Goal: Task Accomplishment & Management: Manage account settings

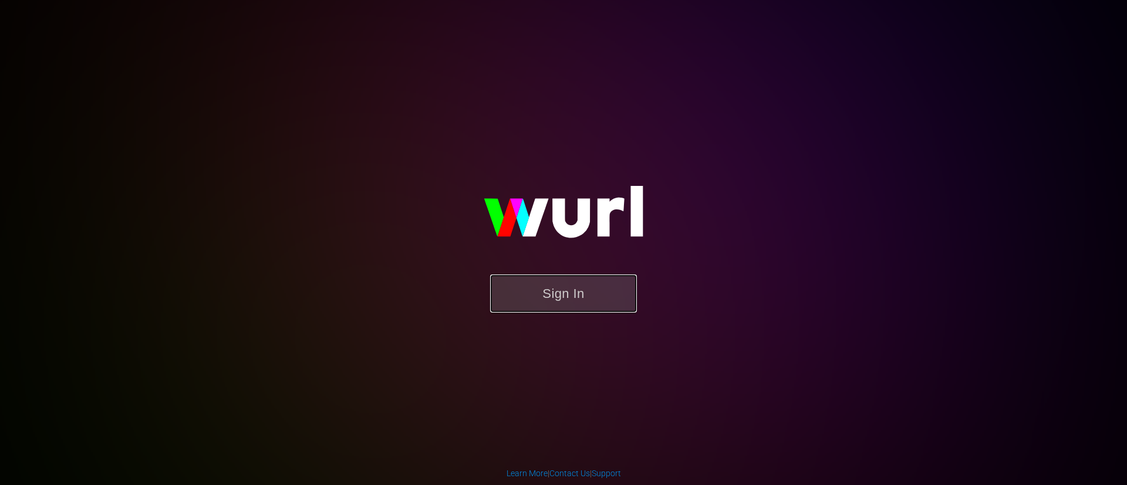
click at [607, 293] on button "Sign In" at bounding box center [563, 294] width 147 height 38
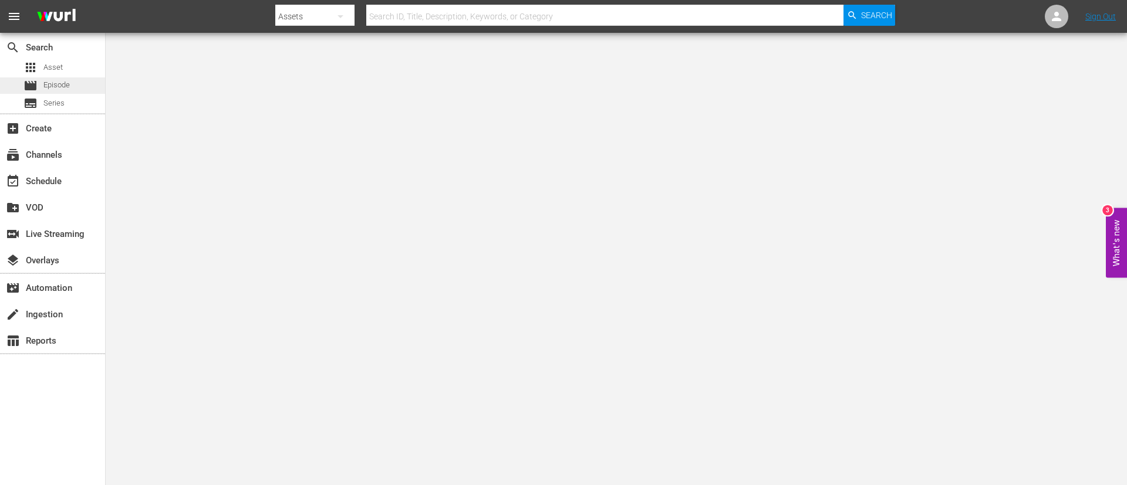
click at [5, 82] on div "movie Episode" at bounding box center [35, 85] width 70 height 16
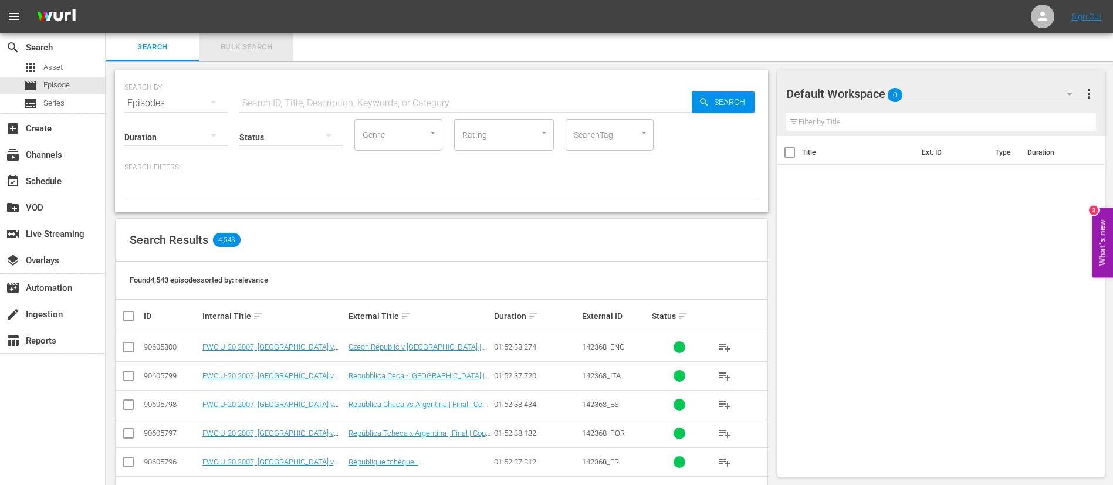
click at [272, 42] on span "Bulk Search" at bounding box center [247, 46] width 80 height 13
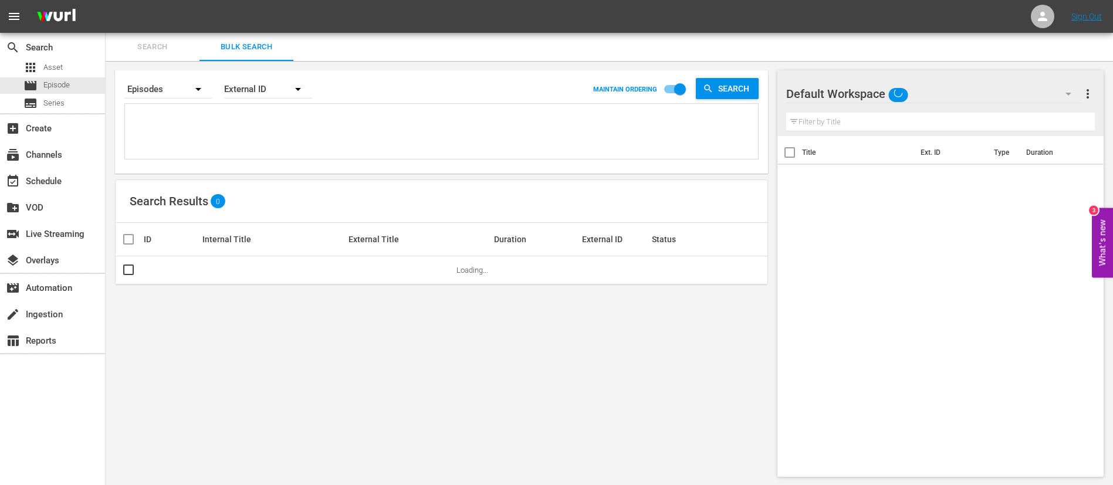
click at [287, 116] on textarea at bounding box center [443, 133] width 630 height 53
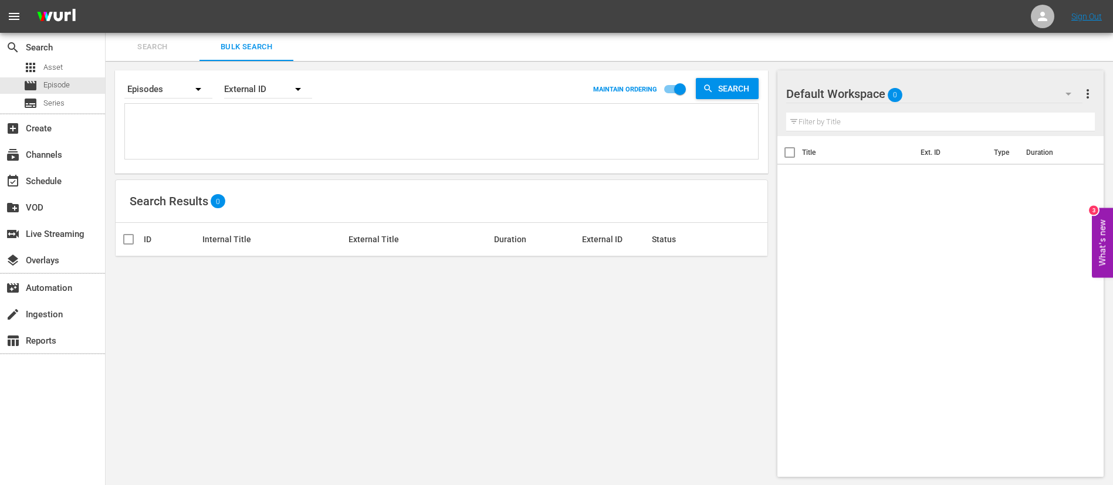
paste textarea "134766_ITA 2BnA2v044xZKJcVlMQJIlX_ITA 138259_ITA b20cc80d-218f-42b5-9a0e-936fa2…"
type textarea "134766_ITA 2BnA2v044xZKJcVlMQJIlX_ITA 138259_ITA b20cc80d-218f-42b5-9a0e-936fa2…"
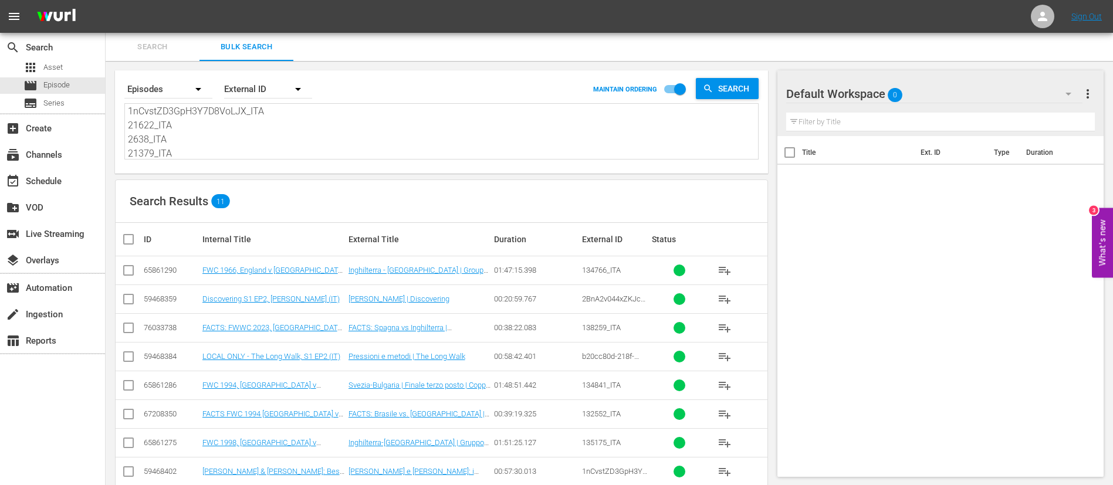
type textarea "134766_ITA 2BnA2v044xZKJcVlMQJIlX_ITA 138259_ITA b20cc80d-218f-42b5-9a0e-936fa2…"
click at [130, 240] on input "checkbox" at bounding box center [132, 239] width 23 height 14
checkbox input "true"
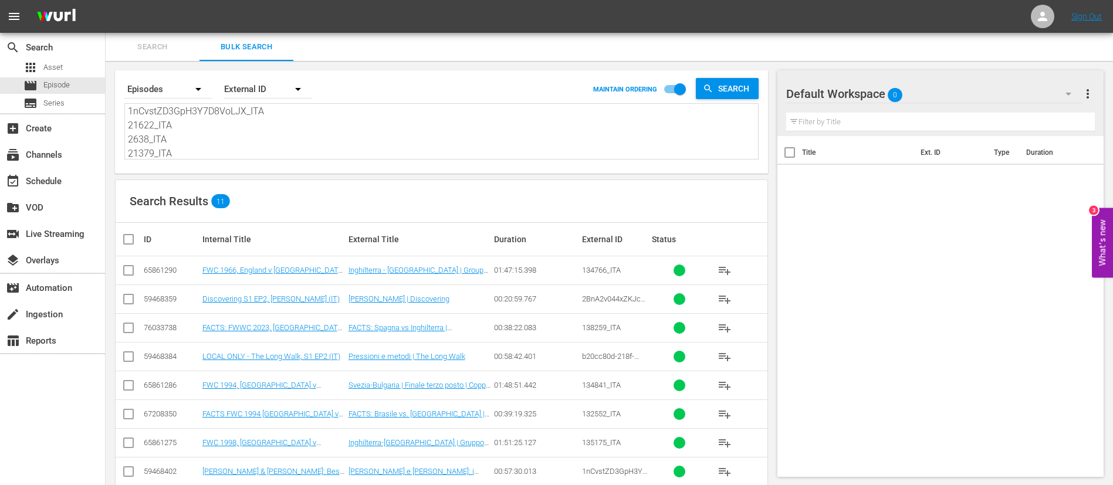
checkbox input "true"
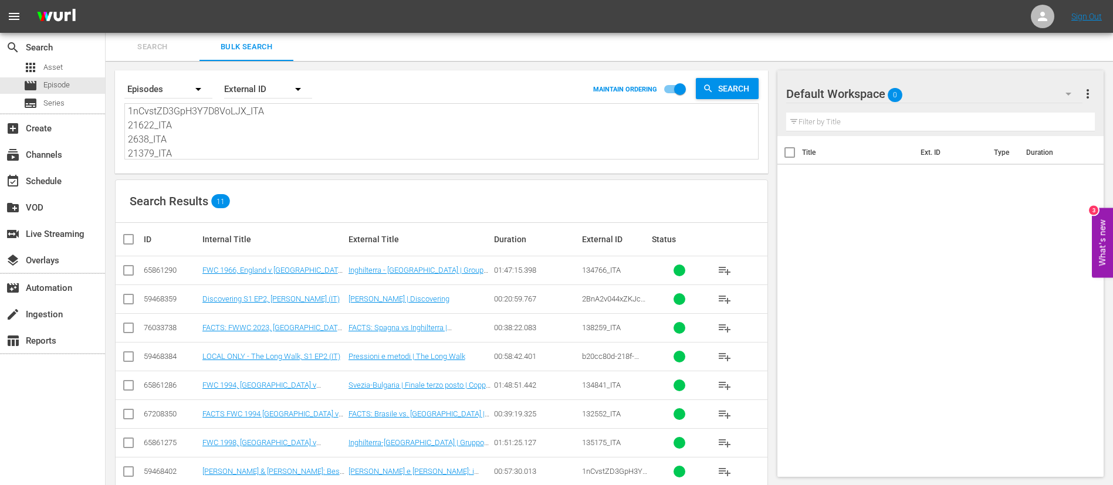
checkbox input "true"
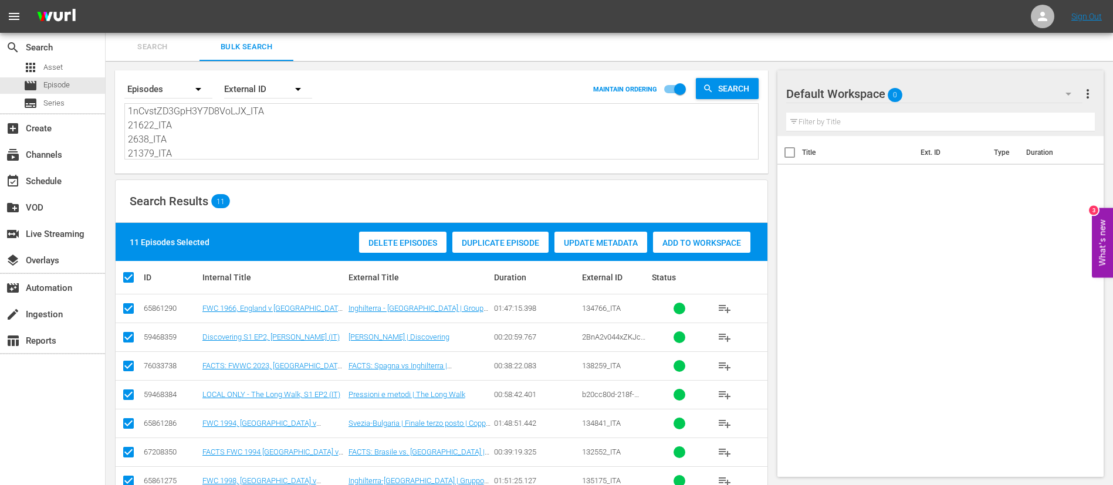
click at [698, 236] on div "Add to Workspace" at bounding box center [701, 243] width 97 height 22
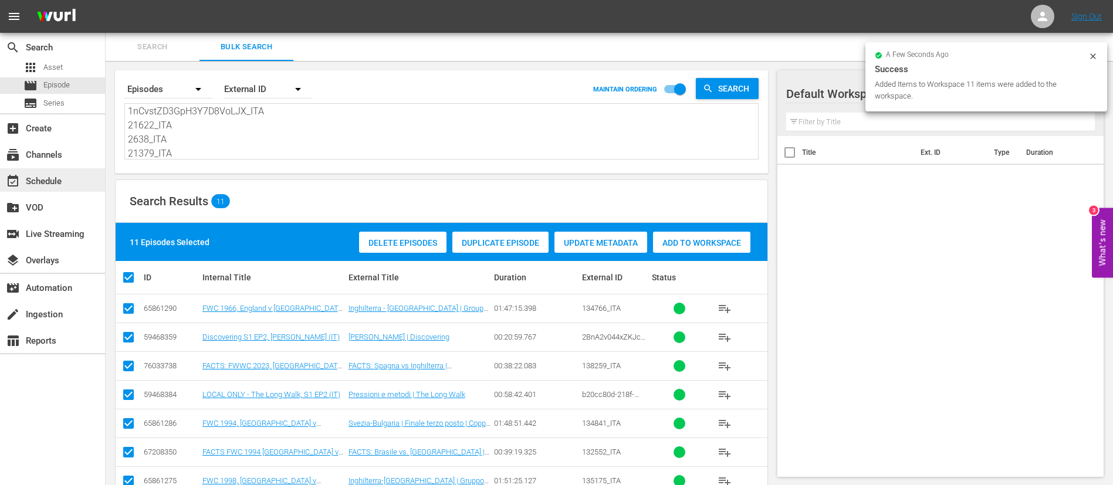
click at [48, 175] on div "event_available Schedule" at bounding box center [33, 179] width 66 height 11
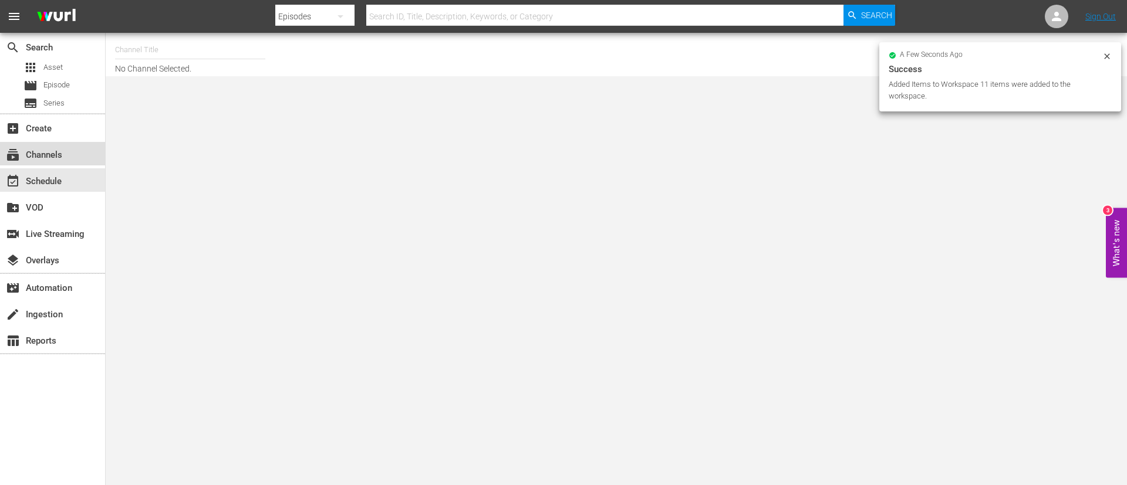
click at [55, 143] on div "subscriptions Channels" at bounding box center [52, 153] width 105 height 23
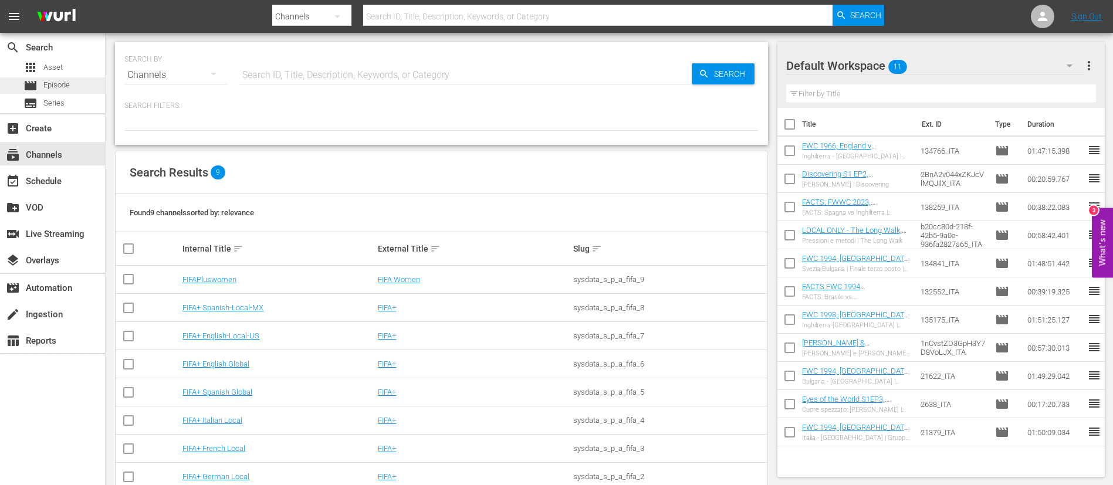
click at [57, 81] on span "Episode" at bounding box center [56, 85] width 26 height 12
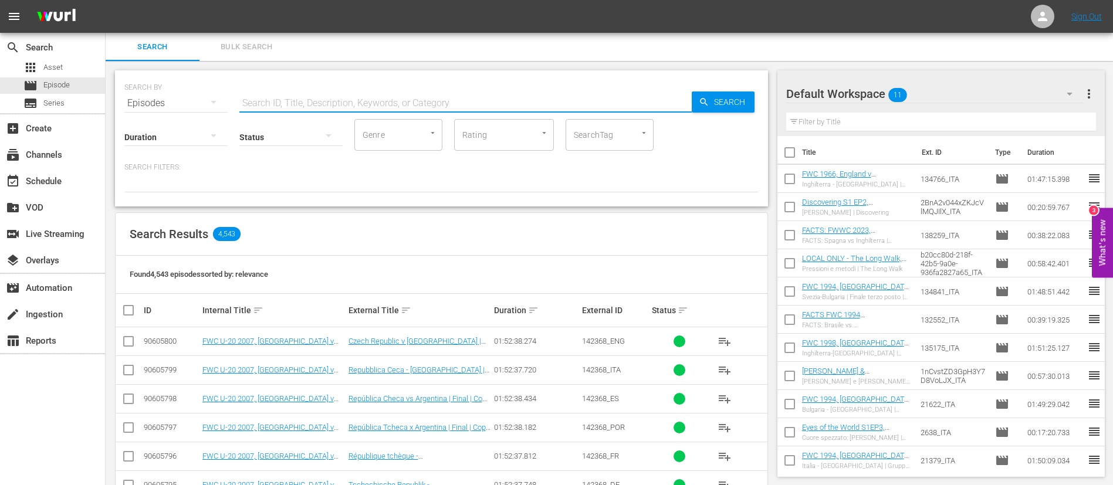
click at [309, 103] on input "text" at bounding box center [465, 103] width 452 height 28
type input "all roads"
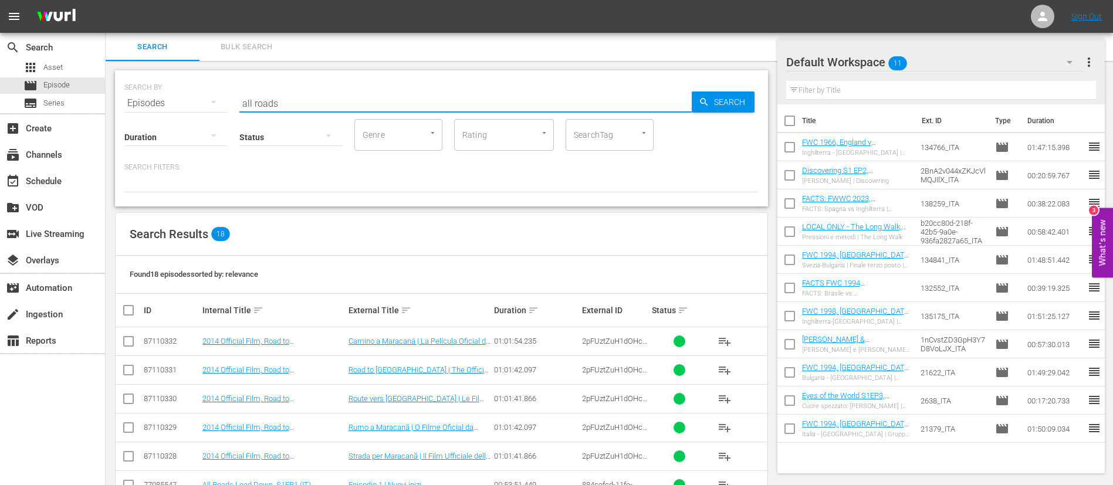
scroll to position [176, 0]
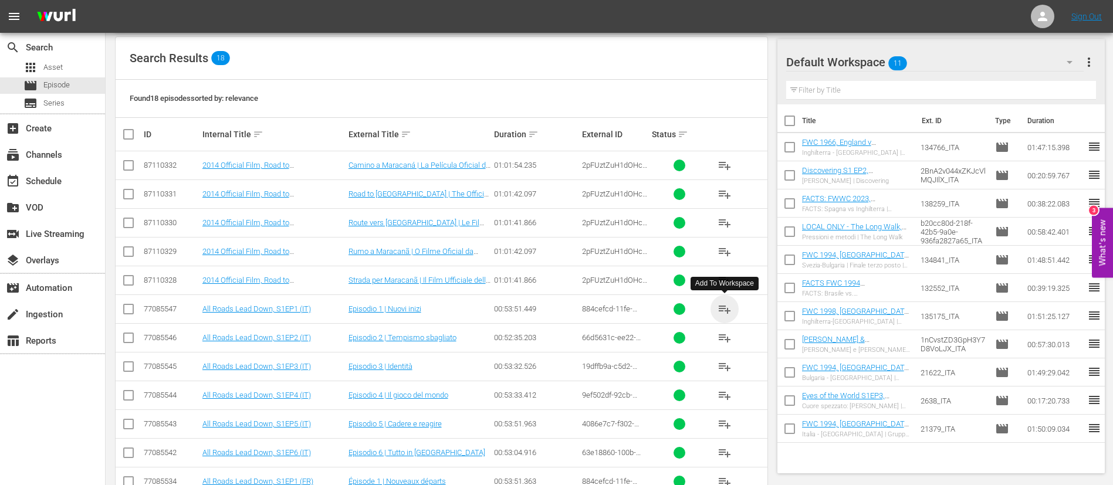
click at [724, 305] on span "playlist_add" at bounding box center [725, 309] width 14 height 14
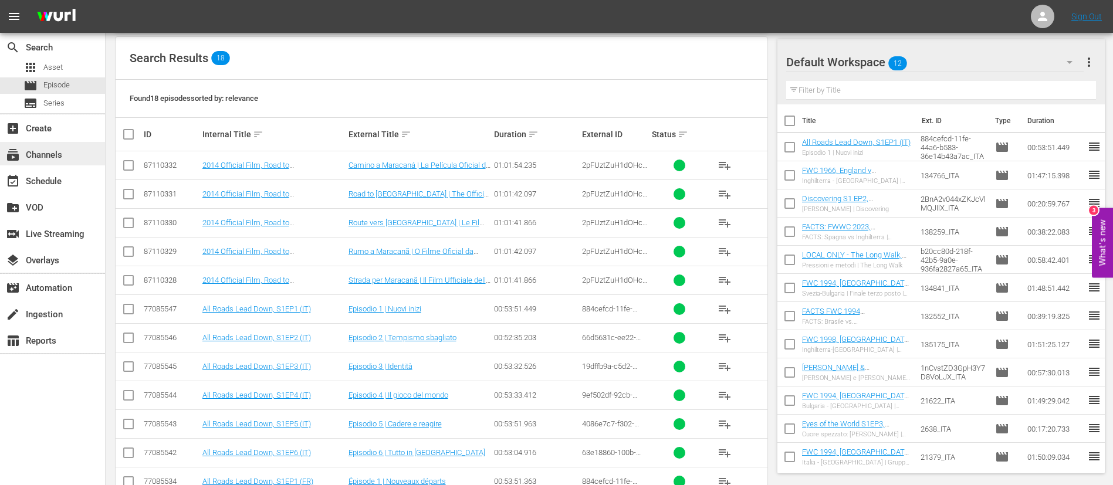
click at [64, 153] on div "subscriptions Channels" at bounding box center [33, 153] width 66 height 11
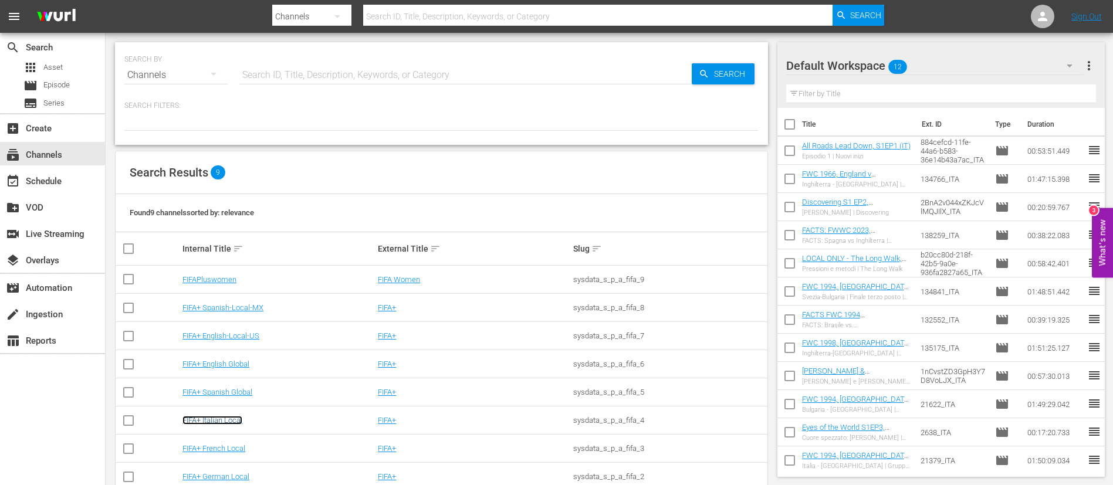
click at [232, 424] on link "FIFA+ Italian Local" at bounding box center [212, 420] width 60 height 9
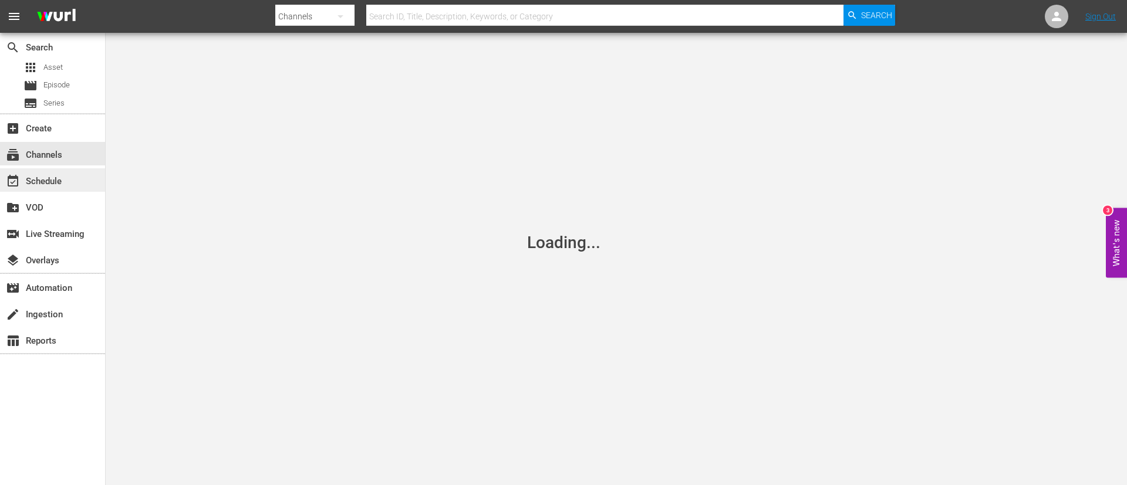
click at [85, 176] on div "event_available Schedule" at bounding box center [52, 179] width 105 height 23
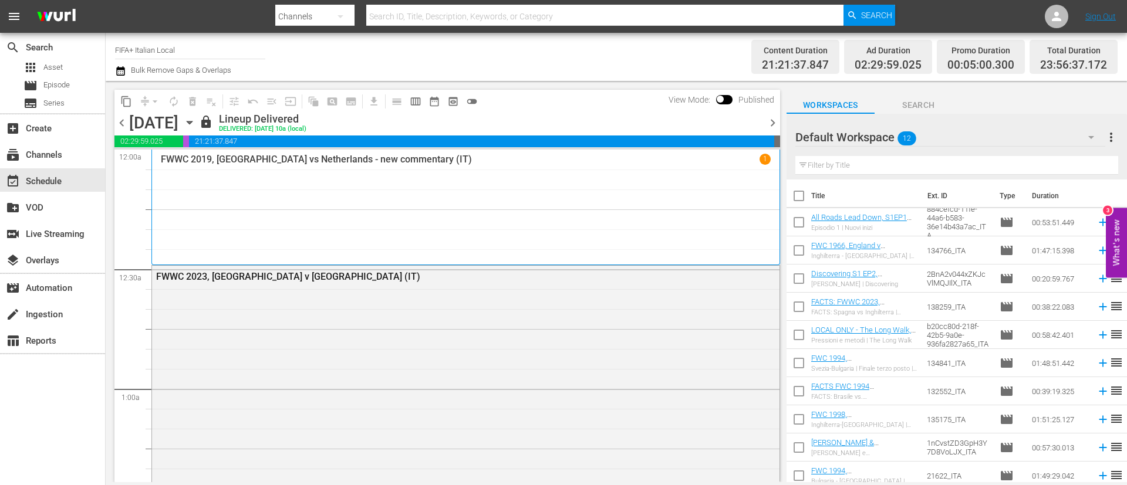
click at [770, 126] on span "chevron_right" at bounding box center [772, 123] width 15 height 15
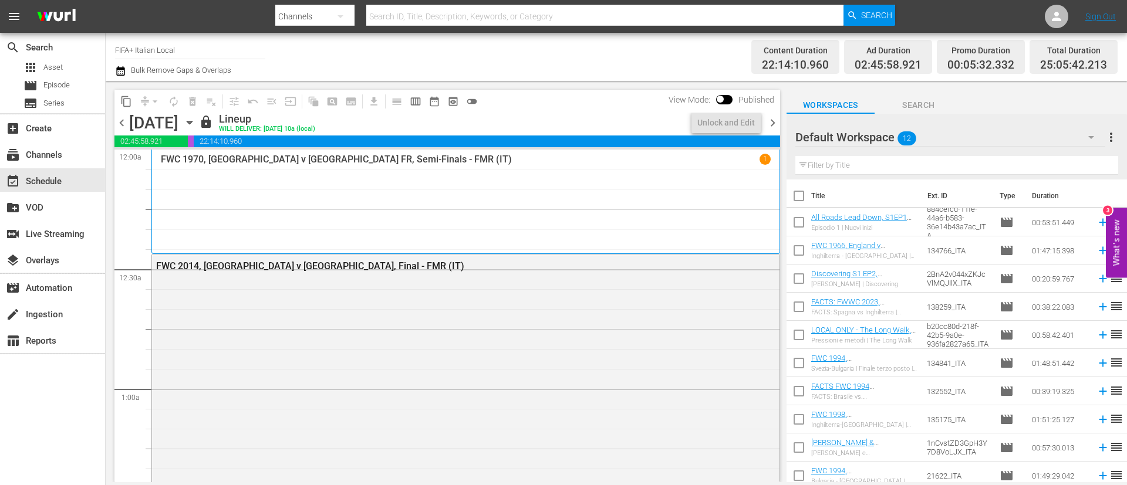
click at [770, 126] on span "chevron_right" at bounding box center [772, 123] width 15 height 15
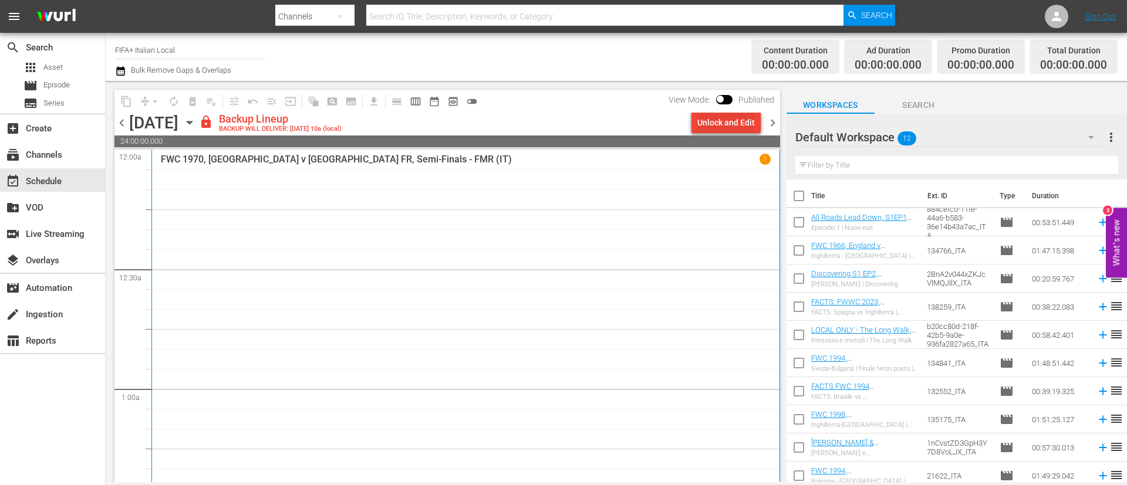
click at [736, 121] on div "Unlock and Edit" at bounding box center [726, 122] width 58 height 21
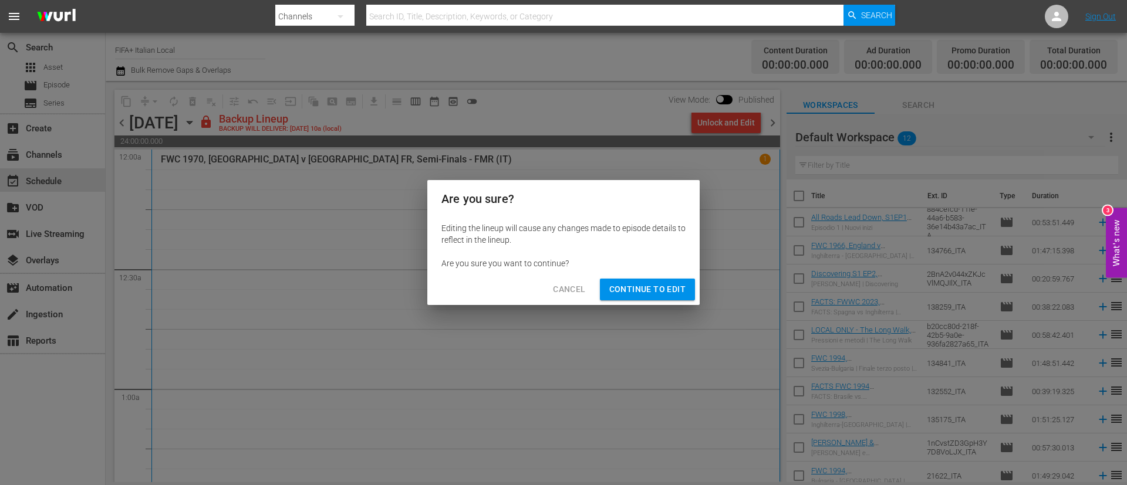
click at [681, 289] on span "Continue to Edit" at bounding box center [647, 289] width 76 height 15
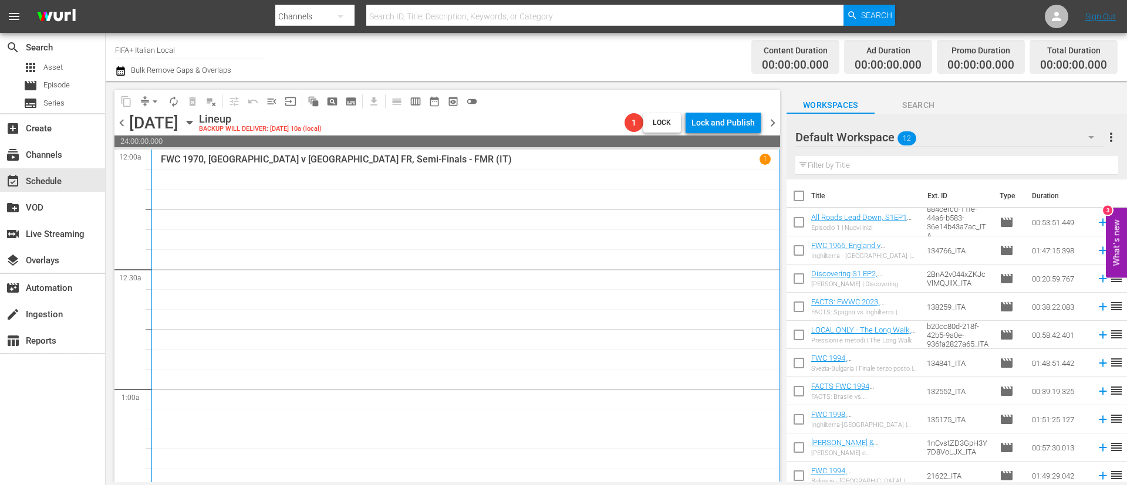
click at [800, 197] on input "checkbox" at bounding box center [798, 198] width 25 height 25
checkbox input "true"
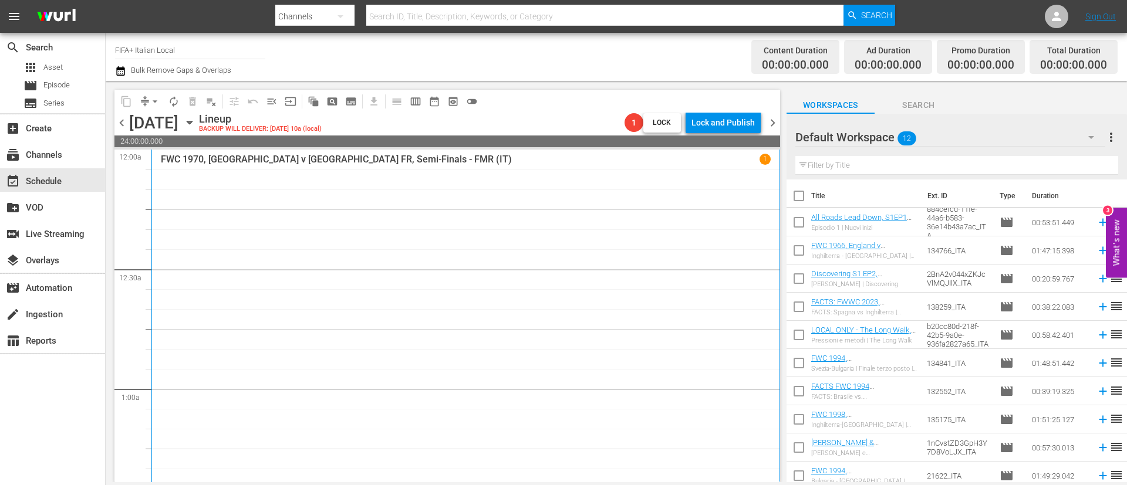
checkbox input "true"
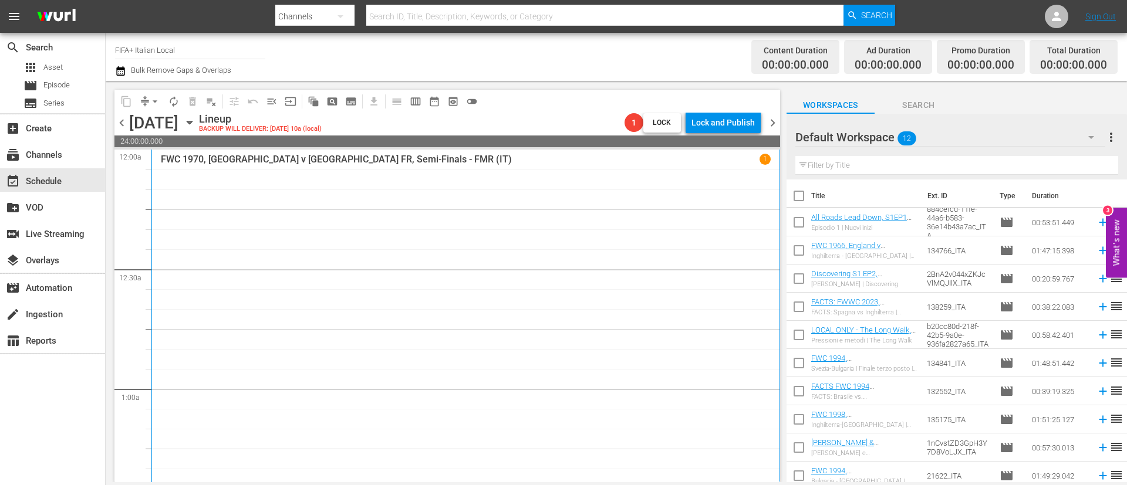
checkbox input "true"
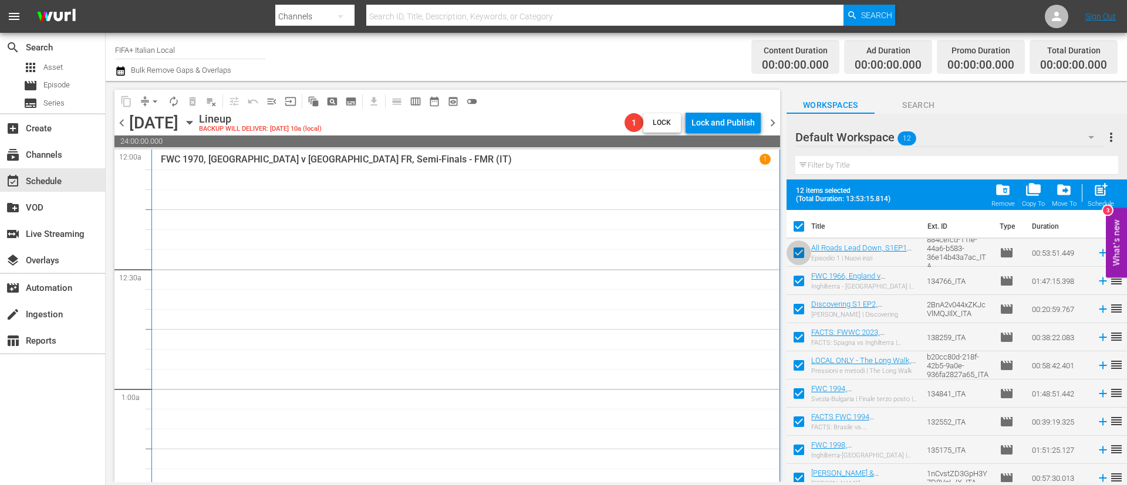
click at [803, 253] on input "checkbox" at bounding box center [798, 255] width 25 height 25
checkbox input "false"
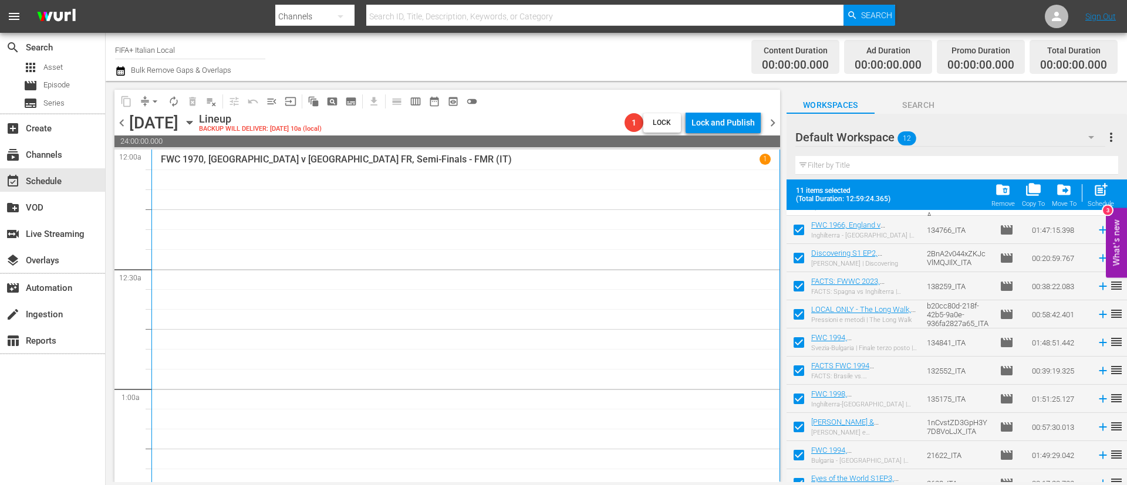
scroll to position [93, 0]
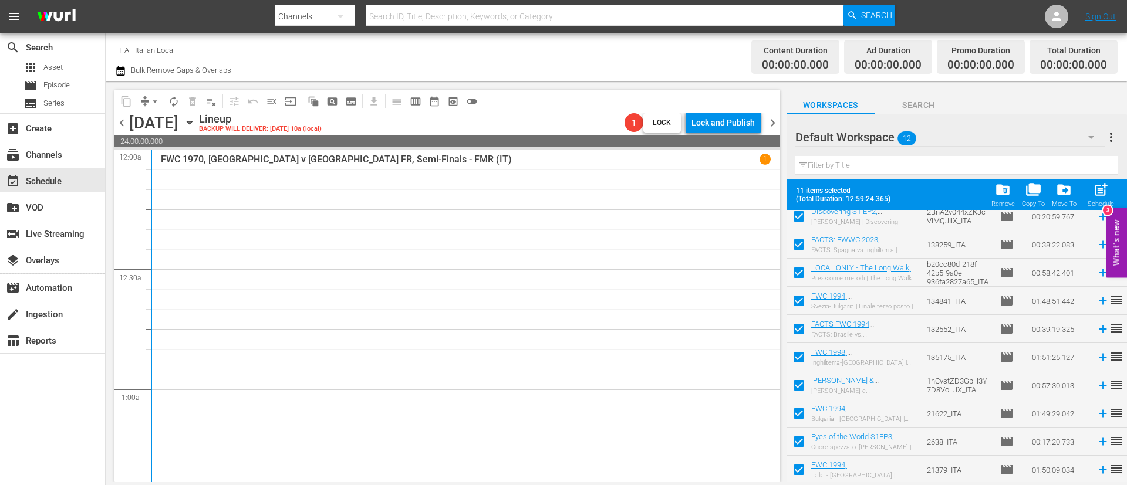
click at [805, 413] on input "checkbox" at bounding box center [798, 416] width 25 height 25
checkbox input "false"
click at [802, 446] on input "checkbox" at bounding box center [798, 444] width 25 height 25
checkbox input "false"
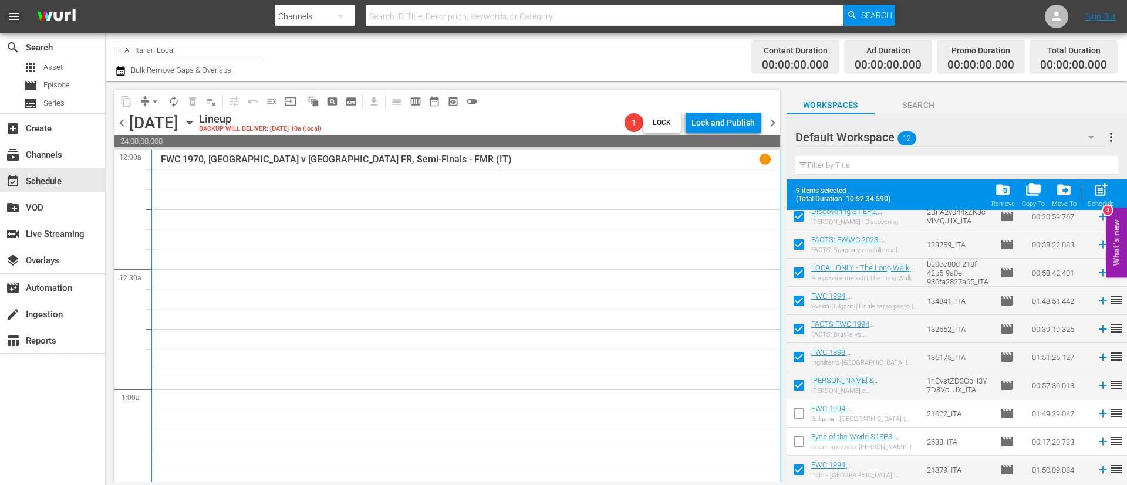
click at [801, 474] on input "checkbox" at bounding box center [798, 472] width 25 height 25
checkbox input "false"
click at [1105, 199] on div "post_add Schedule" at bounding box center [1100, 195] width 26 height 26
checkbox input "false"
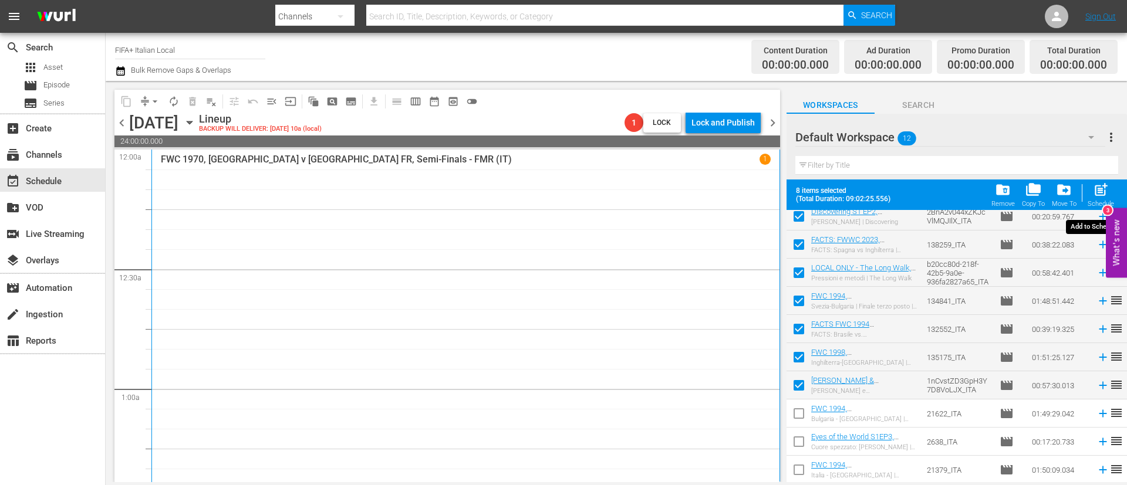
checkbox input "false"
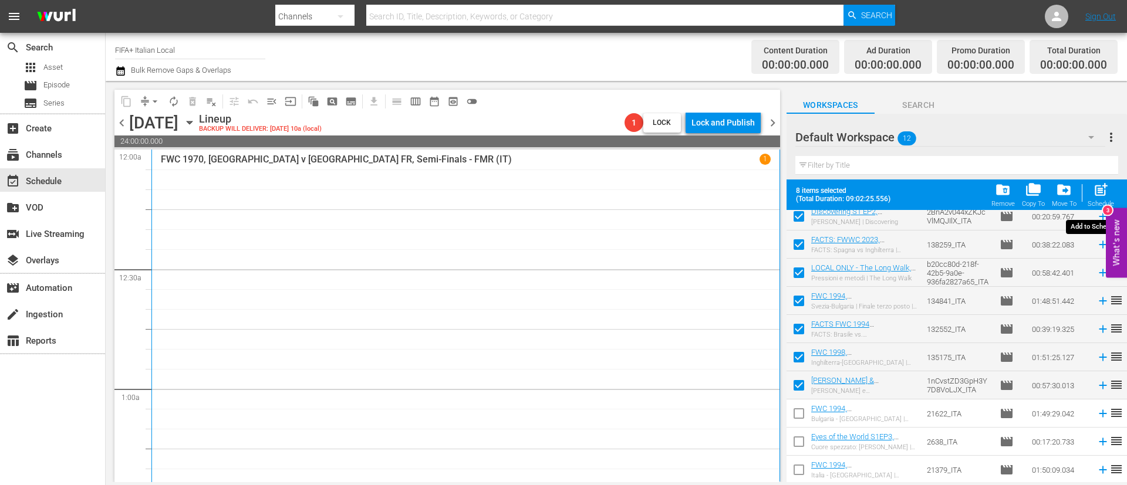
checkbox input "false"
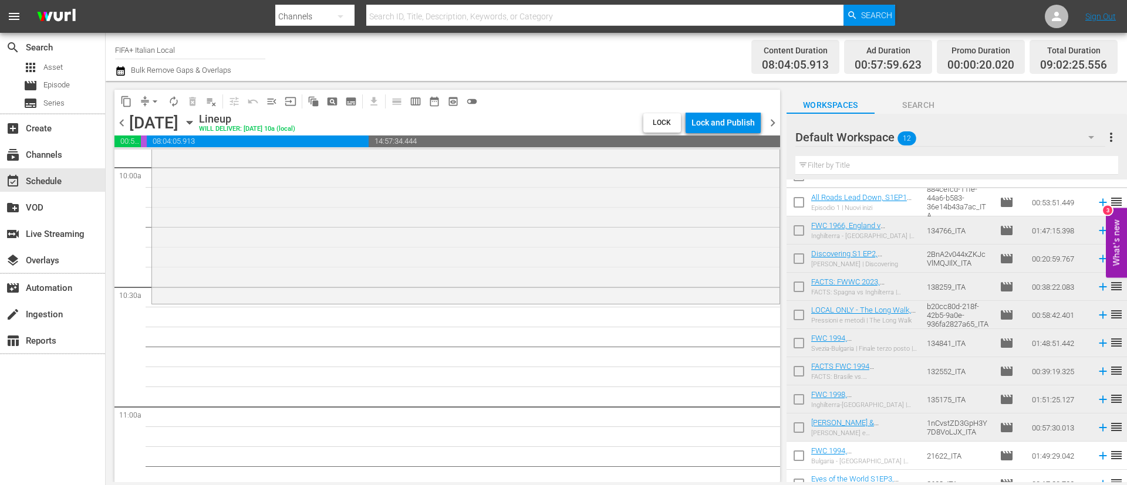
scroll to position [0, 0]
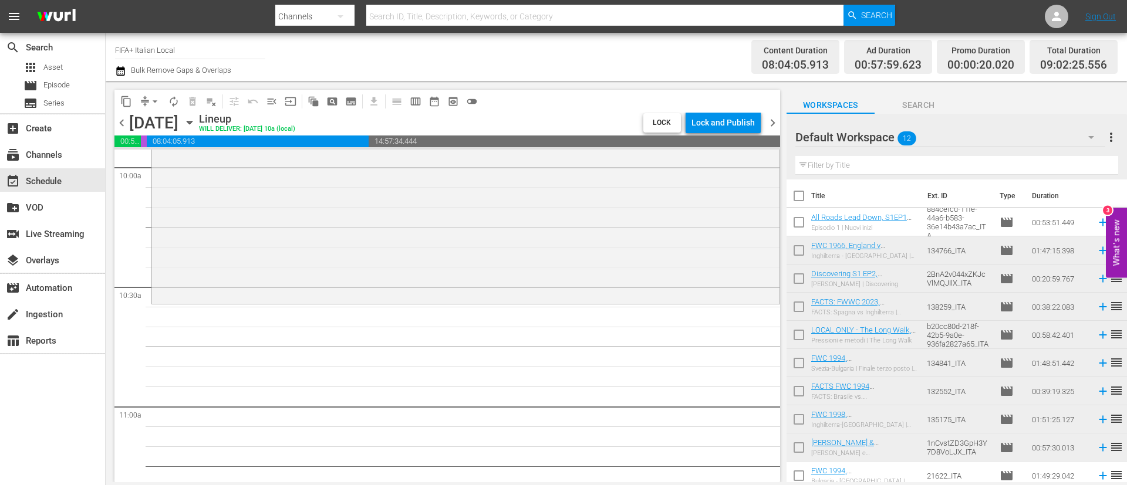
click at [795, 251] on input "checkbox" at bounding box center [798, 253] width 25 height 25
checkbox input "true"
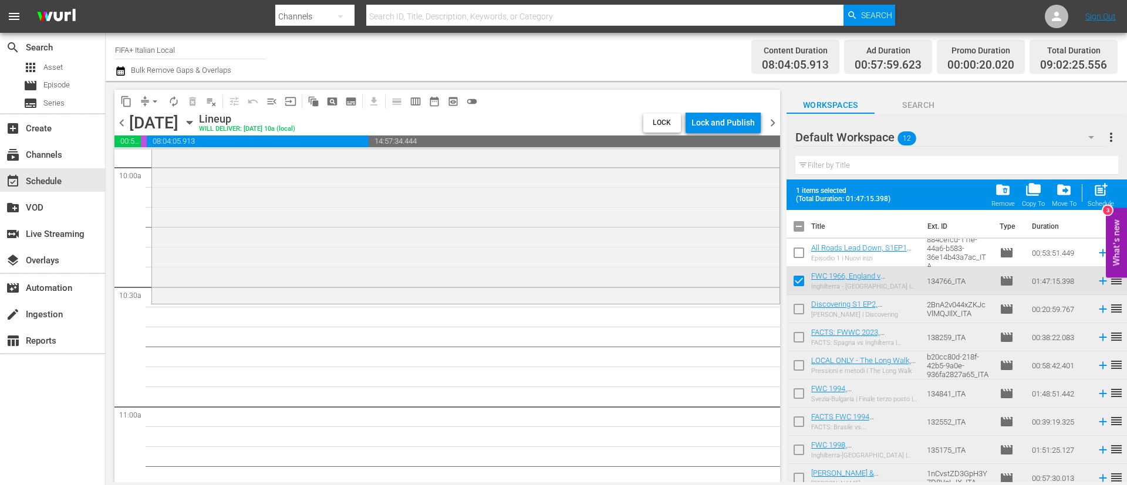
click at [800, 310] on input "checkbox" at bounding box center [798, 311] width 25 height 25
checkbox input "true"
click at [802, 329] on input "checkbox" at bounding box center [798, 339] width 25 height 25
checkbox input "true"
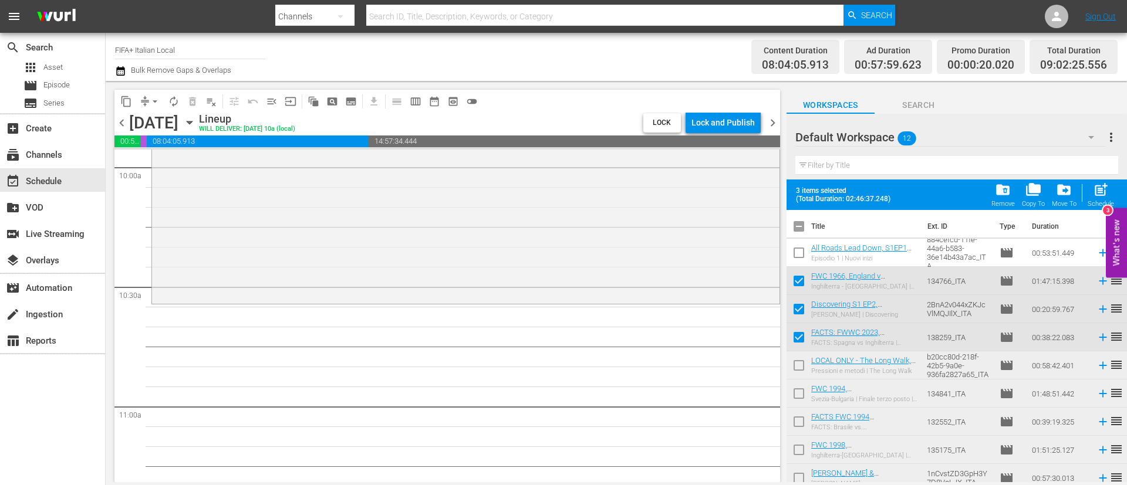
click at [803, 366] on input "checkbox" at bounding box center [798, 368] width 25 height 25
checkbox input "true"
click at [1106, 194] on span "post_add" at bounding box center [1101, 190] width 16 height 16
checkbox input "false"
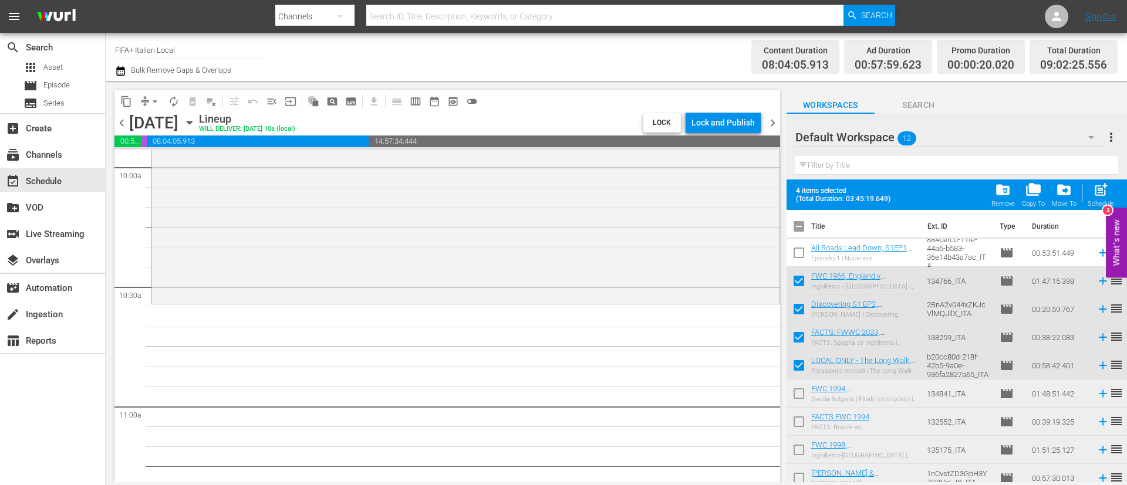
checkbox input "false"
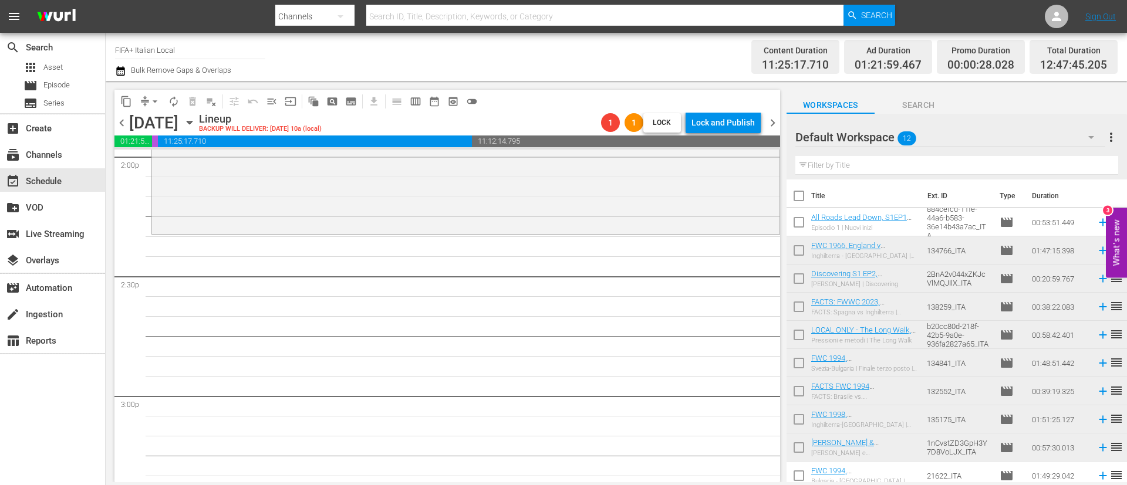
scroll to position [3257, 0]
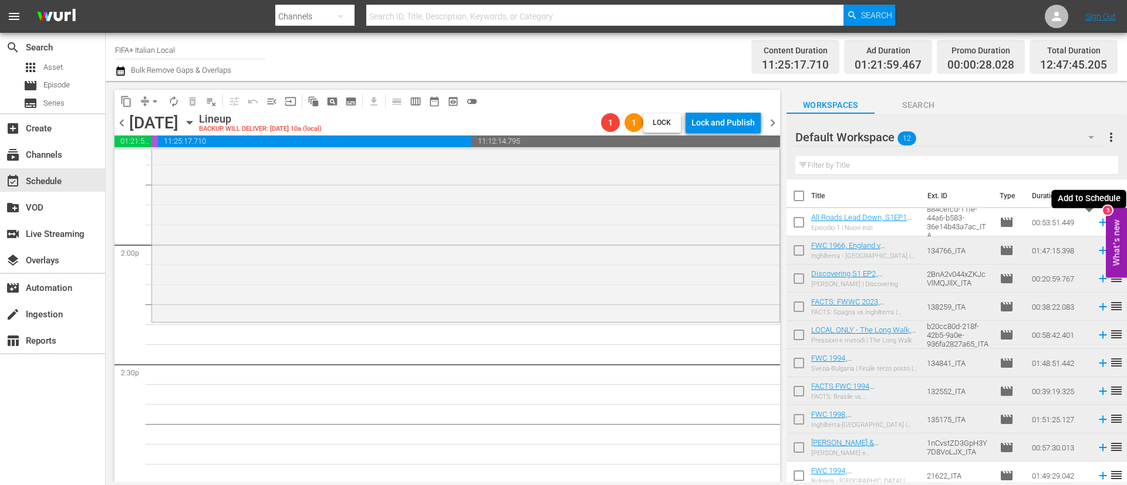
click at [1096, 222] on icon at bounding box center [1102, 222] width 13 height 13
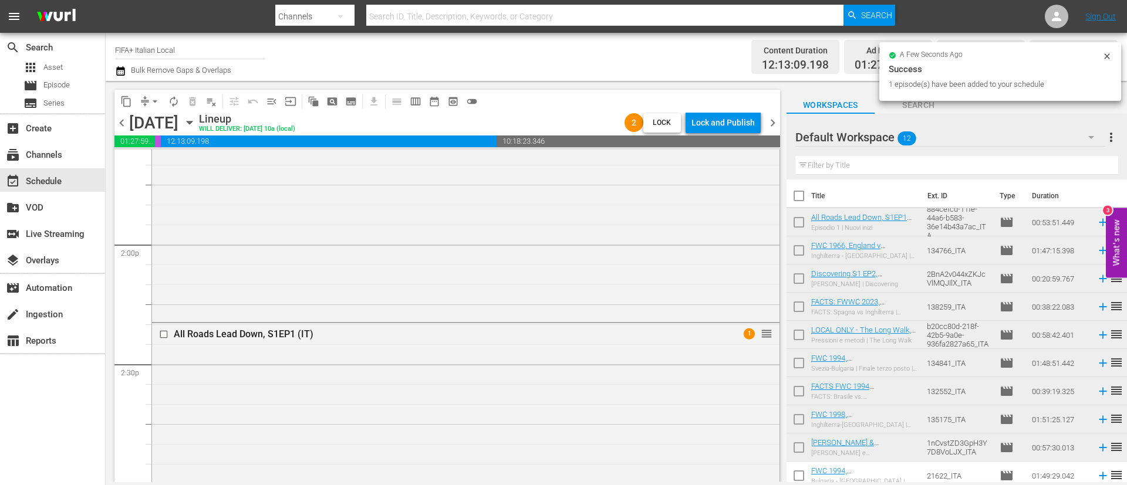
scroll to position [3609, 0]
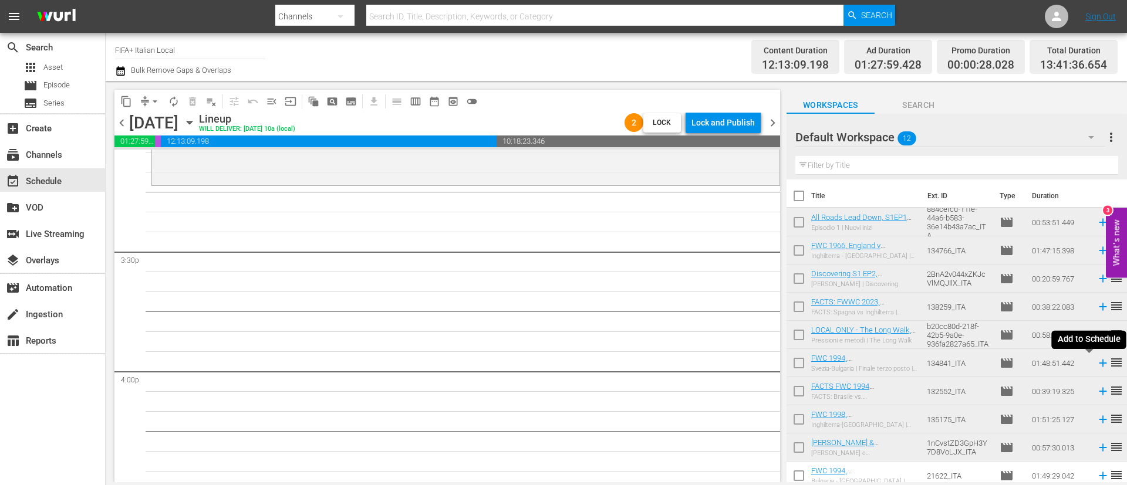
click at [1098, 364] on icon at bounding box center [1102, 364] width 8 height 8
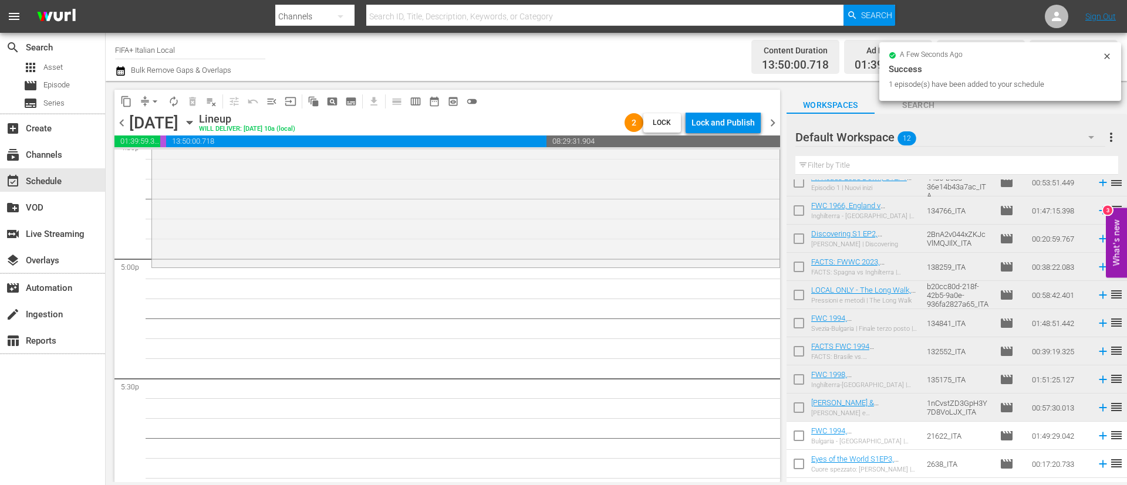
scroll to position [62, 0]
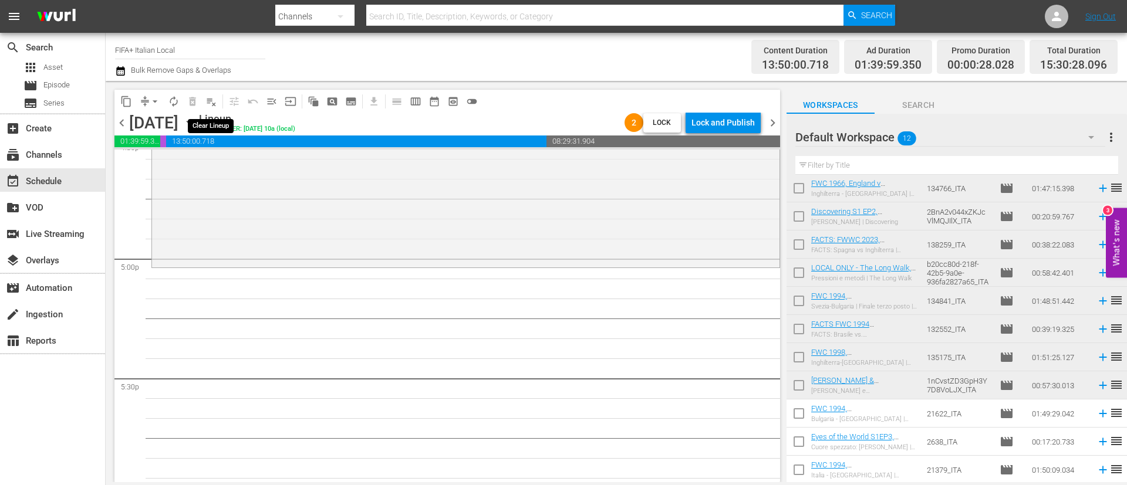
click at [217, 102] on span "playlist_remove_outlined" at bounding box center [211, 102] width 12 height 12
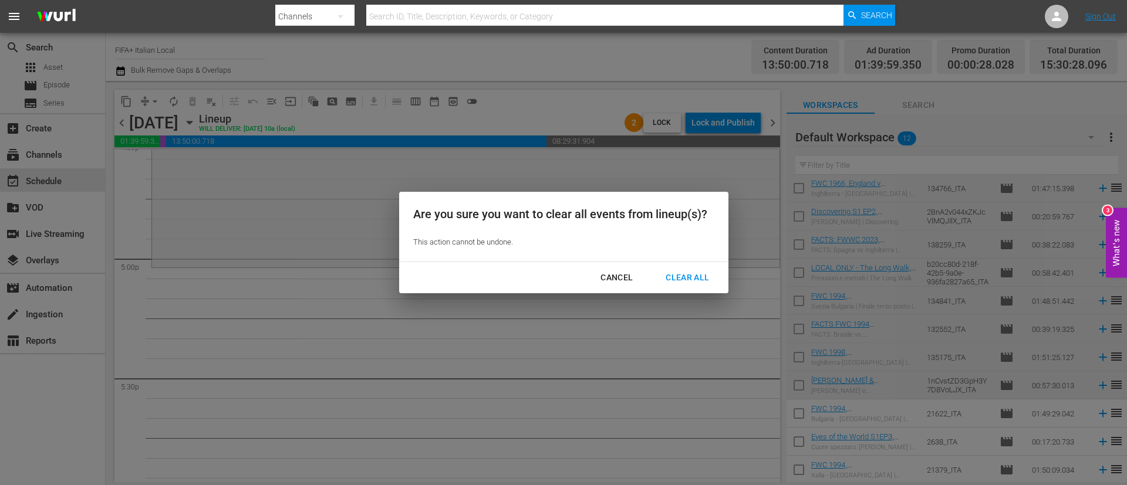
click at [697, 279] on div "Clear All" at bounding box center [687, 278] width 62 height 15
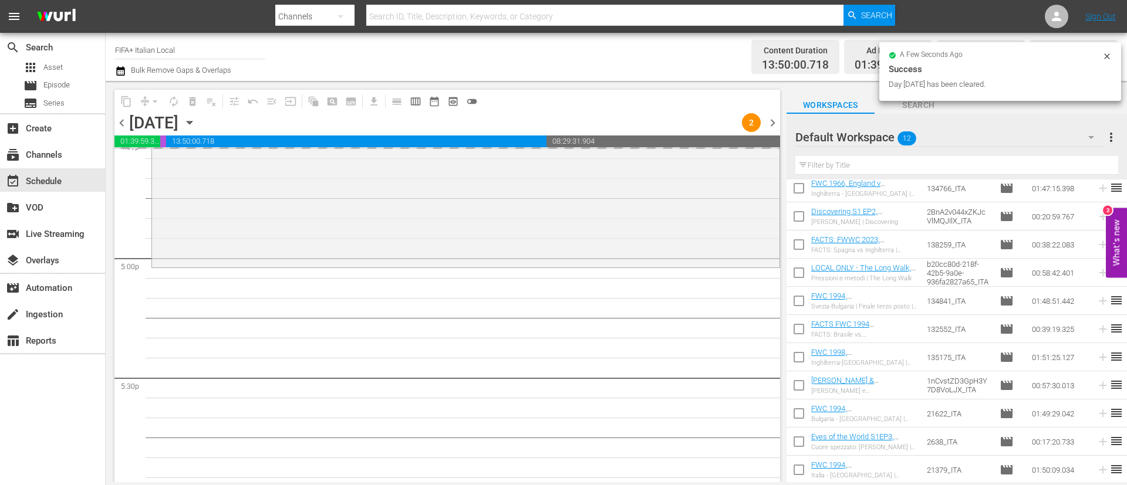
click at [1117, 138] on span "more_vert" at bounding box center [1111, 137] width 14 height 14
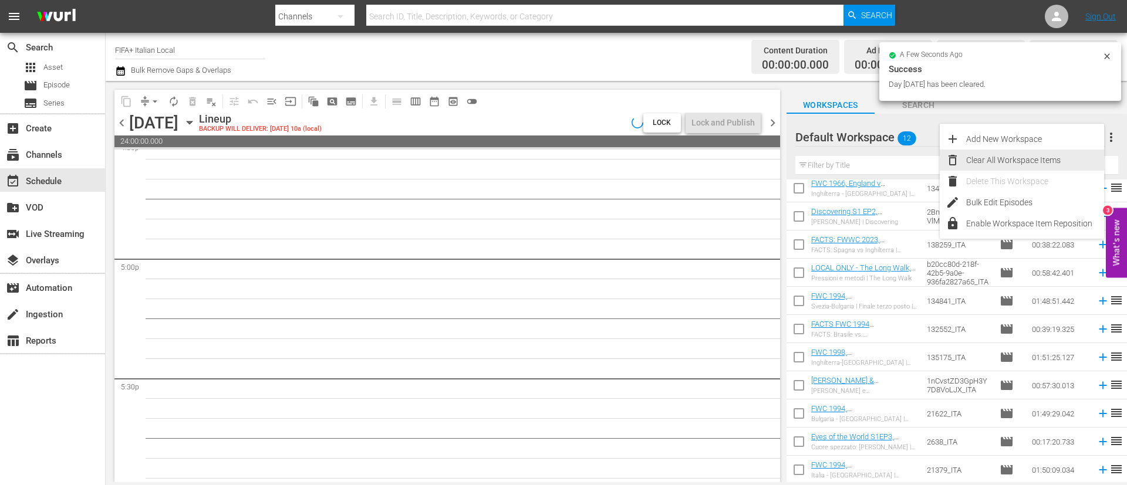
scroll to position [4121, 0]
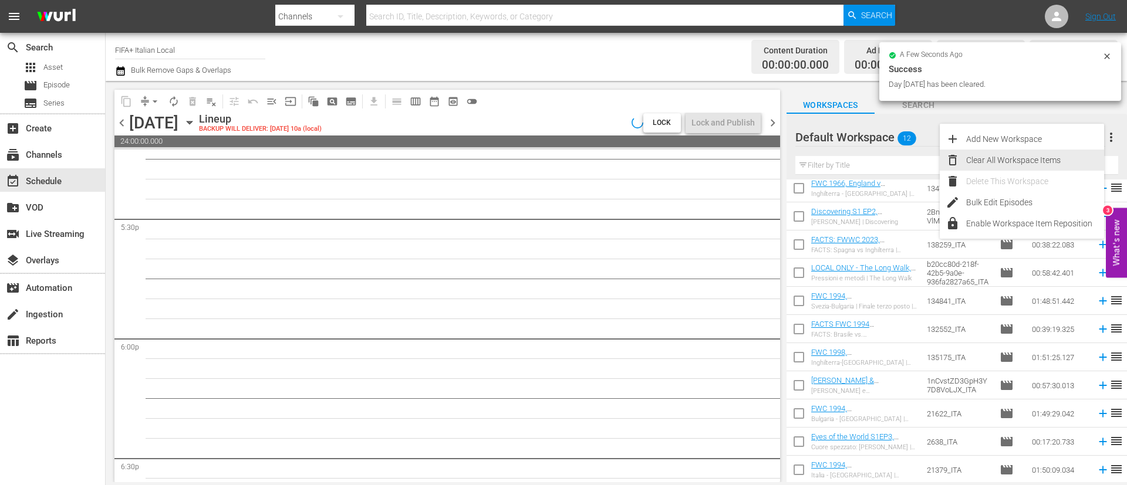
click at [1026, 153] on div "Clear All Workspace Items" at bounding box center [1035, 160] width 138 height 21
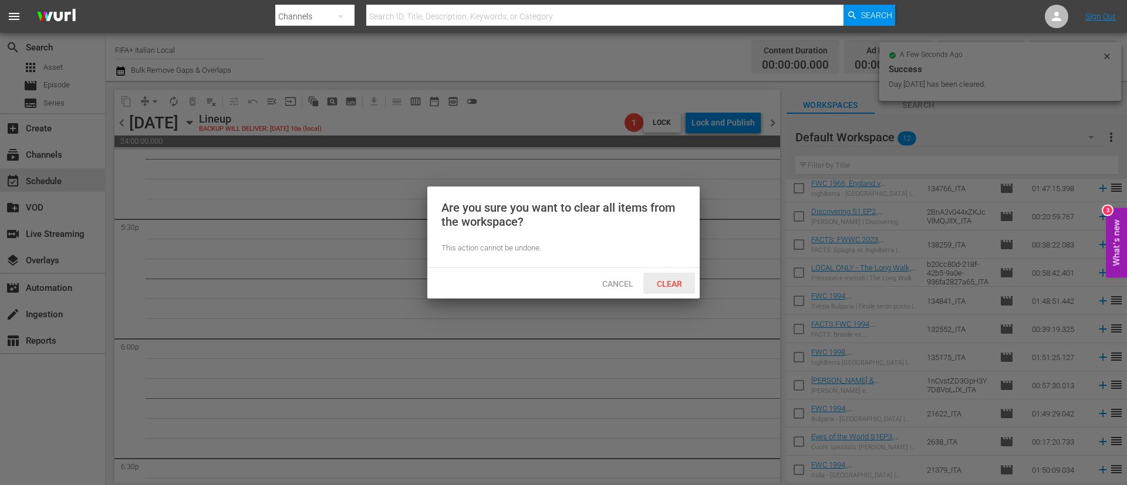
click at [653, 285] on span "Clear" at bounding box center [669, 283] width 44 height 9
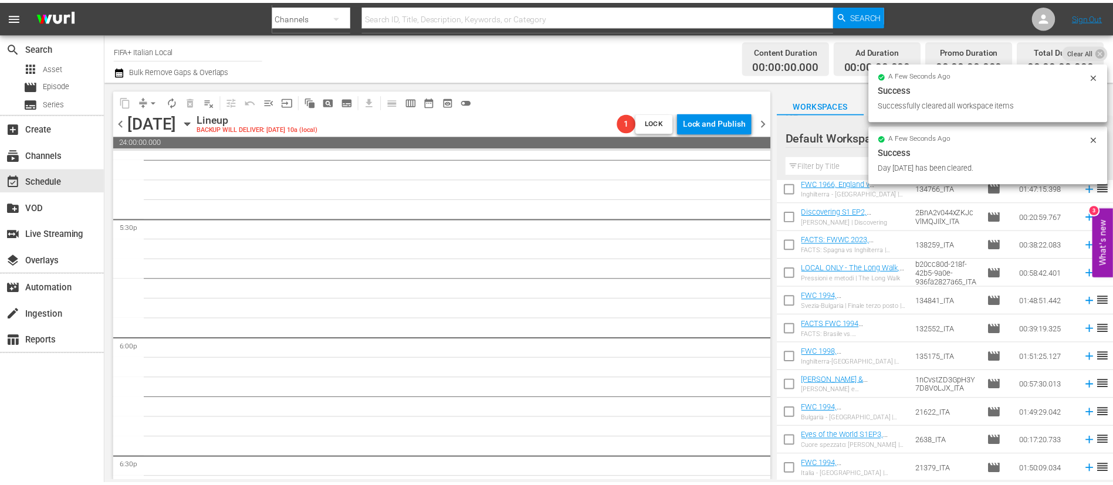
scroll to position [0, 0]
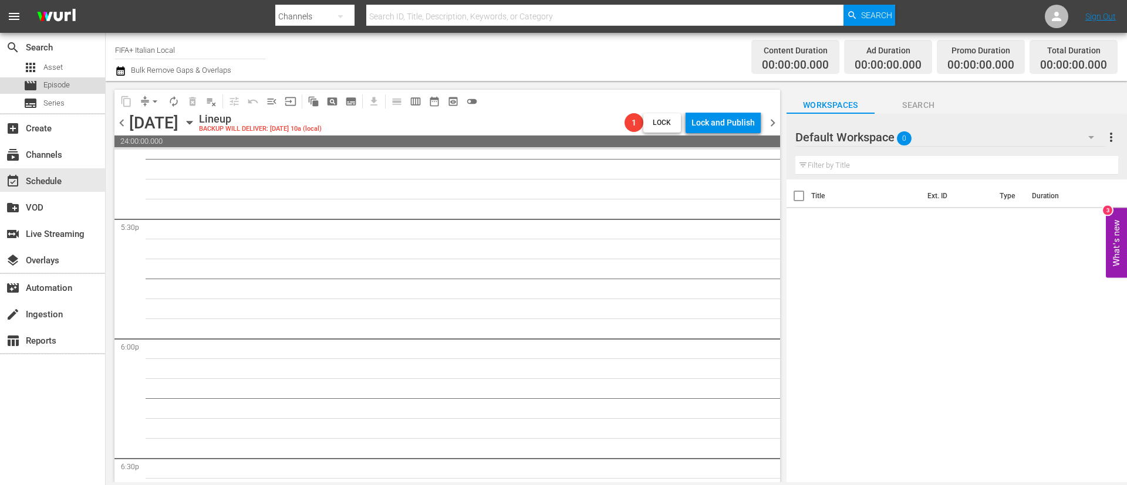
click at [48, 87] on span "Episode" at bounding box center [56, 85] width 26 height 12
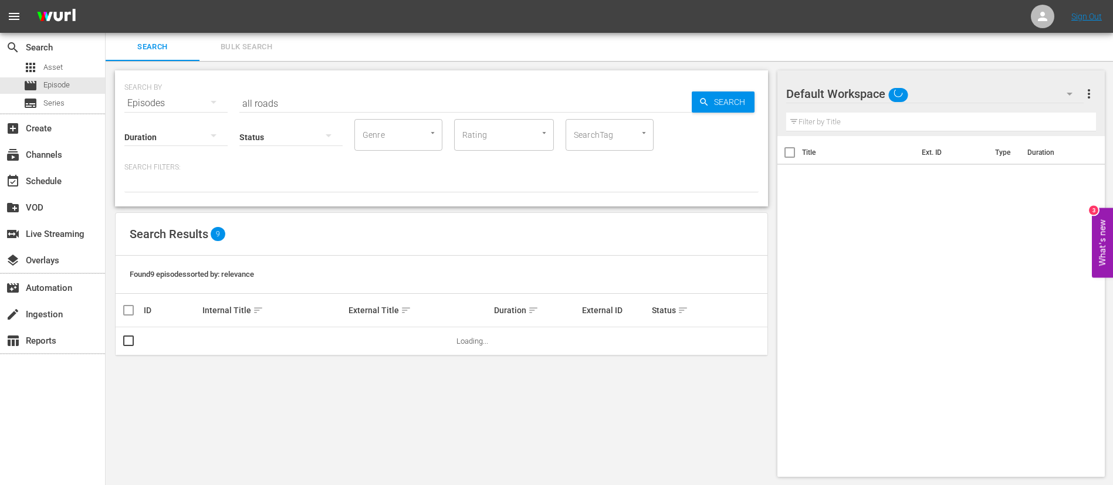
click at [286, 42] on button "Bulk Search" at bounding box center [247, 47] width 94 height 28
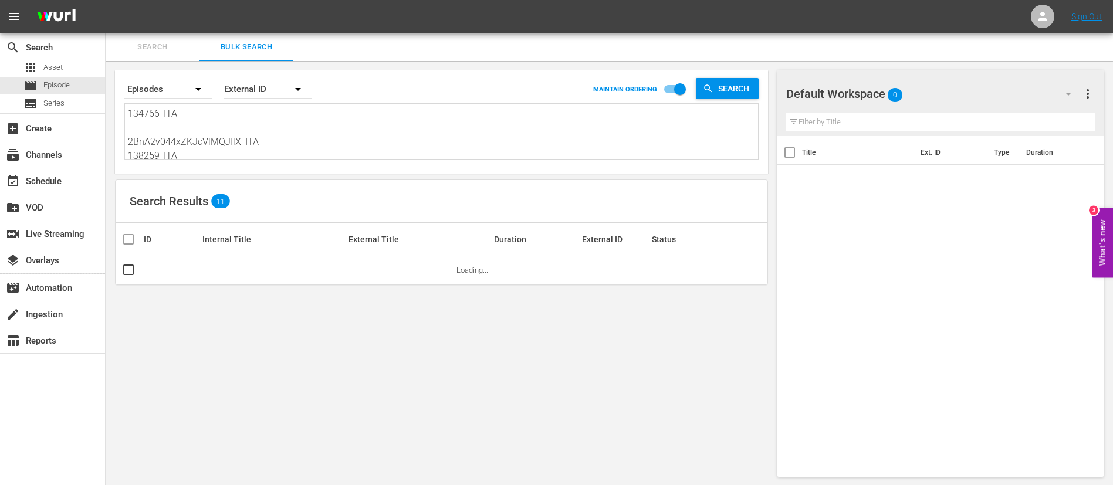
click at [260, 120] on textarea "134766_ITA 2BnA2v044xZKJcVlMQJIlX_ITA 138259_ITA b20cc80d-218f-42b5-9a0e-936fa2…" at bounding box center [443, 133] width 630 height 53
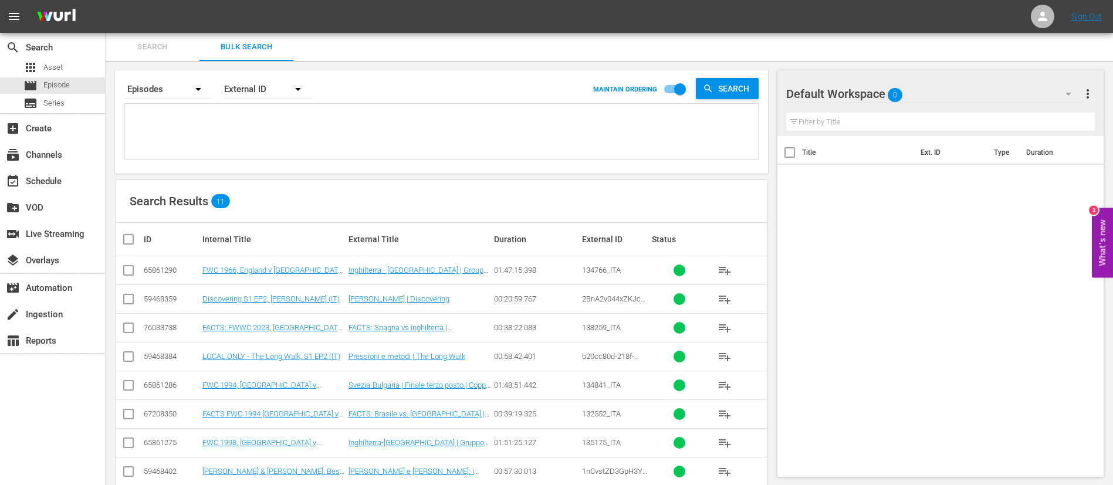
paste textarea "134766_ITA 135143_ITA 2BnA2v044xZKJcVlMQJIlX_ITA 138259_ITA b20cc80d-218f-42b5-…"
type textarea "134766_ITA 135143_ITA 2BnA2v044xZKJcVlMQJIlX_ITA 138259_ITA b20cc80d-218f-42b5-…"
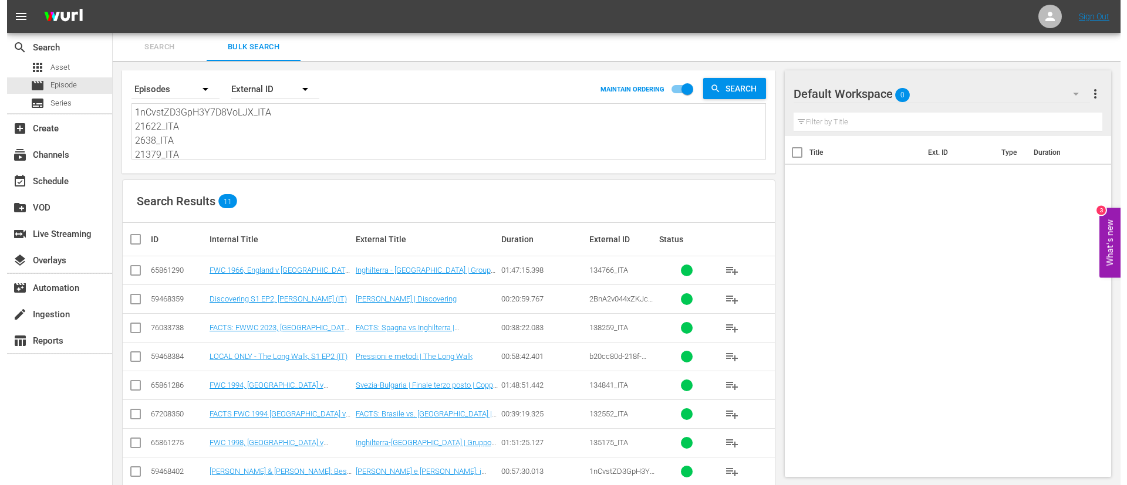
scroll to position [1, 0]
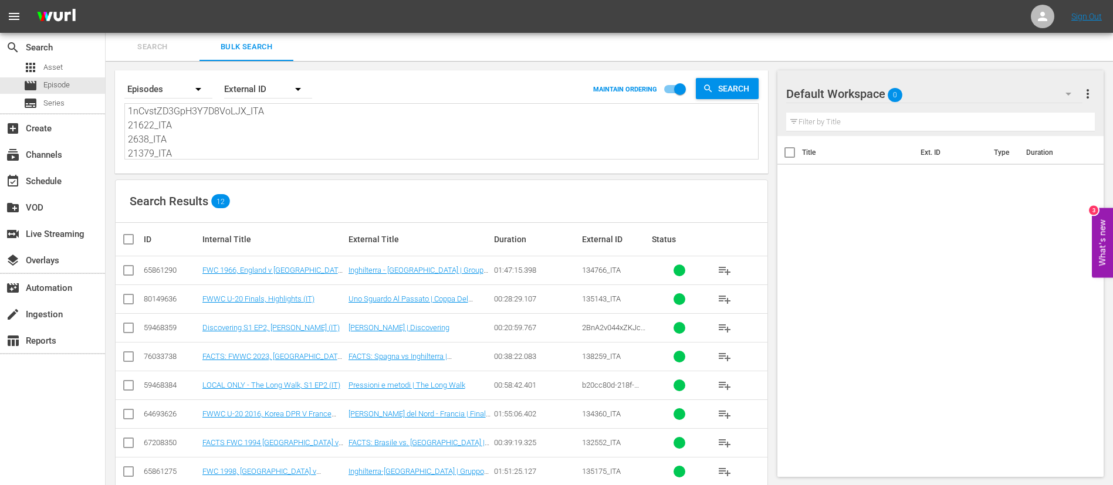
type textarea "134766_ITA 135143_ITA 2BnA2v044xZKJcVlMQJIlX_ITA 138259_ITA b20cc80d-218f-42b5-…"
click at [128, 242] on input "checkbox" at bounding box center [132, 239] width 23 height 14
checkbox input "true"
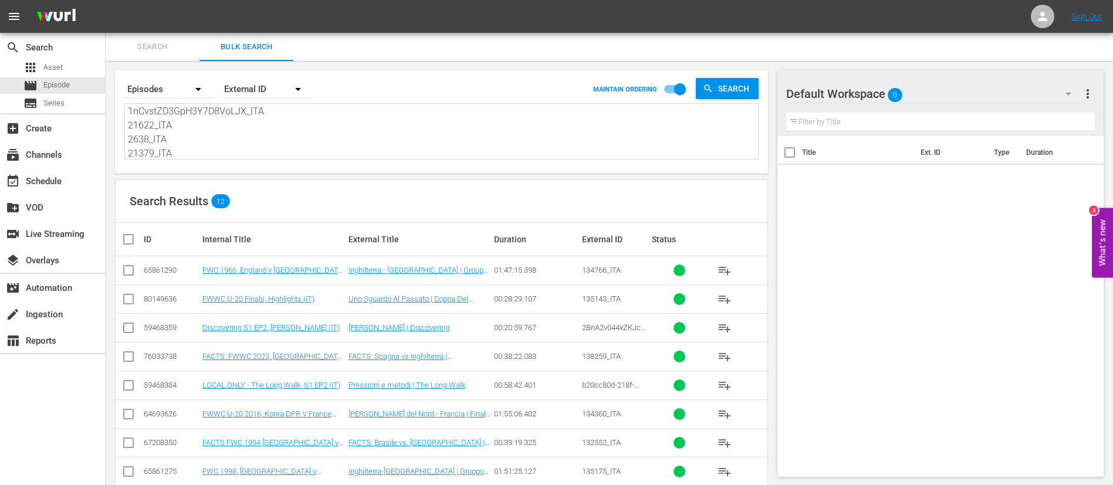
checkbox input "true"
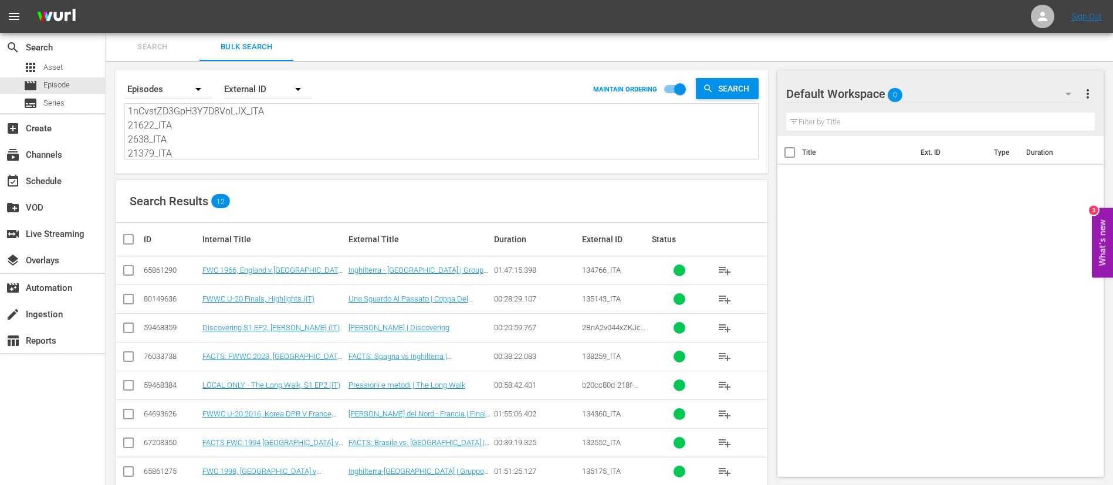
checkbox input "true"
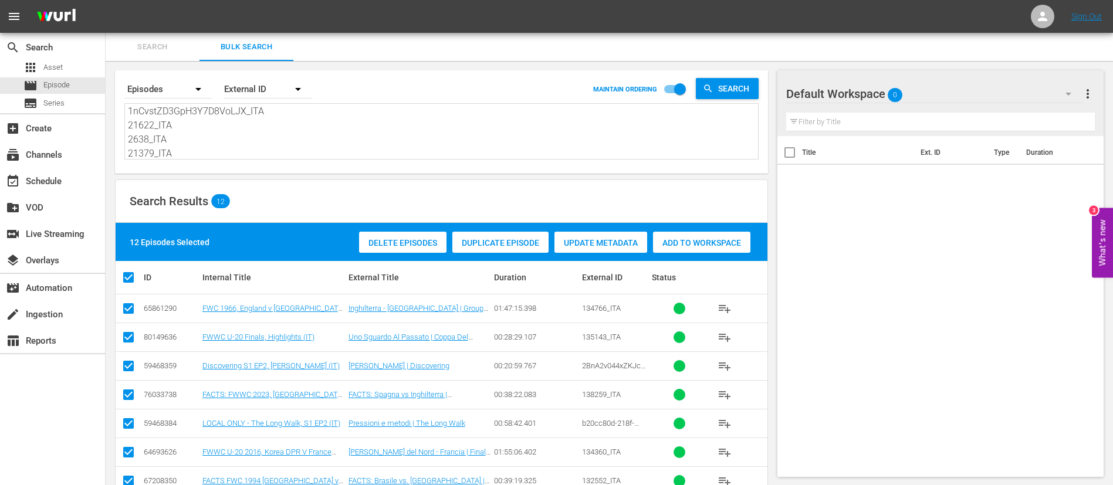
click at [748, 242] on span "Add to Workspace" at bounding box center [701, 242] width 97 height 9
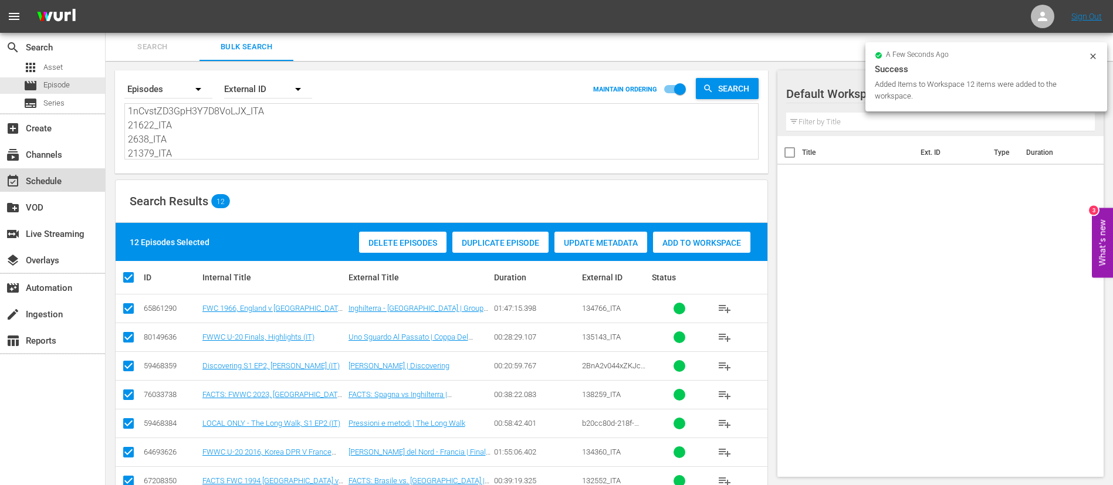
click at [25, 187] on div "event_available Schedule" at bounding box center [52, 179] width 105 height 23
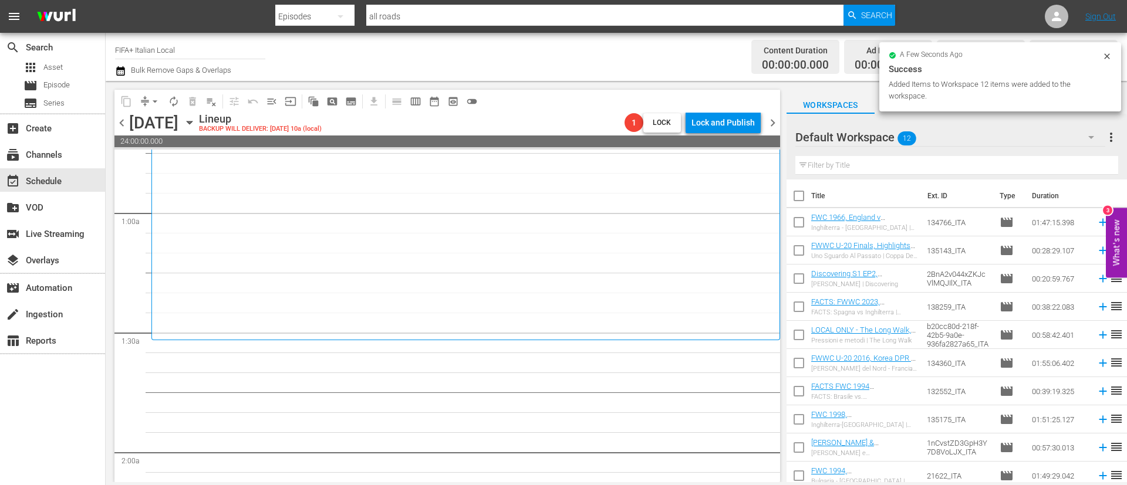
scroll to position [264, 0]
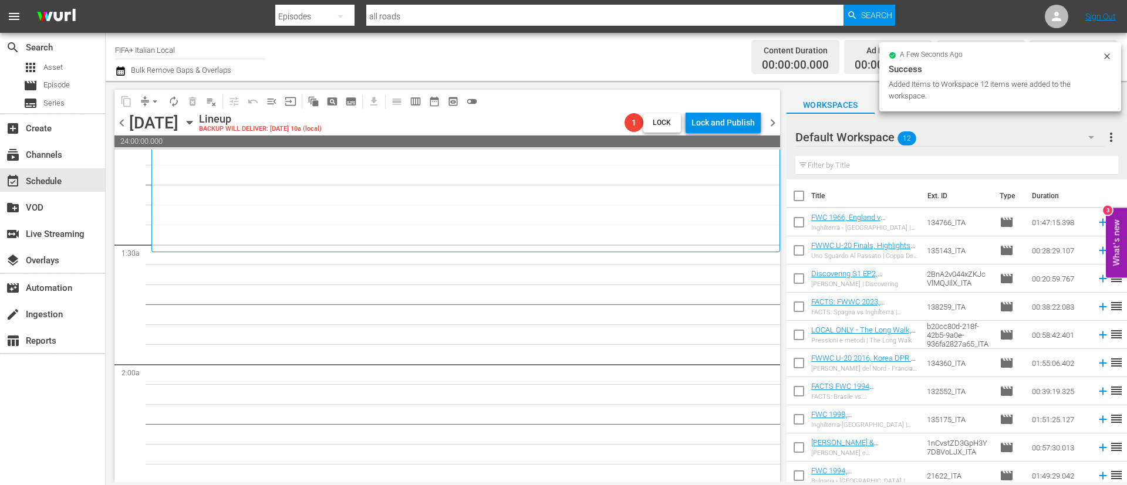
click at [798, 199] on input "checkbox" at bounding box center [798, 198] width 25 height 25
checkbox input "true"
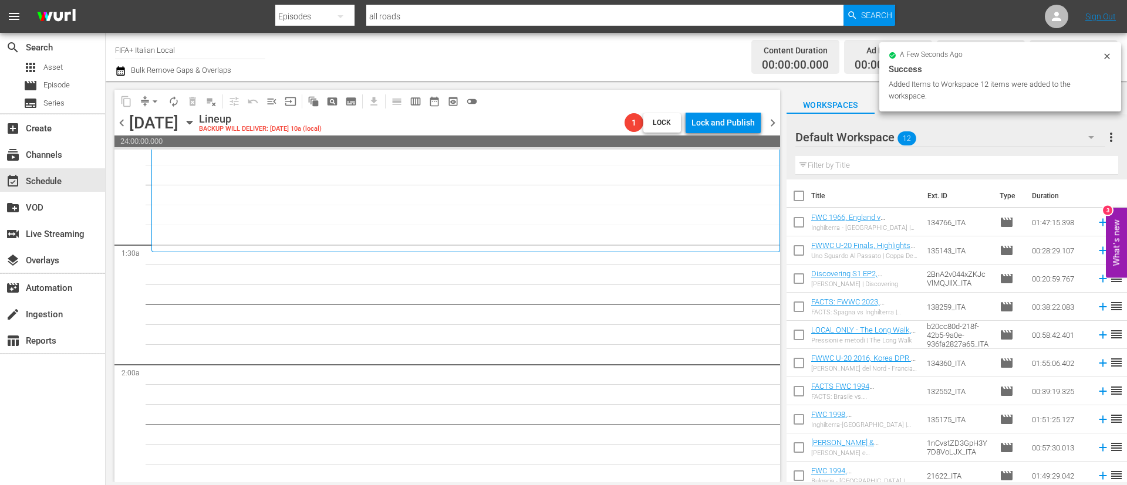
checkbox input "true"
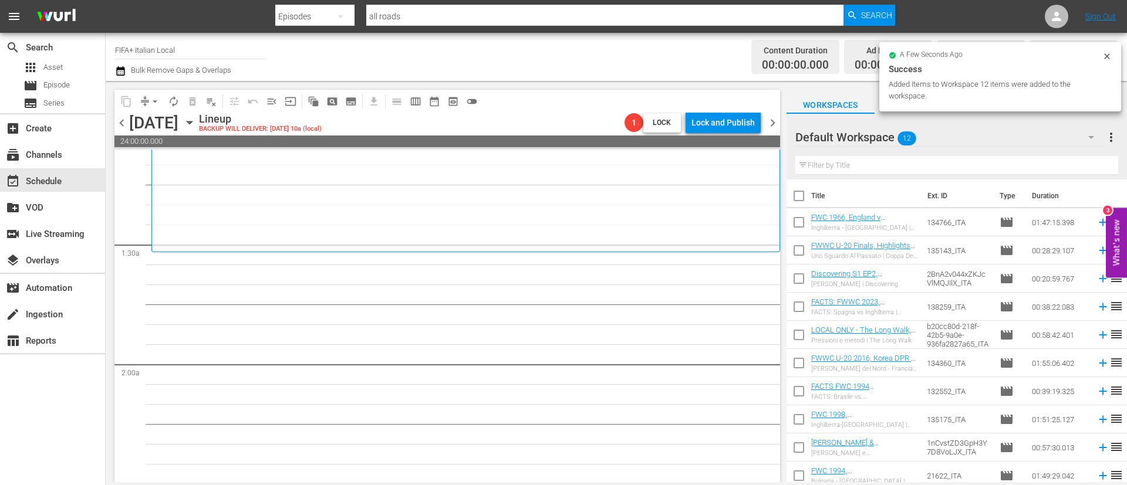
checkbox input "true"
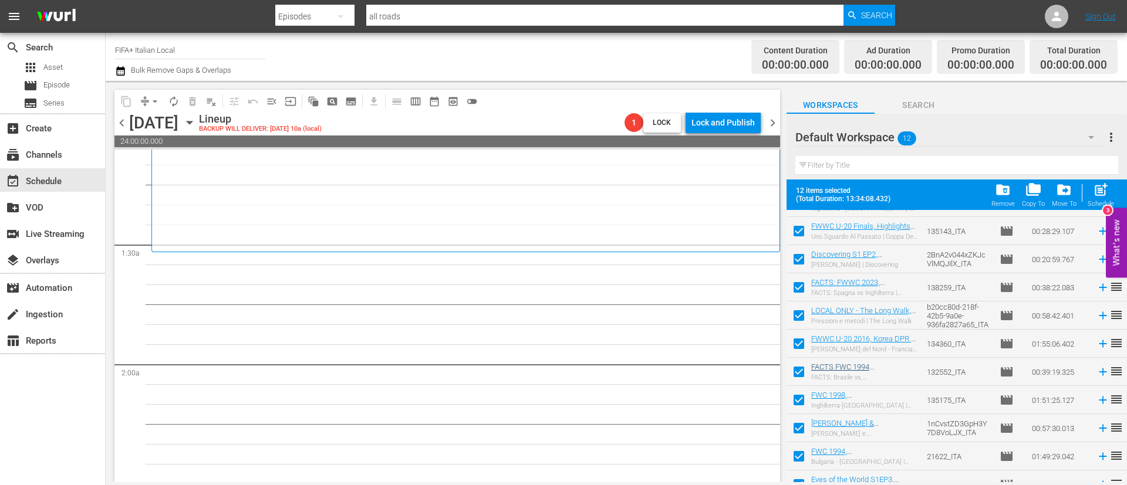
scroll to position [93, 0]
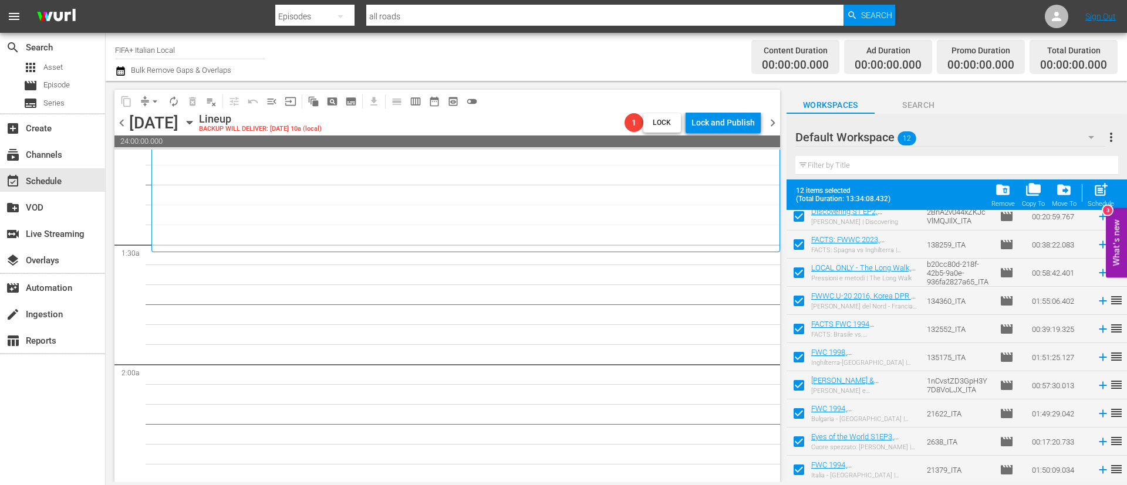
click at [800, 417] on input "checkbox" at bounding box center [798, 416] width 25 height 25
checkbox input "false"
click at [799, 436] on input "checkbox" at bounding box center [798, 444] width 25 height 25
checkbox input "false"
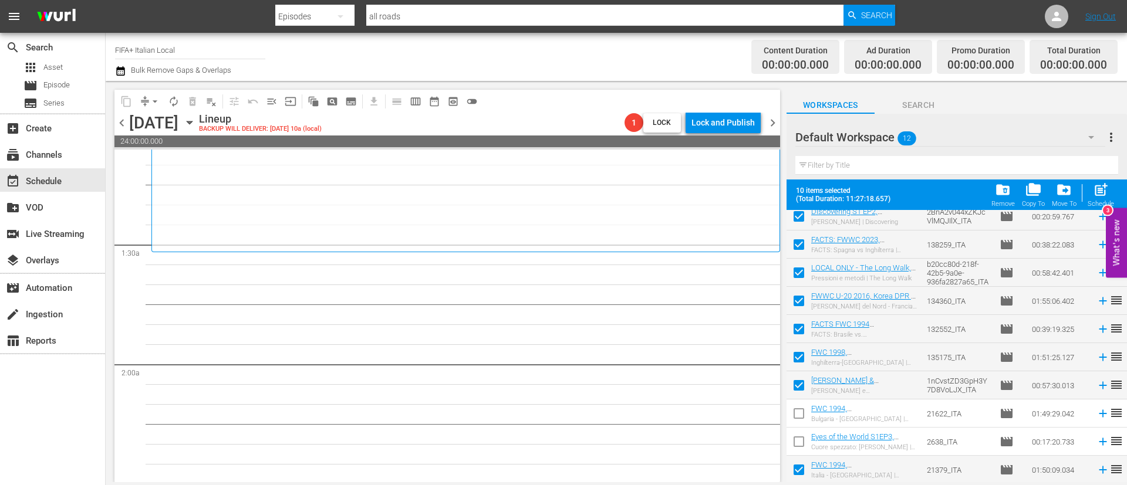
click at [800, 469] on input "checkbox" at bounding box center [798, 472] width 25 height 25
checkbox input "false"
click at [1093, 197] on span "post_add" at bounding box center [1101, 190] width 16 height 16
checkbox input "false"
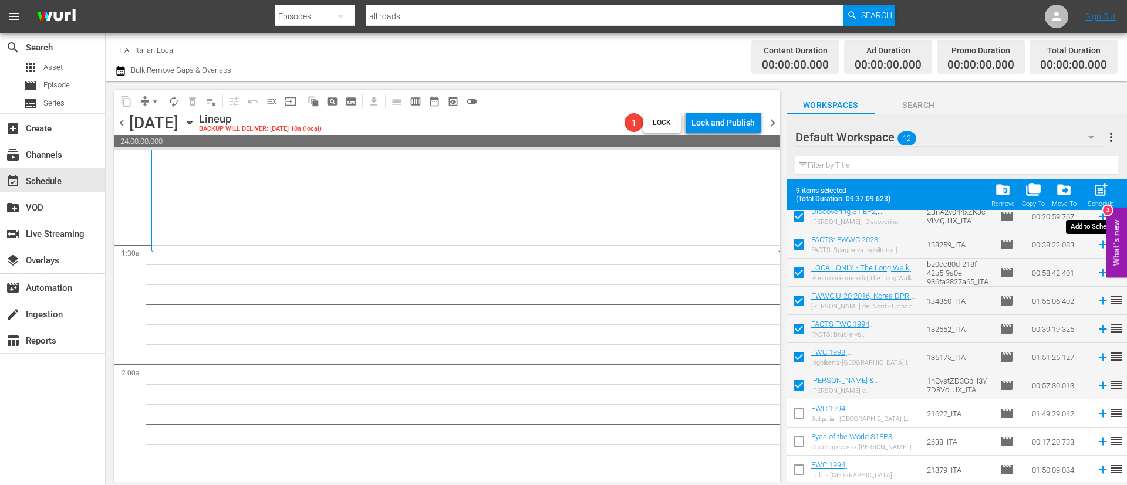
checkbox input "false"
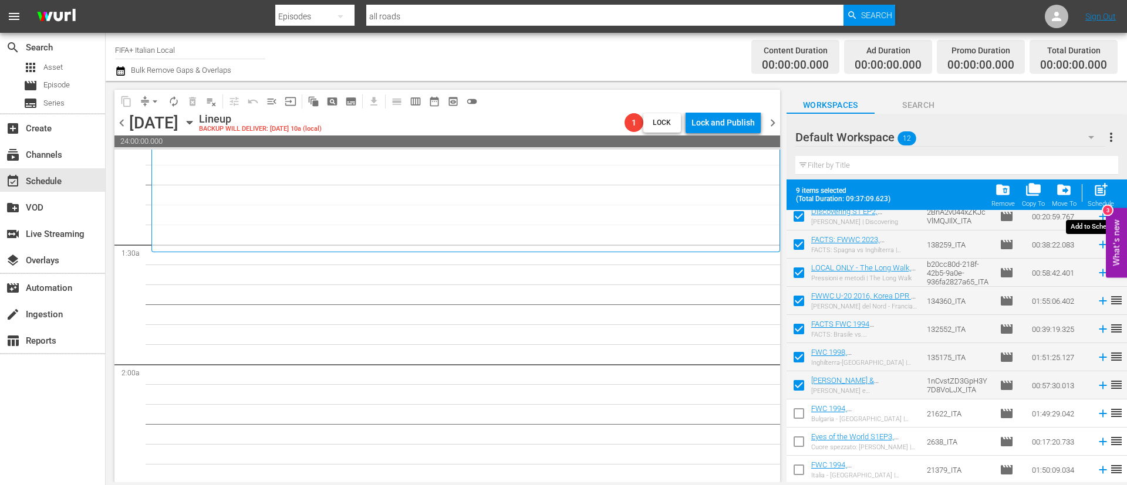
checkbox input "false"
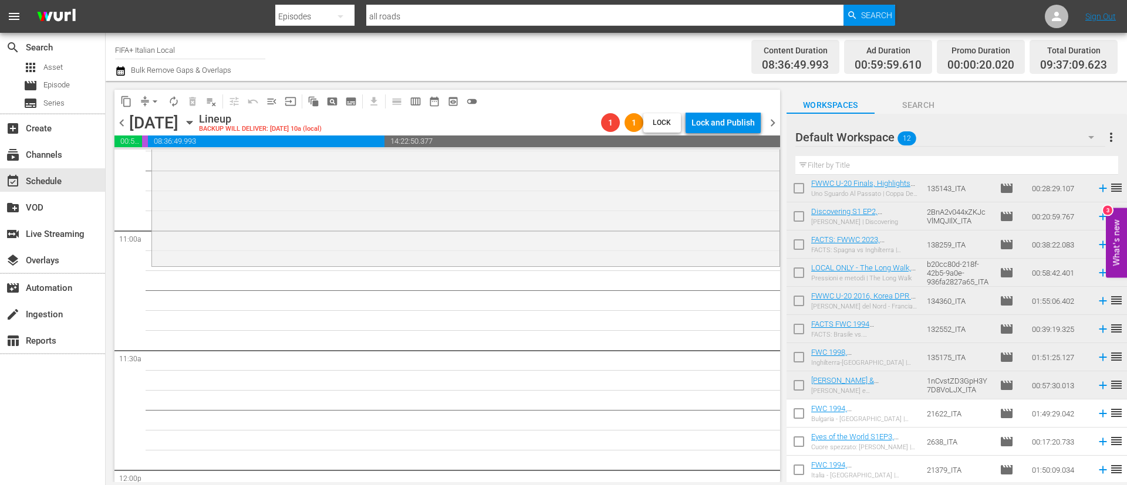
scroll to position [0, 0]
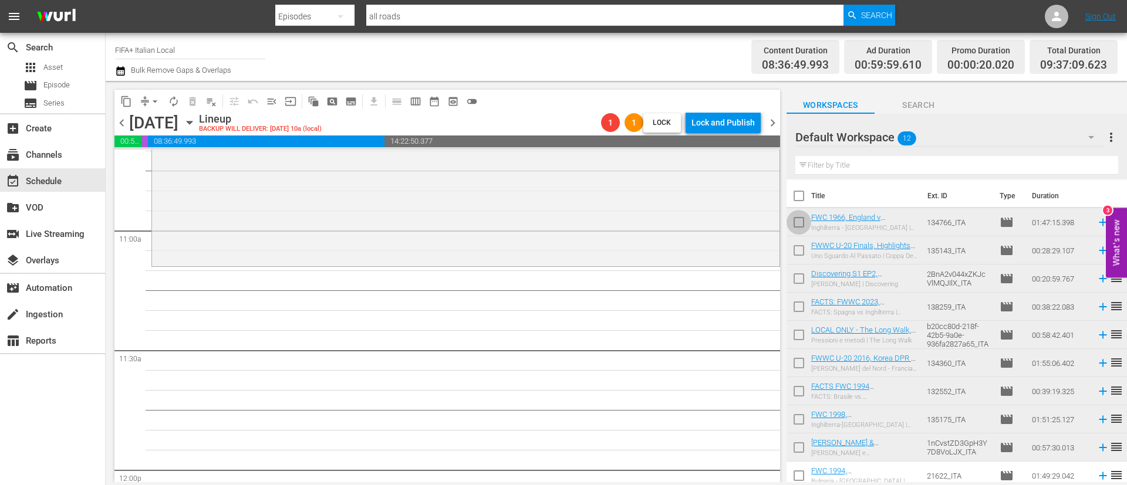
click at [796, 229] on input "checkbox" at bounding box center [798, 224] width 25 height 25
checkbox input "true"
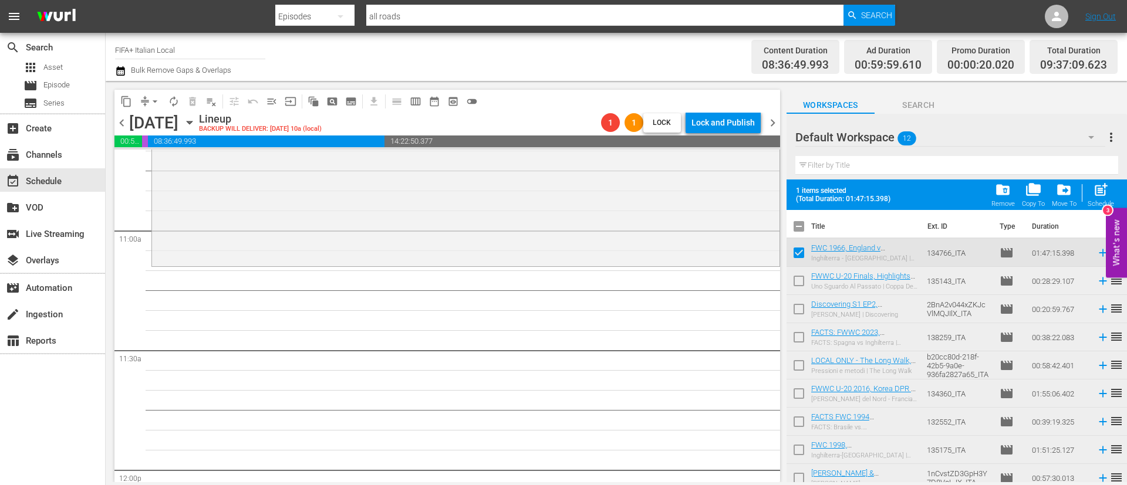
click at [796, 279] on input "checkbox" at bounding box center [798, 283] width 25 height 25
checkbox input "true"
click at [798, 309] on input "checkbox" at bounding box center [798, 311] width 25 height 25
checkbox input "true"
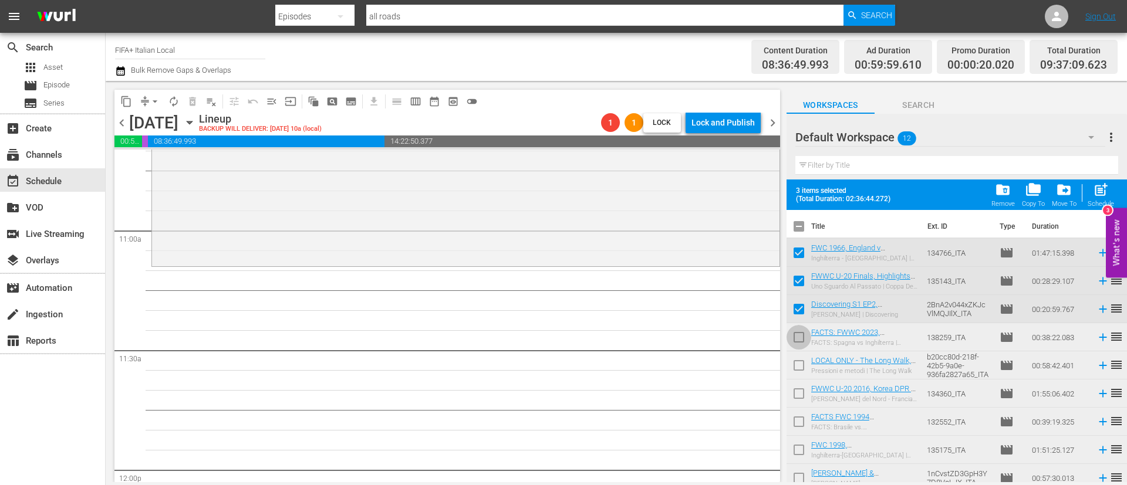
click at [801, 339] on input "checkbox" at bounding box center [798, 339] width 25 height 25
checkbox input "true"
click at [804, 373] on input "checkbox" at bounding box center [798, 368] width 25 height 25
checkbox input "true"
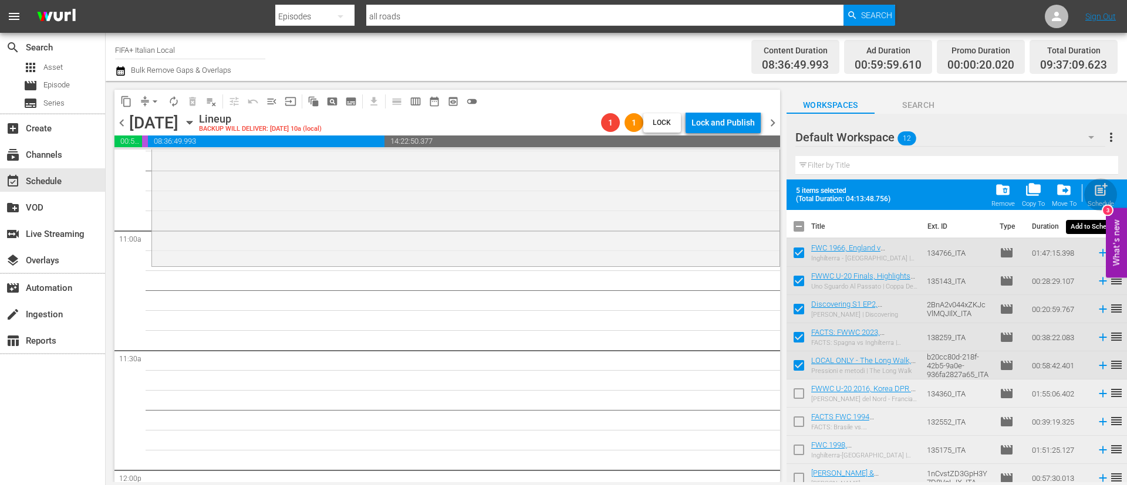
click at [1114, 196] on button "post_add Schedule" at bounding box center [1100, 194] width 33 height 33
checkbox input "false"
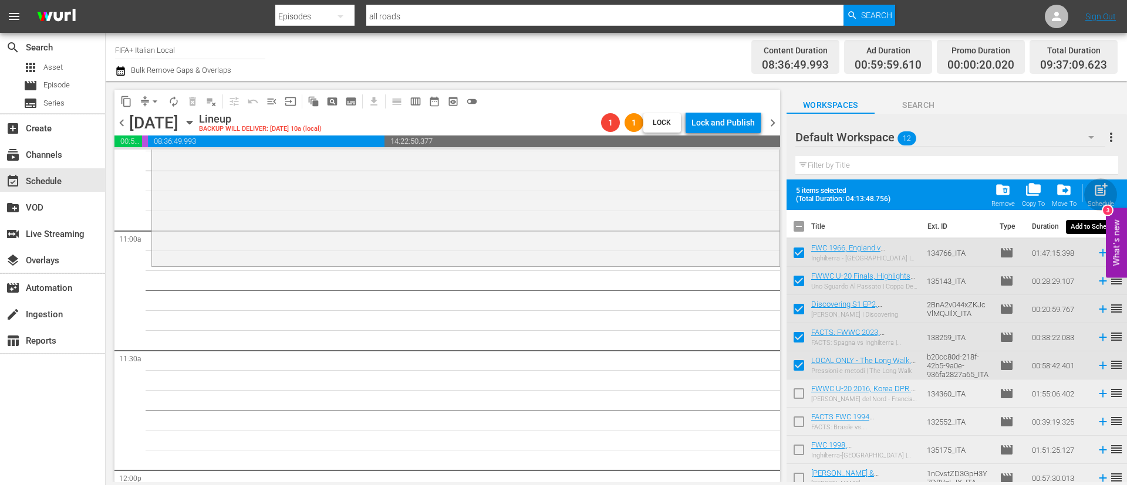
checkbox input "false"
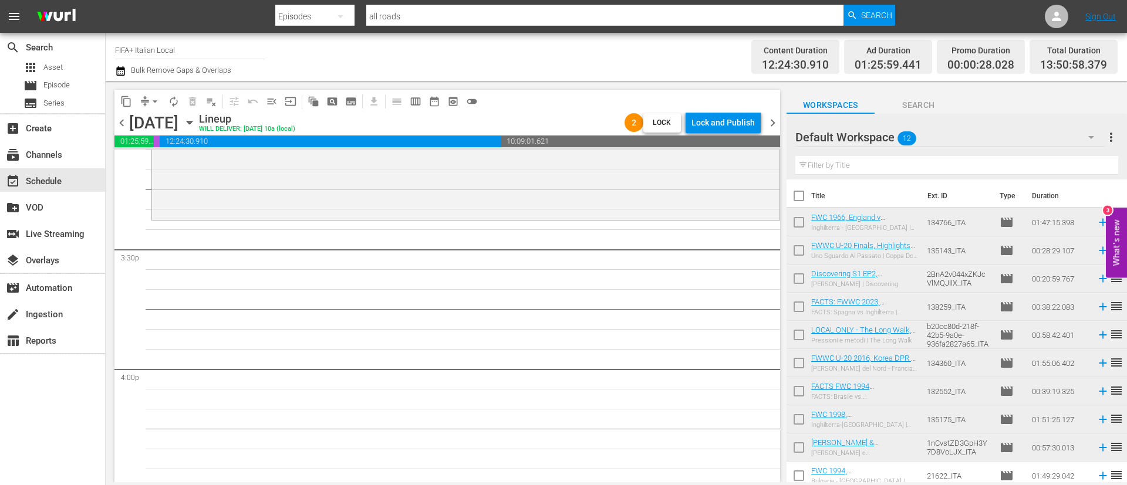
scroll to position [3609, 0]
click at [806, 361] on input "checkbox" at bounding box center [798, 365] width 25 height 25
checkbox input "true"
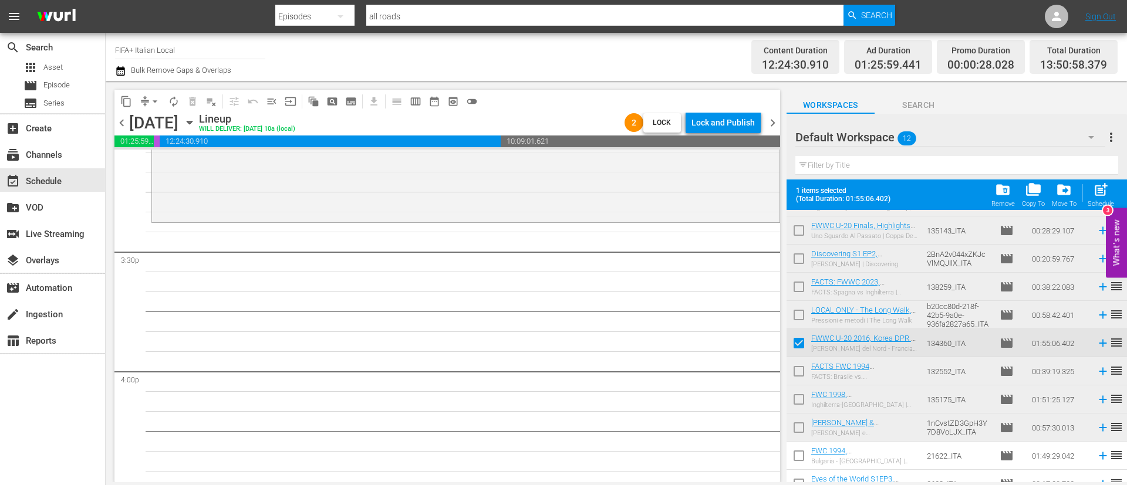
scroll to position [93, 0]
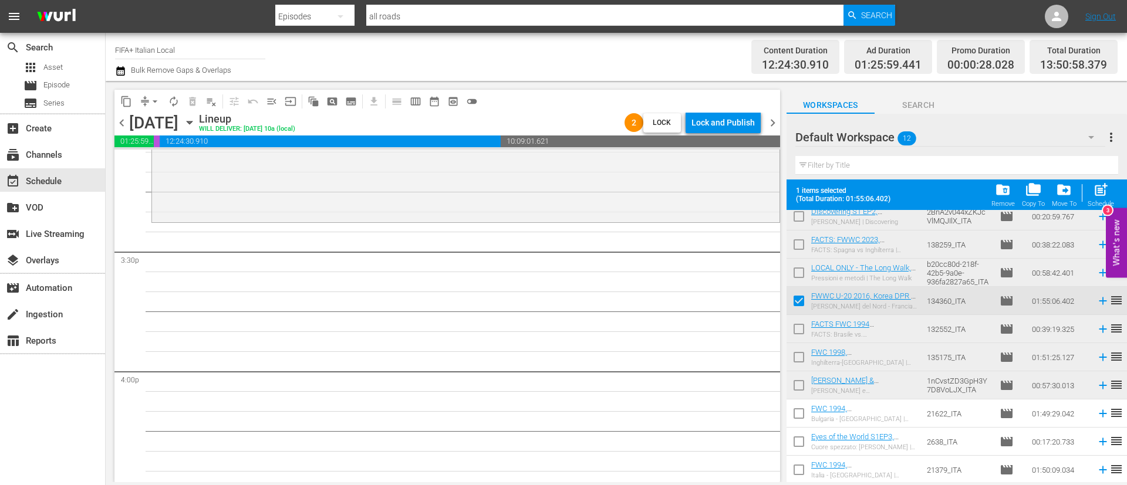
click at [793, 411] on input "checkbox" at bounding box center [798, 416] width 25 height 25
checkbox input "true"
click at [799, 445] on input "checkbox" at bounding box center [798, 444] width 25 height 25
checkbox input "true"
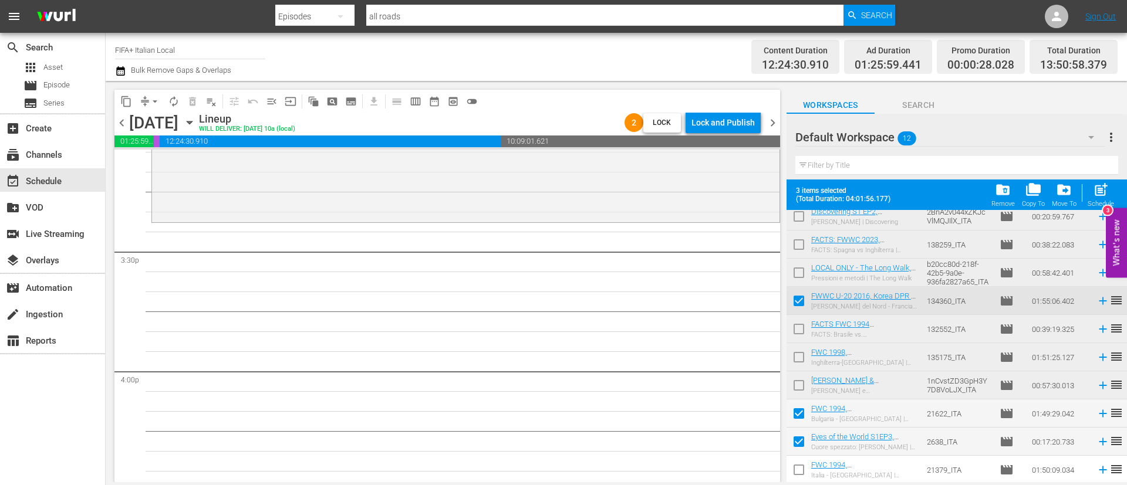
click at [797, 477] on input "checkbox" at bounding box center [798, 472] width 25 height 25
checkbox input "true"
click at [1094, 198] on div "post_add Schedule" at bounding box center [1100, 195] width 26 height 26
checkbox input "false"
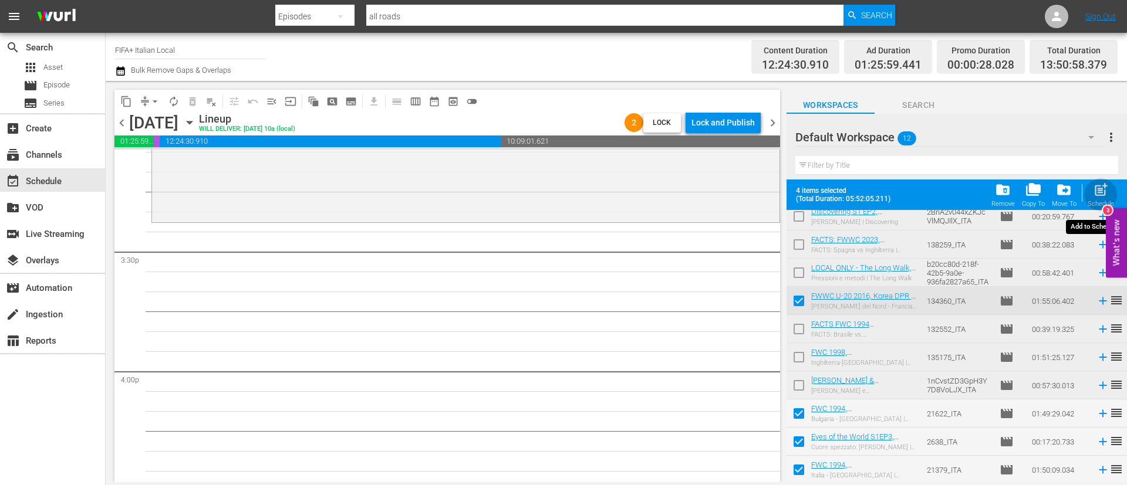
checkbox input "false"
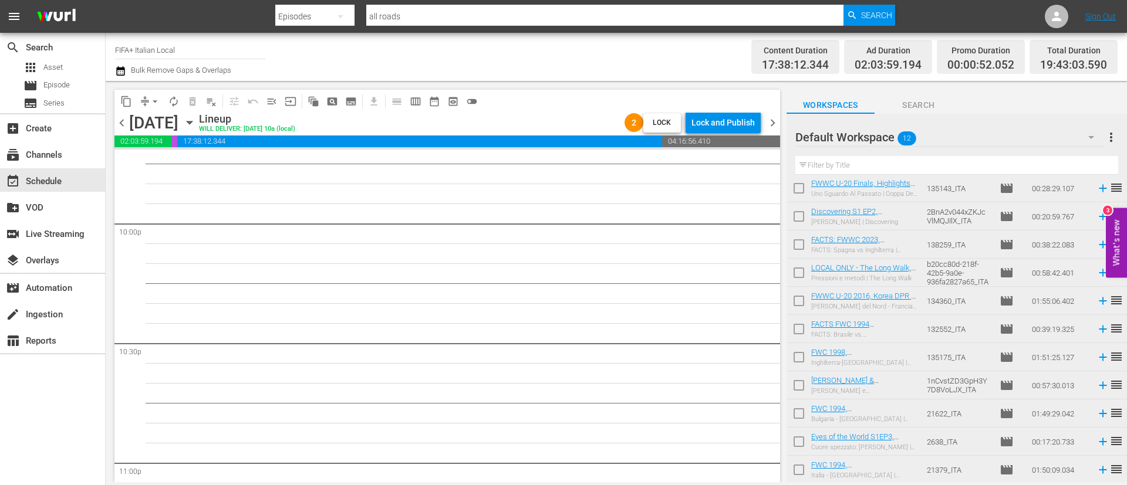
scroll to position [4929, 0]
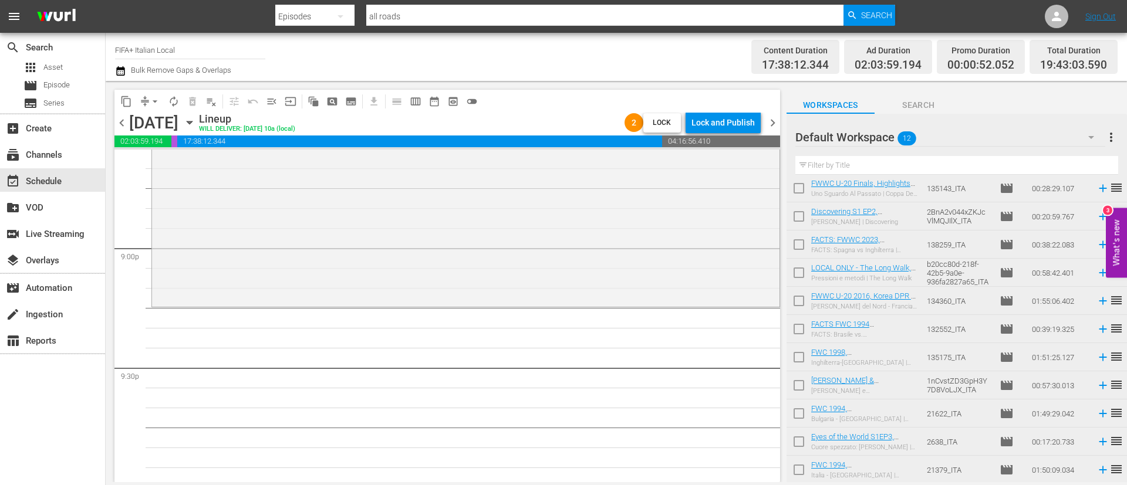
click at [799, 388] on input "checkbox" at bounding box center [798, 388] width 25 height 25
checkbox input "true"
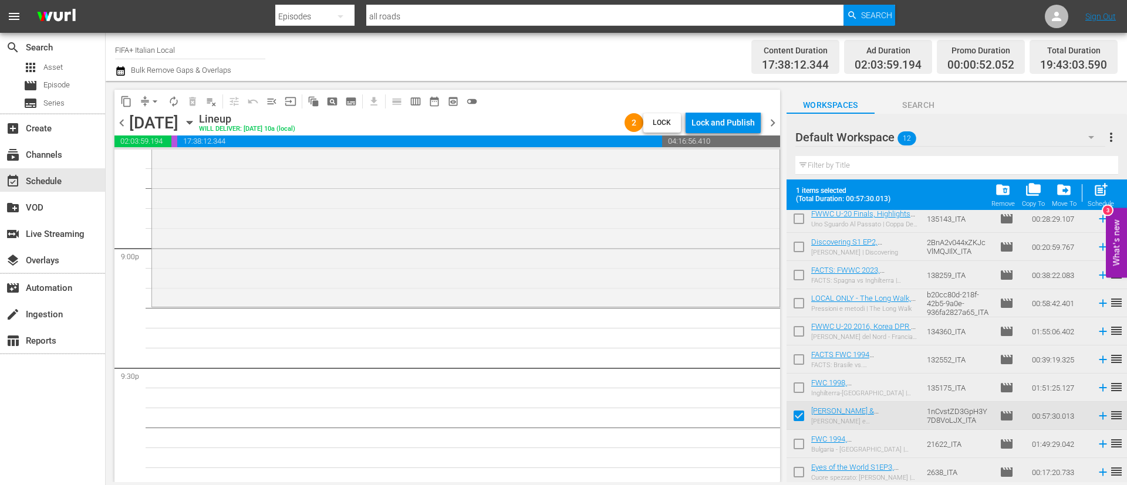
click at [796, 362] on input "checkbox" at bounding box center [798, 362] width 25 height 25
checkbox input "true"
click at [799, 299] on input "checkbox" at bounding box center [798, 305] width 25 height 25
checkbox input "true"
click at [800, 277] on input "checkbox" at bounding box center [798, 277] width 25 height 25
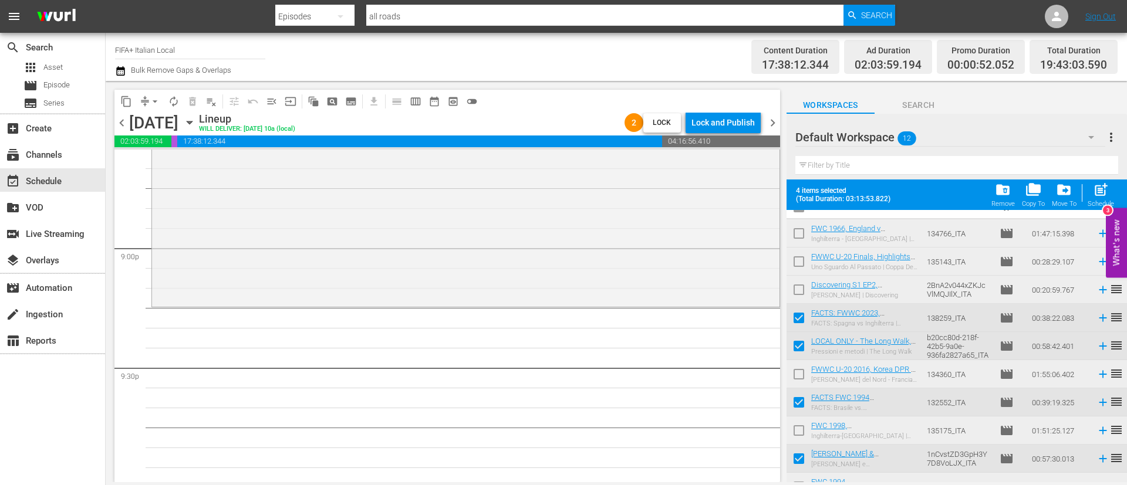
scroll to position [0, 0]
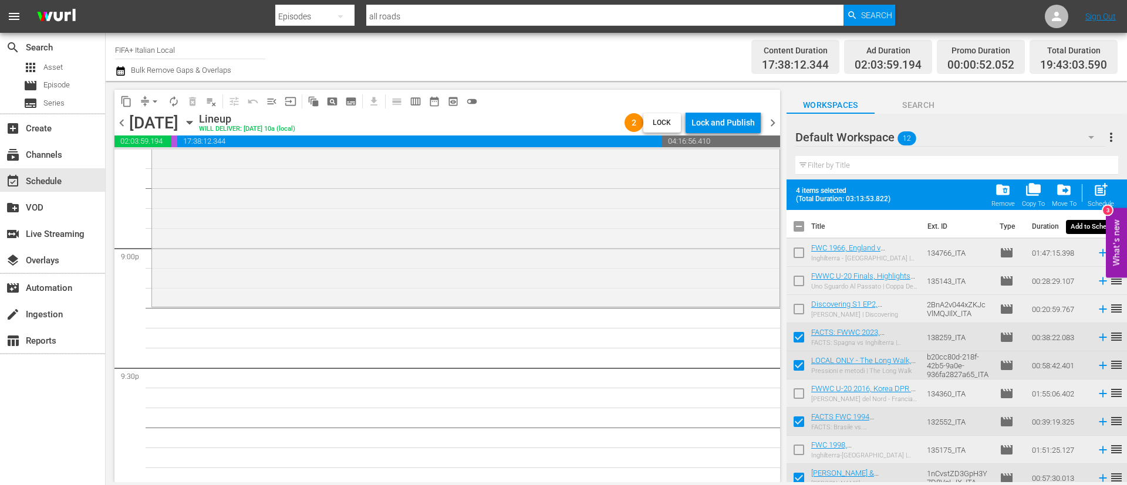
click at [1100, 187] on span "post_add" at bounding box center [1101, 190] width 16 height 16
checkbox input "false"
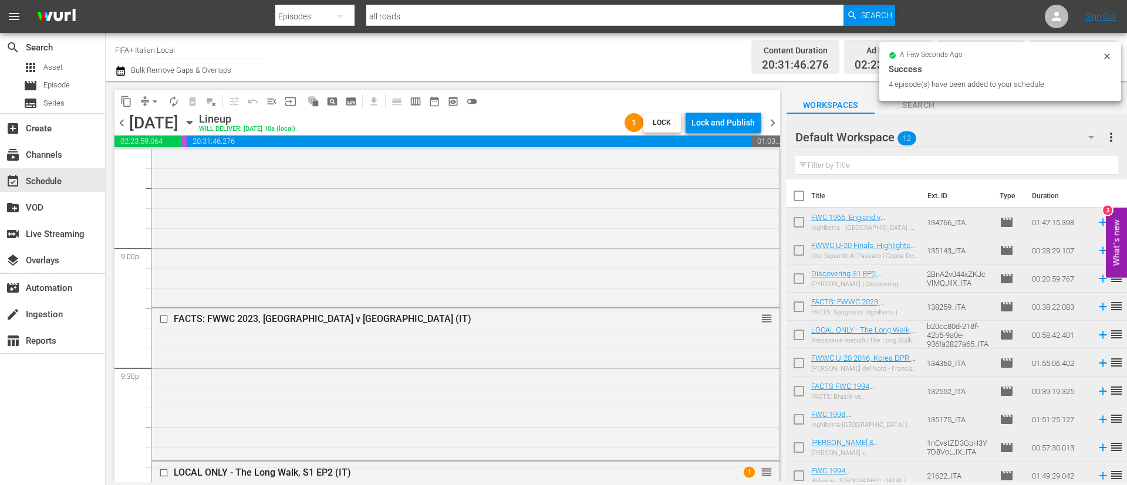
scroll to position [5528, 0]
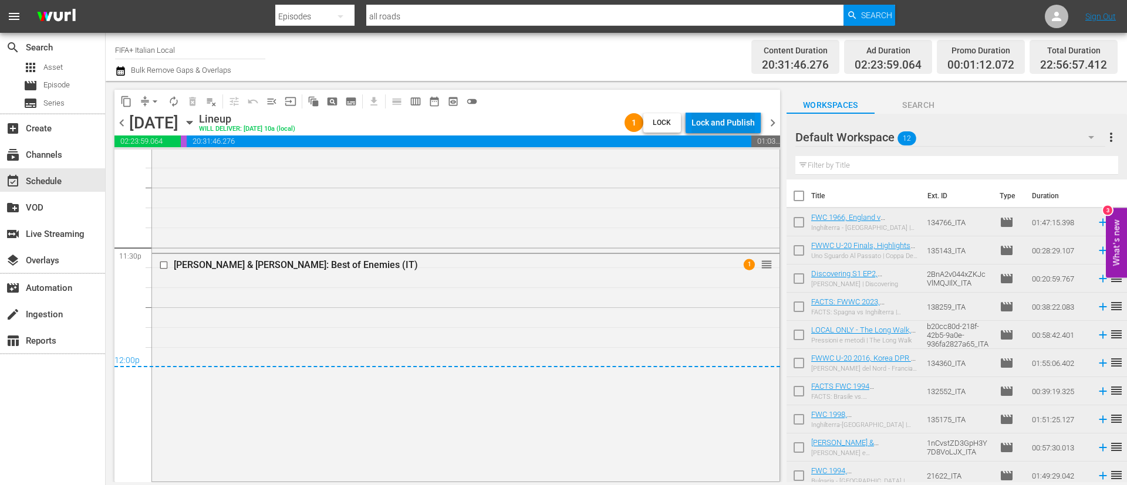
click at [741, 120] on div "Lock and Publish" at bounding box center [722, 122] width 63 height 21
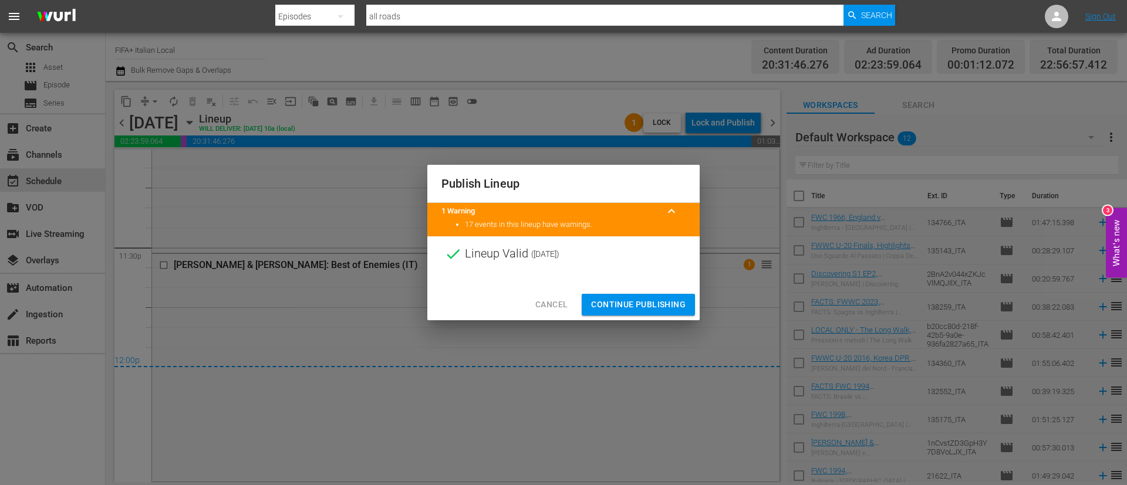
click at [656, 305] on span "Continue Publishing" at bounding box center [638, 305] width 94 height 15
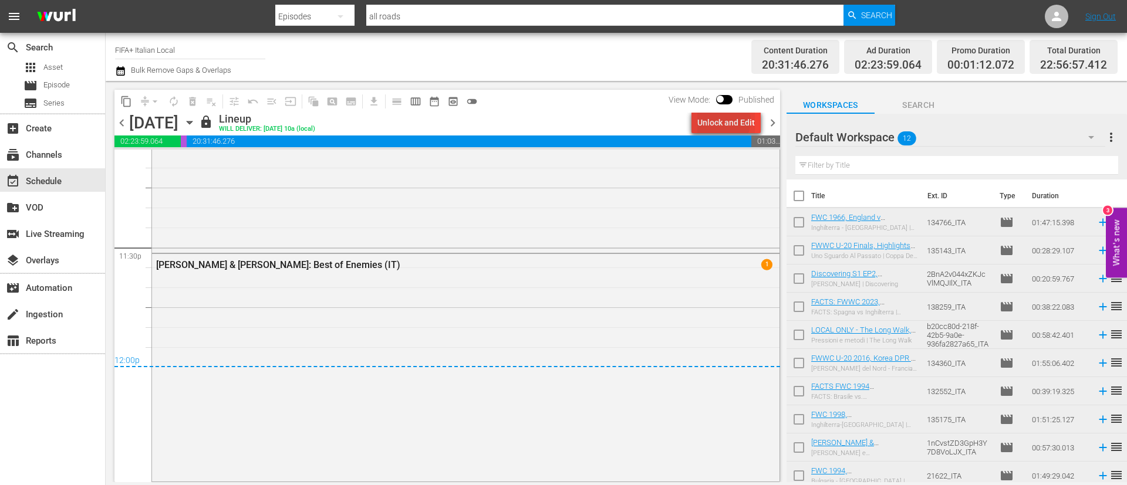
click at [725, 121] on div "Unlock and Edit" at bounding box center [726, 122] width 58 height 21
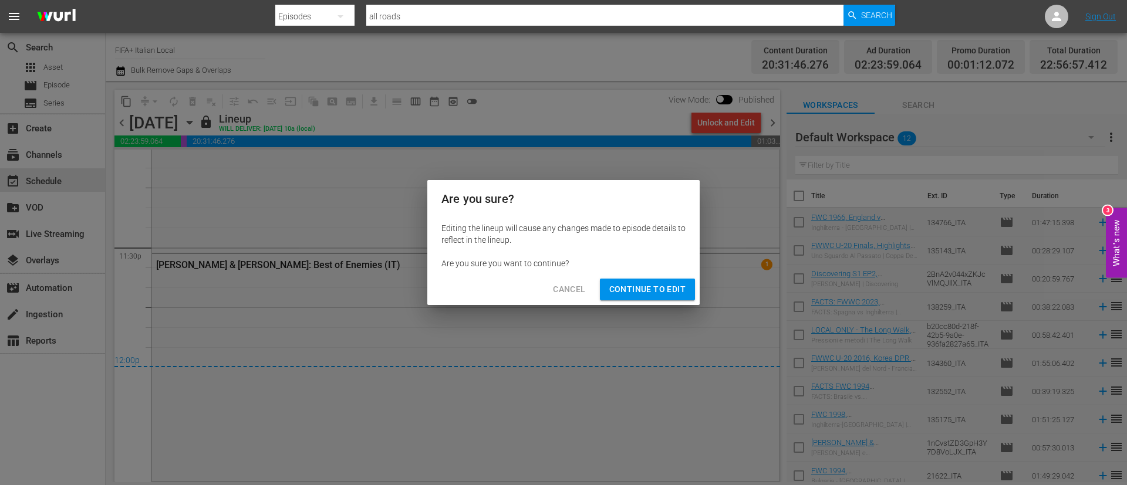
click at [641, 279] on button "Continue to Edit" at bounding box center [647, 290] width 95 height 22
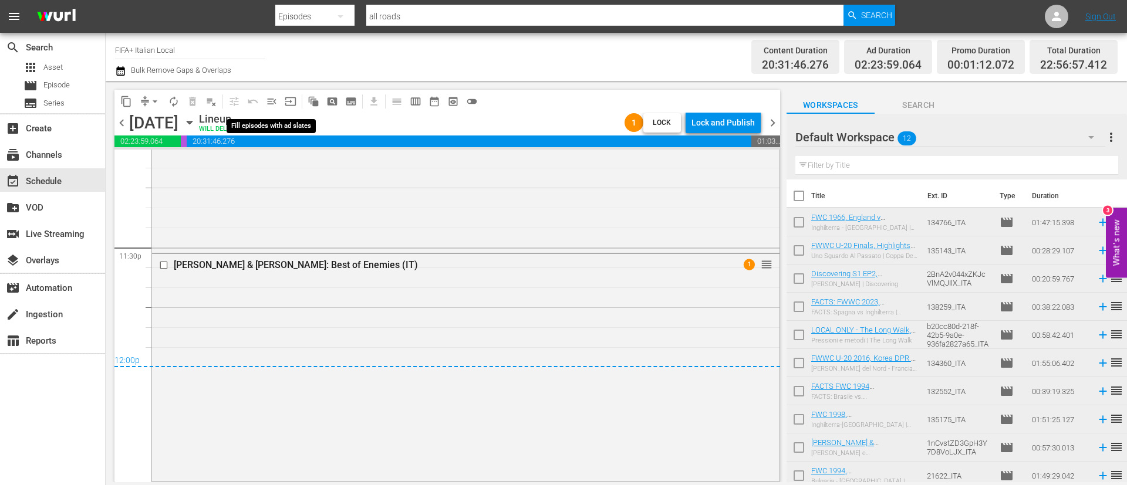
click at [273, 100] on span "menu_open" at bounding box center [272, 102] width 12 height 12
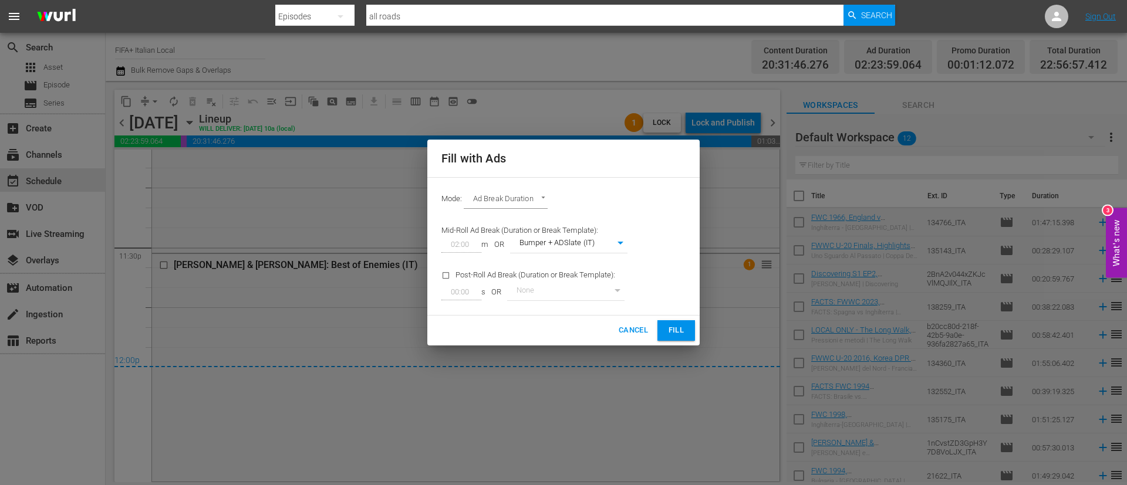
click at [679, 324] on span "Fill" at bounding box center [676, 330] width 19 height 13
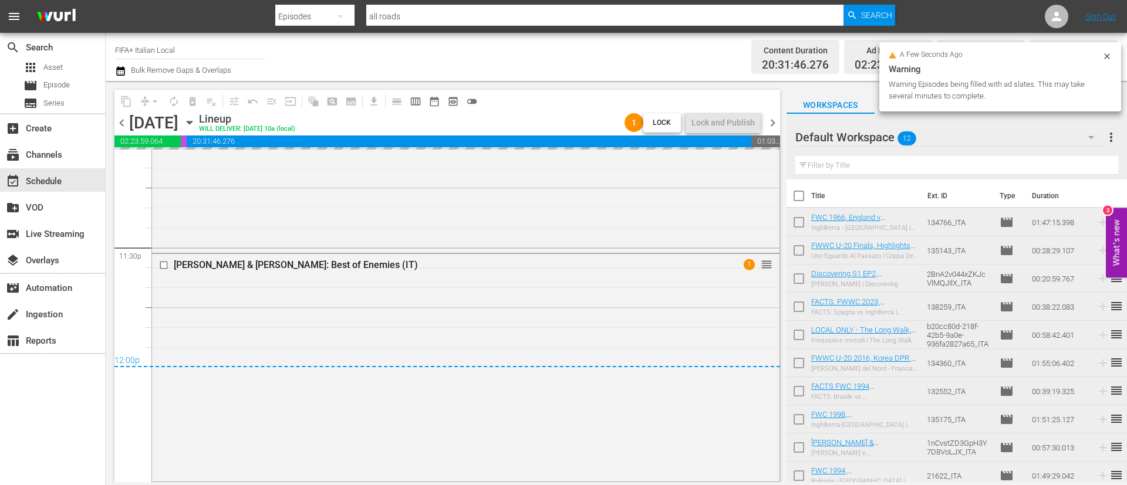
click at [1112, 136] on span "more_vert" at bounding box center [1111, 137] width 14 height 14
click at [1013, 164] on div "Clear All Workspace Items" at bounding box center [1035, 160] width 138 height 21
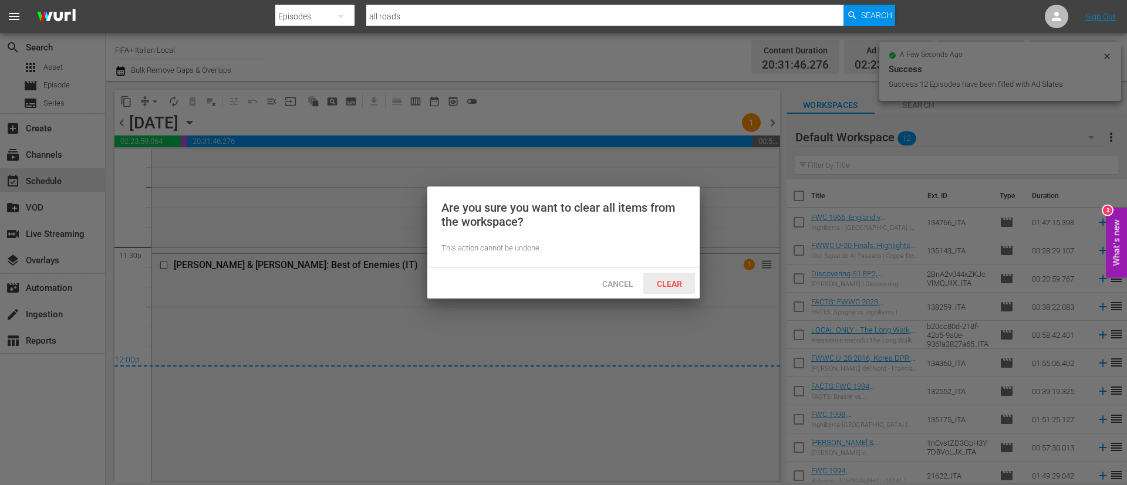
click at [664, 290] on div "Clear" at bounding box center [669, 284] width 52 height 22
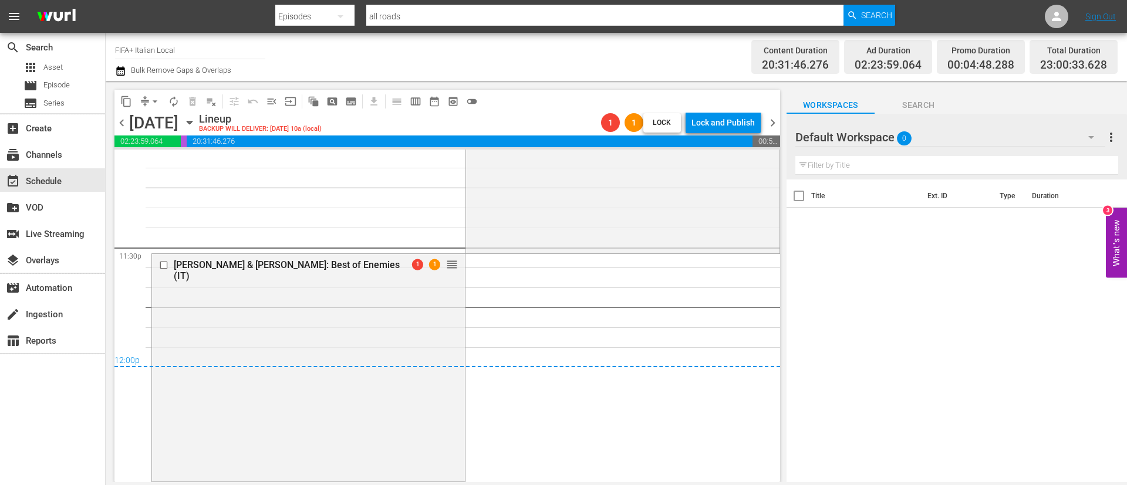
scroll to position [5488, 0]
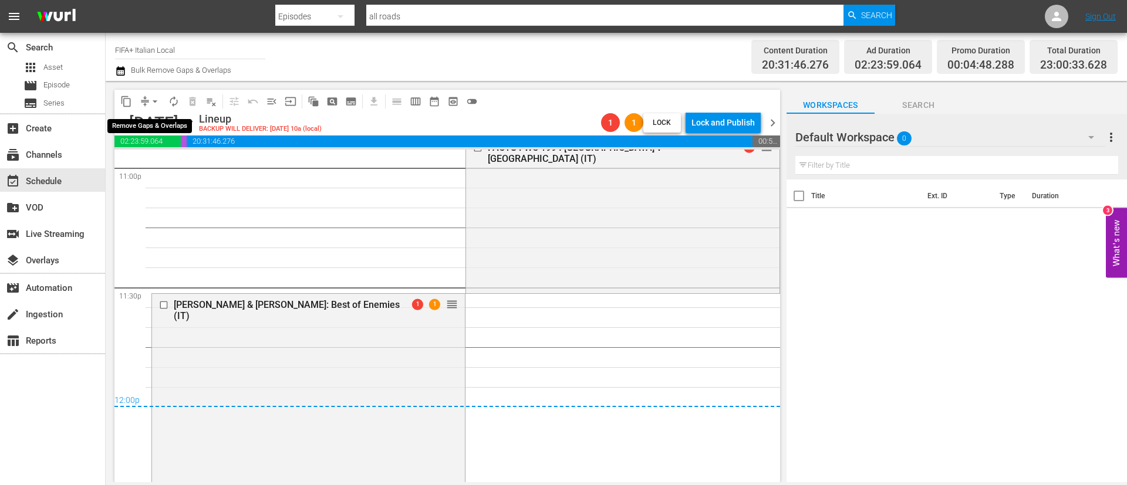
click at [156, 99] on span "arrow_drop_down" at bounding box center [155, 102] width 12 height 12
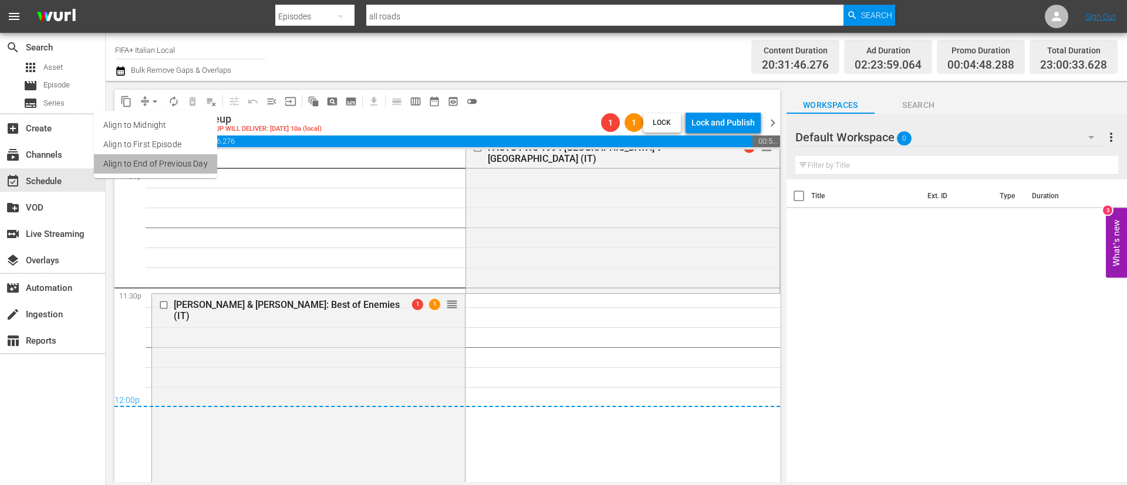
click at [166, 164] on li "Align to End of Previous Day" at bounding box center [155, 163] width 123 height 19
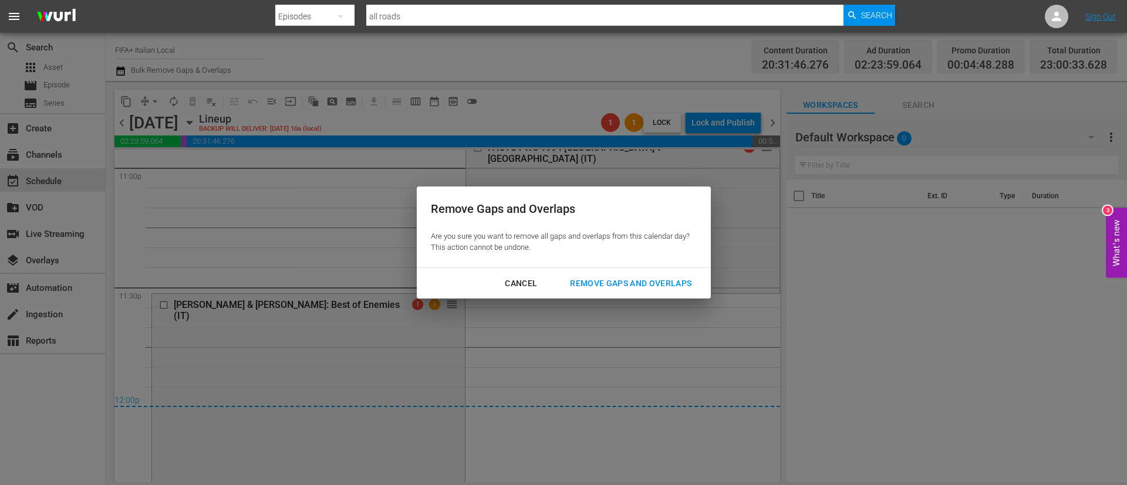
click at [615, 282] on div "Remove Gaps and Overlaps" at bounding box center [630, 283] width 140 height 15
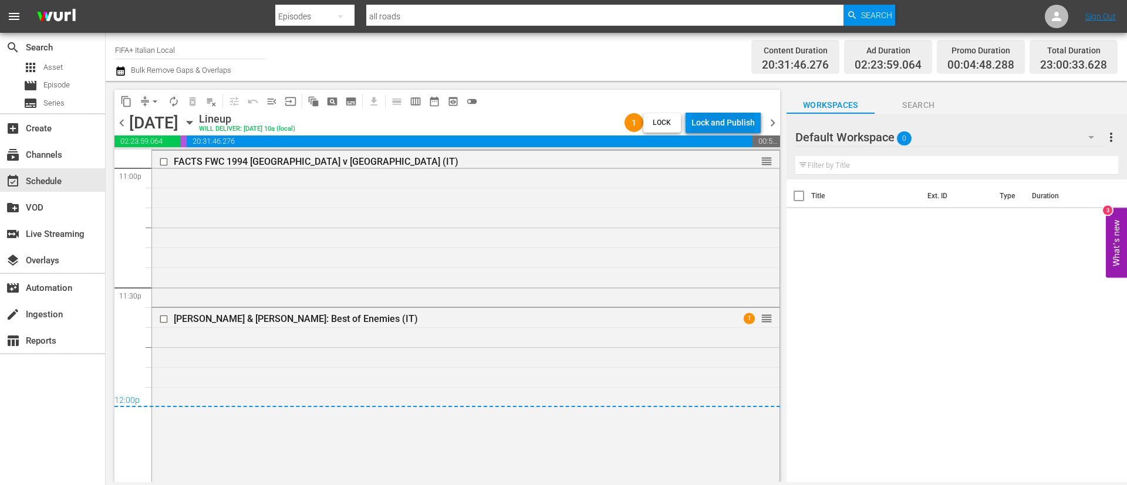
click at [726, 128] on div "Lock and Publish" at bounding box center [722, 122] width 63 height 21
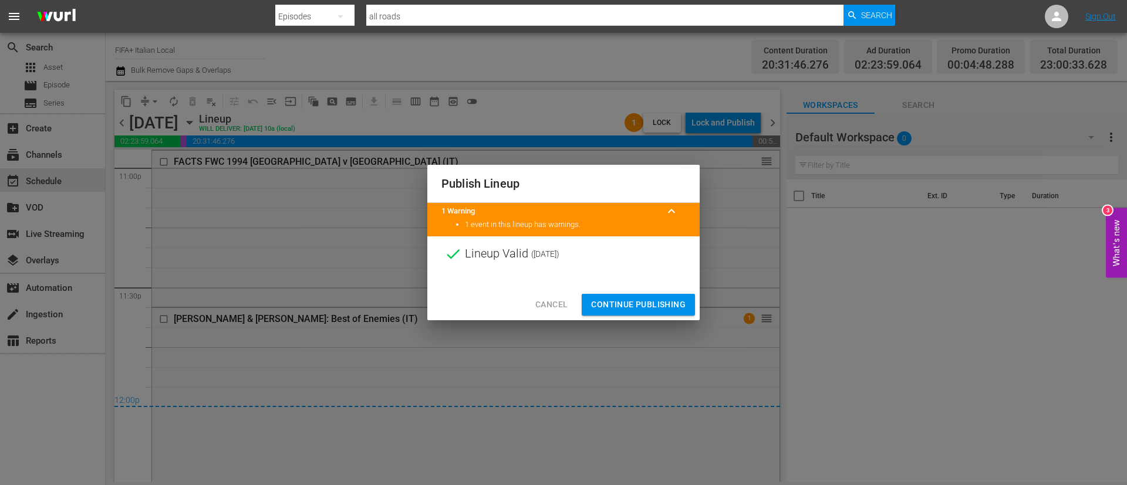
click at [654, 303] on span "Continue Publishing" at bounding box center [638, 305] width 94 height 15
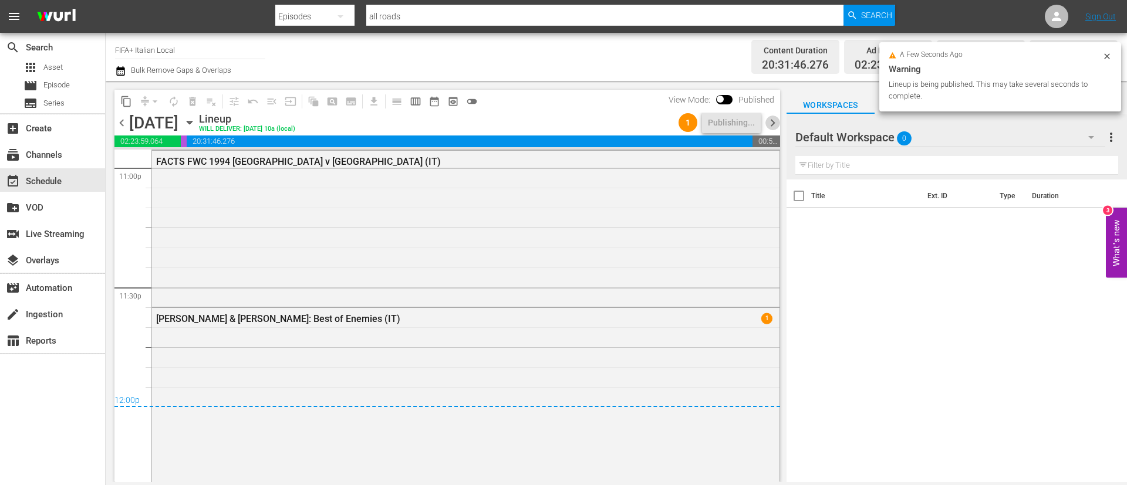
click at [775, 119] on span "chevron_right" at bounding box center [772, 123] width 15 height 15
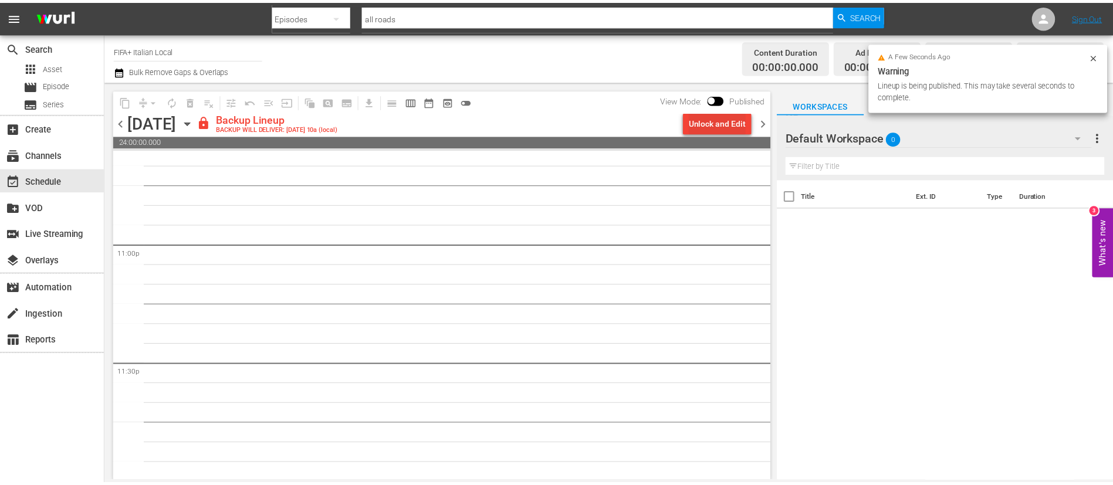
scroll to position [5413, 0]
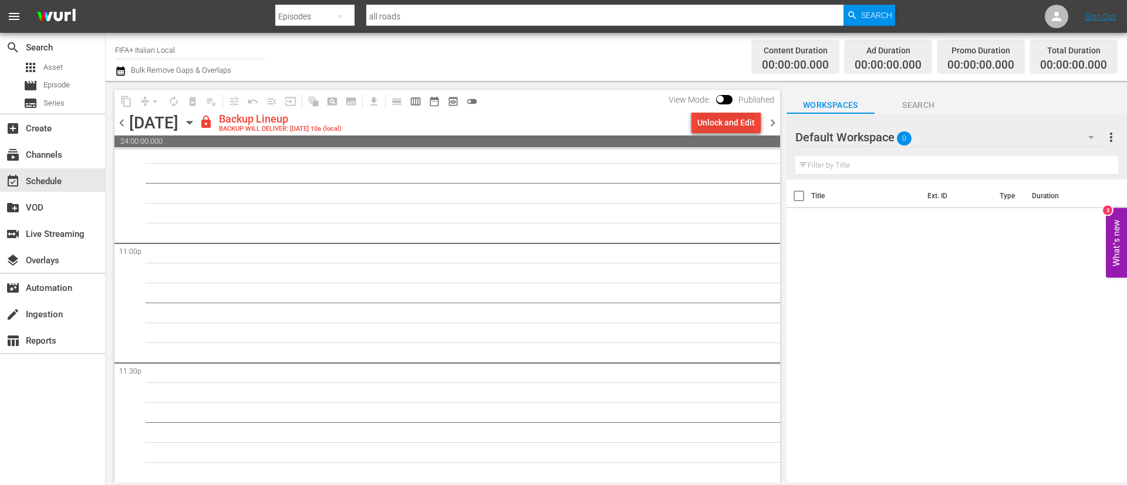
click at [720, 120] on div "Unlock and Edit" at bounding box center [726, 122] width 58 height 21
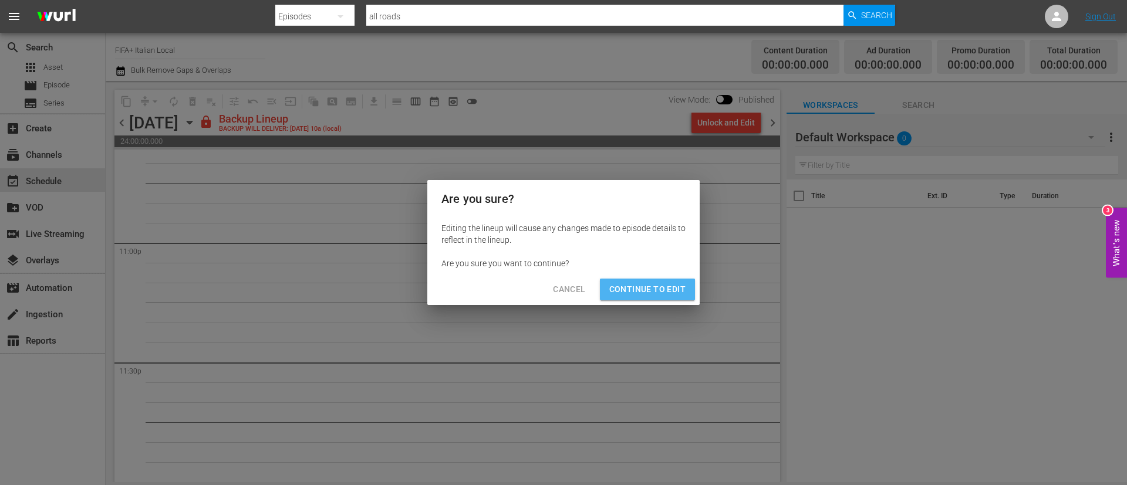
click at [643, 282] on span "Continue to Edit" at bounding box center [647, 289] width 76 height 15
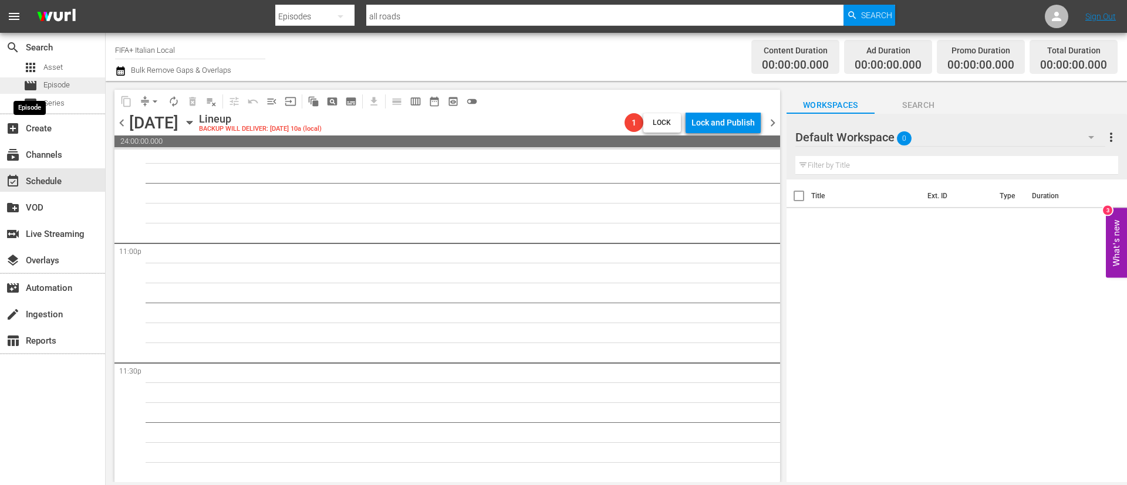
click at [35, 88] on span "movie" at bounding box center [30, 86] width 14 height 14
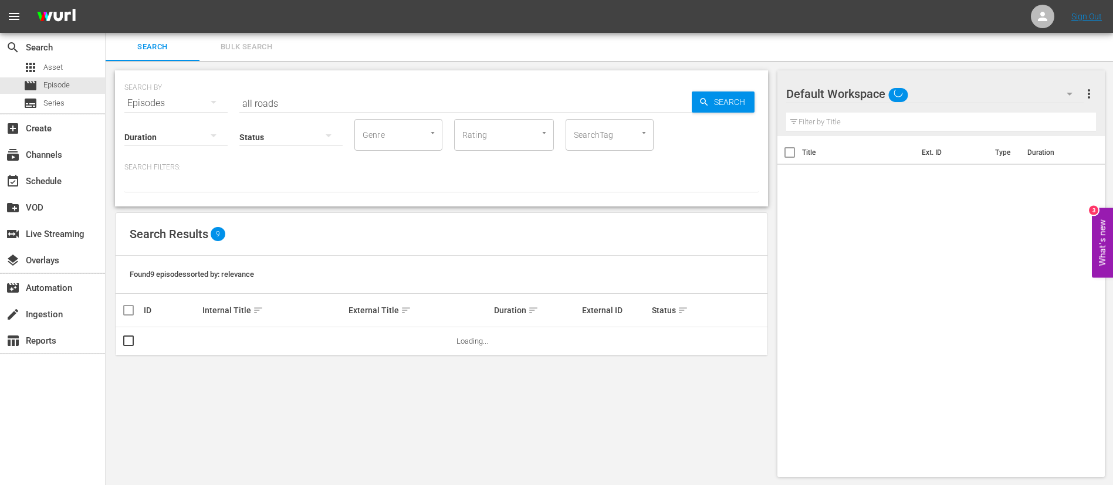
click at [262, 43] on span "Bulk Search" at bounding box center [247, 46] width 80 height 13
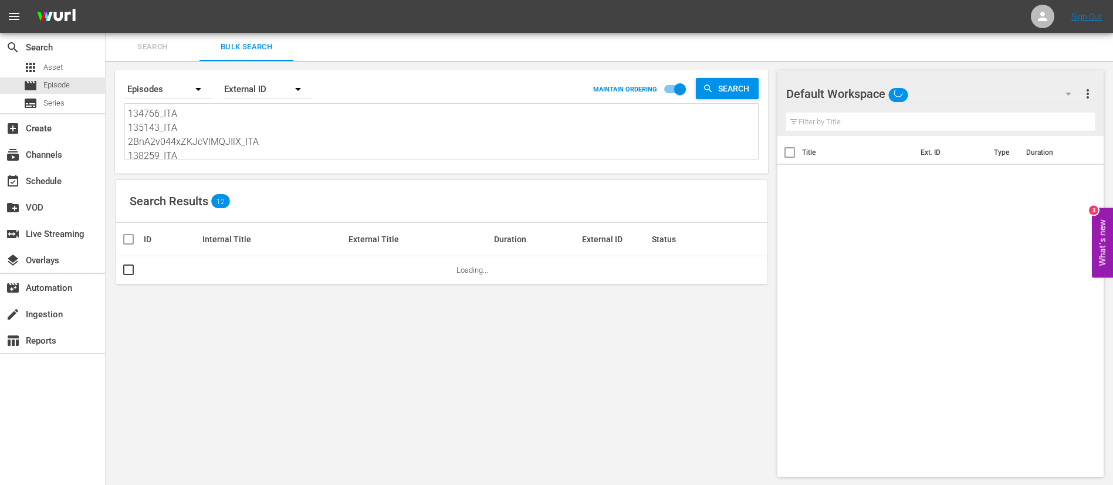
click at [271, 138] on textarea "134766_ITA 135143_ITA 2BnA2v044xZKJcVlMQJIlX_ITA 138259_ITA b20cc80d-218f-42b5-…" at bounding box center [443, 133] width 630 height 53
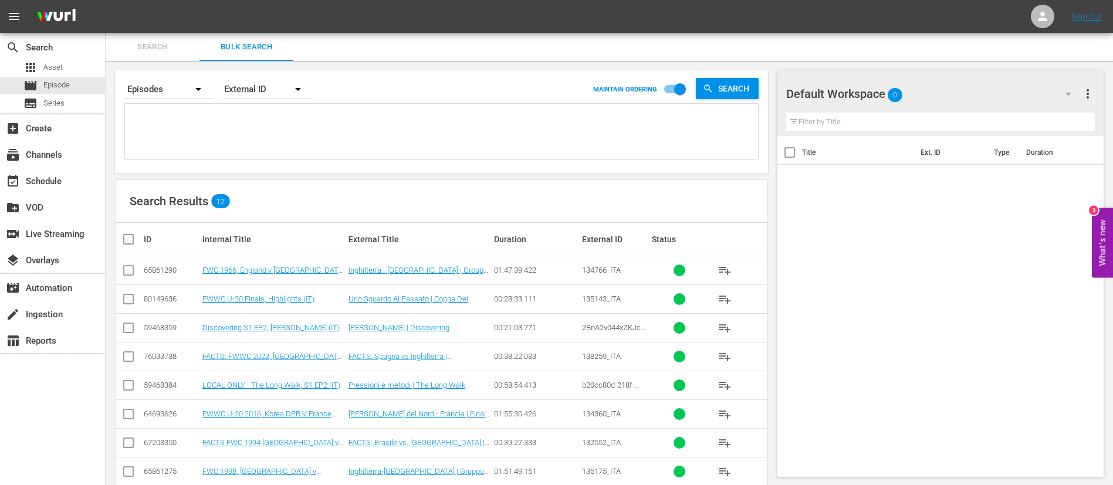
paste textarea "134770_ITA 135143_ITA veV81BPiVGkGZ7uZwHZmB_ITA 138255_ITA veV81BPiVGkGZ7uZwHZm…"
type textarea "134770_ITA 135143_ITA veV81BPiVGkGZ7uZwHZmB_ITA 138255_ITA veV81BPiVGkGZ7uZwHZm…"
click at [129, 244] on input "checkbox" at bounding box center [132, 239] width 23 height 14
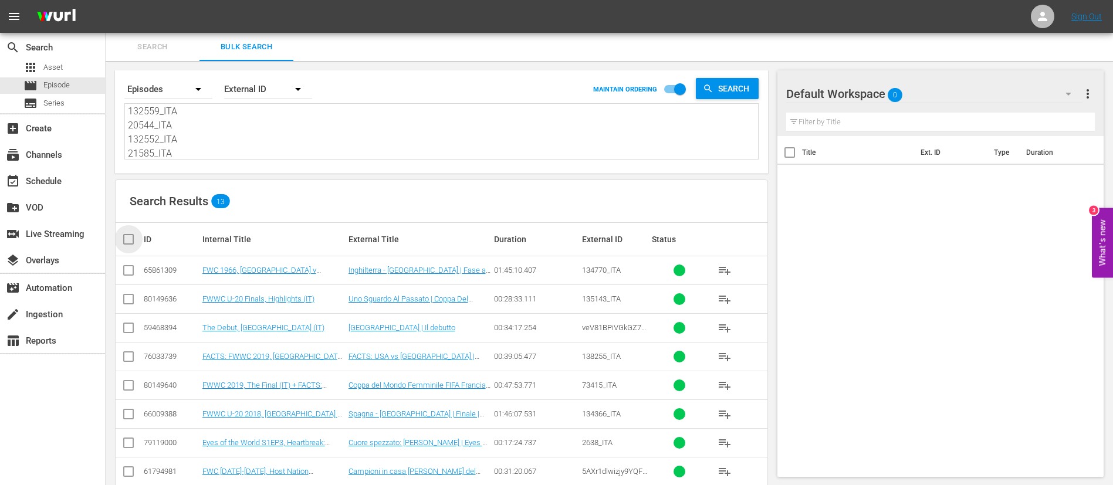
checkbox input "true"
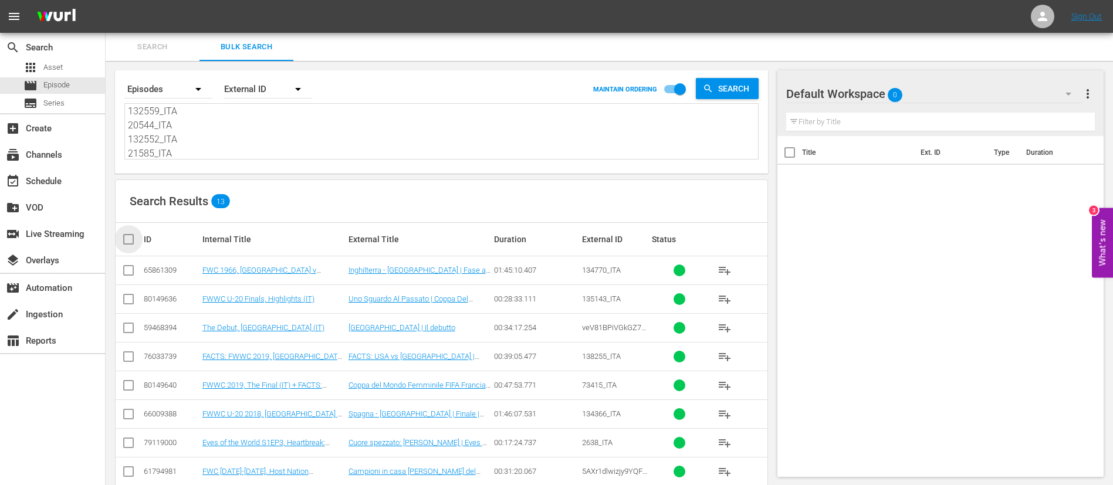
checkbox input "true"
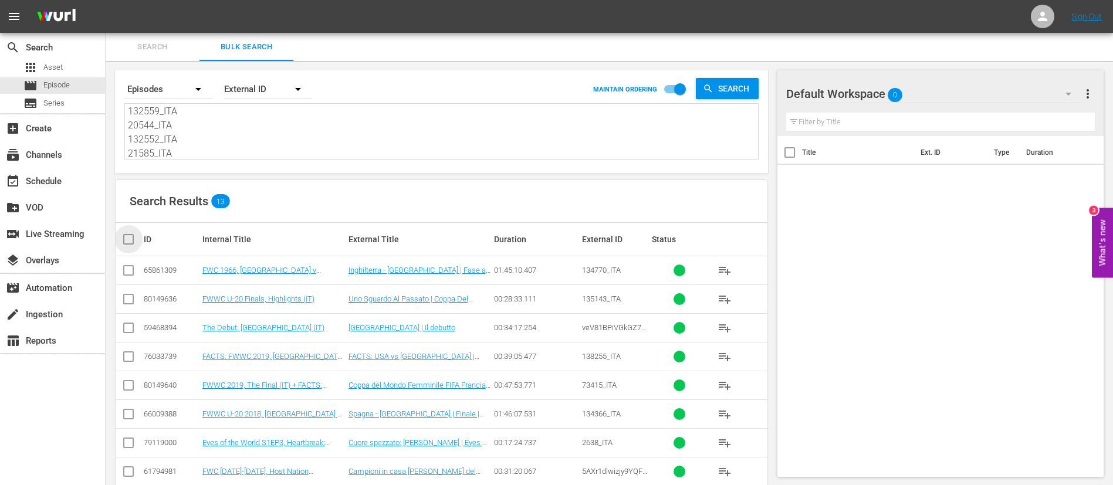
checkbox input "true"
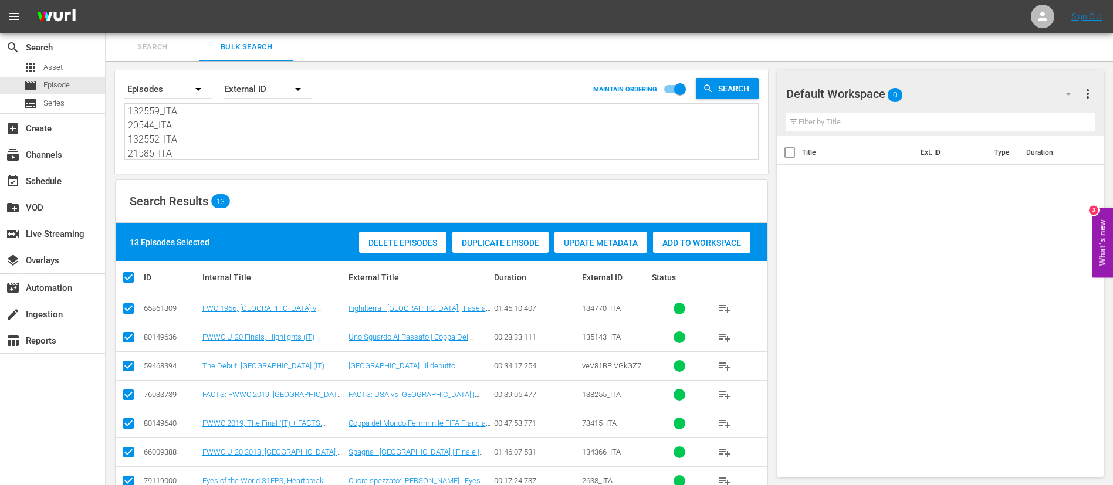
scroll to position [88, 0]
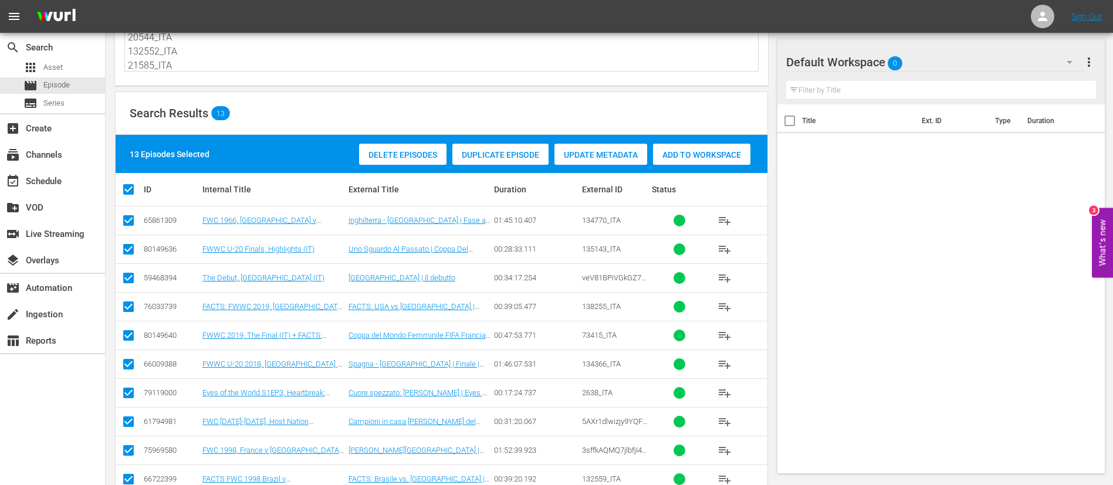
click at [132, 419] on input "checkbox" at bounding box center [128, 424] width 14 height 14
checkbox input "false"
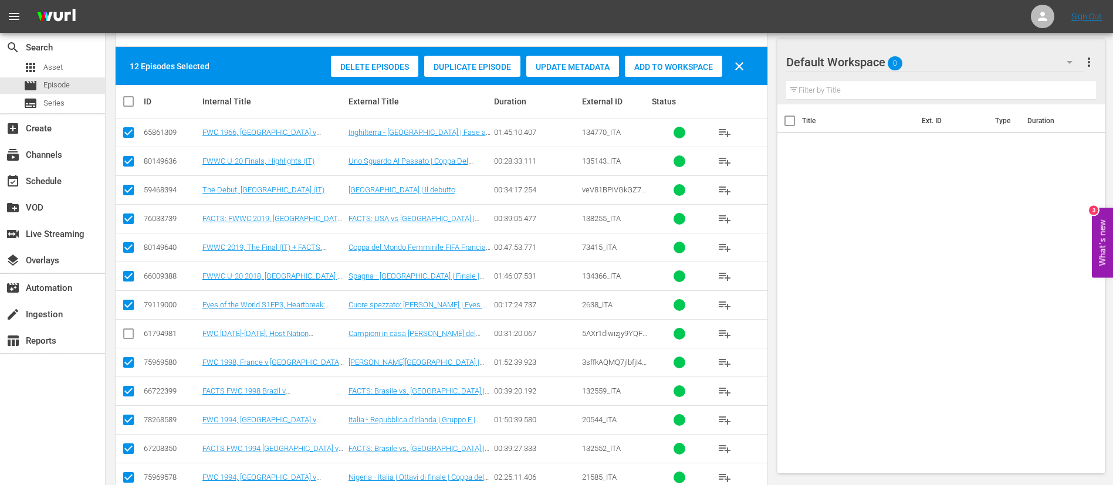
scroll to position [205, 0]
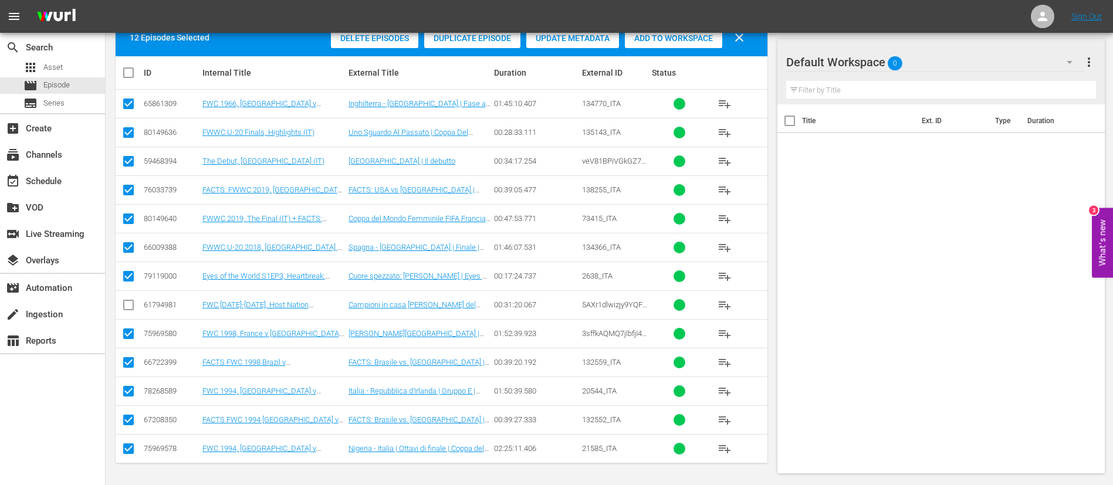
click at [694, 39] on span "Add to Workspace" at bounding box center [673, 37] width 97 height 9
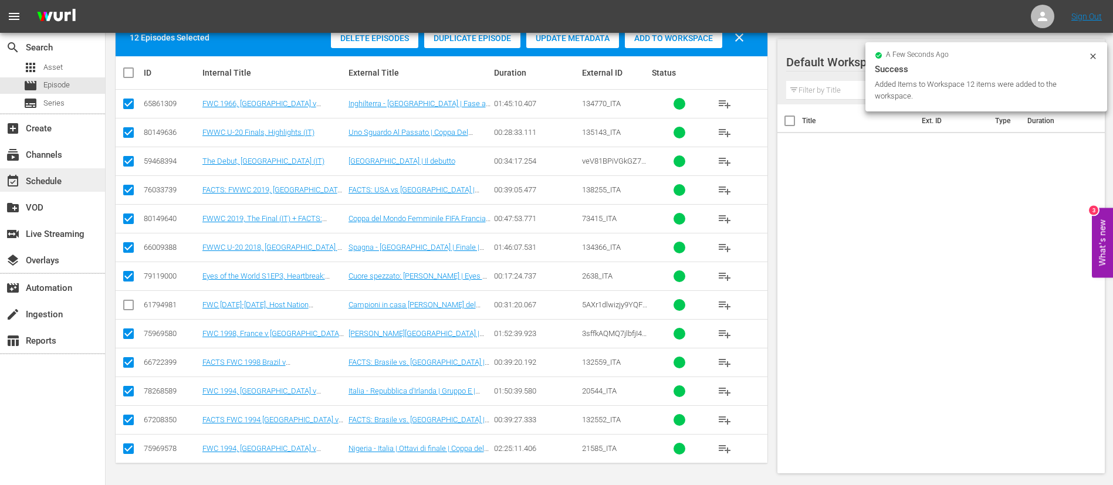
click at [76, 183] on div "event_available Schedule" at bounding box center [52, 179] width 105 height 23
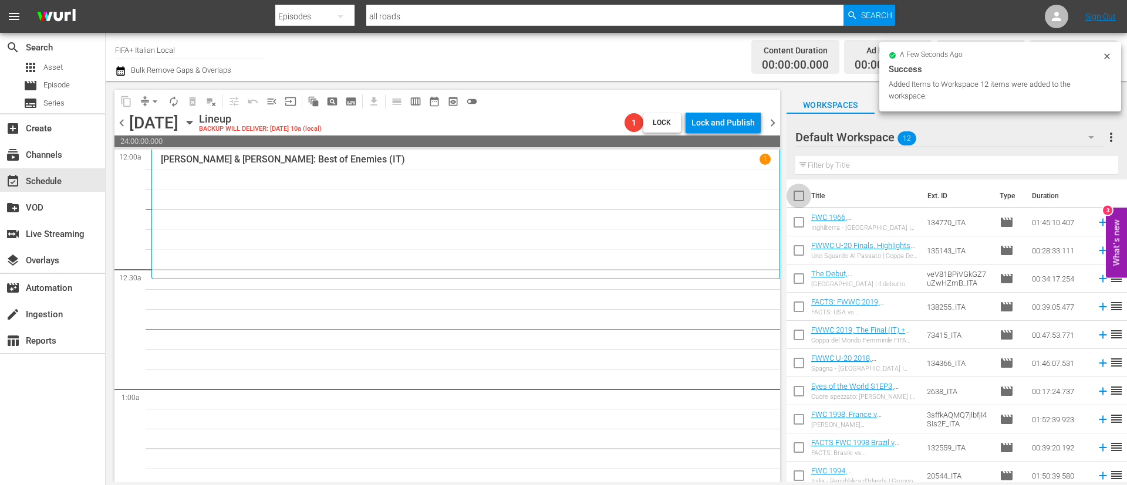
click at [797, 191] on input "checkbox" at bounding box center [798, 198] width 25 height 25
checkbox input "true"
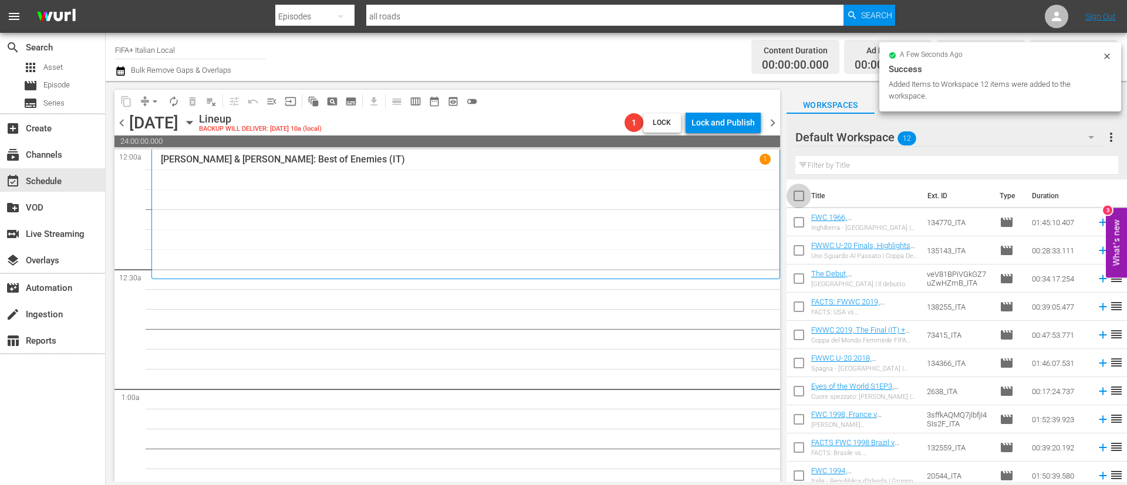
checkbox input "true"
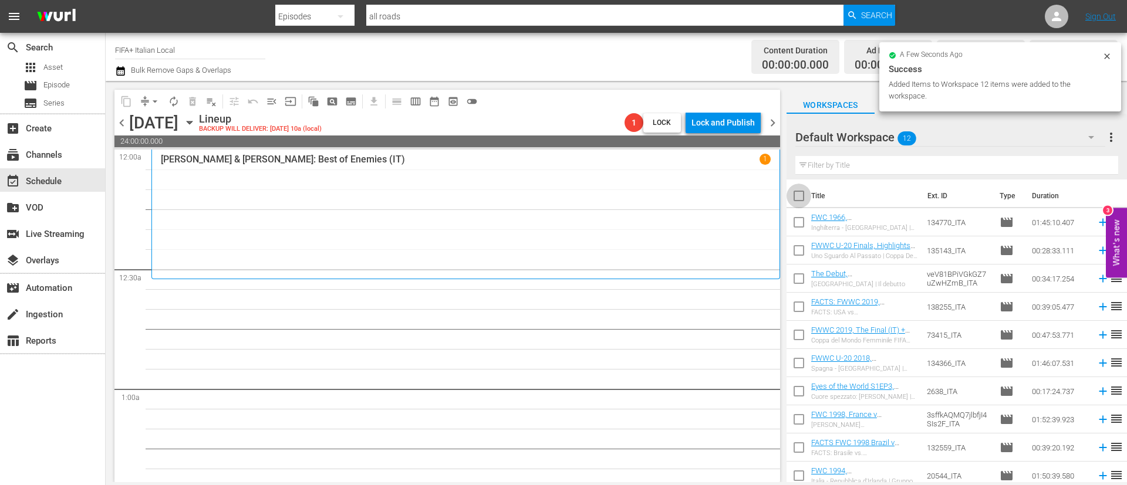
checkbox input "true"
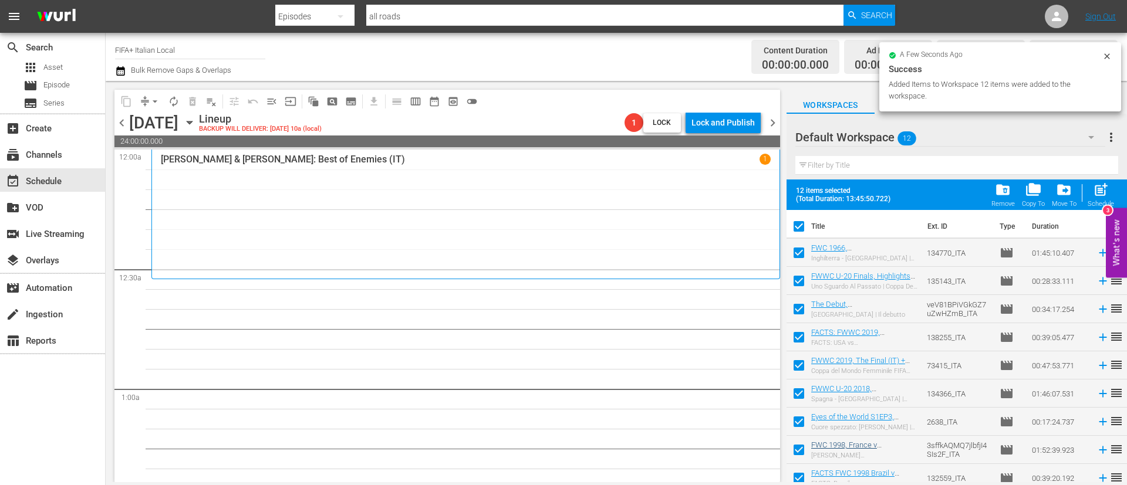
scroll to position [93, 0]
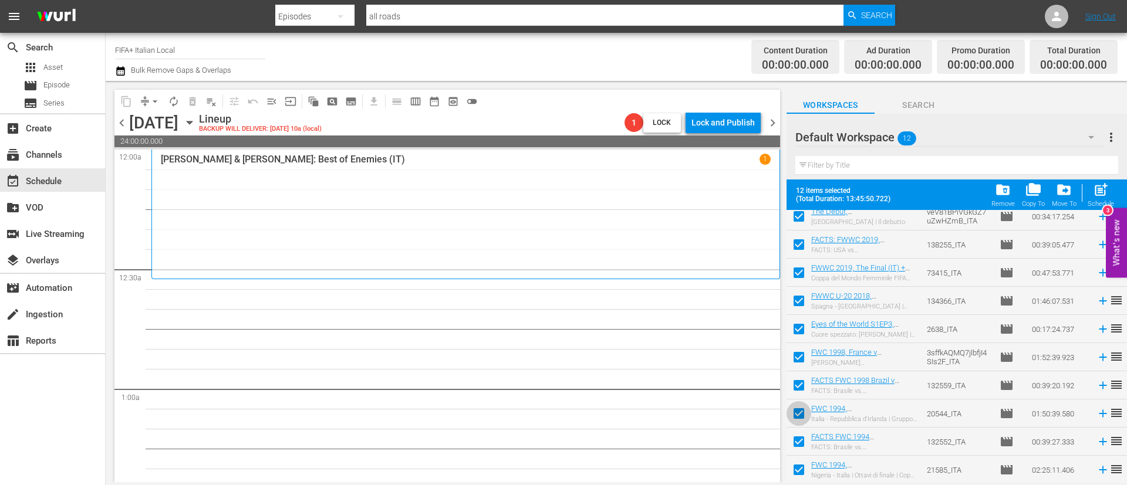
click at [799, 423] on input "checkbox" at bounding box center [798, 416] width 25 height 25
checkbox input "false"
click at [796, 433] on input "checkbox" at bounding box center [798, 444] width 25 height 25
checkbox input "false"
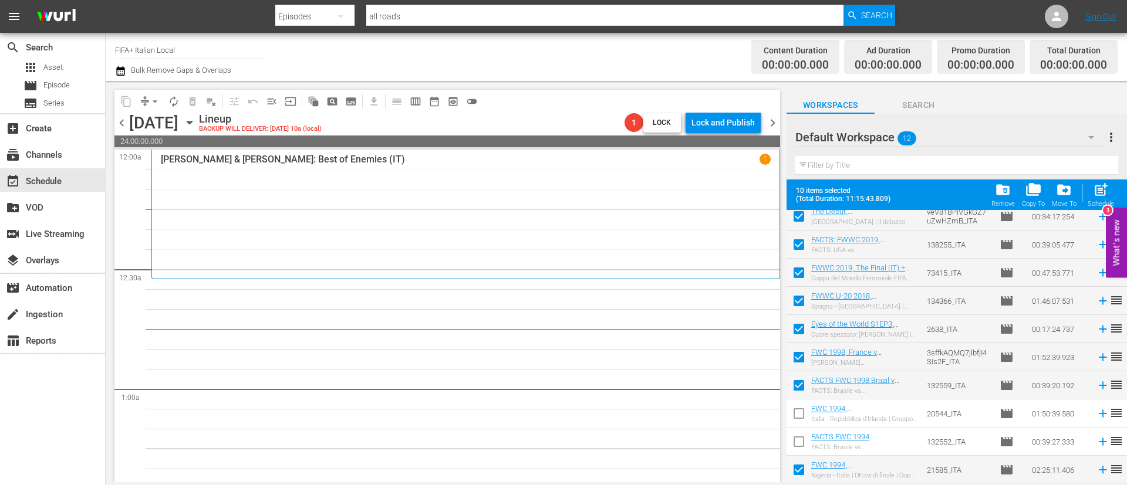
click at [803, 474] on input "checkbox" at bounding box center [798, 472] width 25 height 25
checkbox input "false"
click at [1097, 190] on span "post_add" at bounding box center [1101, 190] width 16 height 16
checkbox input "false"
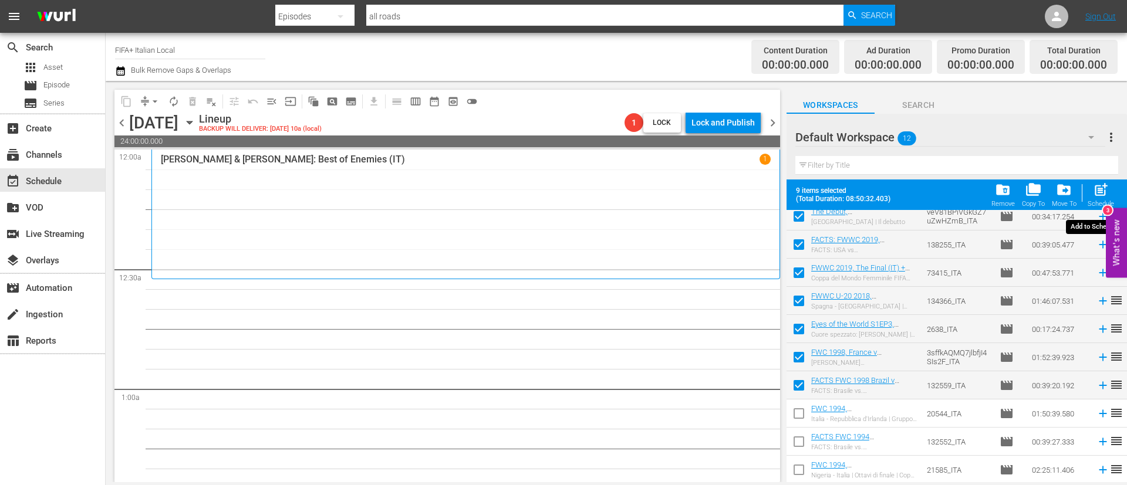
checkbox input "false"
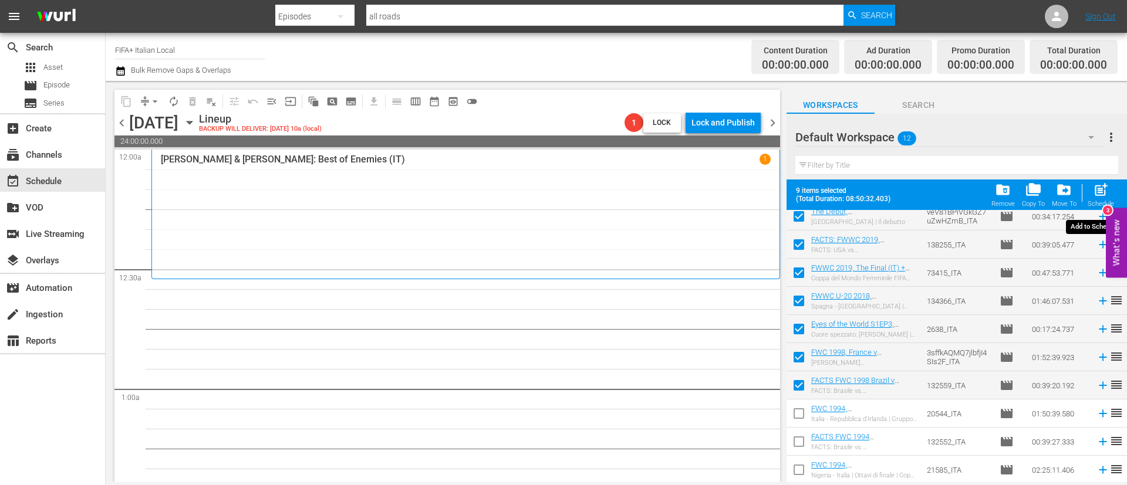
checkbox input "false"
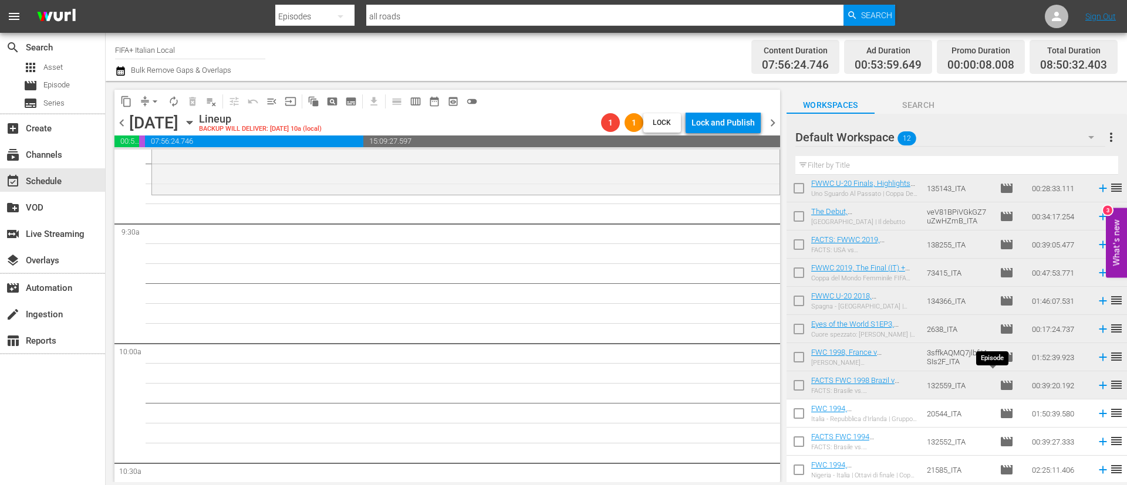
scroll to position [0, 0]
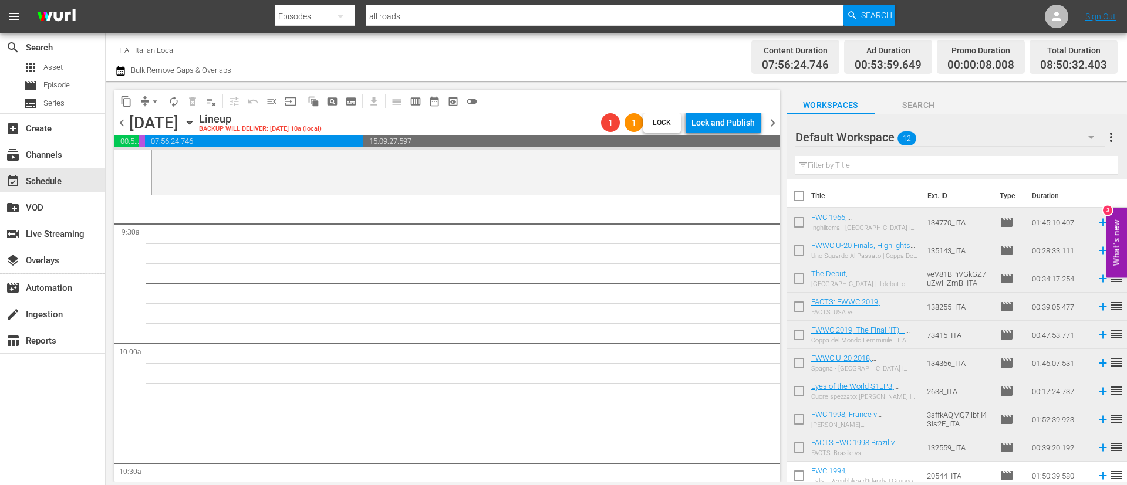
click at [800, 220] on input "checkbox" at bounding box center [798, 224] width 25 height 25
checkbox input "true"
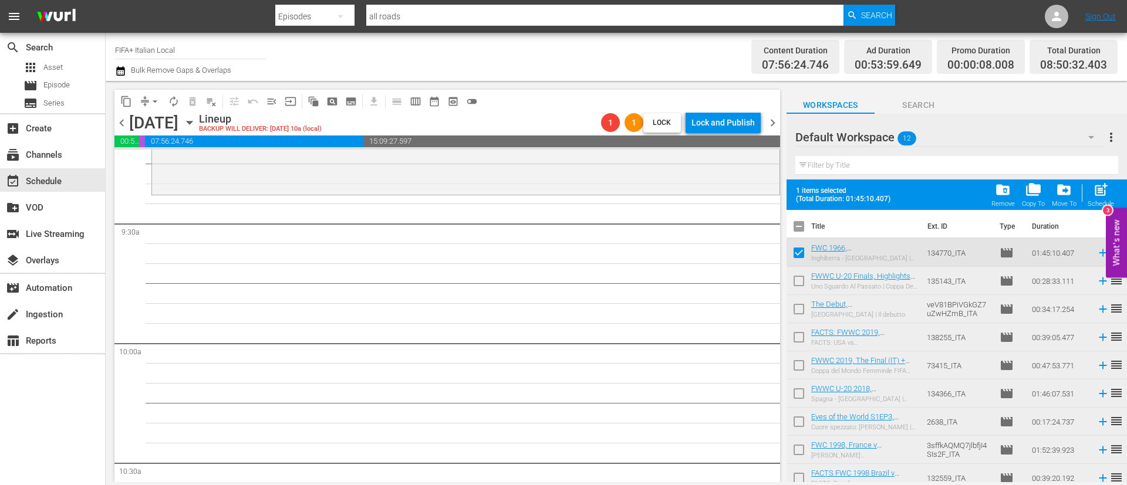
click at [802, 289] on input "checkbox" at bounding box center [798, 283] width 25 height 25
checkbox input "true"
click at [801, 309] on input "checkbox" at bounding box center [798, 311] width 25 height 25
checkbox input "true"
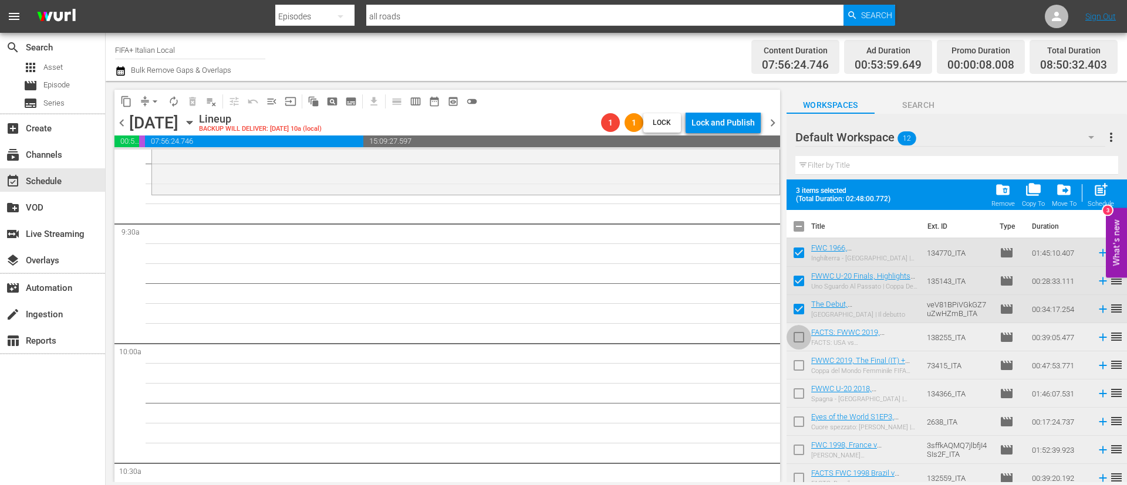
click at [799, 327] on input "checkbox" at bounding box center [798, 339] width 25 height 25
checkbox input "true"
click at [801, 361] on input "checkbox" at bounding box center [798, 368] width 25 height 25
checkbox input "true"
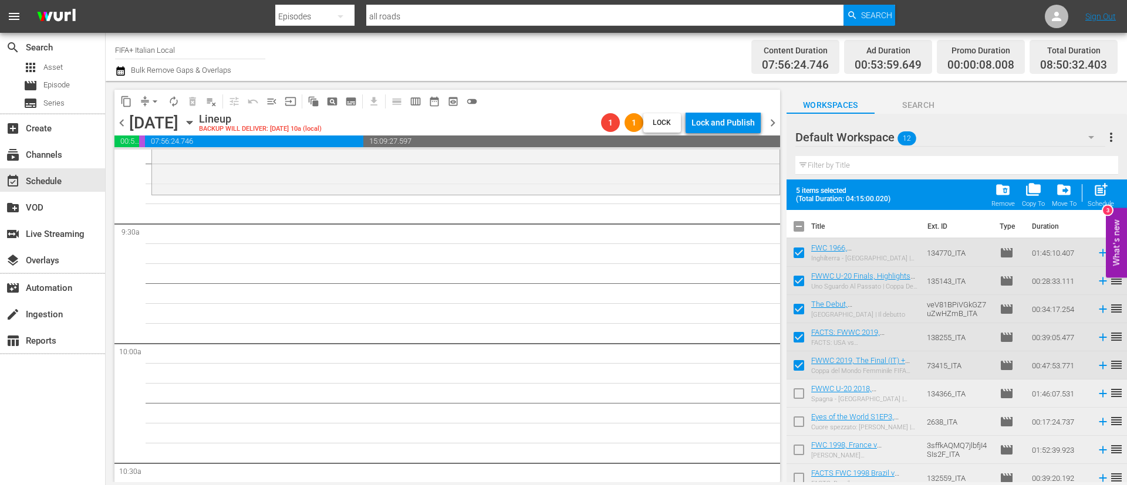
click at [792, 400] on input "checkbox" at bounding box center [798, 396] width 25 height 25
checkbox input "true"
click at [1106, 197] on span "post_add" at bounding box center [1101, 190] width 16 height 16
checkbox input "false"
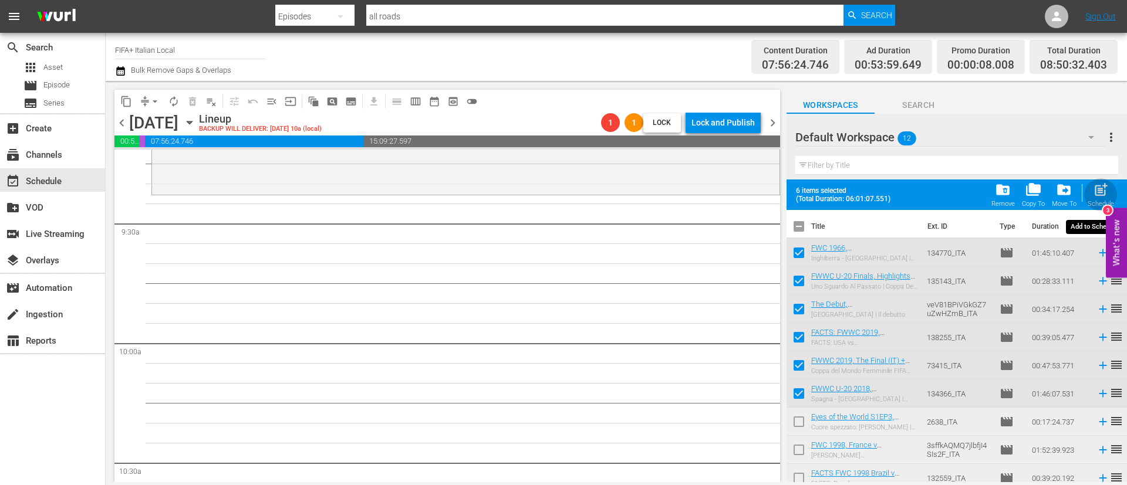
checkbox input "false"
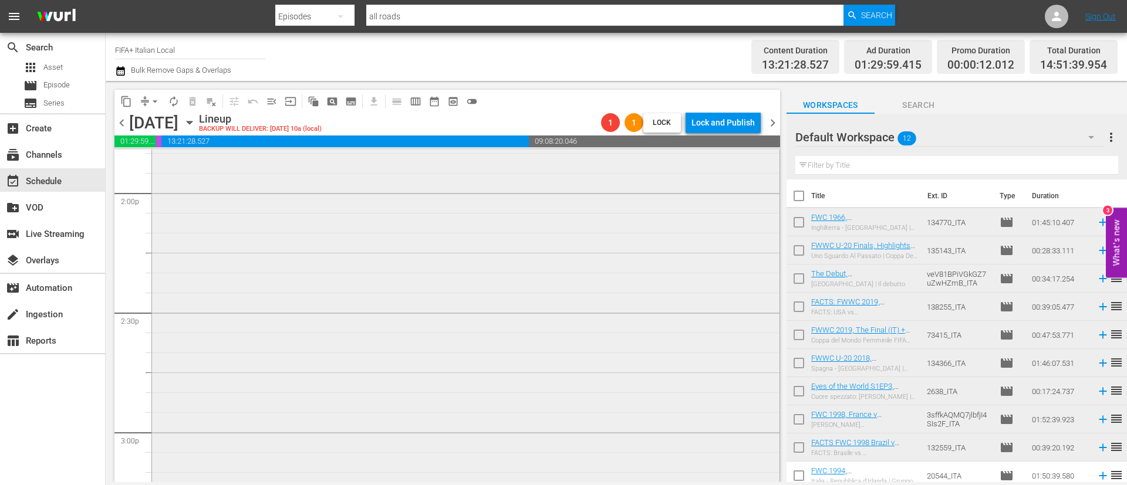
scroll to position [3345, 0]
click at [1098, 252] on icon at bounding box center [1102, 251] width 8 height 8
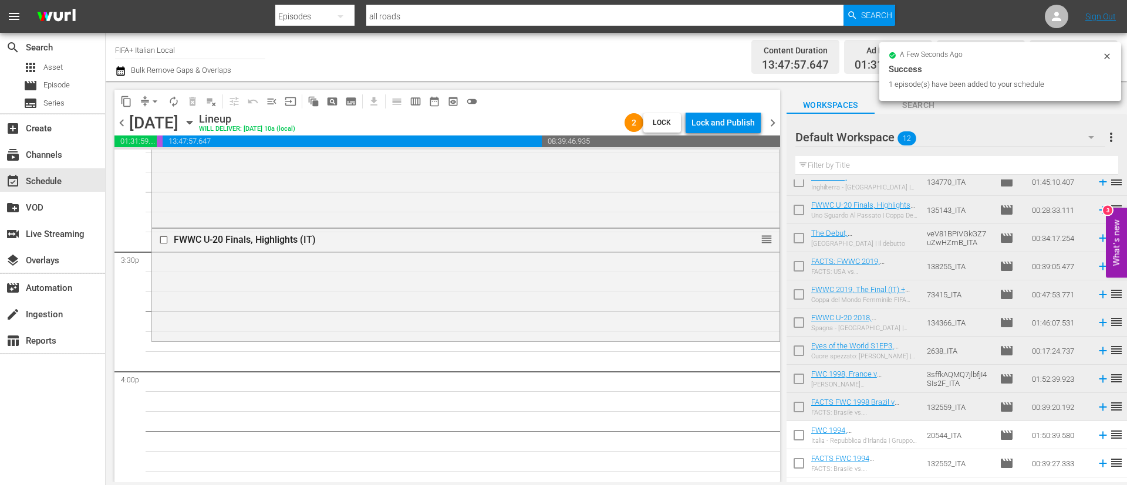
scroll to position [62, 0]
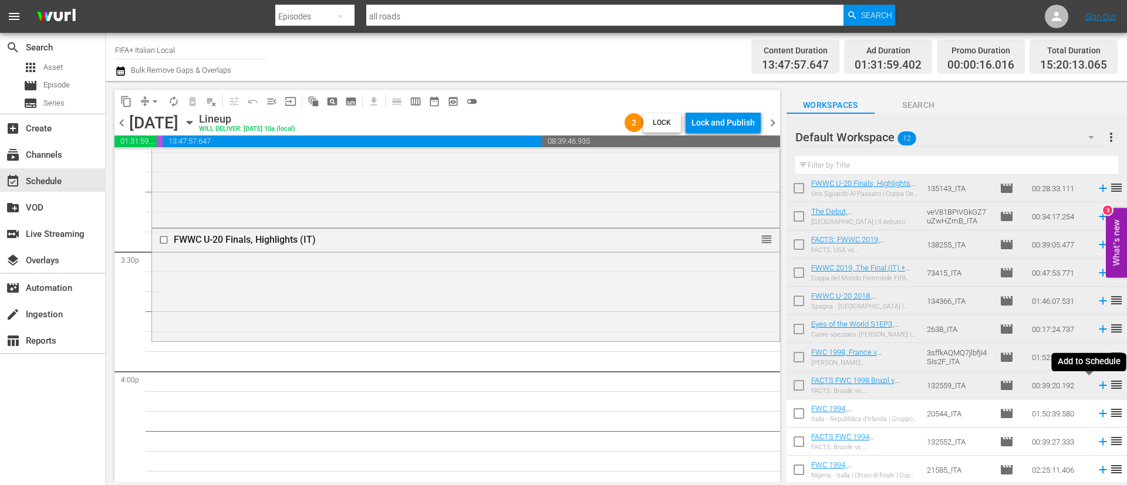
click at [1096, 383] on icon at bounding box center [1102, 385] width 13 height 13
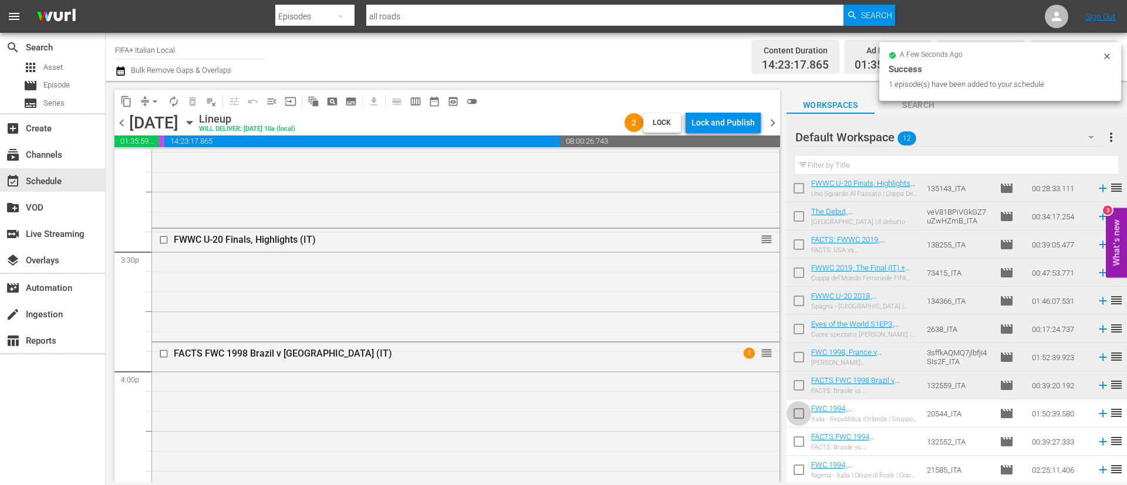
click at [805, 412] on input "checkbox" at bounding box center [798, 416] width 25 height 25
checkbox input "true"
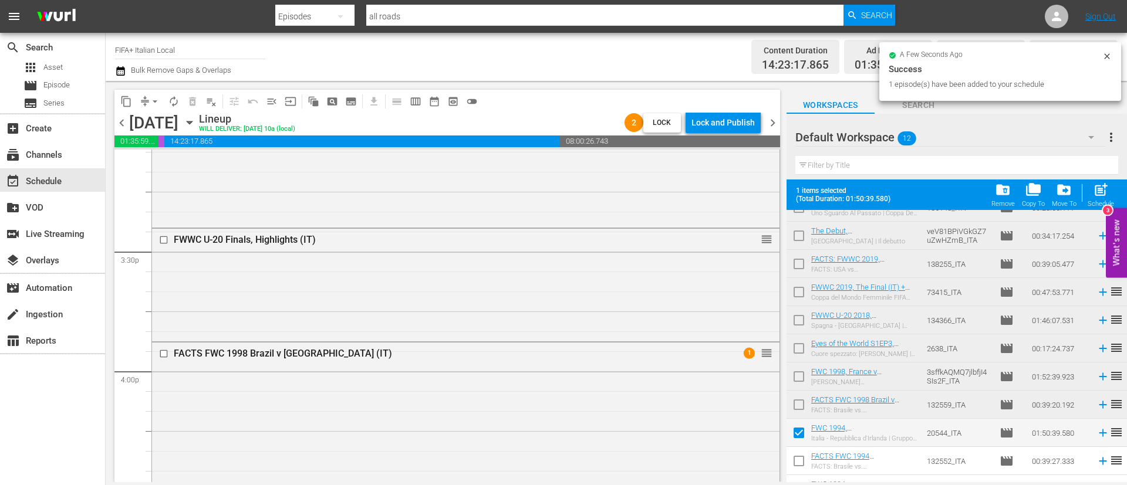
scroll to position [93, 0]
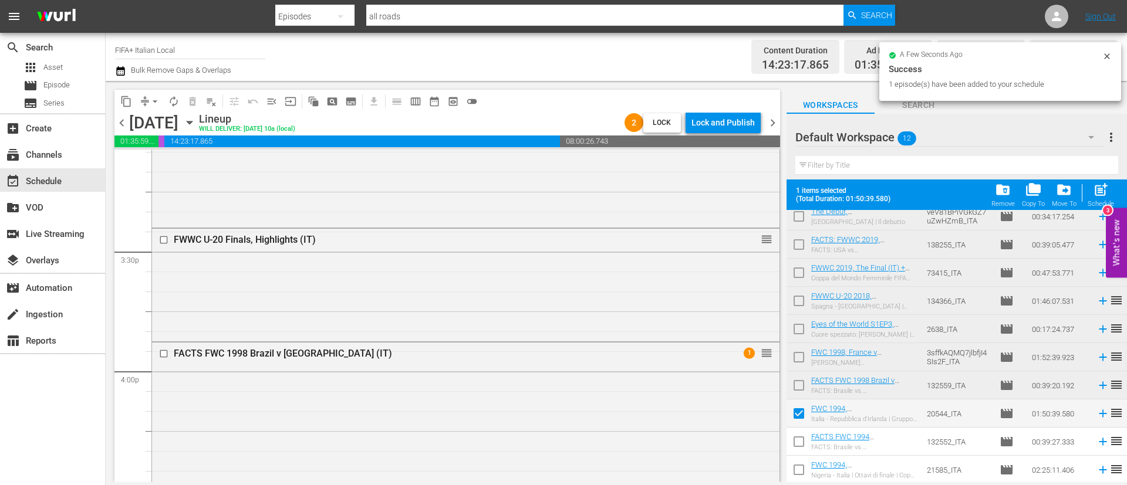
click at [803, 440] on input "checkbox" at bounding box center [798, 444] width 25 height 25
checkbox input "true"
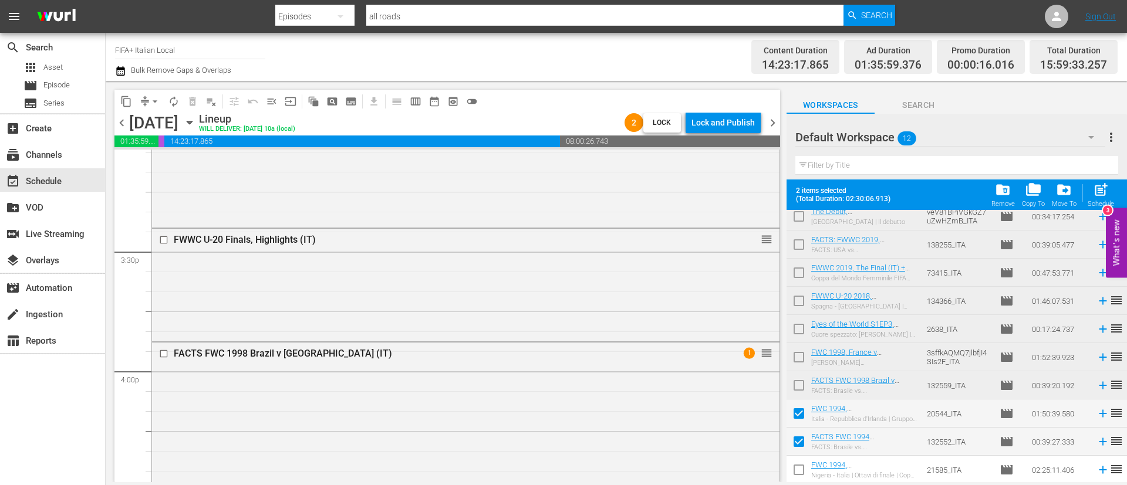
click at [802, 479] on input "checkbox" at bounding box center [798, 472] width 25 height 25
checkbox input "true"
click at [1103, 189] on span "post_add" at bounding box center [1101, 190] width 16 height 16
checkbox input "false"
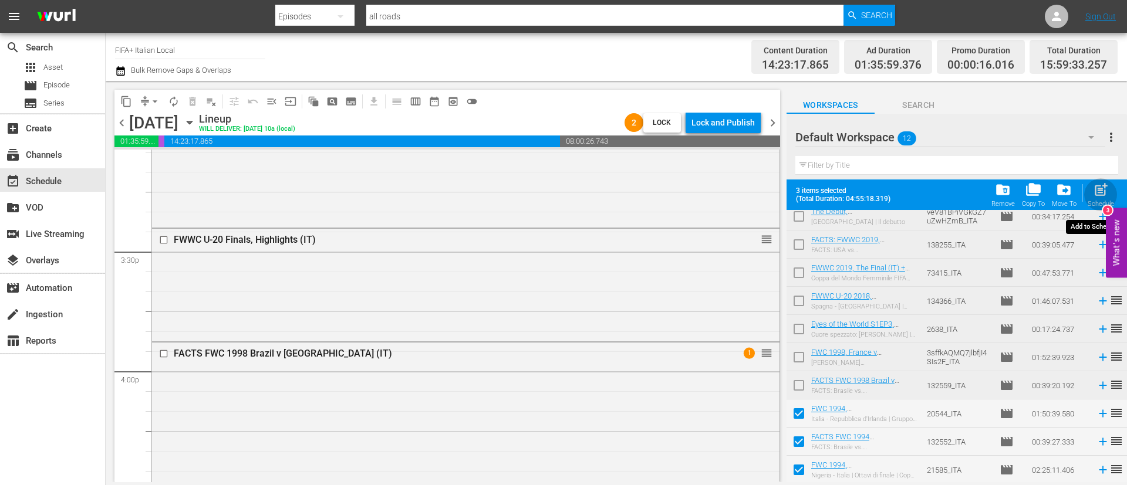
checkbox input "false"
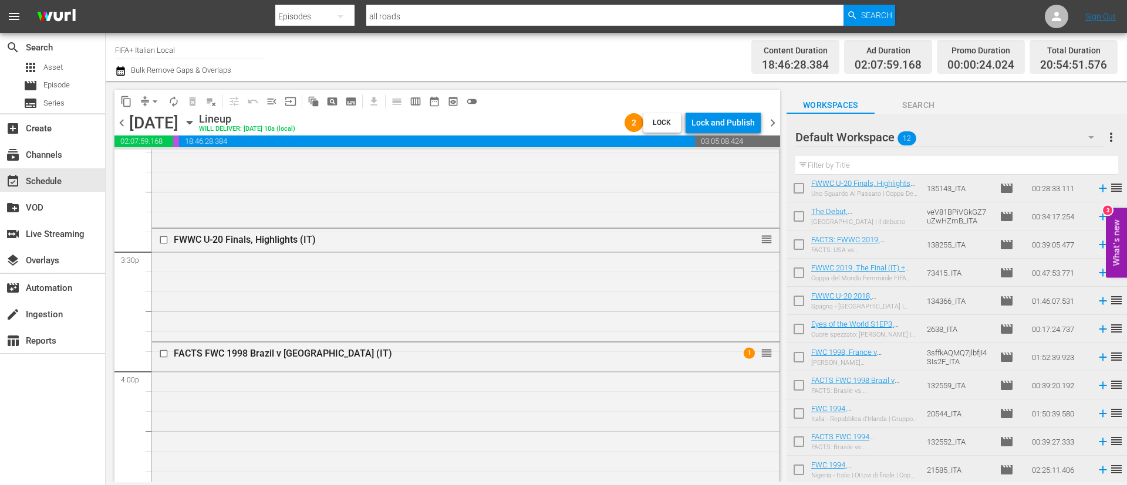
click at [800, 329] on input "checkbox" at bounding box center [798, 331] width 25 height 25
checkbox input "true"
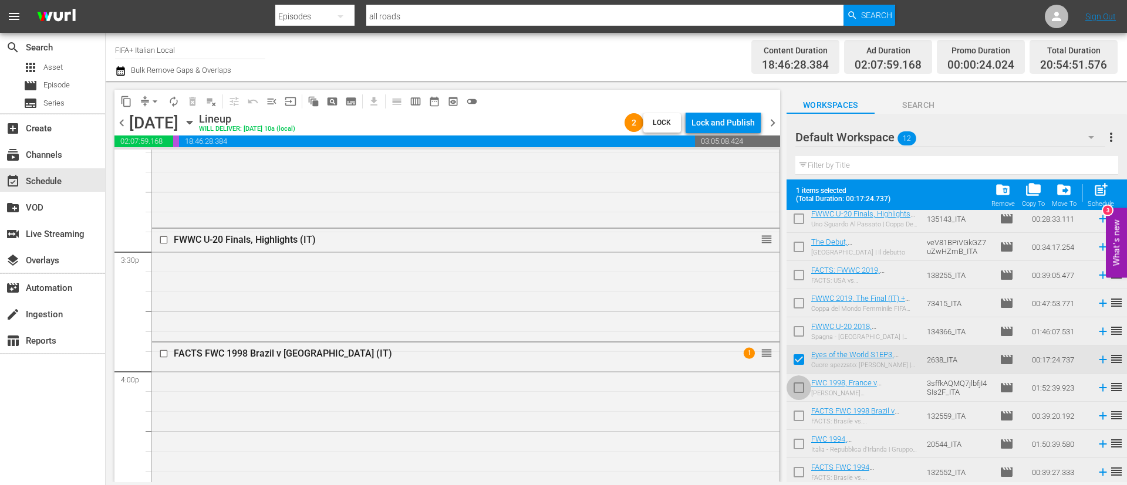
click at [789, 391] on input "checkbox" at bounding box center [798, 390] width 25 height 25
checkbox input "true"
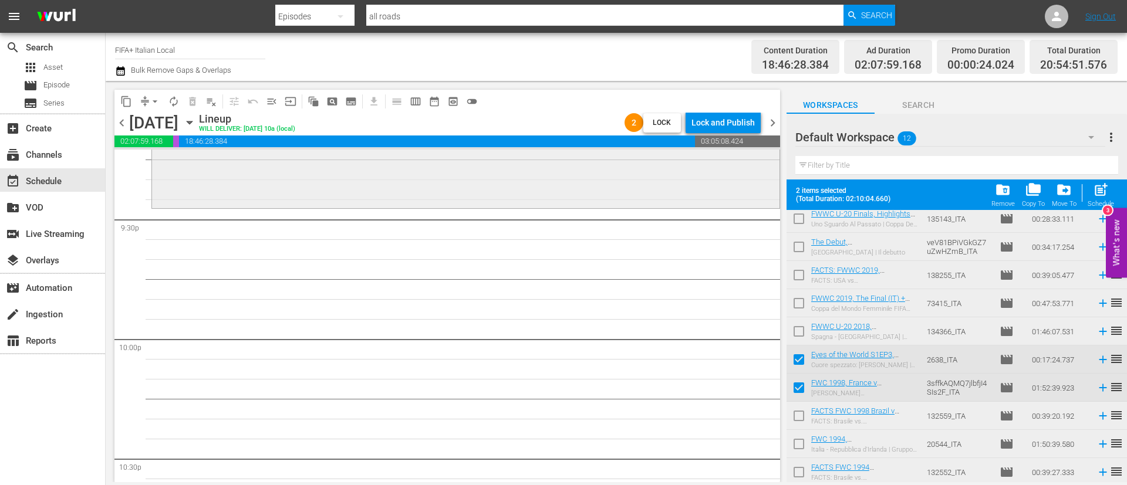
scroll to position [5105, 0]
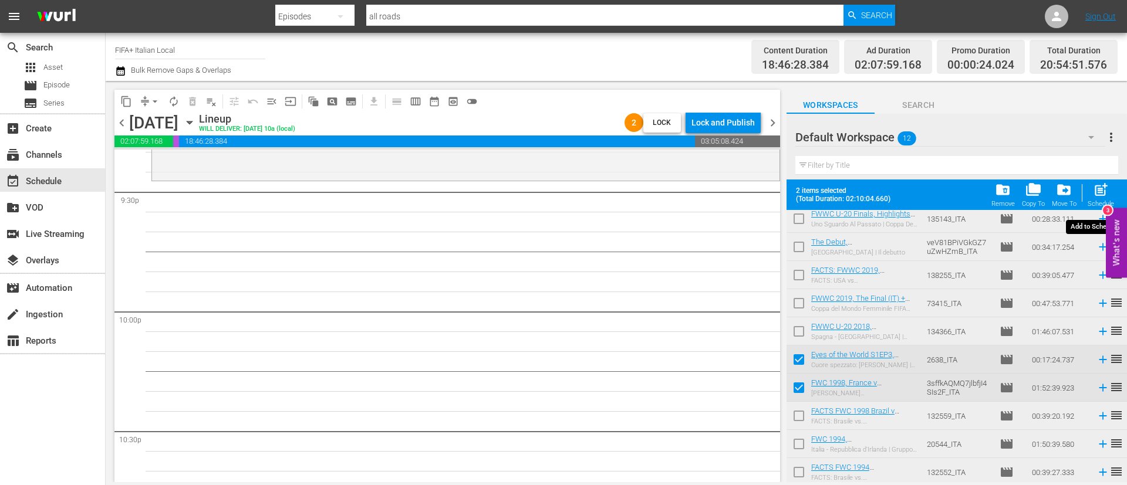
click at [1105, 188] on span "post_add" at bounding box center [1101, 190] width 16 height 16
checkbox input "false"
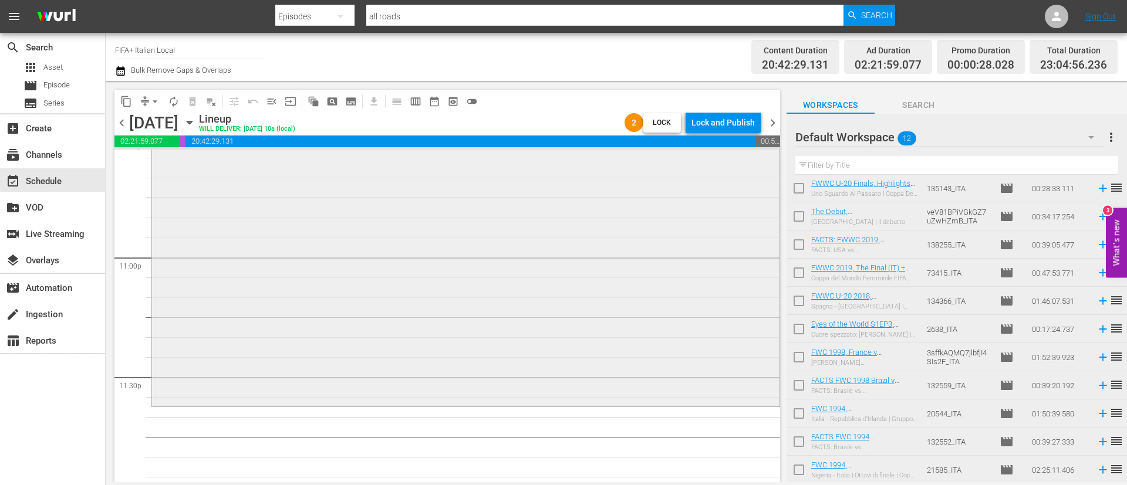
scroll to position [5413, 0]
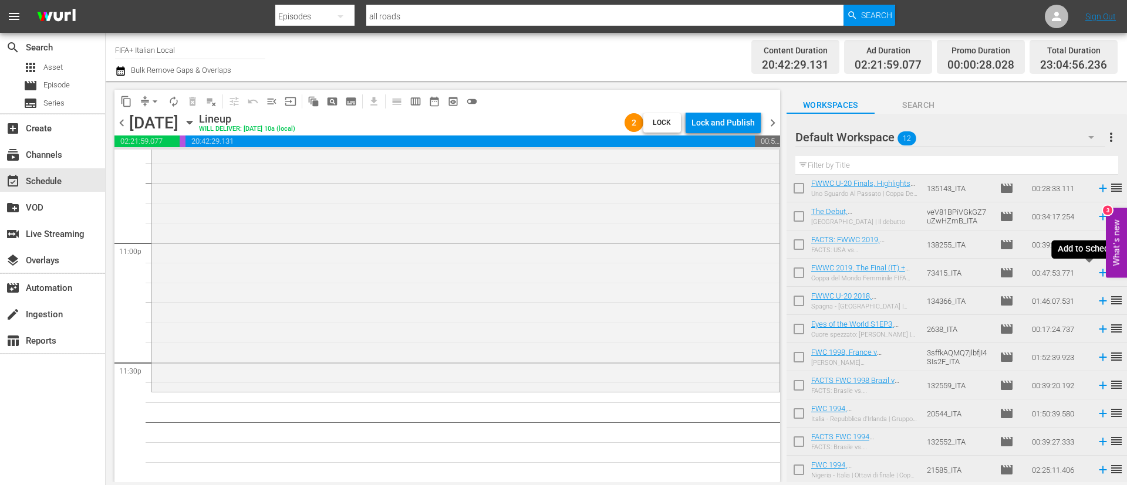
click at [1098, 274] on icon at bounding box center [1102, 273] width 8 height 8
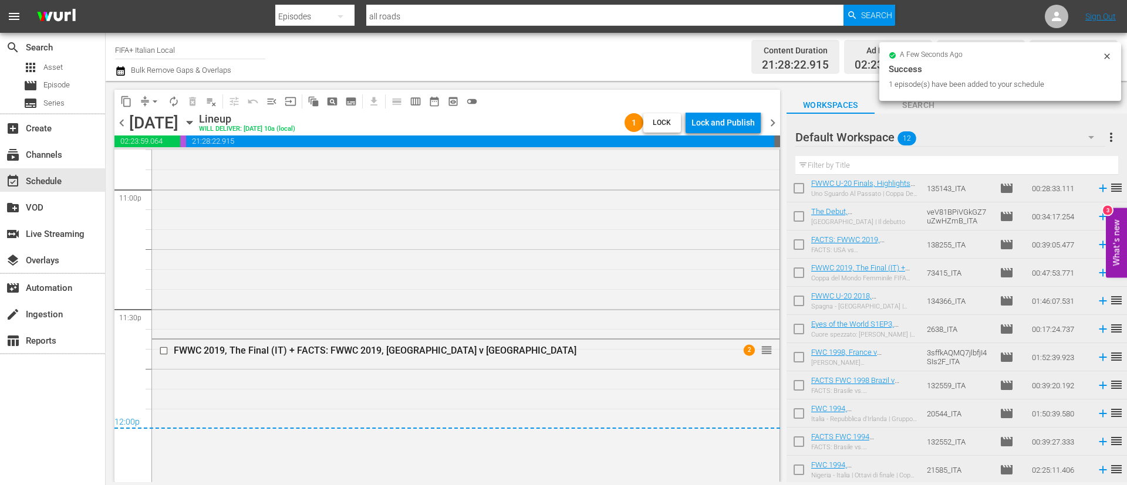
scroll to position [5514, 0]
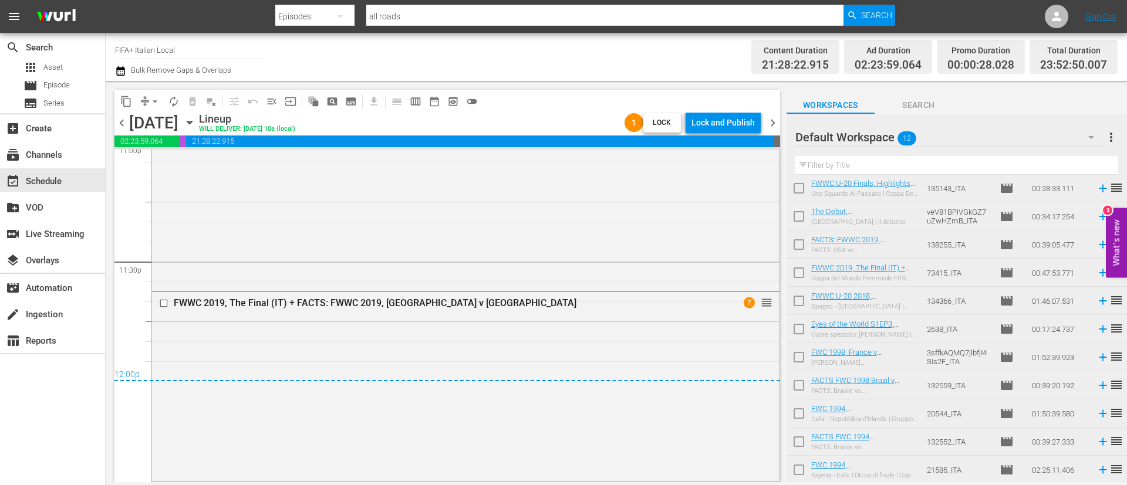
click at [1111, 135] on span "more_vert" at bounding box center [1111, 137] width 14 height 14
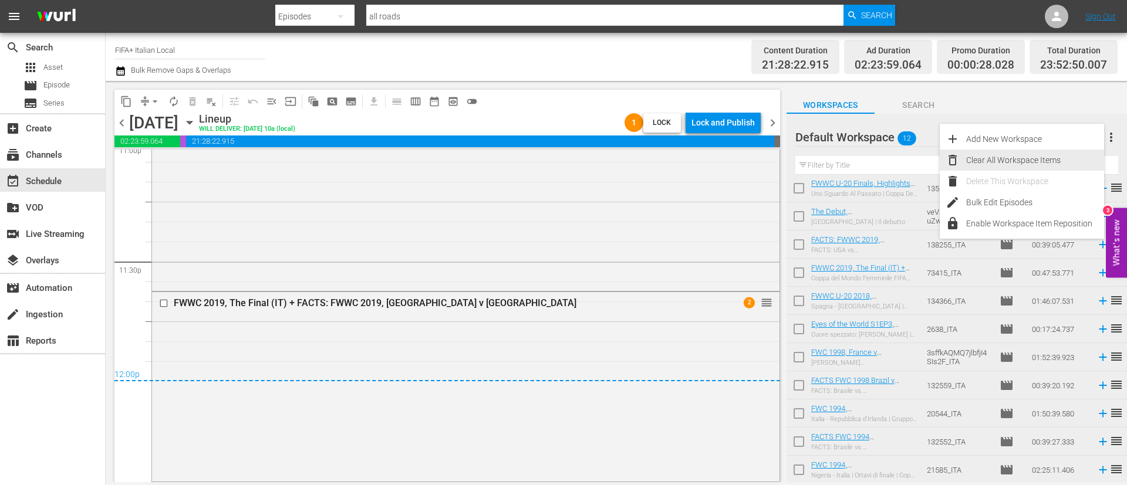
click at [1047, 155] on div "Clear All Workspace Items" at bounding box center [1035, 160] width 138 height 21
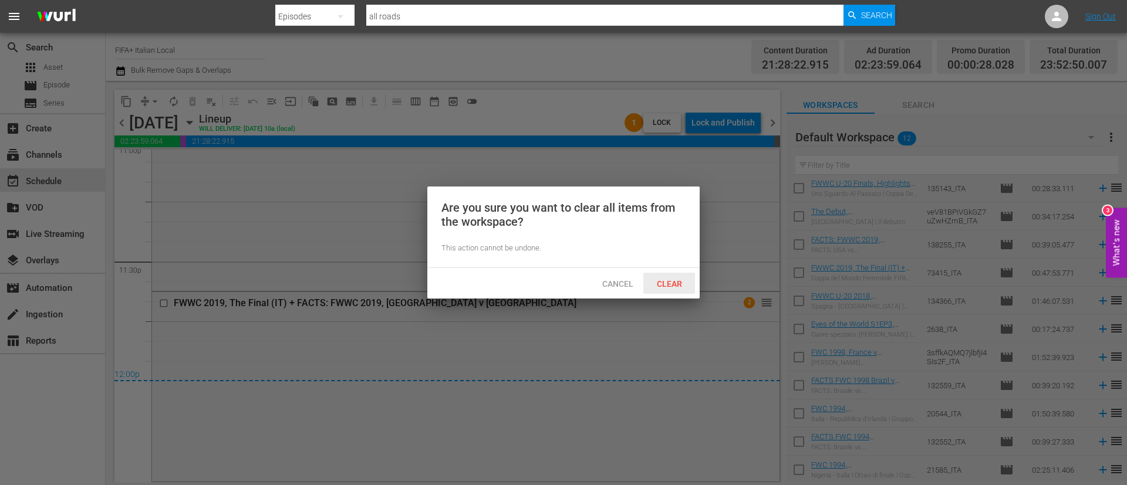
click at [661, 289] on div "Clear" at bounding box center [669, 284] width 52 height 22
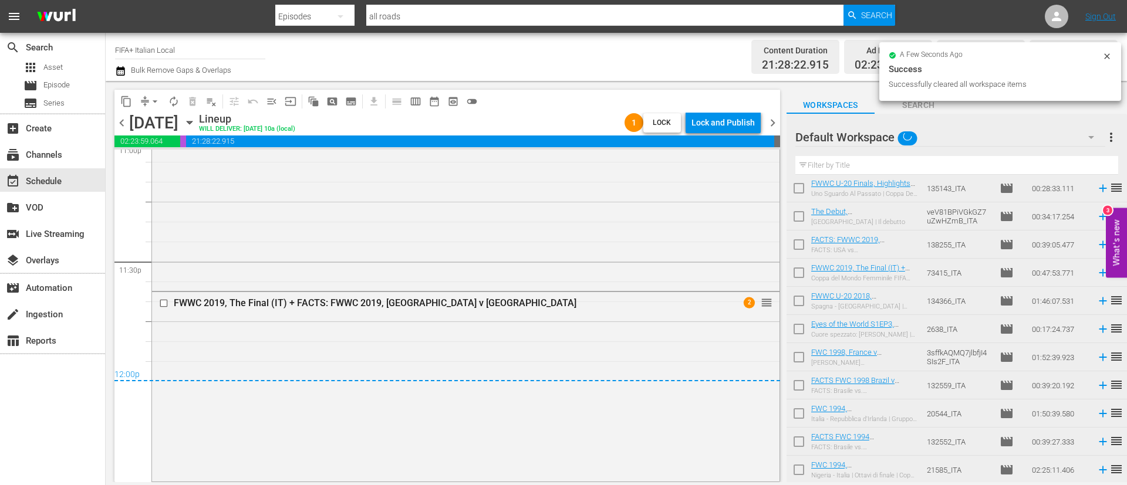
scroll to position [0, 0]
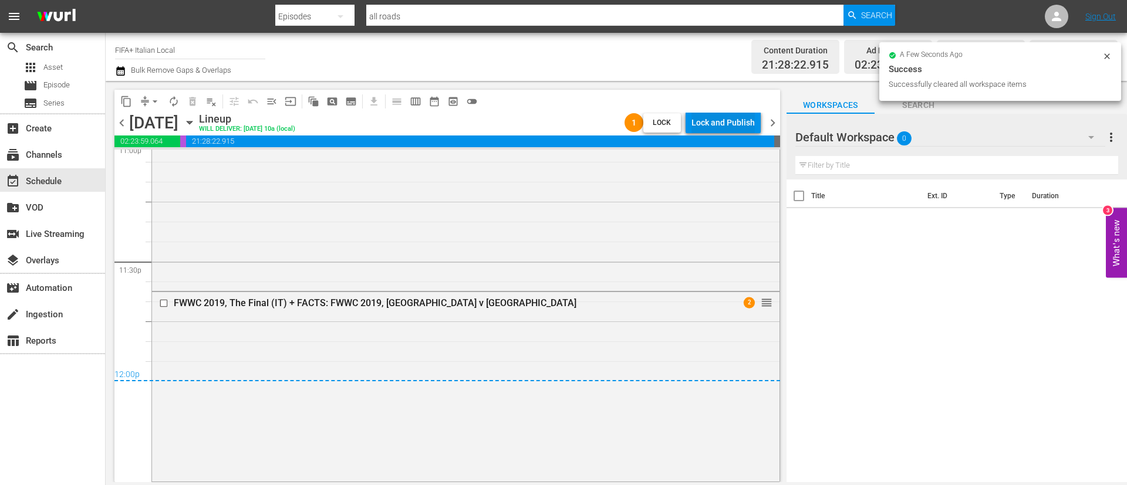
click at [702, 118] on div "Lock and Publish" at bounding box center [722, 122] width 63 height 21
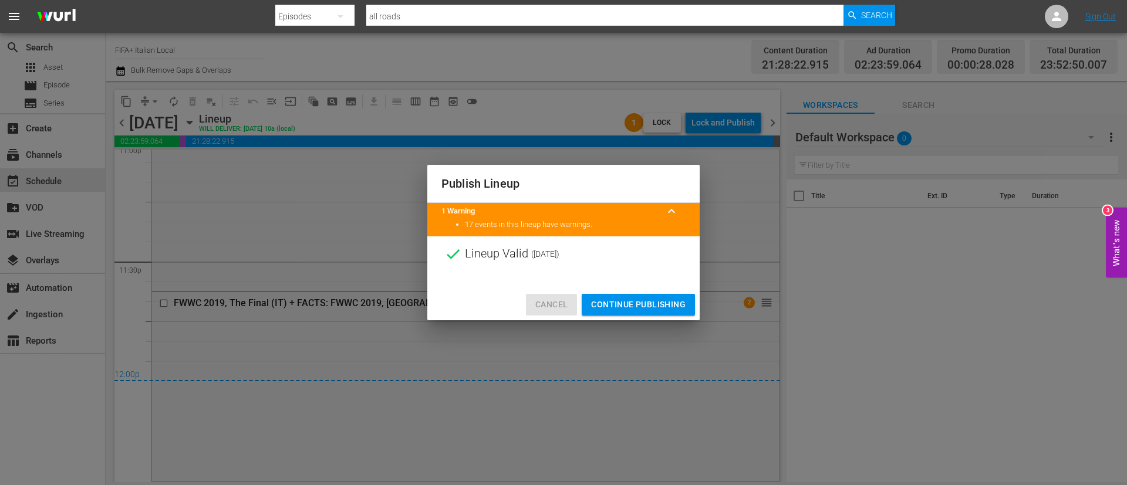
click at [547, 315] on button "Cancel" at bounding box center [551, 305] width 51 height 22
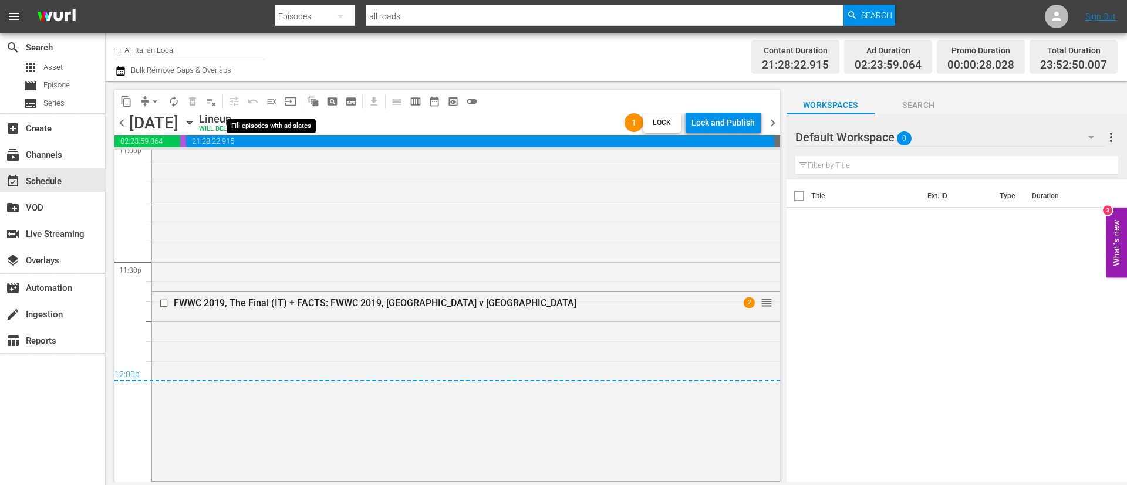
click at [265, 99] on button "menu_open" at bounding box center [271, 101] width 19 height 19
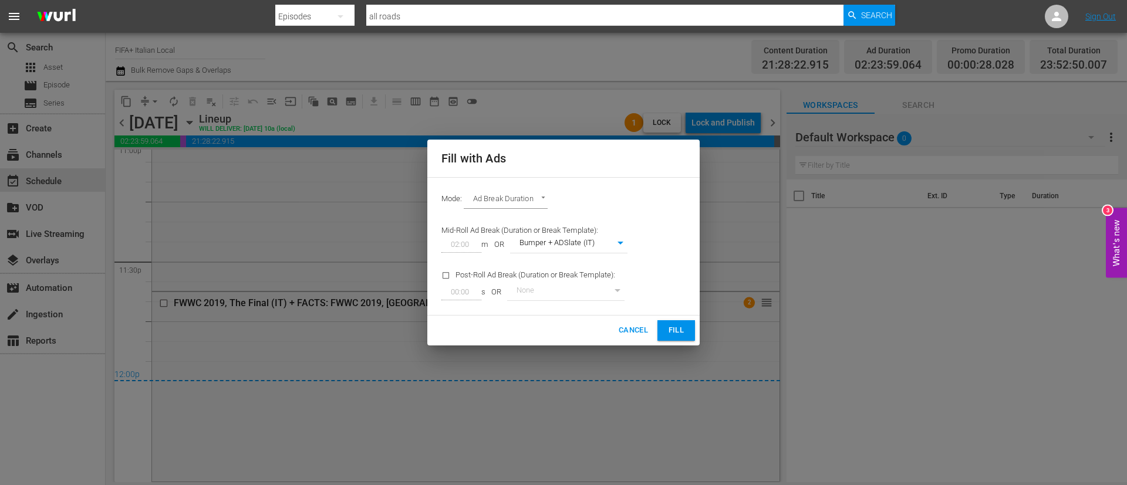
click at [671, 335] on span "Fill" at bounding box center [676, 330] width 19 height 13
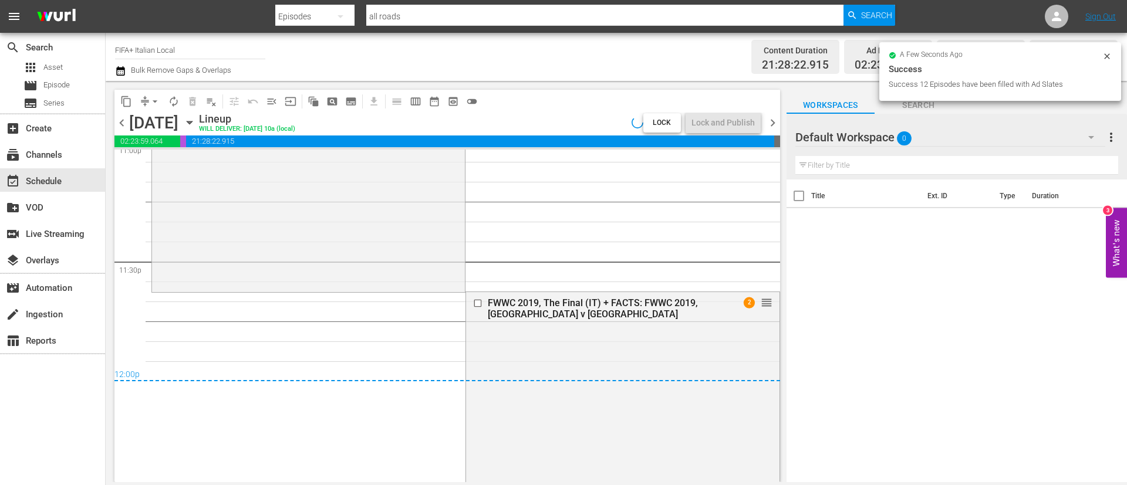
scroll to position [5515, 0]
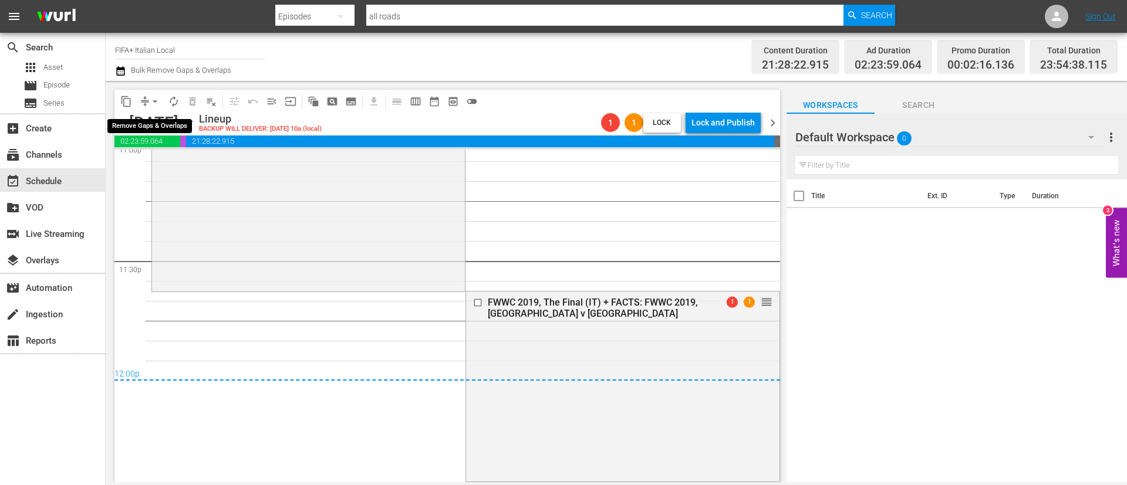
click at [155, 98] on span "arrow_drop_down" at bounding box center [155, 102] width 12 height 12
click at [162, 170] on li "Align to End of Previous Day" at bounding box center [155, 163] width 123 height 19
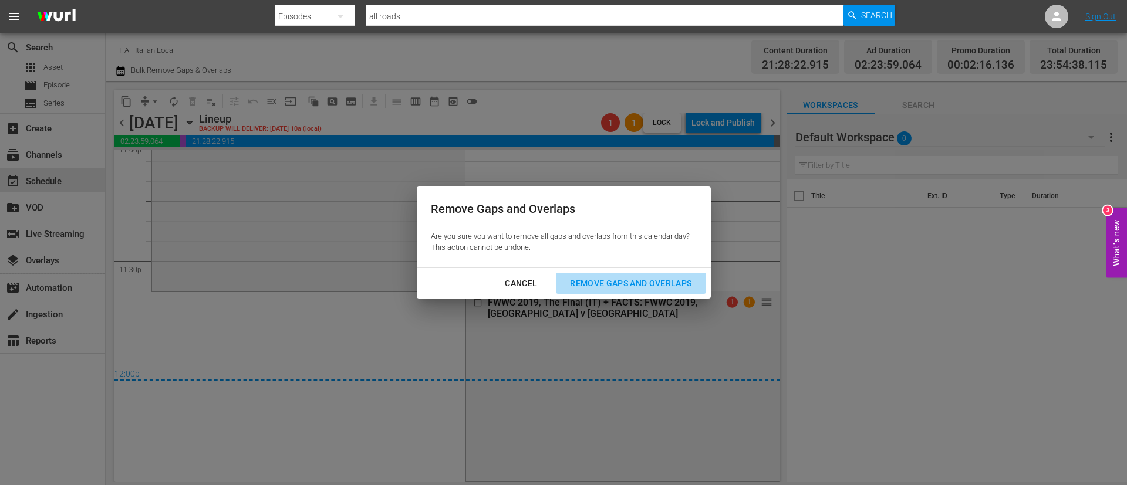
click at [636, 280] on div "Remove Gaps and Overlaps" at bounding box center [630, 283] width 140 height 15
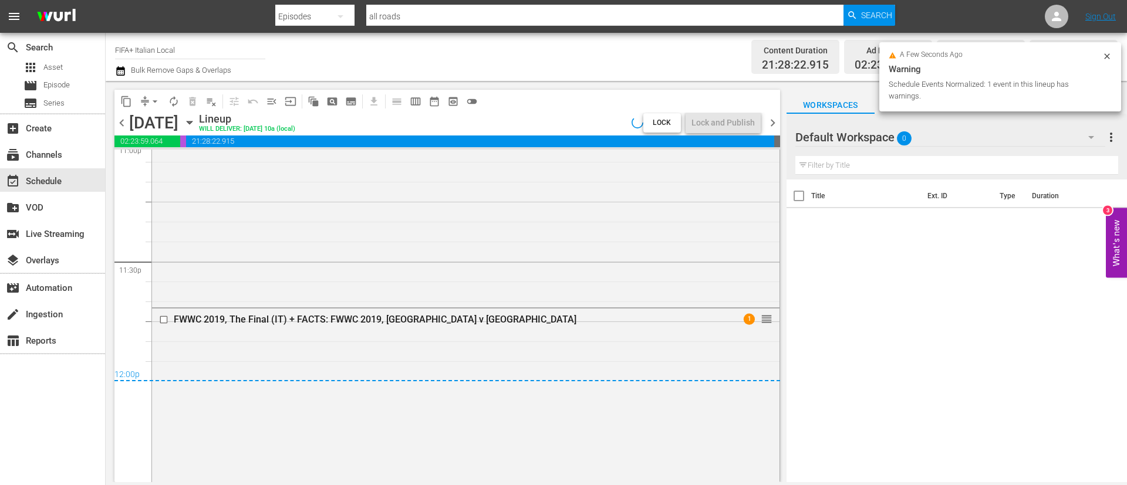
scroll to position [5532, 0]
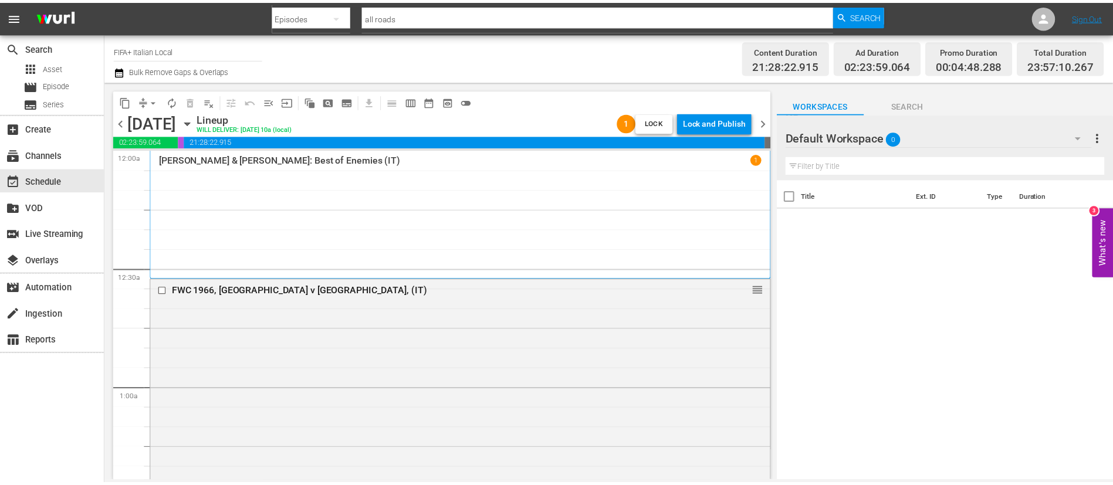
scroll to position [5532, 0]
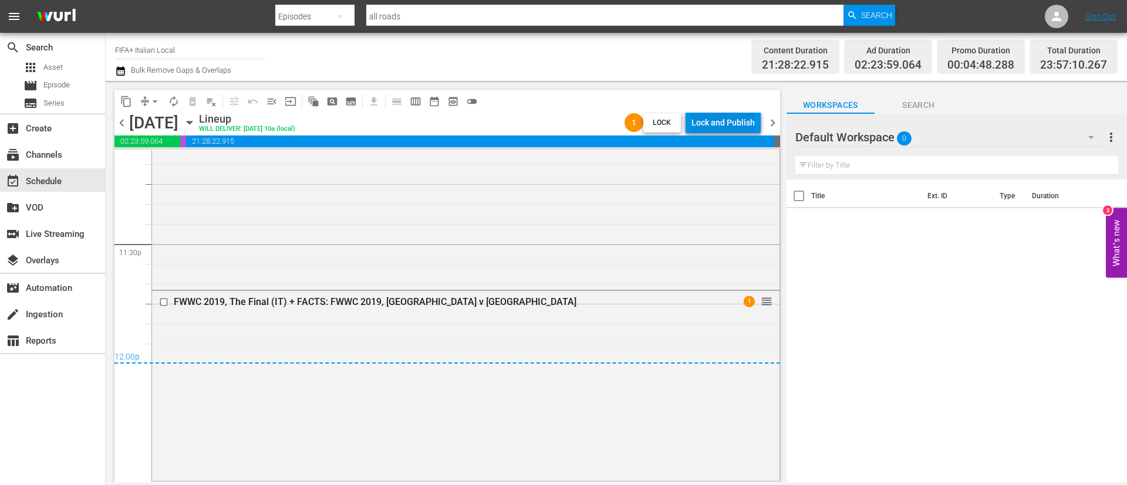
click at [729, 116] on div "Lock and Publish" at bounding box center [722, 122] width 63 height 21
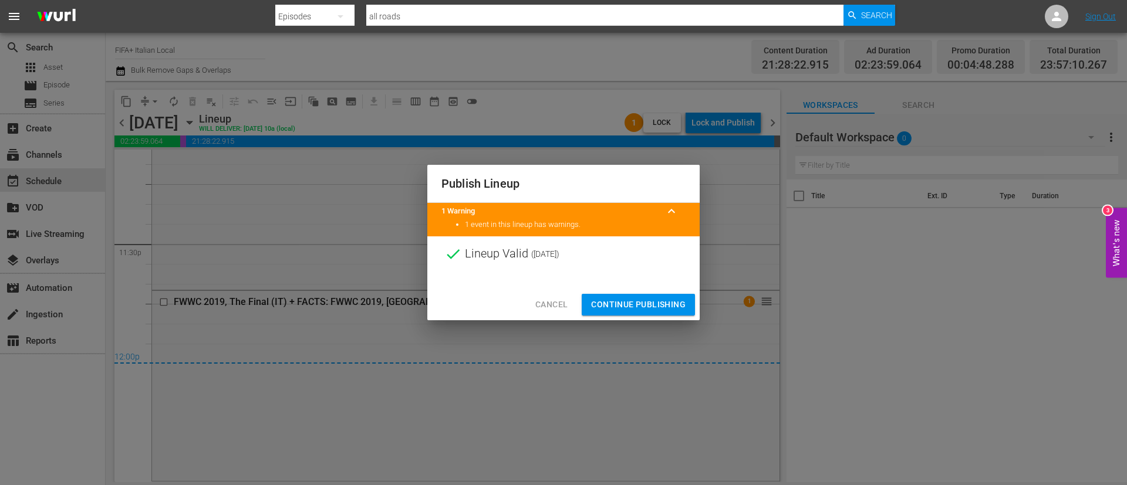
click at [638, 298] on span "Continue Publishing" at bounding box center [638, 305] width 94 height 15
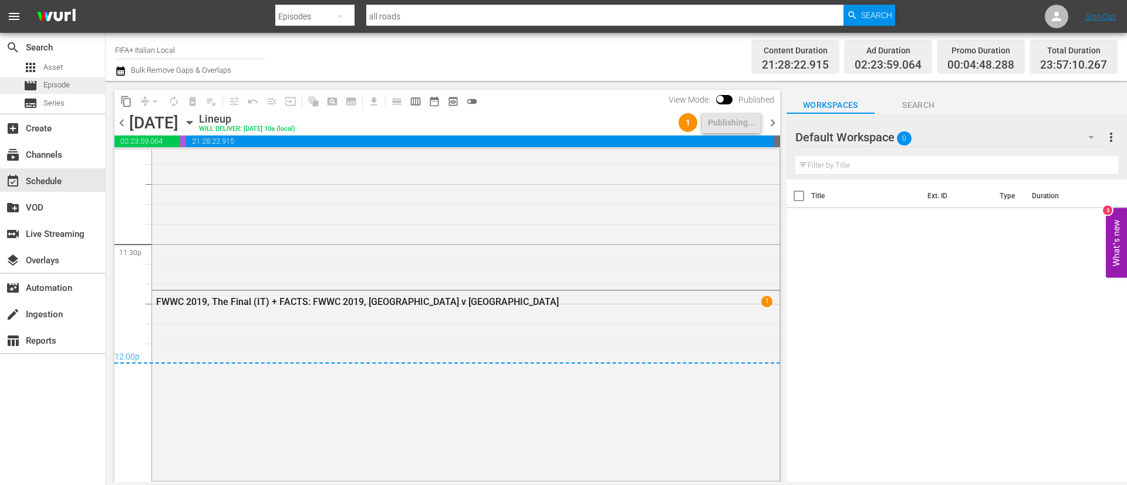
click at [79, 89] on div "movie Episode" at bounding box center [52, 85] width 105 height 16
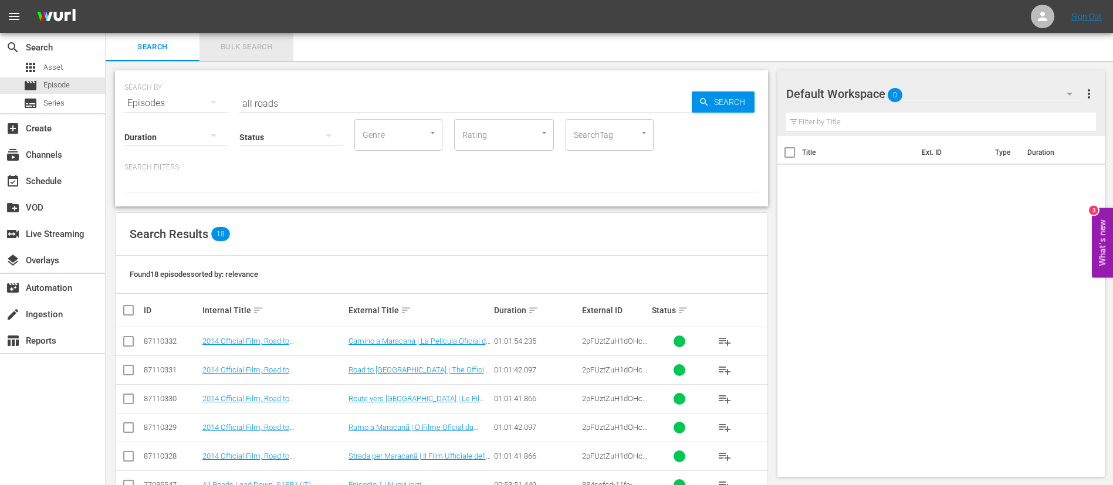
click at [255, 50] on span "Bulk Search" at bounding box center [247, 46] width 80 height 13
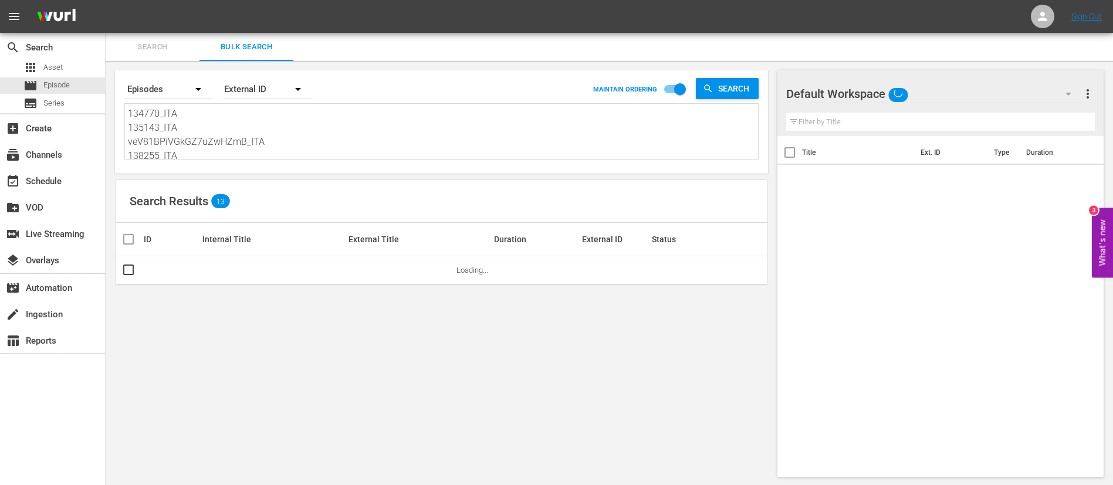
click at [255, 119] on textarea "134770_ITA 135143_ITA veV81BPiVGkGZ7uZwHZmB_ITA 138255_ITA veV81BPiVGkGZ7uZwHZm…" at bounding box center [443, 133] width 630 height 53
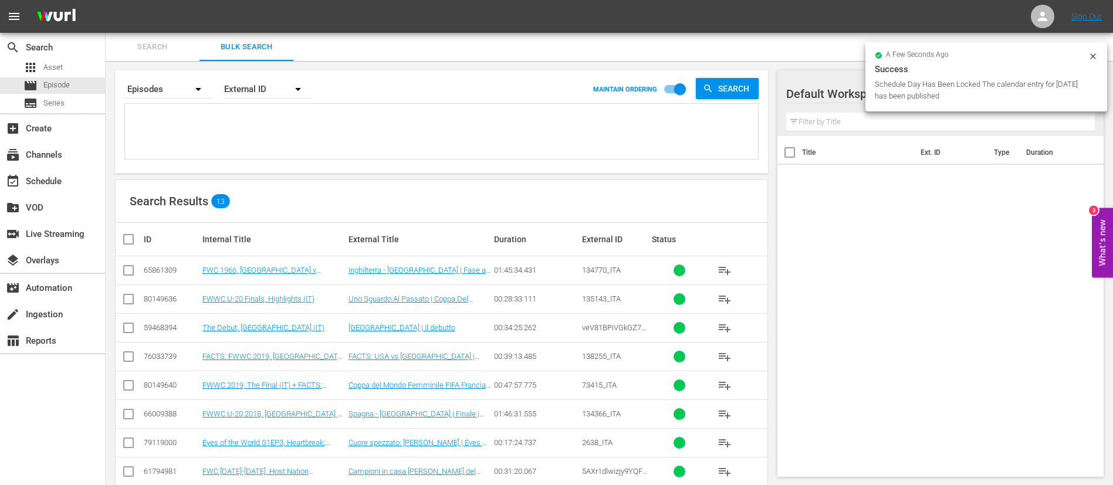
paste textarea "134769_ITA 135143_ITA b20cc80d-218f-42b5-9a0e-936fa2827a65_ITA 138188_ITA 4iHpy…"
type textarea "134769_ITA 135143_ITA b20cc80d-218f-42b5-9a0e-936fa2827a65_ITA 138188_ITA 4iHpy…"
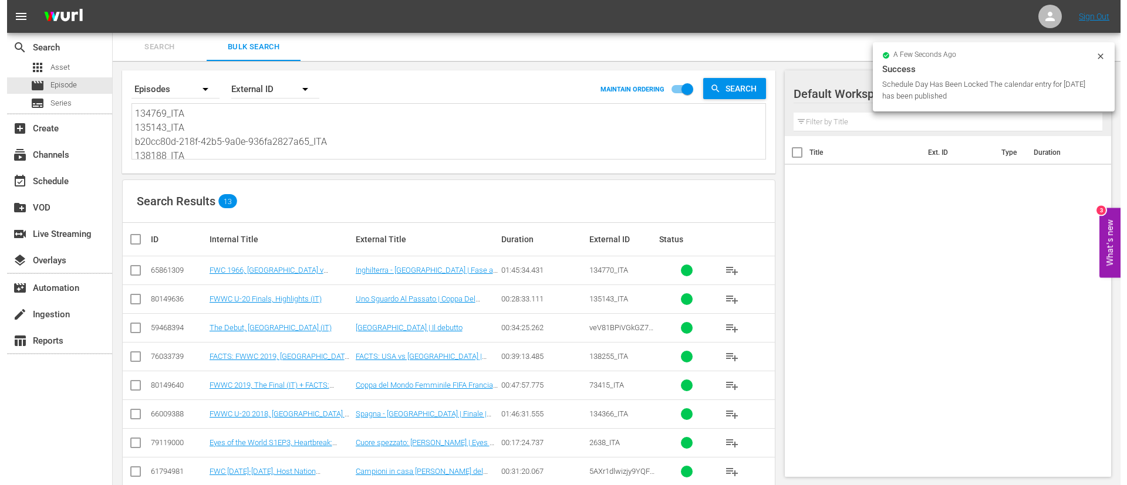
scroll to position [1, 0]
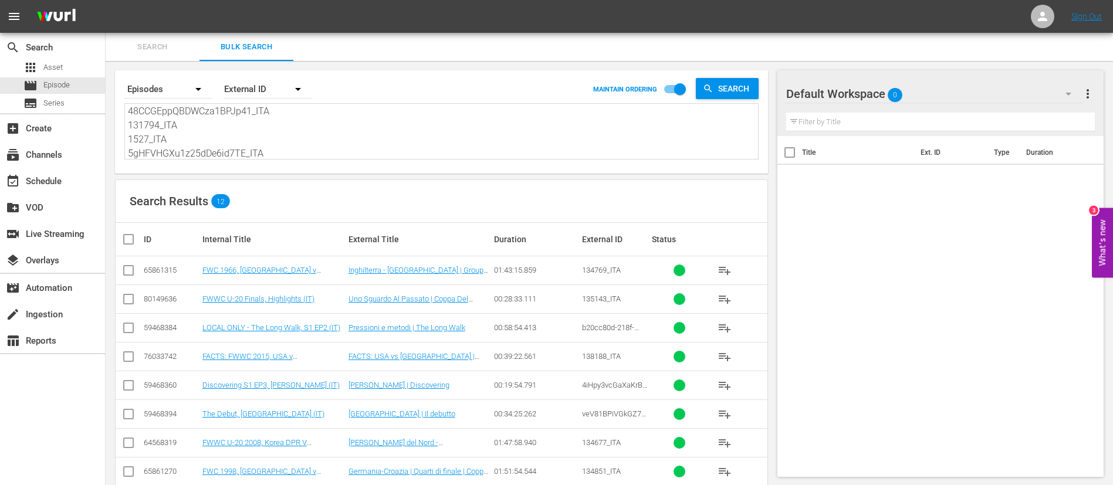
type textarea "134769_ITA 135143_ITA b20cc80d-218f-42b5-9a0e-936fa2827a65_ITA 138188_ITA 4iHpy…"
click at [134, 244] on input "checkbox" at bounding box center [132, 239] width 23 height 14
checkbox input "true"
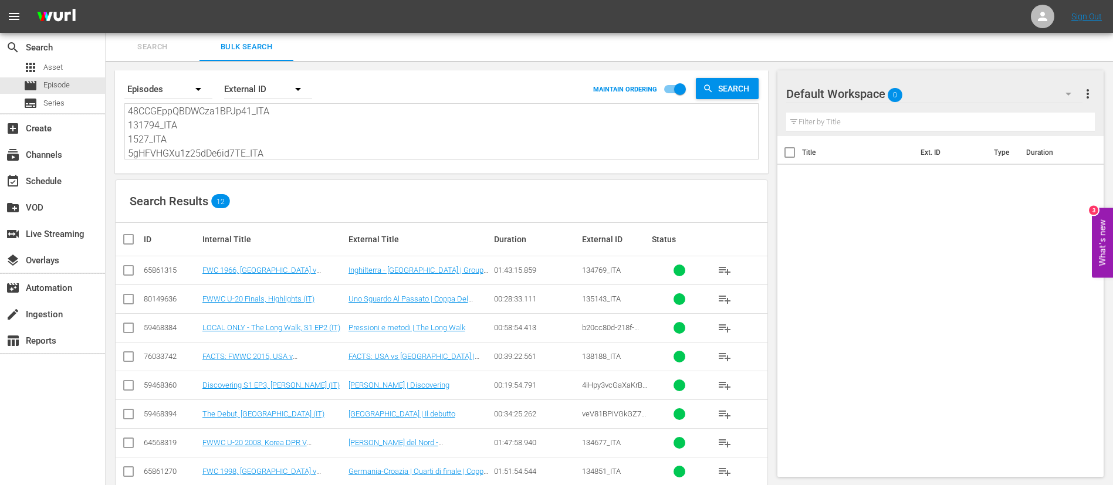
checkbox input "true"
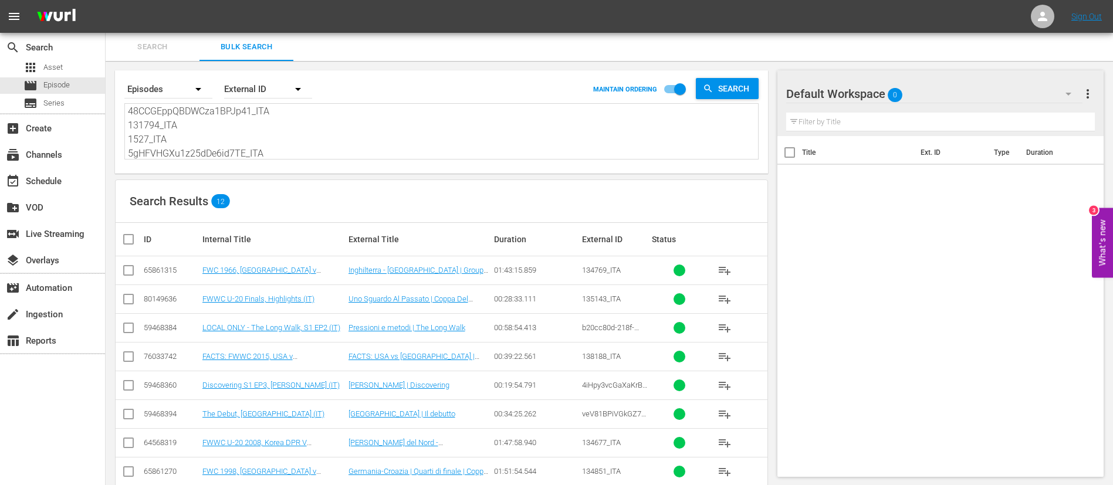
checkbox input "true"
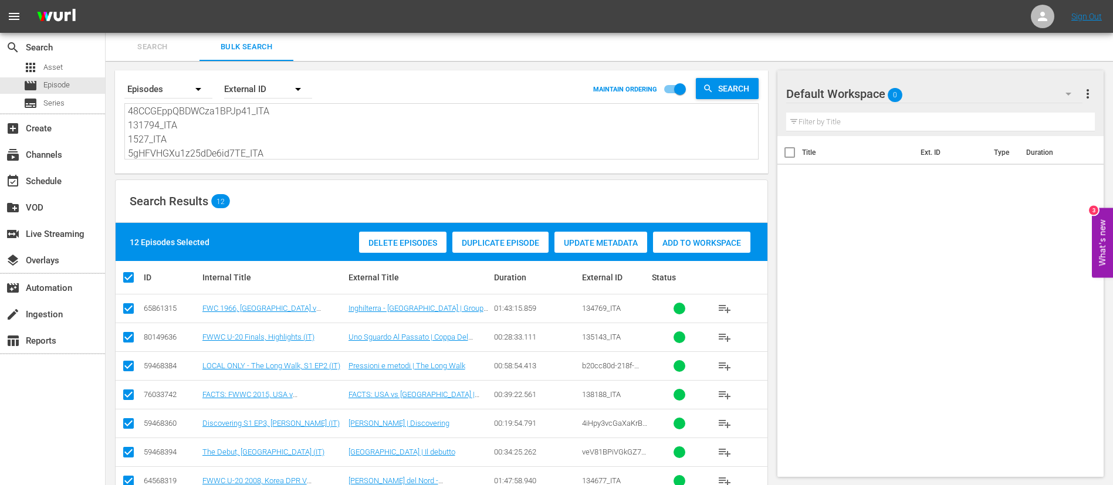
click at [707, 238] on span "Add to Workspace" at bounding box center [701, 242] width 97 height 9
click at [25, 183] on div "event_available Schedule" at bounding box center [33, 179] width 66 height 11
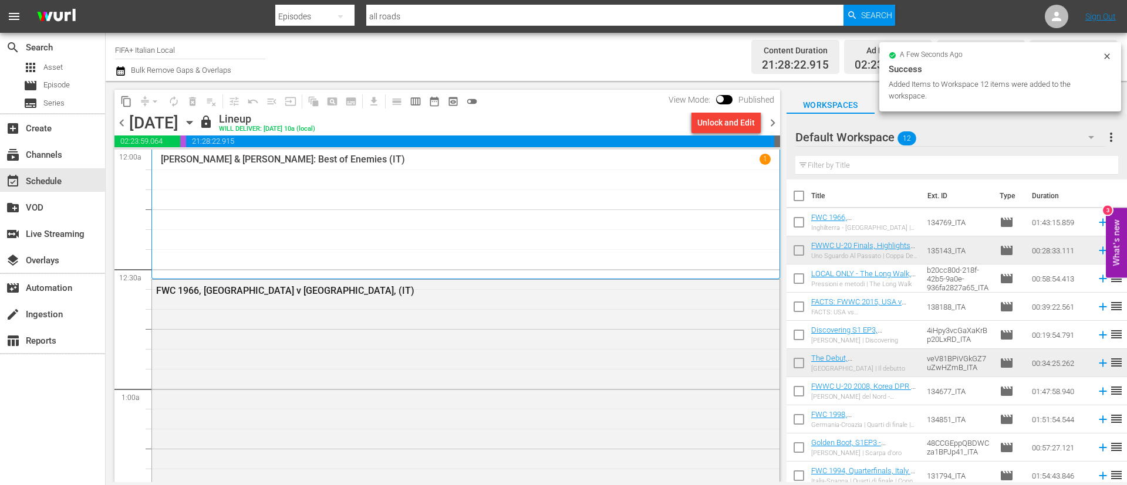
click at [775, 126] on span "chevron_right" at bounding box center [772, 123] width 15 height 15
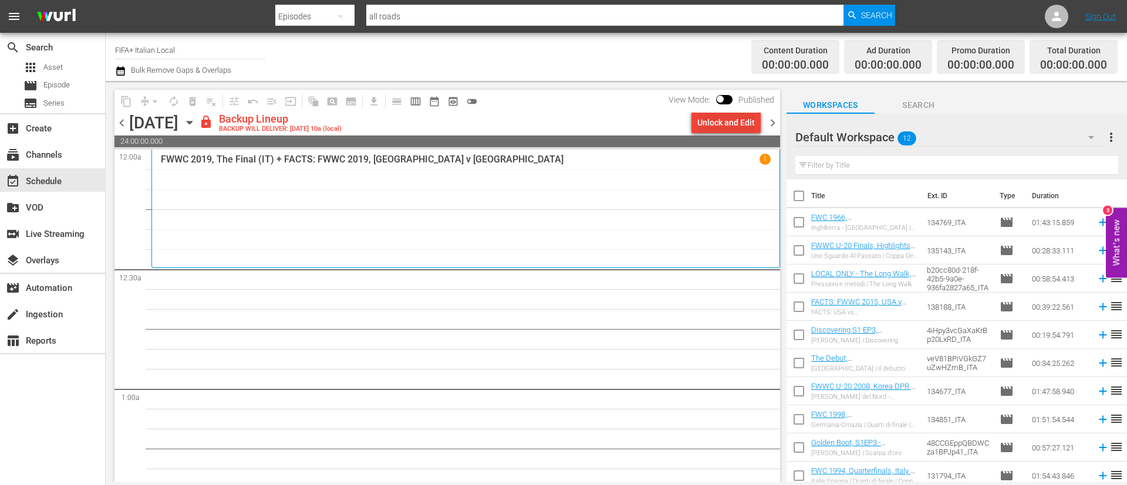
click at [754, 117] on div "Unlock and Edit" at bounding box center [726, 122] width 58 height 21
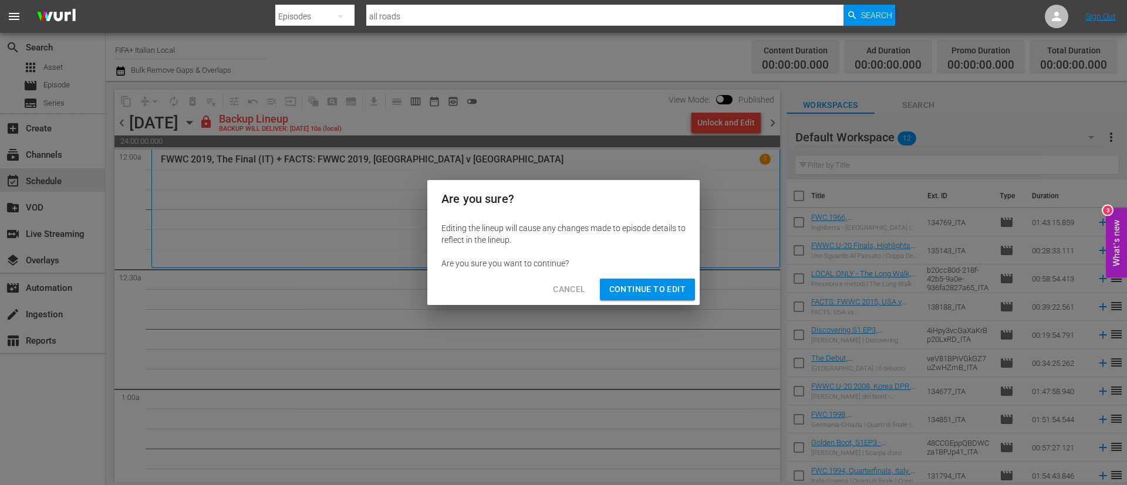
click at [664, 285] on span "Continue to Edit" at bounding box center [647, 289] width 76 height 15
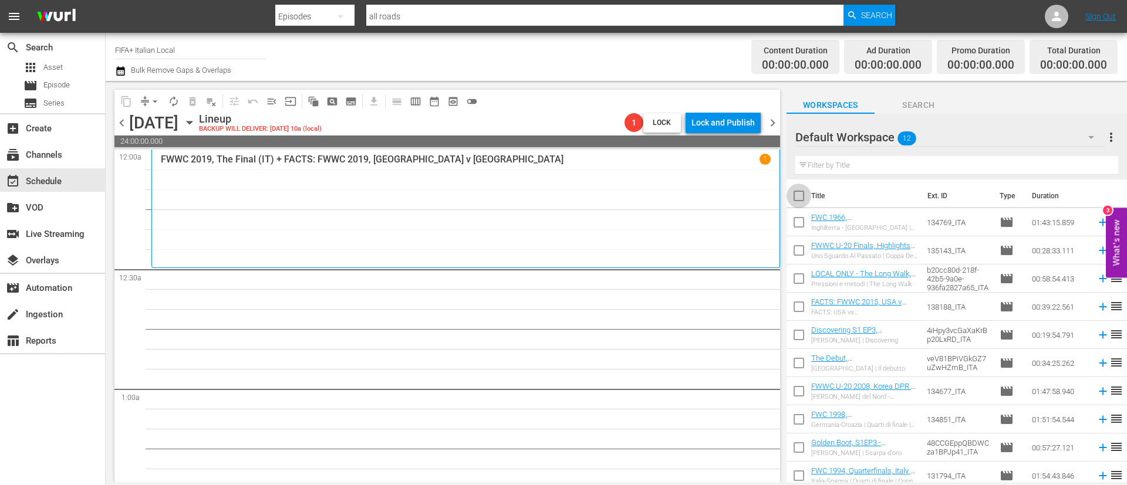
click at [796, 202] on input "checkbox" at bounding box center [798, 198] width 25 height 25
checkbox input "true"
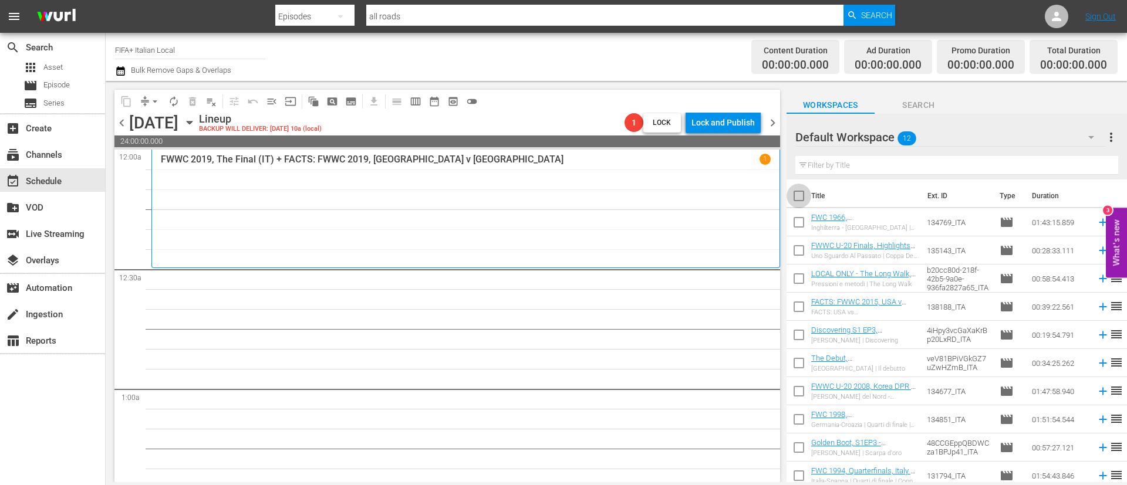
checkbox input "true"
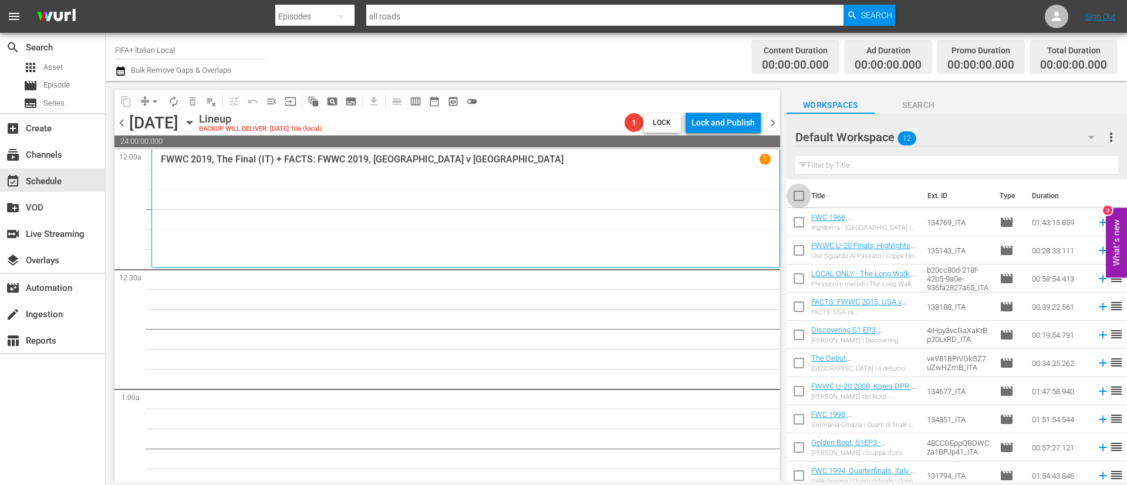
checkbox input "true"
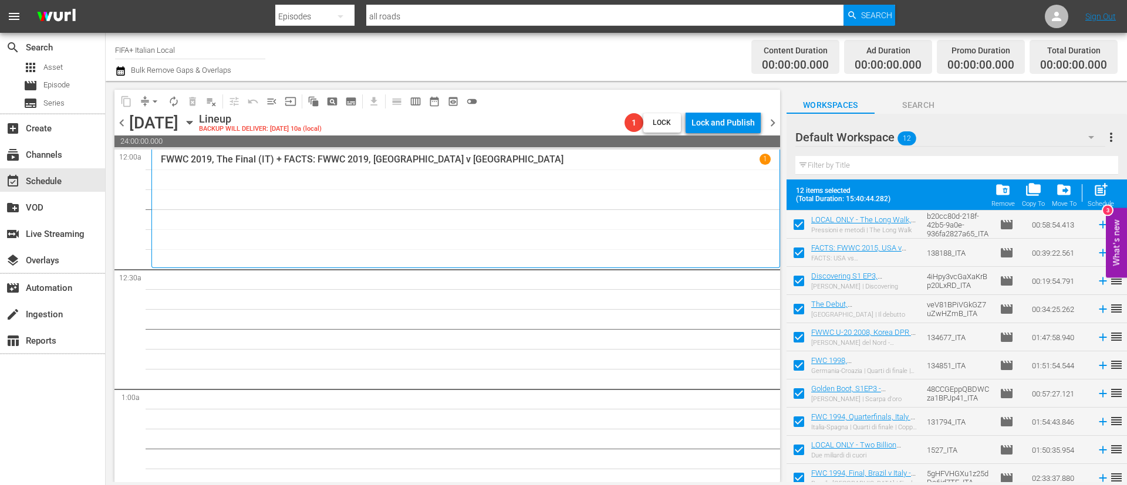
scroll to position [93, 0]
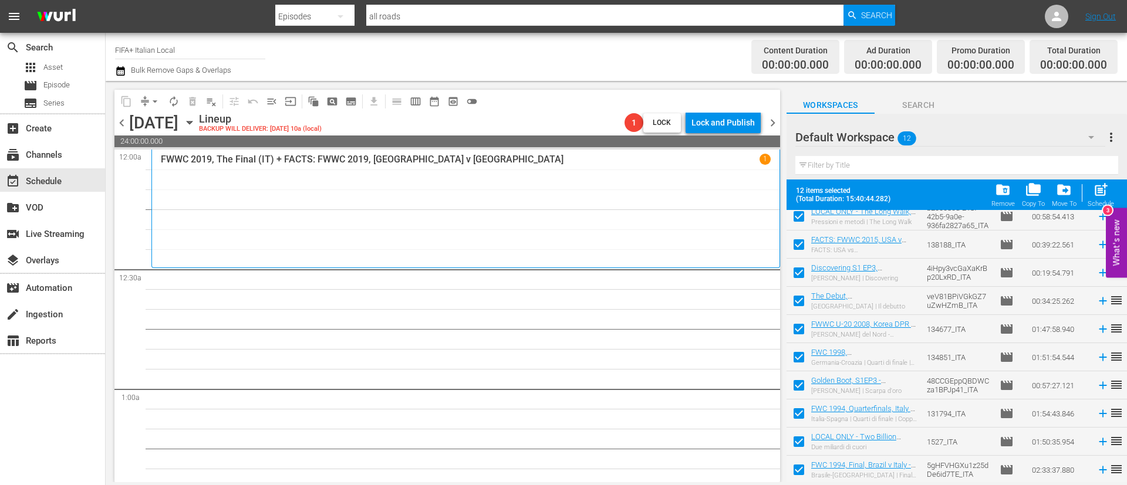
click at [796, 414] on input "checkbox" at bounding box center [798, 416] width 25 height 25
checkbox input "false"
click at [794, 452] on input "checkbox" at bounding box center [798, 444] width 25 height 25
checkbox input "false"
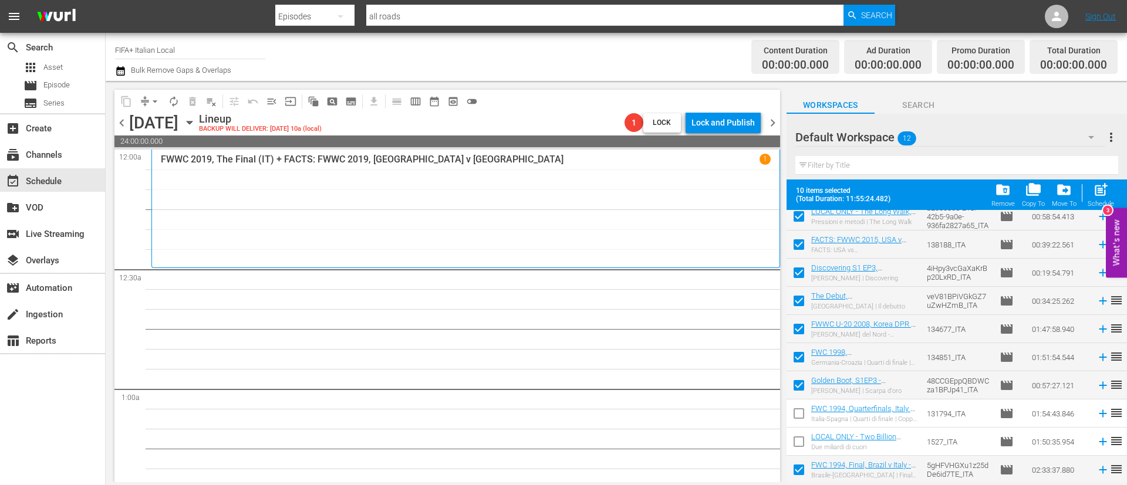
click at [792, 477] on input "checkbox" at bounding box center [798, 472] width 25 height 25
checkbox input "false"
click at [1097, 202] on div "Schedule" at bounding box center [1100, 204] width 26 height 8
checkbox input "false"
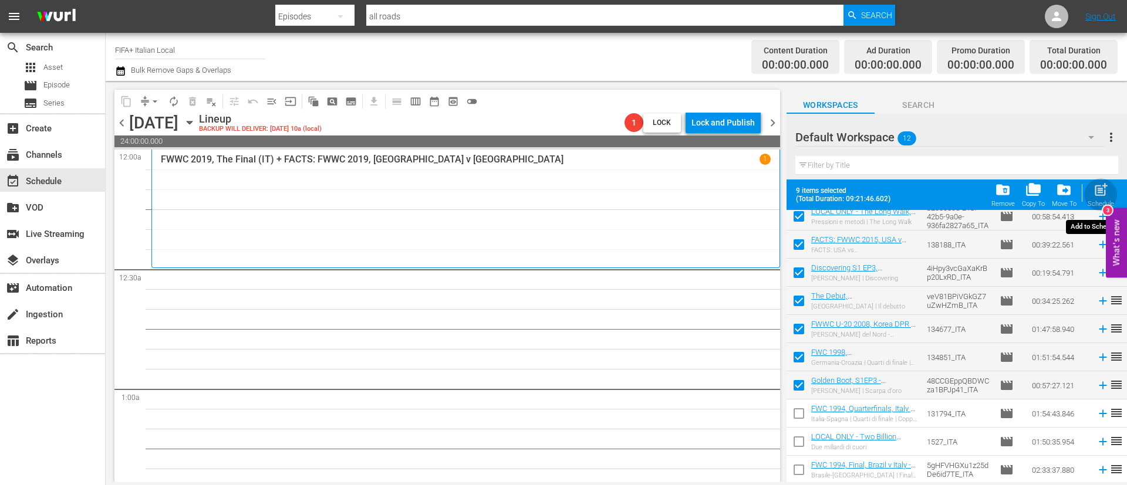
checkbox input "false"
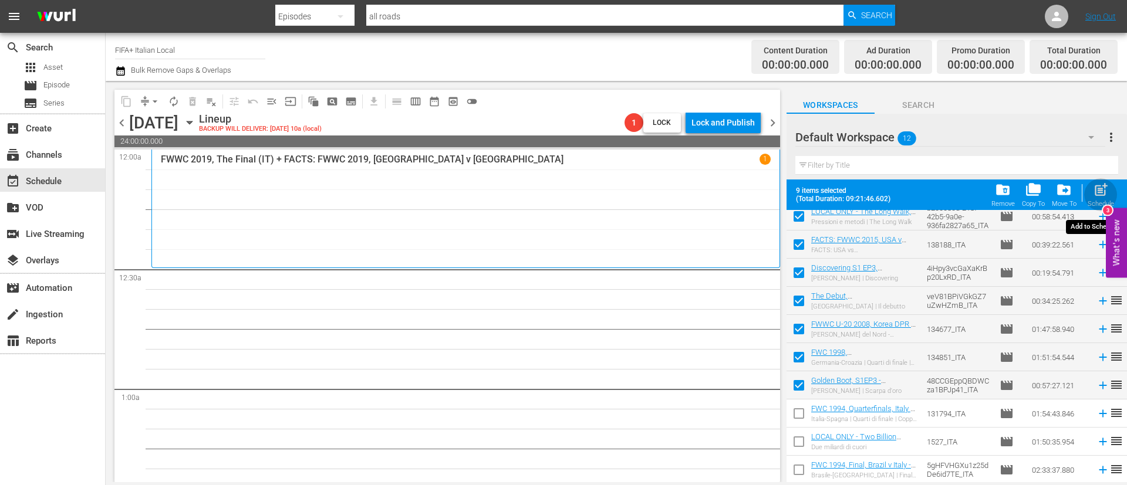
checkbox input "false"
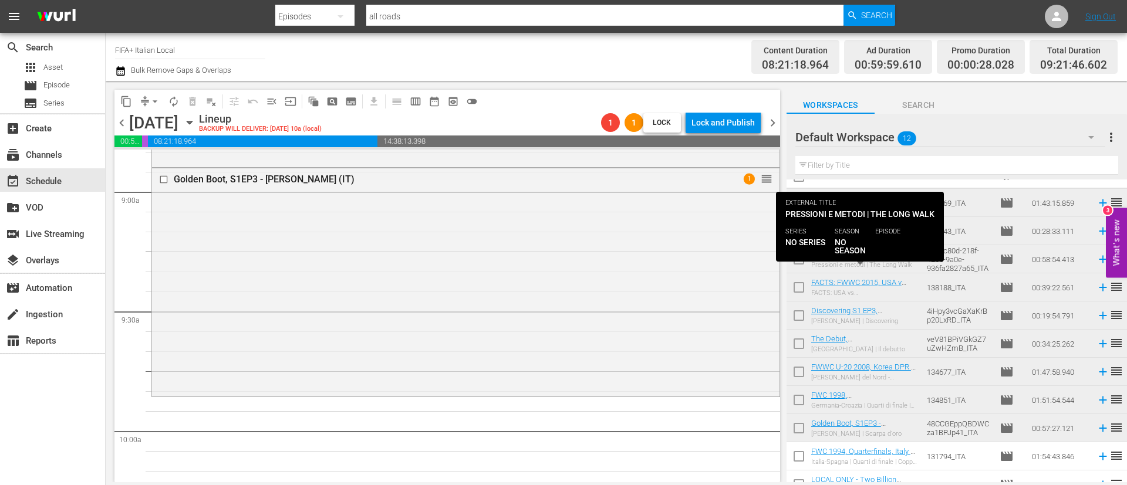
scroll to position [0, 0]
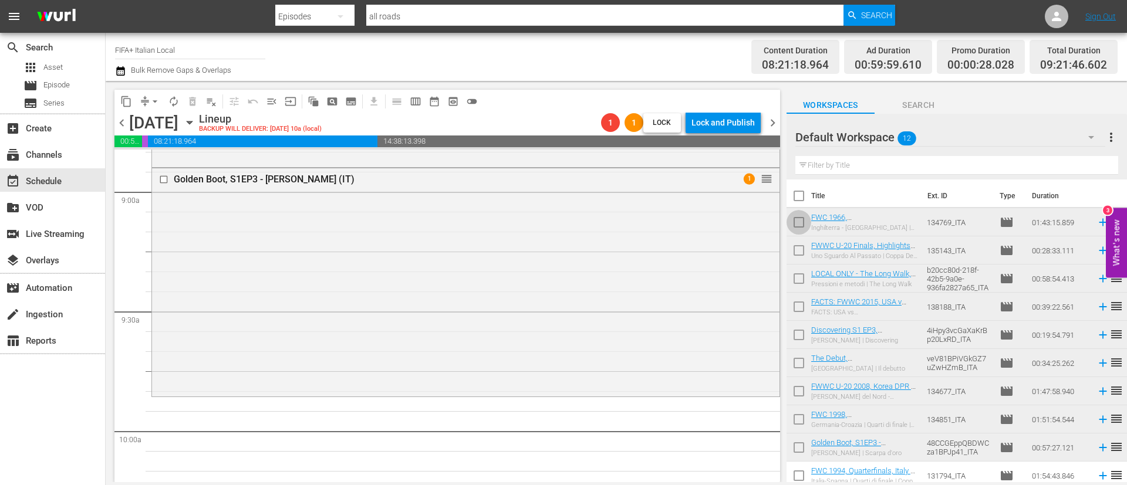
drag, startPoint x: 802, startPoint y: 227, endPoint x: 802, endPoint y: 239, distance: 12.3
click at [801, 227] on input "checkbox" at bounding box center [798, 224] width 25 height 25
checkbox input "true"
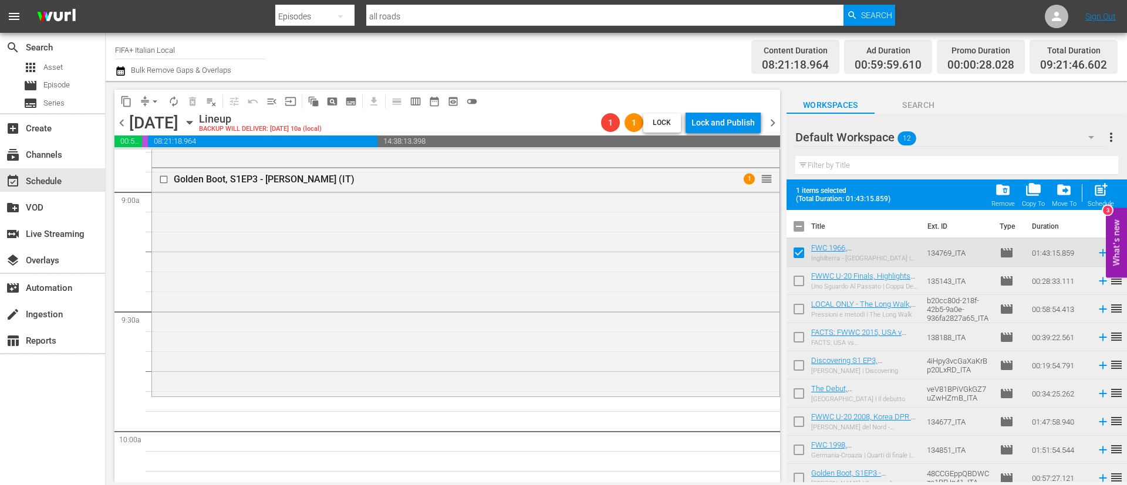
click at [803, 284] on input "checkbox" at bounding box center [798, 283] width 25 height 25
checkbox input "true"
click at [800, 306] on input "checkbox" at bounding box center [798, 311] width 25 height 25
checkbox input "true"
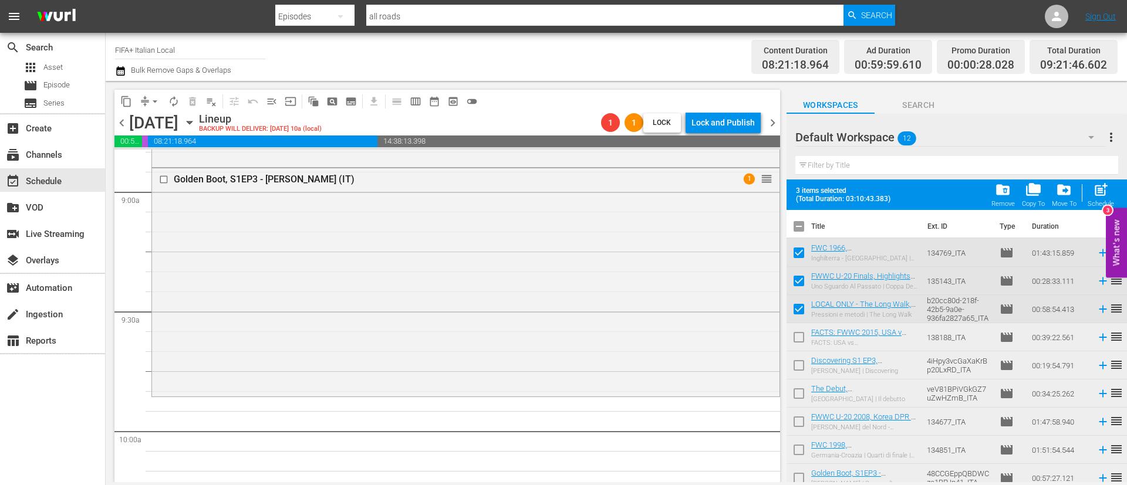
click at [798, 334] on input "checkbox" at bounding box center [798, 339] width 25 height 25
checkbox input "true"
click at [794, 360] on input "checkbox" at bounding box center [798, 368] width 25 height 25
checkbox input "true"
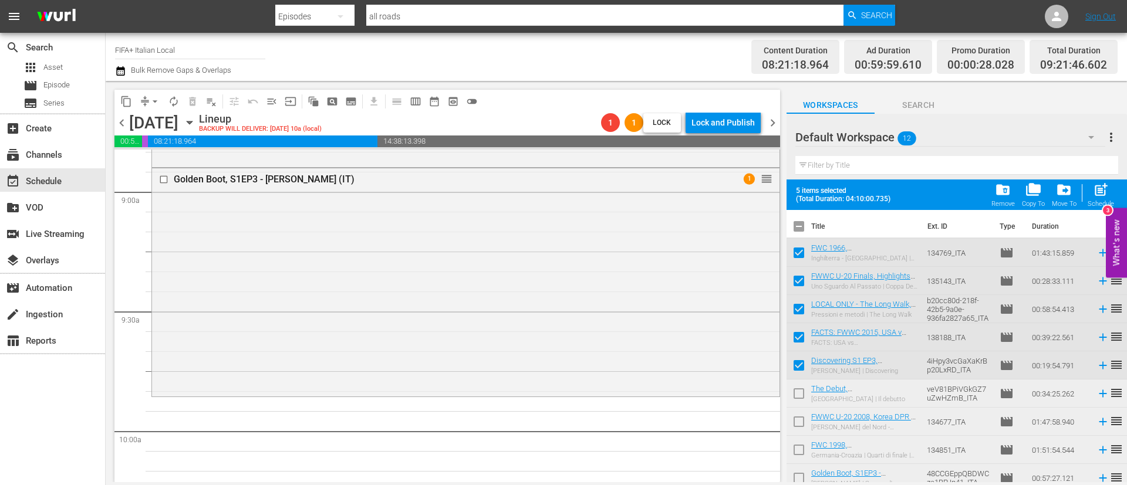
click at [793, 390] on input "checkbox" at bounding box center [798, 396] width 25 height 25
checkbox input "true"
click at [799, 416] on input "checkbox" at bounding box center [798, 424] width 25 height 25
checkbox input "true"
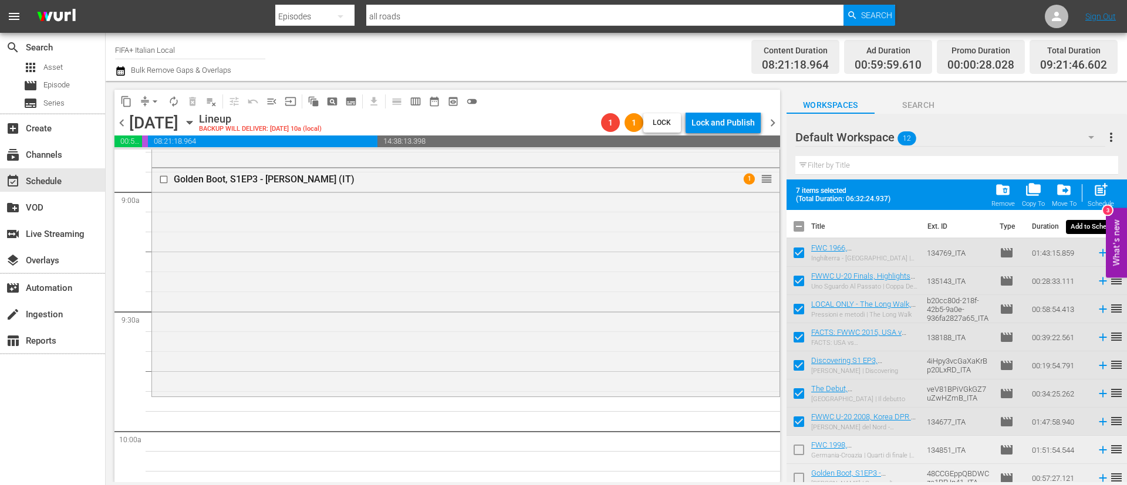
click at [1103, 187] on span "post_add" at bounding box center [1101, 190] width 16 height 16
checkbox input "false"
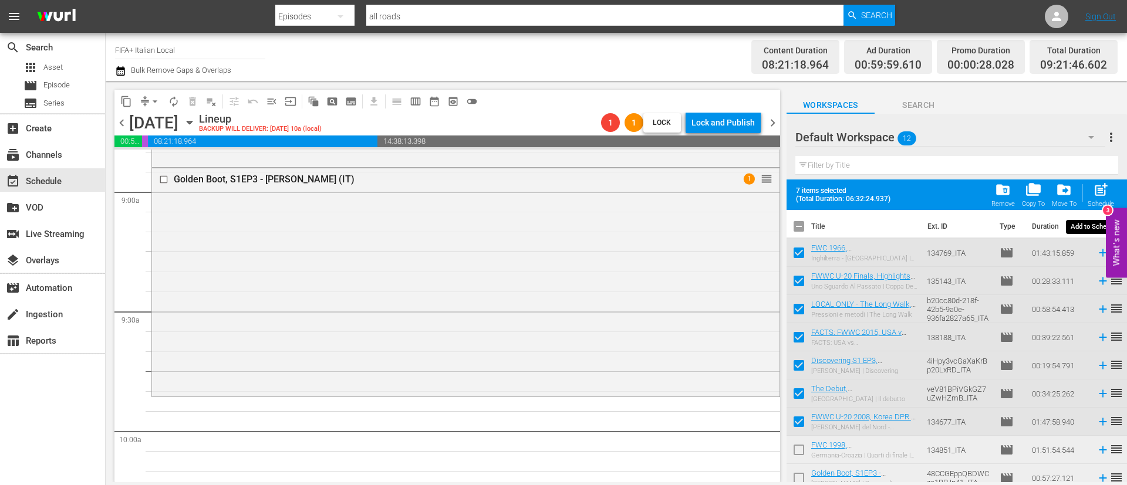
checkbox input "false"
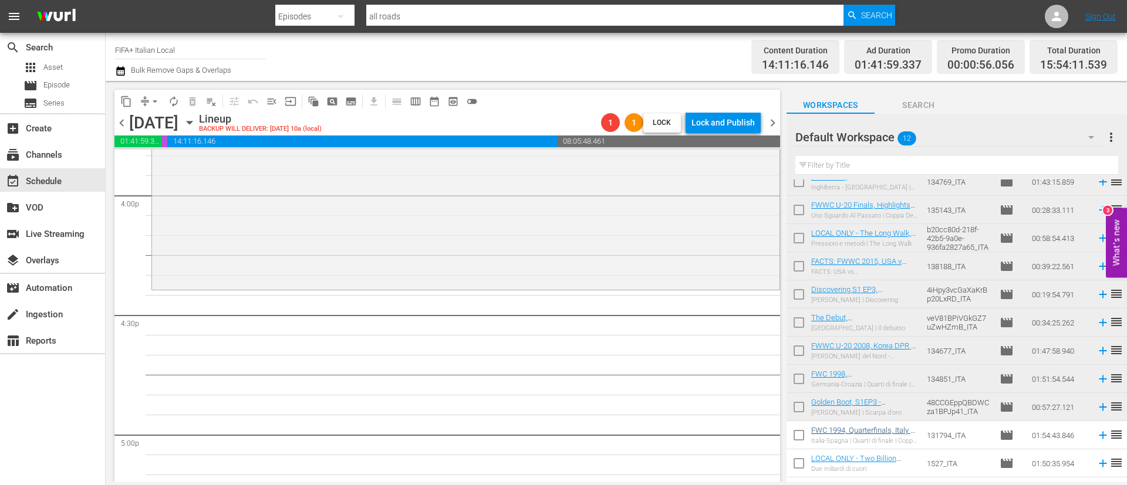
scroll to position [62, 0]
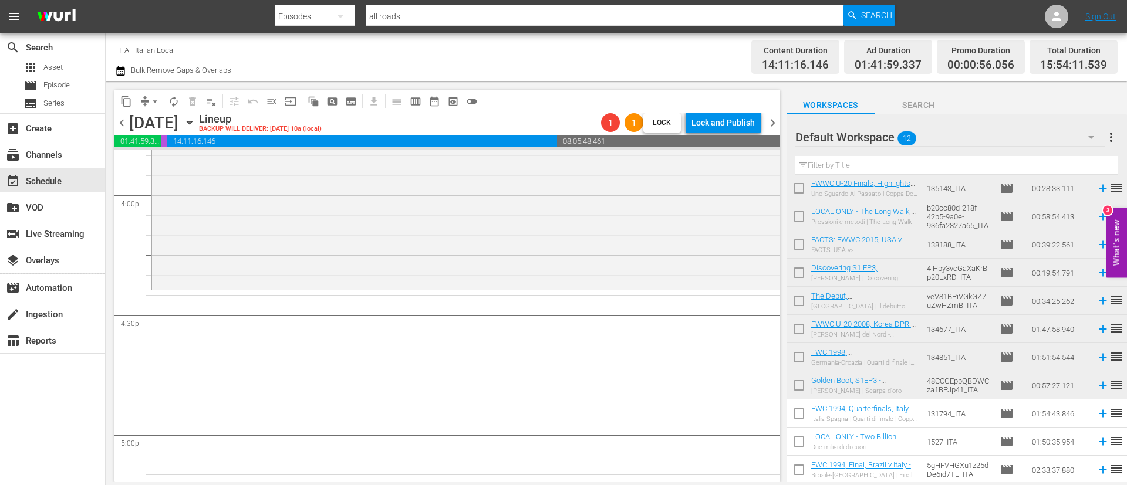
click at [799, 382] on input "checkbox" at bounding box center [798, 388] width 25 height 25
checkbox input "true"
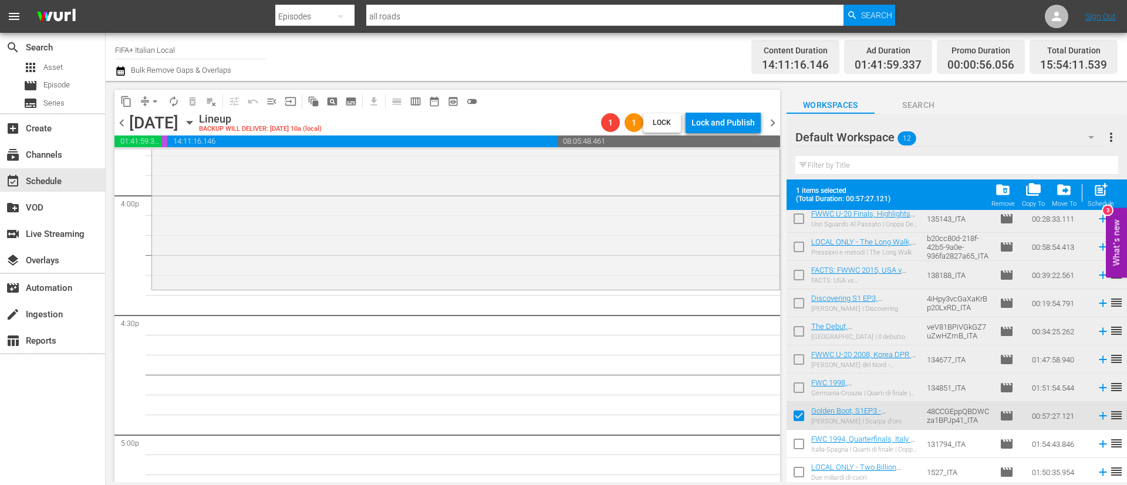
click at [804, 449] on input "checkbox" at bounding box center [798, 446] width 25 height 25
checkbox input "true"
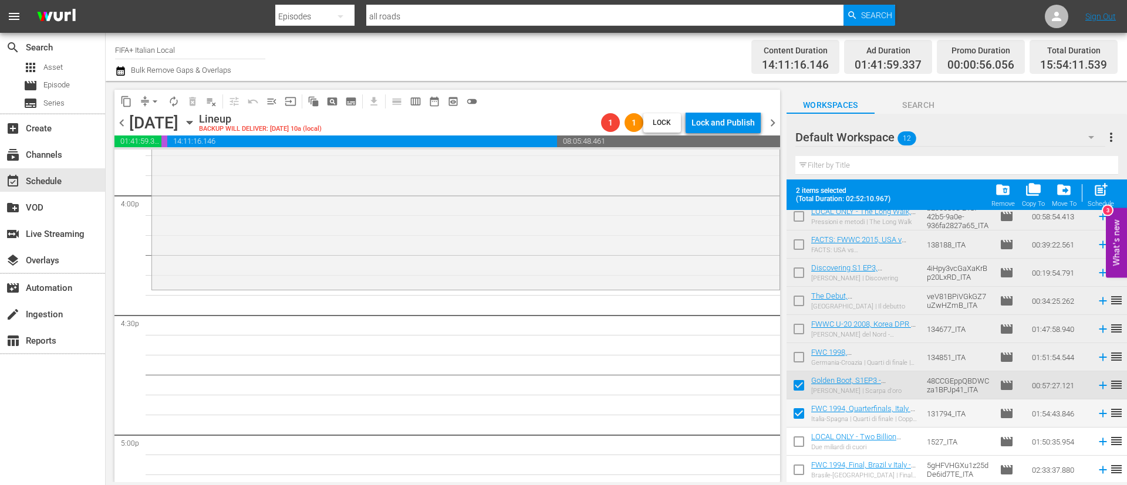
click at [804, 449] on input "checkbox" at bounding box center [798, 444] width 25 height 25
checkbox input "true"
click at [803, 469] on input "checkbox" at bounding box center [798, 472] width 25 height 25
checkbox input "true"
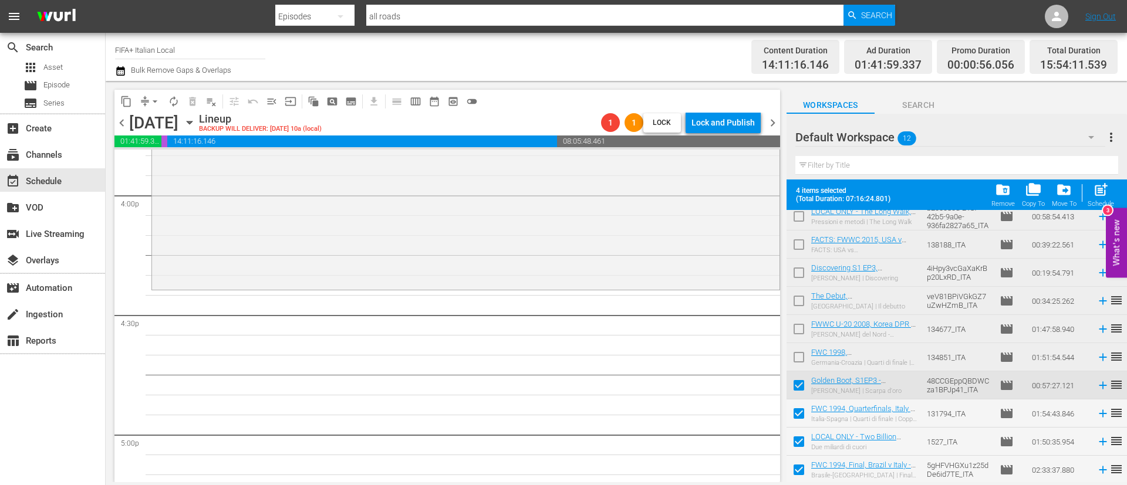
click at [1107, 186] on span "post_add" at bounding box center [1101, 190] width 16 height 16
checkbox input "false"
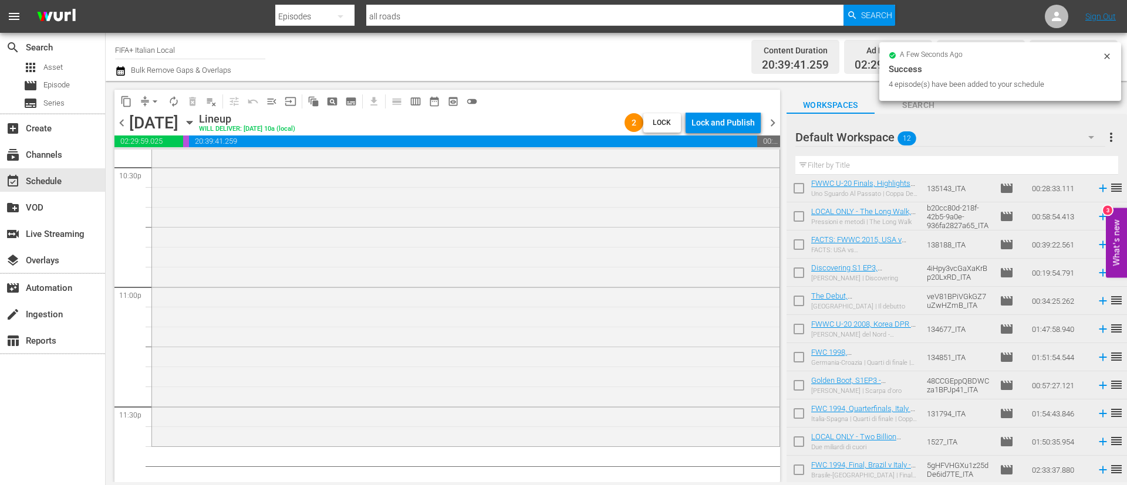
scroll to position [5413, 0]
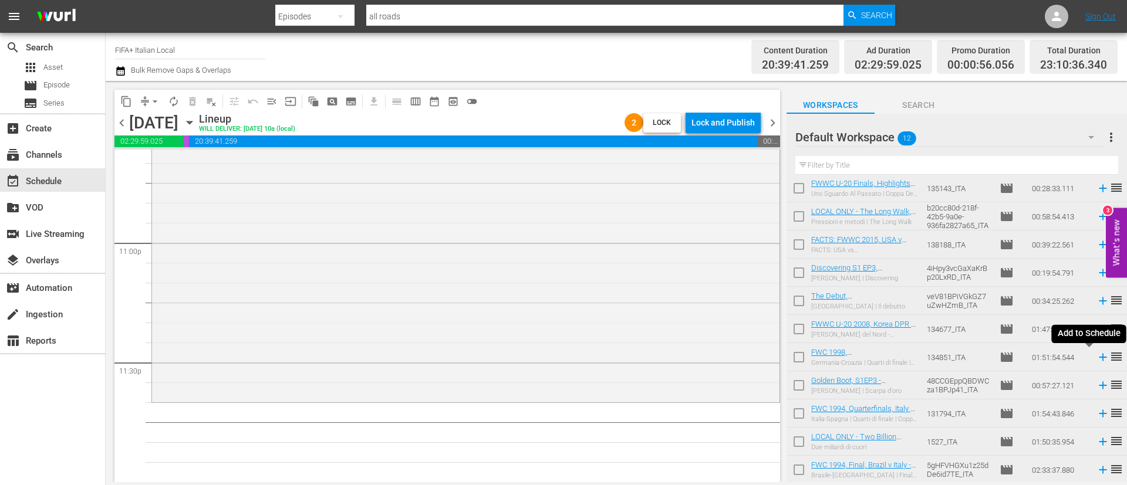
click at [1096, 354] on icon at bounding box center [1102, 357] width 13 height 13
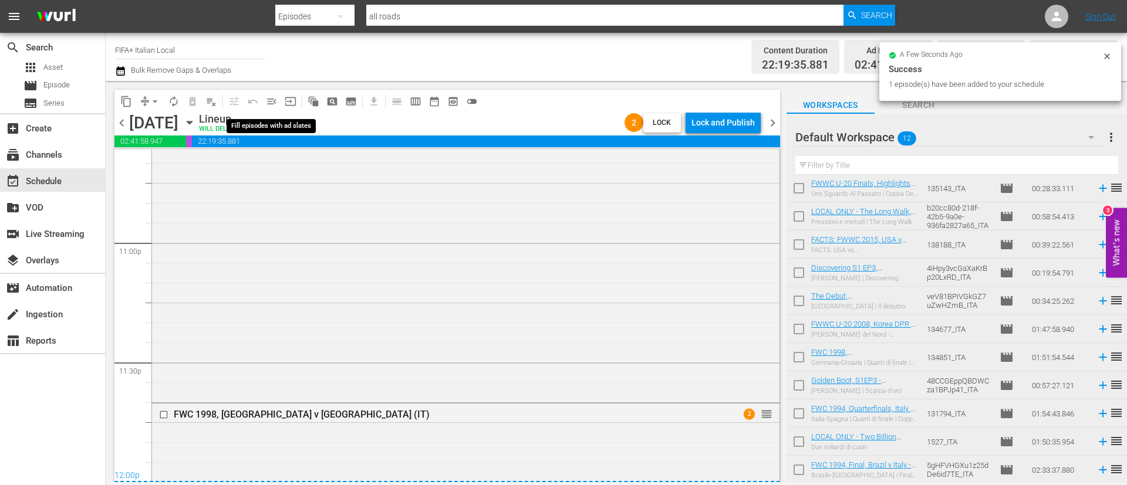
click at [275, 103] on span "menu_open" at bounding box center [272, 102] width 12 height 12
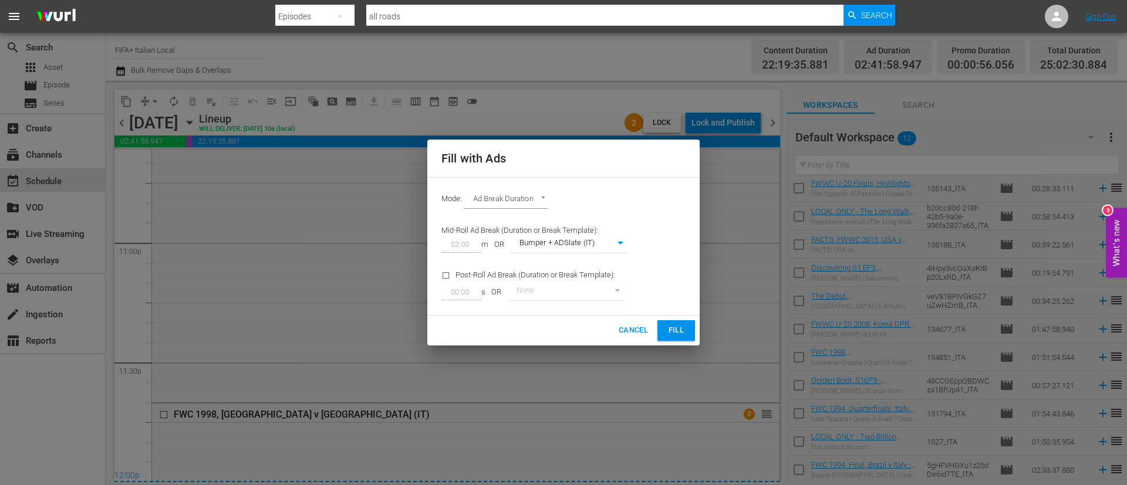
click at [667, 331] on span "Fill" at bounding box center [676, 330] width 19 height 13
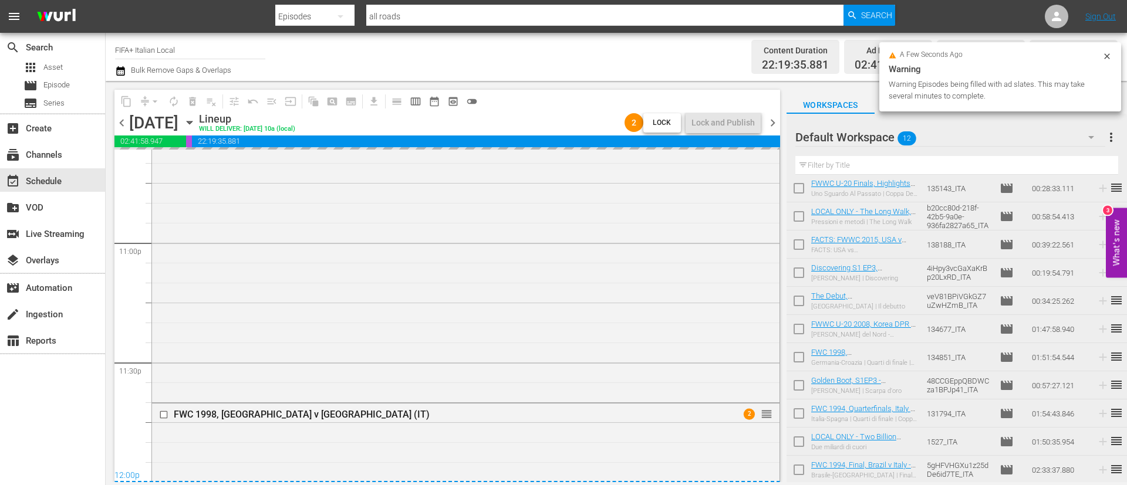
click at [1111, 137] on span "more_vert" at bounding box center [1111, 137] width 14 height 14
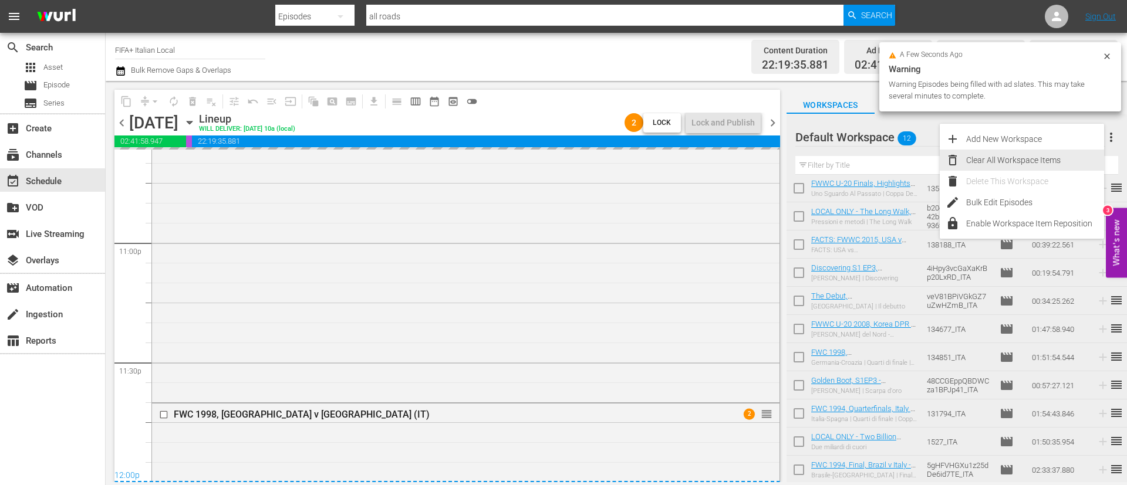
click at [1024, 157] on div "Clear All Workspace Items" at bounding box center [1035, 160] width 138 height 21
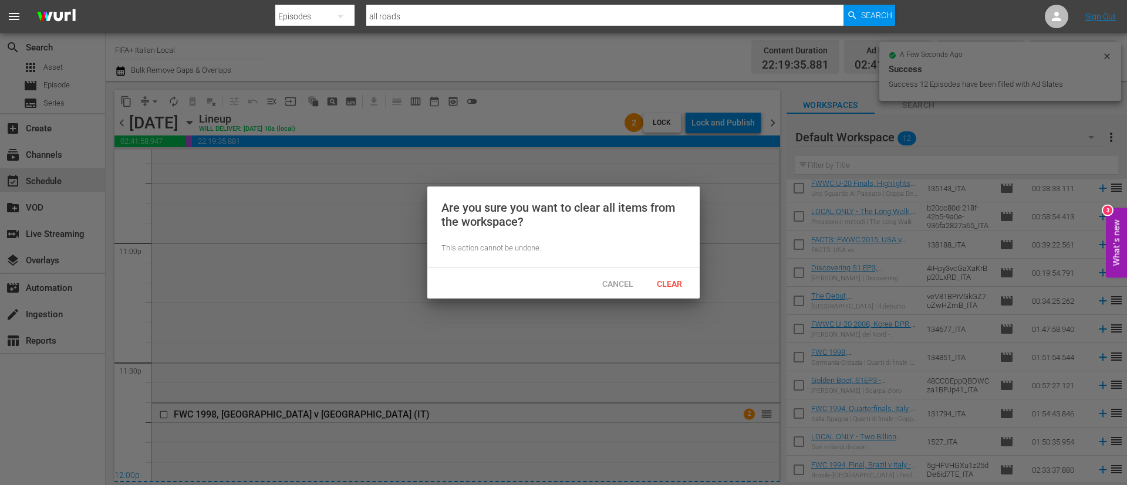
click at [670, 283] on span "Clear" at bounding box center [669, 283] width 44 height 9
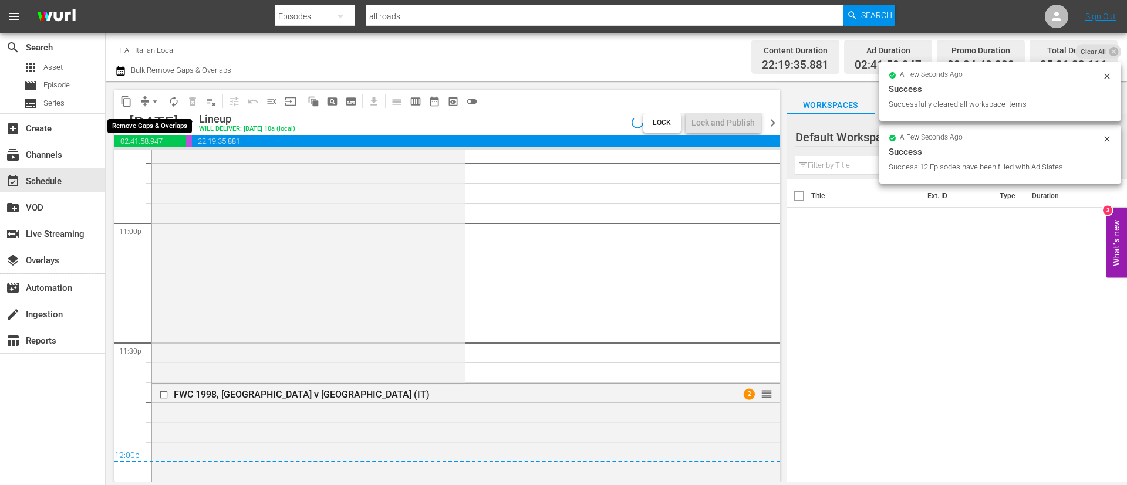
scroll to position [0, 0]
click at [157, 98] on span "arrow_drop_down" at bounding box center [155, 102] width 12 height 12
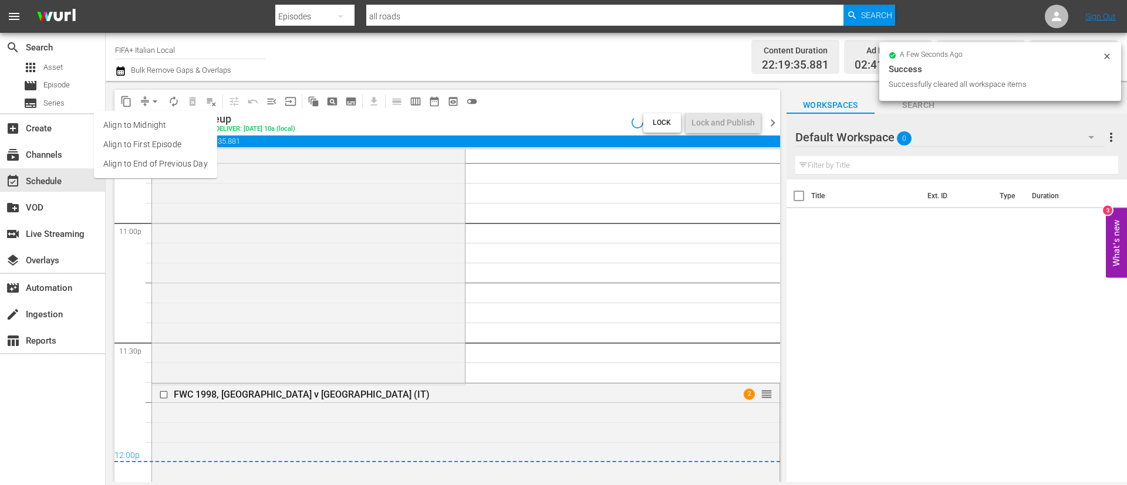
click at [155, 159] on li "Align to End of Previous Day" at bounding box center [155, 163] width 123 height 19
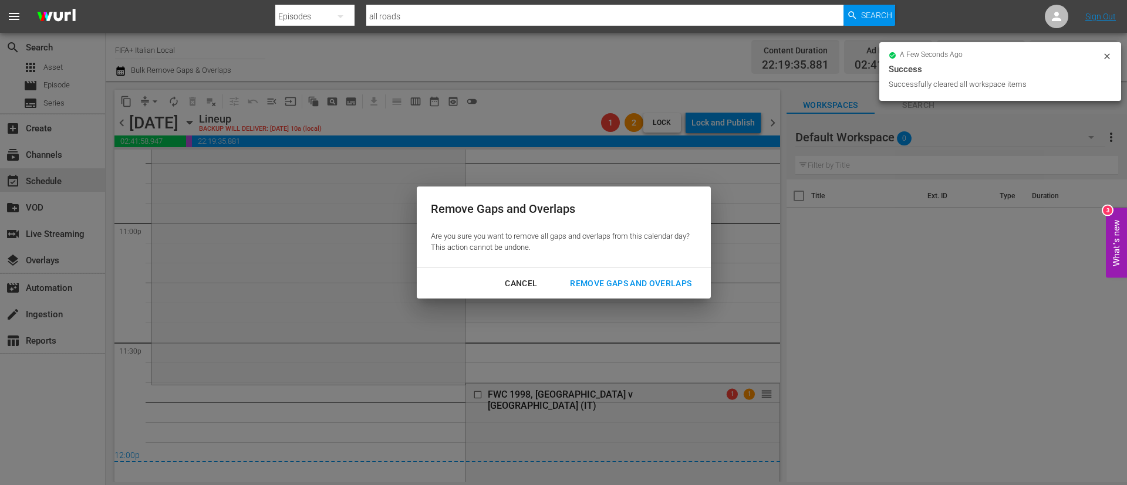
click at [603, 276] on div "Remove Gaps and Overlaps" at bounding box center [630, 283] width 140 height 15
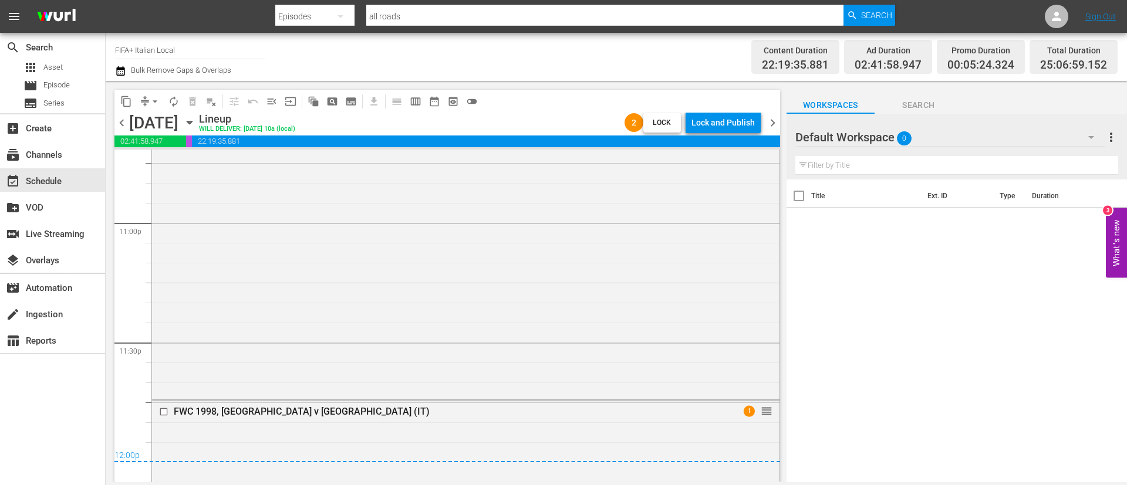
scroll to position [5473, 0]
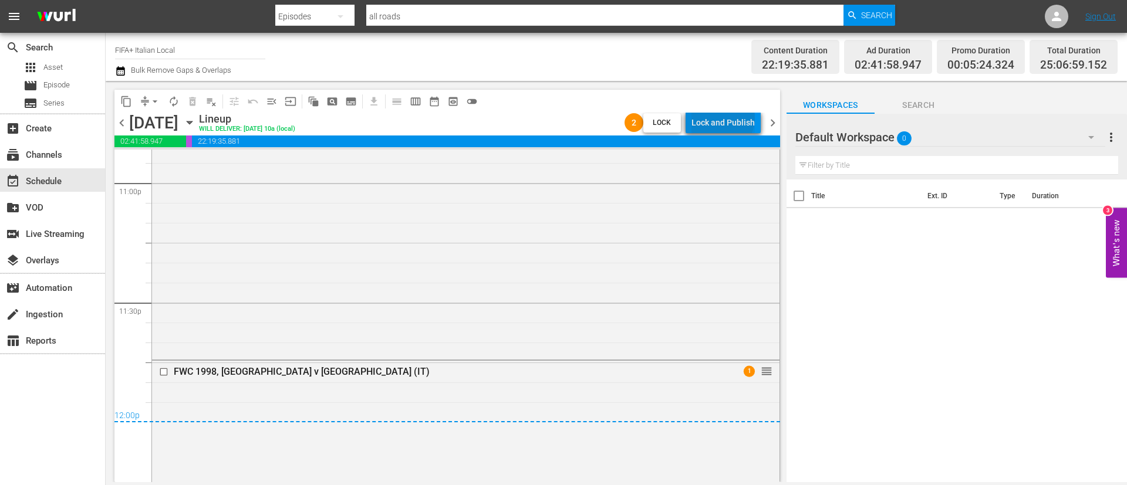
click at [725, 116] on div "Lock and Publish" at bounding box center [722, 122] width 63 height 21
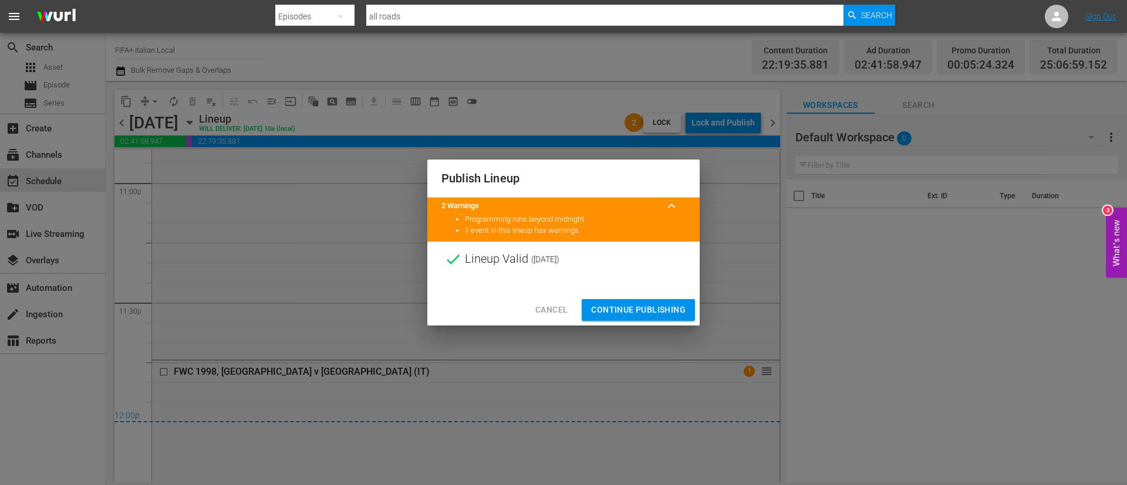
click at [612, 310] on span "Continue Publishing" at bounding box center [638, 310] width 94 height 15
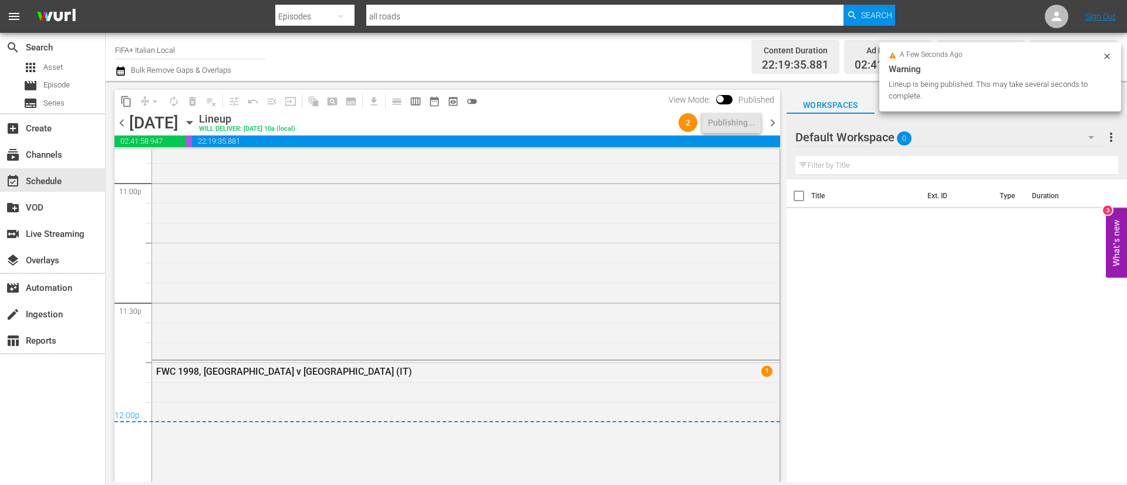
click at [773, 125] on span "chevron_right" at bounding box center [772, 123] width 15 height 15
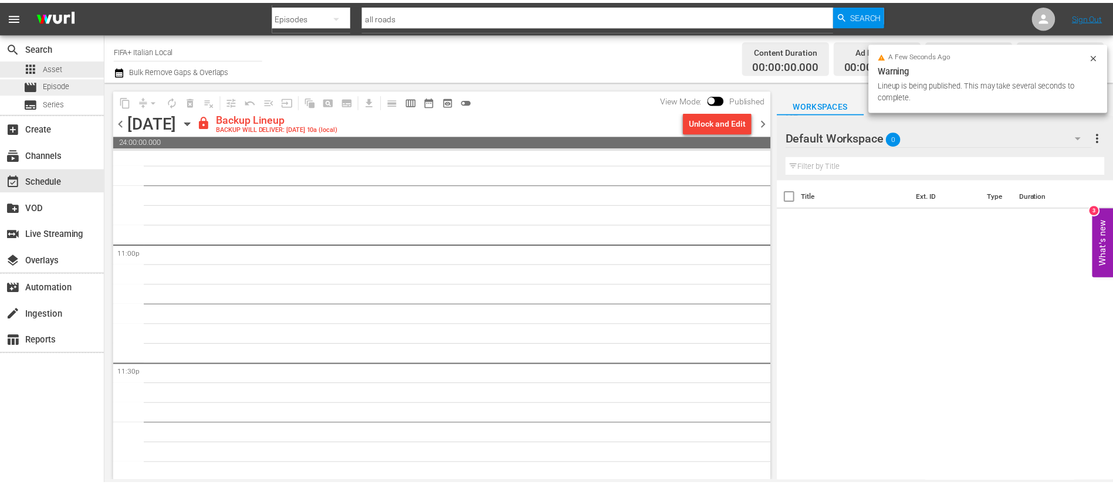
scroll to position [5413, 0]
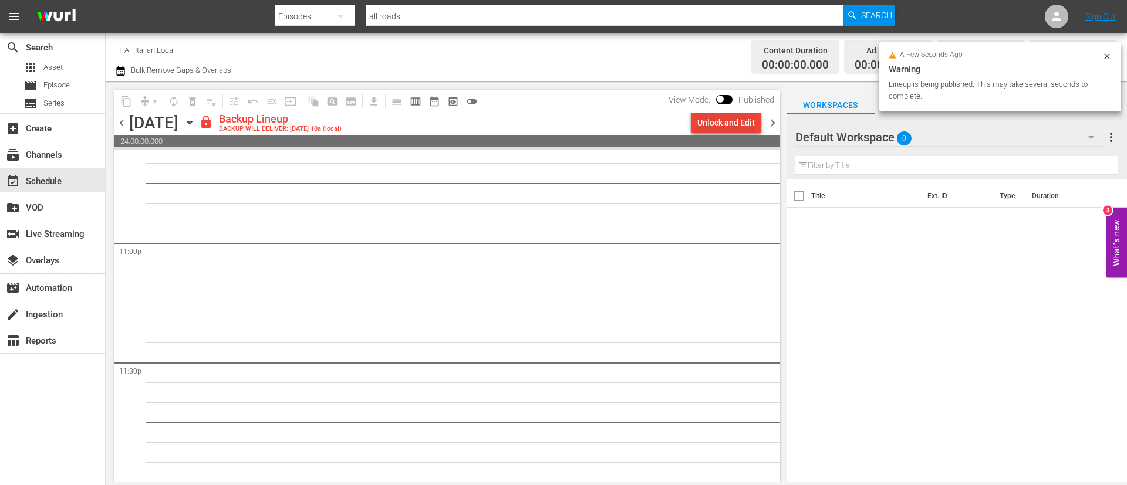
click at [727, 114] on div "Unlock and Edit" at bounding box center [726, 122] width 58 height 21
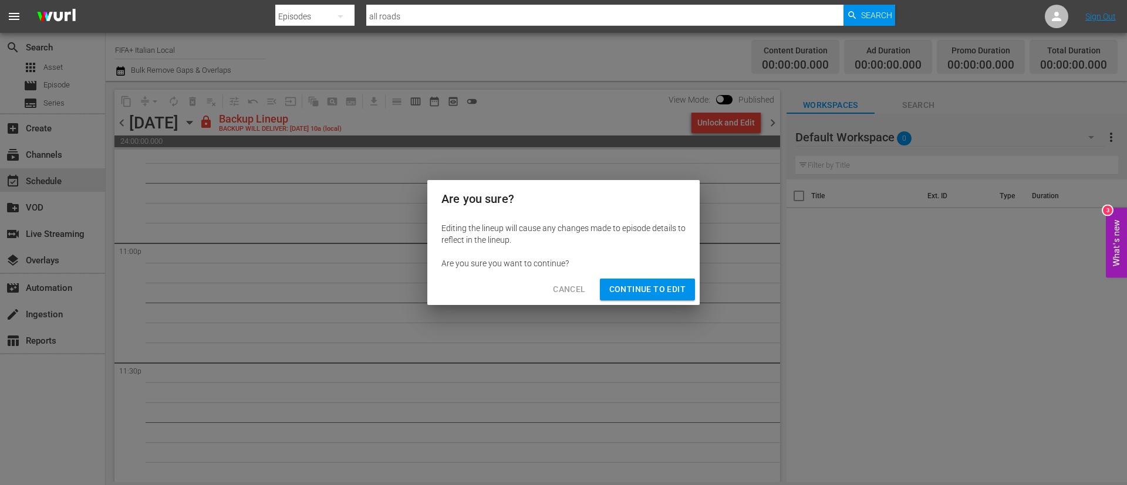
click at [636, 295] on span "Continue to Edit" at bounding box center [647, 289] width 76 height 15
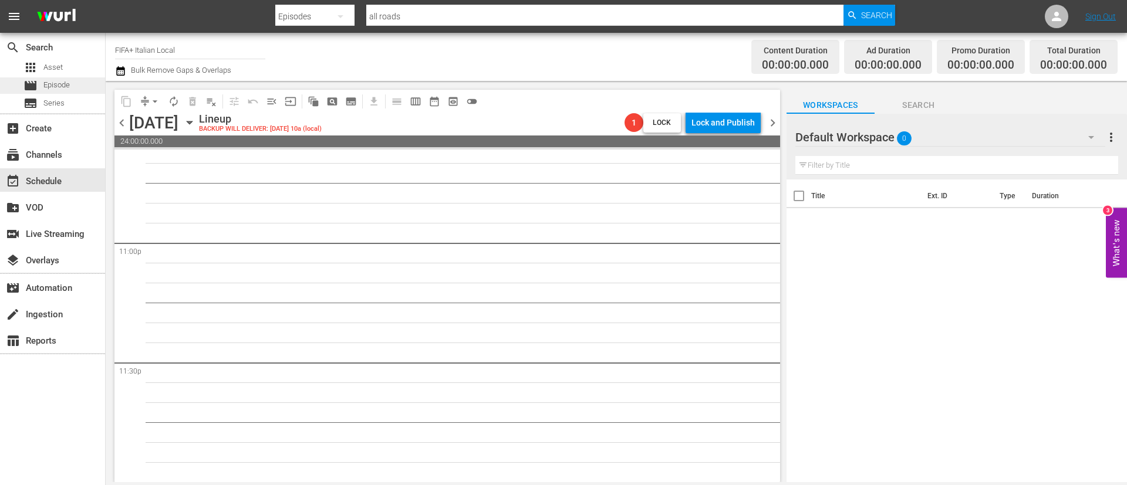
click at [57, 82] on span "Episode" at bounding box center [56, 85] width 26 height 12
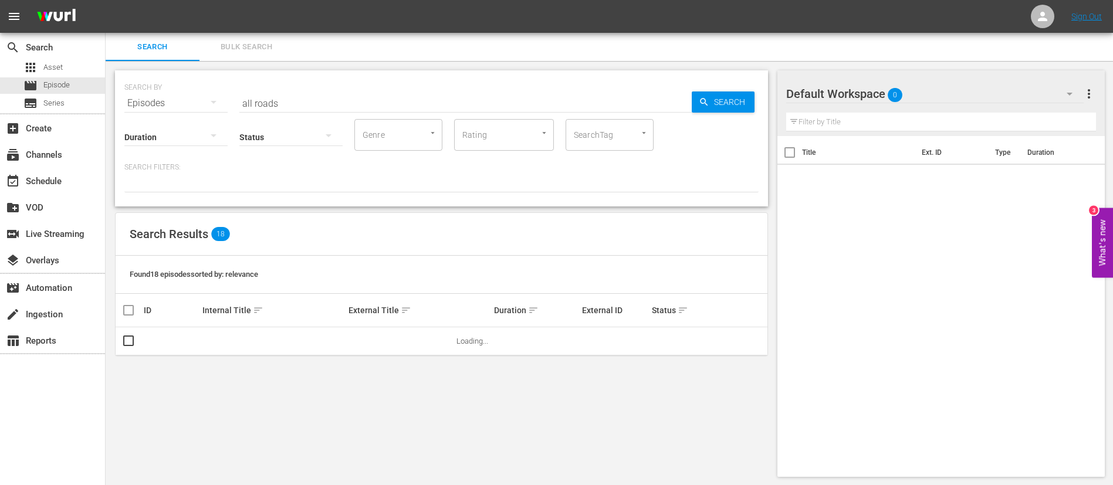
click at [270, 53] on button "Bulk Search" at bounding box center [247, 47] width 94 height 28
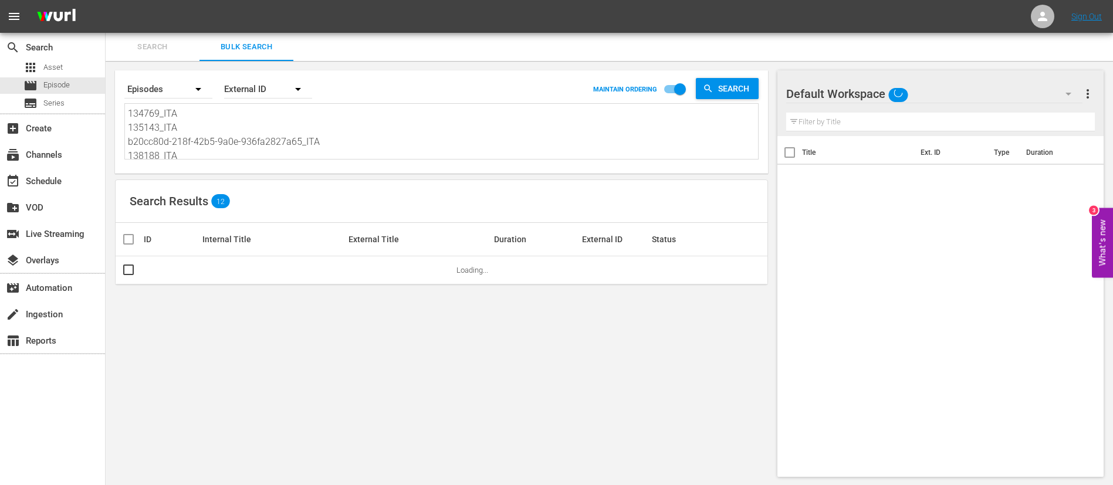
click at [269, 141] on textarea "134769_ITA 135143_ITA b20cc80d-218f-42b5-9a0e-936fa2827a65_ITA 138188_ITA 4iHpy…" at bounding box center [443, 133] width 630 height 53
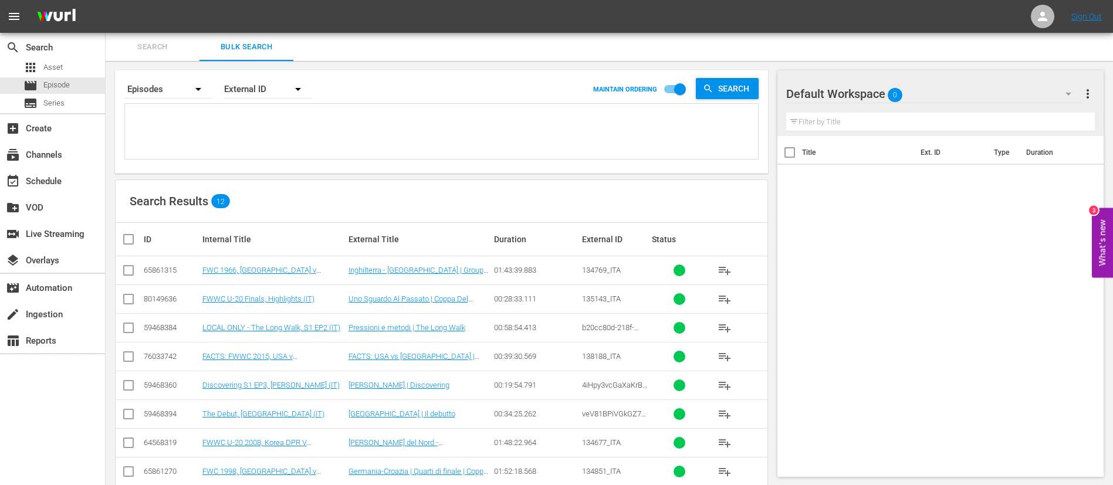
paste textarea "134767_ITA 135143_ITA 134591_ITA 138205_ITA 1nCvstZD3GpH3Y7D8VoLJX_ITA 2l1c5Grs…"
type textarea "134767_ITA 135143_ITA 134591_ITA 138205_ITA 1nCvstZD3GpH3Y7D8VoLJX_ITA 2l1c5Grs…"
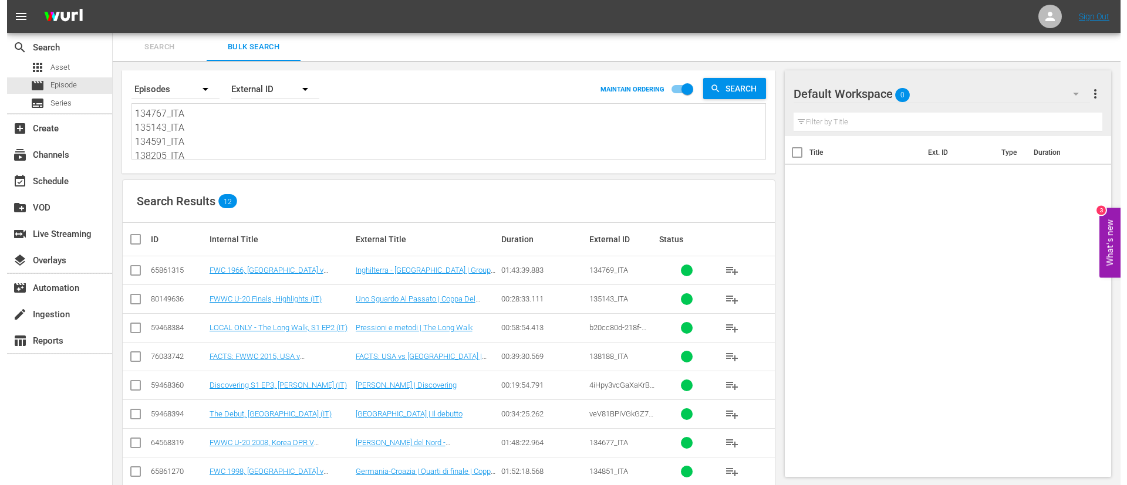
scroll to position [1, 0]
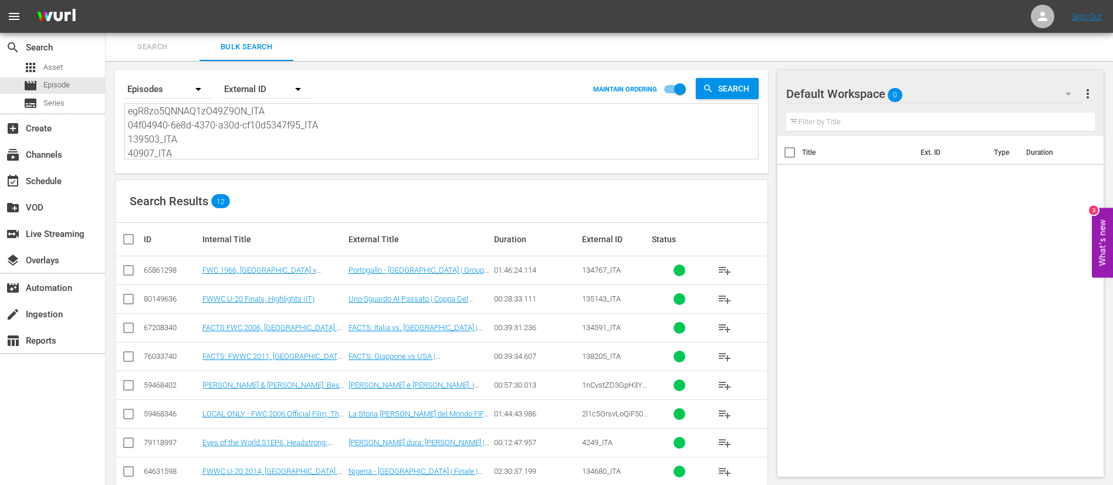
type textarea "134767_ITA 135143_ITA 134591_ITA 138205_ITA 1nCvstZD3GpH3Y7D8VoLJX_ITA 2l1c5Grs…"
click at [125, 239] on input "checkbox" at bounding box center [132, 239] width 23 height 14
checkbox input "true"
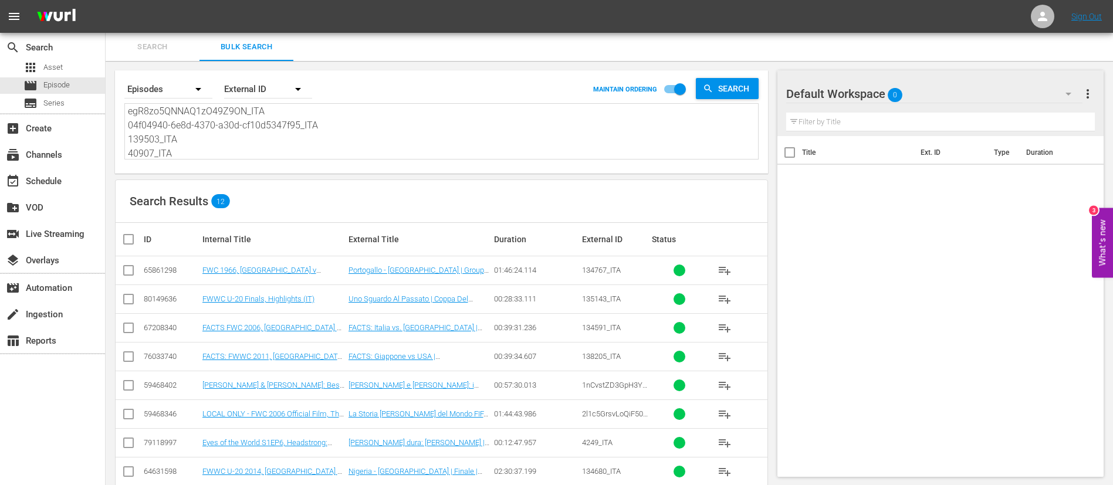
checkbox input "true"
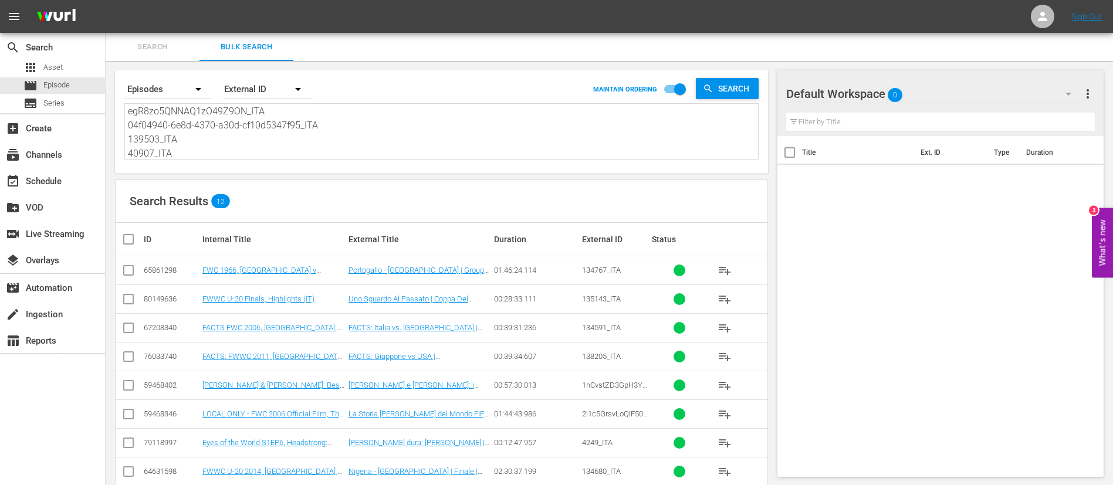
checkbox input "true"
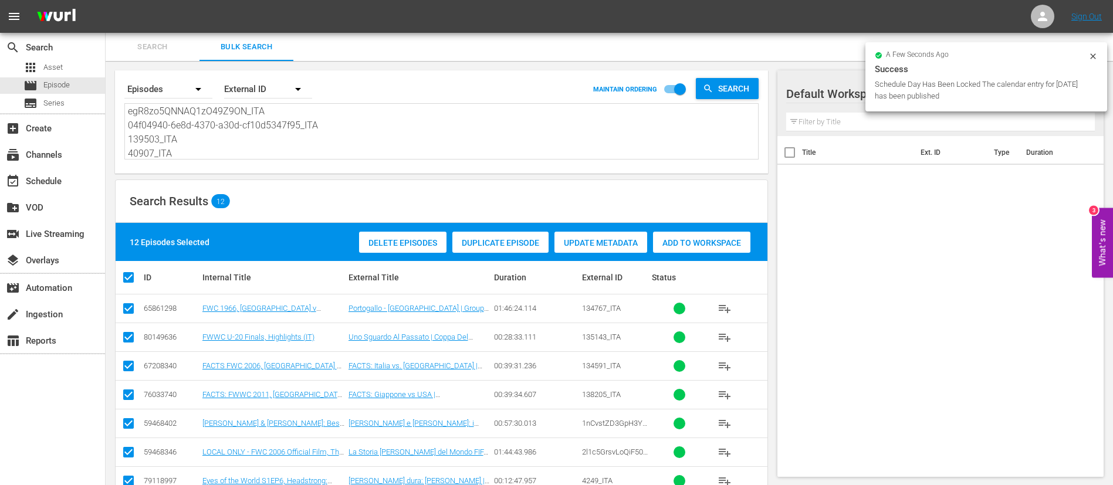
click at [713, 248] on div "Add to Workspace" at bounding box center [701, 243] width 97 height 22
click at [46, 182] on div "event_available Schedule" at bounding box center [33, 179] width 66 height 11
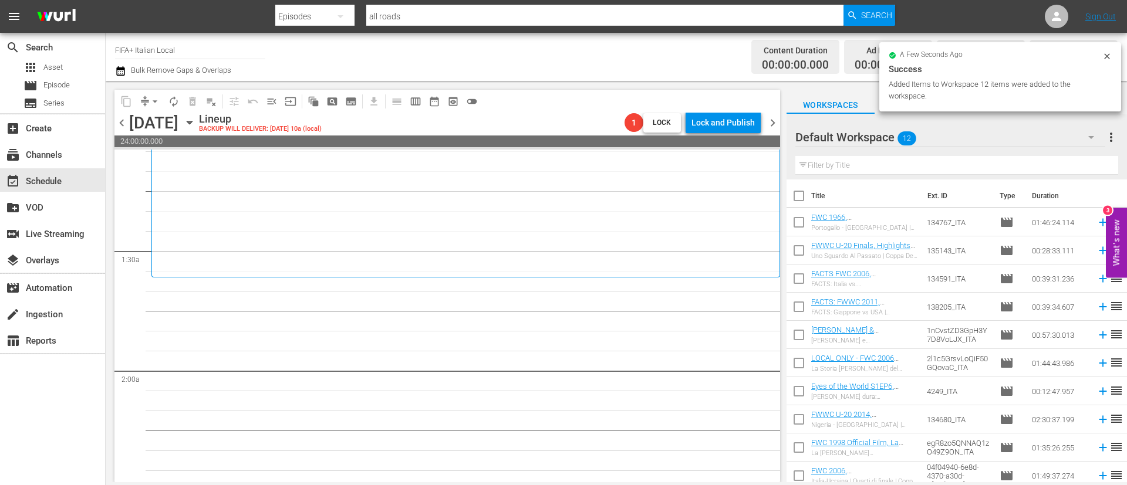
scroll to position [264, 0]
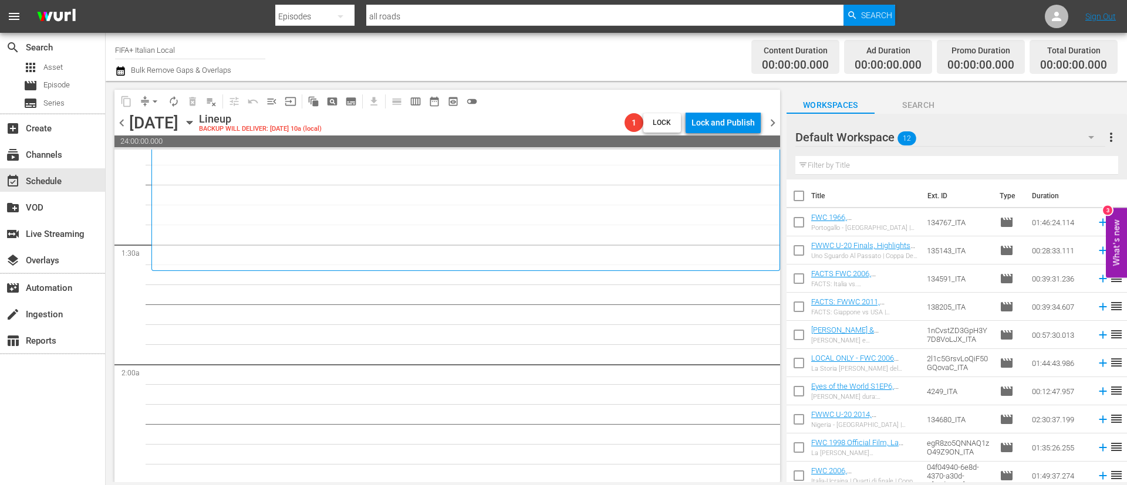
click at [803, 200] on input "checkbox" at bounding box center [798, 198] width 25 height 25
checkbox input "true"
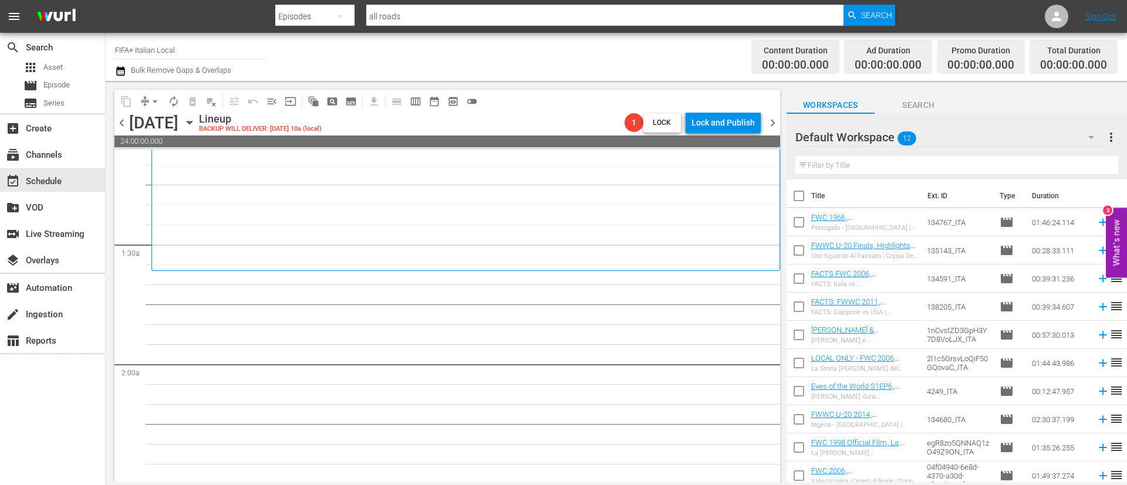
checkbox input "true"
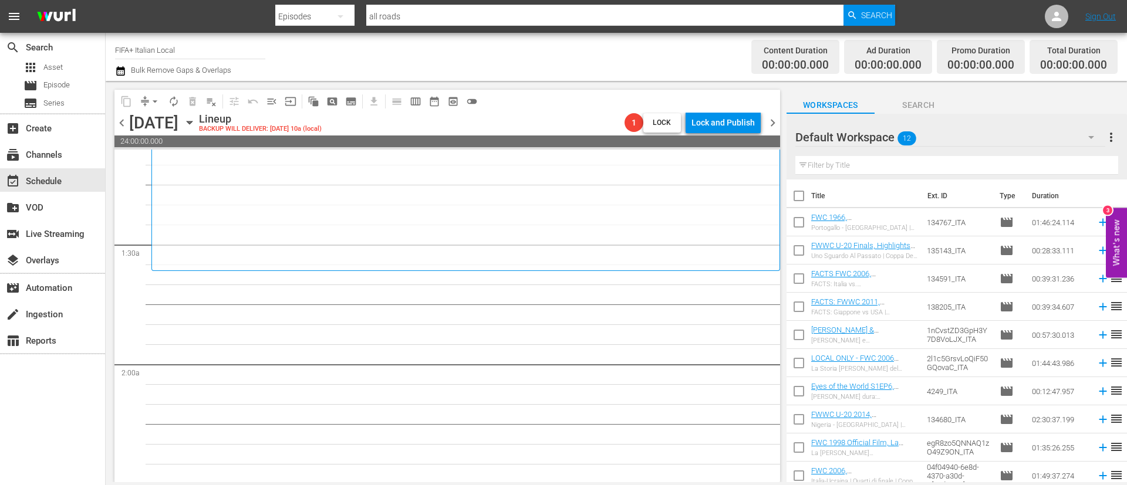
checkbox input "true"
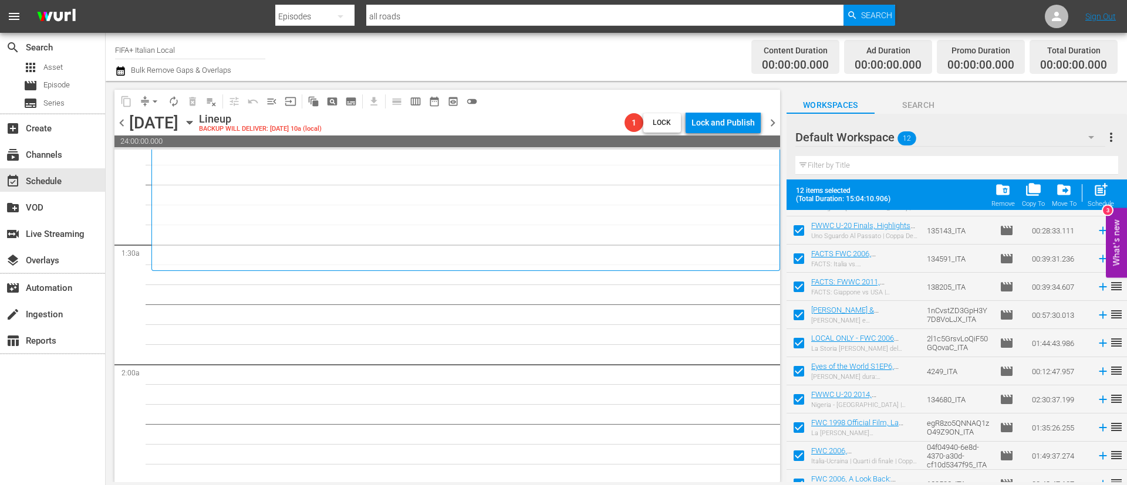
scroll to position [93, 0]
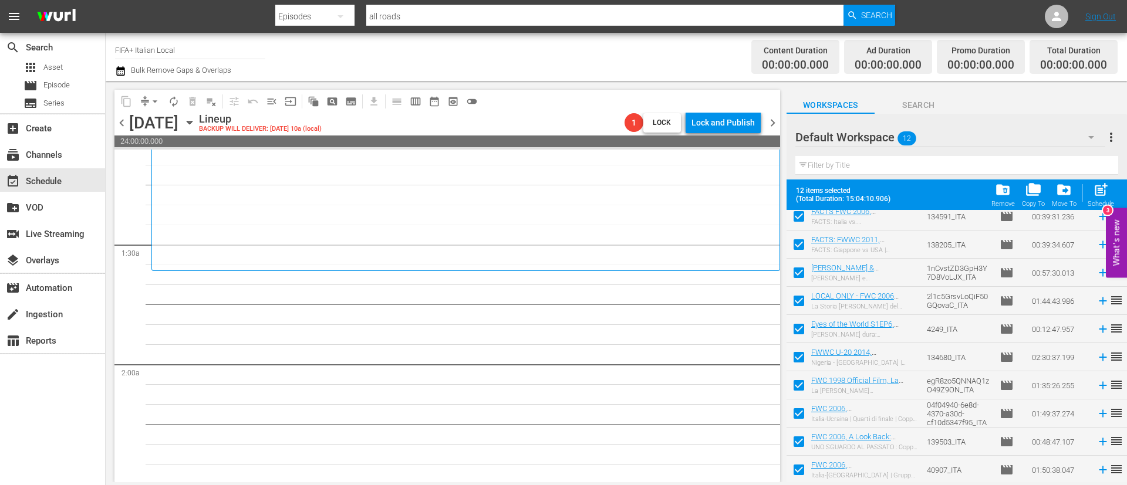
click at [802, 411] on input "checkbox" at bounding box center [798, 416] width 25 height 25
checkbox input "false"
click at [803, 435] on input "checkbox" at bounding box center [798, 444] width 25 height 25
checkbox input "false"
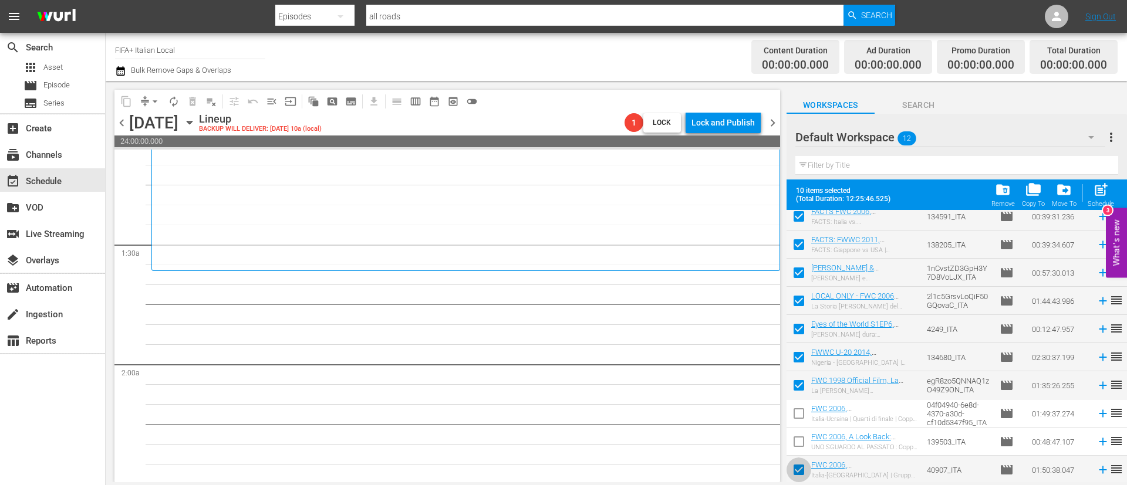
click at [799, 469] on input "checkbox" at bounding box center [798, 472] width 25 height 25
checkbox input "false"
click at [1102, 197] on span "post_add" at bounding box center [1101, 190] width 16 height 16
checkbox input "false"
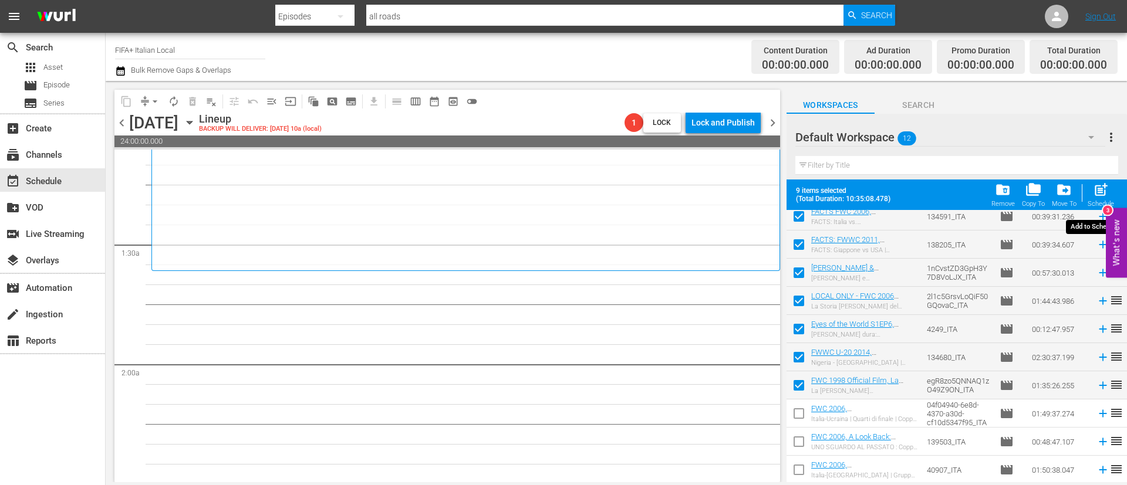
checkbox input "false"
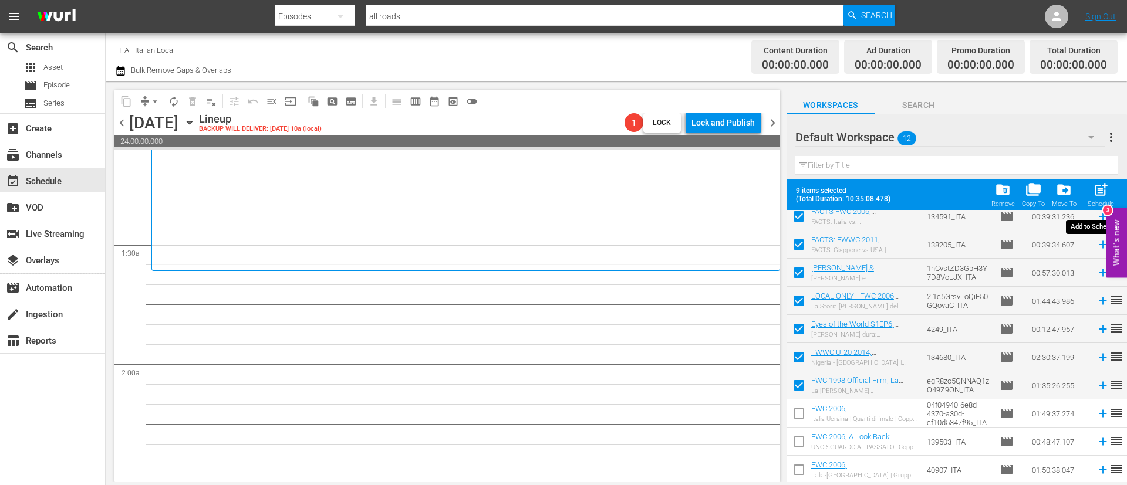
checkbox input "false"
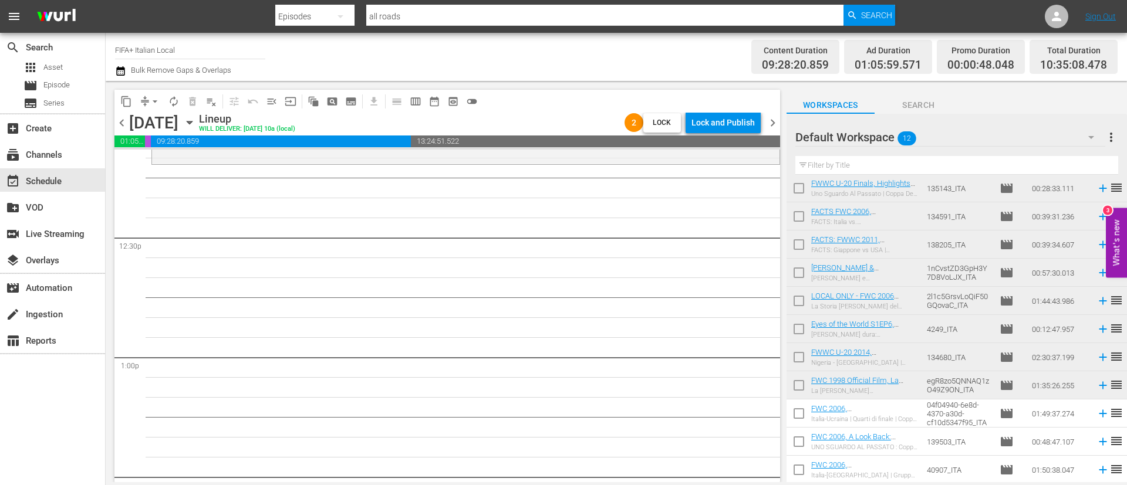
scroll to position [0, 0]
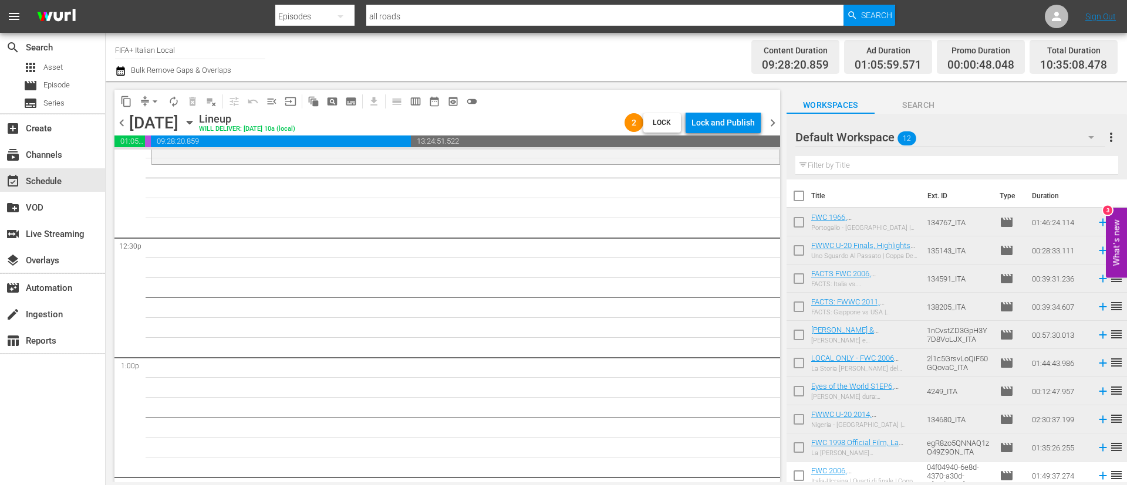
click at [803, 225] on input "checkbox" at bounding box center [798, 224] width 25 height 25
checkbox input "true"
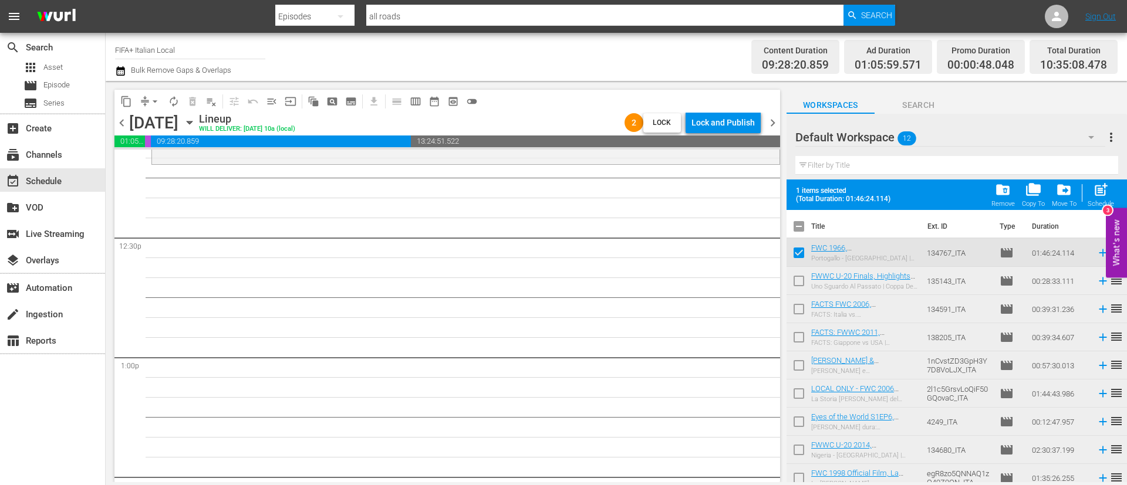
click at [798, 278] on input "checkbox" at bounding box center [798, 283] width 25 height 25
checkbox input "true"
click at [798, 307] on input "checkbox" at bounding box center [798, 311] width 25 height 25
checkbox input "true"
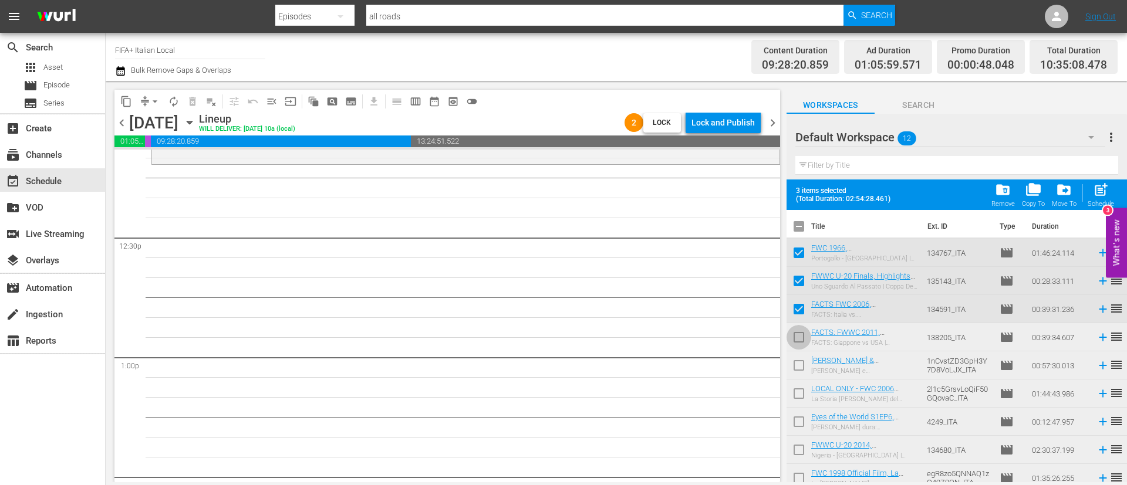
click at [796, 331] on input "checkbox" at bounding box center [798, 339] width 25 height 25
checkbox input "true"
click at [1103, 184] on span "post_add" at bounding box center [1101, 190] width 16 height 16
checkbox input "false"
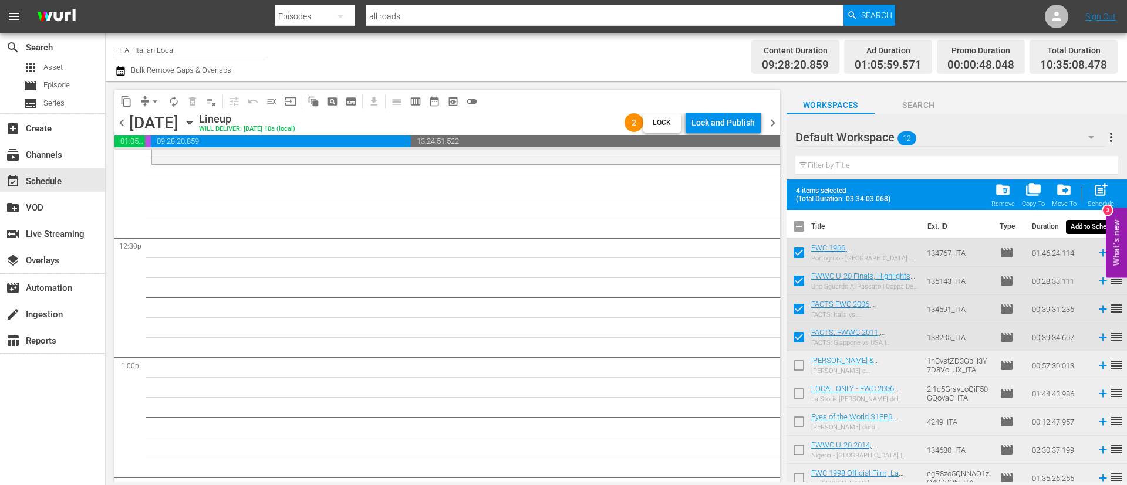
checkbox input "false"
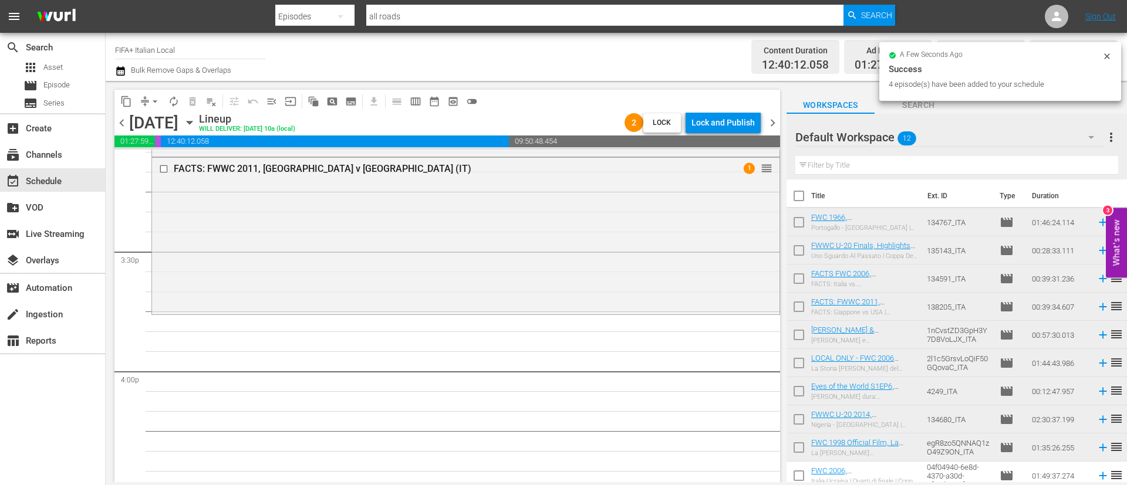
scroll to position [62, 0]
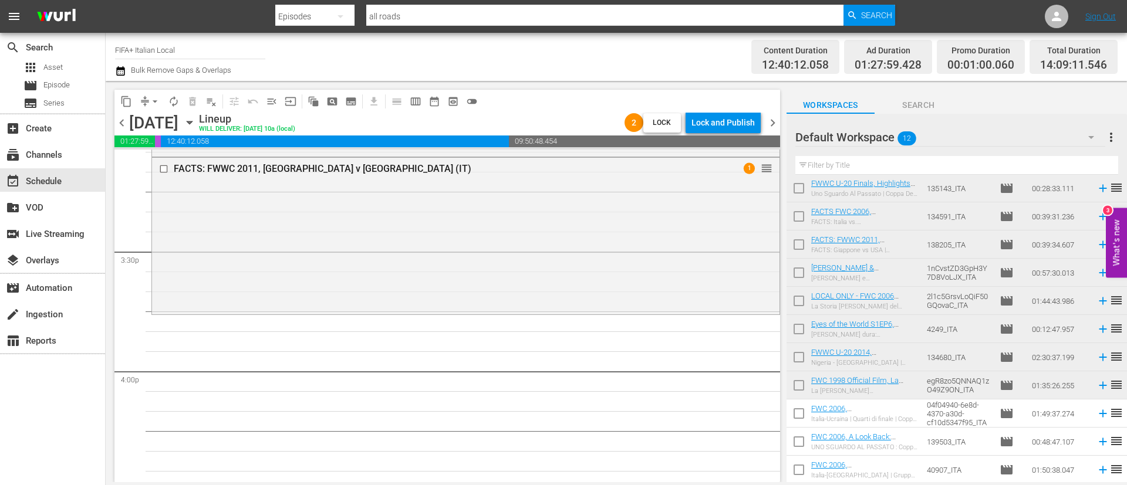
click at [792, 357] on input "checkbox" at bounding box center [798, 359] width 25 height 25
checkbox input "true"
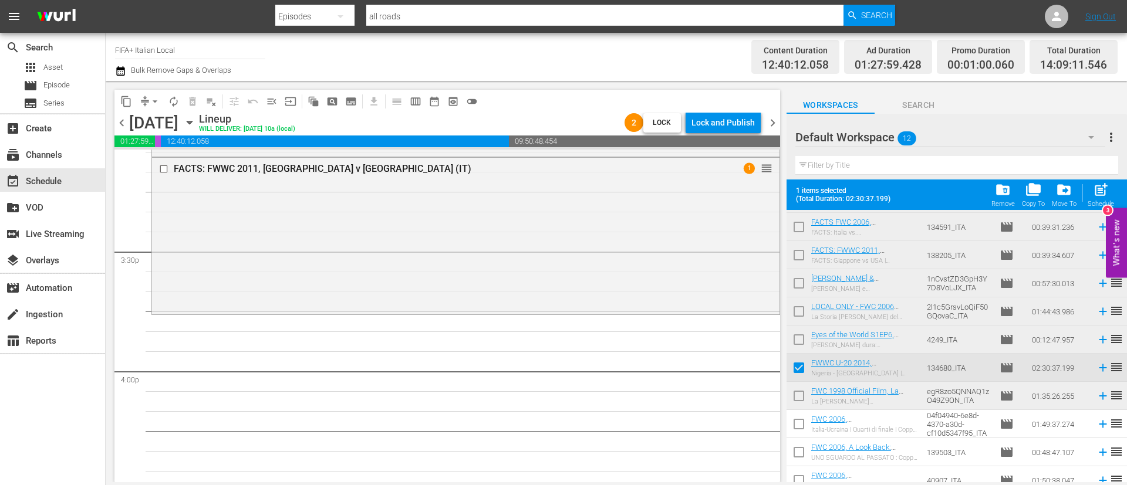
scroll to position [93, 0]
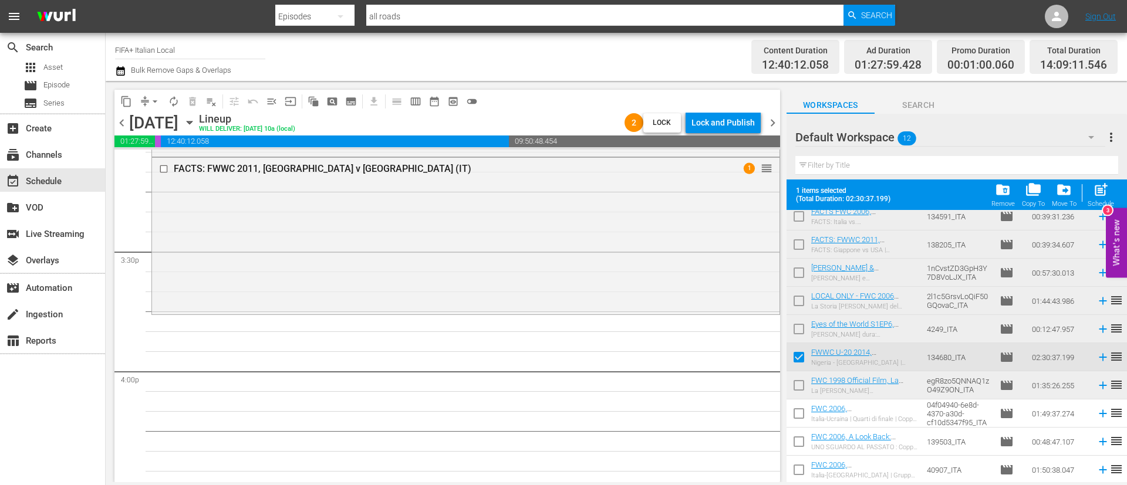
click at [797, 417] on input "checkbox" at bounding box center [798, 416] width 25 height 25
checkbox input "true"
click at [796, 448] on input "checkbox" at bounding box center [798, 444] width 25 height 25
checkbox input "true"
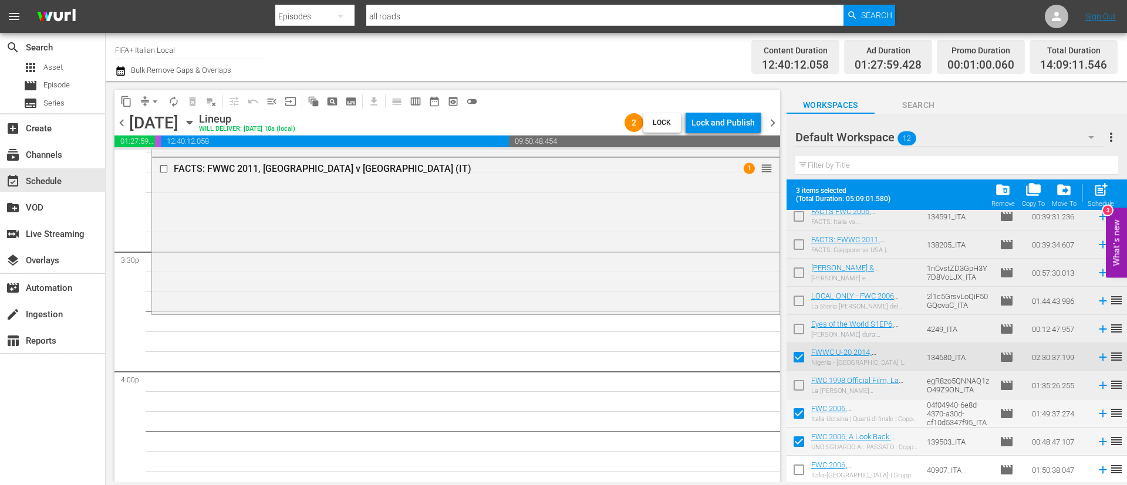
click at [797, 482] on body "menu Search By Episodes Search ID, Title, Description, Keywords, or Category al…" at bounding box center [563, 242] width 1127 height 485
click at [798, 475] on input "checkbox" at bounding box center [798, 472] width 25 height 25
checkbox input "true"
click at [1103, 179] on button "post_add Schedule" at bounding box center [1100, 194] width 33 height 33
checkbox input "false"
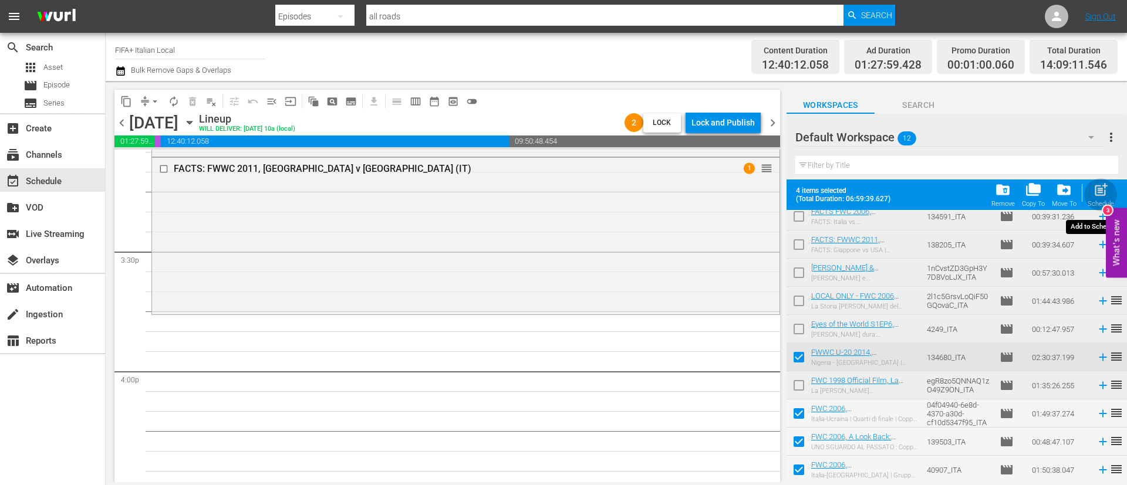
checkbox input "false"
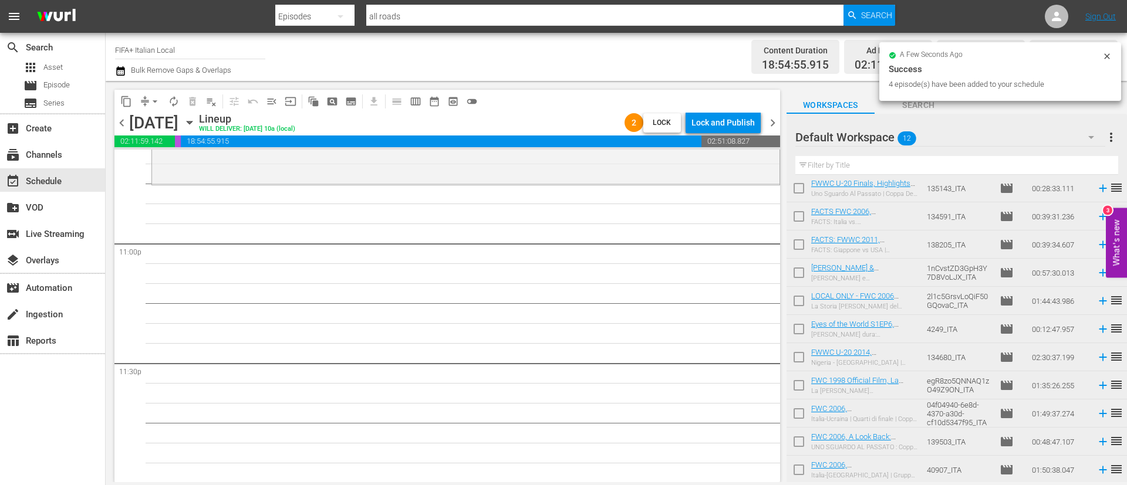
scroll to position [5413, 0]
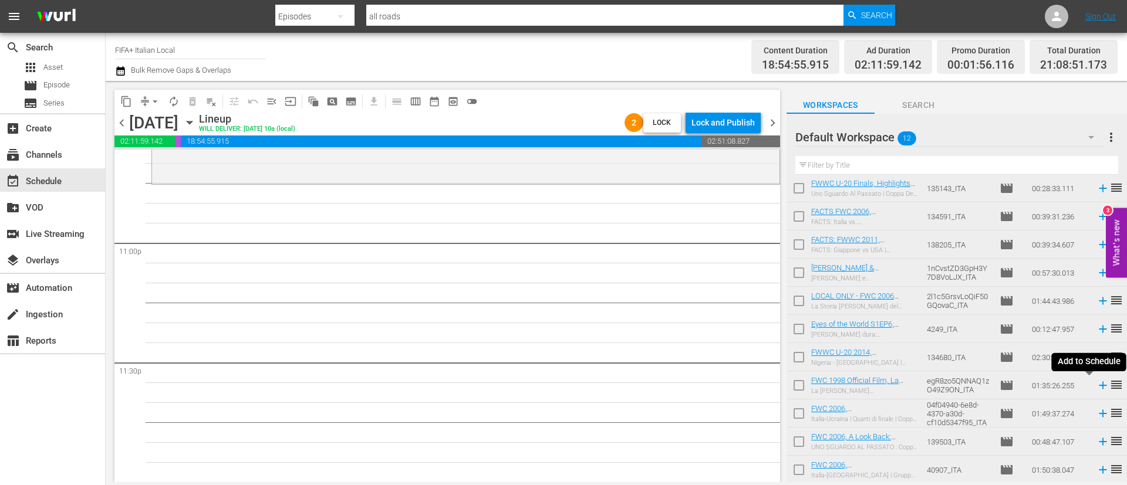
click at [1098, 384] on icon at bounding box center [1102, 386] width 8 height 8
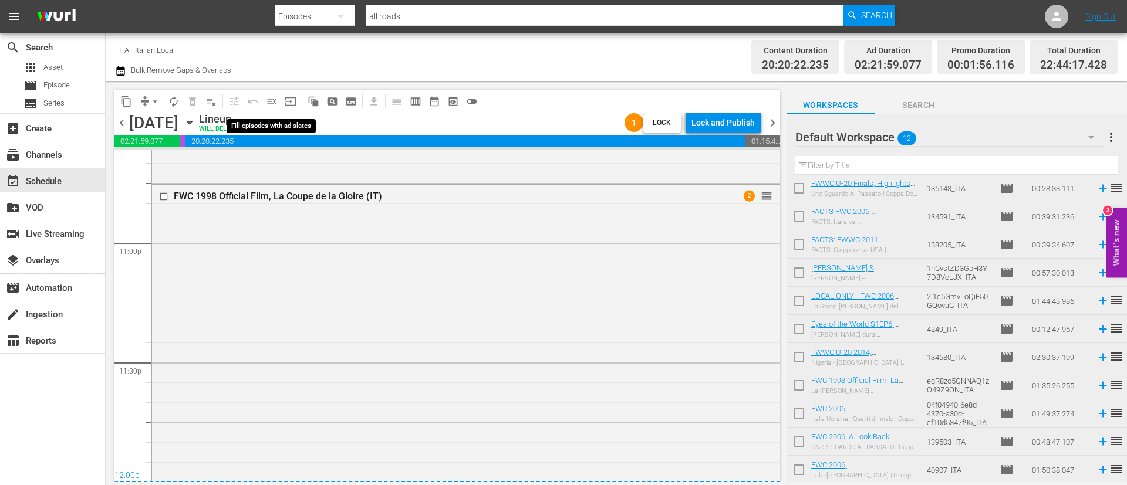
click at [266, 103] on span "menu_open" at bounding box center [272, 102] width 12 height 12
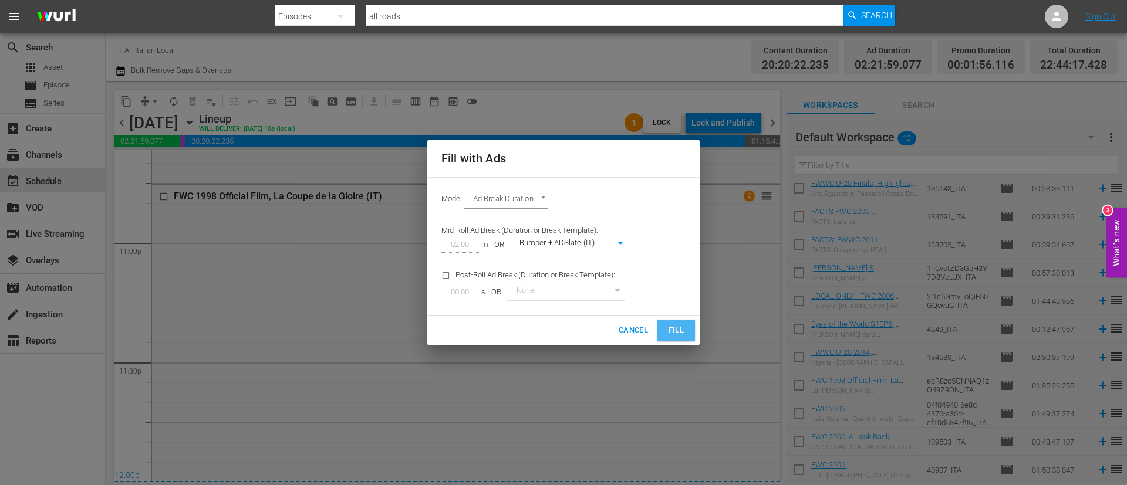
click at [679, 322] on button "Fill" at bounding box center [676, 330] width 38 height 21
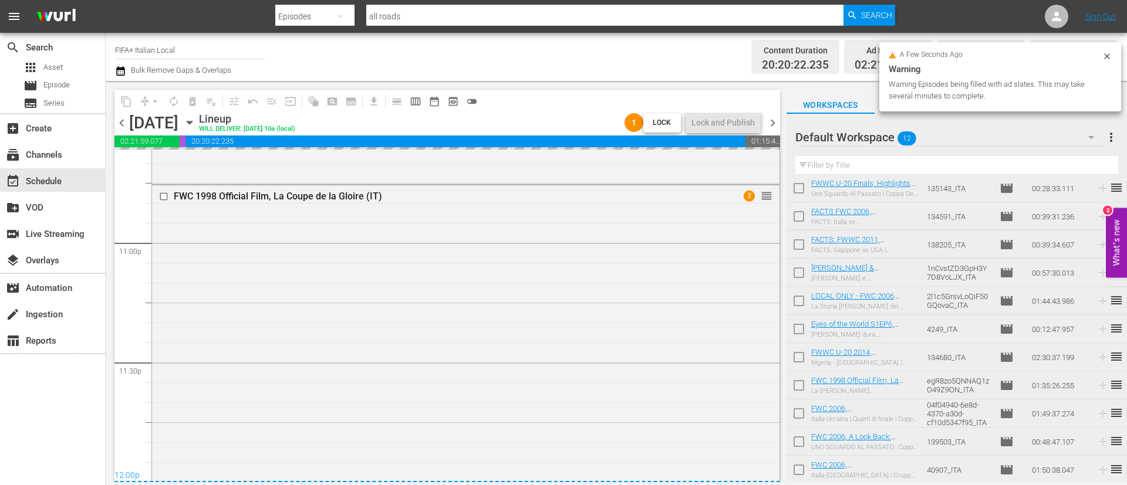
click at [1117, 136] on span "more_vert" at bounding box center [1111, 137] width 14 height 14
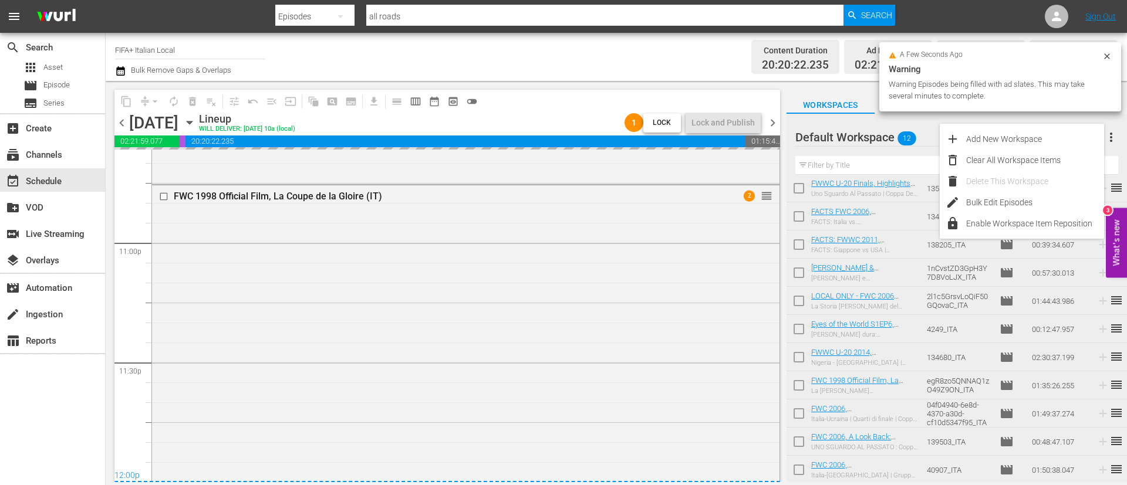
click at [1036, 158] on div "Clear All Workspace Items" at bounding box center [1035, 160] width 138 height 21
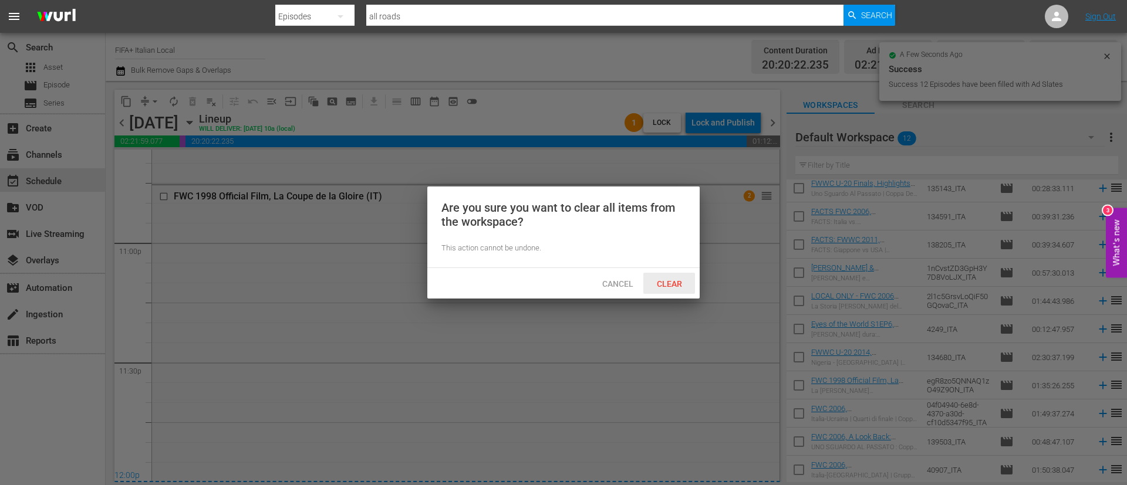
click at [670, 277] on div "Clear" at bounding box center [669, 284] width 52 height 22
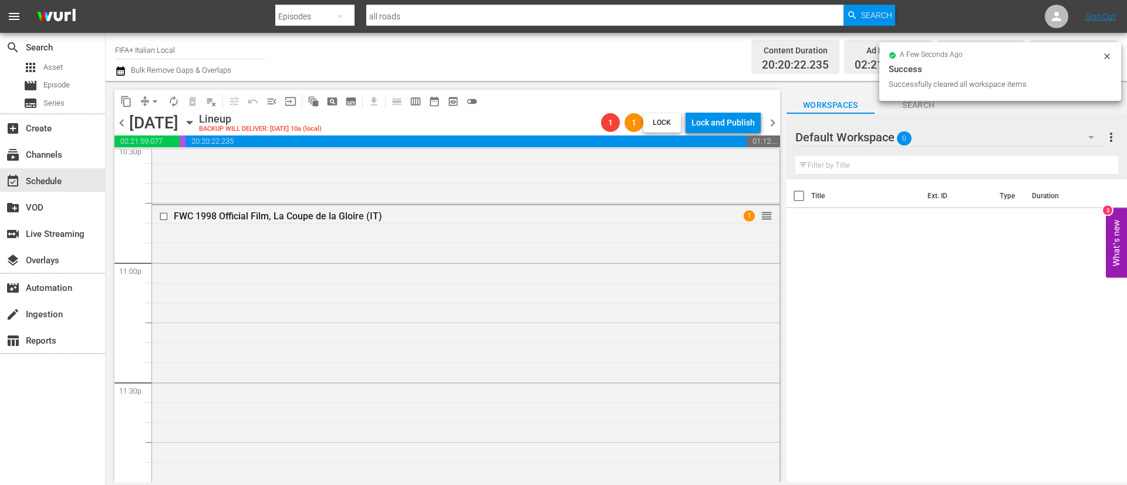
scroll to position [0, 0]
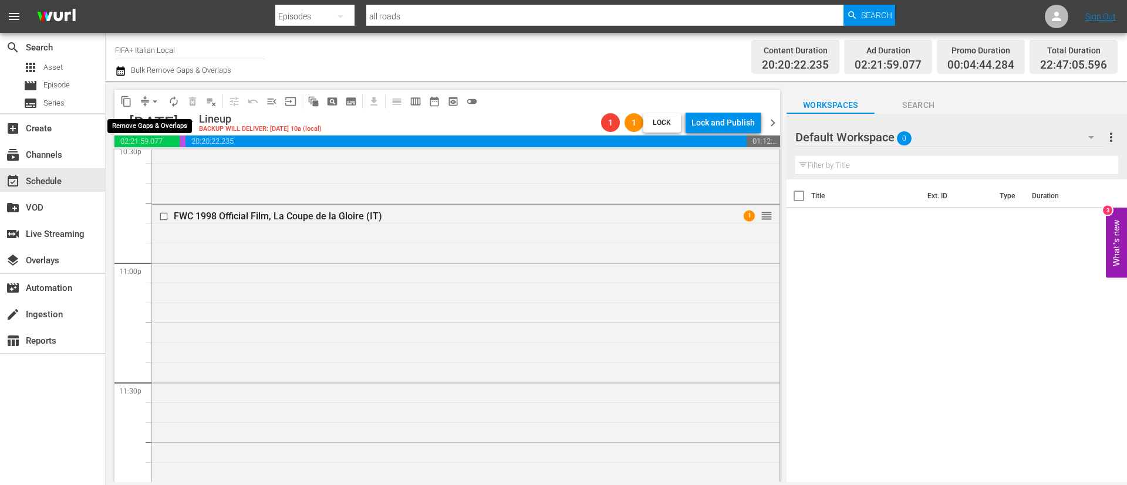
click at [151, 102] on span "arrow_drop_down" at bounding box center [155, 102] width 12 height 12
click at [170, 167] on li "Align to End of Previous Day" at bounding box center [155, 163] width 123 height 19
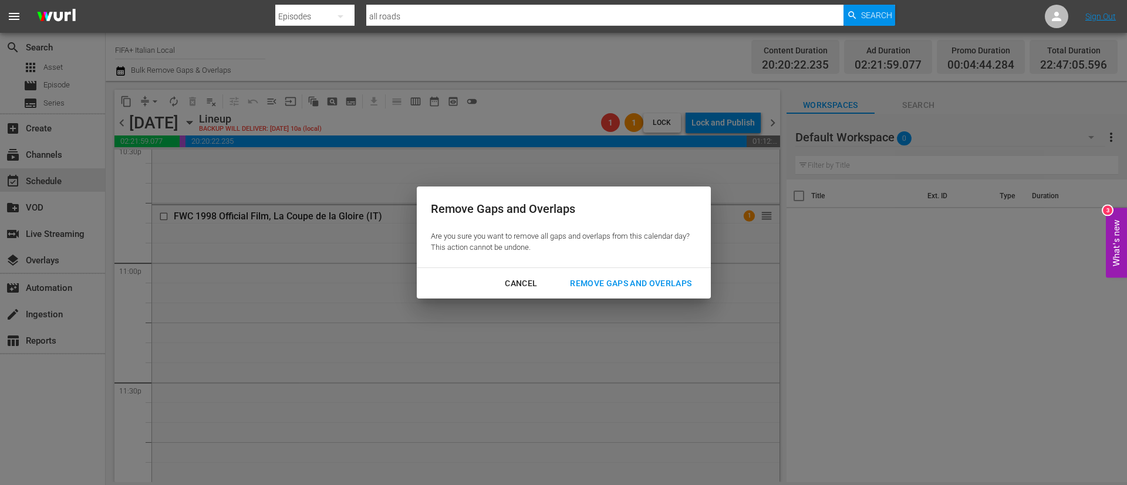
click at [615, 285] on div "Remove Gaps and Overlaps" at bounding box center [630, 283] width 140 height 15
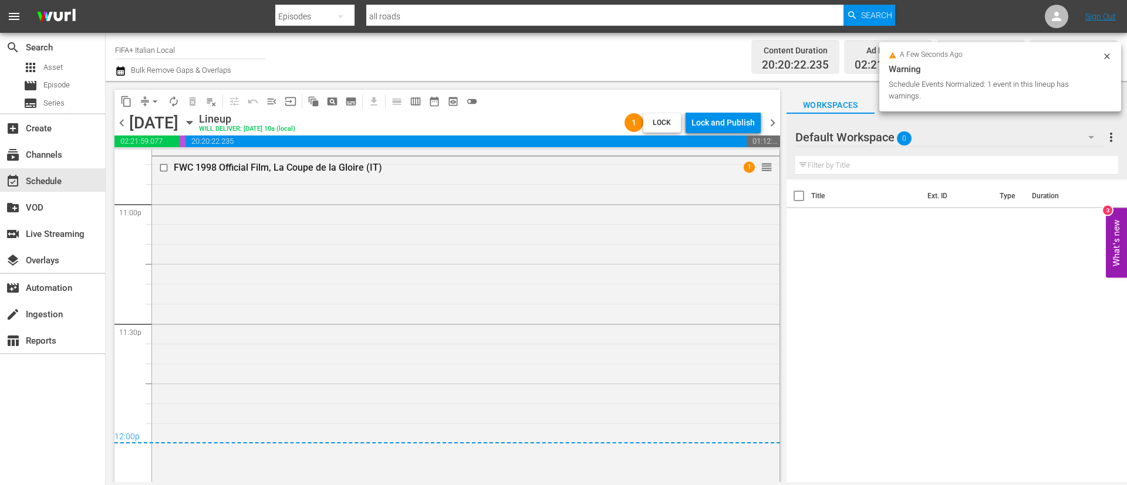
scroll to position [5508, 0]
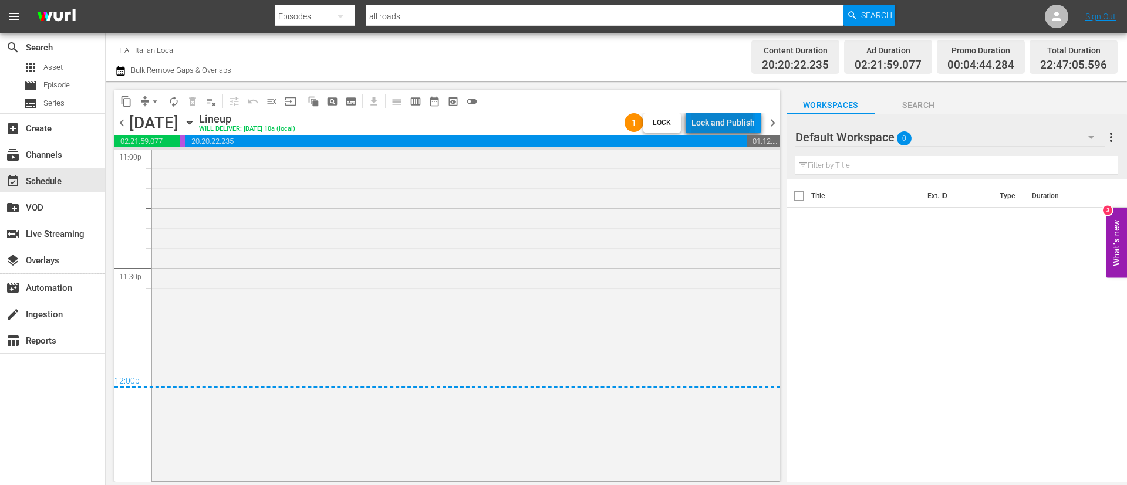
click at [712, 114] on div "Lock and Publish" at bounding box center [722, 122] width 63 height 21
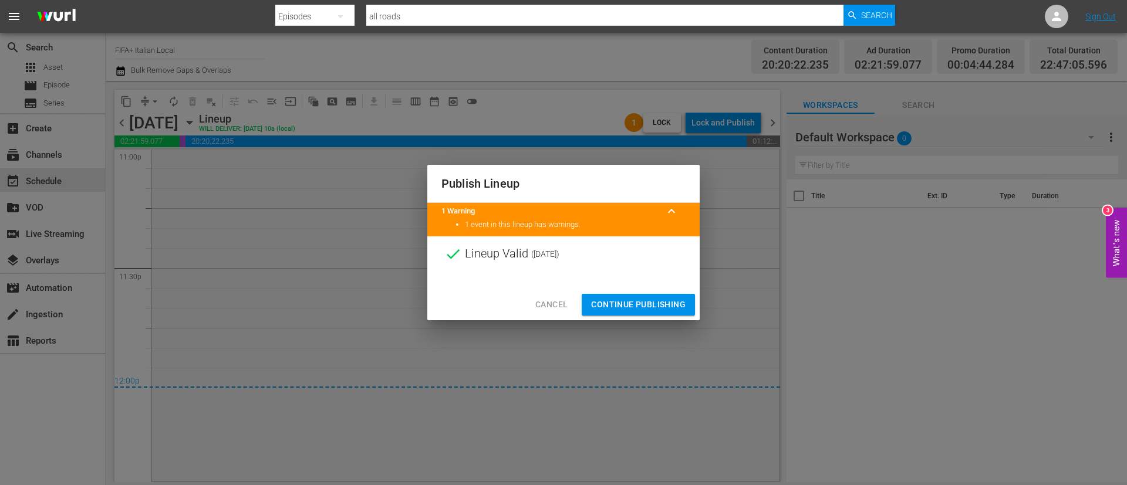
click at [670, 305] on span "Continue Publishing" at bounding box center [638, 305] width 94 height 15
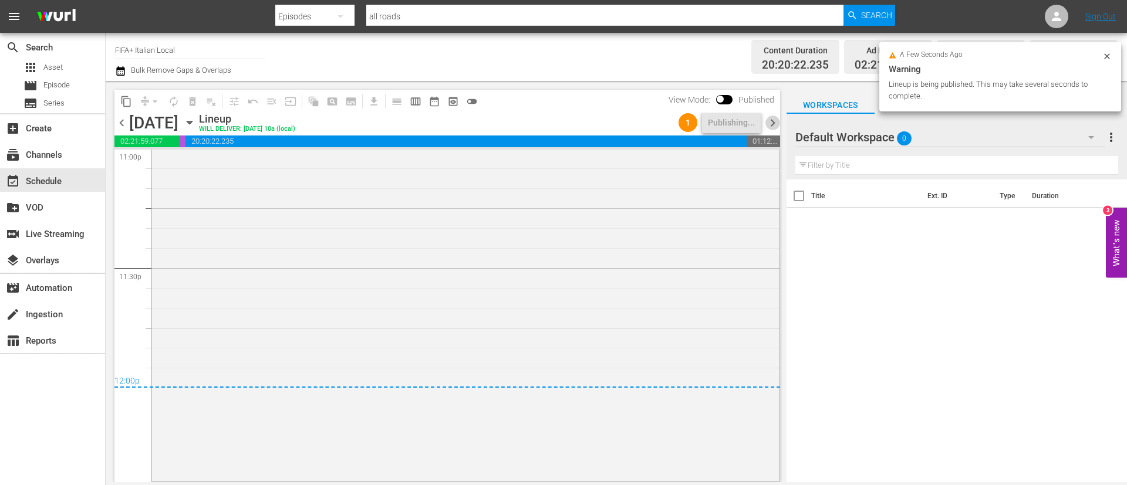
click at [773, 124] on span "chevron_right" at bounding box center [772, 123] width 15 height 15
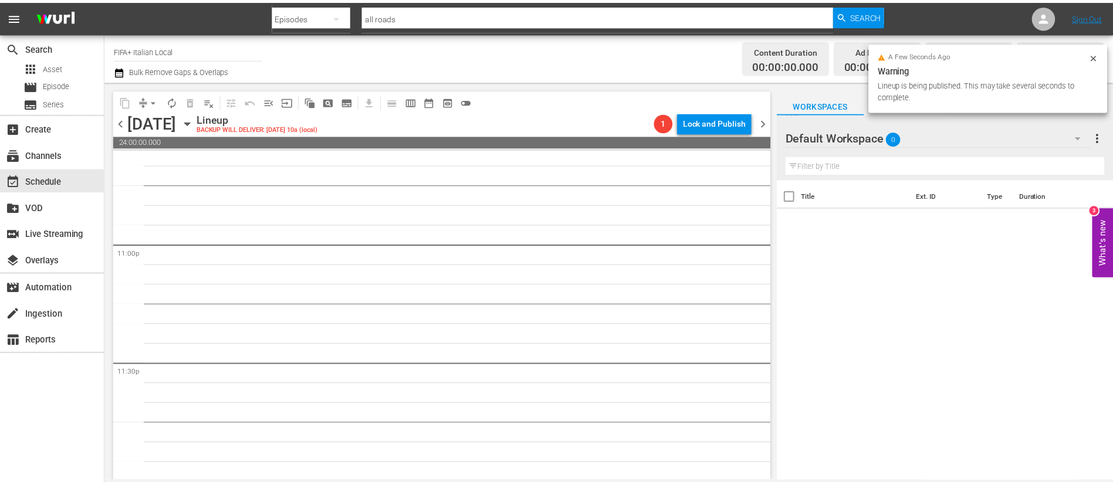
scroll to position [5413, 0]
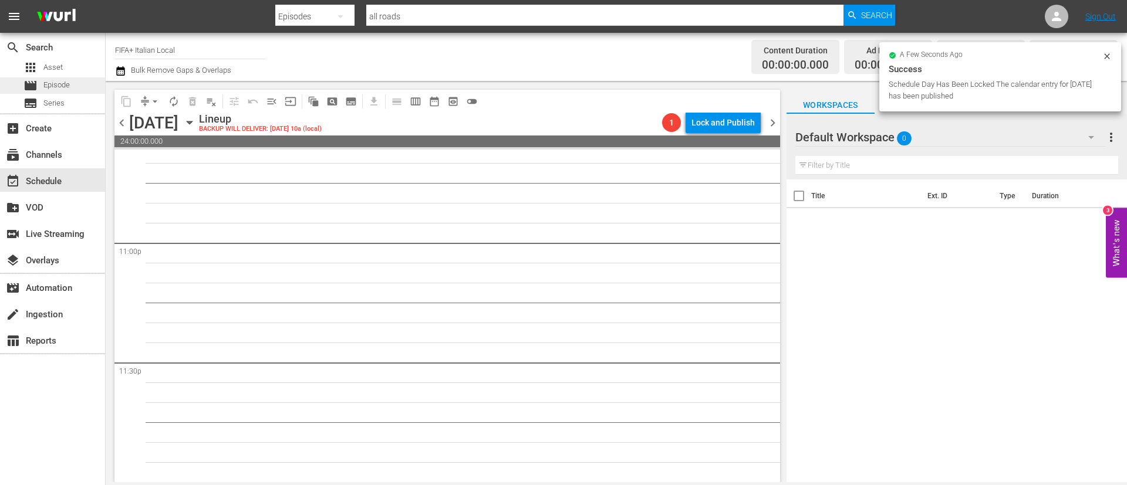
click at [77, 90] on div "movie Episode" at bounding box center [52, 85] width 105 height 16
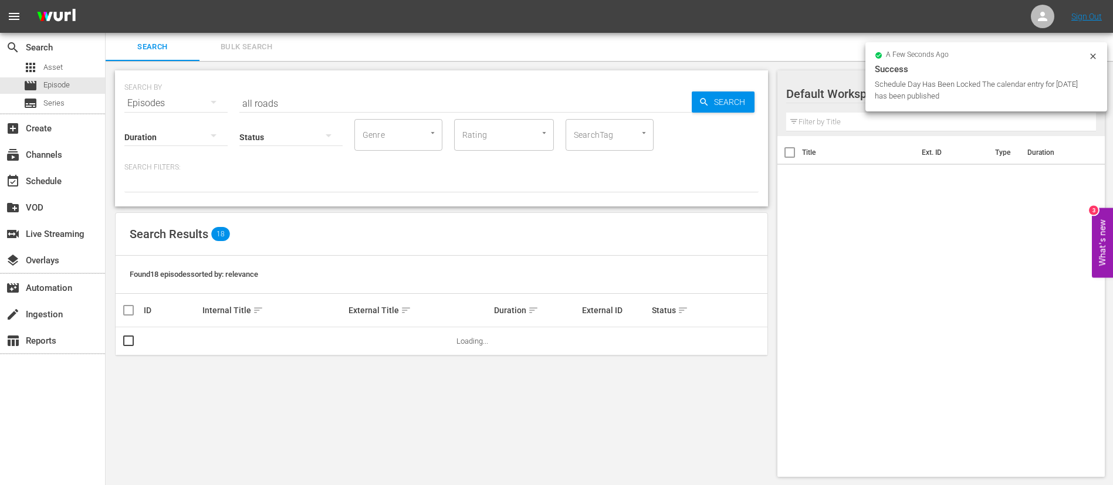
click at [252, 46] on span "Bulk Search" at bounding box center [247, 46] width 80 height 13
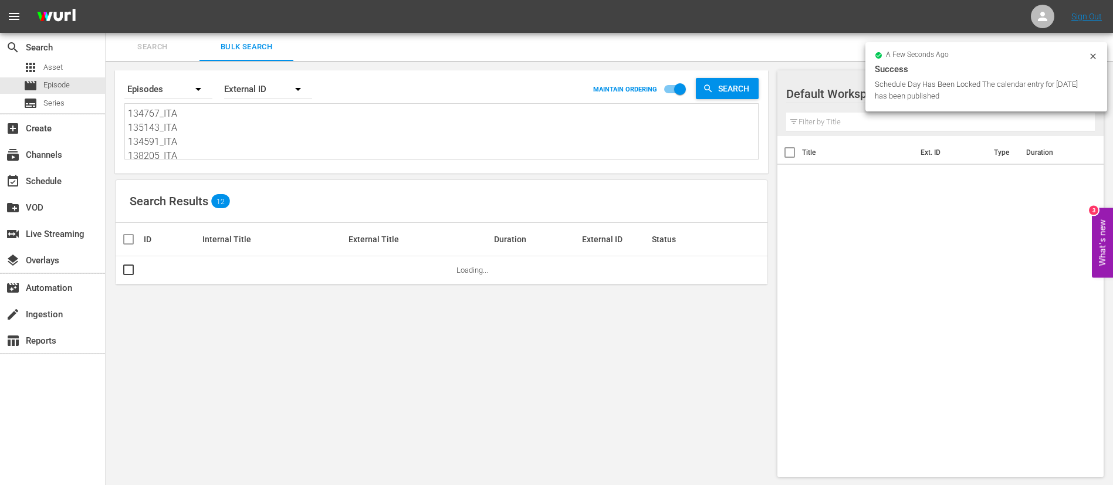
click at [266, 125] on textarea "134767_ITA 135143_ITA 134591_ITA 138205_ITA 1nCvstZD3GpH3Y7D8VoLJX_ITA 2l1c5Grs…" at bounding box center [443, 133] width 630 height 53
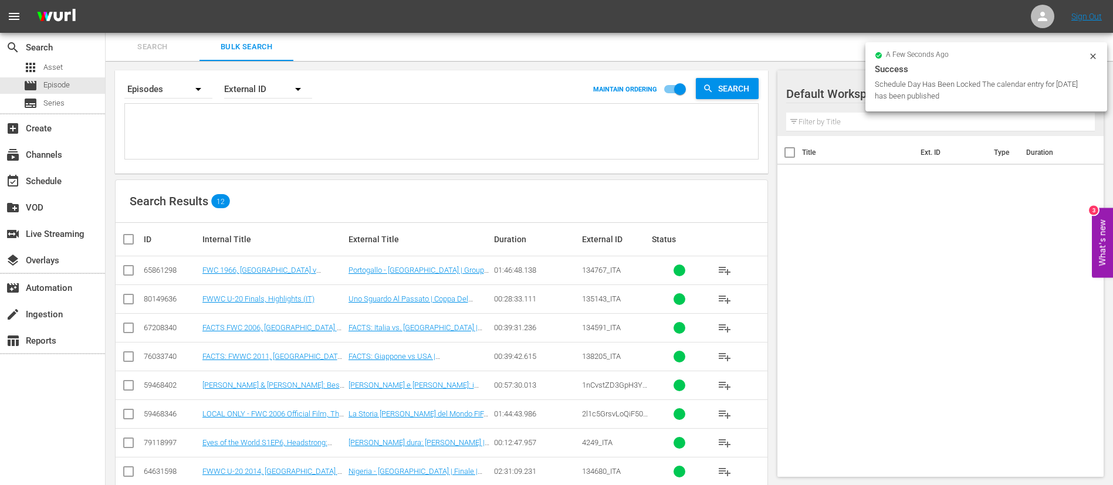
paste textarea "134766_ITA 135143_ITA 3gPXpPfljUImGQjHAGZzhB_ITA 138259_ITA b20cc80d-218f-42b5-…"
type textarea "134766_ITA 135143_ITA 3gPXpPfljUImGQjHAGZzhB_ITA 138259_ITA b20cc80d-218f-42b5-…"
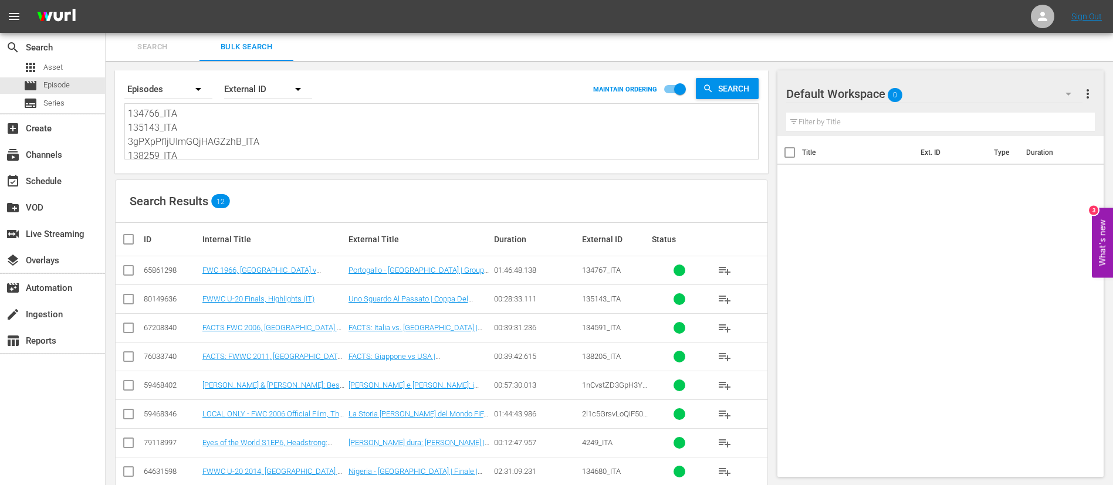
scroll to position [1, 0]
type textarea "134766_ITA 135143_ITA 3gPXpPfljUImGQjHAGZzhB_ITA 138259_ITA b20cc80d-218f-42b5-…"
click at [130, 241] on input "checkbox" at bounding box center [132, 239] width 23 height 14
checkbox input "true"
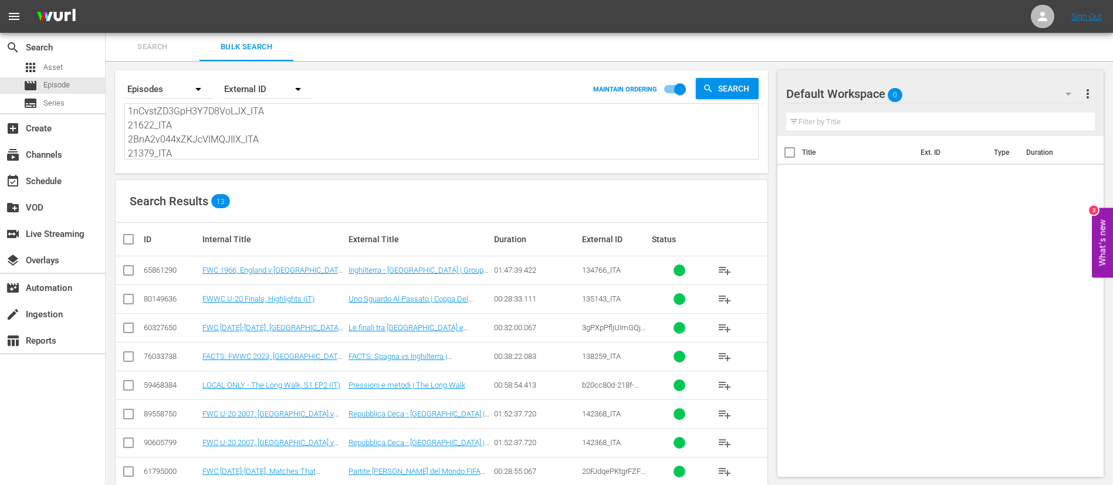
checkbox input "true"
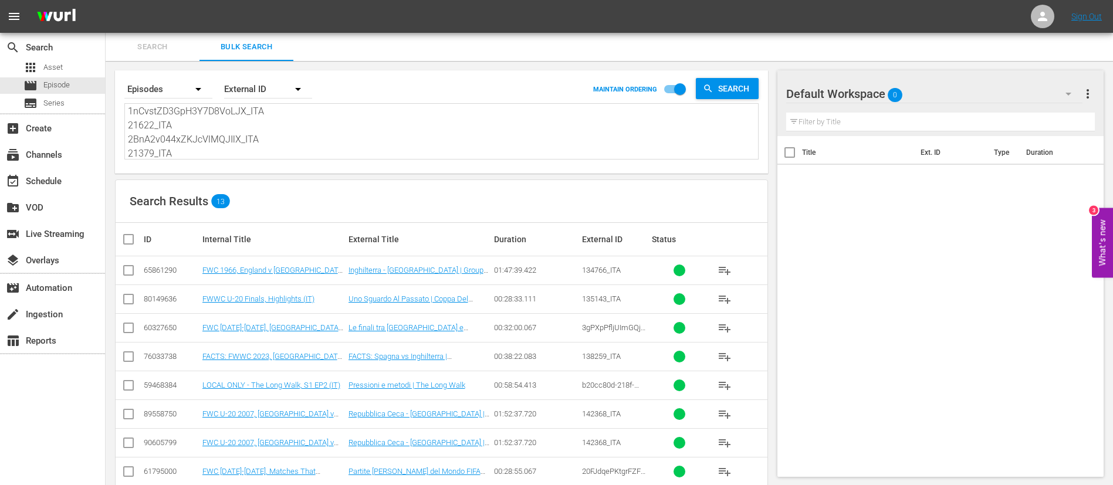
checkbox input "true"
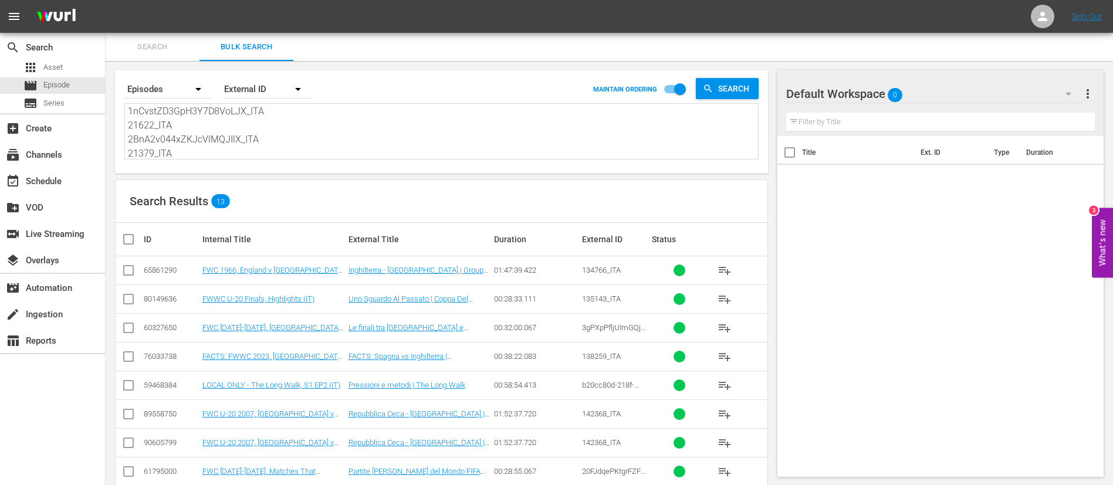
checkbox input "true"
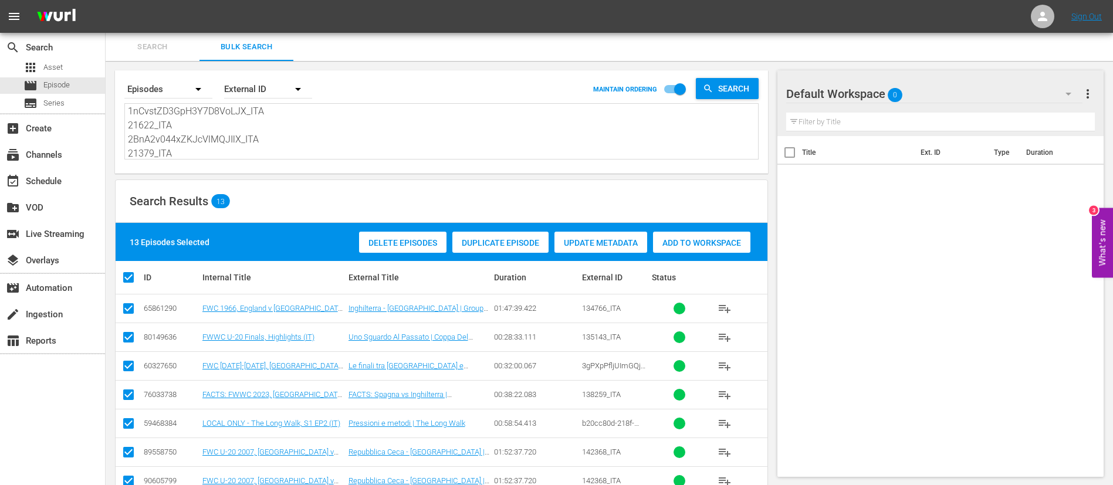
click at [132, 370] on input "checkbox" at bounding box center [128, 368] width 14 height 14
checkbox input "false"
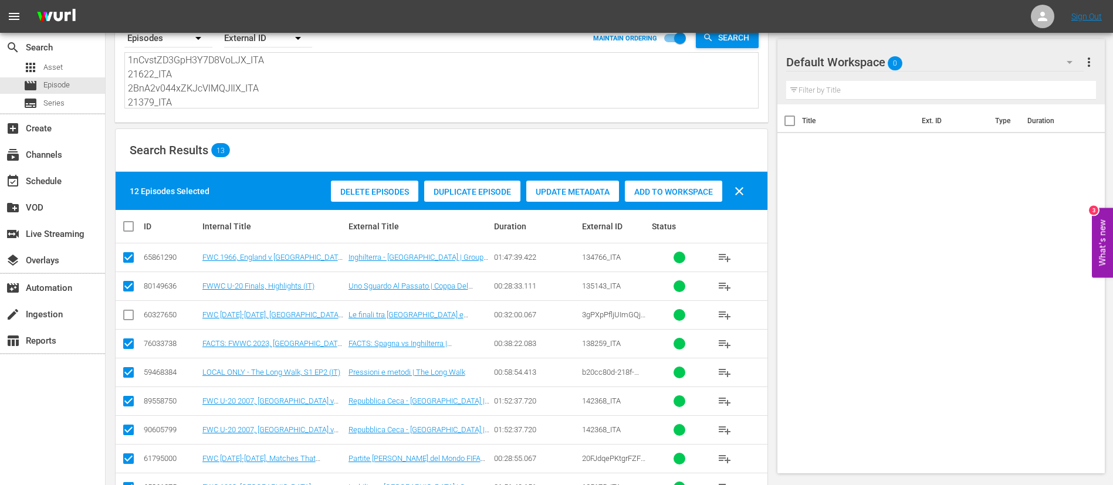
scroll to position [88, 0]
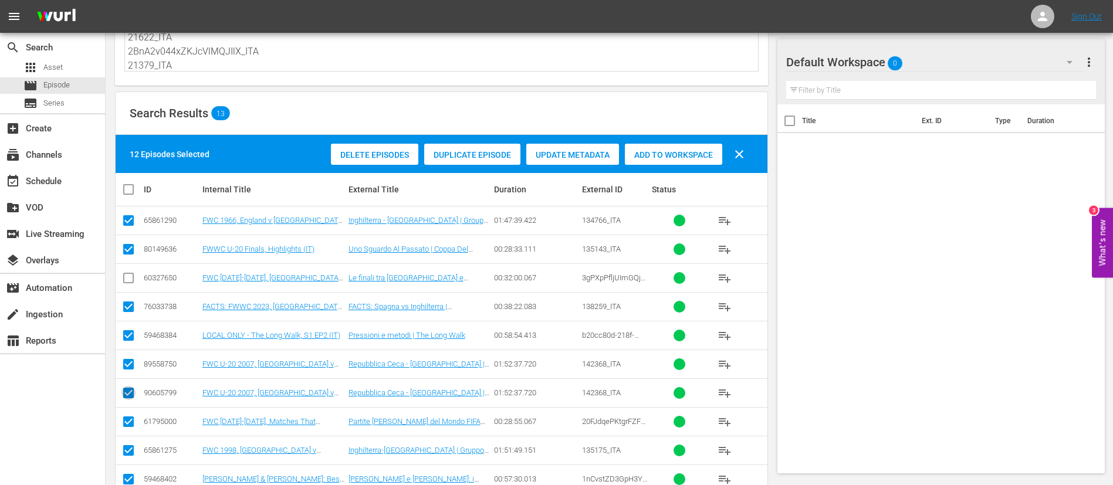
click at [129, 391] on input "checkbox" at bounding box center [128, 395] width 14 height 14
checkbox input "false"
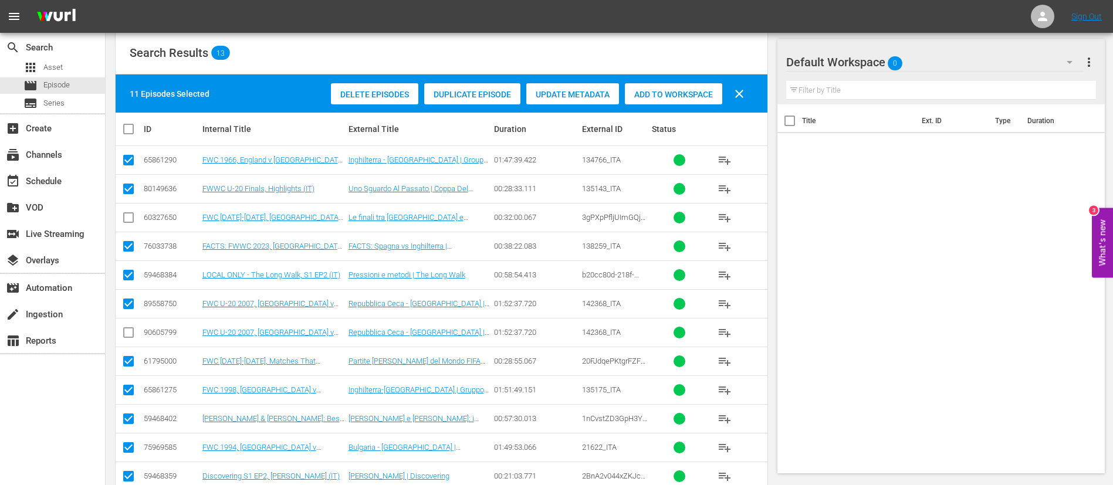
scroll to position [176, 0]
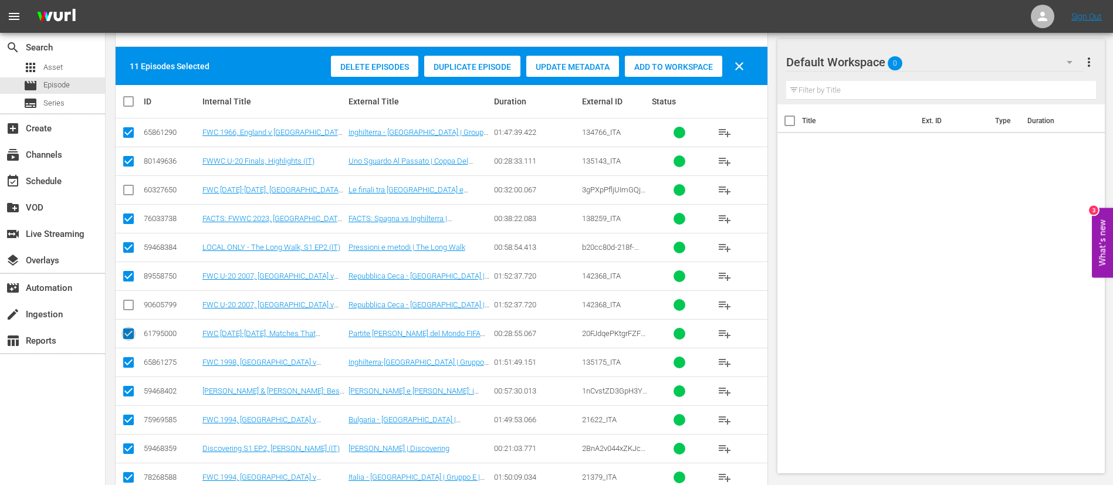
click at [132, 336] on input "checkbox" at bounding box center [128, 336] width 14 height 14
checkbox input "false"
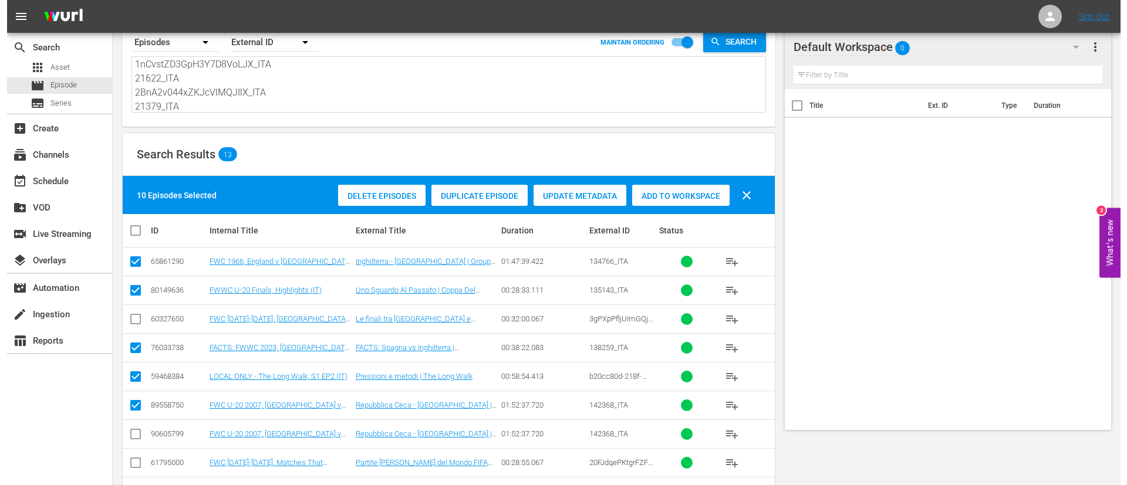
scroll to position [0, 0]
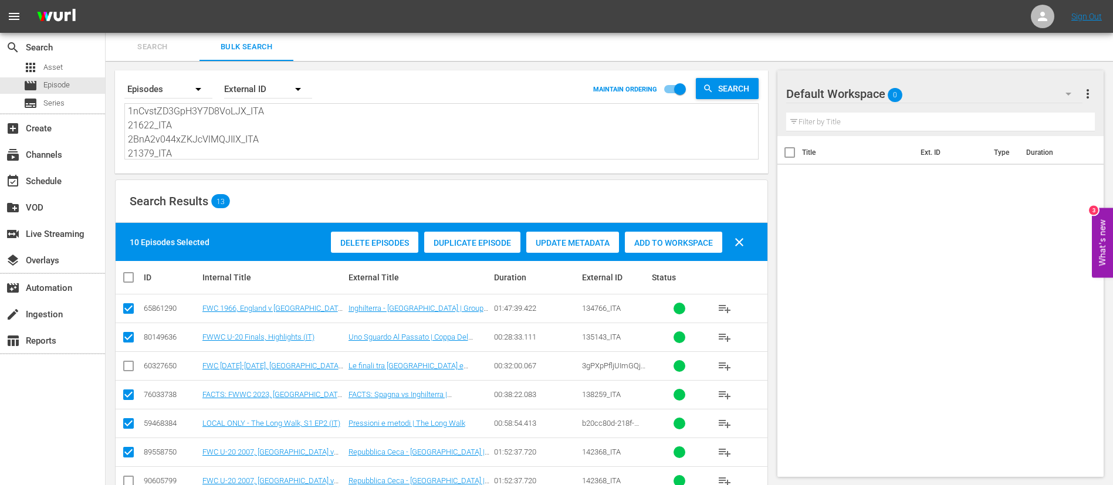
click at [699, 242] on span "Add to Workspace" at bounding box center [673, 242] width 97 height 9
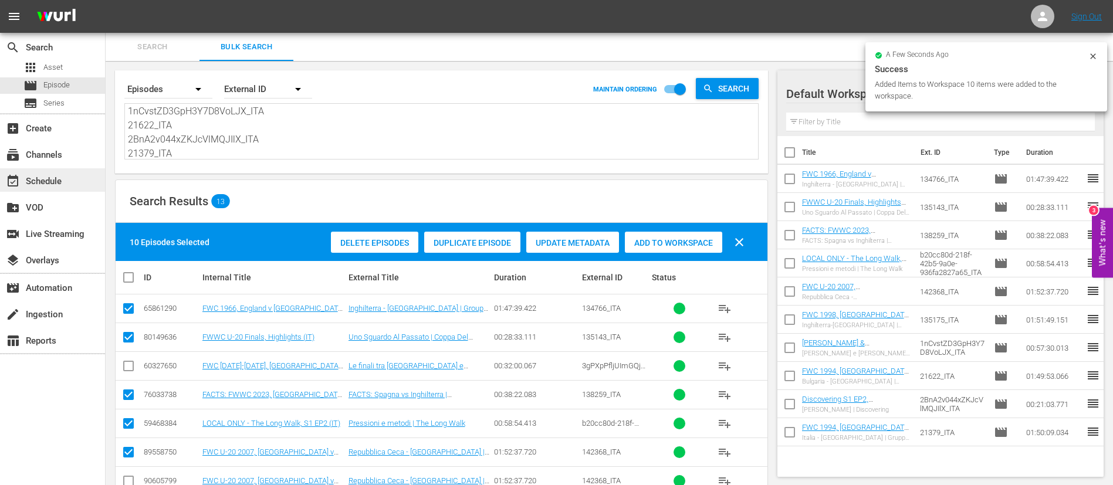
click at [56, 185] on div "event_available Schedule" at bounding box center [33, 179] width 66 height 11
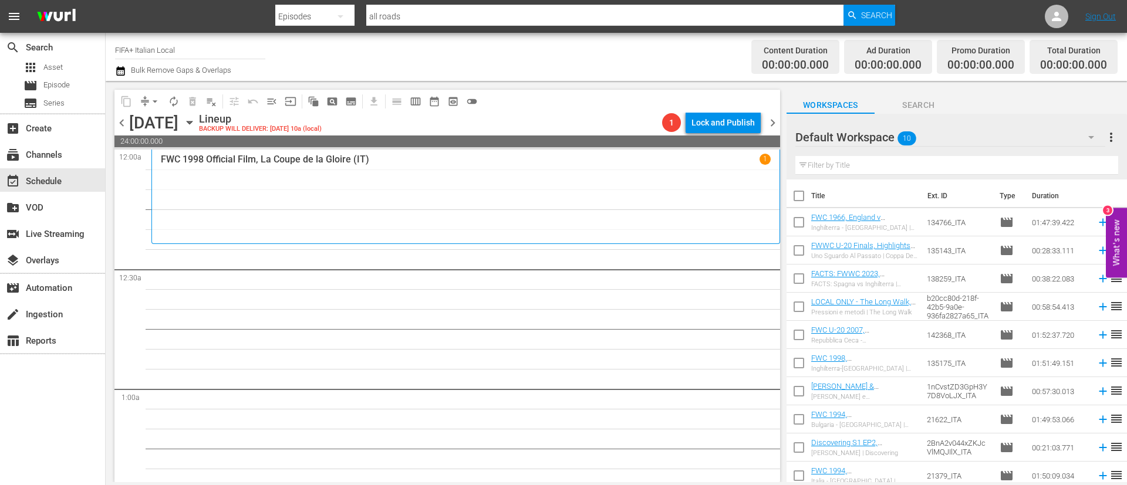
click at [795, 194] on input "checkbox" at bounding box center [798, 198] width 25 height 25
checkbox input "true"
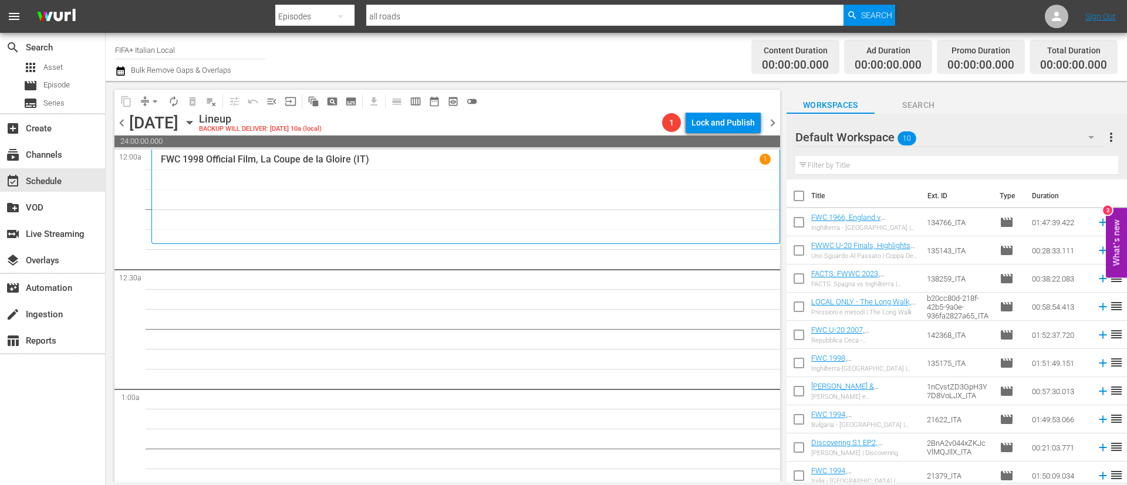
checkbox input "true"
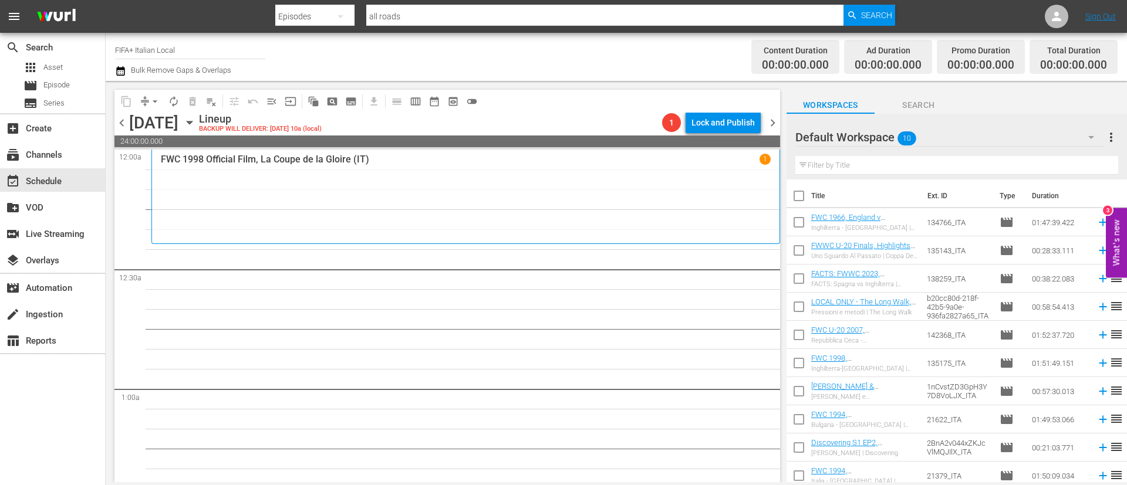
checkbox input "true"
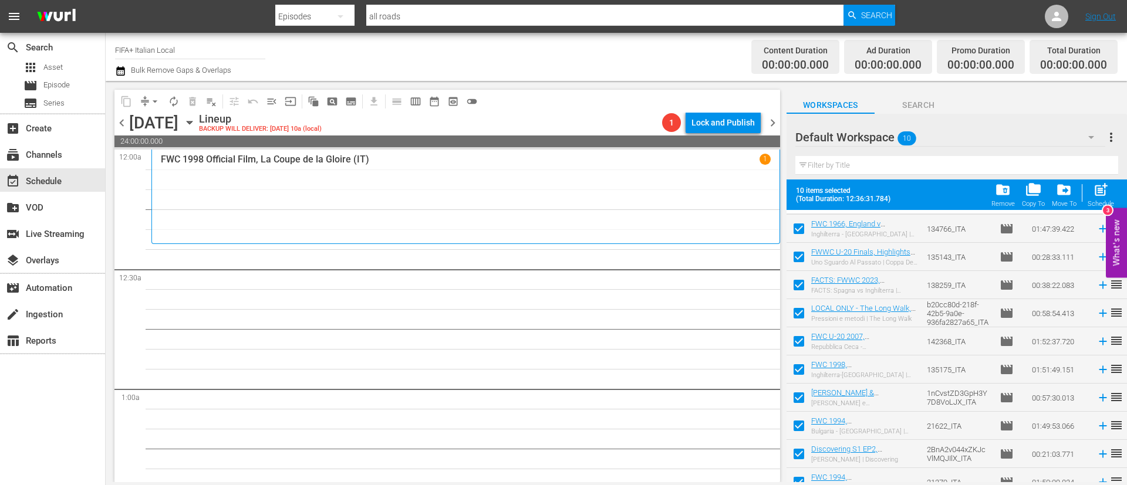
scroll to position [36, 0]
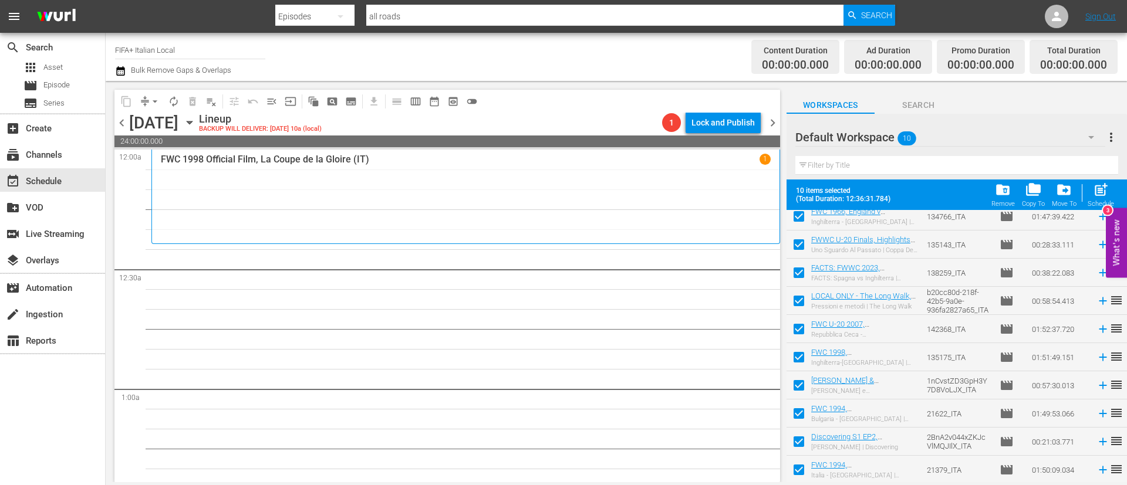
click at [797, 416] on input "checkbox" at bounding box center [798, 416] width 25 height 25
checkbox input "false"
click at [793, 431] on span at bounding box center [798, 442] width 25 height 25
click at [793, 476] on input "checkbox" at bounding box center [798, 472] width 25 height 25
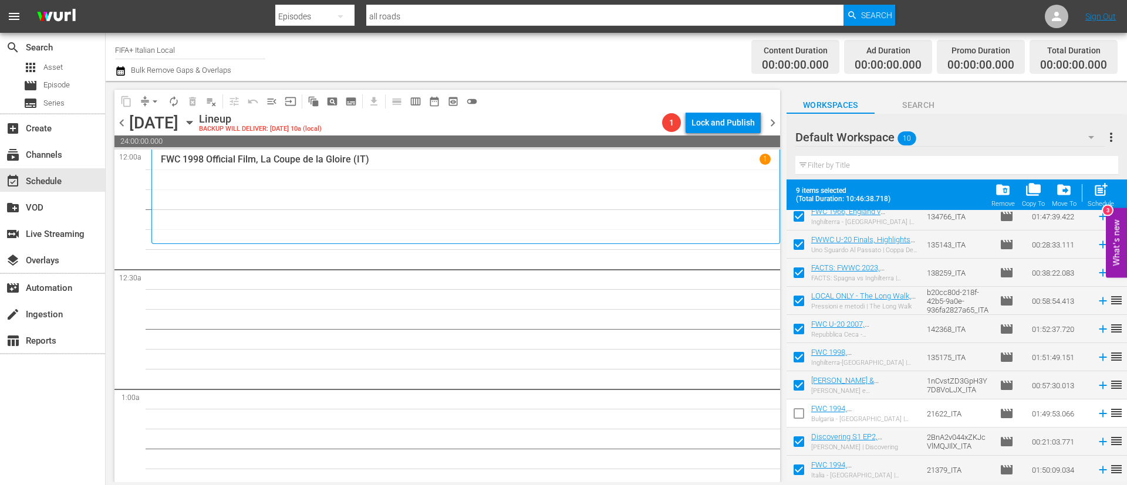
checkbox input "false"
click at [802, 438] on input "checkbox" at bounding box center [798, 444] width 25 height 25
checkbox input "false"
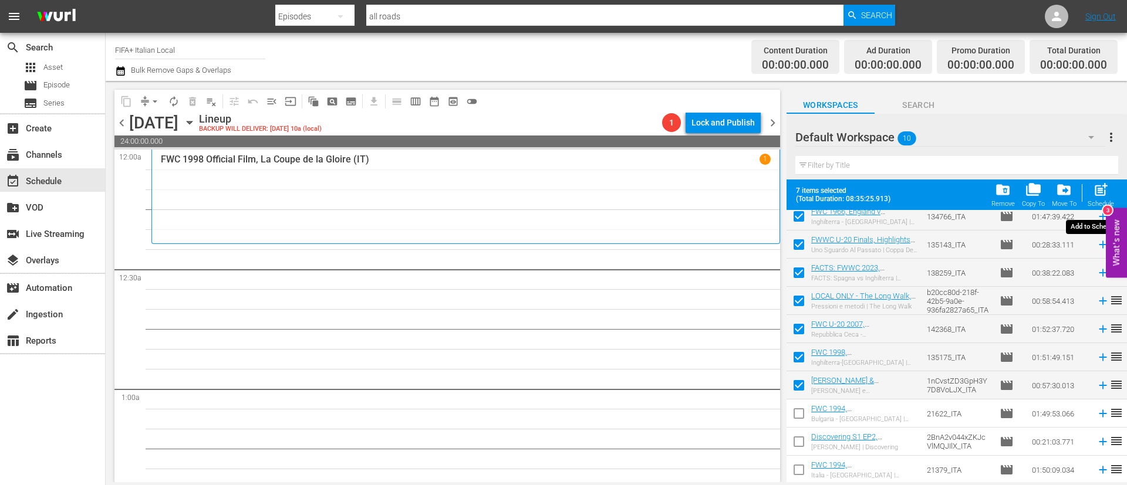
click at [1095, 193] on span "post_add" at bounding box center [1101, 190] width 16 height 16
checkbox input "false"
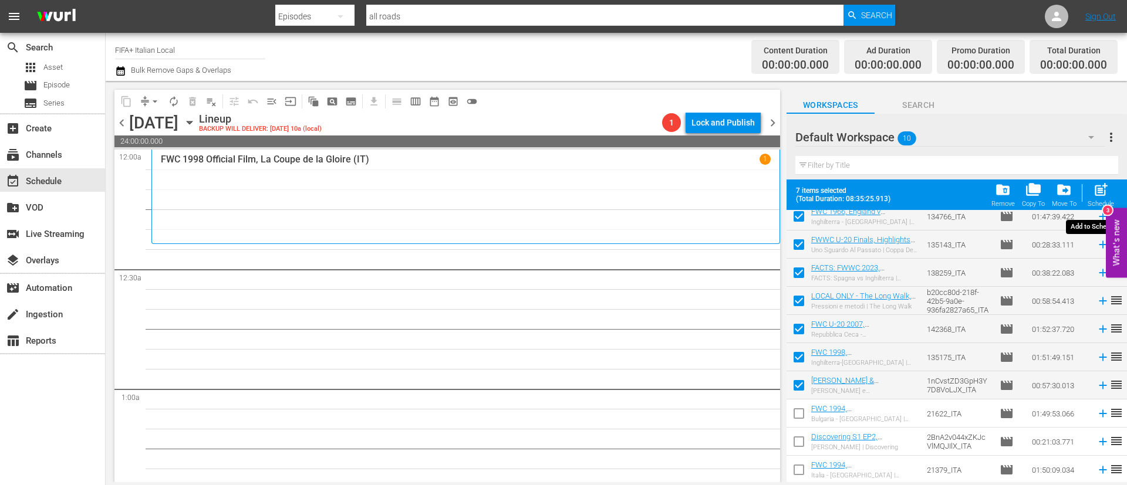
checkbox input "false"
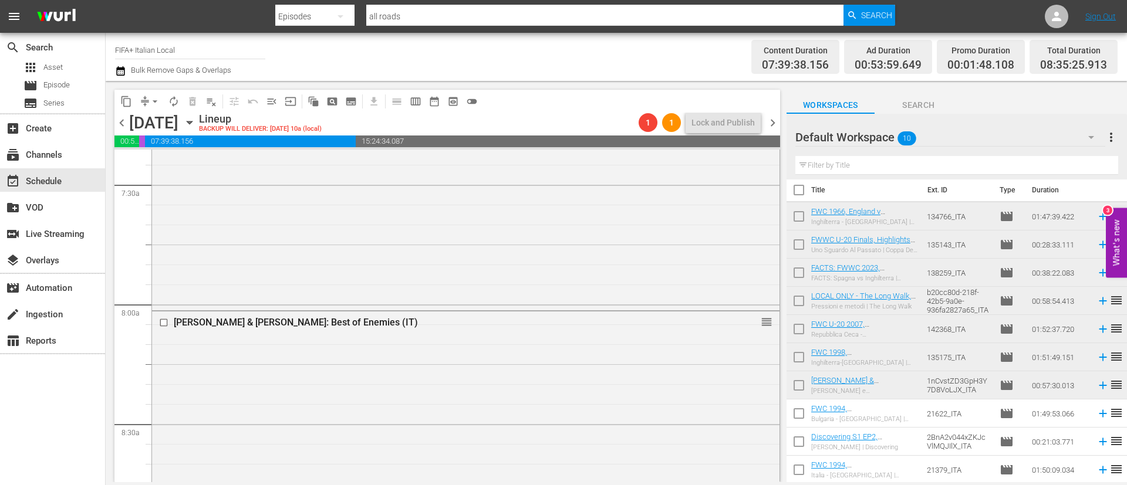
scroll to position [2024, 0]
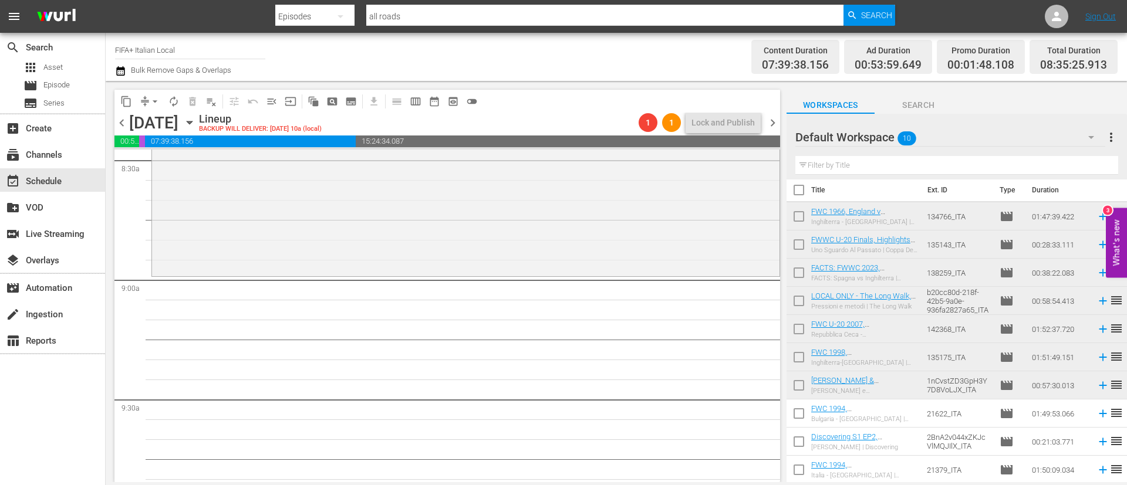
click at [800, 217] on input "checkbox" at bounding box center [798, 219] width 25 height 25
checkbox input "true"
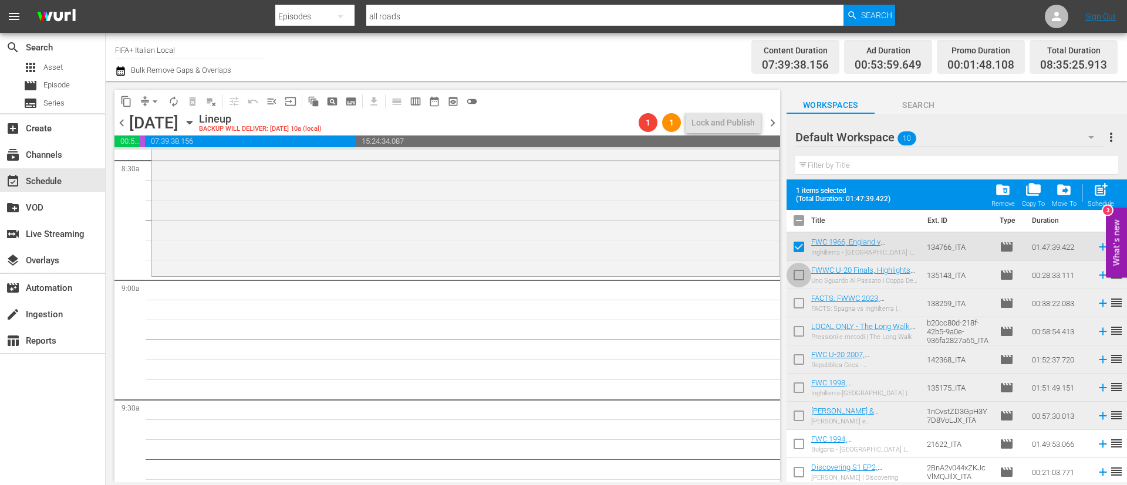
click at [795, 281] on input "checkbox" at bounding box center [798, 277] width 25 height 25
checkbox input "true"
click at [797, 307] on input "checkbox" at bounding box center [798, 305] width 25 height 25
checkbox input "true"
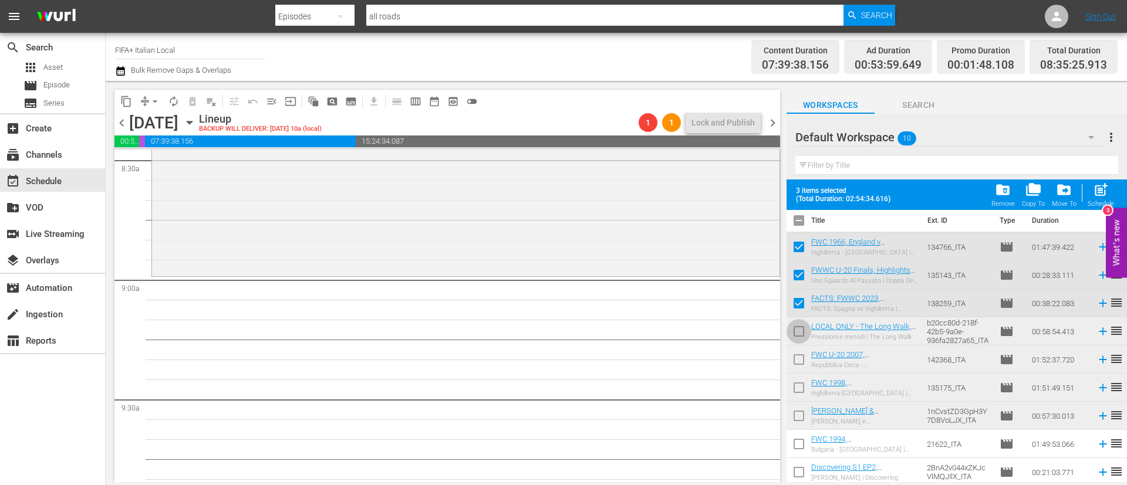
click at [799, 332] on input "checkbox" at bounding box center [798, 334] width 25 height 25
checkbox input "true"
click at [800, 390] on input "checkbox" at bounding box center [798, 390] width 25 height 25
checkbox input "true"
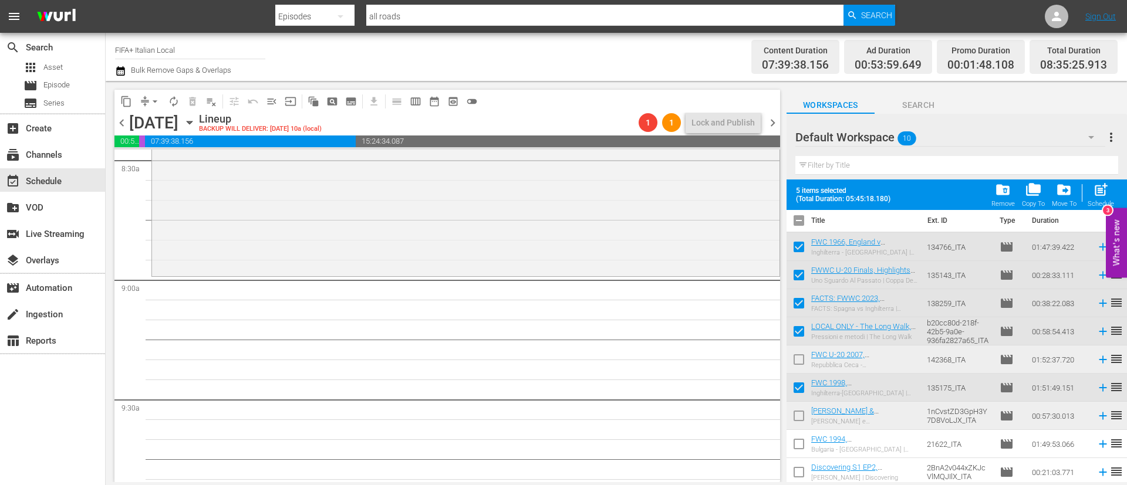
click at [802, 416] on input "checkbox" at bounding box center [798, 418] width 25 height 25
checkbox input "true"
click at [1096, 198] on div "post_add Schedule" at bounding box center [1100, 195] width 26 height 26
checkbox input "false"
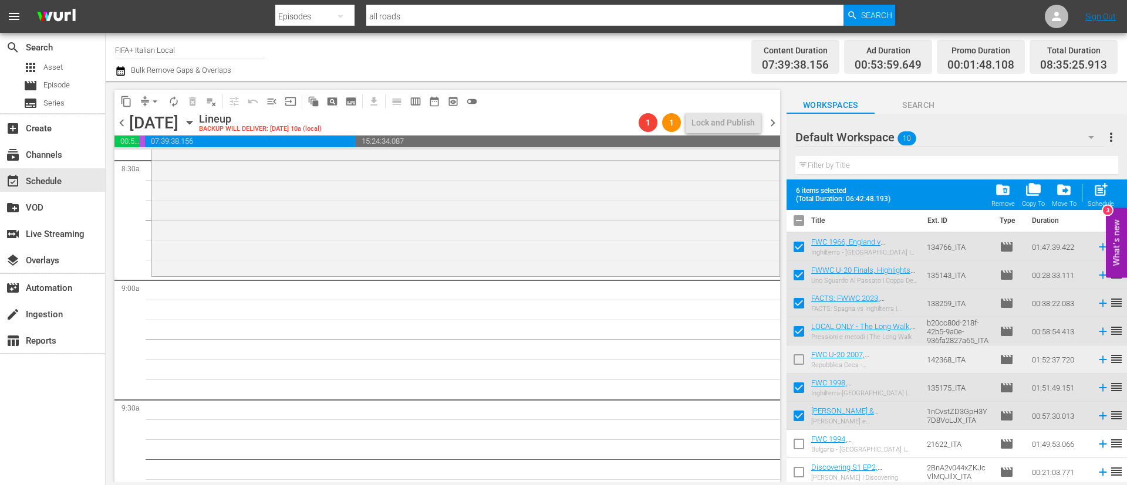
checkbox input "false"
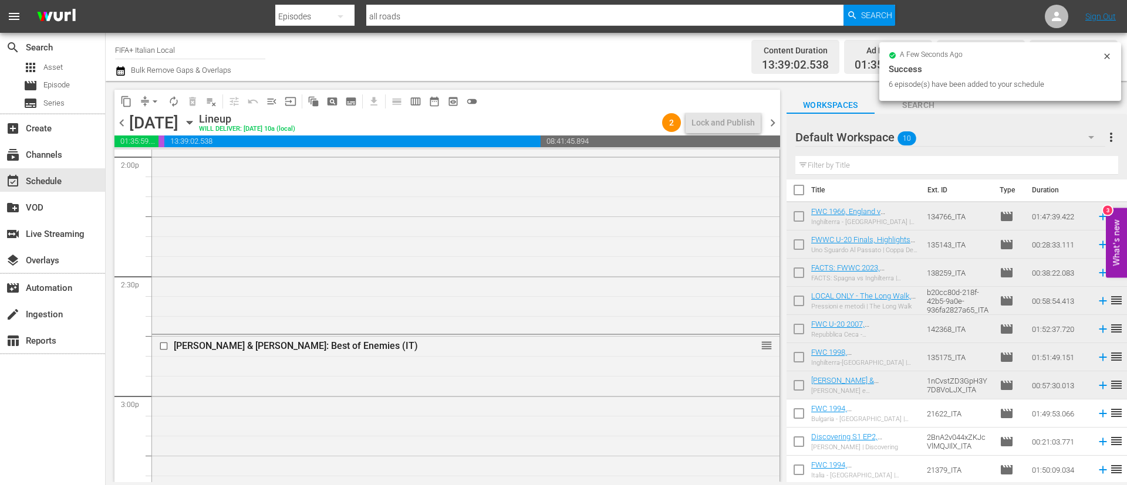
scroll to position [3609, 0]
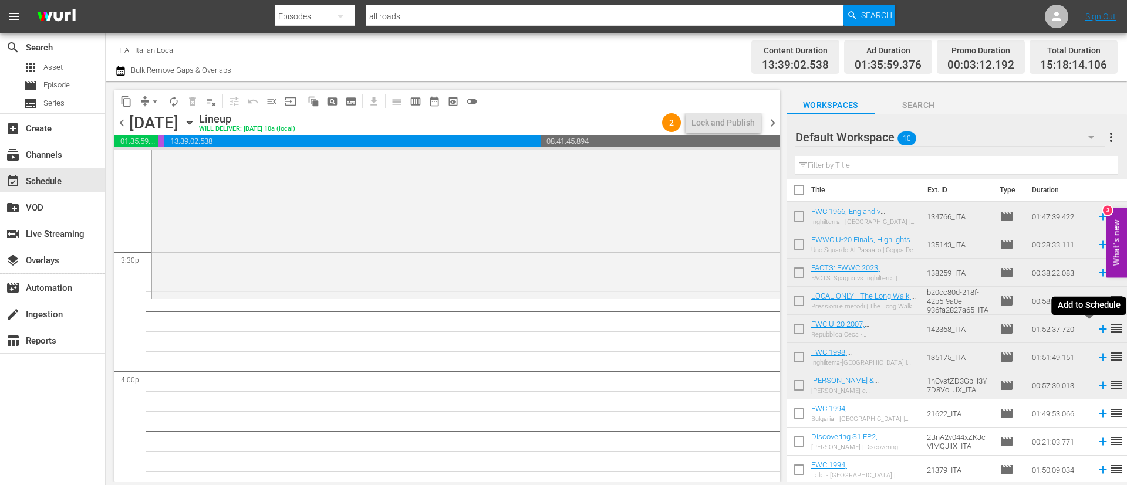
click at [1096, 330] on icon at bounding box center [1102, 329] width 13 height 13
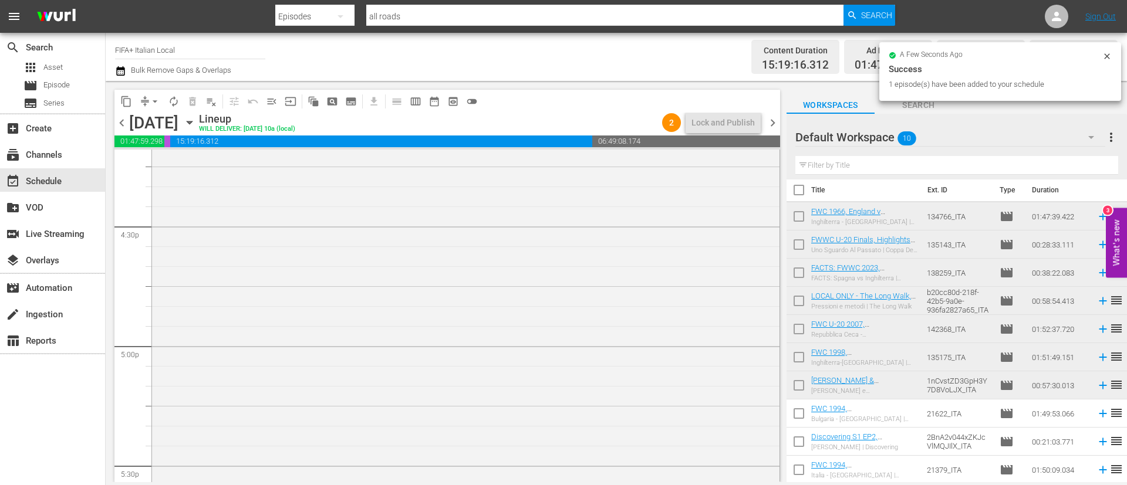
scroll to position [4049, 0]
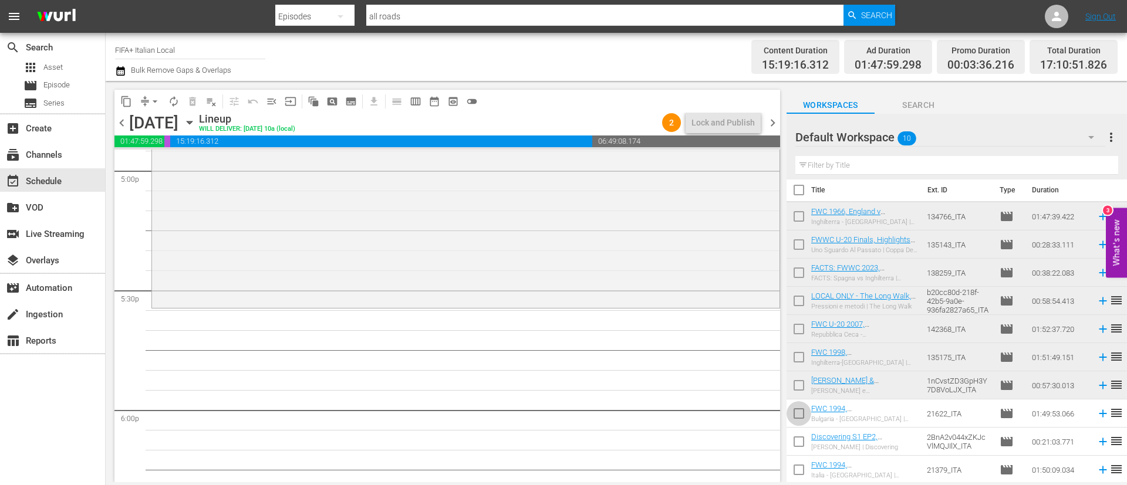
click at [805, 411] on input "checkbox" at bounding box center [798, 416] width 25 height 25
checkbox input "true"
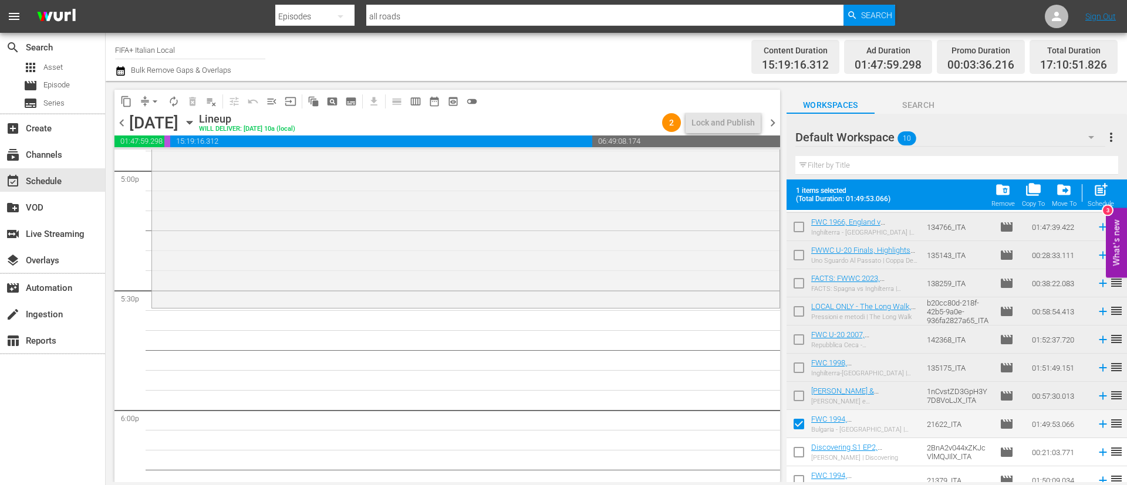
scroll to position [36, 0]
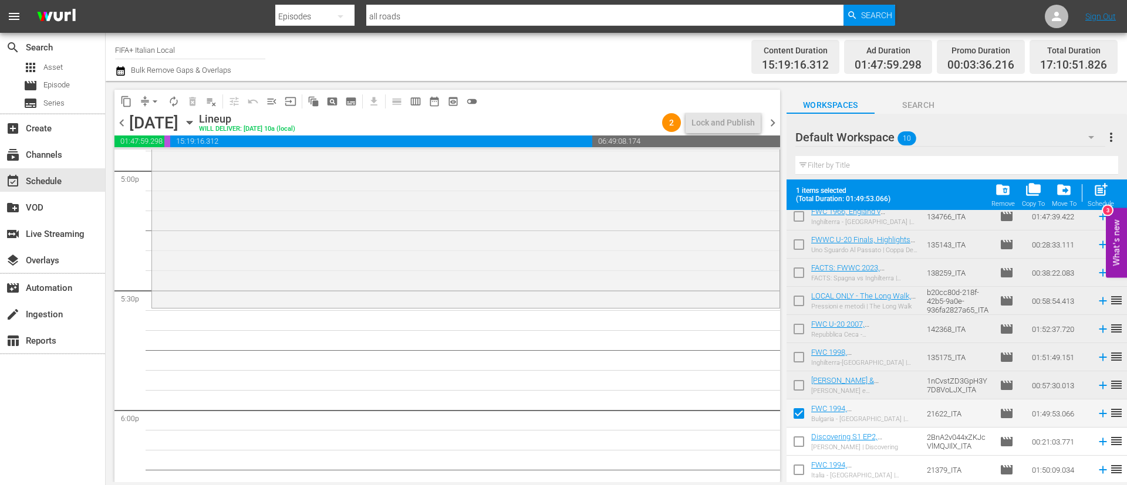
click at [796, 448] on input "checkbox" at bounding box center [798, 444] width 25 height 25
checkbox input "true"
click at [796, 467] on input "checkbox" at bounding box center [798, 472] width 25 height 25
checkbox input "true"
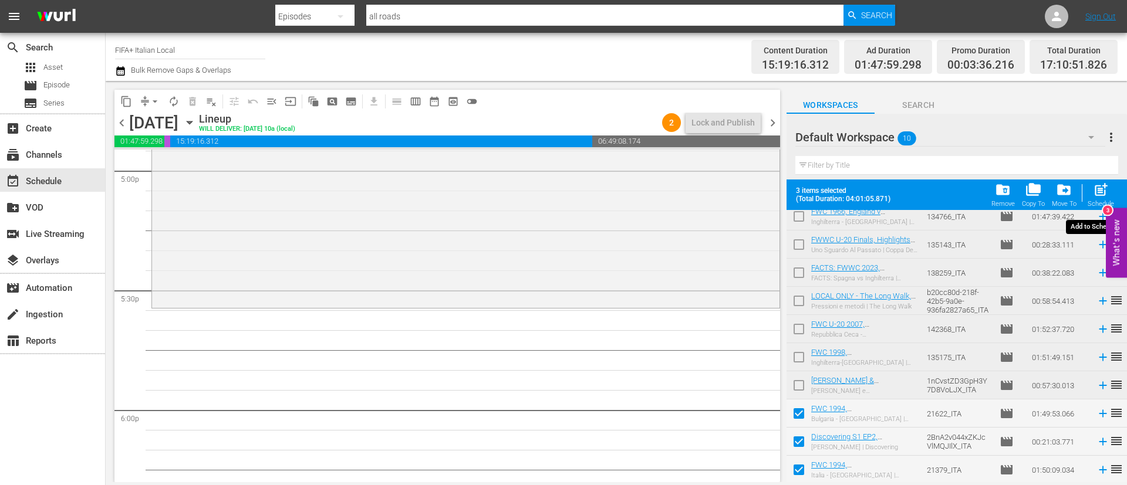
click at [1091, 193] on div "post_add Schedule" at bounding box center [1100, 195] width 26 height 26
checkbox input "false"
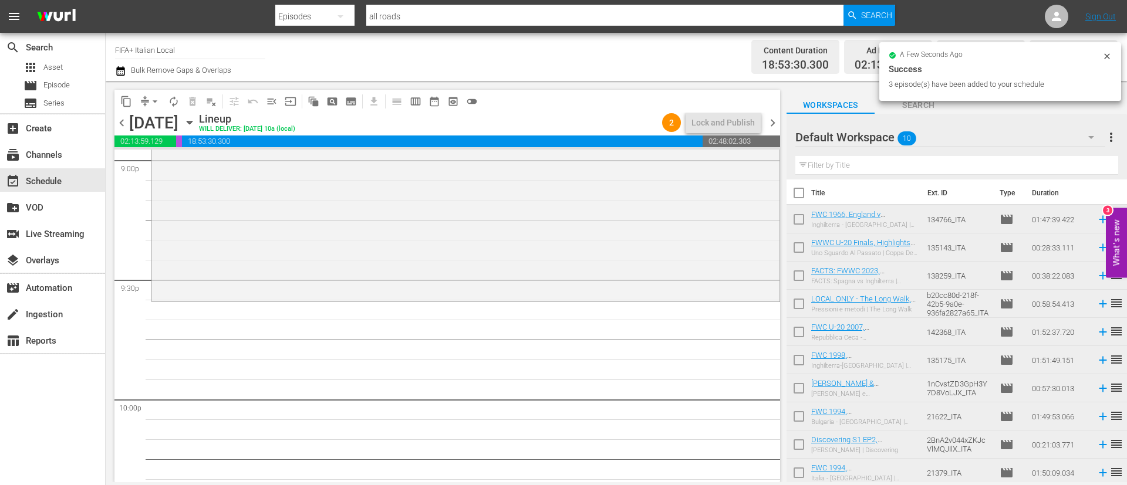
scroll to position [0, 0]
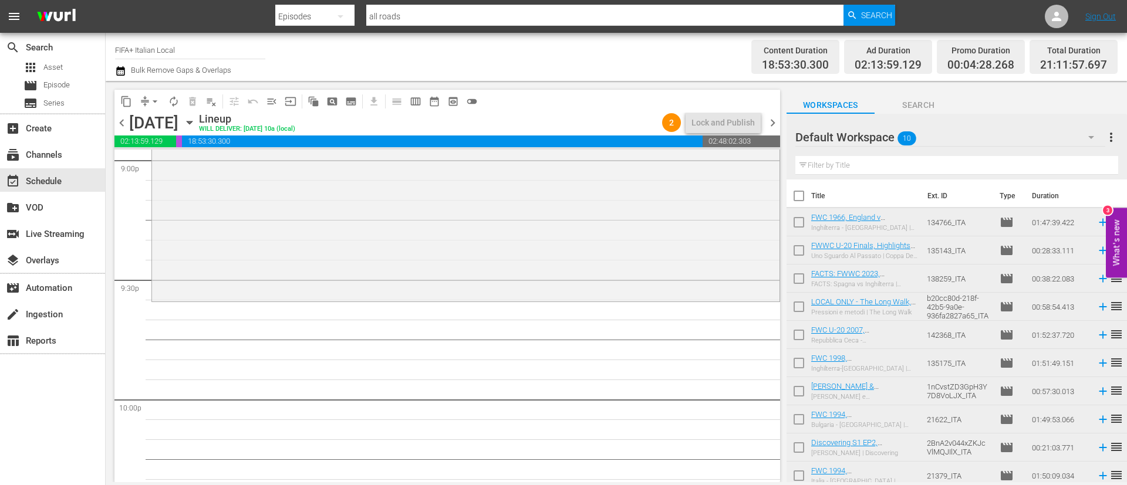
click at [795, 226] on input "checkbox" at bounding box center [798, 224] width 25 height 25
checkbox input "true"
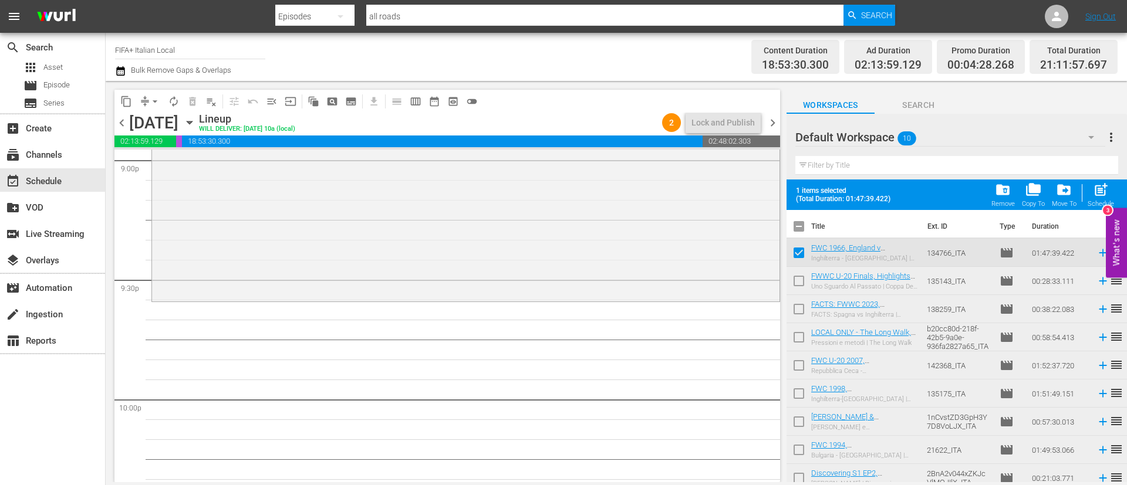
click at [797, 285] on input "checkbox" at bounding box center [798, 283] width 25 height 25
checkbox input "true"
click at [797, 300] on input "checkbox" at bounding box center [798, 311] width 25 height 25
checkbox input "true"
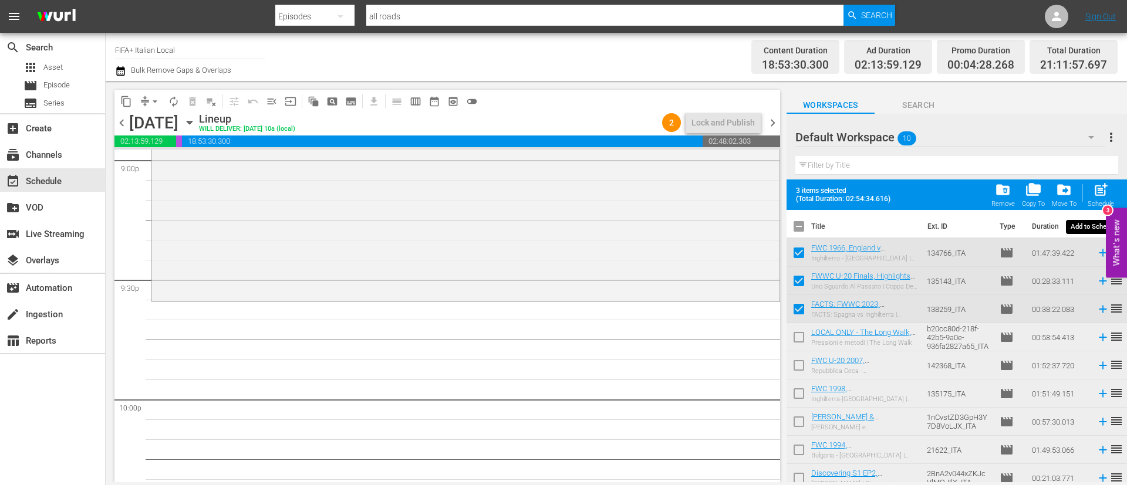
click at [1089, 194] on div "post_add Schedule" at bounding box center [1100, 195] width 26 height 26
checkbox input "false"
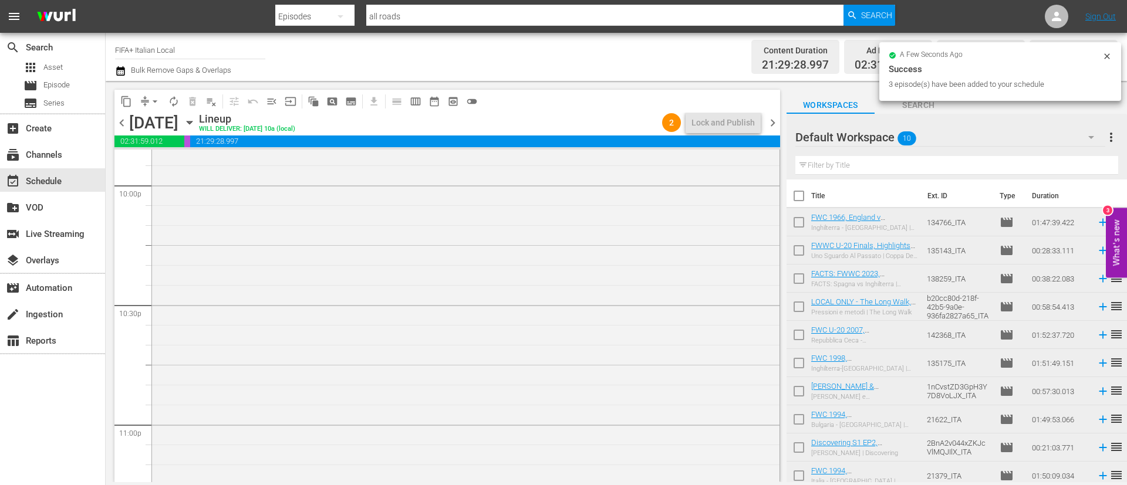
scroll to position [5534, 0]
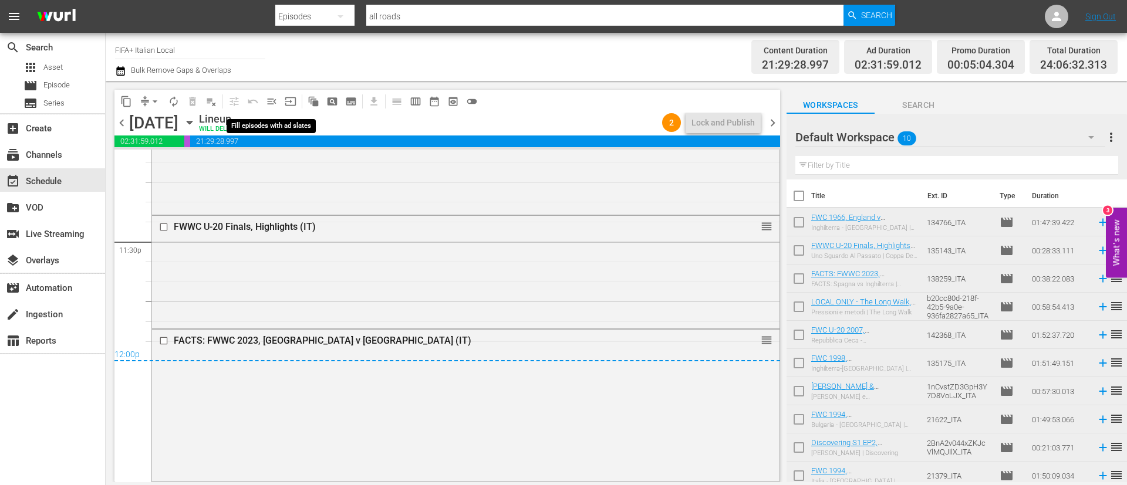
click at [272, 107] on button "menu_open" at bounding box center [271, 101] width 19 height 19
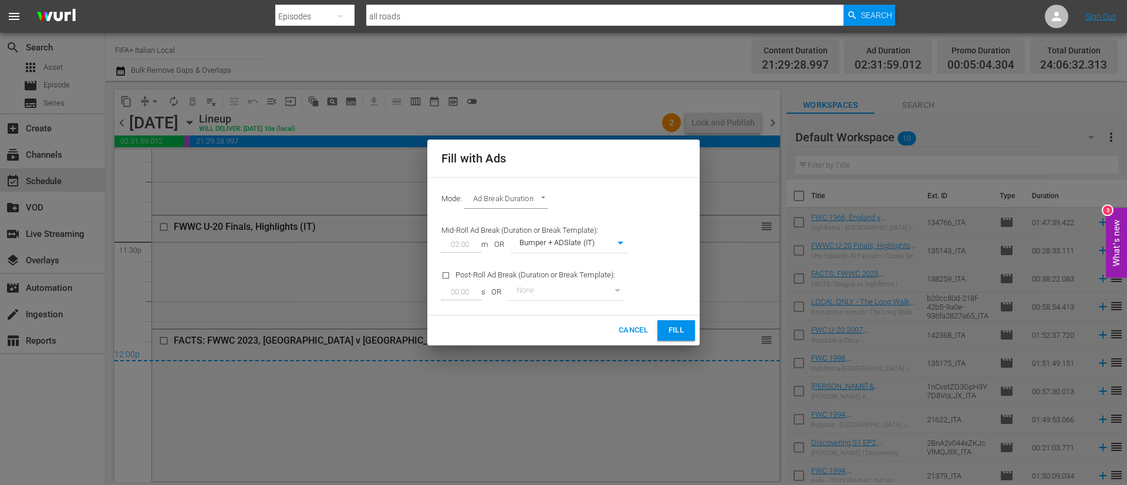
click at [688, 332] on button "Fill" at bounding box center [676, 330] width 38 height 21
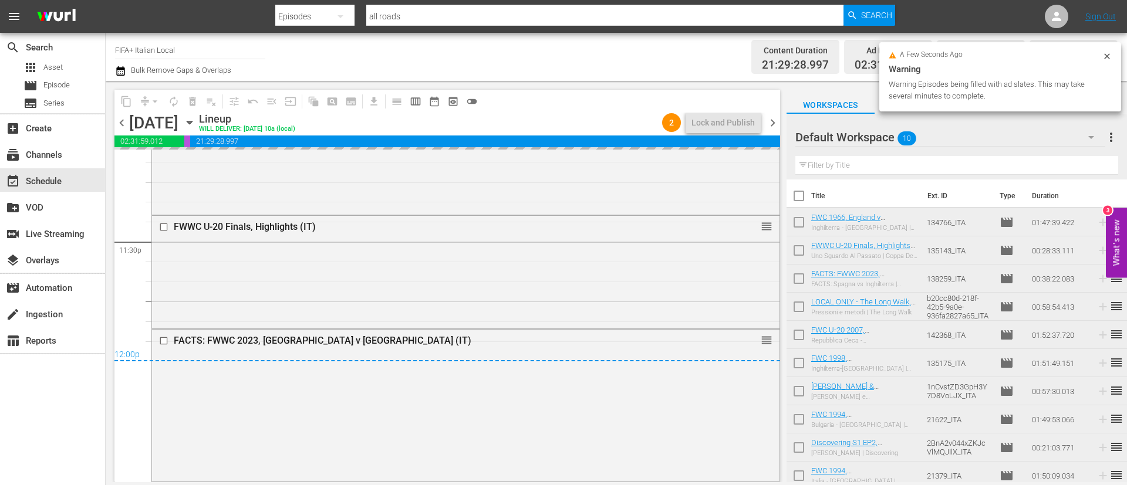
click at [1110, 138] on span "more_vert" at bounding box center [1111, 137] width 14 height 14
click at [1035, 161] on div "Clear All Workspace Items" at bounding box center [1035, 160] width 138 height 21
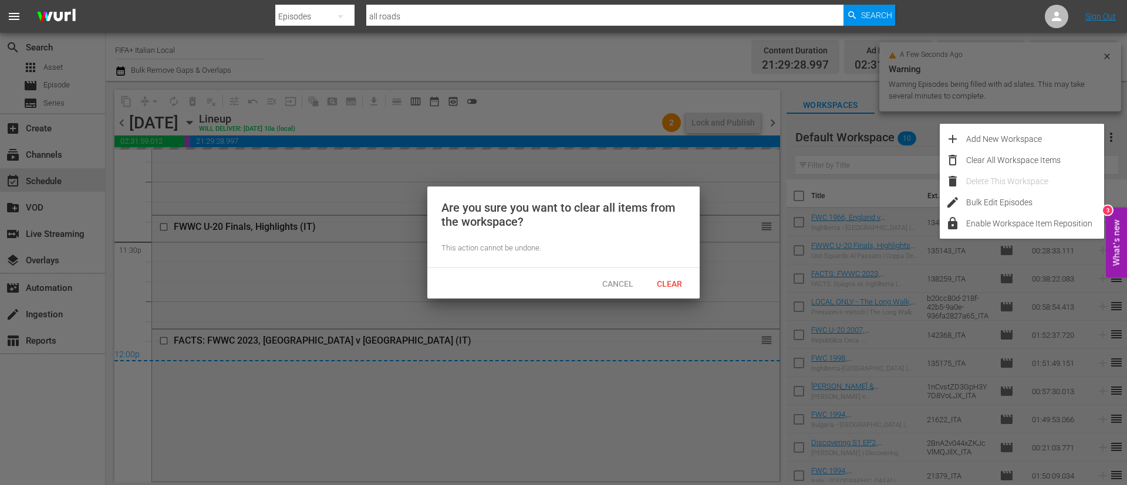
click at [670, 283] on span "Clear" at bounding box center [669, 283] width 44 height 9
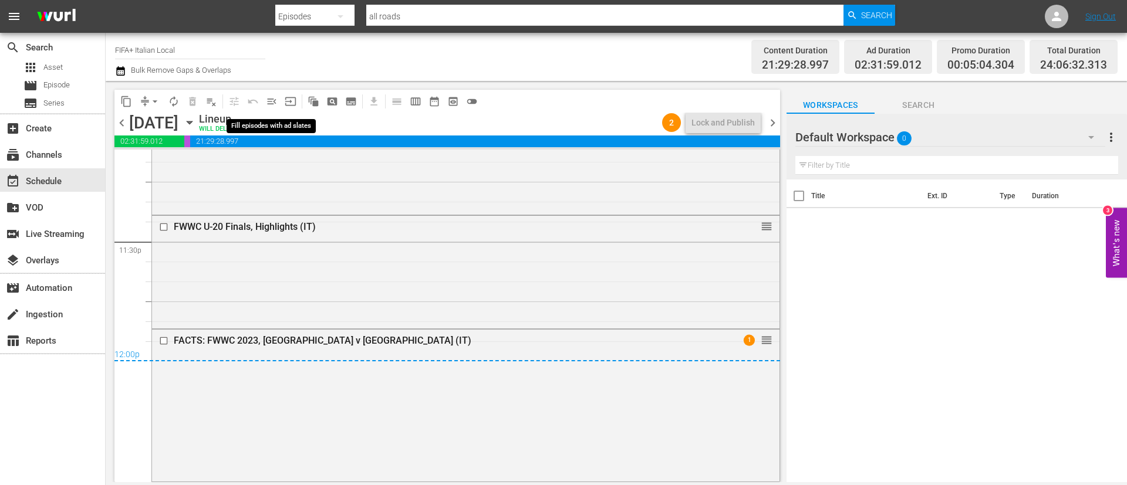
click at [273, 106] on span "menu_open" at bounding box center [272, 102] width 12 height 12
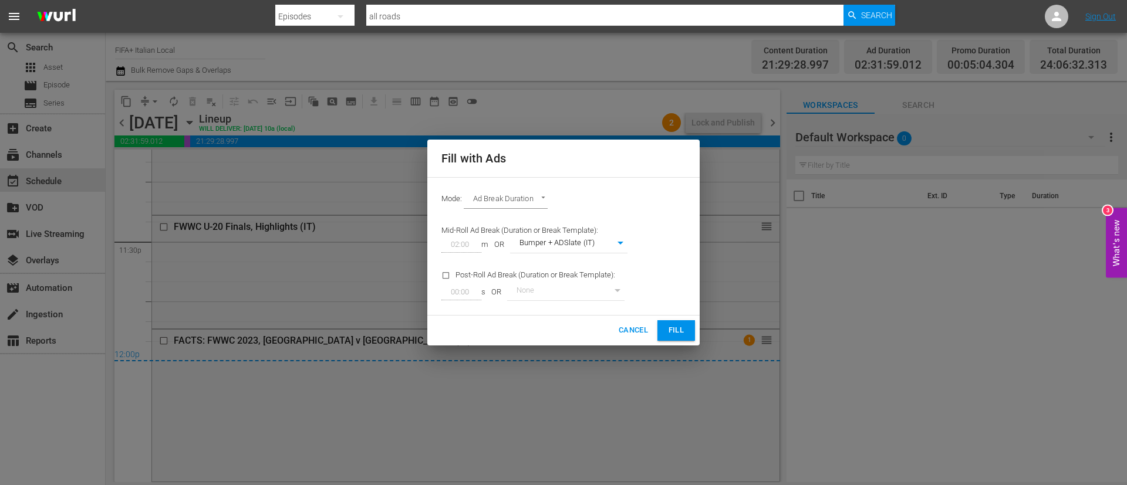
click at [663, 334] on button "Fill" at bounding box center [676, 330] width 38 height 21
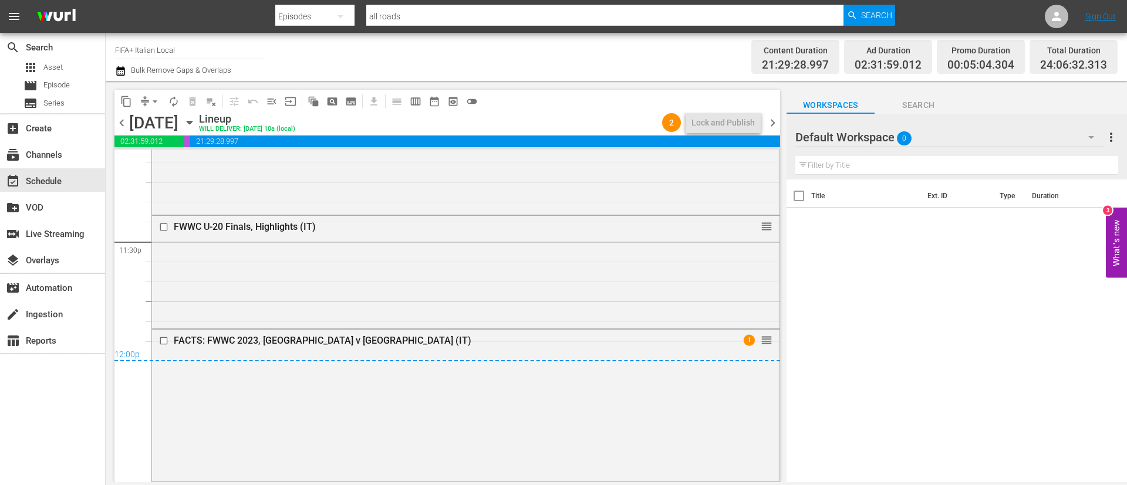
click at [768, 118] on span "chevron_right" at bounding box center [772, 123] width 15 height 15
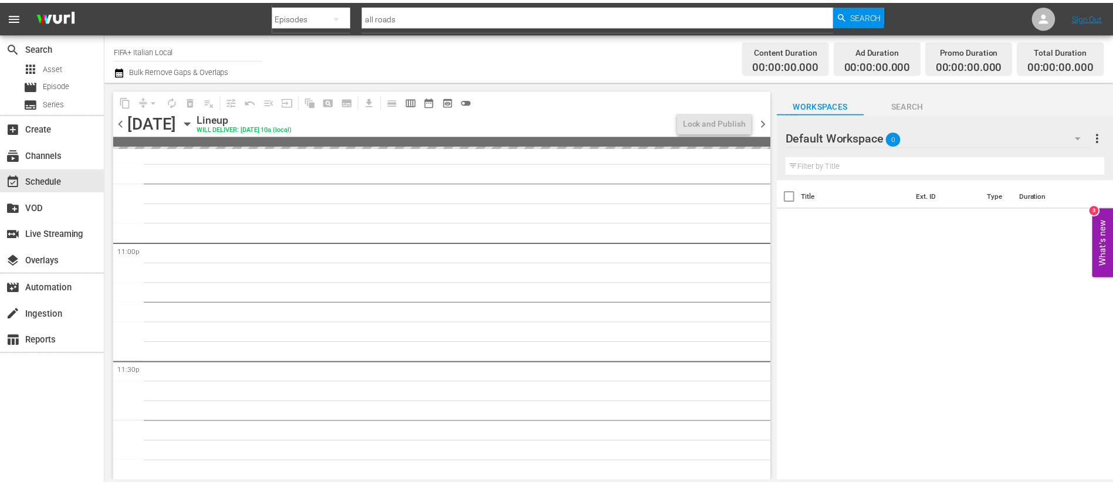
scroll to position [5413, 0]
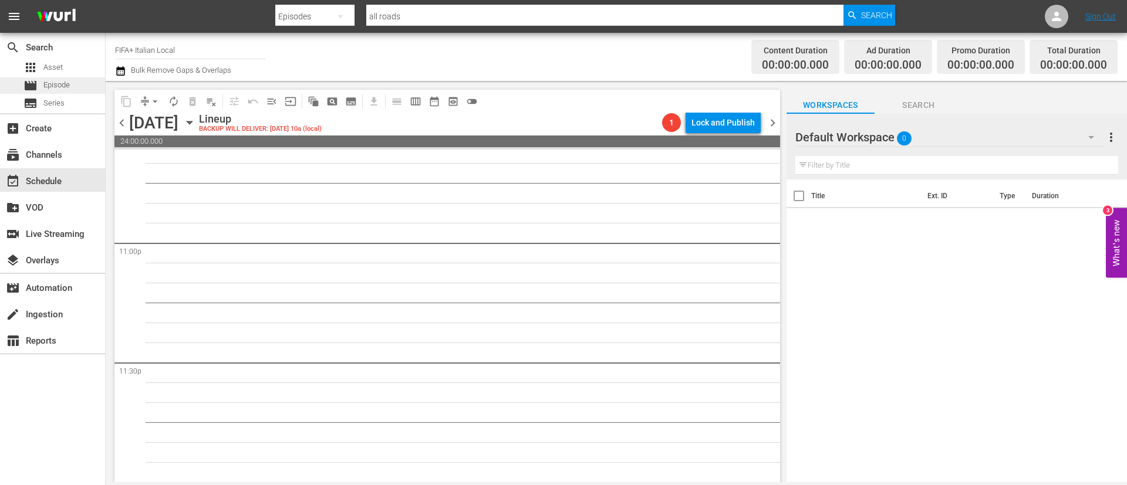
click at [77, 81] on div "movie Episode" at bounding box center [52, 85] width 105 height 16
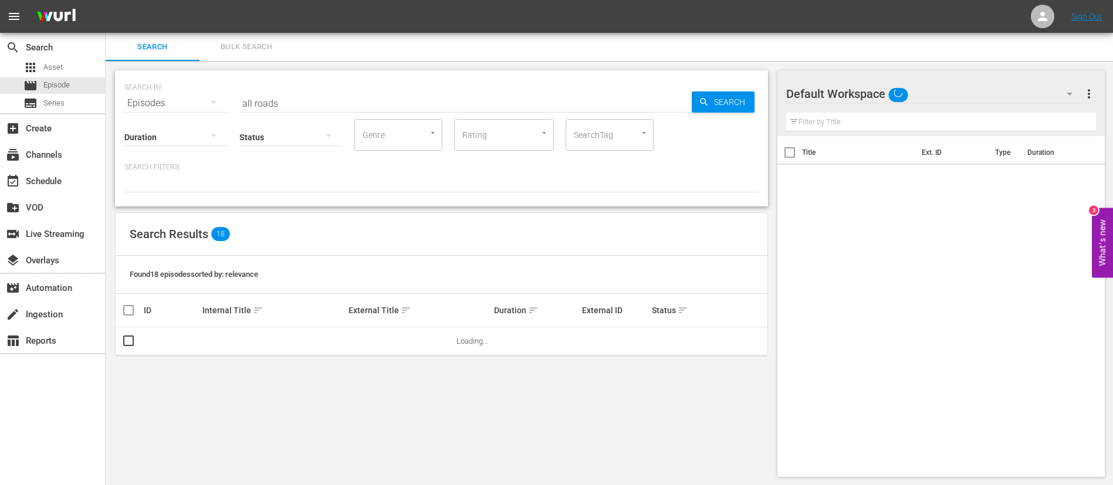
click at [242, 45] on span "Bulk Search" at bounding box center [247, 46] width 80 height 13
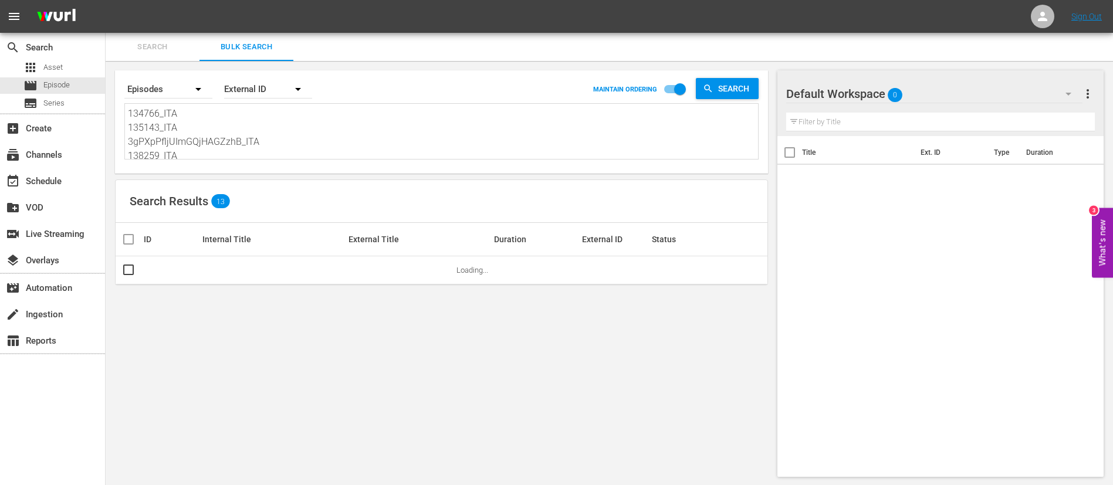
click at [265, 125] on textarea "134766_ITA 135143_ITA 3gPXpPfljUImGQjHAGZzhB_ITA 138259_ITA b20cc80d-218f-42b5-…" at bounding box center [443, 133] width 630 height 53
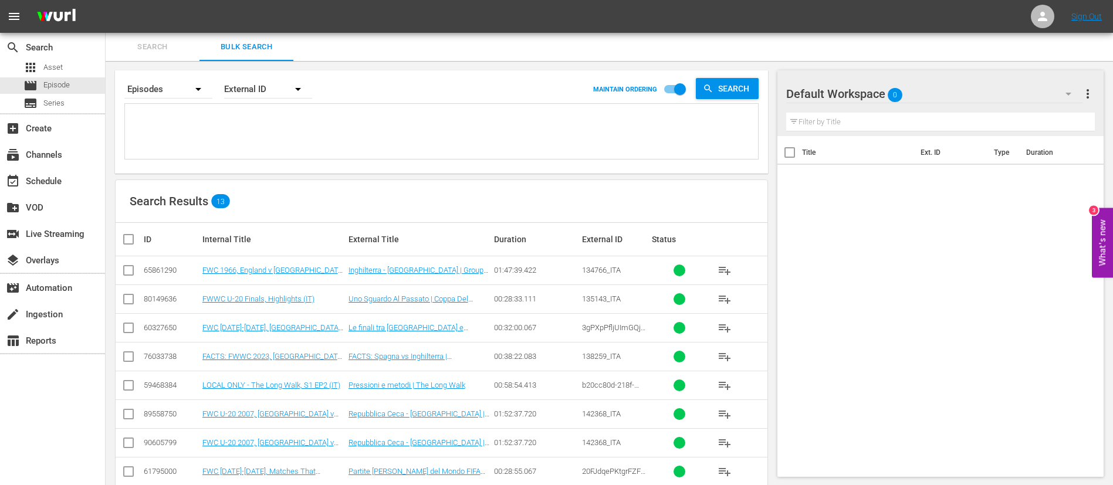
paste textarea "134770_ITA 135143_ITA 3nZZ1euGzGe6Vh5EtANF8b_ITA 138255_ITA veV81BPiVGkGZ7uZwHZ…"
type textarea "134770_ITA 135143_ITA 3nZZ1euGzGe6Vh5EtANF8b_ITA 138255_ITA veV81BPiVGkGZ7uZwHZ…"
click at [135, 231] on th at bounding box center [129, 239] width 26 height 33
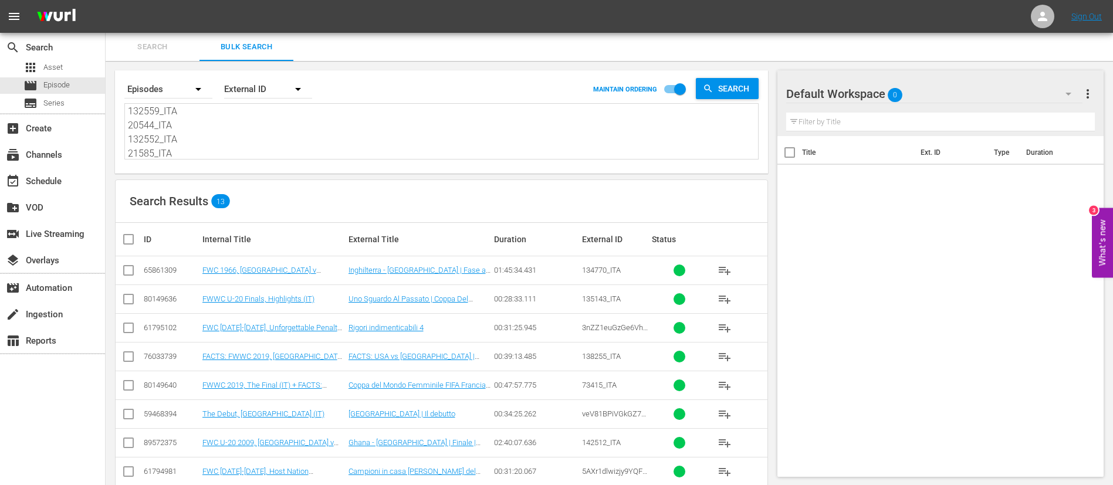
click at [123, 234] on input "checkbox" at bounding box center [132, 239] width 23 height 14
checkbox input "true"
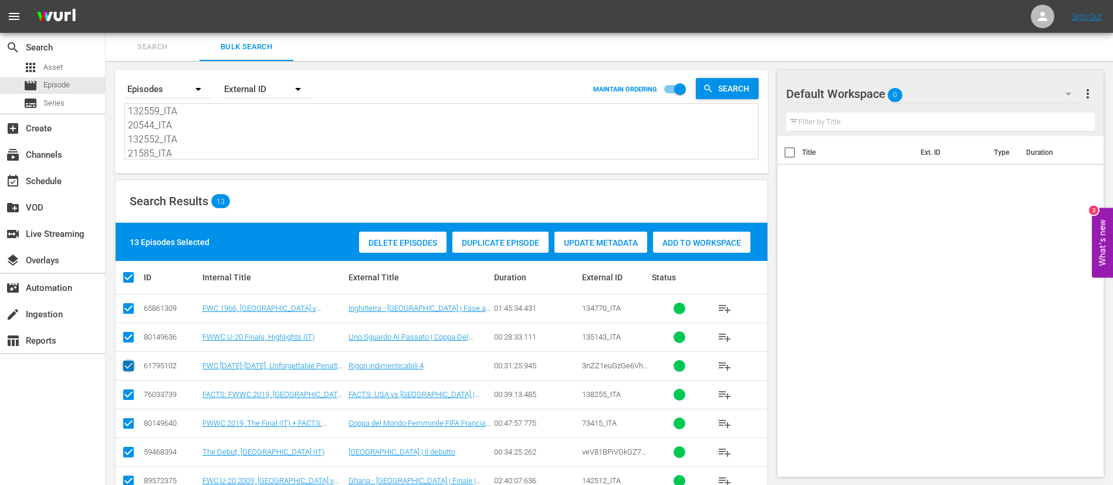
click at [131, 364] on input "checkbox" at bounding box center [128, 368] width 14 height 14
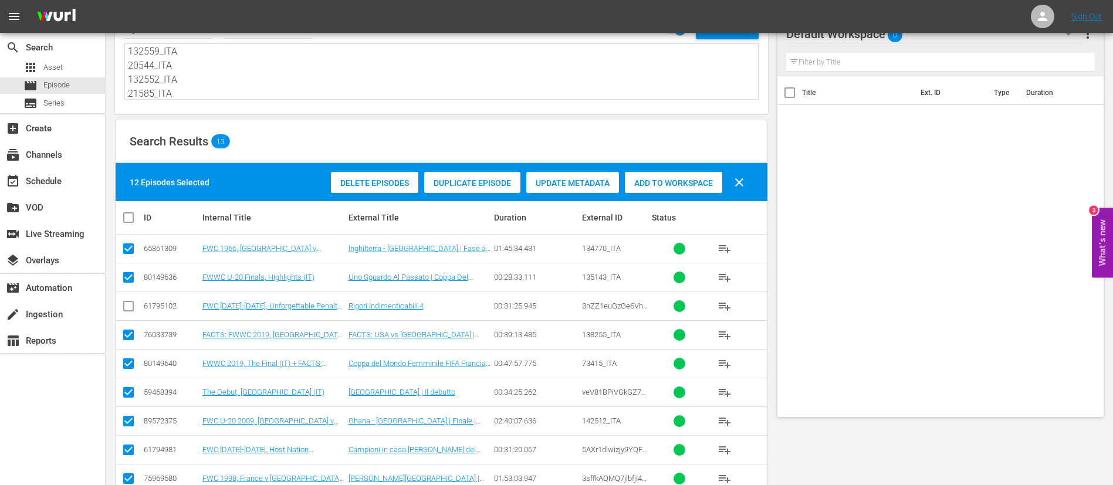
scroll to position [88, 0]
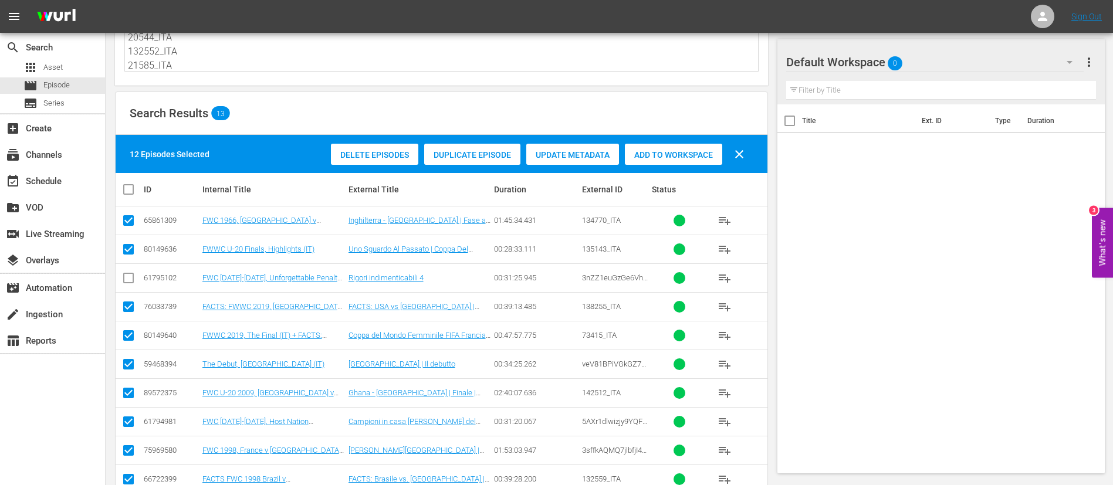
click at [123, 419] on input "checkbox" at bounding box center [128, 424] width 14 height 14
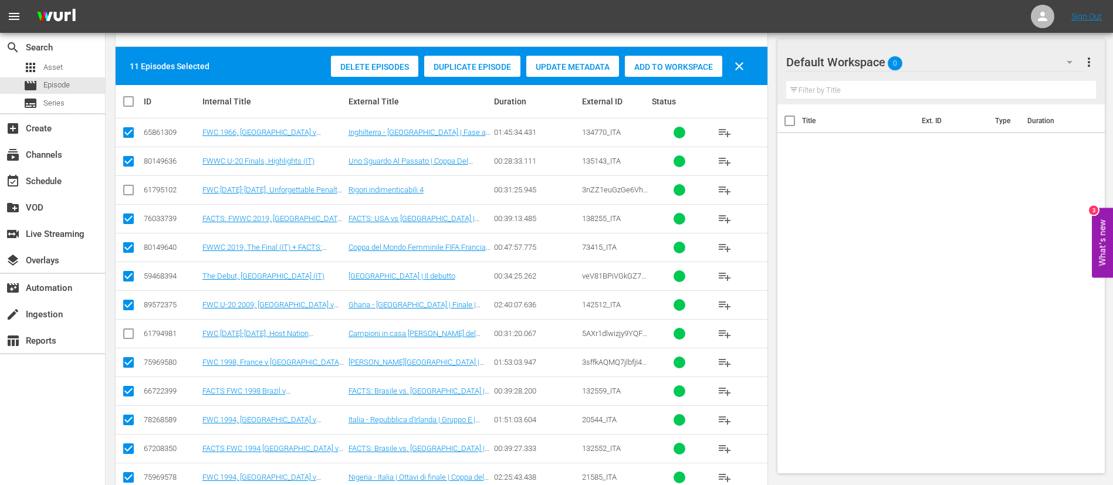
scroll to position [205, 0]
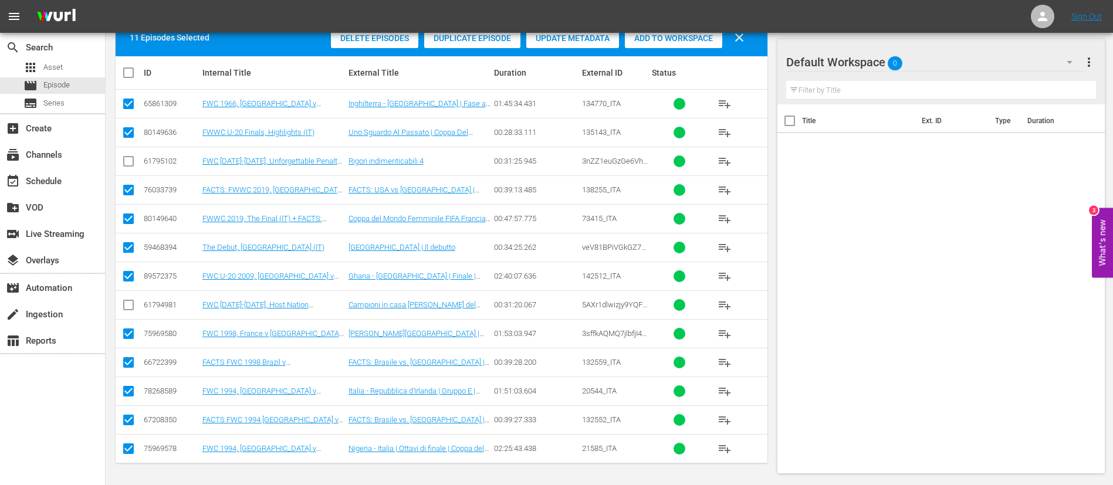
click at [701, 42] on span "Add to Workspace" at bounding box center [673, 37] width 97 height 9
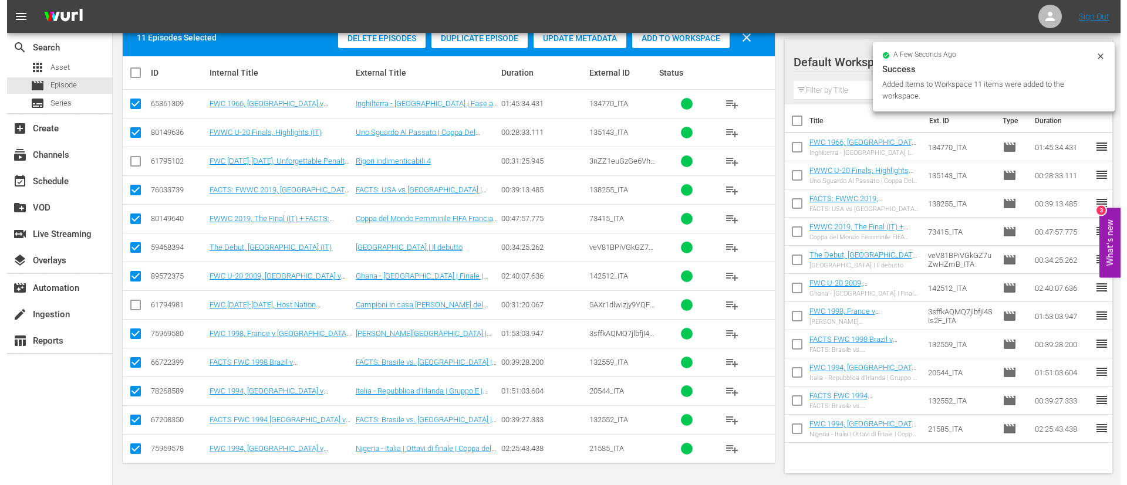
scroll to position [0, 0]
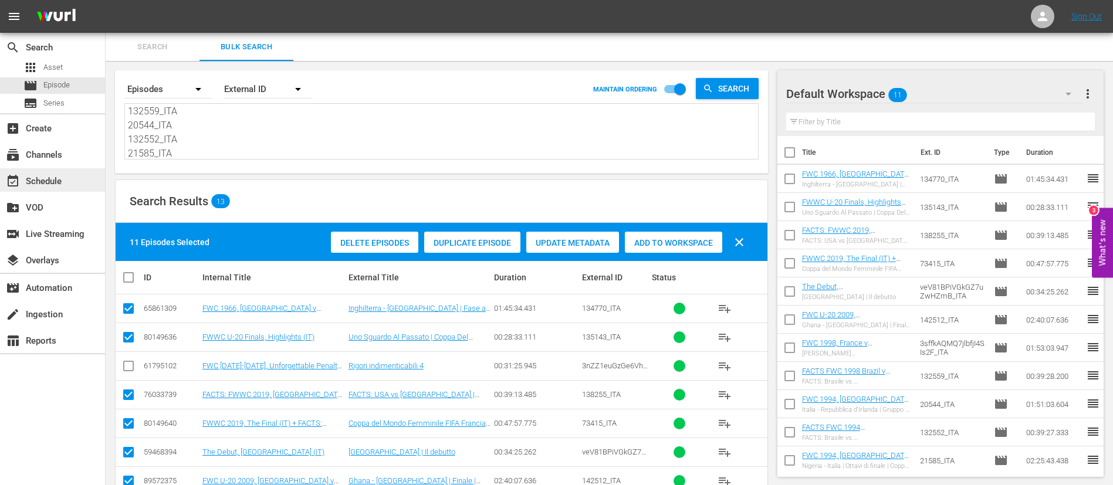
click at [49, 182] on div "event_available Schedule" at bounding box center [33, 179] width 66 height 11
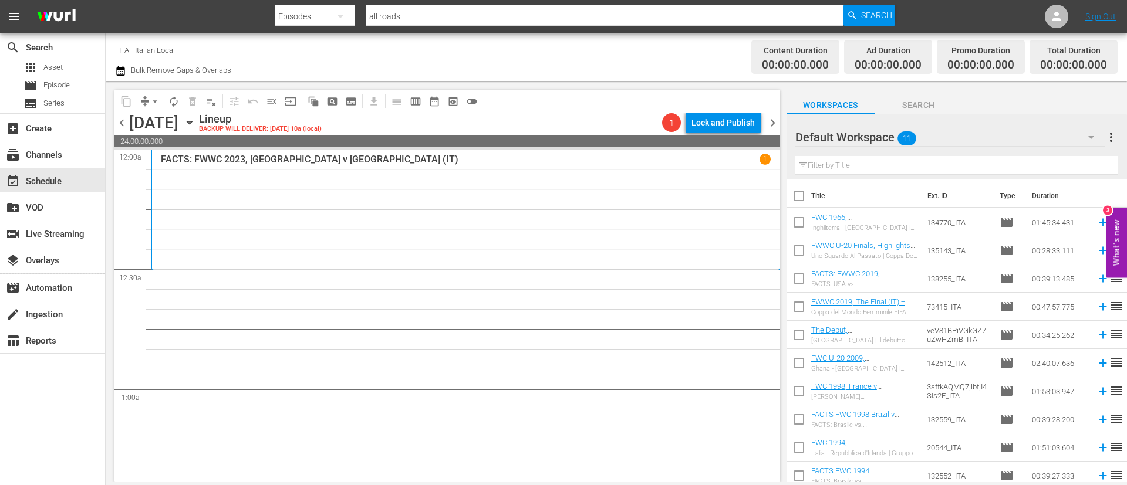
click at [799, 202] on input "checkbox" at bounding box center [798, 198] width 25 height 25
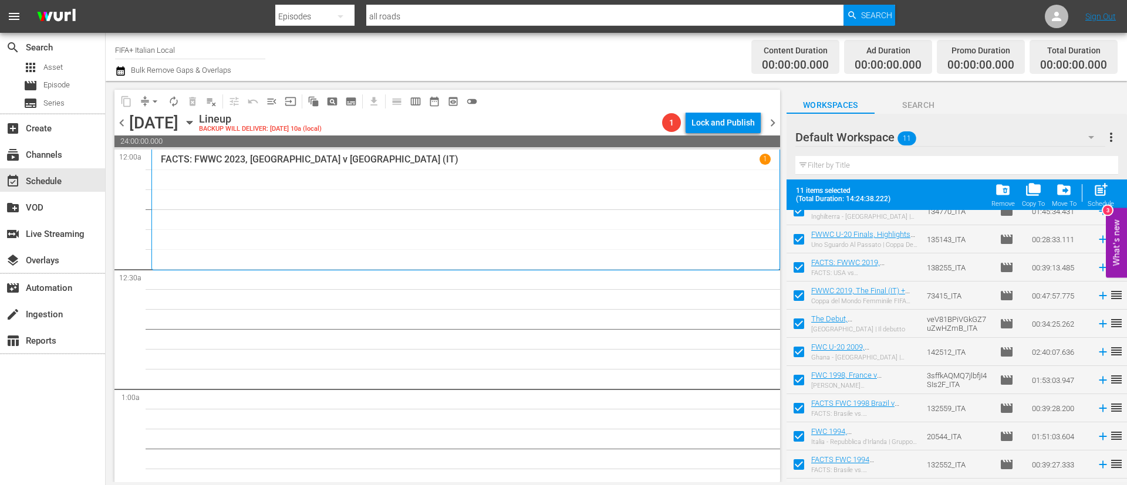
scroll to position [65, 0]
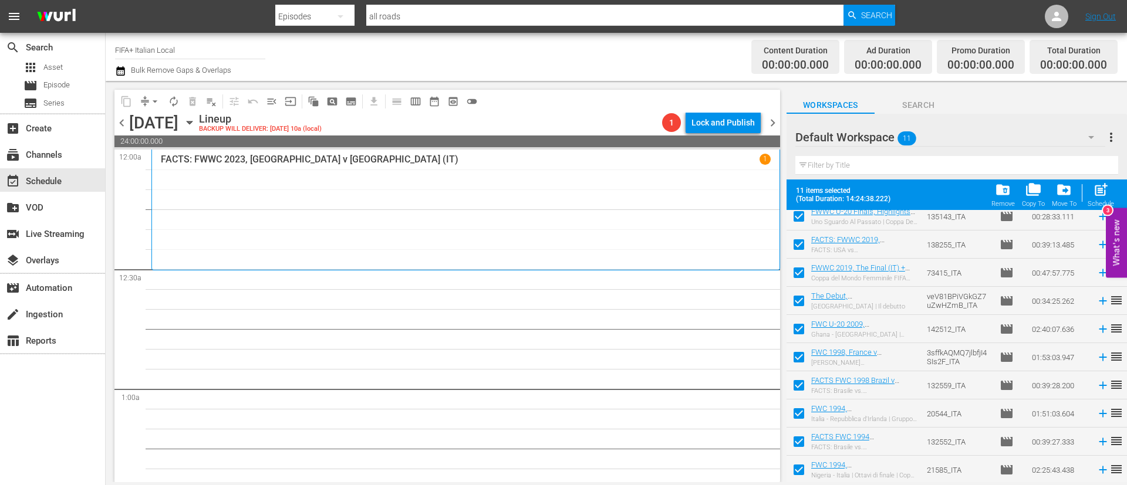
click at [792, 415] on input "checkbox" at bounding box center [798, 416] width 25 height 25
click at [798, 448] on input "checkbox" at bounding box center [798, 444] width 25 height 25
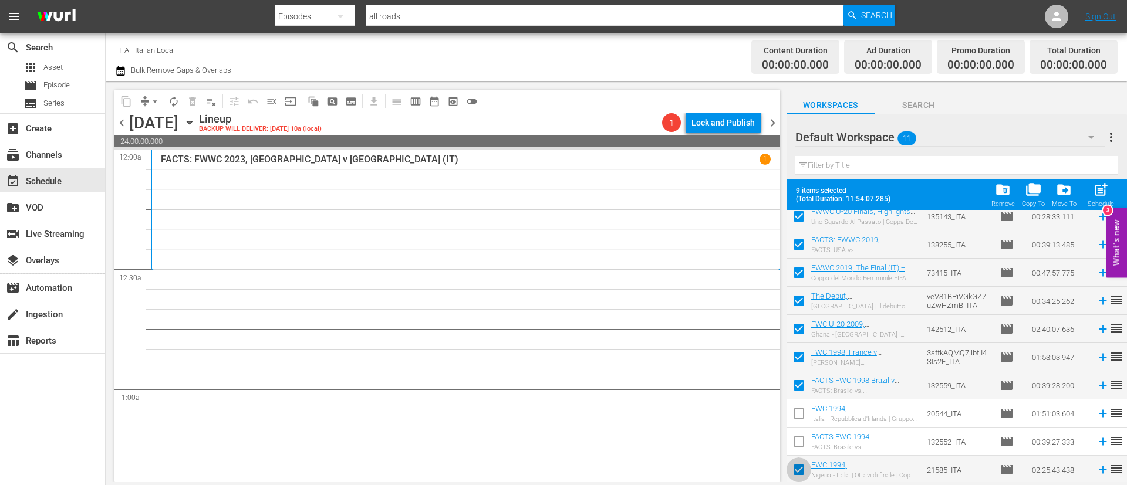
click at [799, 465] on input "checkbox" at bounding box center [798, 472] width 25 height 25
click at [1093, 196] on span "post_add" at bounding box center [1101, 190] width 16 height 16
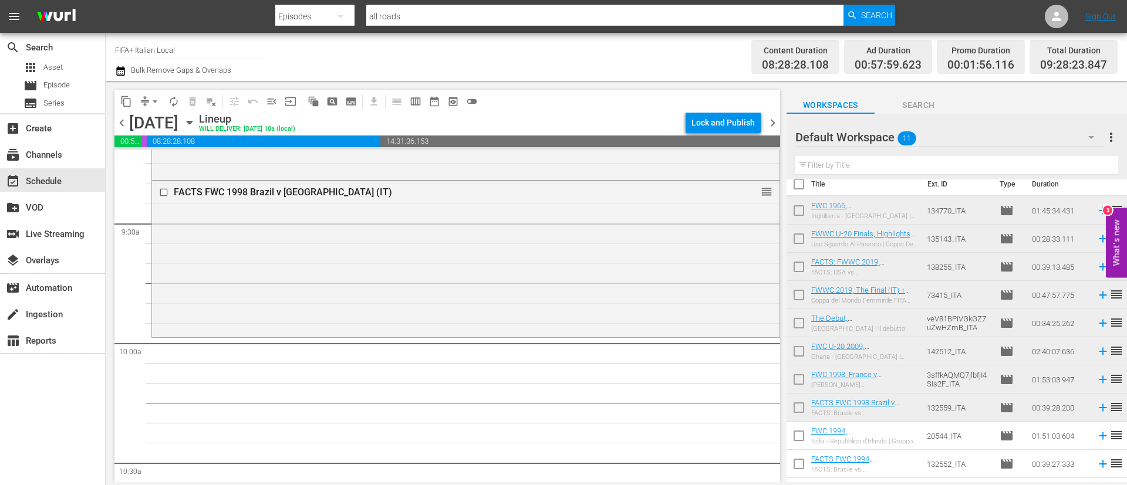
scroll to position [0, 0]
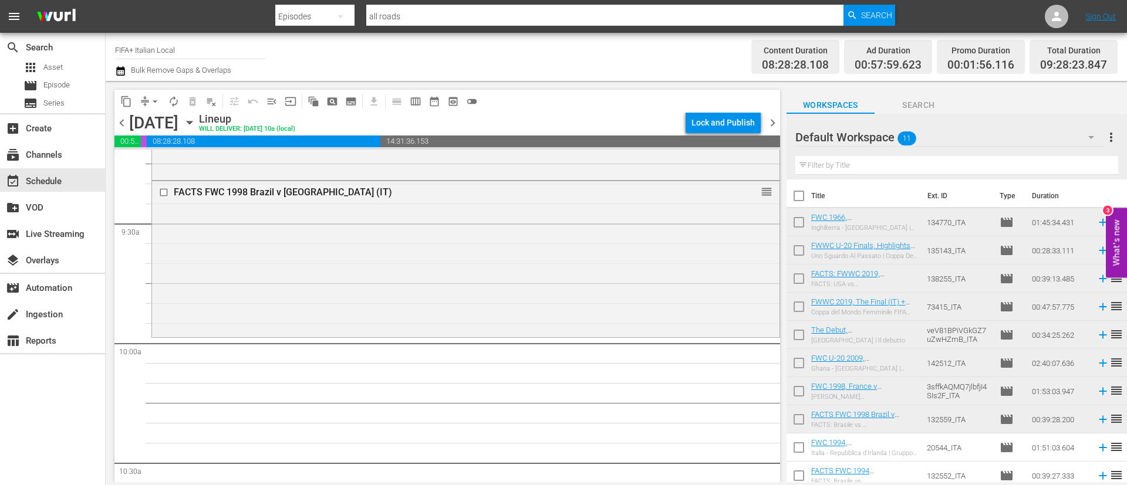
click at [790, 221] on input "checkbox" at bounding box center [798, 224] width 25 height 25
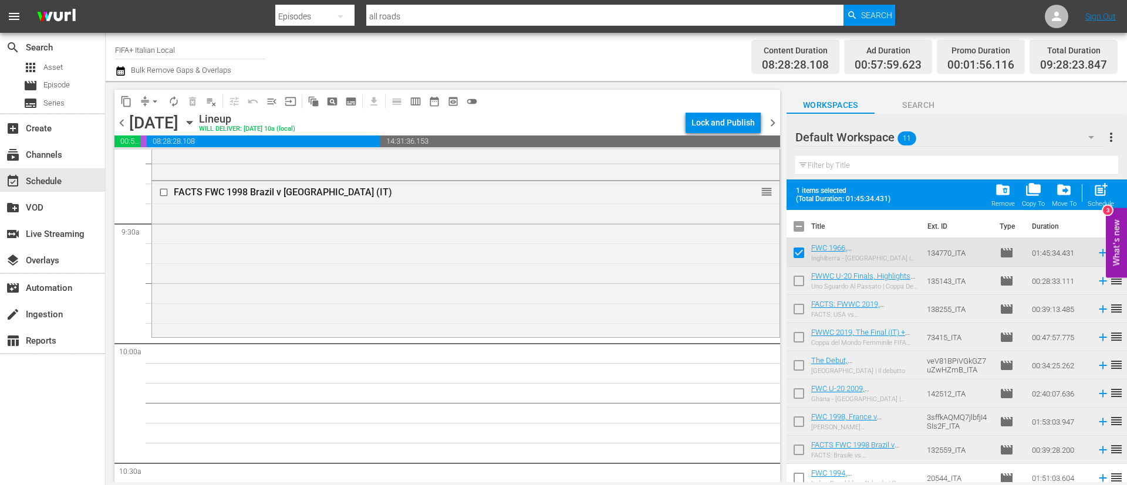
click at [806, 280] on input "checkbox" at bounding box center [798, 283] width 25 height 25
click at [803, 295] on input "checkbox" at bounding box center [798, 283] width 25 height 25
click at [806, 282] on input "checkbox" at bounding box center [798, 283] width 25 height 25
click at [803, 315] on input "checkbox" at bounding box center [798, 311] width 25 height 25
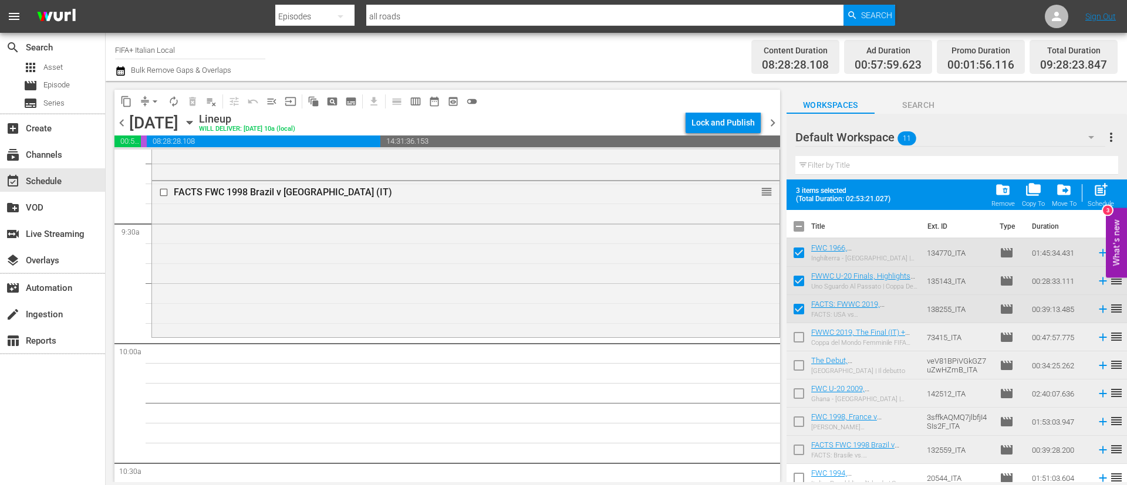
click at [802, 344] on input "checkbox" at bounding box center [798, 339] width 25 height 25
click at [800, 359] on input "checkbox" at bounding box center [798, 368] width 25 height 25
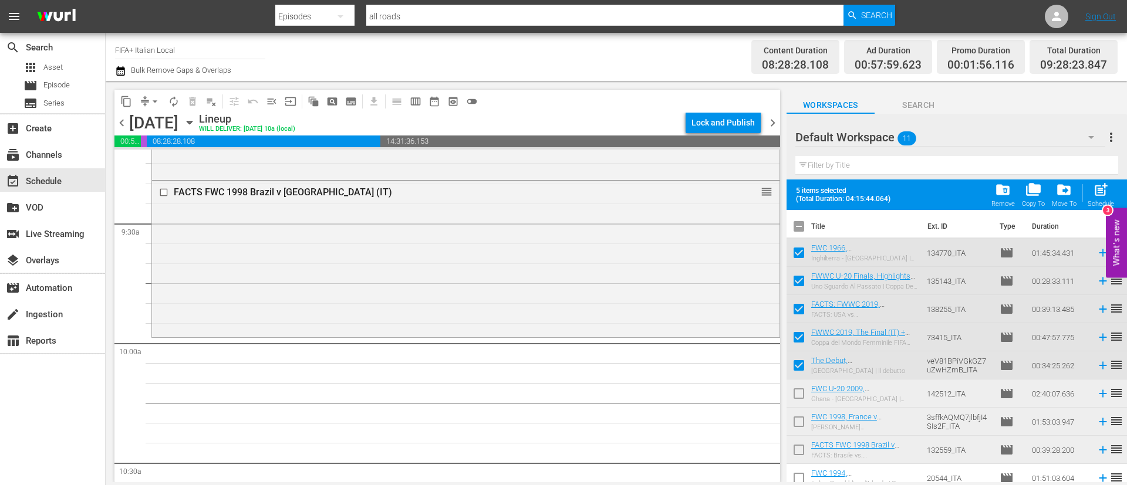
click at [801, 412] on input "checkbox" at bounding box center [798, 424] width 25 height 25
click at [800, 423] on input "checkbox" at bounding box center [798, 424] width 25 height 25
click at [797, 448] on input "checkbox" at bounding box center [798, 452] width 25 height 25
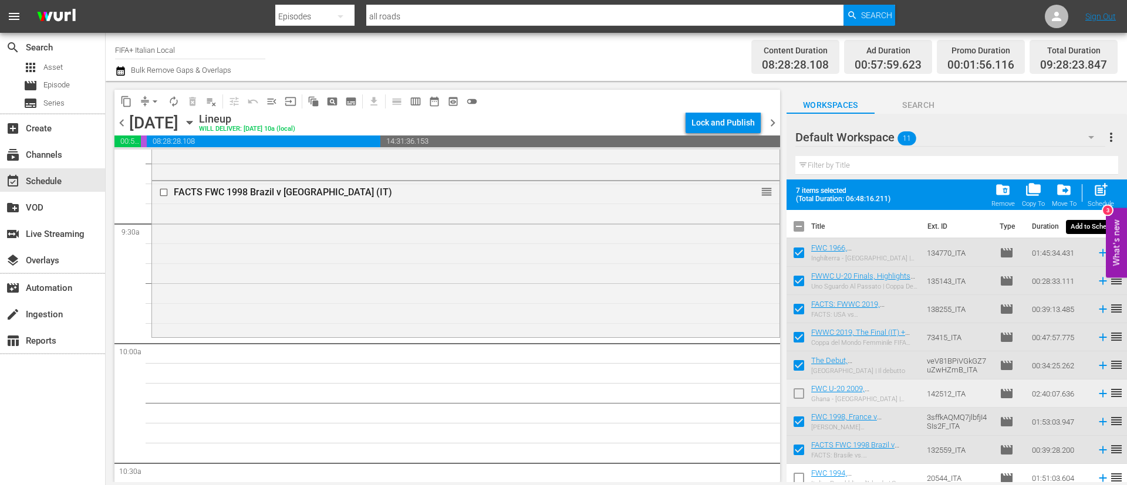
click at [1108, 194] on span "post_add" at bounding box center [1101, 190] width 16 height 16
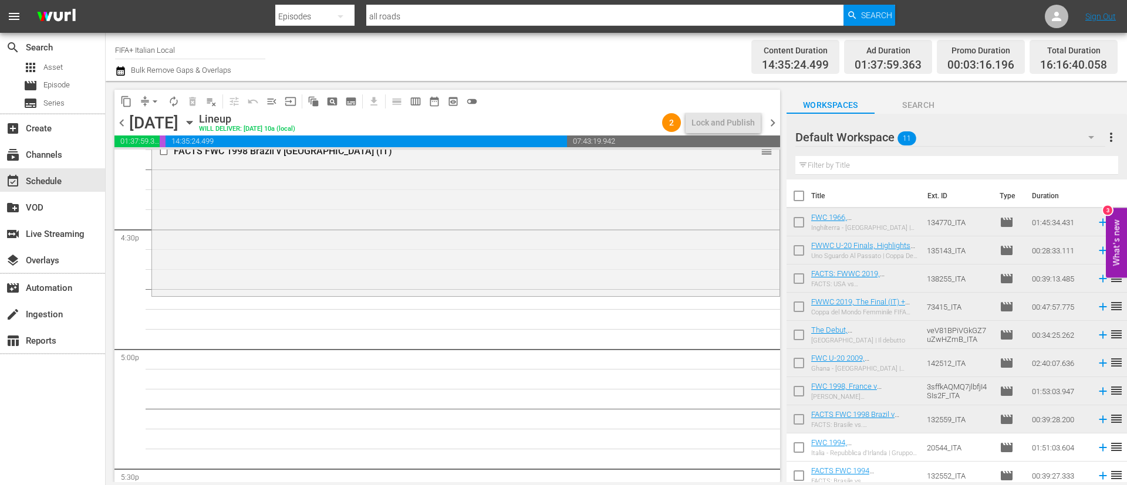
scroll to position [3873, 0]
click at [1098, 363] on icon at bounding box center [1102, 364] width 8 height 8
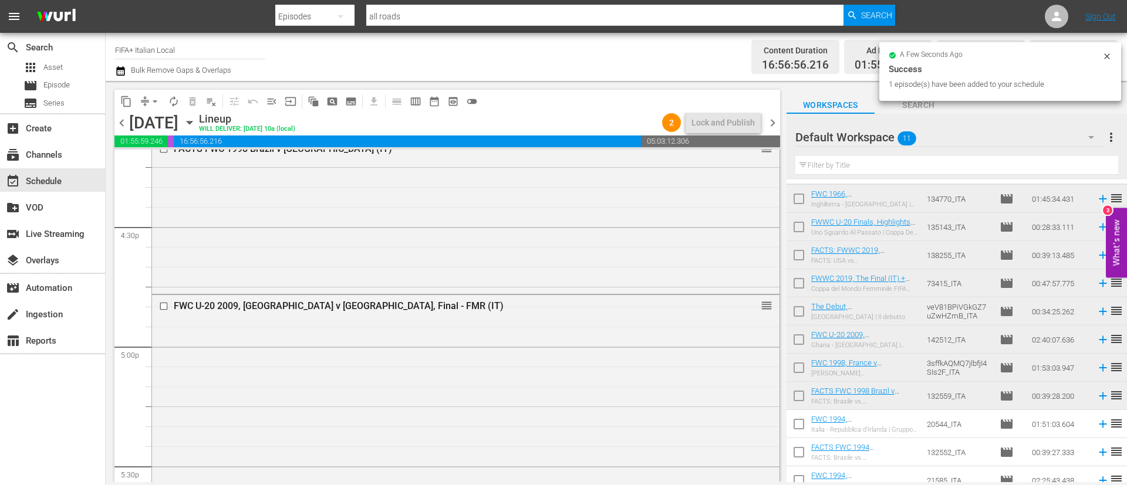
scroll to position [34, 0]
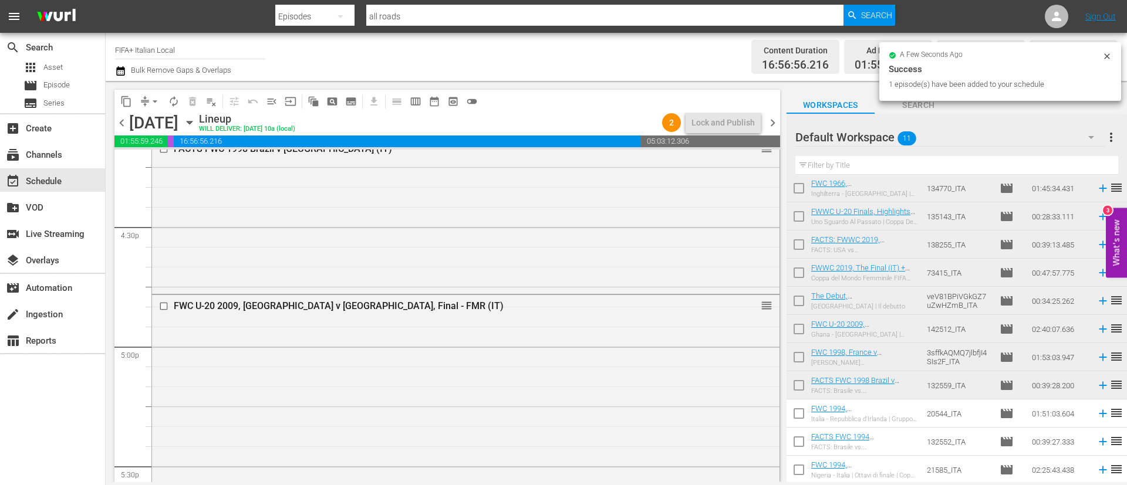
click at [810, 415] on input "checkbox" at bounding box center [798, 416] width 25 height 25
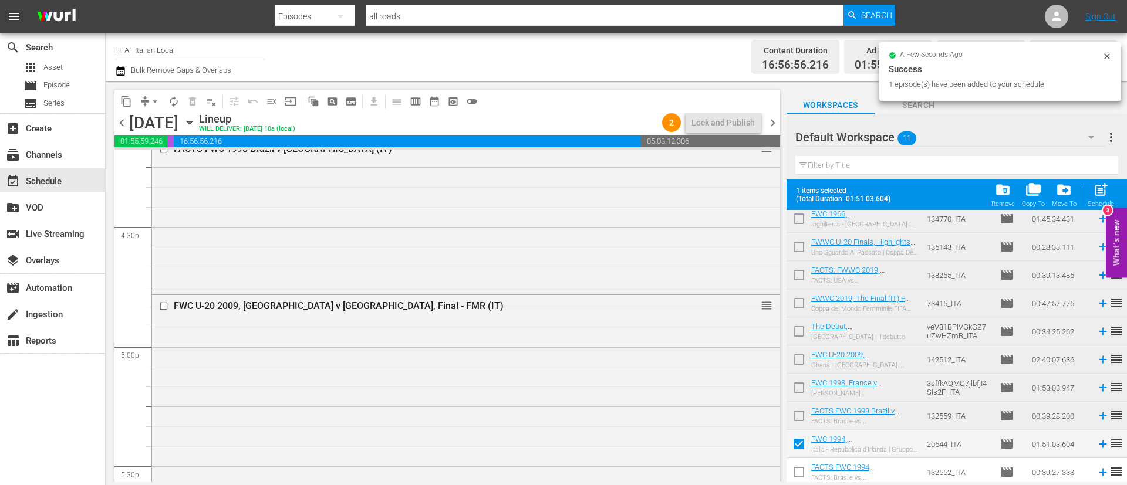
scroll to position [65, 0]
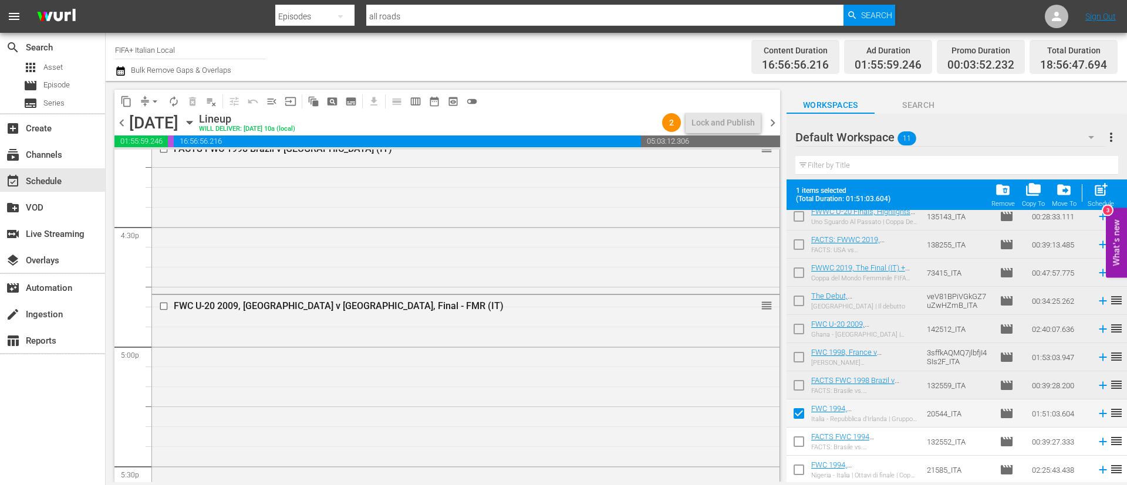
click at [808, 448] on input "checkbox" at bounding box center [798, 444] width 25 height 25
click at [804, 471] on input "checkbox" at bounding box center [798, 472] width 25 height 25
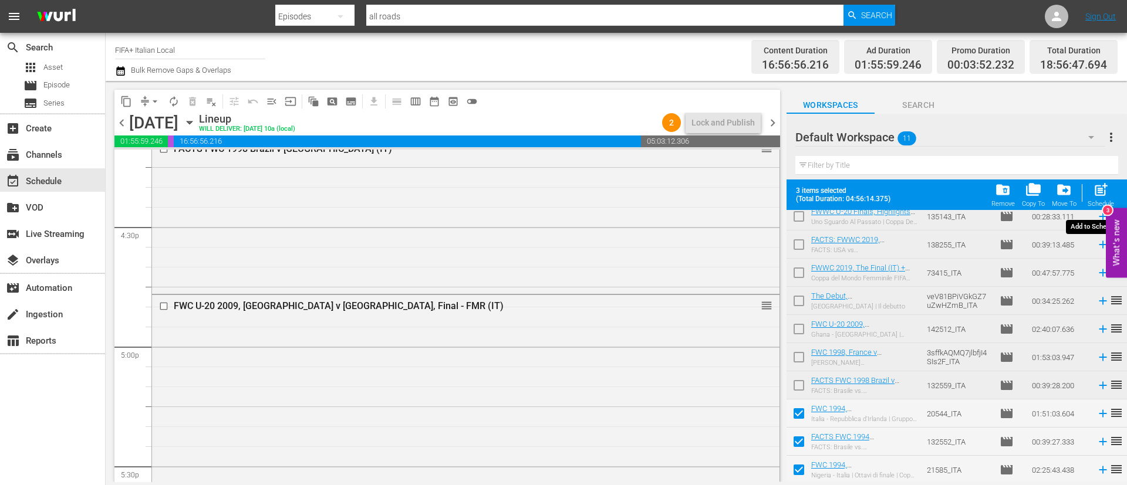
click at [1104, 193] on span "post_add" at bounding box center [1101, 190] width 16 height 16
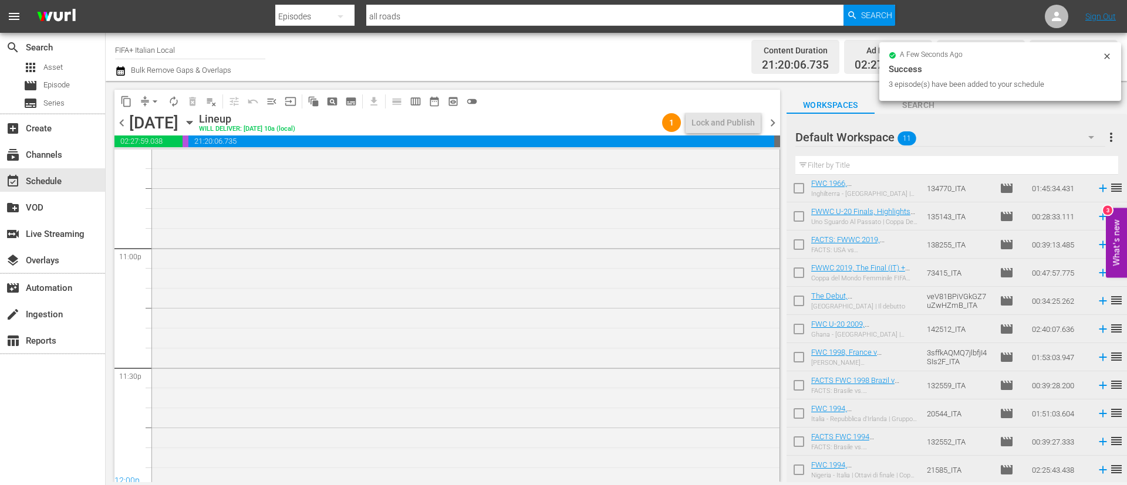
scroll to position [5506, 0]
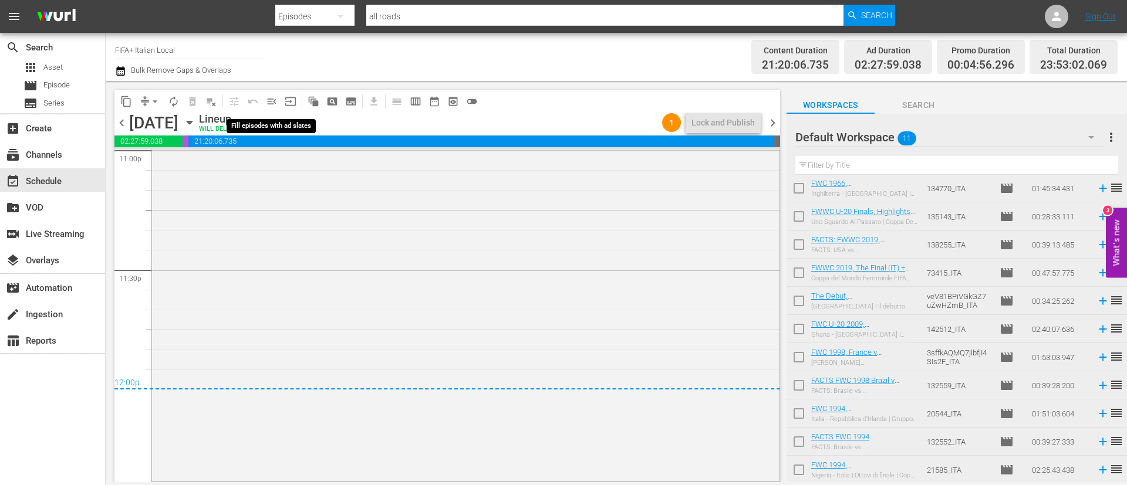
click at [278, 104] on button "menu_open" at bounding box center [271, 101] width 19 height 19
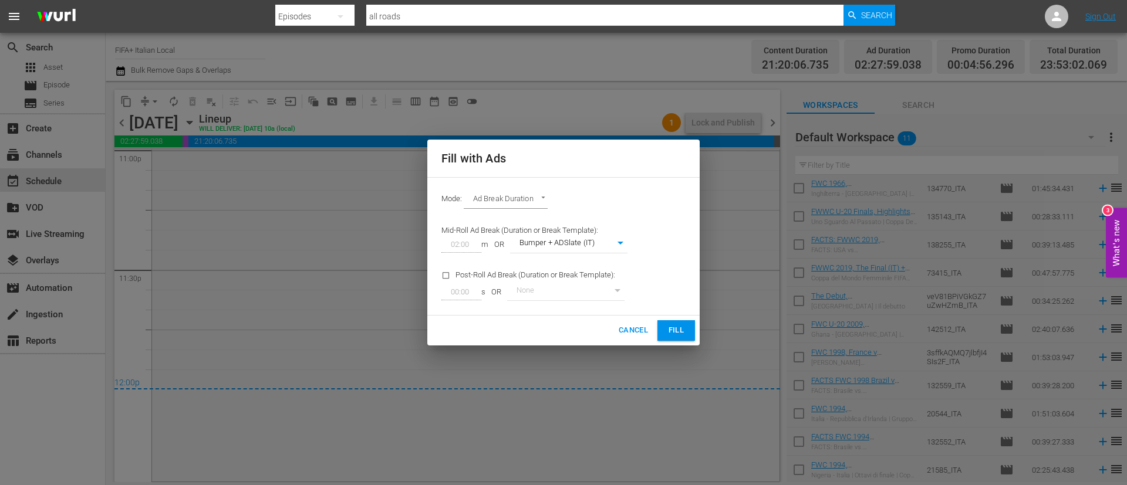
click at [674, 329] on span "Fill" at bounding box center [676, 330] width 19 height 13
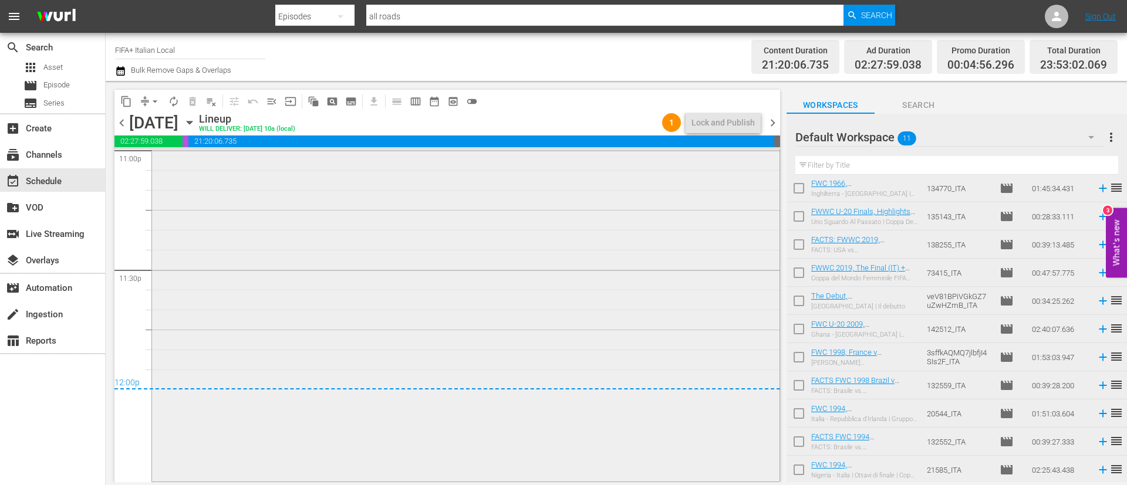
scroll to position [4714, 0]
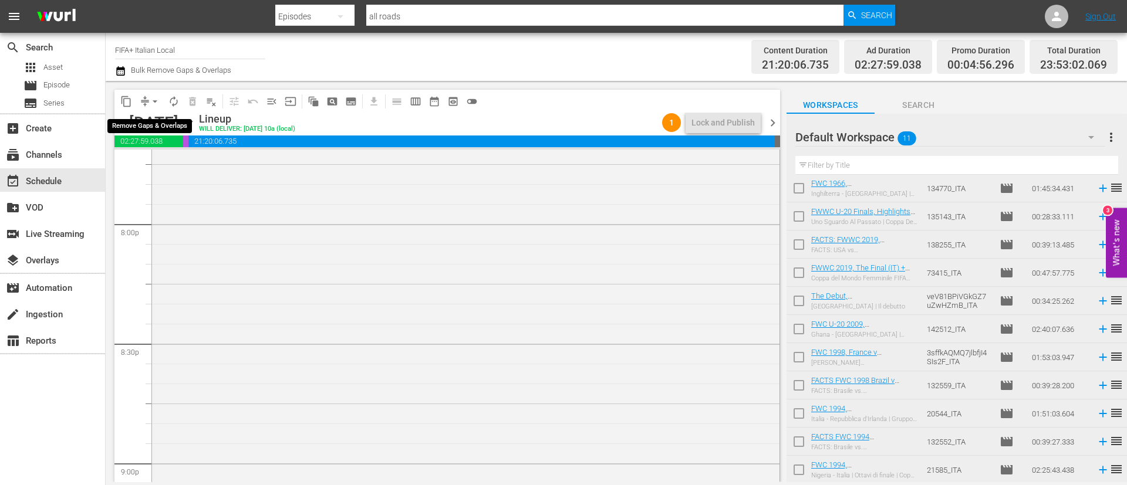
click at [154, 100] on span "arrow_drop_down" at bounding box center [155, 102] width 12 height 12
click at [171, 169] on li "Align to End of Previous Day" at bounding box center [155, 163] width 123 height 19
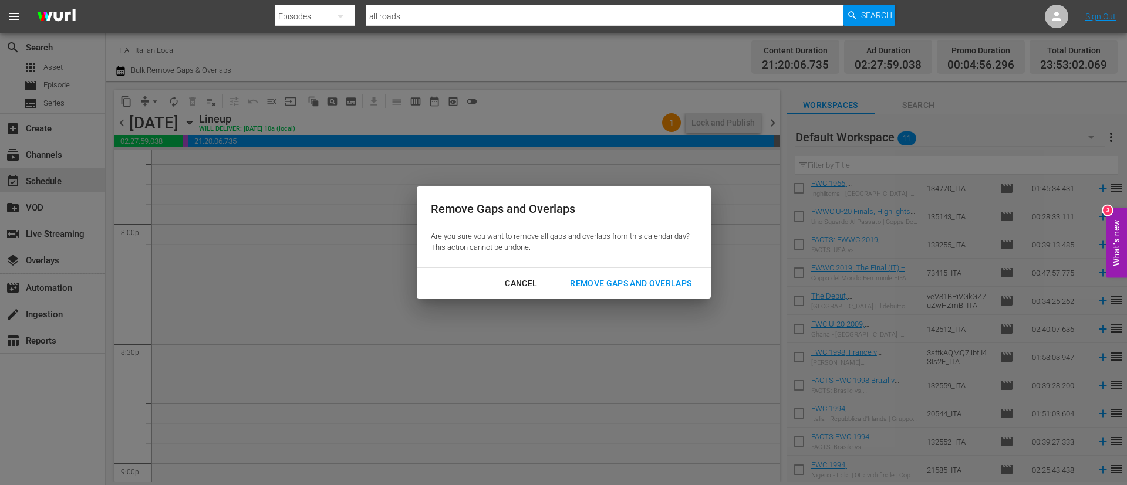
click at [609, 284] on div "Remove Gaps and Overlaps" at bounding box center [630, 283] width 140 height 15
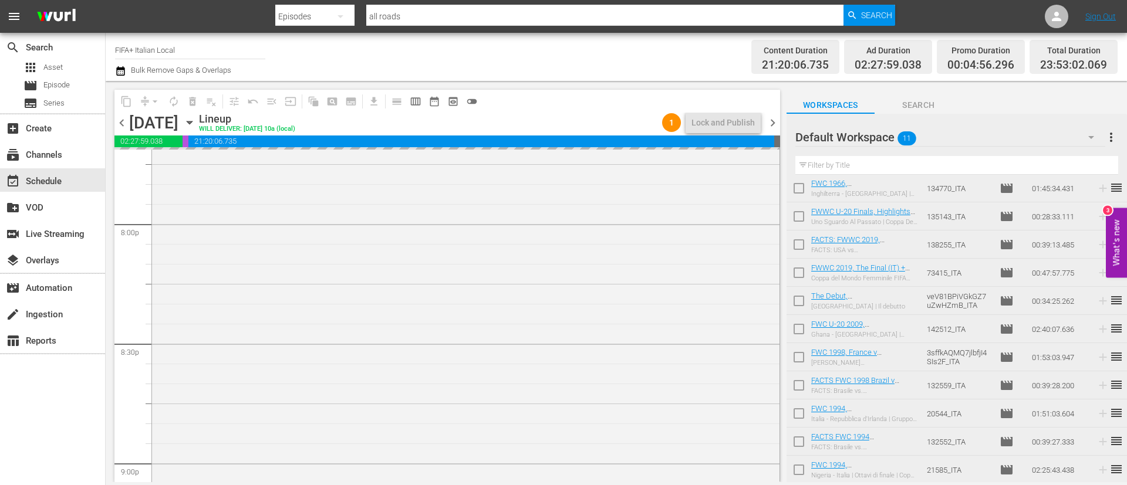
click at [1112, 134] on span "more_vert" at bounding box center [1111, 137] width 14 height 14
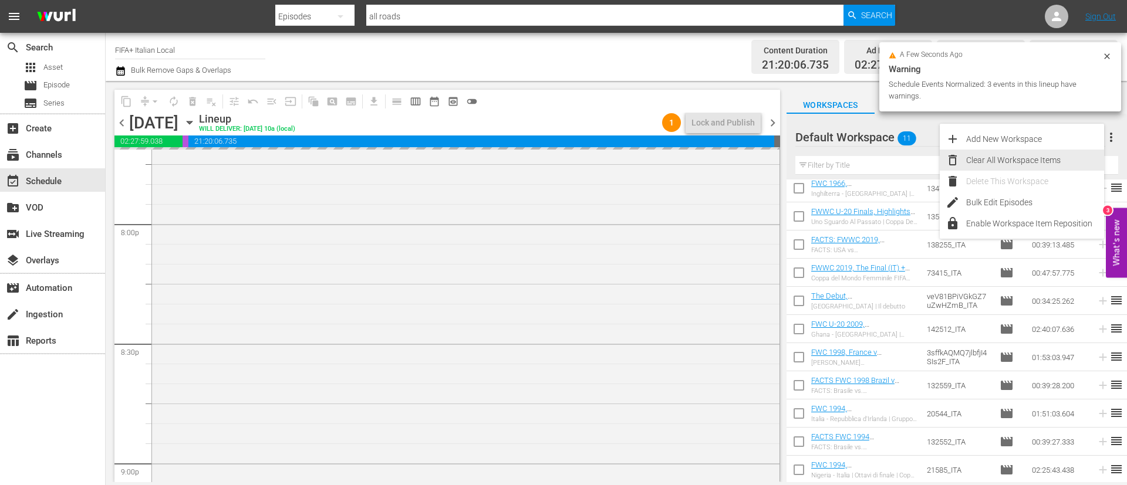
click at [1067, 152] on div "Clear All Workspace Items" at bounding box center [1035, 160] width 138 height 21
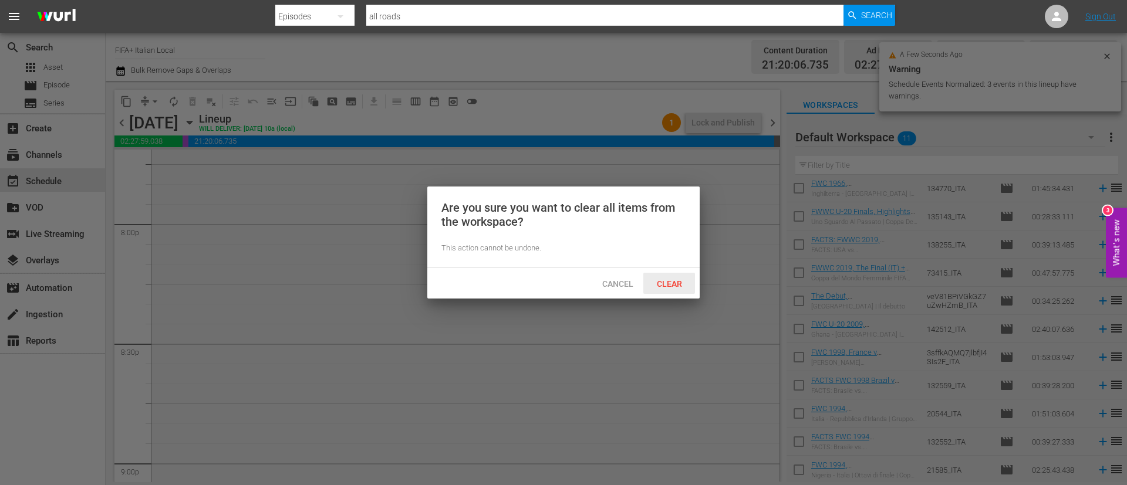
click at [668, 287] on span "Clear" at bounding box center [669, 283] width 44 height 9
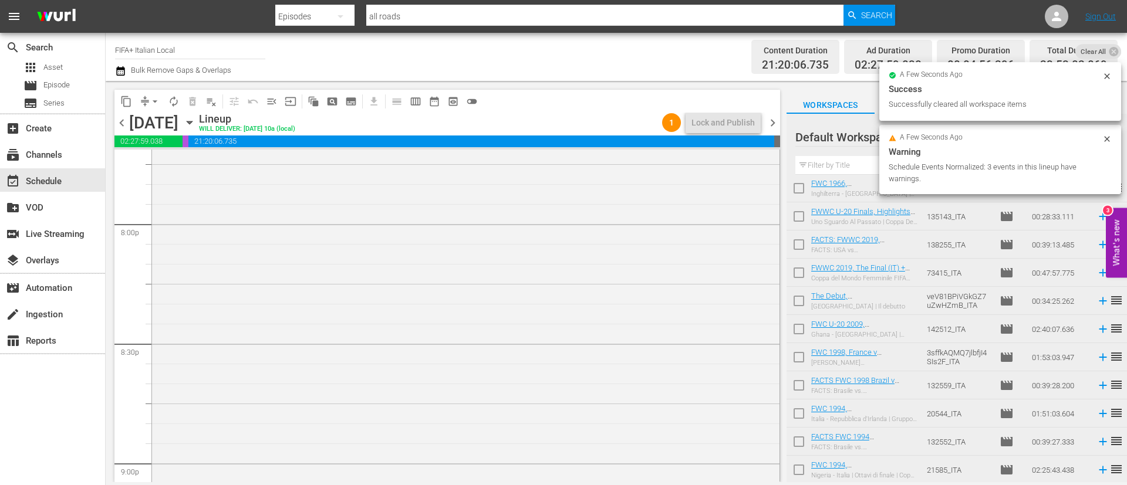
scroll to position [0, 0]
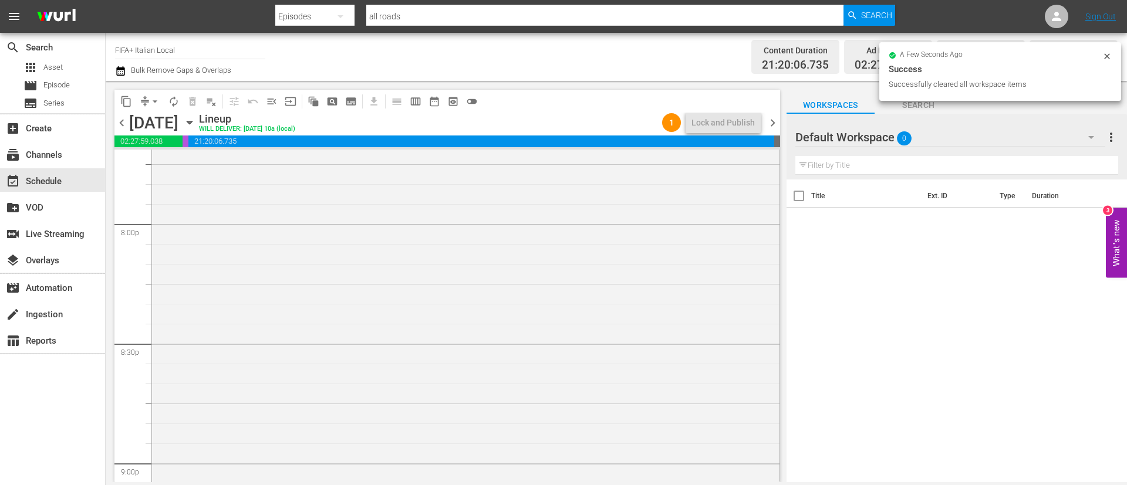
click at [780, 119] on div "content_copy compress arrow_drop_down autorenew_outlined delete_forever_outline…" at bounding box center [444, 281] width 677 height 401
click at [778, 121] on span "chevron_right" at bounding box center [772, 123] width 15 height 15
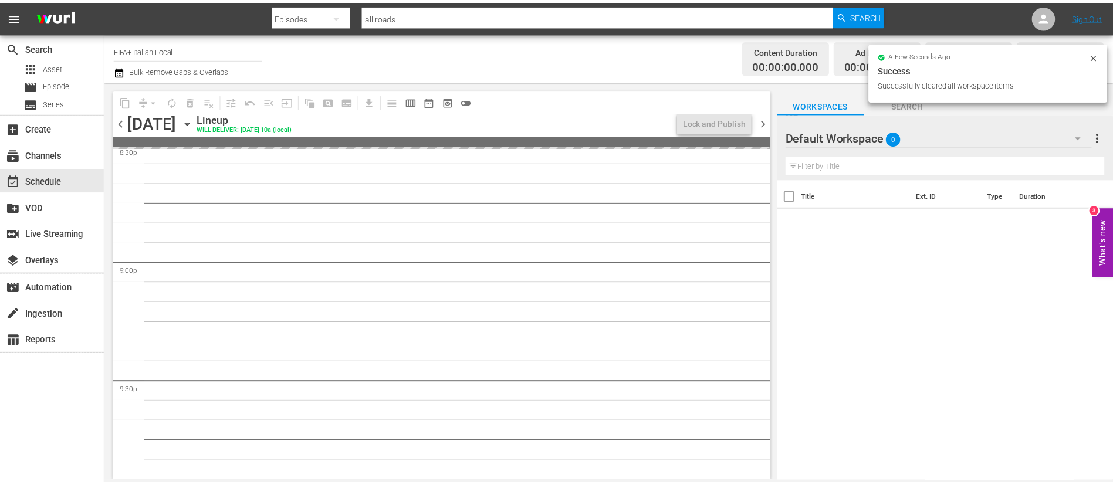
scroll to position [4893, 0]
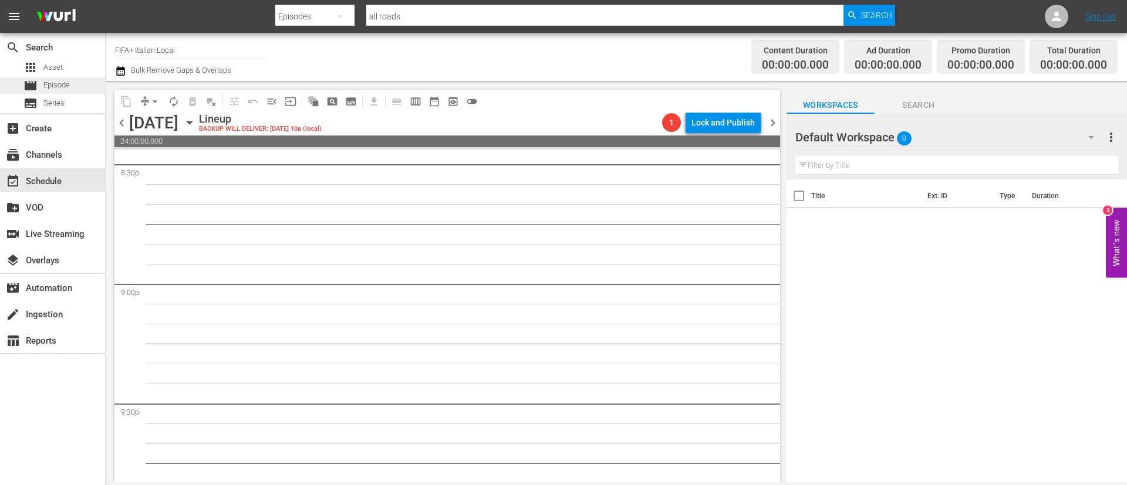
click at [64, 86] on span "Episode" at bounding box center [56, 85] width 26 height 12
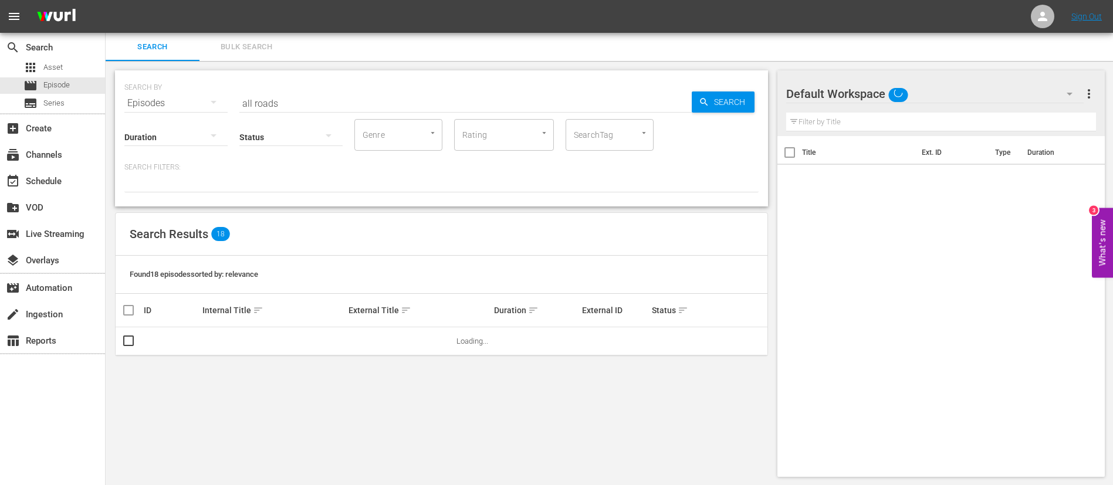
click at [255, 38] on button "Bulk Search" at bounding box center [247, 47] width 94 height 28
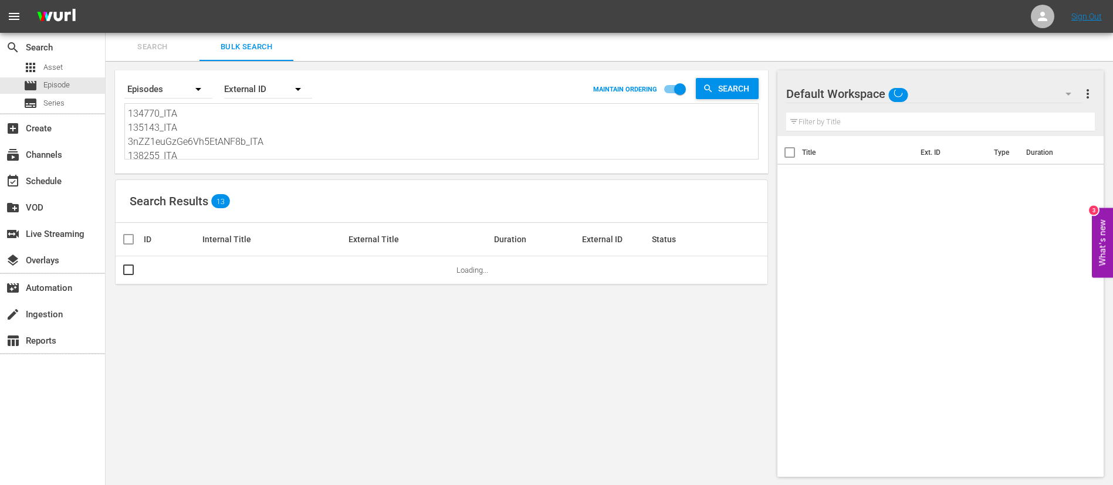
click at [253, 131] on textarea "134770_ITA 135143_ITA 3nZZ1euGzGe6Vh5EtANF8b_ITA 138255_ITA veV81BPiVGkGZ7uZwHZ…" at bounding box center [443, 133] width 630 height 53
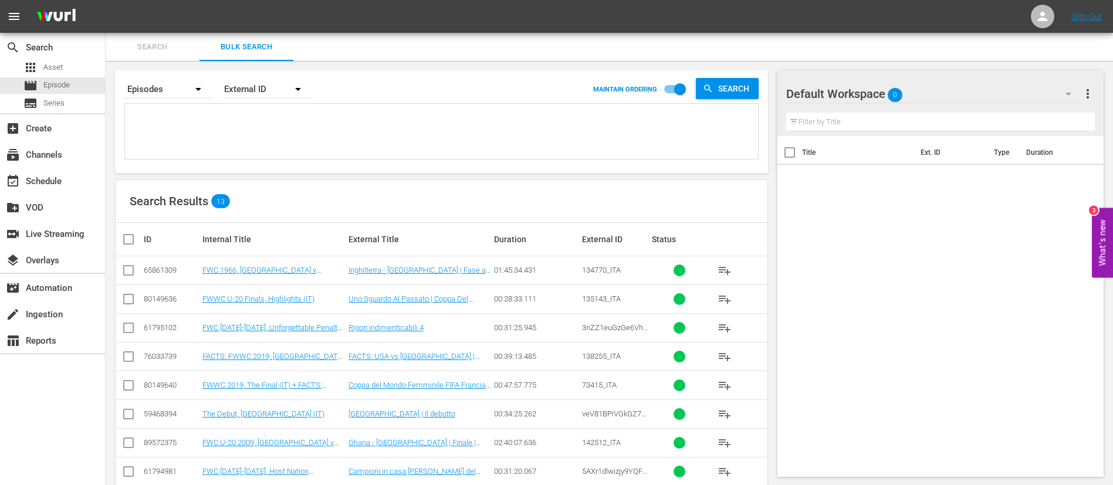
paste textarea "134769_ITA 135143_ITA 4coghu6zf00KTkL2Wxt3W6_ITA 138188_ITA 4iHpy3vcGaXaKrBp20L…"
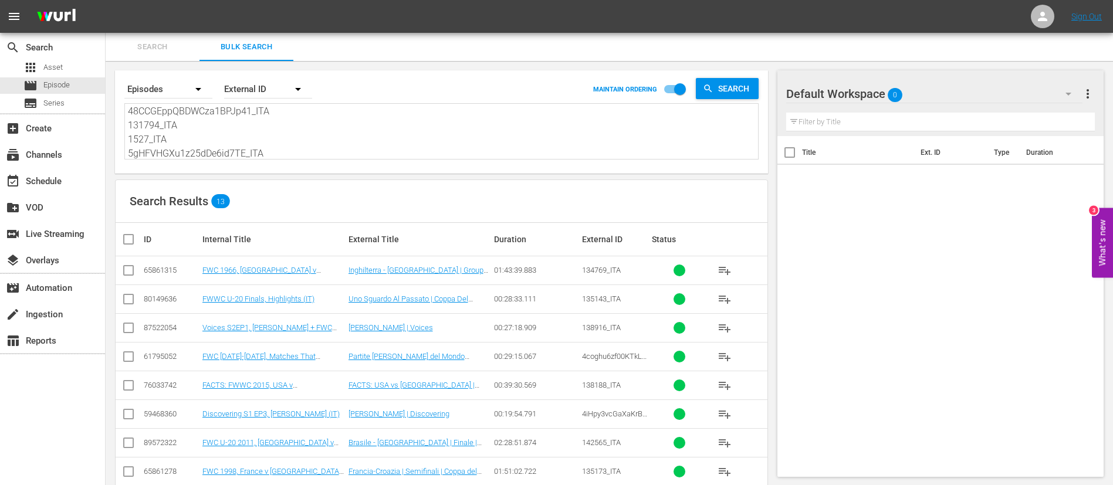
click at [125, 243] on input "checkbox" at bounding box center [132, 239] width 23 height 14
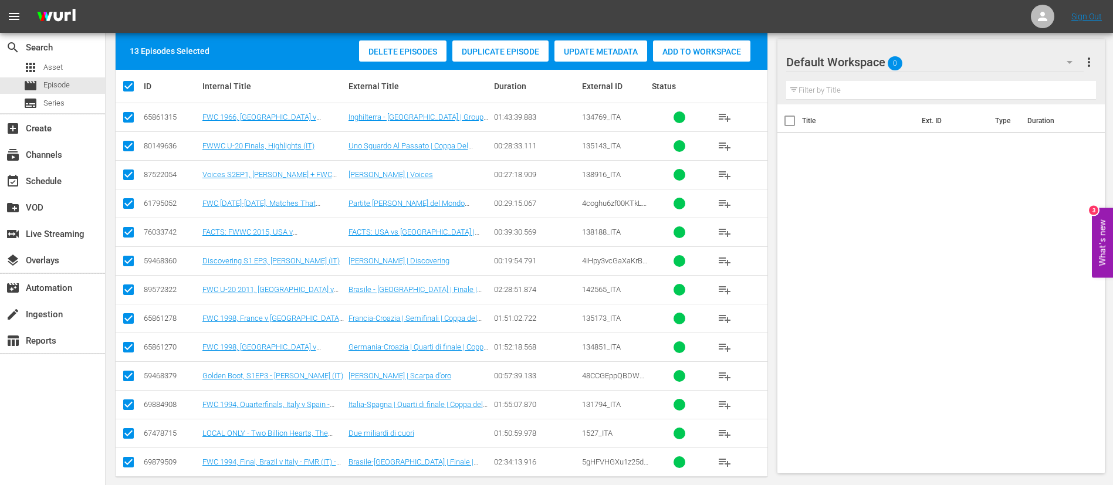
scroll to position [205, 0]
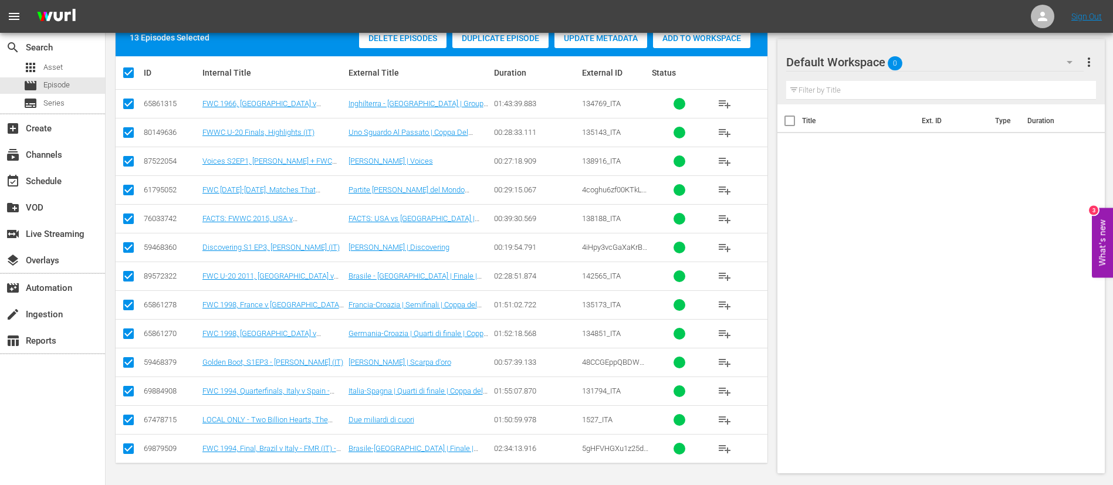
click at [131, 191] on input "checkbox" at bounding box center [128, 192] width 14 height 14
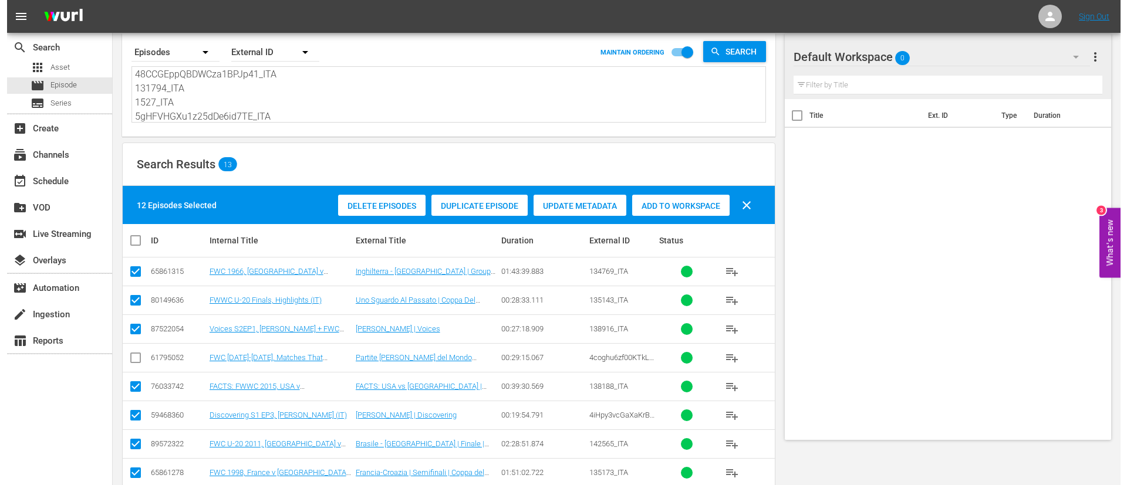
scroll to position [0, 0]
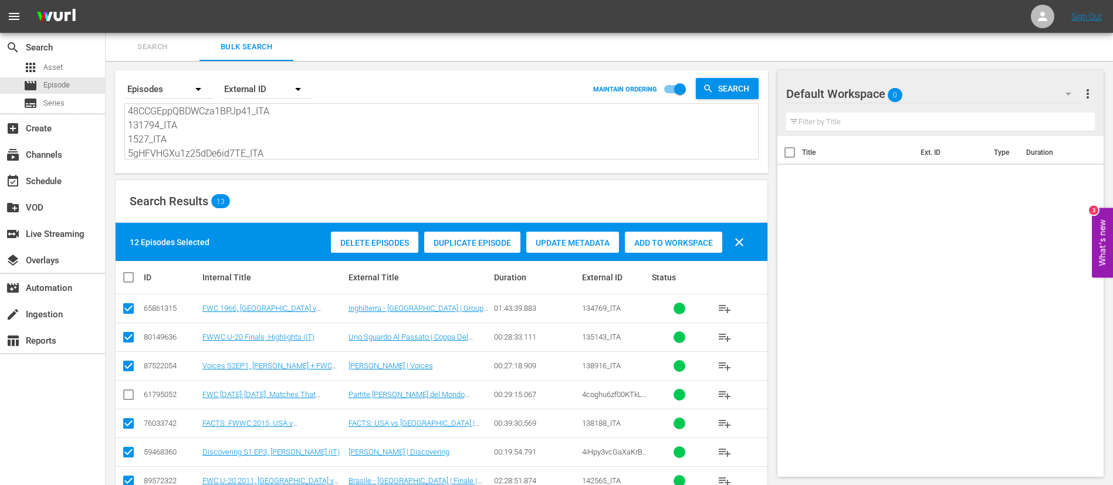
click at [698, 242] on span "Add to Workspace" at bounding box center [673, 242] width 97 height 9
click at [91, 171] on div "event_available Schedule" at bounding box center [52, 179] width 105 height 23
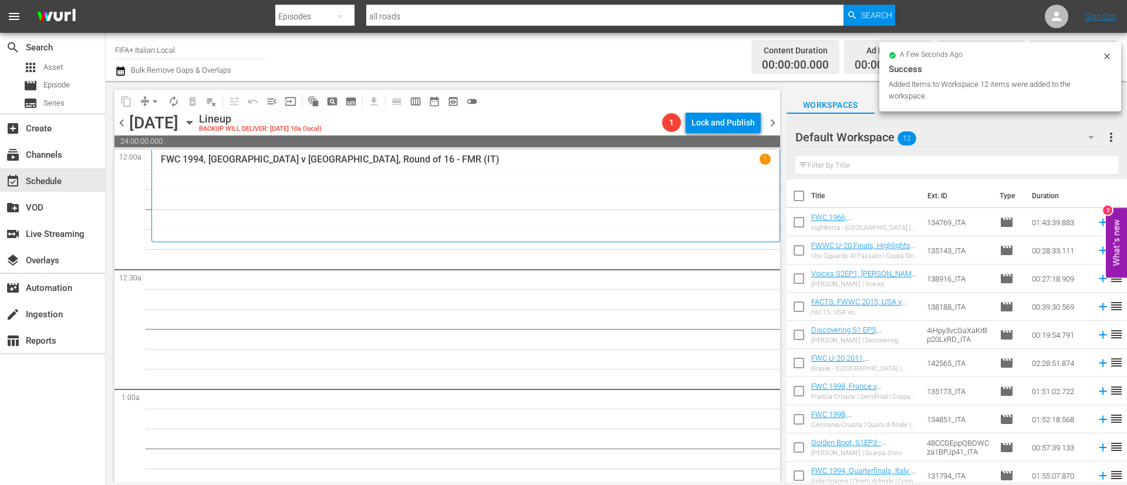
click at [793, 195] on input "checkbox" at bounding box center [798, 198] width 25 height 25
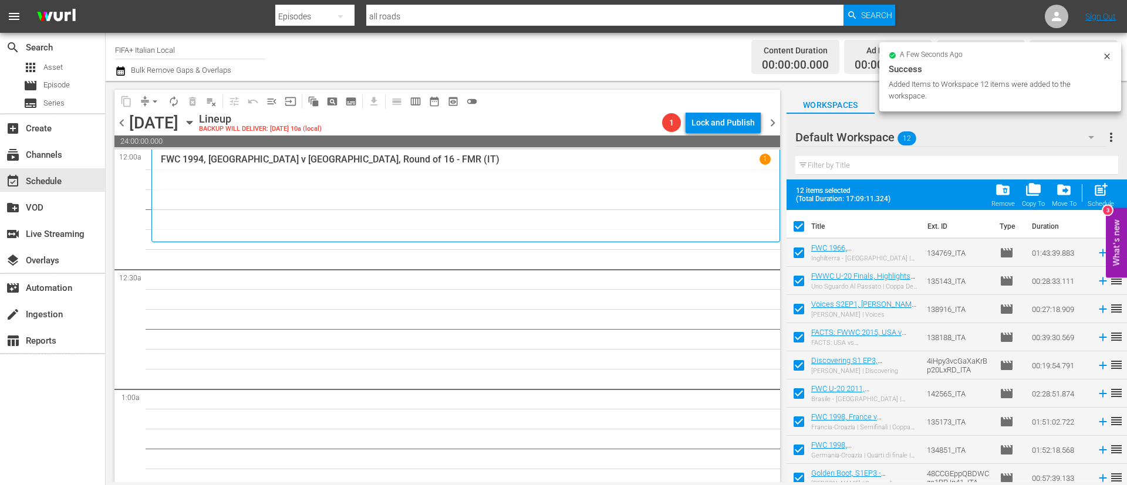
scroll to position [93, 0]
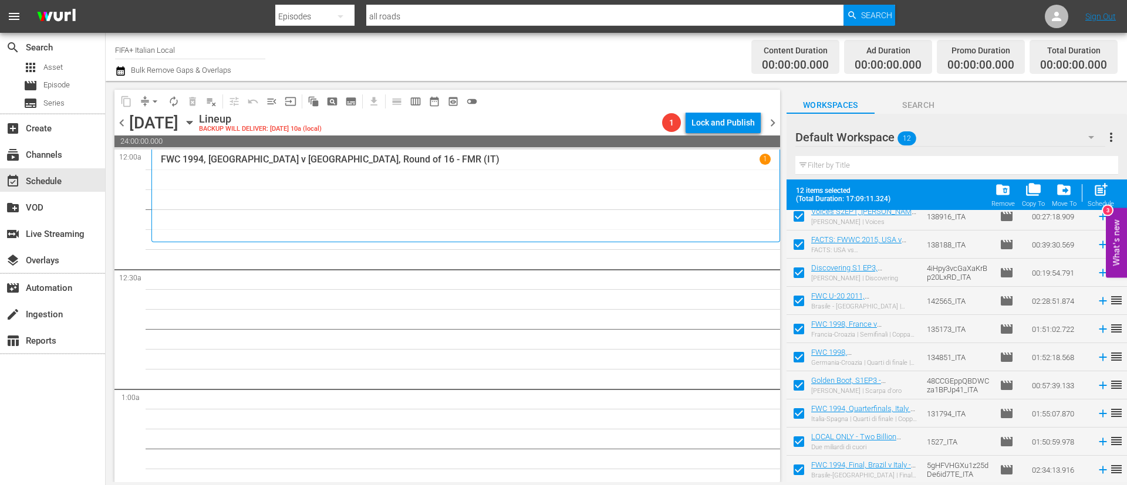
click at [798, 417] on input "checkbox" at bounding box center [798, 416] width 25 height 25
click at [803, 442] on input "checkbox" at bounding box center [798, 444] width 25 height 25
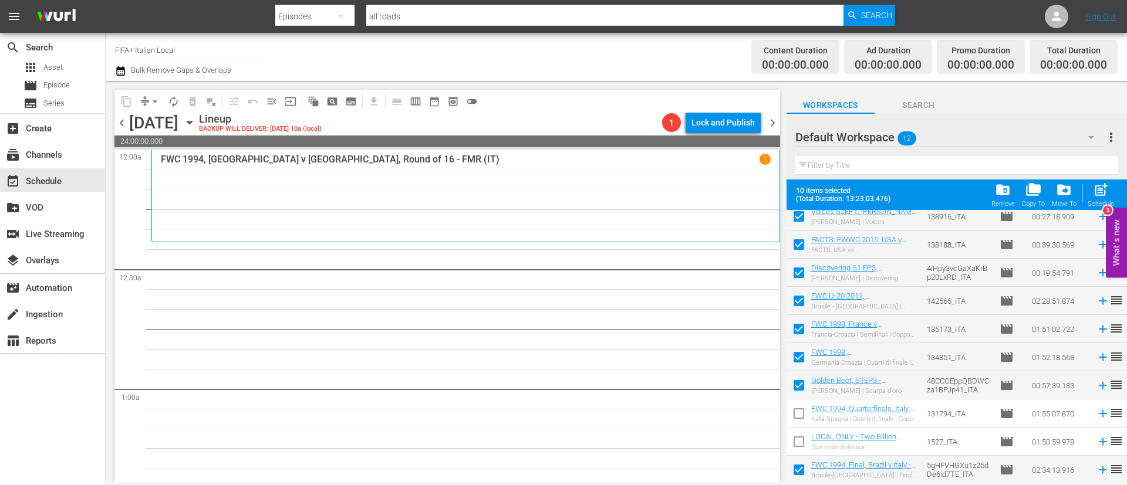
click at [805, 476] on input "checkbox" at bounding box center [798, 472] width 25 height 25
click at [1101, 192] on span "post_add" at bounding box center [1101, 190] width 16 height 16
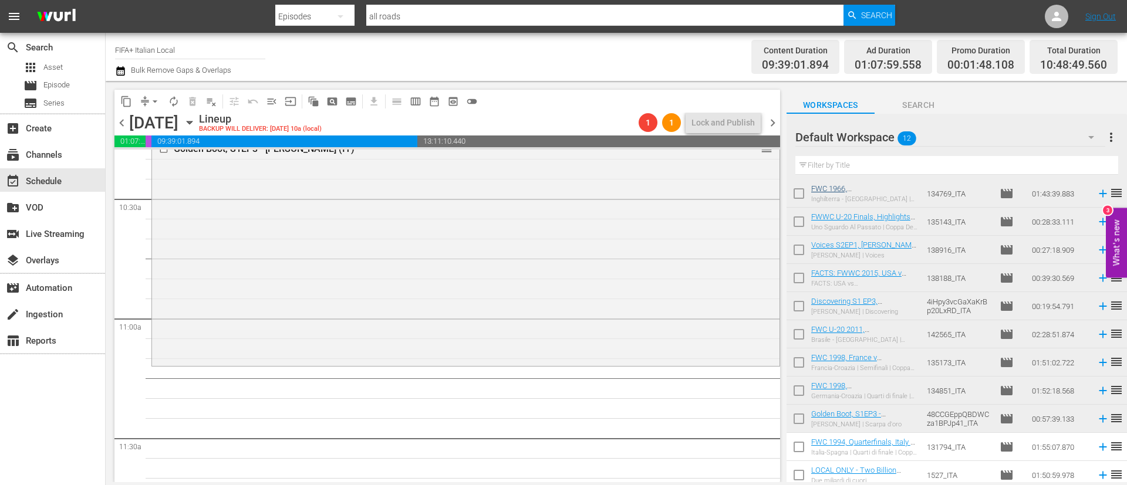
scroll to position [0, 0]
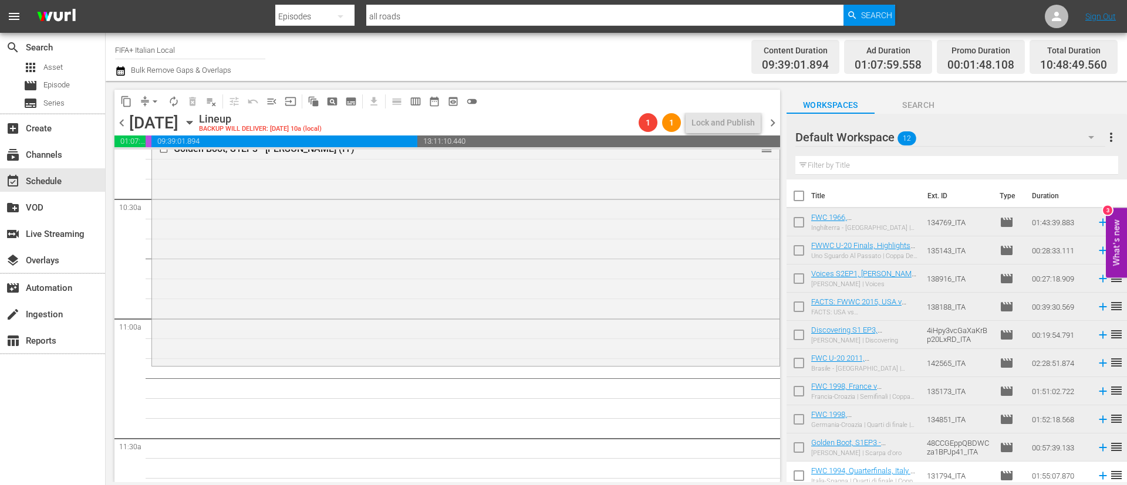
click at [793, 229] on input "checkbox" at bounding box center [798, 224] width 25 height 25
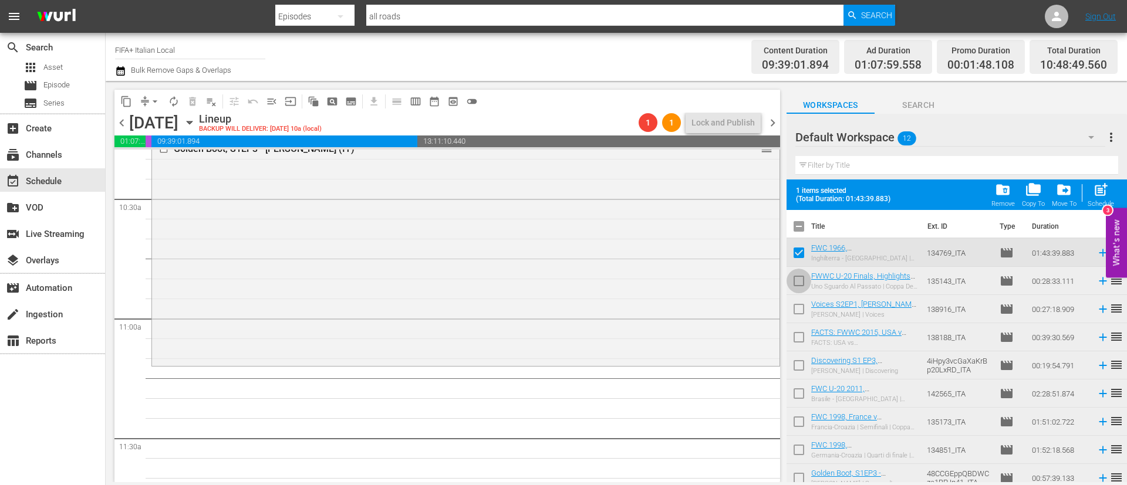
click at [789, 290] on input "checkbox" at bounding box center [798, 283] width 25 height 25
click at [794, 313] on input "checkbox" at bounding box center [798, 311] width 25 height 25
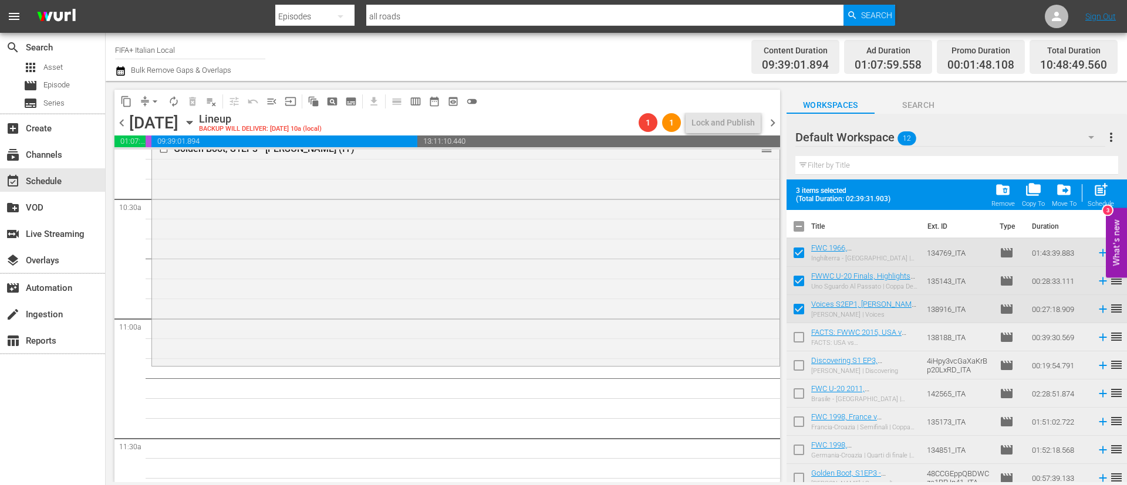
click at [795, 335] on input "checkbox" at bounding box center [798, 339] width 25 height 25
click at [797, 354] on span at bounding box center [798, 365] width 25 height 25
click at [796, 365] on input "checkbox" at bounding box center [798, 368] width 25 height 25
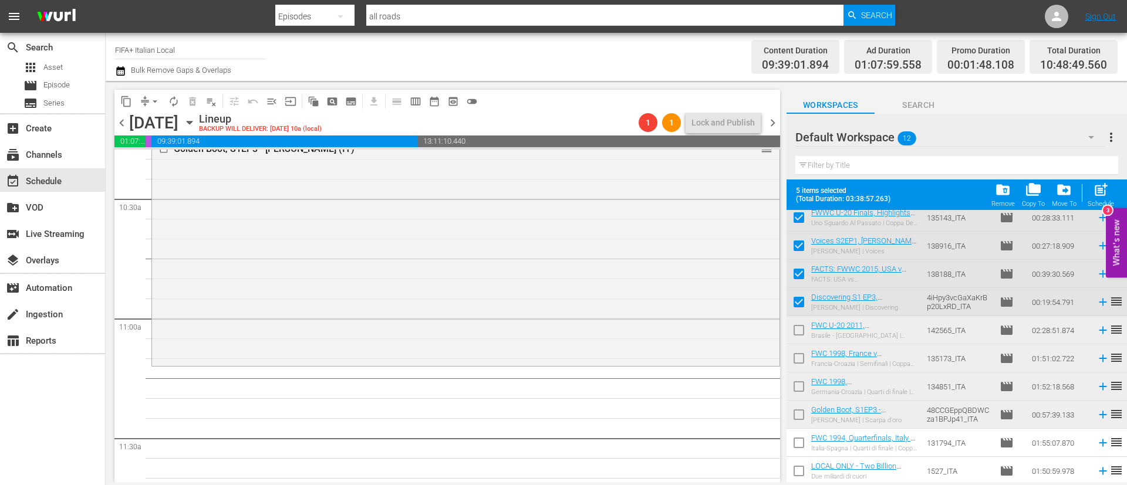
scroll to position [88, 0]
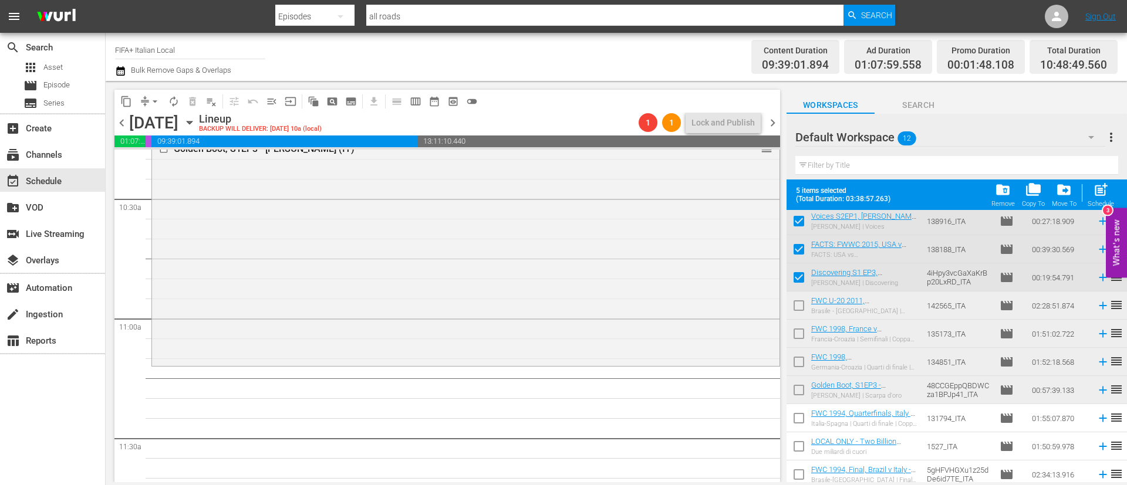
click at [800, 386] on input "checkbox" at bounding box center [798, 392] width 25 height 25
click at [1101, 187] on span "post_add" at bounding box center [1101, 190] width 16 height 16
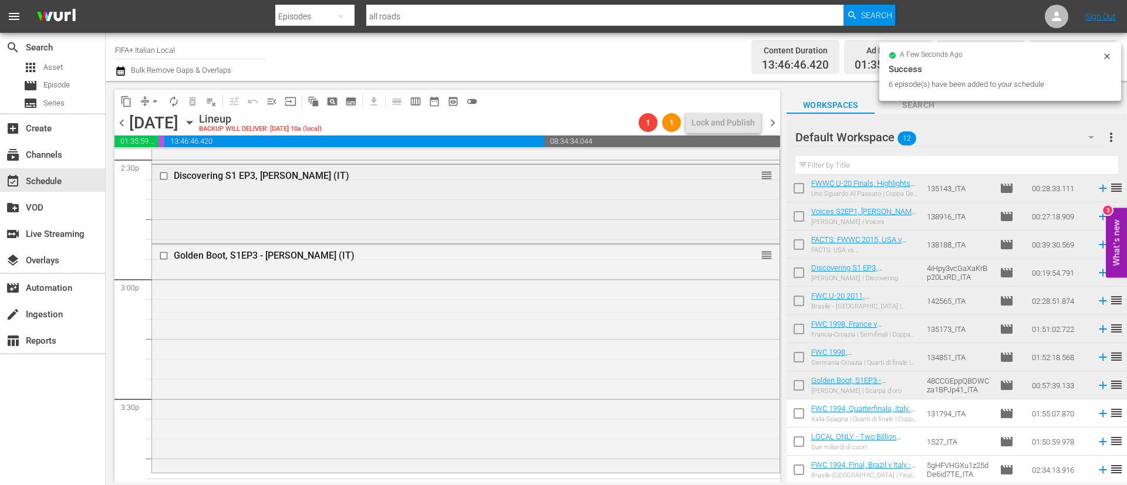
scroll to position [3609, 0]
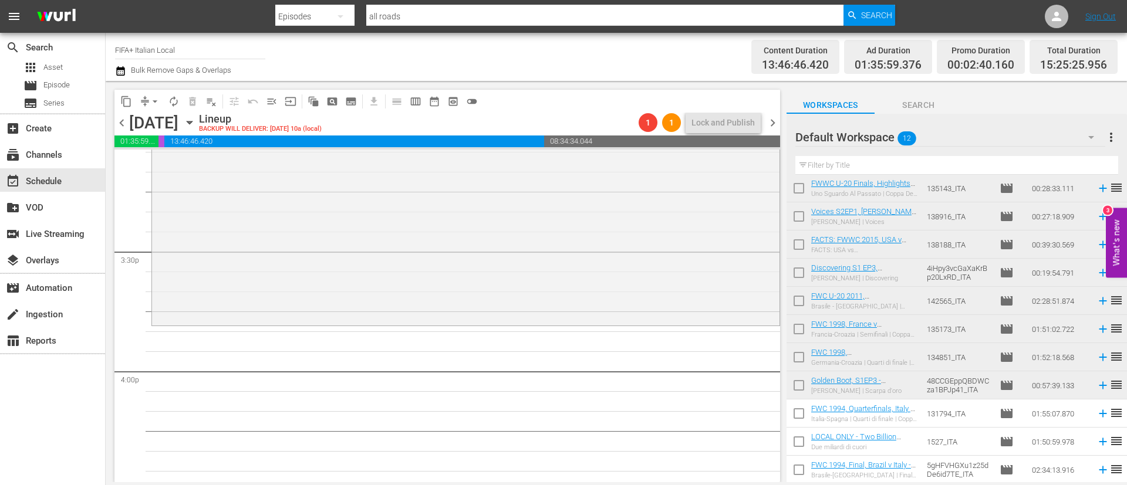
click at [800, 302] on input "checkbox" at bounding box center [798, 303] width 25 height 25
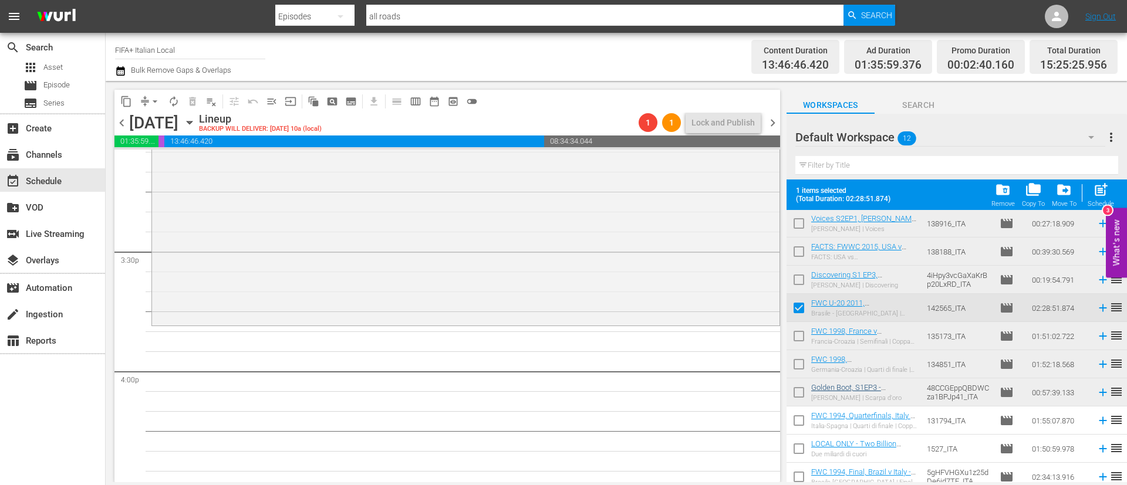
scroll to position [93, 0]
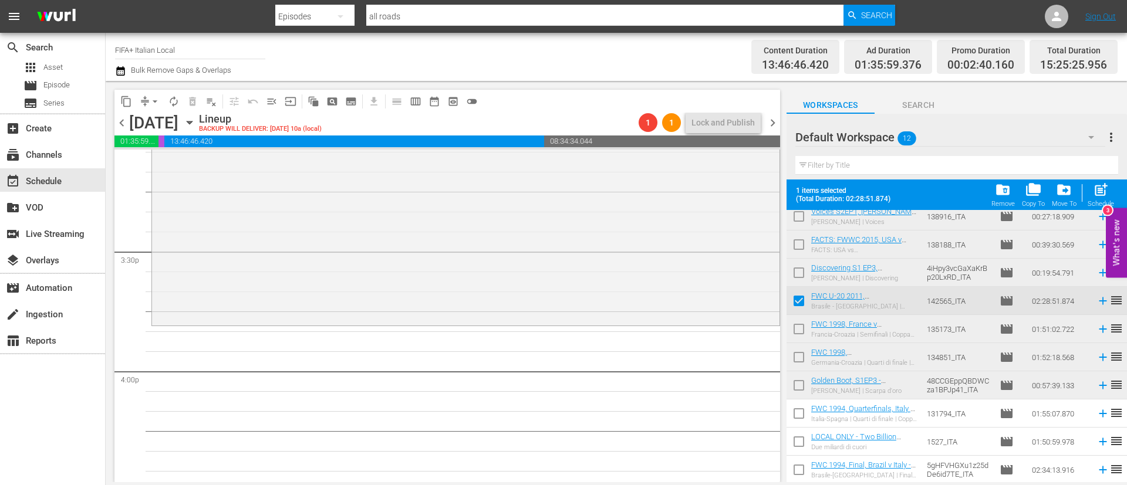
click at [802, 416] on input "checkbox" at bounding box center [798, 416] width 25 height 25
click at [803, 442] on input "checkbox" at bounding box center [798, 444] width 25 height 25
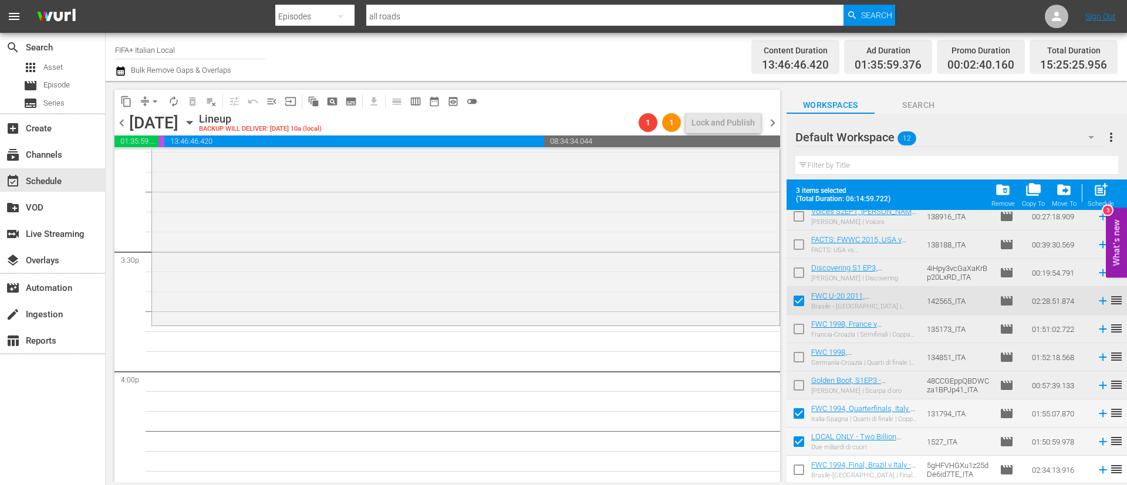
click at [801, 466] on input "checkbox" at bounding box center [798, 472] width 25 height 25
click at [1105, 180] on button "post_add Schedule" at bounding box center [1100, 194] width 33 height 33
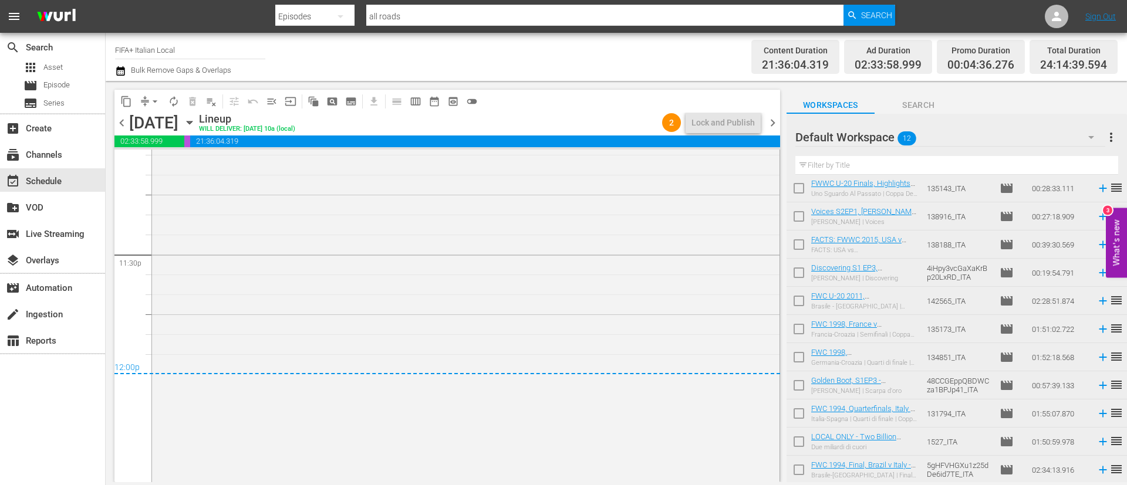
scroll to position [5565, 0]
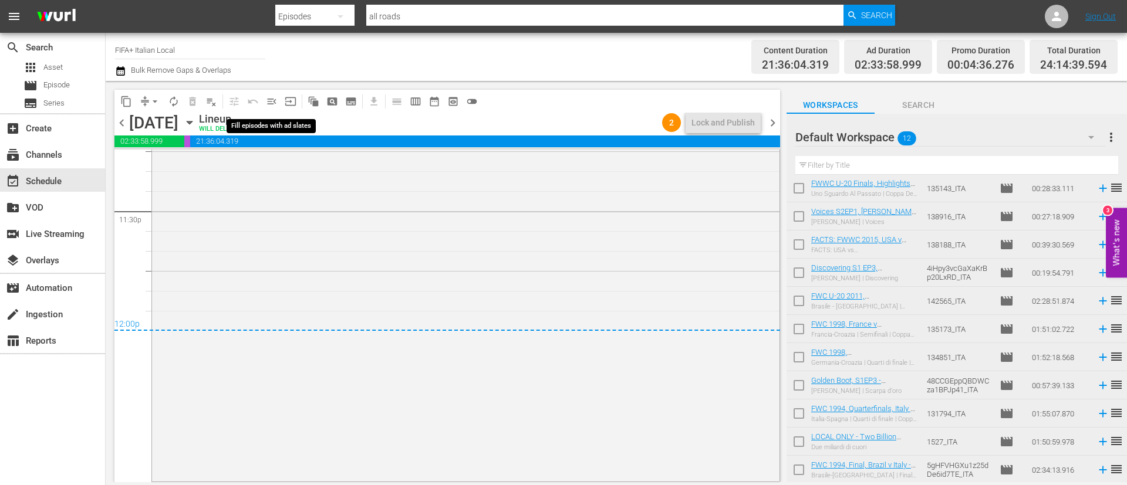
click at [276, 102] on span "menu_open" at bounding box center [272, 102] width 12 height 12
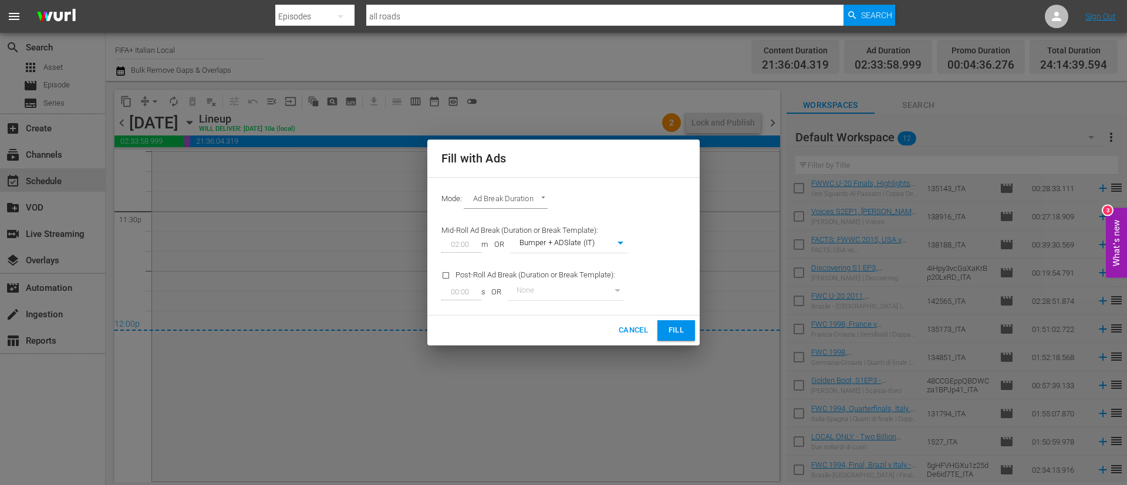
click at [683, 320] on button "Fill" at bounding box center [676, 330] width 38 height 21
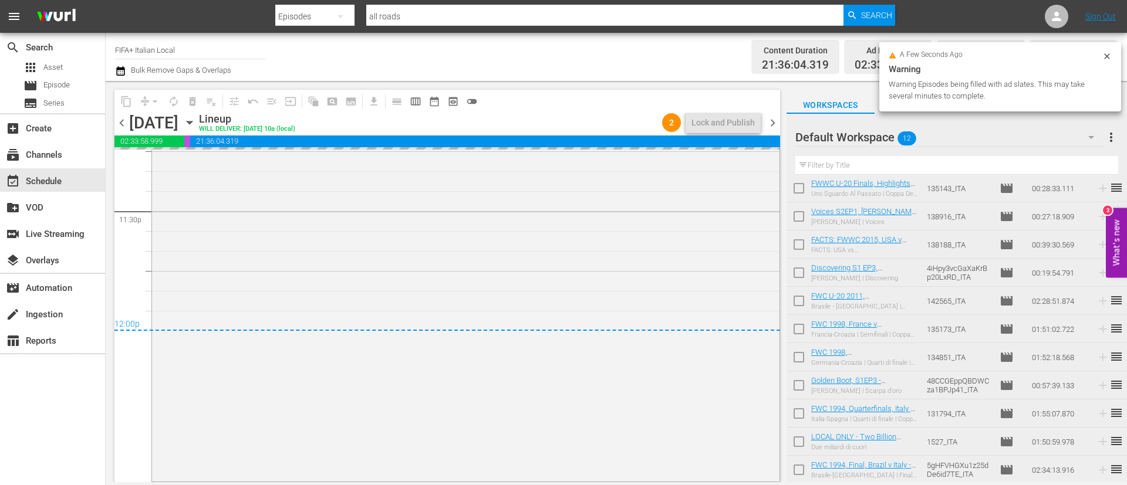
click at [1107, 139] on span "more_vert" at bounding box center [1111, 137] width 14 height 14
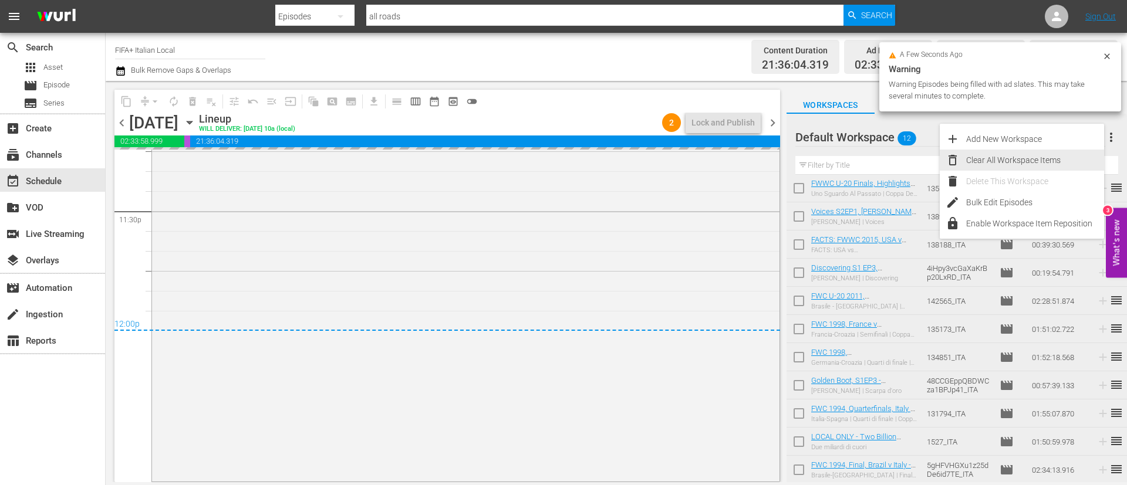
click at [1059, 153] on div "Clear All Workspace Items" at bounding box center [1035, 160] width 138 height 21
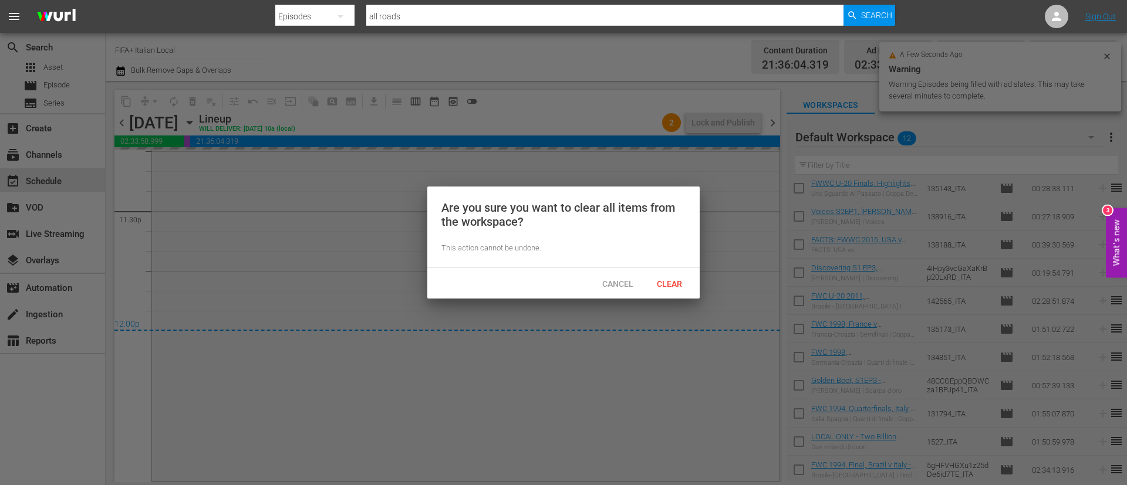
click at [662, 279] on span "Clear" at bounding box center [669, 283] width 44 height 9
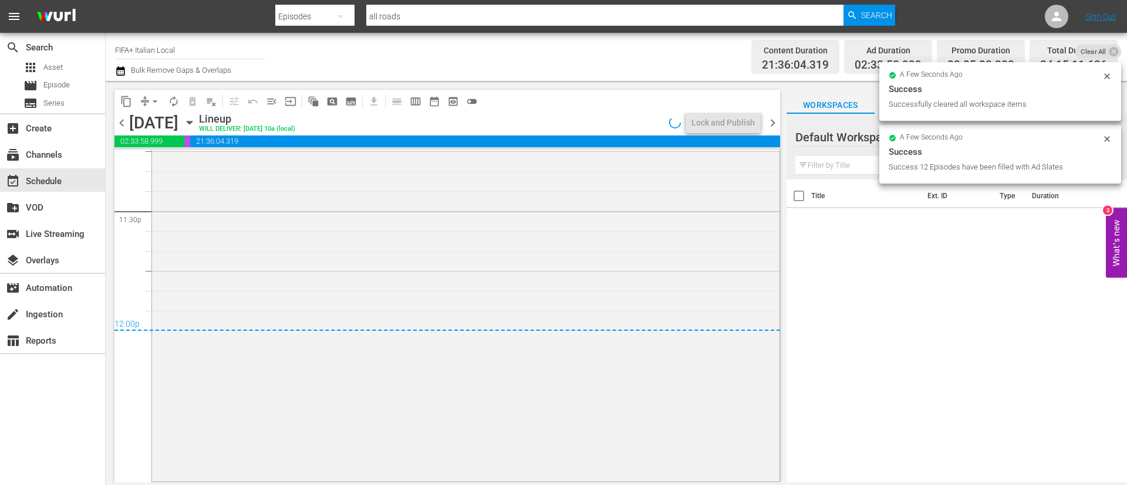
scroll to position [0, 0]
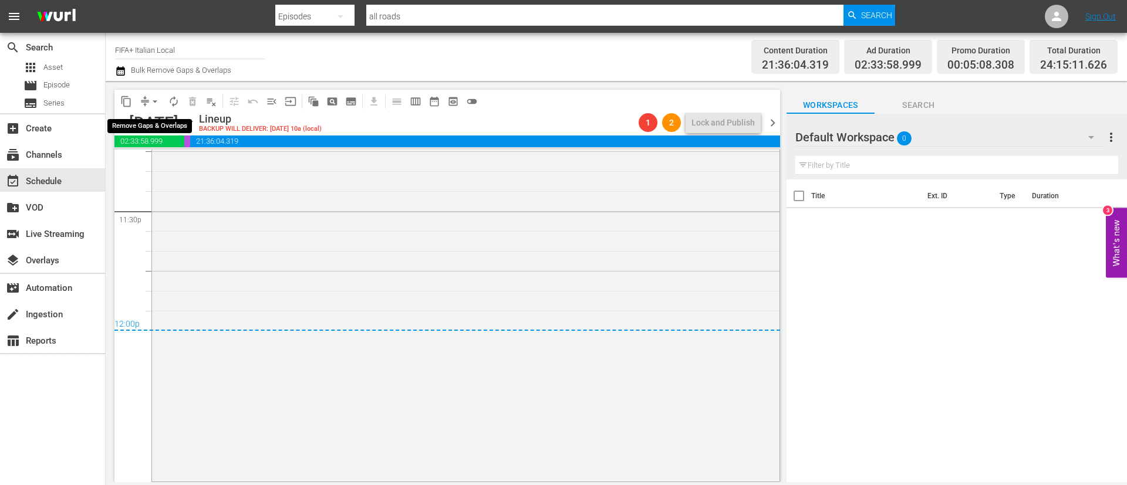
click at [156, 99] on span "arrow_drop_down" at bounding box center [155, 102] width 12 height 12
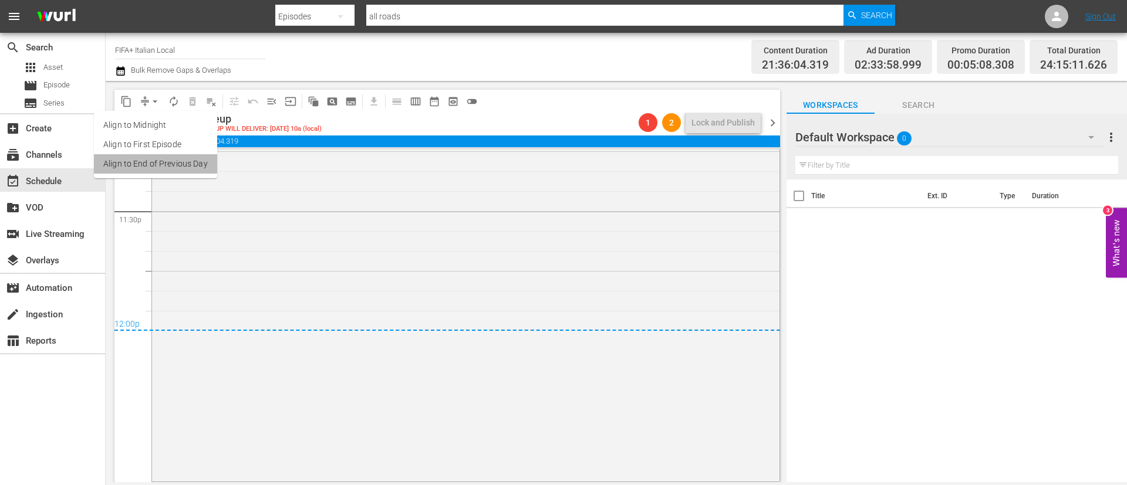
click at [179, 163] on li "Align to End of Previous Day" at bounding box center [155, 163] width 123 height 19
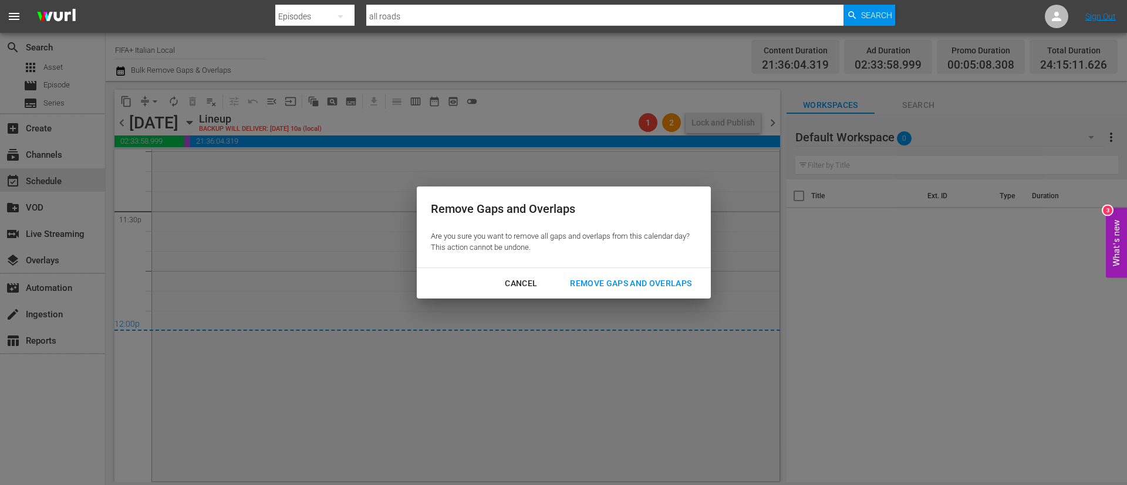
click at [633, 289] on div "Remove Gaps and Overlaps" at bounding box center [630, 283] width 140 height 15
click at [633, 290] on div "Remove Gaps and Overlaps" at bounding box center [630, 283] width 140 height 15
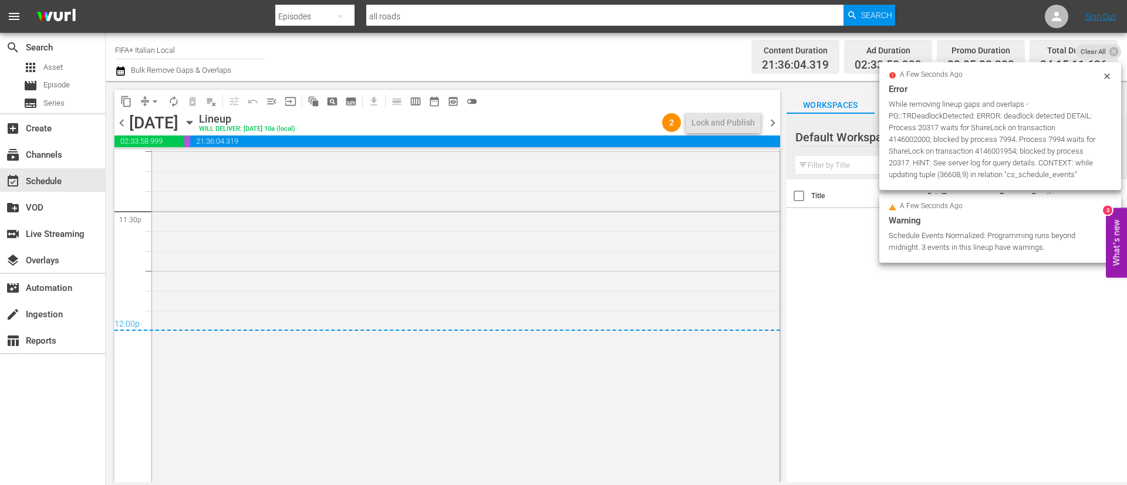
scroll to position [5567, 0]
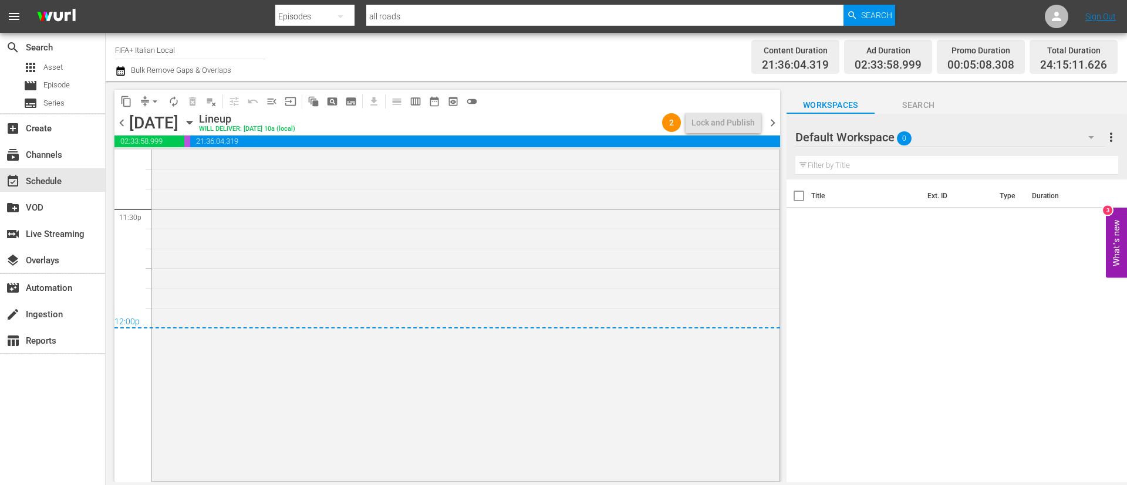
click at [196, 124] on icon "button" at bounding box center [189, 122] width 13 height 13
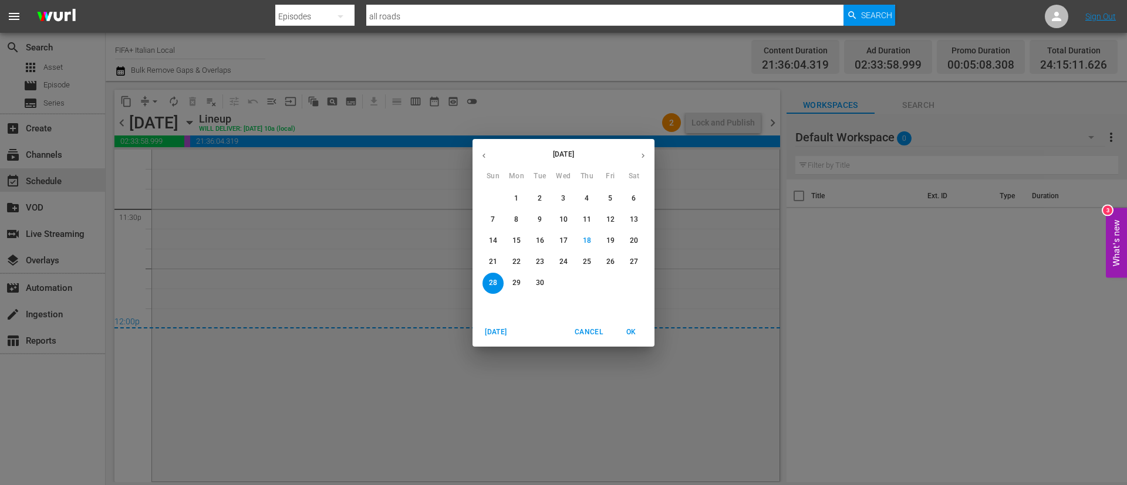
click at [549, 260] on span "23" at bounding box center [539, 262] width 21 height 10
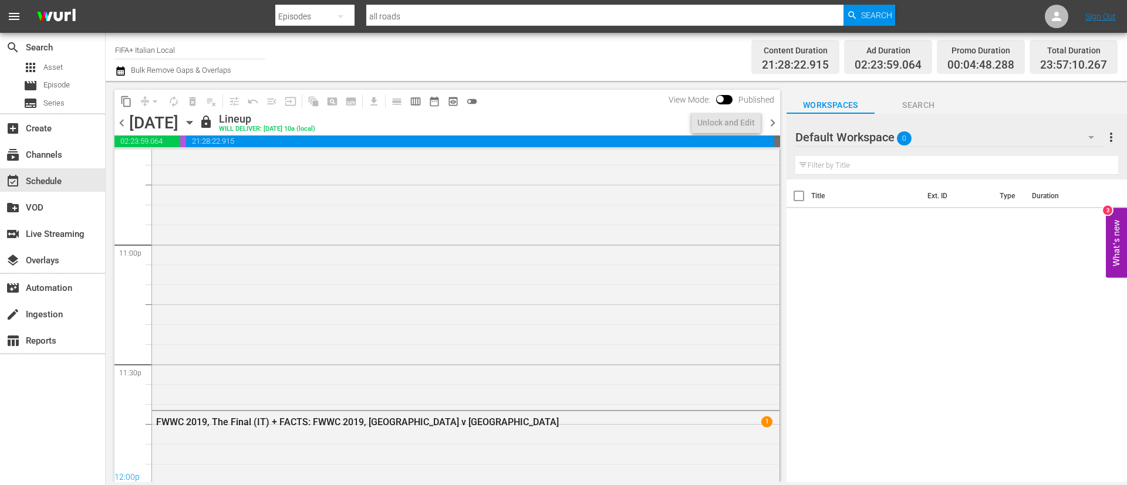
scroll to position [5532, 0]
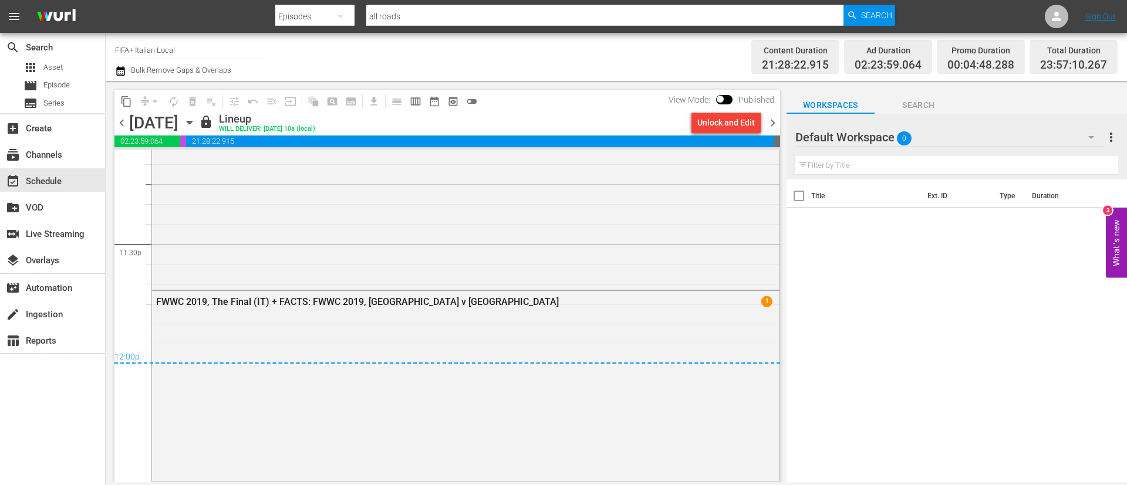
click at [743, 109] on div "View Mode: Published" at bounding box center [720, 100] width 117 height 20
click at [733, 124] on div "Unlock and Edit" at bounding box center [726, 122] width 58 height 21
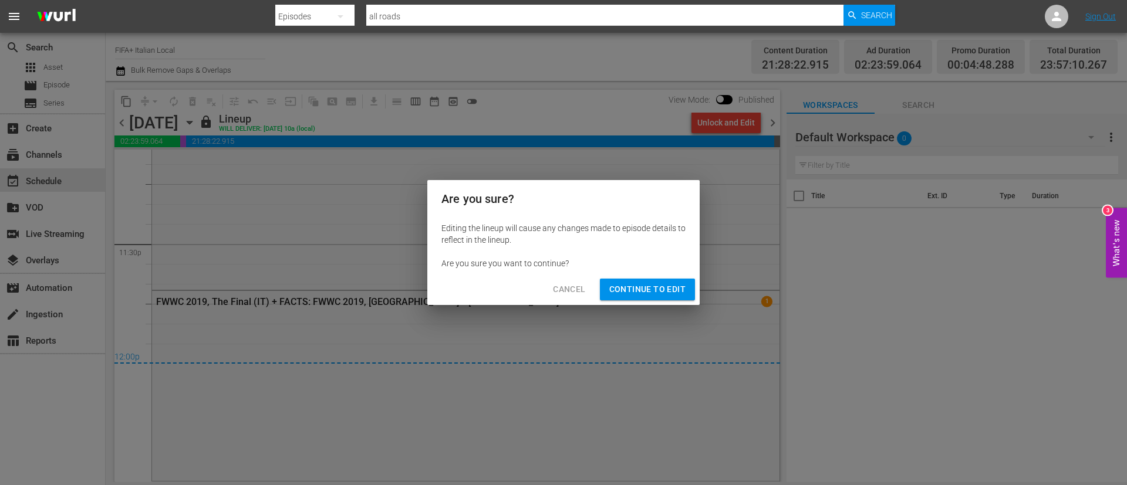
click at [677, 278] on div "Cancel Continue to Edit" at bounding box center [563, 289] width 272 height 31
click at [652, 300] on button "Continue to Edit" at bounding box center [647, 290] width 95 height 22
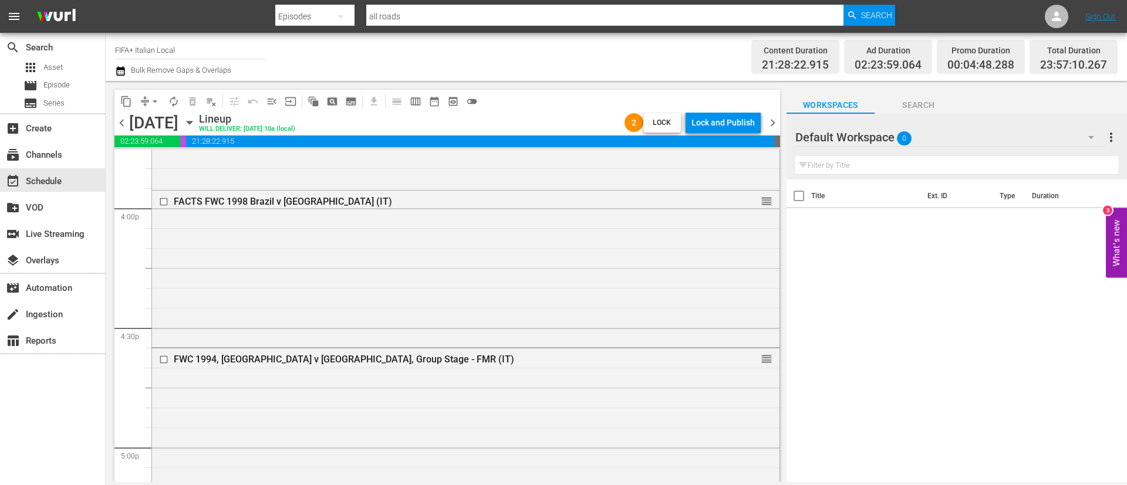
scroll to position [3683, 0]
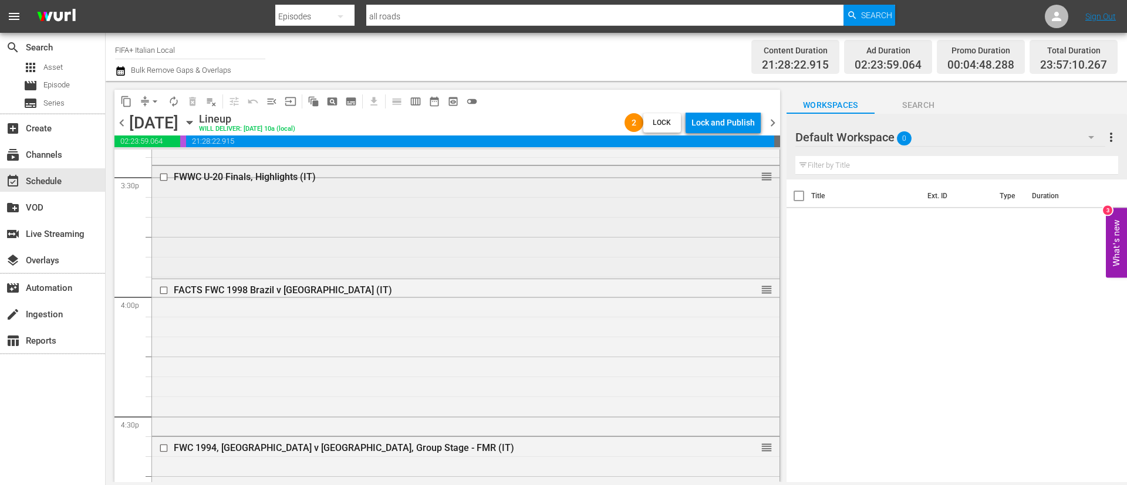
click at [162, 175] on input "checkbox" at bounding box center [165, 177] width 12 height 10
click at [192, 107] on button "delete_forever_outlined" at bounding box center [192, 101] width 19 height 19
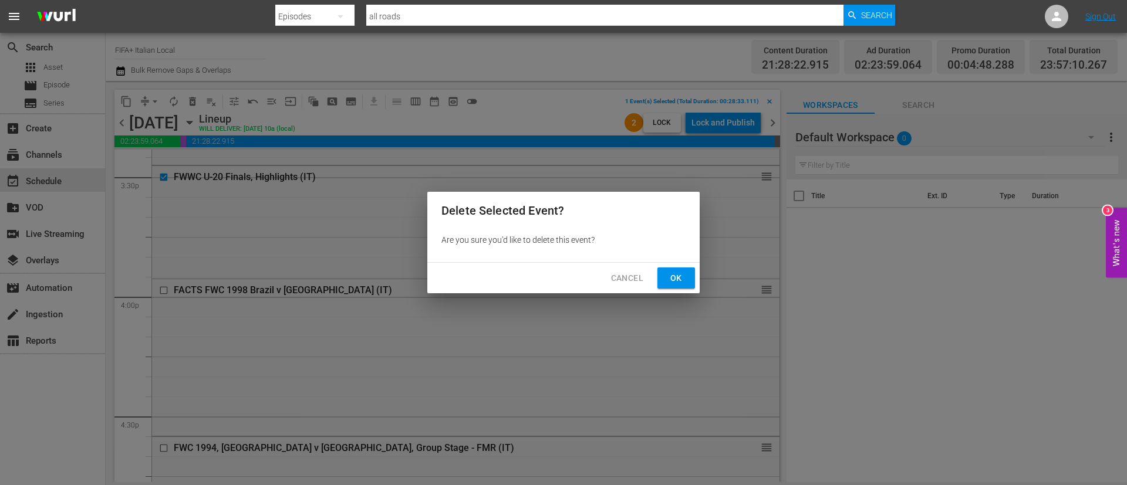
click at [688, 285] on button "Ok" at bounding box center [676, 279] width 38 height 22
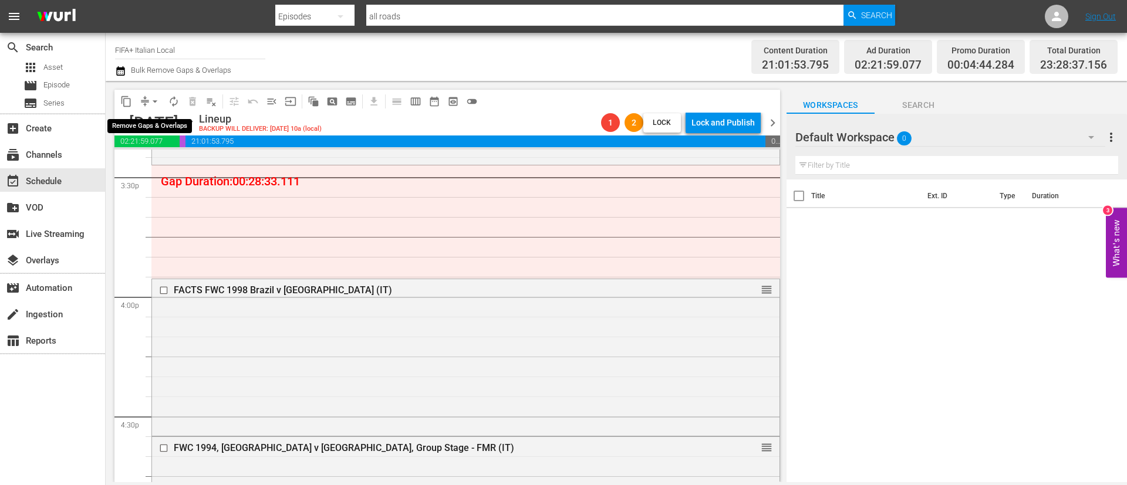
click at [158, 98] on span "arrow_drop_down" at bounding box center [155, 102] width 12 height 12
click at [203, 168] on li "Align to End of Previous Day" at bounding box center [155, 163] width 123 height 19
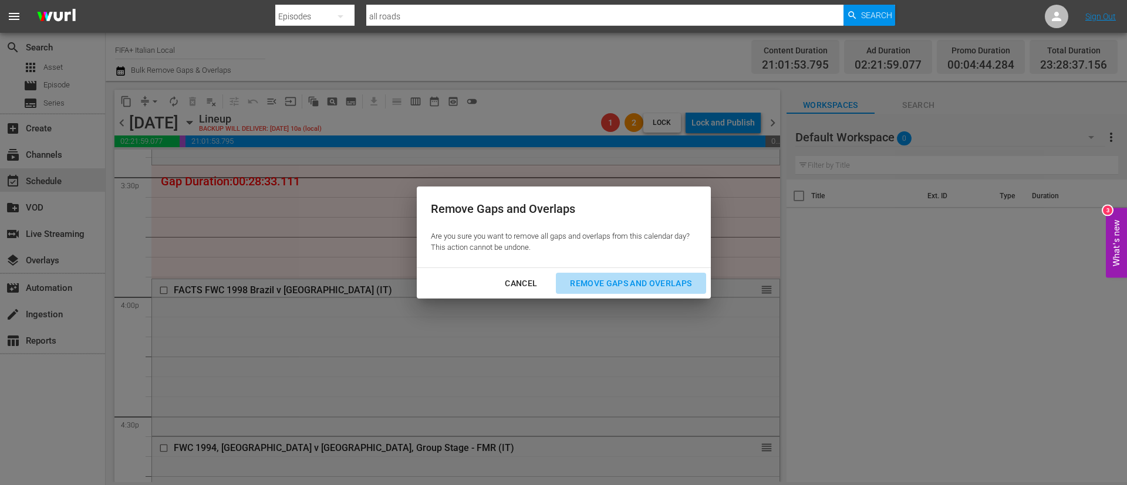
click at [660, 290] on button "Remove Gaps and Overlaps" at bounding box center [631, 284] width 150 height 22
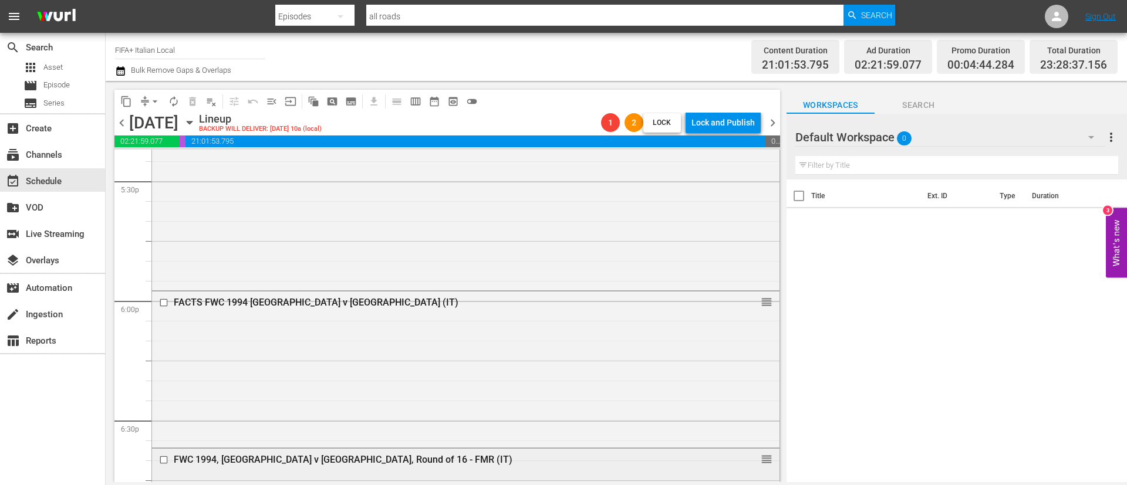
scroll to position [4185, 0]
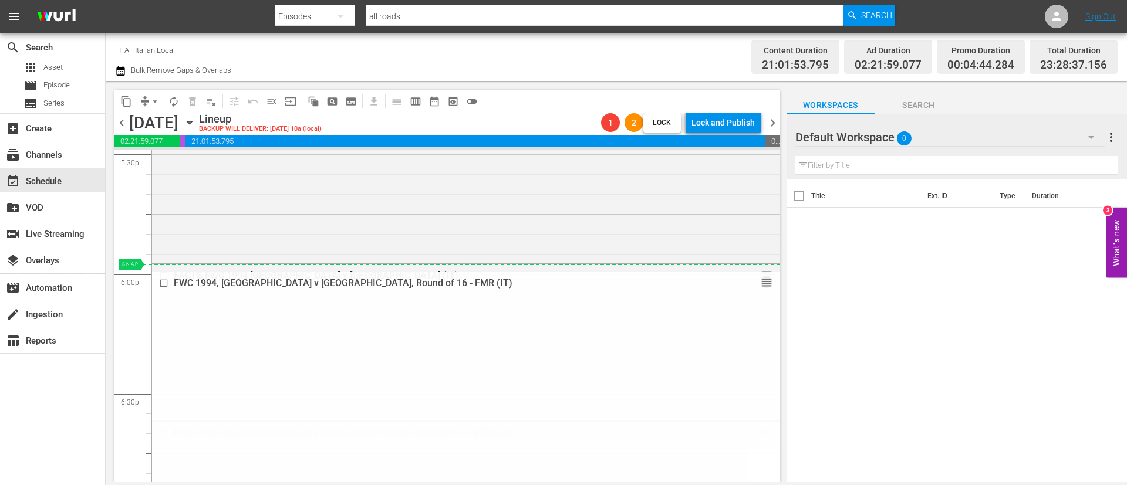
drag, startPoint x: 752, startPoint y: 429, endPoint x: 706, endPoint y: 264, distance: 171.1
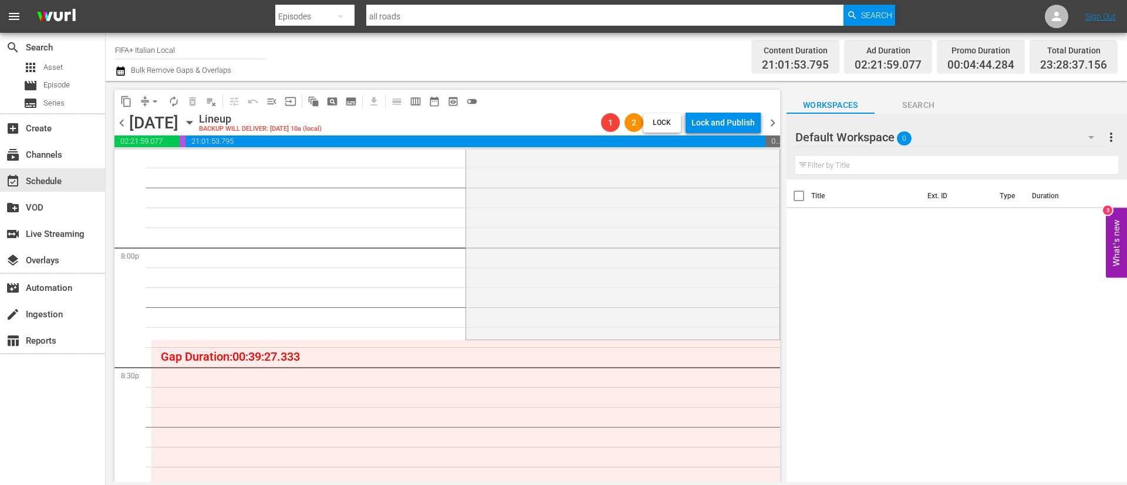
scroll to position [4801, 0]
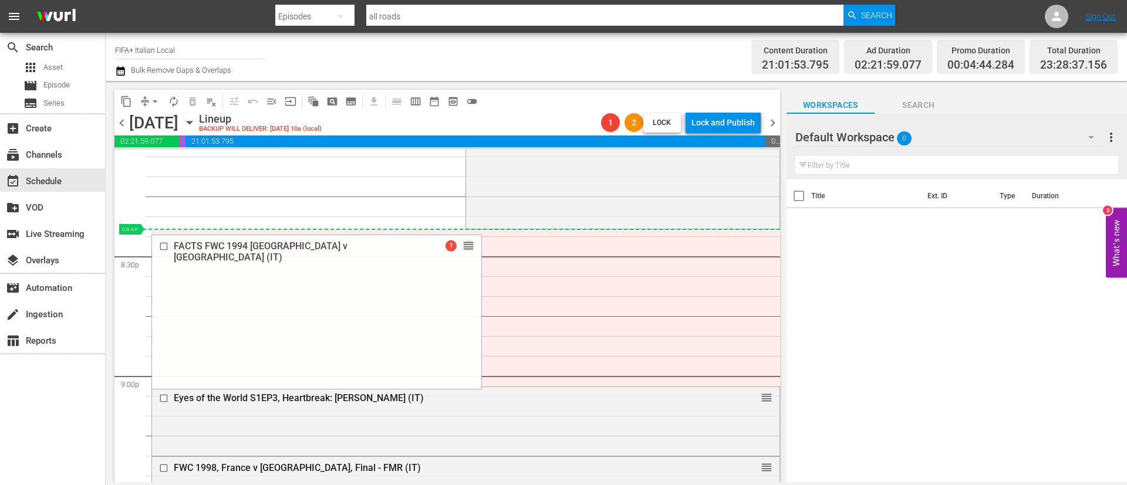
drag, startPoint x: 449, startPoint y: 272, endPoint x: 403, endPoint y: 233, distance: 60.8
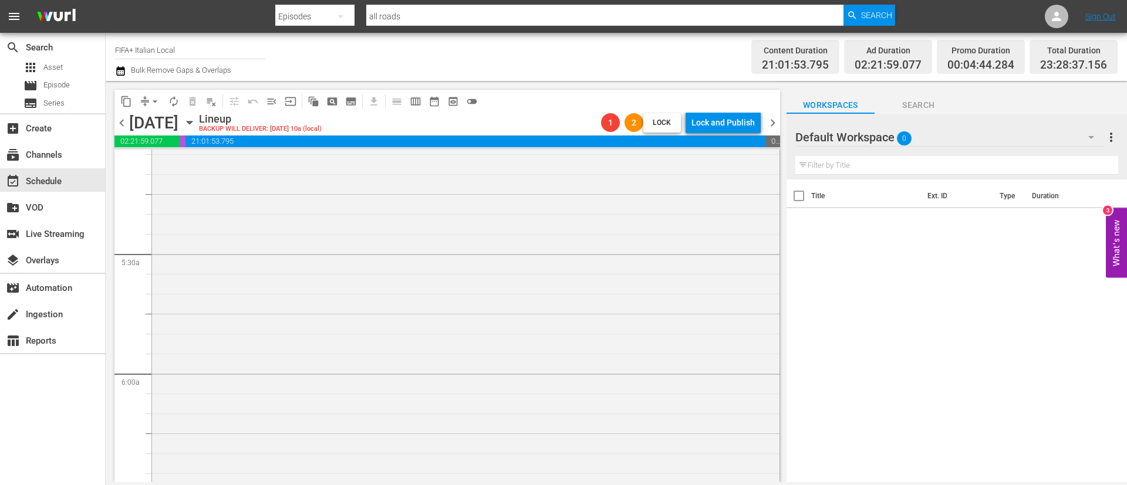
scroll to position [1124, 0]
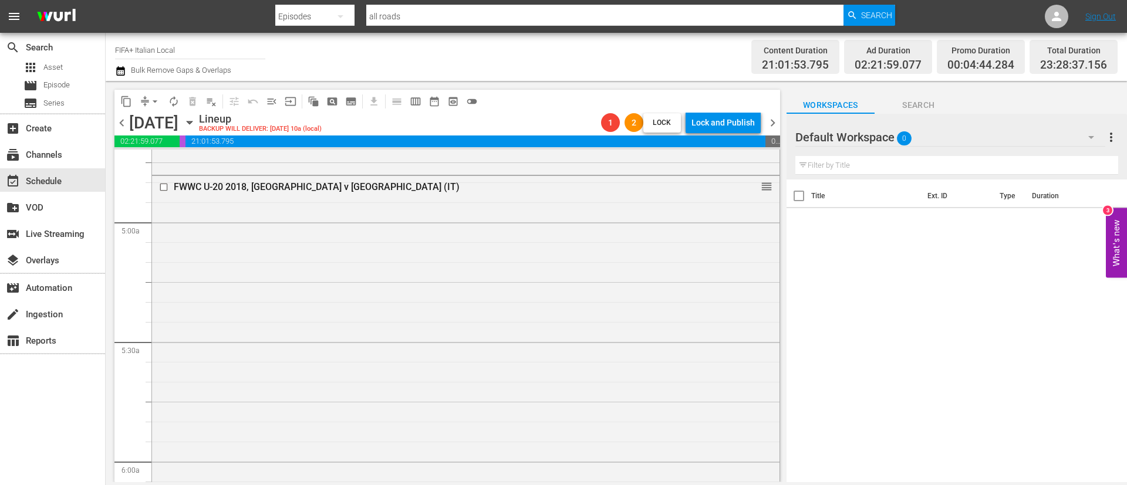
click at [774, 126] on span "chevron_right" at bounding box center [772, 123] width 15 height 15
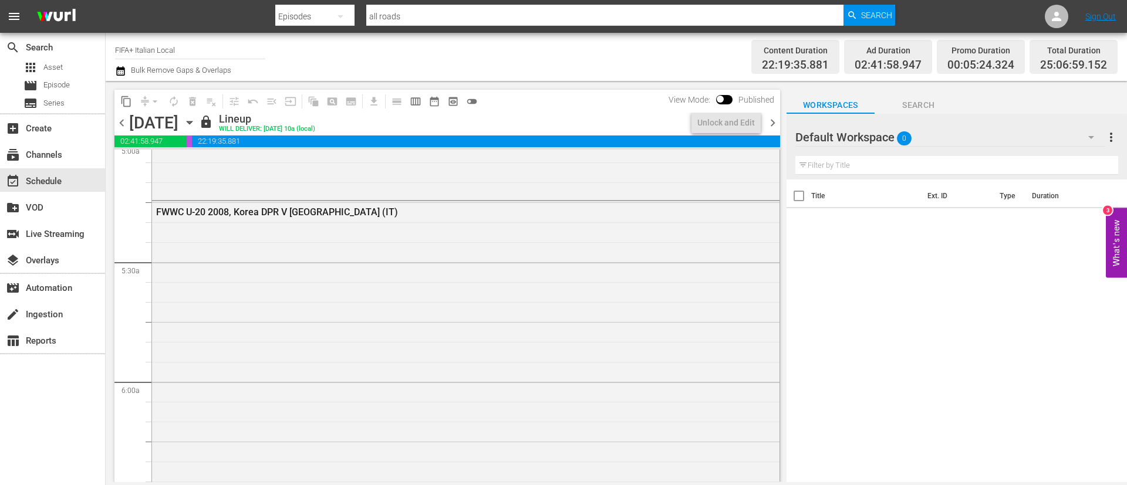
scroll to position [1144, 0]
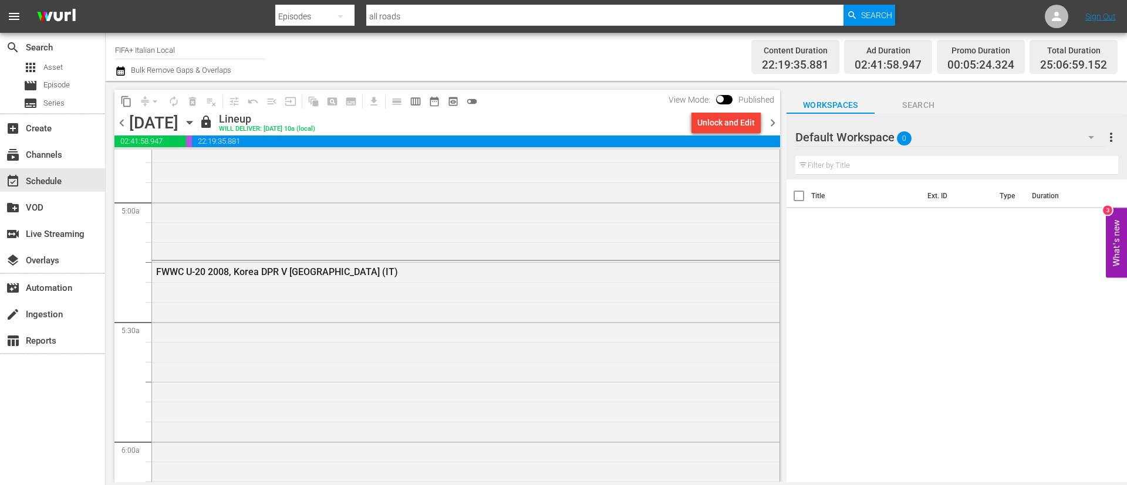
click at [730, 118] on div "Unlock and Edit" at bounding box center [726, 122] width 58 height 21
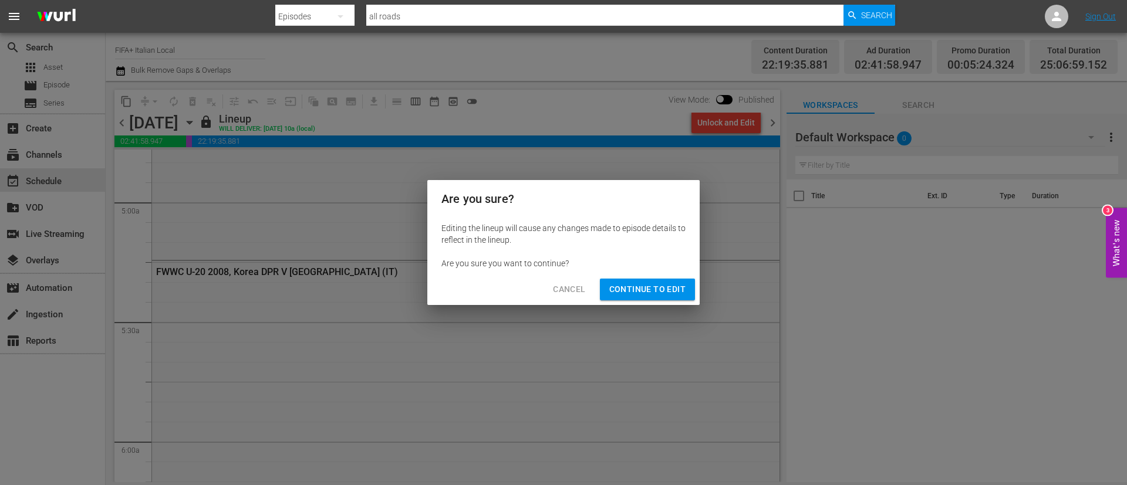
click at [647, 282] on span "Continue to Edit" at bounding box center [647, 289] width 76 height 15
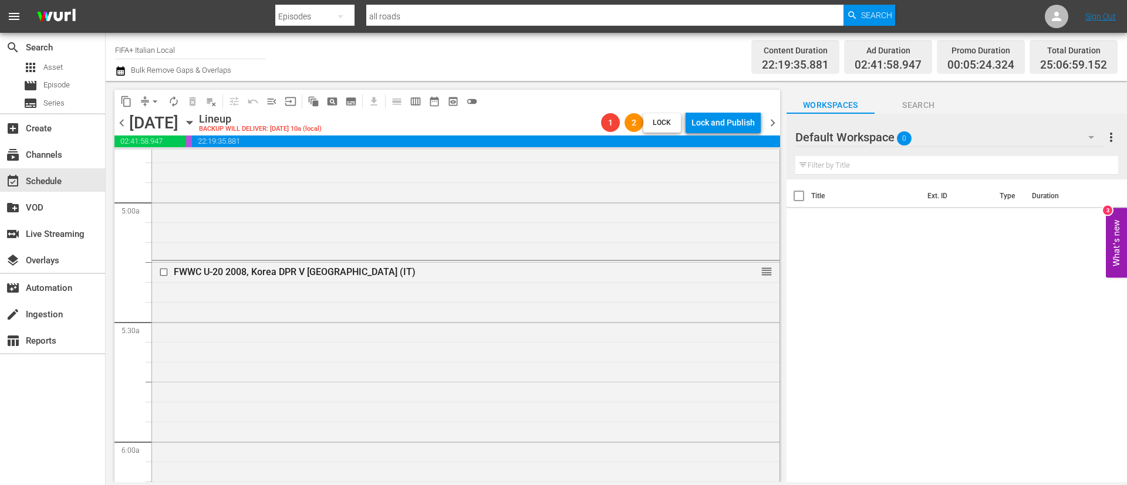
click at [769, 119] on span "chevron_right" at bounding box center [772, 123] width 15 height 15
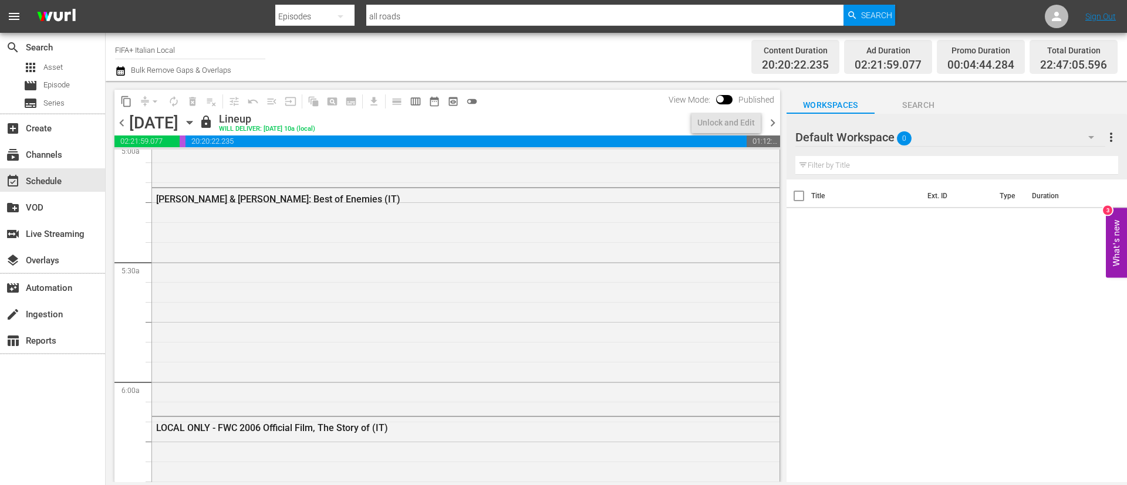
scroll to position [1124, 0]
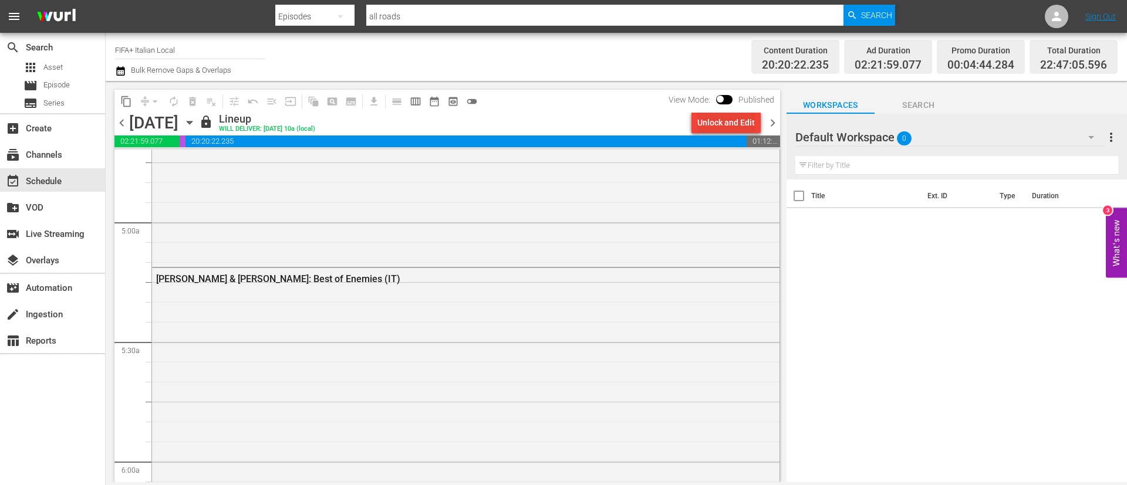
click at [732, 126] on div "Unlock and Edit" at bounding box center [726, 122] width 58 height 21
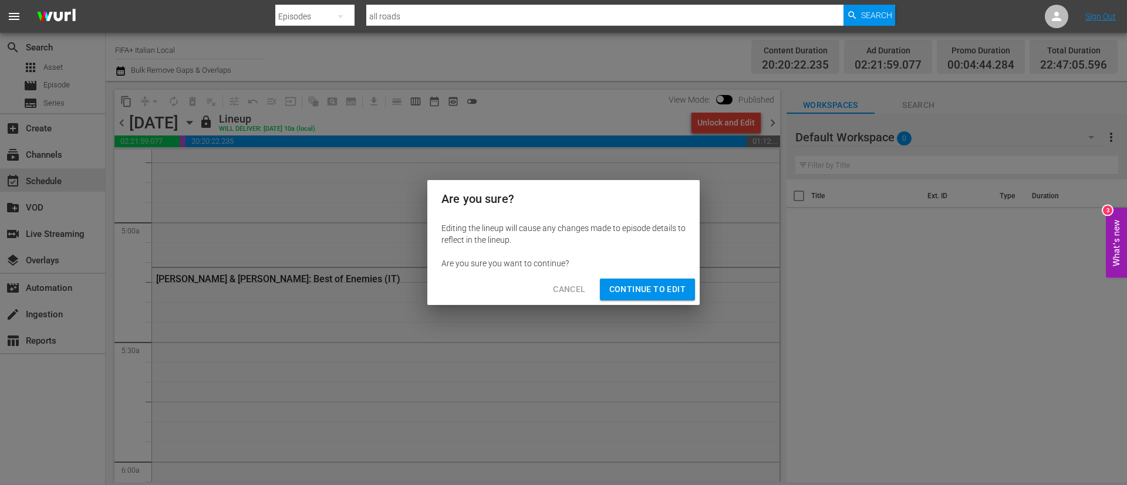
click at [661, 292] on span "Continue to Edit" at bounding box center [647, 289] width 76 height 15
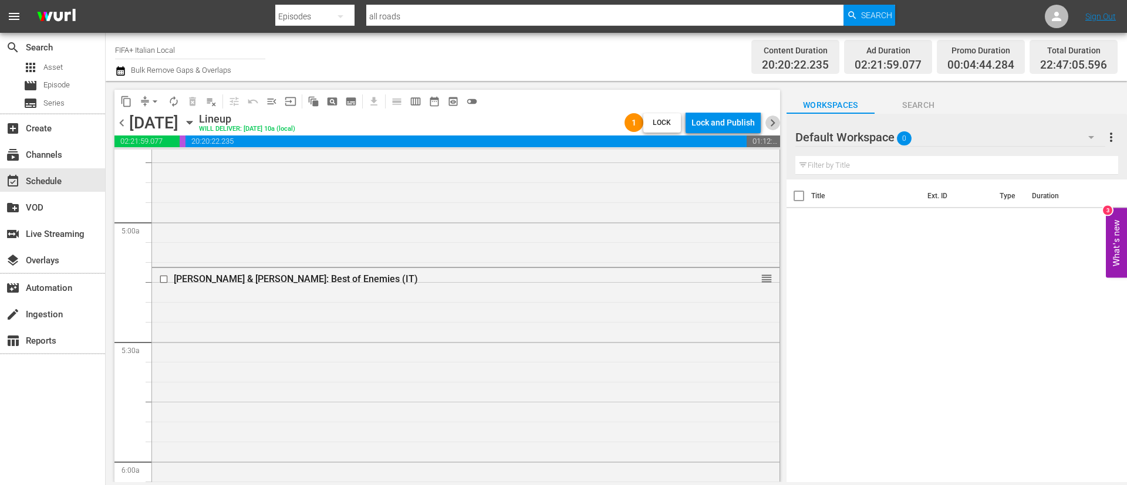
click at [770, 121] on span "chevron_right" at bounding box center [772, 123] width 15 height 15
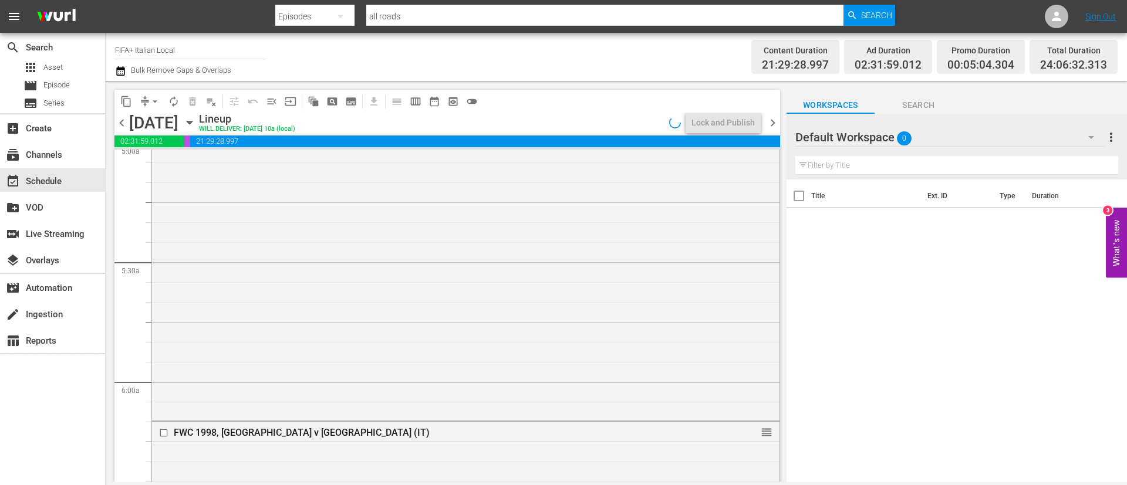
scroll to position [1124, 0]
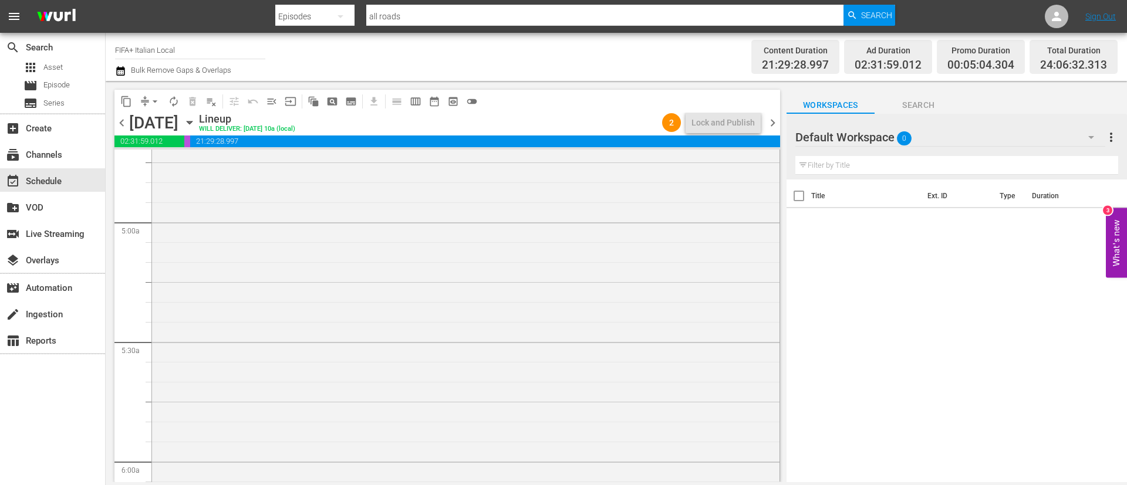
click at [120, 124] on span "chevron_left" at bounding box center [121, 123] width 15 height 15
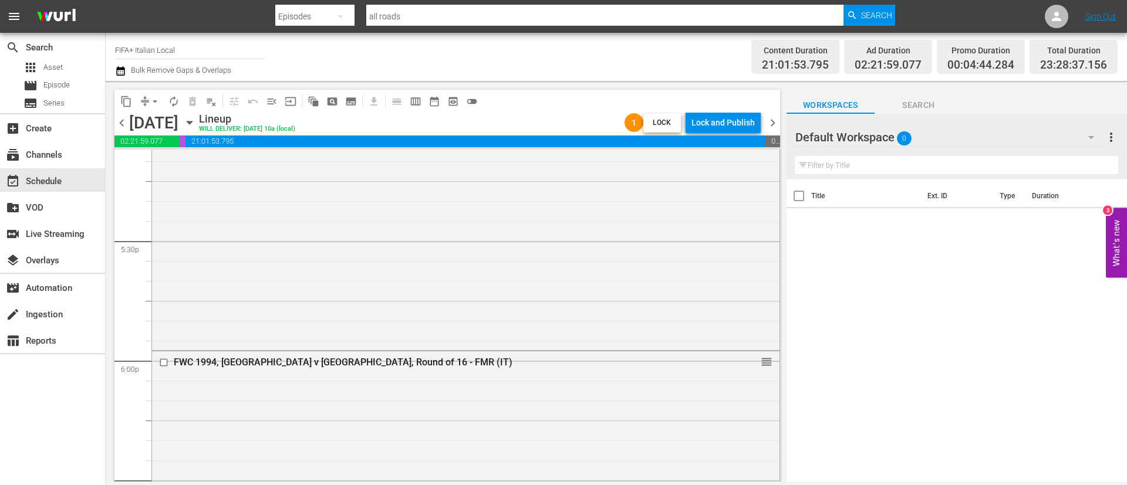
scroll to position [4205, 0]
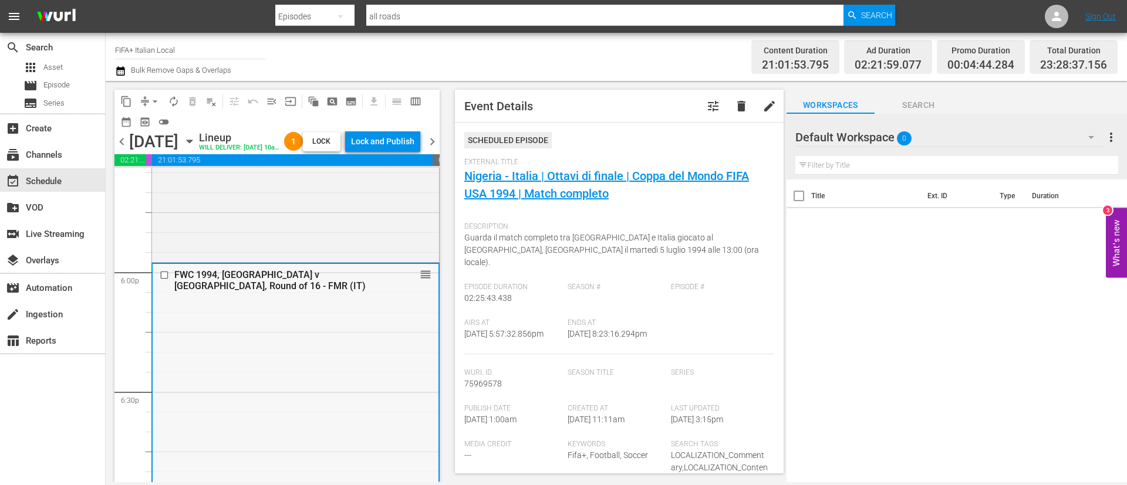
click at [164, 280] on input "checkbox" at bounding box center [166, 275] width 12 height 10
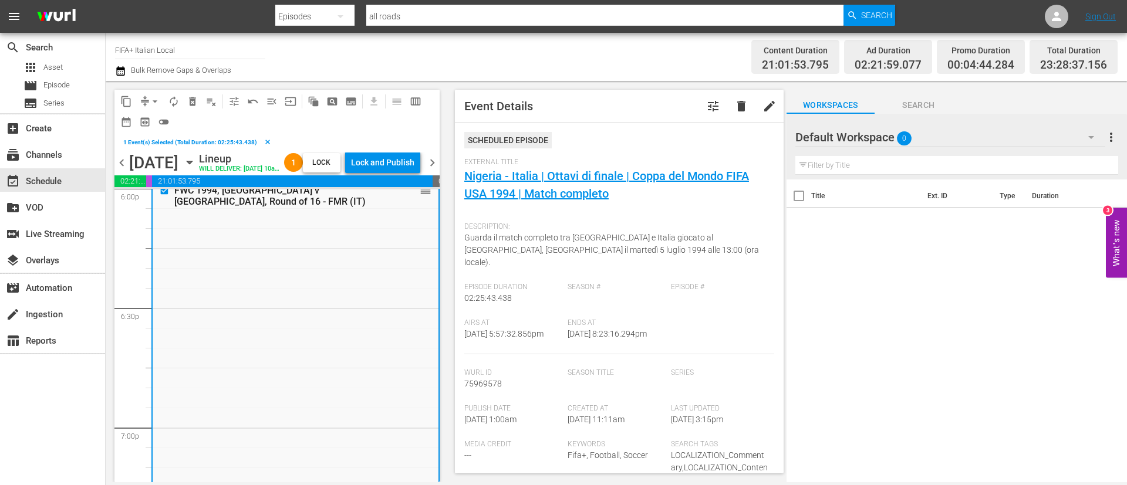
scroll to position [4245, 0]
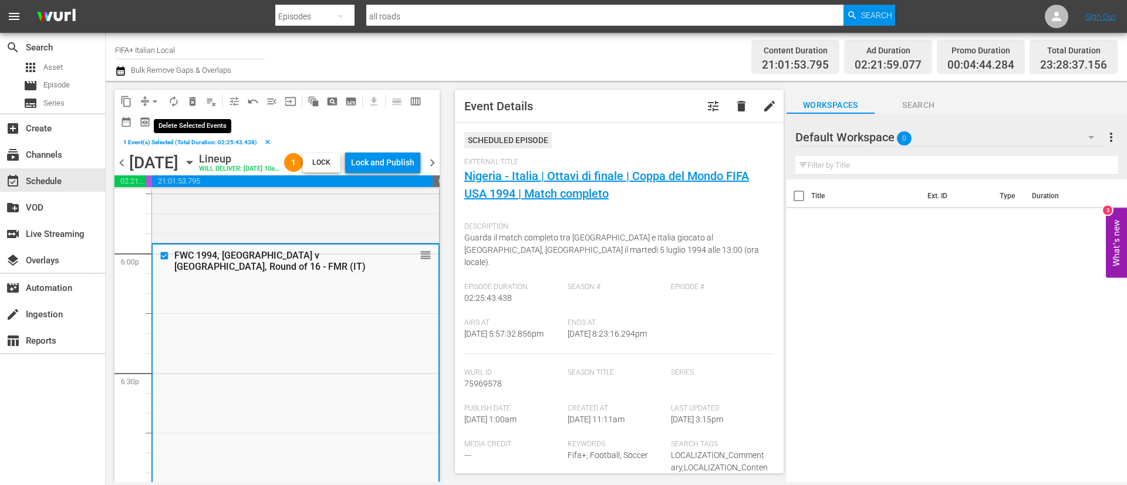
click at [191, 105] on span "delete_forever_outlined" at bounding box center [193, 102] width 12 height 12
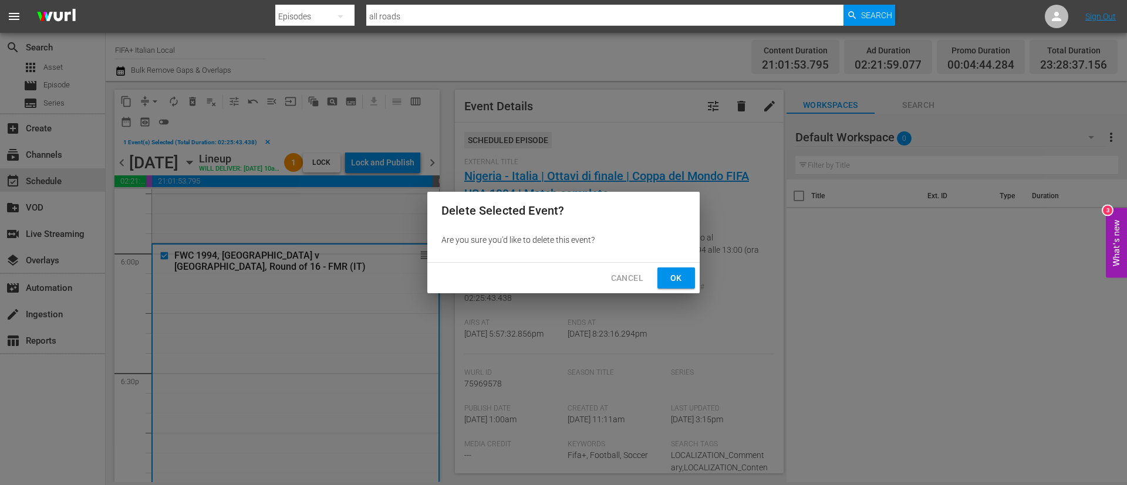
click at [686, 276] on button "Ok" at bounding box center [676, 279] width 38 height 22
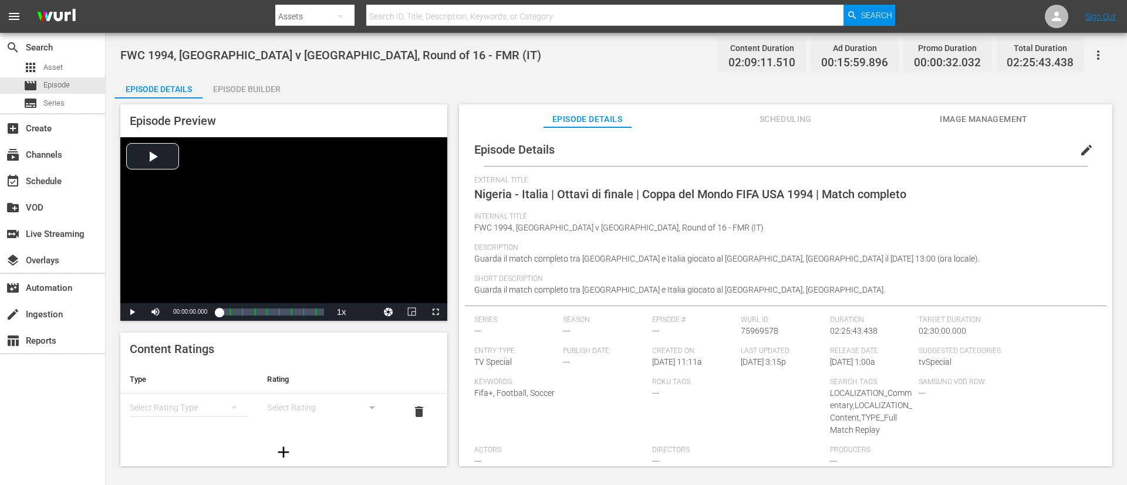
click at [751, 52] on icon "button" at bounding box center [1098, 55] width 14 height 14
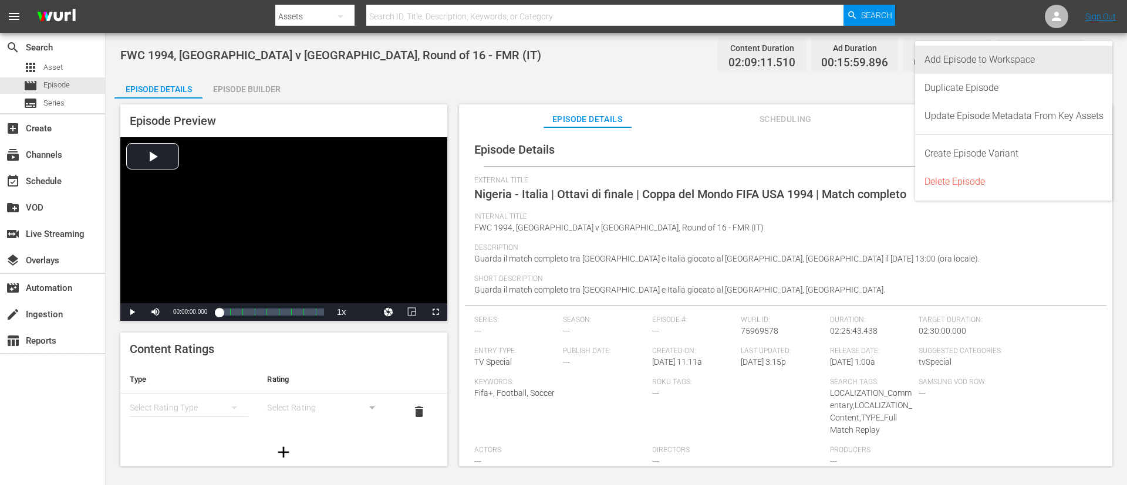
click at [751, 60] on div "Add Episode to Workspace" at bounding box center [1013, 60] width 179 height 28
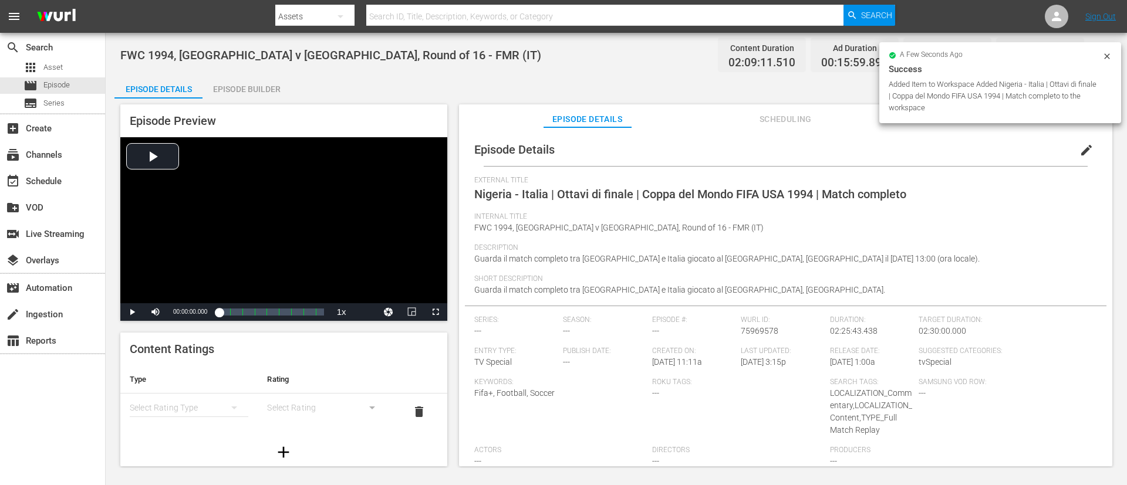
click at [751, 56] on div "a few seconds ago" at bounding box center [995, 56] width 214 height 8
click at [751, 55] on icon at bounding box center [1106, 56] width 9 height 9
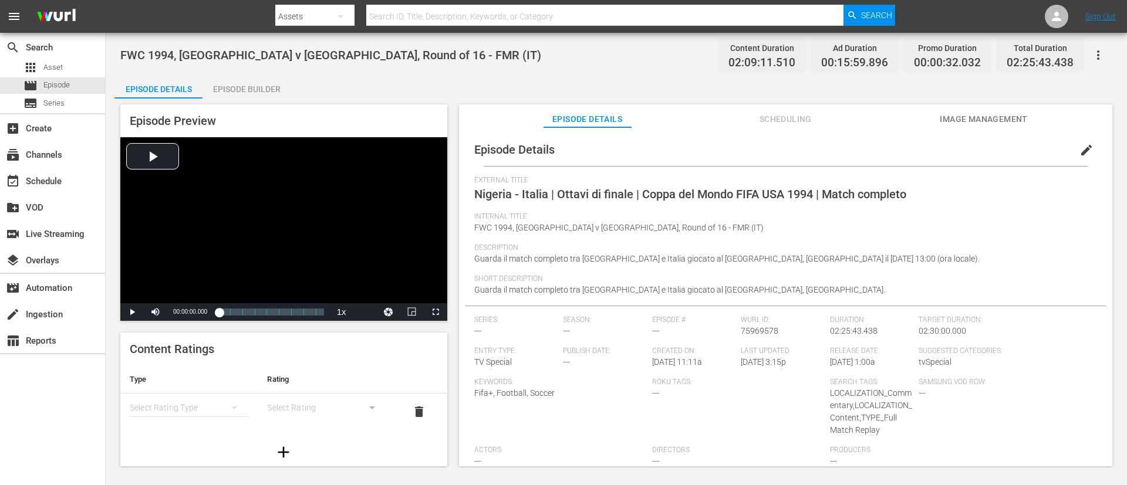
click at [751, 55] on icon "button" at bounding box center [1098, 55] width 14 height 14
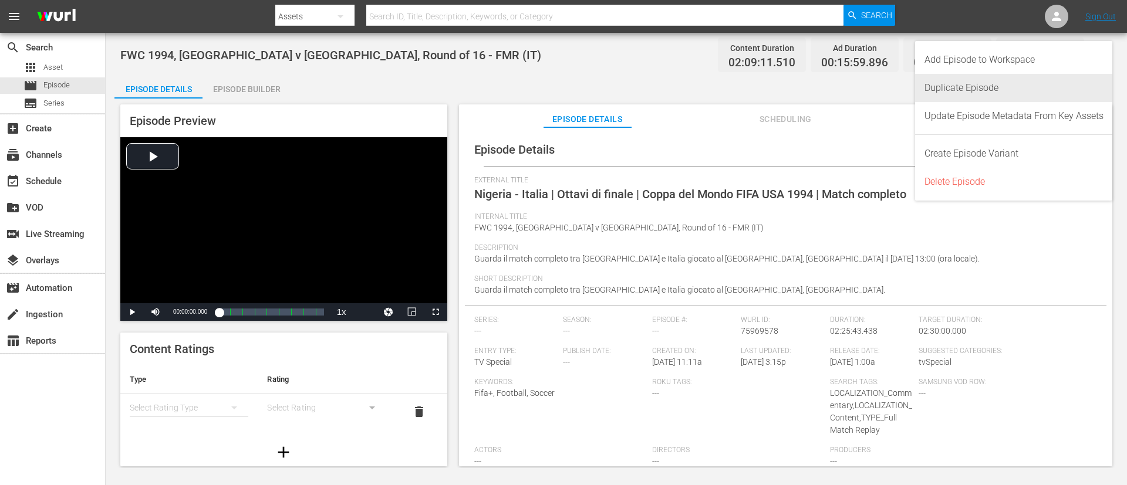
click at [751, 81] on div "Duplicate Episode" at bounding box center [1013, 88] width 179 height 28
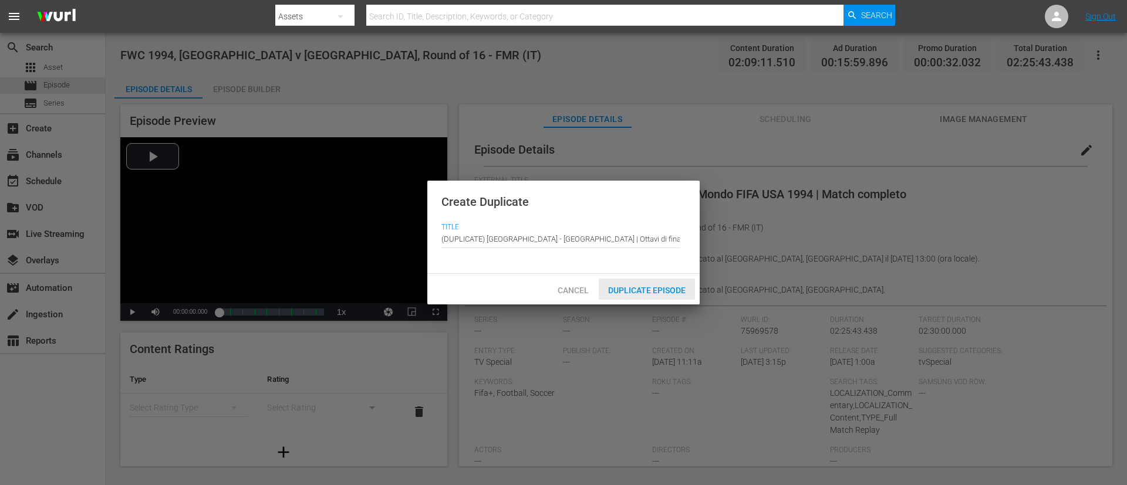
click at [655, 289] on span "Duplicate Episode" at bounding box center [647, 290] width 96 height 9
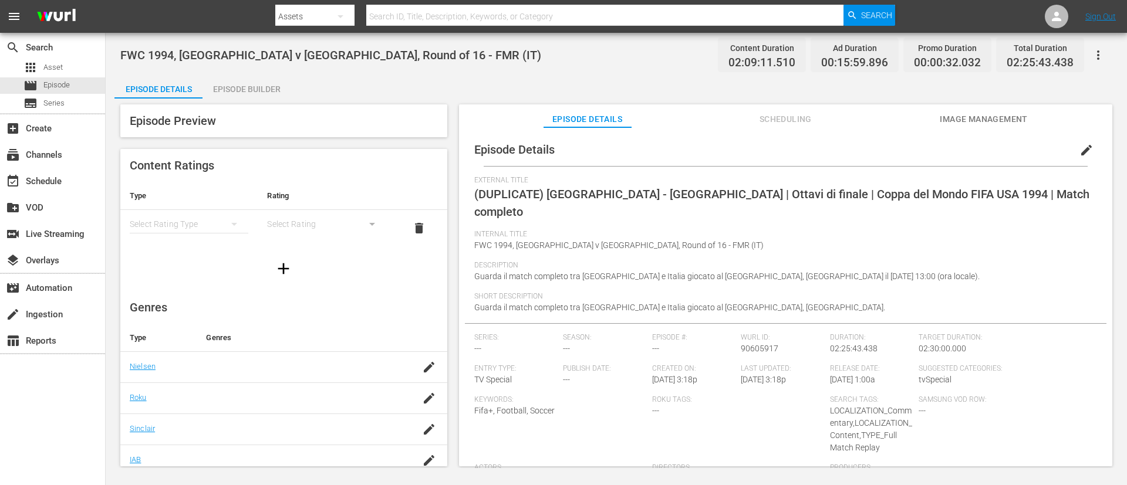
click at [751, 156] on span "edit" at bounding box center [1086, 150] width 14 height 14
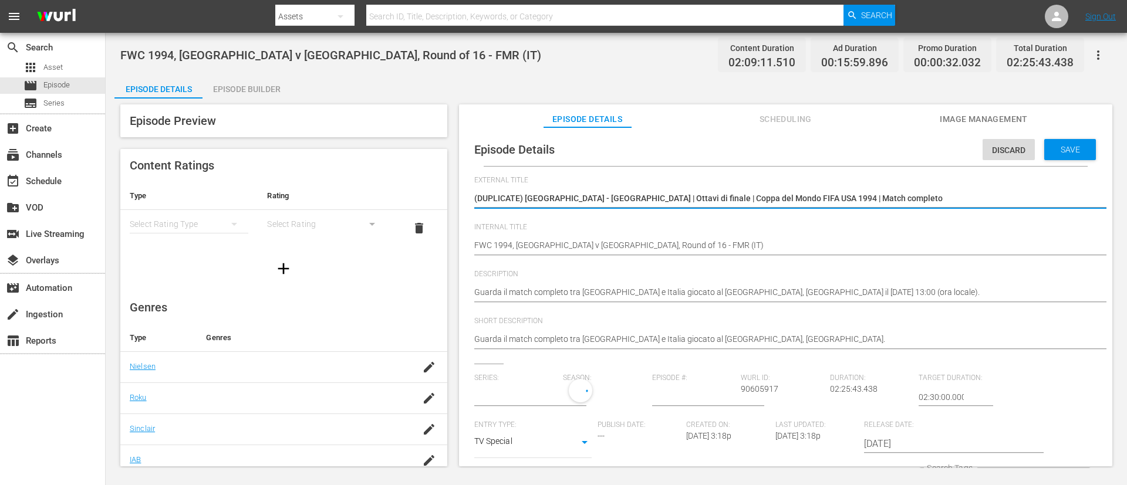
type input "No Series"
click at [751, 192] on textarea "(DUPLICATE) Nigeria - Italia | Ottavi di finale | Coppa del Mondo FIFA USA 1994…" at bounding box center [782, 199] width 617 height 14
click at [751, 255] on hr at bounding box center [797, 255] width 646 height 1
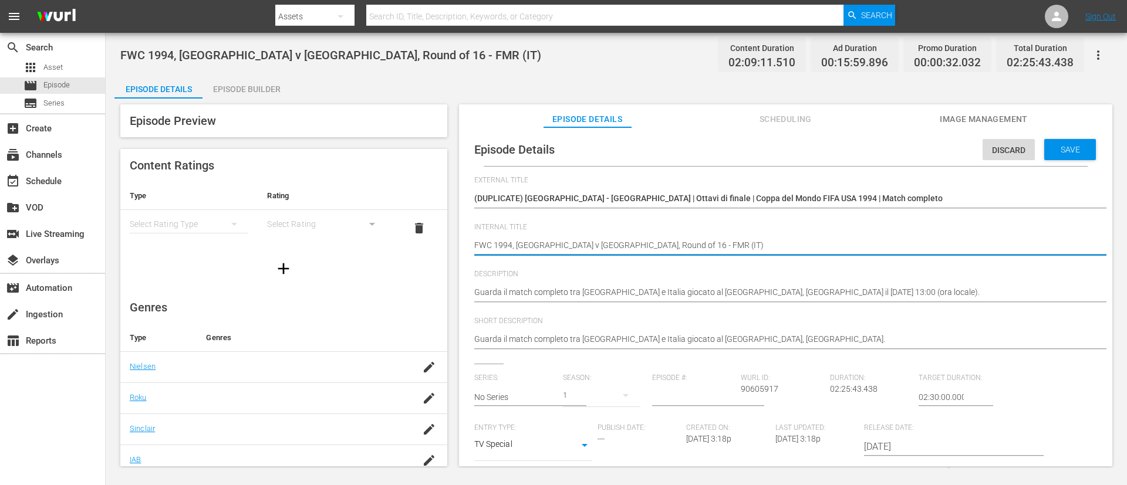
click at [751, 249] on textarea "FWC 1994, [GEOGRAPHIC_DATA] v [GEOGRAPHIC_DATA], Round of 16 - FMR (IT)" at bounding box center [782, 246] width 617 height 14
paste textarea "Al Ahli FC v Pyramids FC | FIFA African-Asian-Pacific Cup™ | FIFA Intercontinen…"
type textarea "Al Ahli FC v Pyramids FC | FIFA African-Asian-Pacific Cup™ | FIFA Intercontinen…"
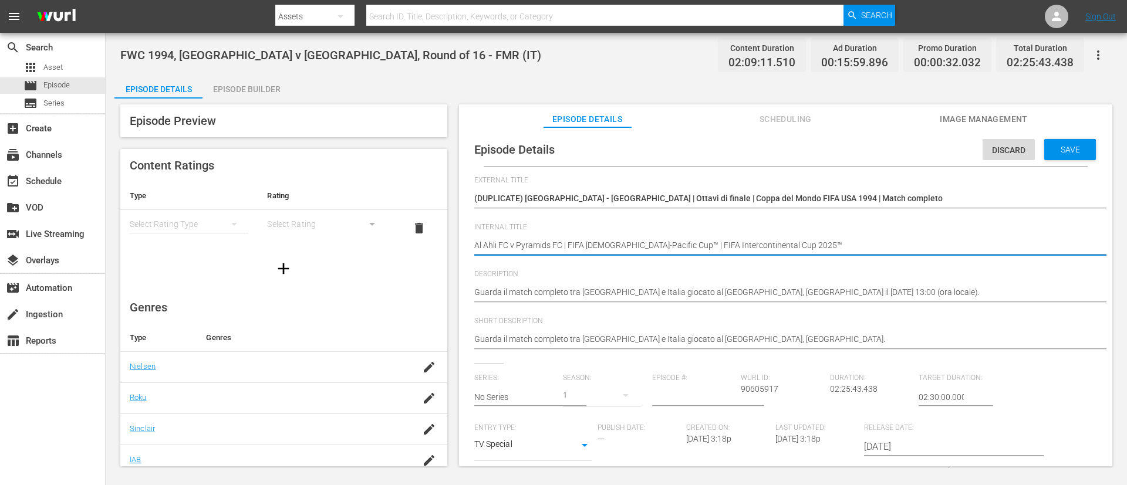
type textarea "Al Ahli FC v Pyramids FC | FIFA African-Asian-Pacific Cup™ | FIFA Intercontinen…"
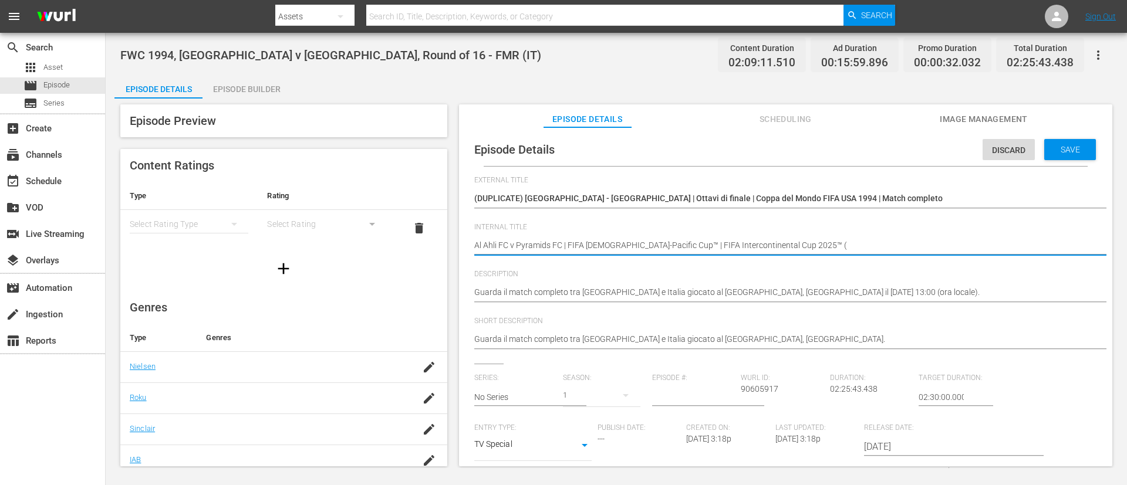
type textarea "Al Ahli FC v Pyramids FC | FIFA African-Asian-Pacific Cup™ | FIFA Intercontinen…"
type textarea "Al Ahli FC v Pyramids FC | FIFA [DEMOGRAPHIC_DATA]-Pacific Cup™ | FIFA Intercon…"
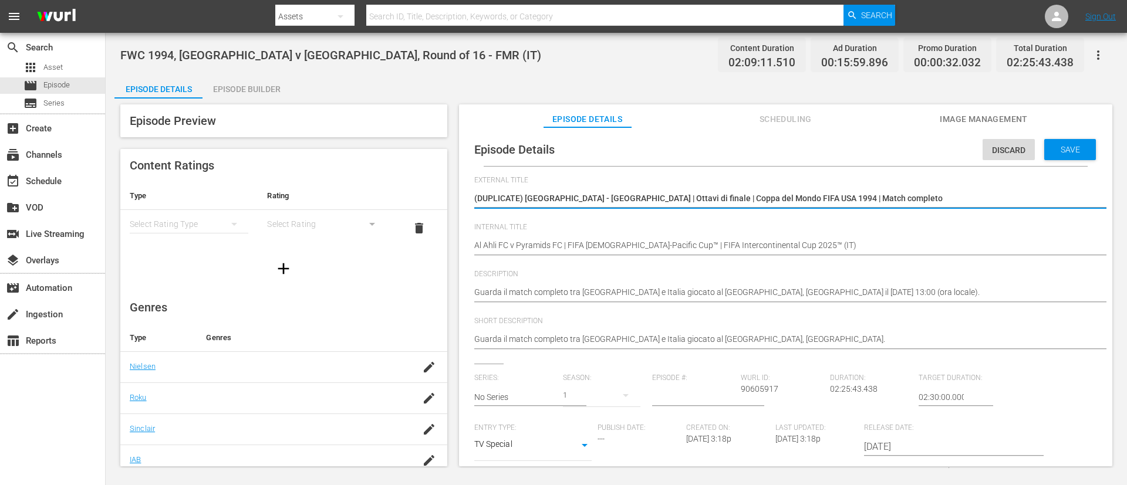
click at [559, 201] on textarea "(DUPLICATE) Nigeria - Italia | Ottavi di finale | Coppa del Mondo FIFA USA 1994…" at bounding box center [782, 199] width 617 height 14
type textarea "L"
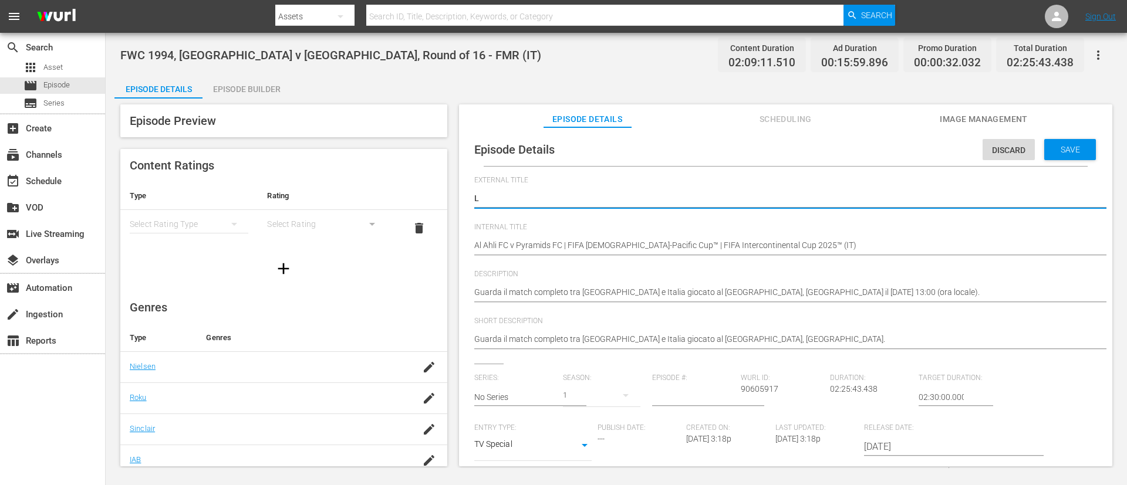
type textarea "LI"
type textarea "LIV"
type textarea "LIVE"
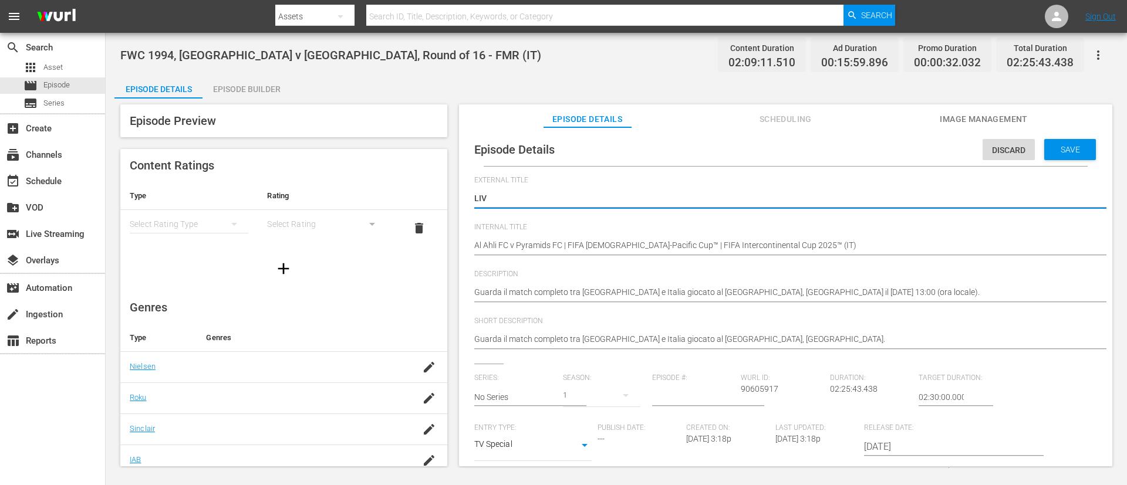
type textarea "LIVE"
type textarea "LIVE -"
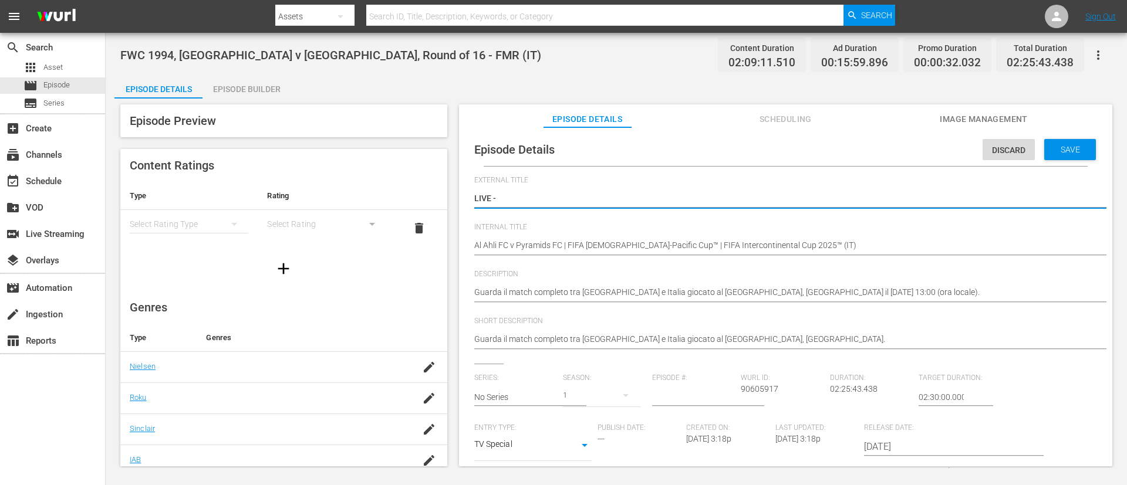
type textarea "LIVE -"
paste textarea "Al Ahli FC - Pyramids FC | FIFA African-Asian-Pacific Cup | Coppa Intercontinen…"
type textarea "LIVE - Al Ahli FC - Pyramids FC | FIFA African-Asian-Pacific Cup | Coppa Interc…"
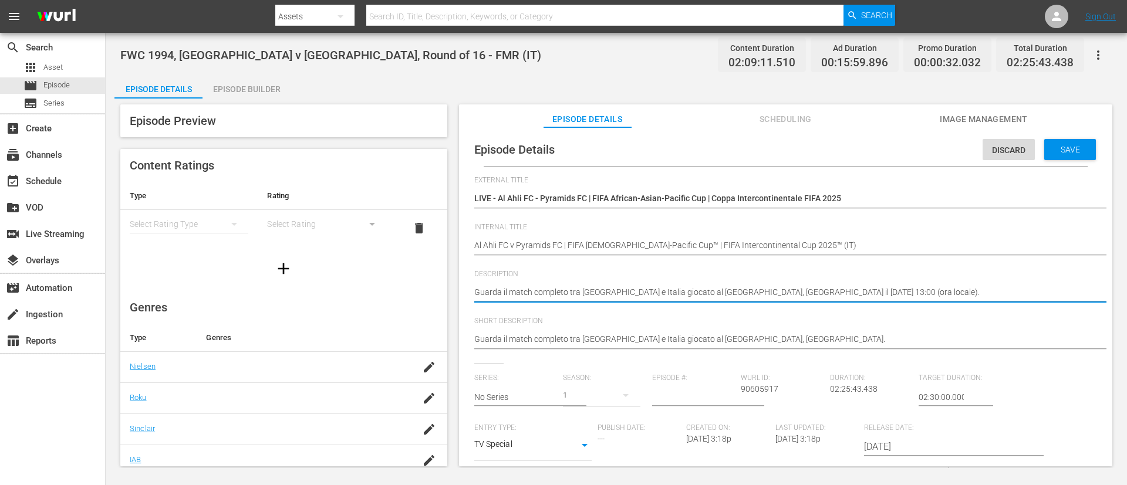
click at [751, 296] on textarea "Guarda il match completo tra Nigeria e Italia giocato al Stadio Foxboro, Boston…" at bounding box center [782, 293] width 617 height 14
paste textarea "Il torneo continua a Gedda, dove si affrontano i rappresentanti dell'AFC e dell…"
type textarea "Il torneo continua a Gedda, dove si affrontano i rappresentanti dell'AFC e dell…"
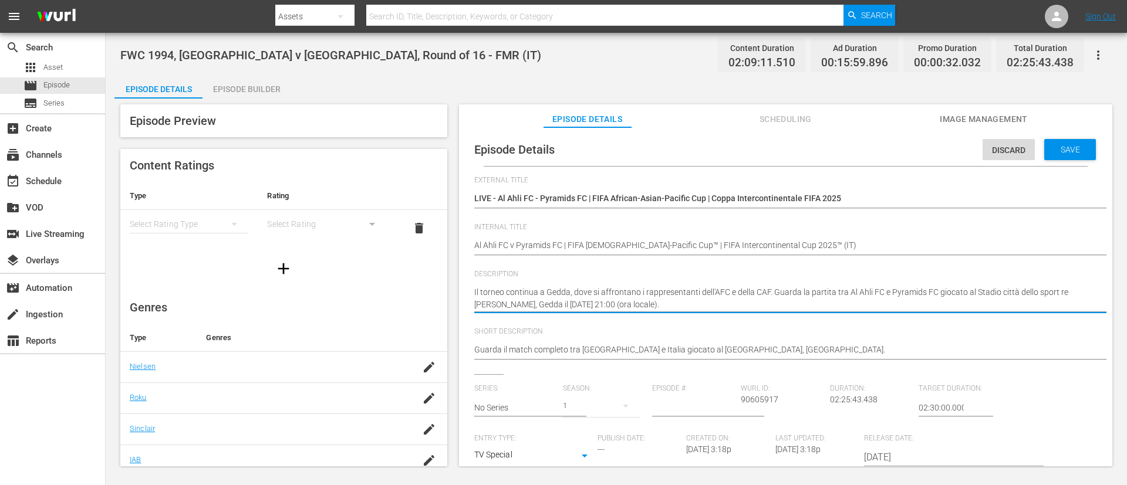
type textarea "Il torneo continua a Gedda, dove si affrontano i rappresentanti dell'AFC e dell…"
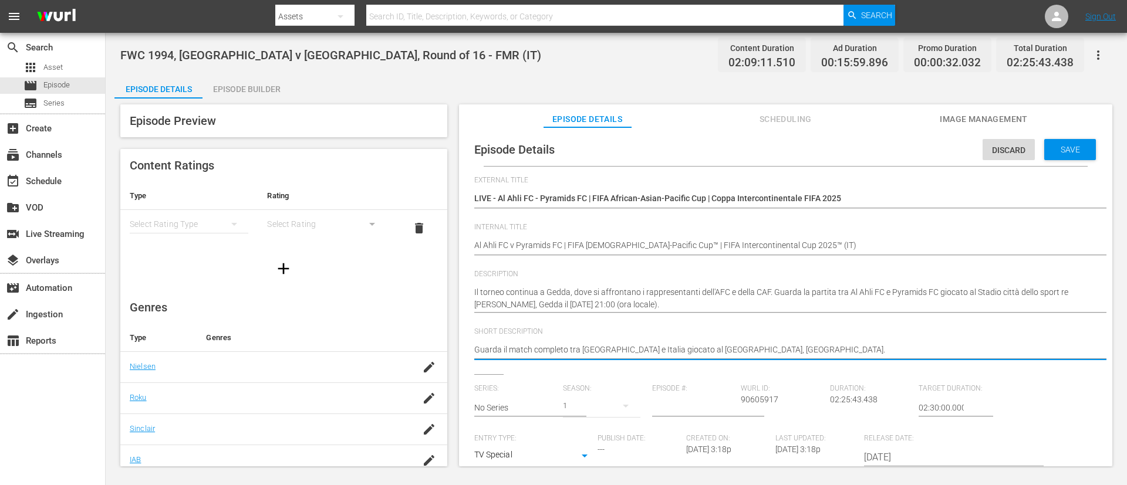
click at [751, 323] on textarea "Guarda il match completo tra Nigeria e Italia giocato al Stadio Foxboro, Boston." at bounding box center [782, 351] width 617 height 14
paste textarea "Il torneo continua a Gedda, dove si affrontano i rappresentanti dell'AFC e dell…"
type textarea "Il torneo continua a Gedda, dove si affrontano i rappresentanti dell'AFC e dell…"
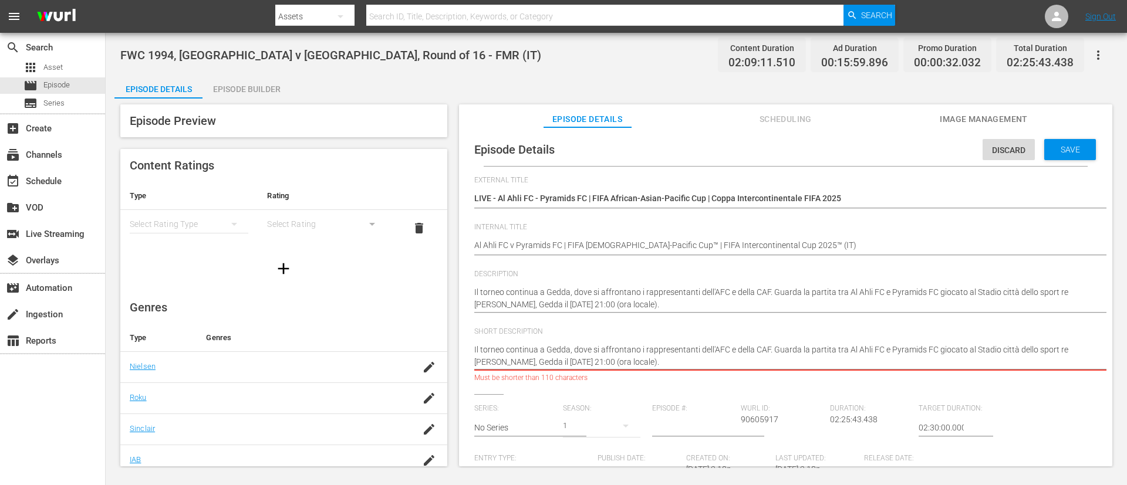
type textarea "Il torneo continua a Gedda, dove si affrontano i rappresentanti dell'AFC e dell…"
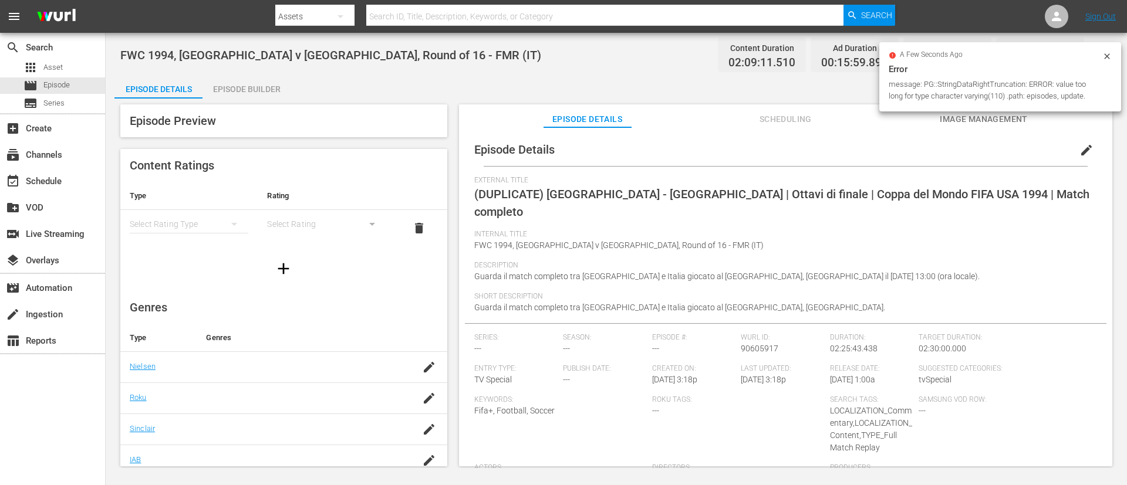
click at [751, 52] on icon at bounding box center [1106, 56] width 9 height 9
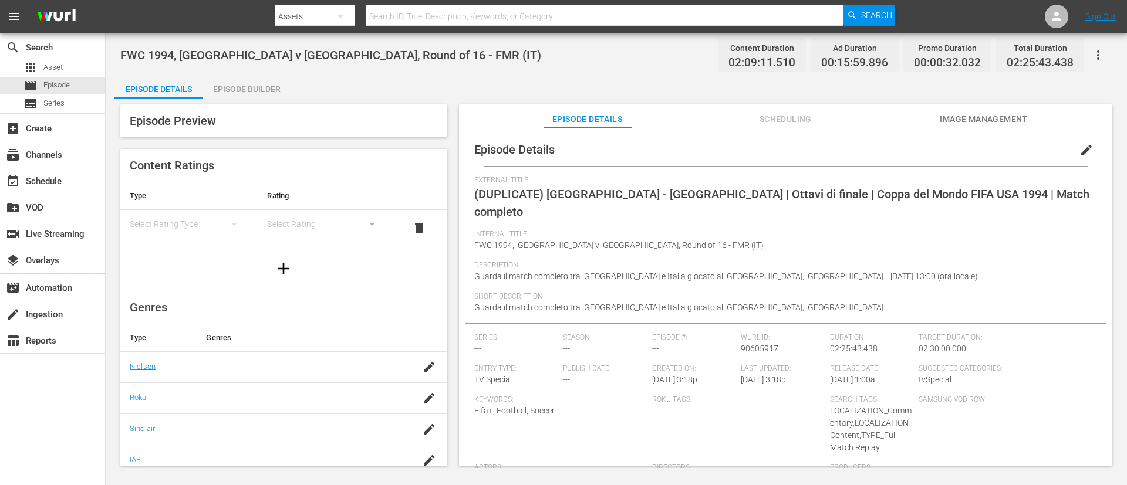
click at [751, 147] on button "edit" at bounding box center [1086, 150] width 28 height 28
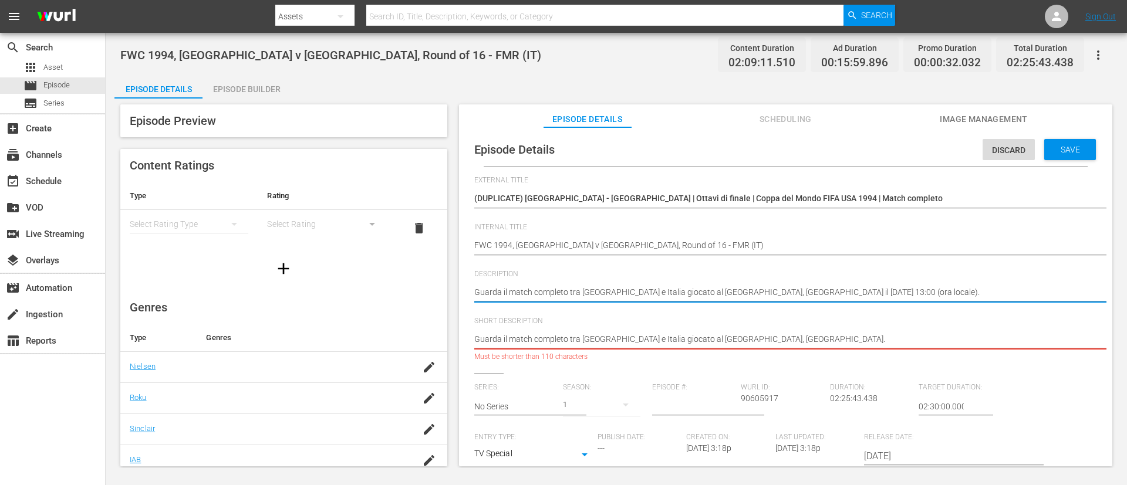
click at [751, 299] on textarea "Guarda il match completo tra Nigeria e Italia giocato al Stadio Foxboro, Boston…" at bounding box center [782, 293] width 617 height 14
paste textarea "Il torneo continua a Gedda, dove si affrontano i rappresentanti dell'AFC e dell…"
type textarea "Il torneo continua a Gedda, dove si affrontano i rappresentanti dell'AFC e dell…"
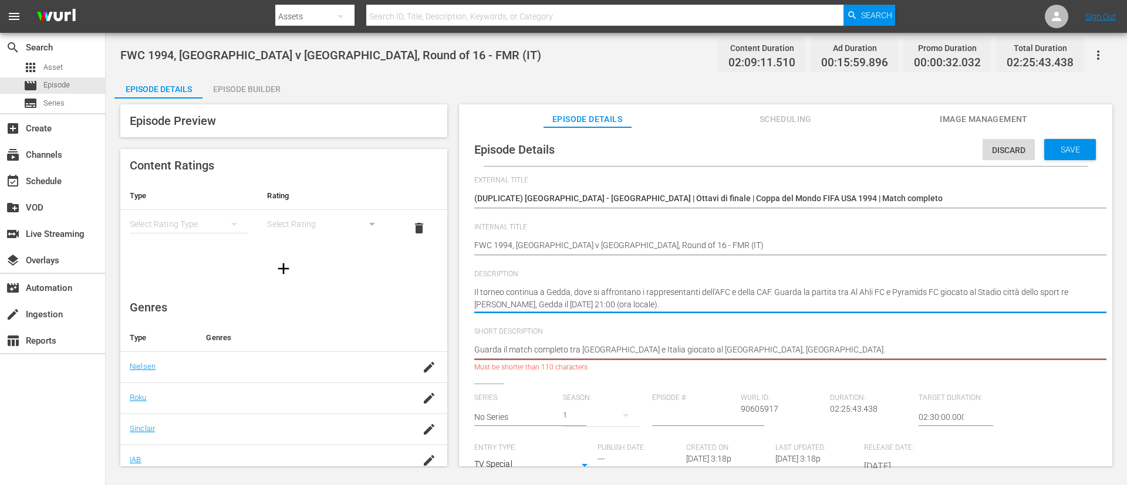
type textarea "Il torneo continua a Gedda, dove si affrontano i rappresentanti dell'AFC e dell…"
click at [751, 323] on textarea "Guarda il match completo tra Nigeria e Italia giocato al Stadio Foxboro, Boston." at bounding box center [782, 351] width 617 height 14
paste textarea "Il torneo continua a Gedda, dove si affrontano i rappresentanti dell'AFC e dell…"
type textarea "Il torneo continua a Gedda, dove si affrontano i rappresentanti dell'AFC e dell…"
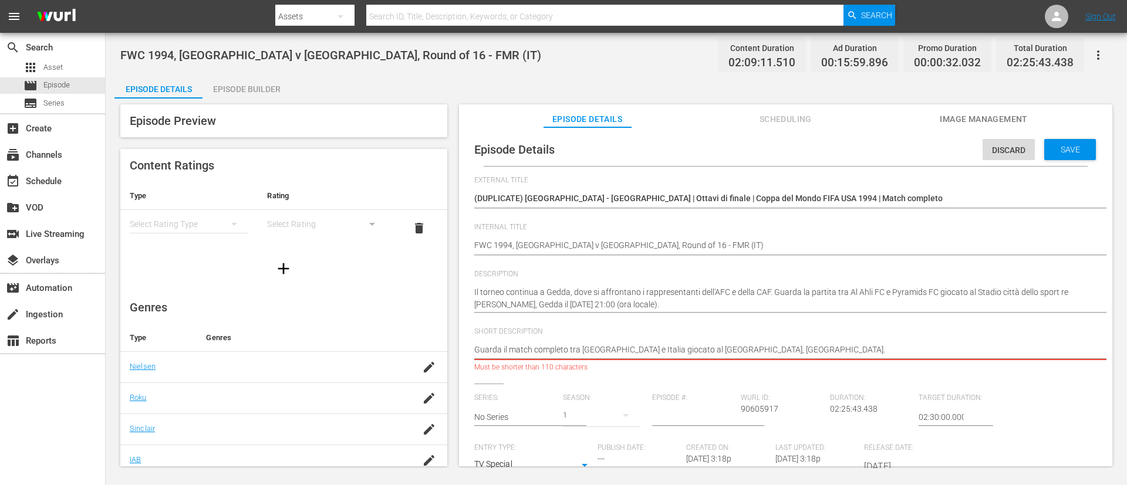
type textarea "Il torneo continua a Gedda, dove si affrontano i rappresentanti dell'AFC e dell…"
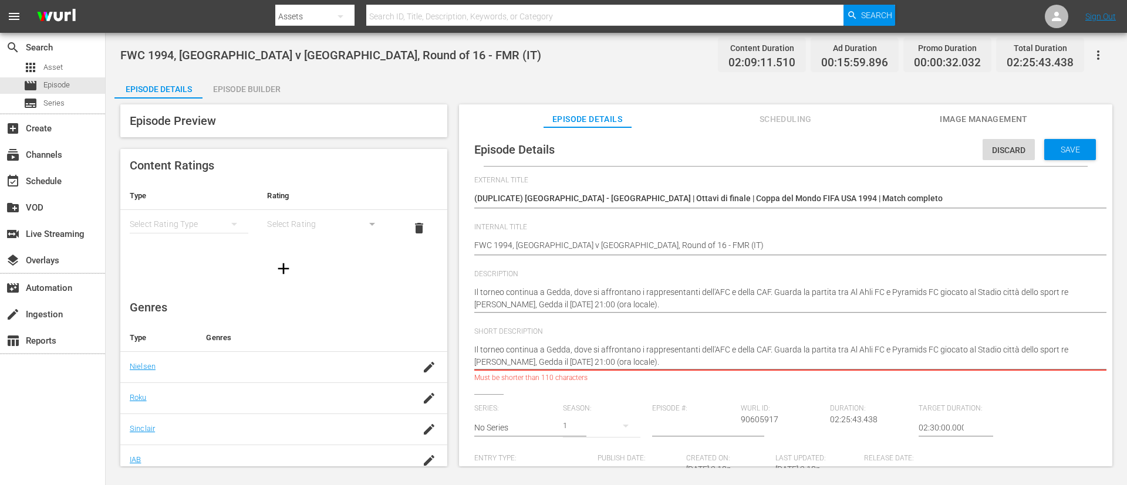
click at [751, 323] on textarea "Guarda il match completo tra Nigeria e Italia giocato al Stadio Foxboro, Boston." at bounding box center [782, 356] width 617 height 25
type textarea "Il torneo continua a Gedda, dove si affrontano i rappresentanti dell'AFC e dell…"
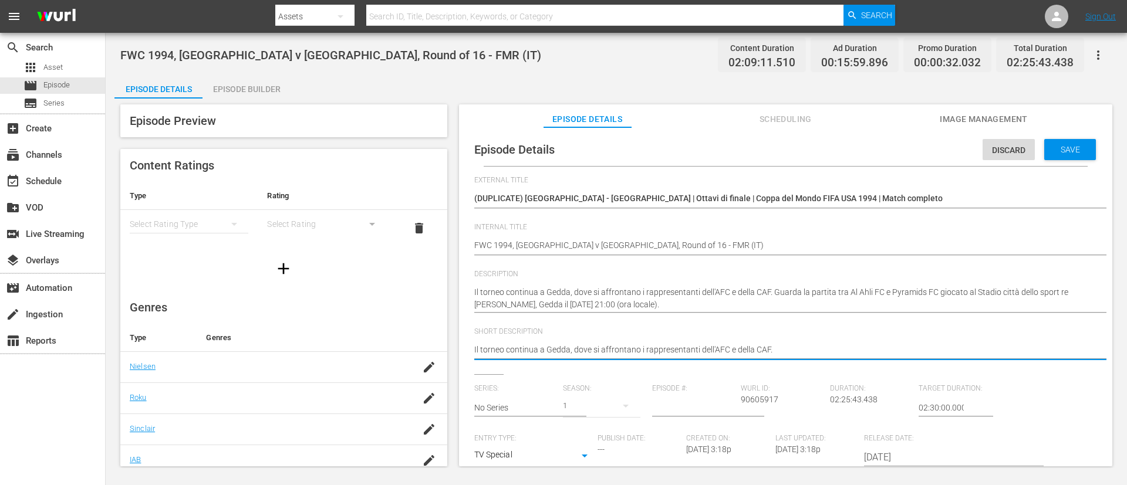
type textarea "Il torneo continua a Gedda, dove si affrontano i rappresentanti dell'AFC e dell…"
click at [695, 247] on textarea "FWC 1994, [GEOGRAPHIC_DATA] v [GEOGRAPHIC_DATA], Round of 16 - FMR (IT)" at bounding box center [782, 246] width 617 height 14
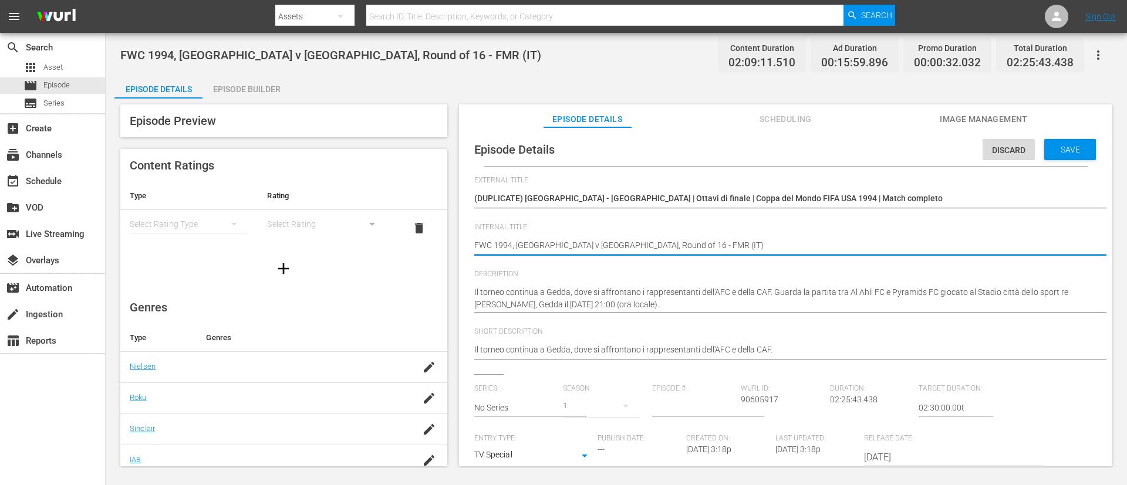
click at [695, 247] on textarea "FWC 1994, [GEOGRAPHIC_DATA] v [GEOGRAPHIC_DATA], Round of 16 - FMR (IT)" at bounding box center [782, 246] width 617 height 14
paste textarea "Al Ahli FC - Pyramids FC | FIFA African-Asian-Pacific Cup | Coppa Intercontinen…"
type textarea "Al Ahli FC - Pyramids FC | FIFA African-Asian-Pacific Cup | Coppa Intercontinen…"
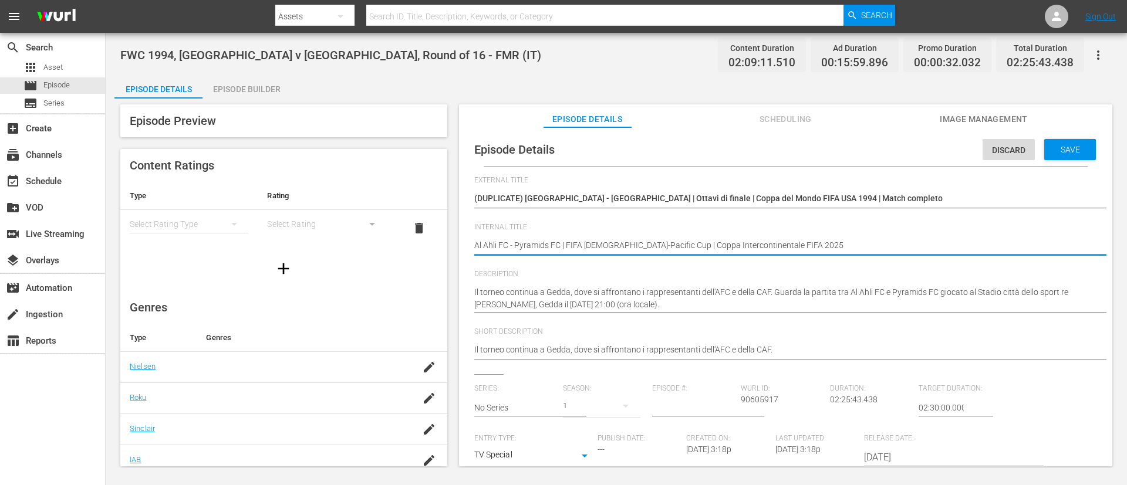
type textarea "Al Ahli FC - Pyramids FC | FIFA African-Asian-Pacific Cup | Coppa Intercontinen…"
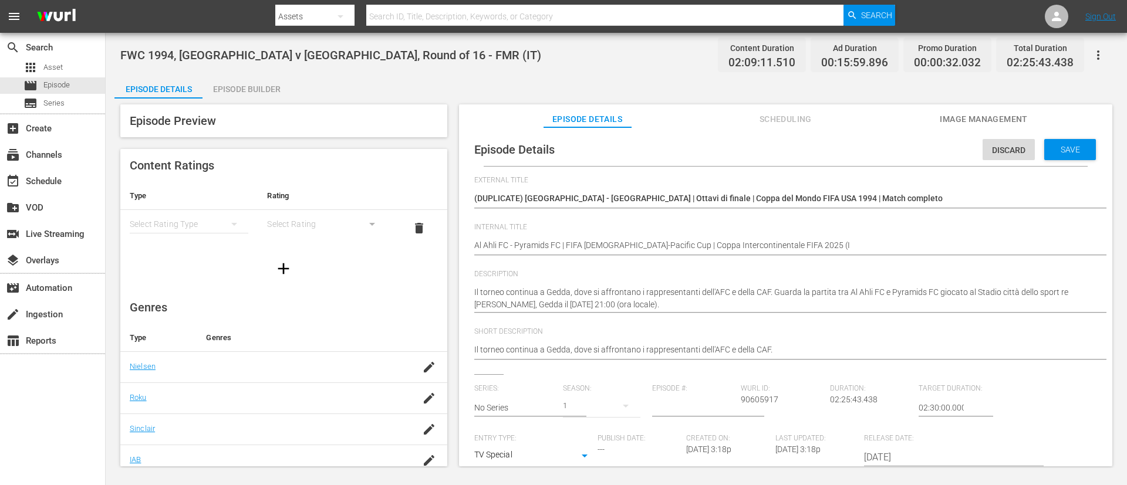
click at [751, 181] on span "External Title" at bounding box center [782, 180] width 617 height 9
click at [751, 192] on textarea "(DUPLICATE) Nigeria - Italia | Ottavi di finale | Coppa del Mondo FIFA USA 1994…" at bounding box center [782, 199] width 617 height 14
type textarea "L"
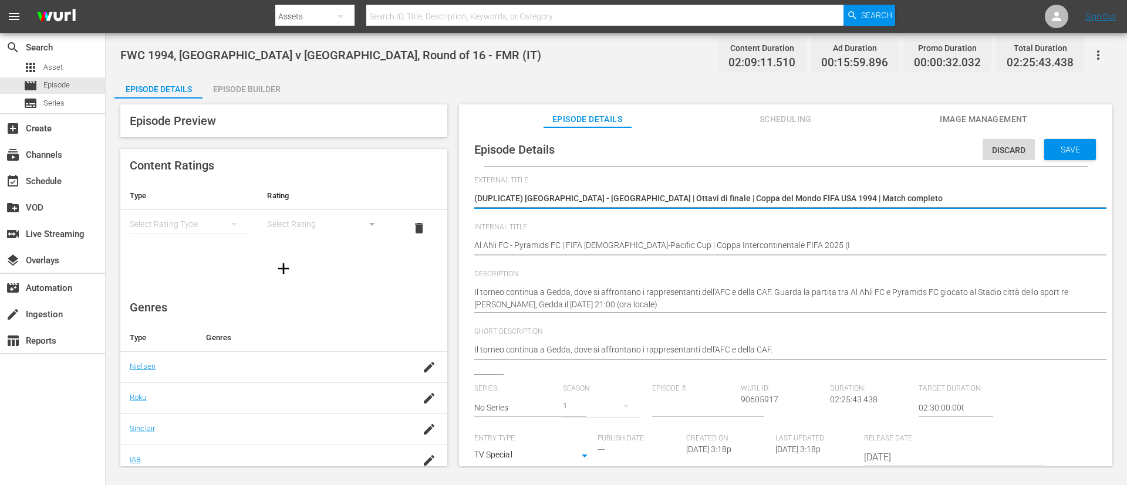
type textarea "L"
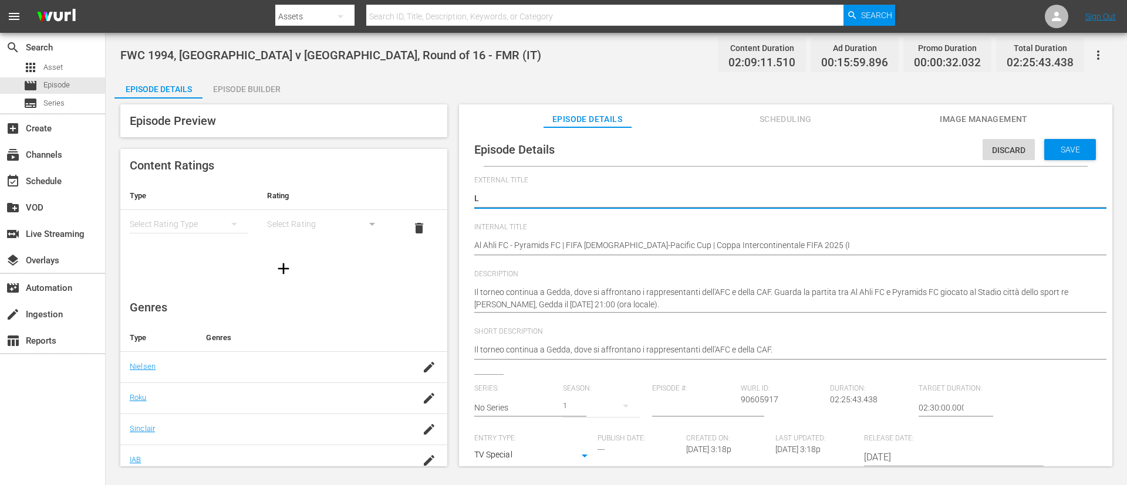
type textarea "LI"
type textarea "LIV"
type textarea "LIVE"
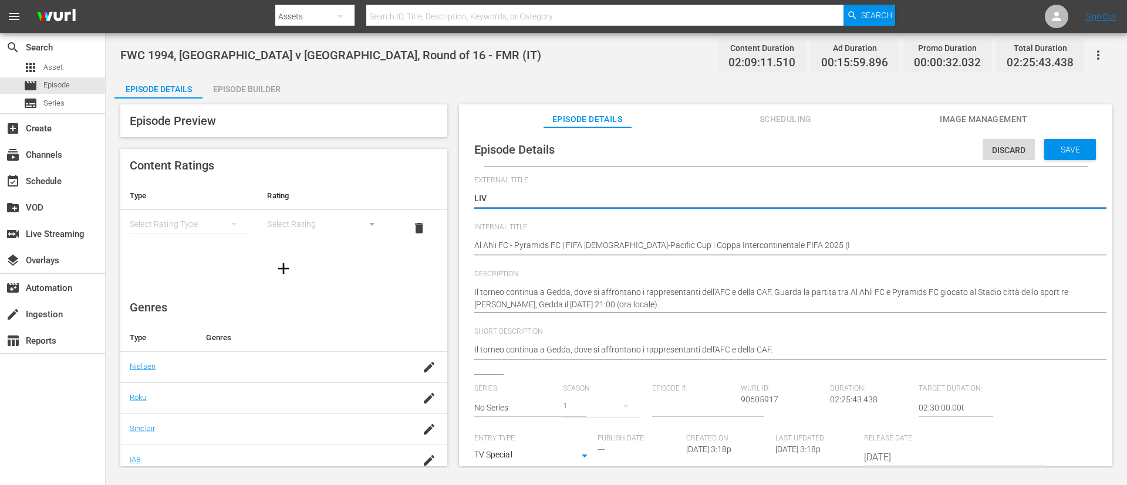
type textarea "LIVE"
type textarea "LIVE -"
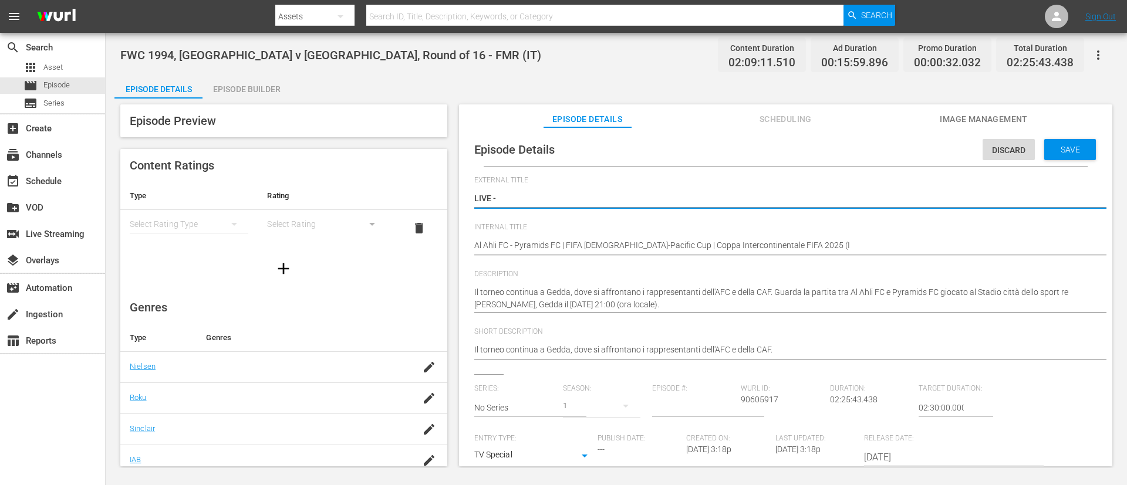
type textarea "LIVE -"
paste textarea "Al Ahli FC - Pyramids FC | FIFA African-Asian-Pacific Cup | Coppa Intercontinen…"
type textarea "LIVE - Al Ahli FC - Pyramids FC | FIFA African-Asian-Pacific Cup | Coppa Interc…"
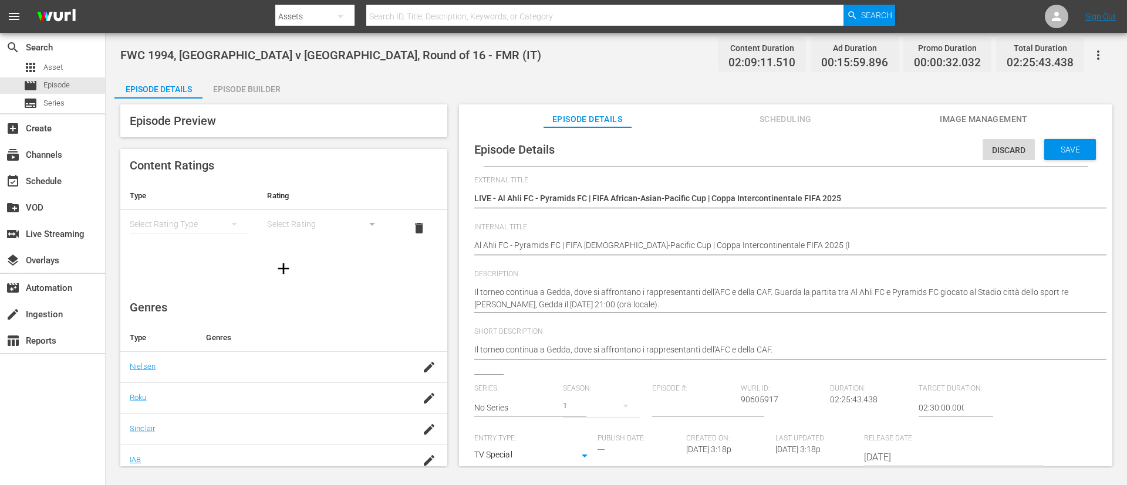
click at [751, 237] on div "FWC 1994, Nigeria v Italy, Round of 16 - FMR (IT) FWC 1994, Nigeria v Italy, Ro…" at bounding box center [782, 246] width 617 height 28
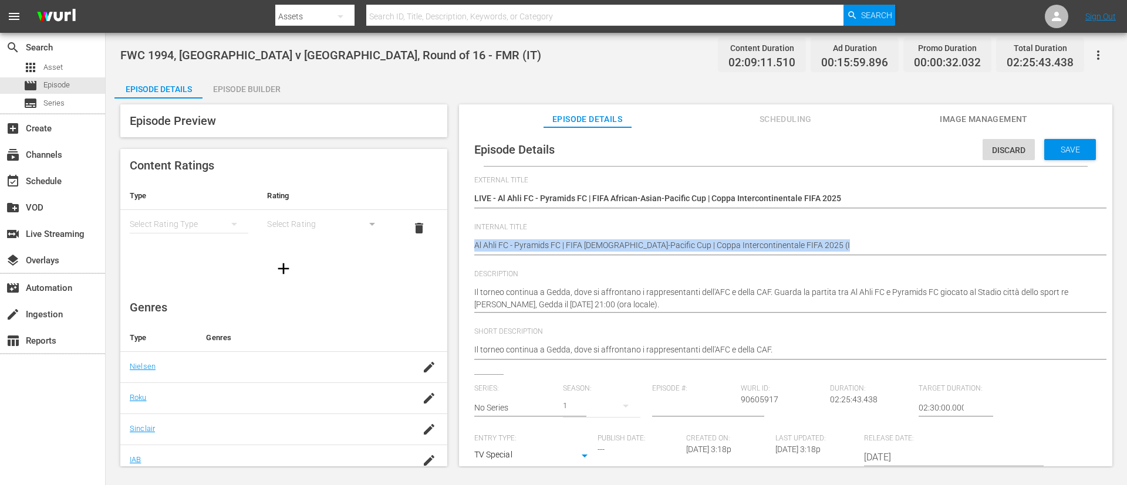
click at [751, 237] on div "FWC 1994, Nigeria v Italy, Round of 16 - FMR (IT) FWC 1994, Nigeria v Italy, Ro…" at bounding box center [782, 246] width 617 height 28
click at [751, 247] on textarea "FWC 1994, [GEOGRAPHIC_DATA] v [GEOGRAPHIC_DATA], Round of 16 - FMR (IT)" at bounding box center [782, 246] width 617 height 14
paste textarea "v Pyramids FC | FIFA African-Asian-Pacific Cup™ | FIFA Intercontinental Cup 202…"
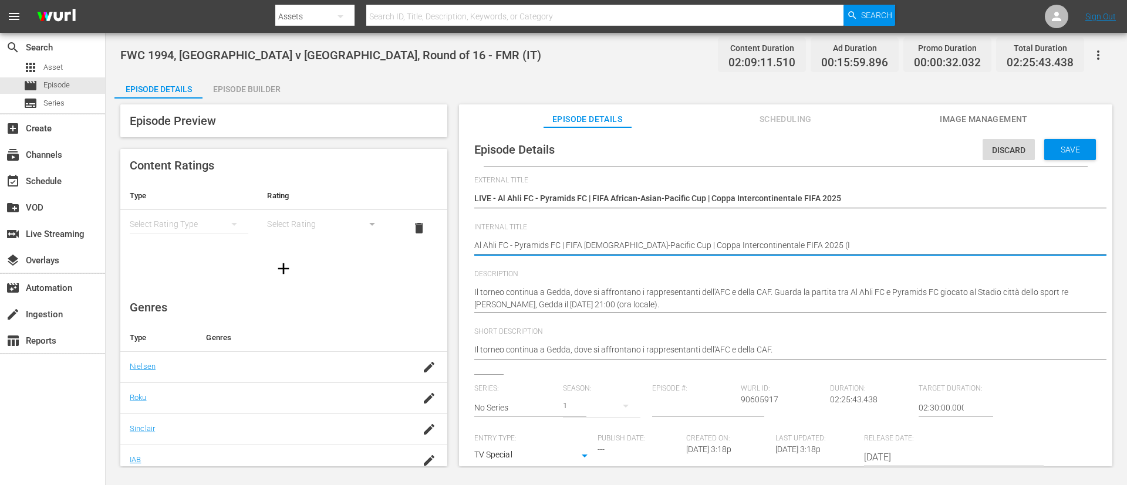
type textarea "Al Ahli FC v Pyramids FC | FIFA [DEMOGRAPHIC_DATA]-Pacific Cup™ | FIFA Intercon…"
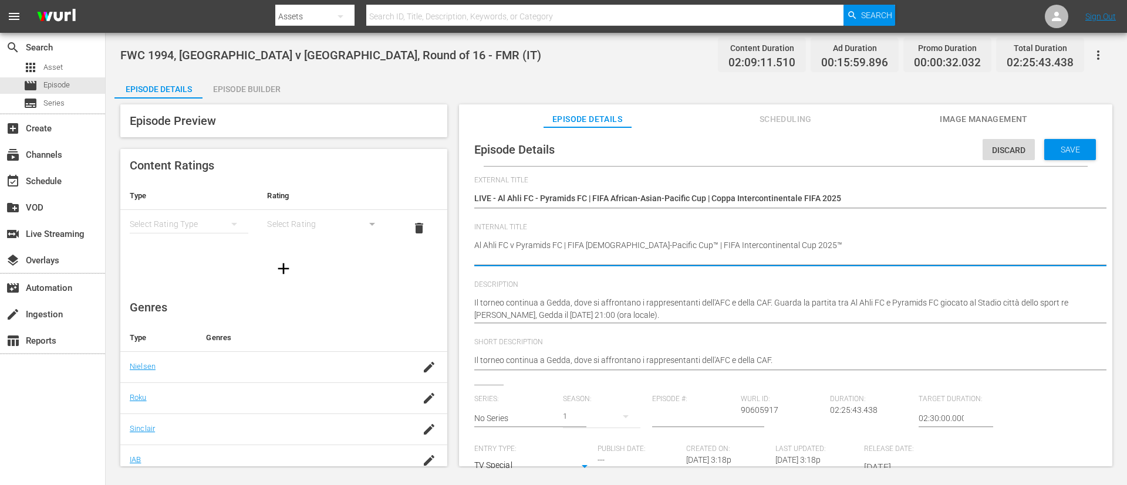
type textarea "Al Ahli FC v Pyramids FC | FIFA [DEMOGRAPHIC_DATA]-Pacific Cup™ | FIFA Intercon…"
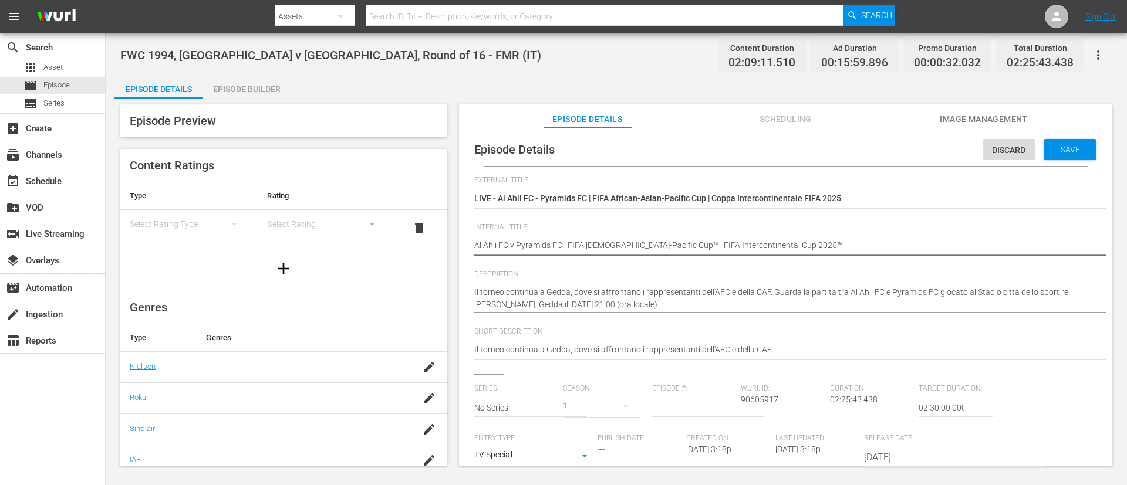
type textarea "Al Ahli FC v Pyramids FC | FIFA [DEMOGRAPHIC_DATA]-Pacific Cup™ | FIFA Intercon…"
type textarea "Al Ahli FC v Pyramids FC | FIFA African-Asian-Pacific Cup™ | FIFA Intercontinen…"
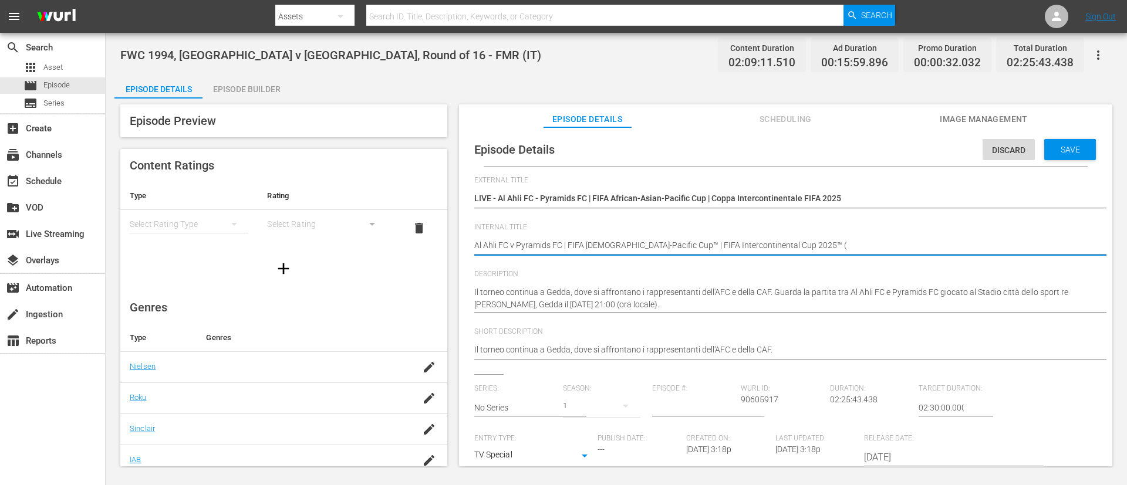
type textarea "Al Ahli FC v Pyramids FC | FIFA African-Asian-Pacific Cup™ | FIFA Intercontinen…"
type textarea "Al Ahli FC v Pyramids FC | FIFA [DEMOGRAPHIC_DATA]-Pacific Cup™ | FIFA Intercon…"
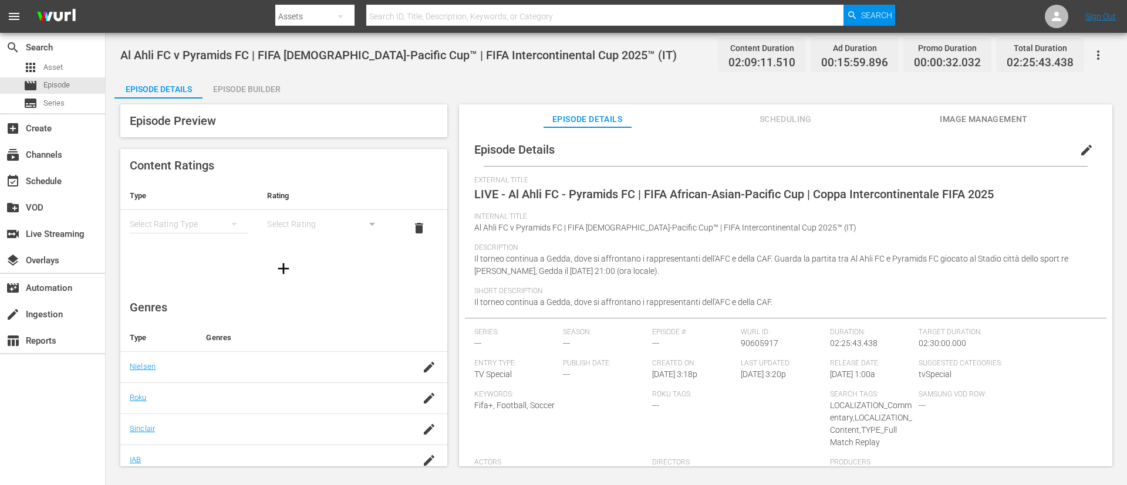
click at [751, 115] on span "Image Management" at bounding box center [983, 119] width 88 height 15
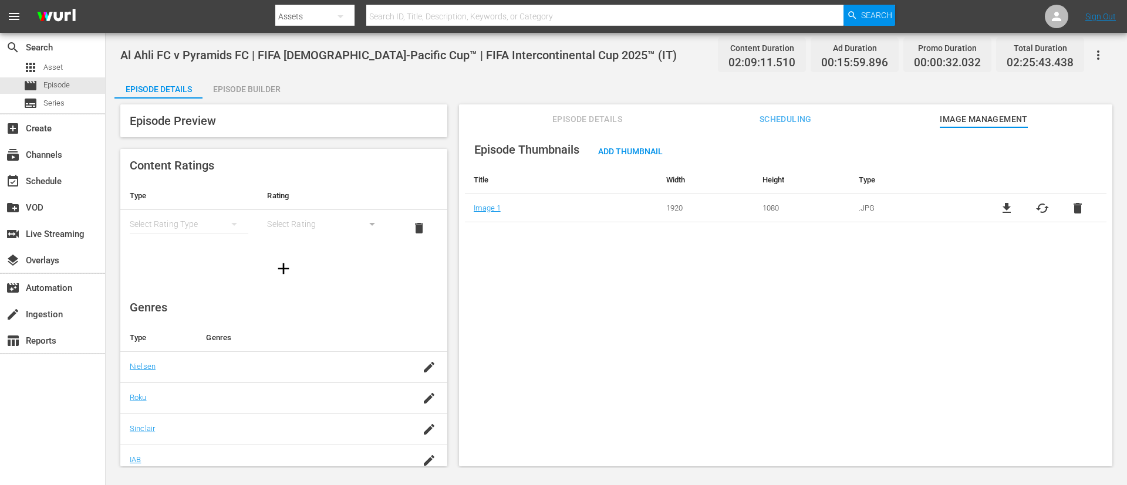
click at [751, 211] on span "cached" at bounding box center [1042, 208] width 14 height 14
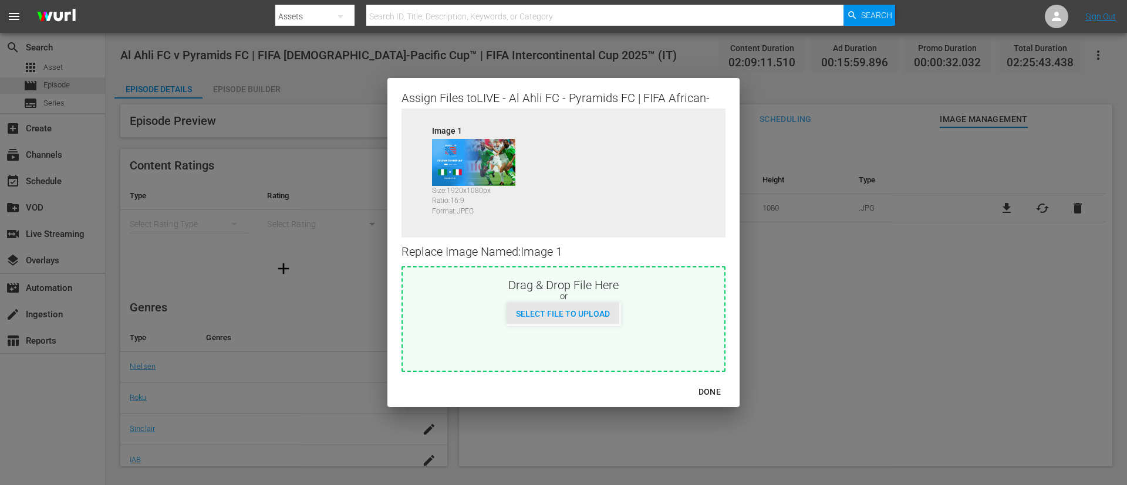
click at [581, 306] on div "Select File to Upload" at bounding box center [562, 314] width 113 height 22
type input "C:\fakepath\bc98b183-47e8-4c53-a4dd-792eb74ed8c0.jpg"
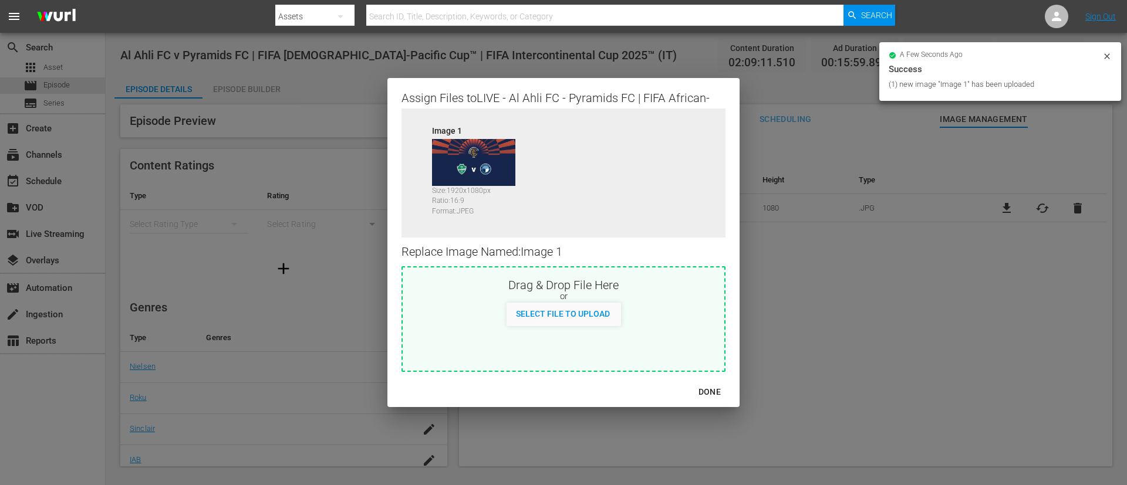
click at [702, 323] on div "DONE" at bounding box center [709, 392] width 41 height 15
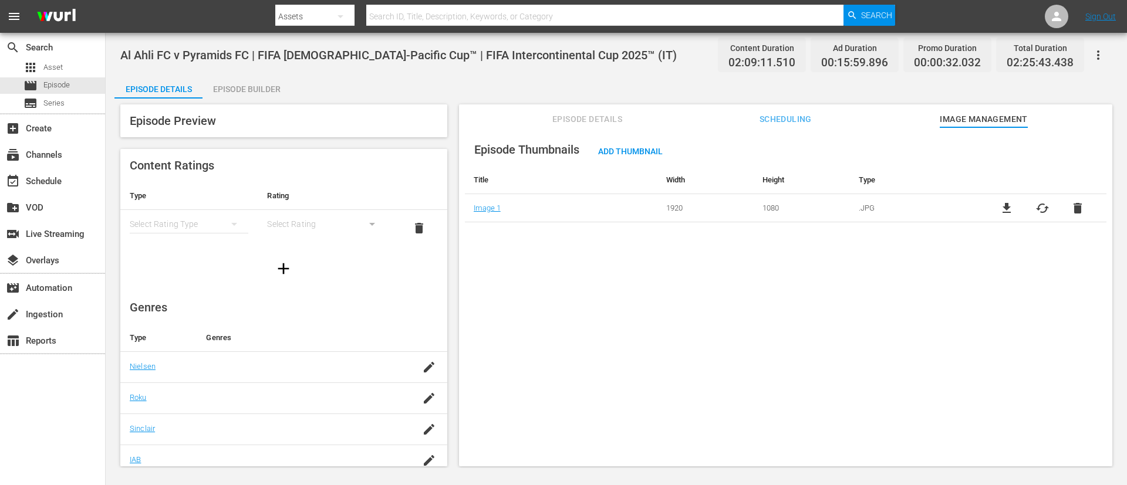
click at [600, 117] on span "Episode Details" at bounding box center [587, 119] width 88 height 15
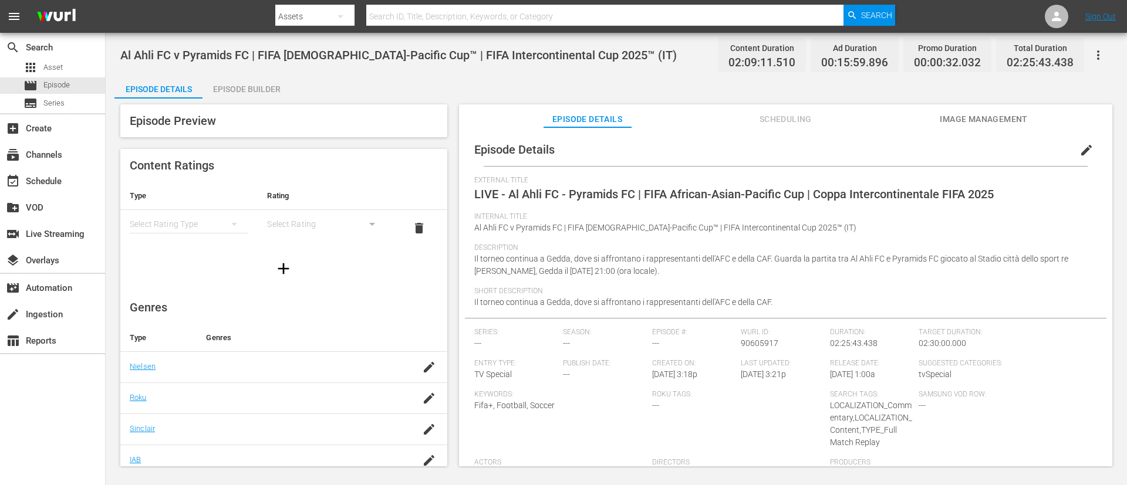
click at [751, 154] on span "edit" at bounding box center [1086, 150] width 14 height 14
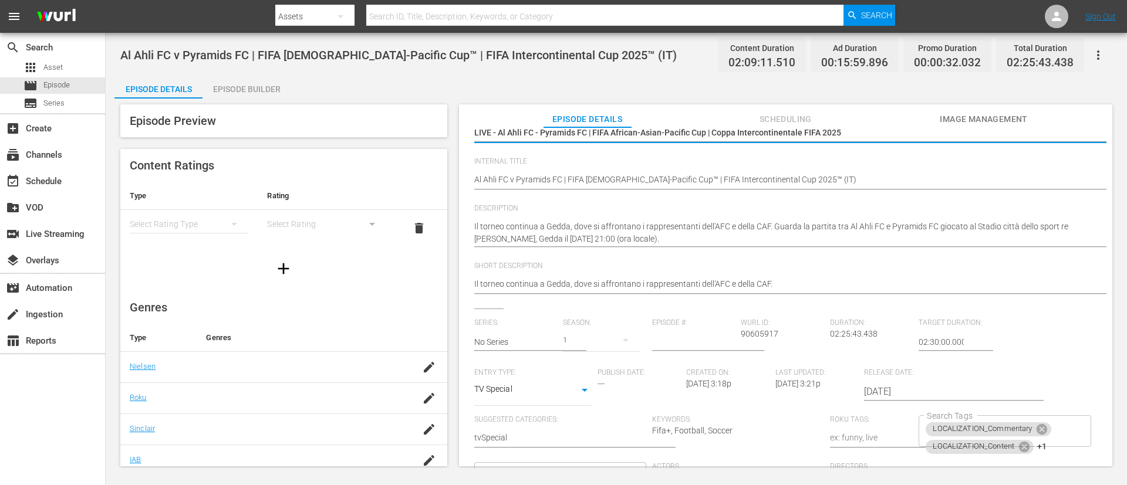
scroll to position [241, 0]
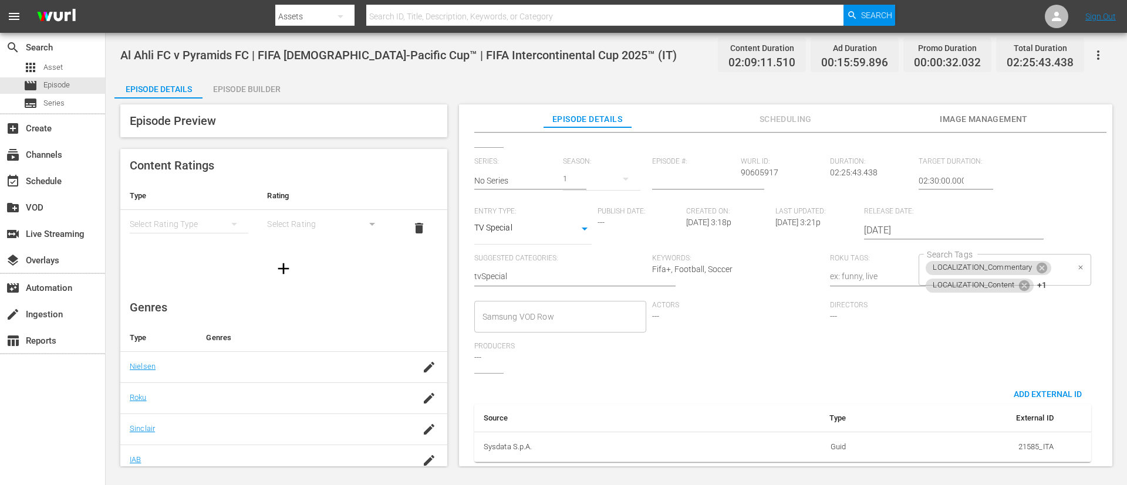
click at [751, 263] on div "LOCALIZATION_Commentary LOCALIZATION_Content +1 Search Tags" at bounding box center [1004, 270] width 172 height 32
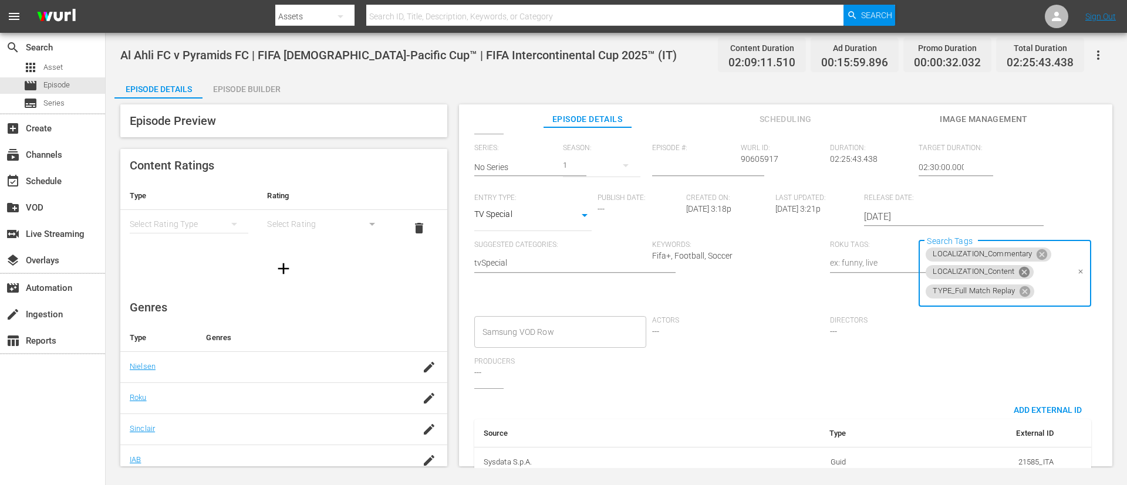
click at [751, 273] on icon at bounding box center [1024, 272] width 11 height 11
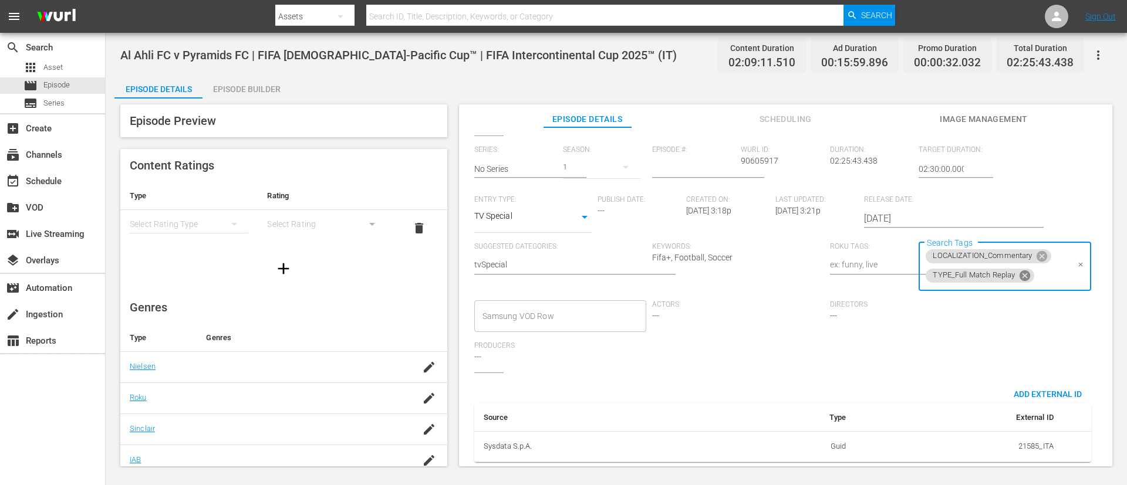
click at [751, 273] on icon at bounding box center [1024, 275] width 11 height 11
click at [751, 279] on input "Search Tags" at bounding box center [996, 275] width 144 height 21
type input "live"
click at [751, 313] on li "TYPE_Live" at bounding box center [999, 305] width 170 height 19
type input "tem"
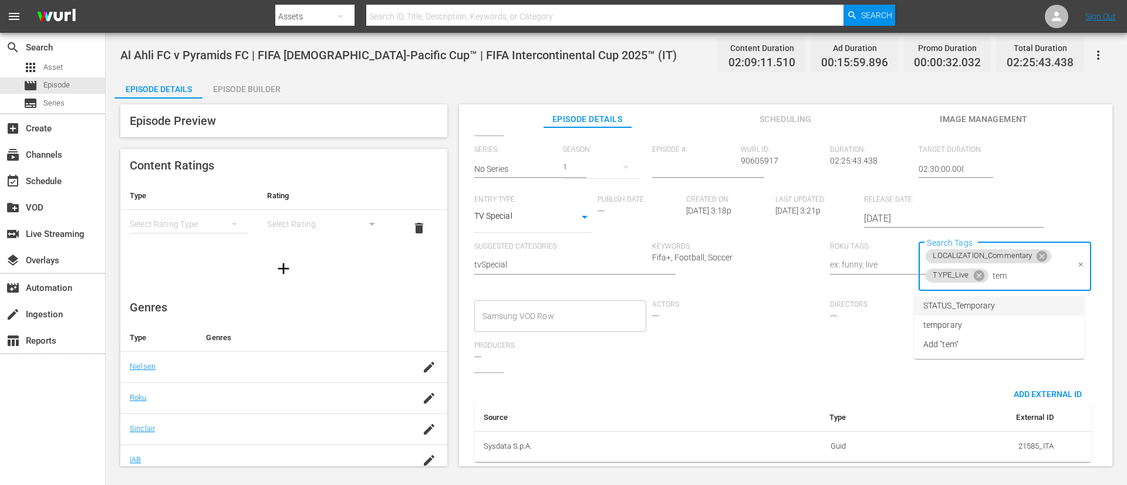
click at [751, 309] on span "STATUS_Temporary" at bounding box center [959, 306] width 72 height 12
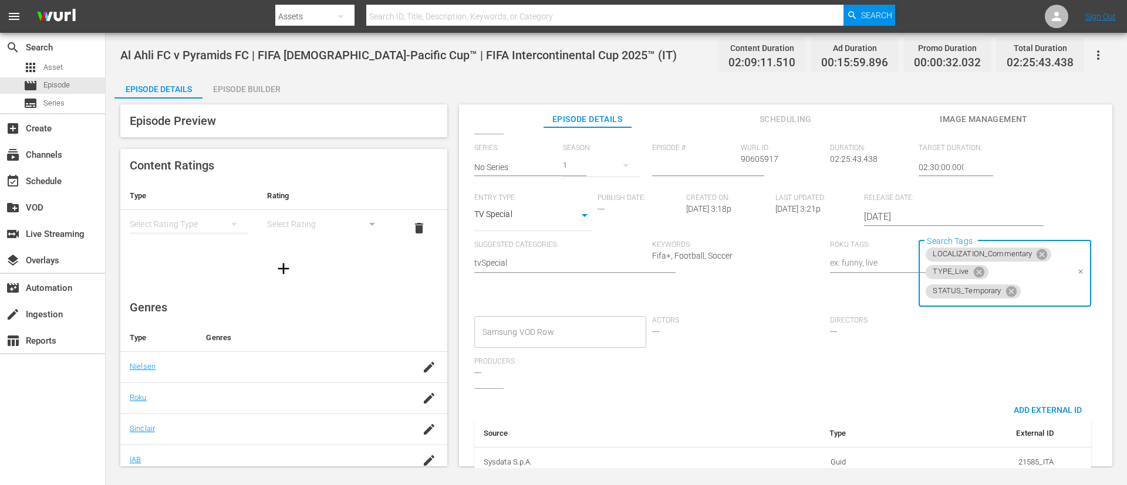
scroll to position [0, 0]
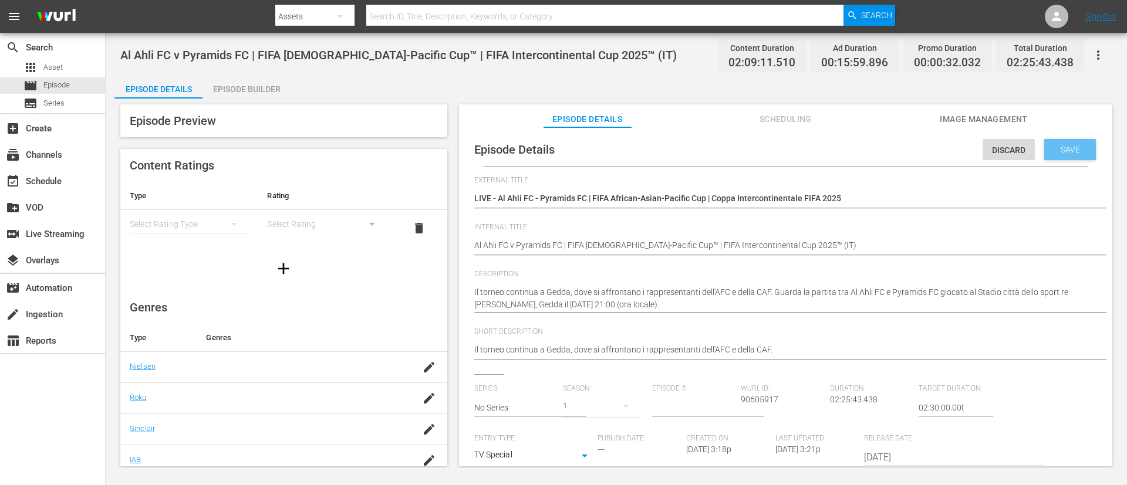
click at [751, 151] on span "Save" at bounding box center [1070, 149] width 38 height 9
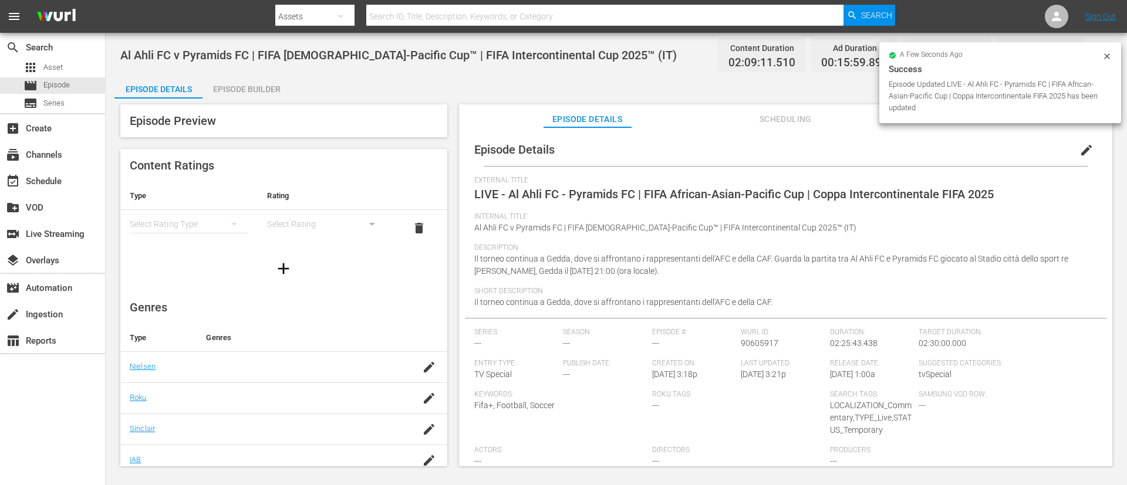
click at [751, 55] on icon at bounding box center [1106, 55] width 5 height 5
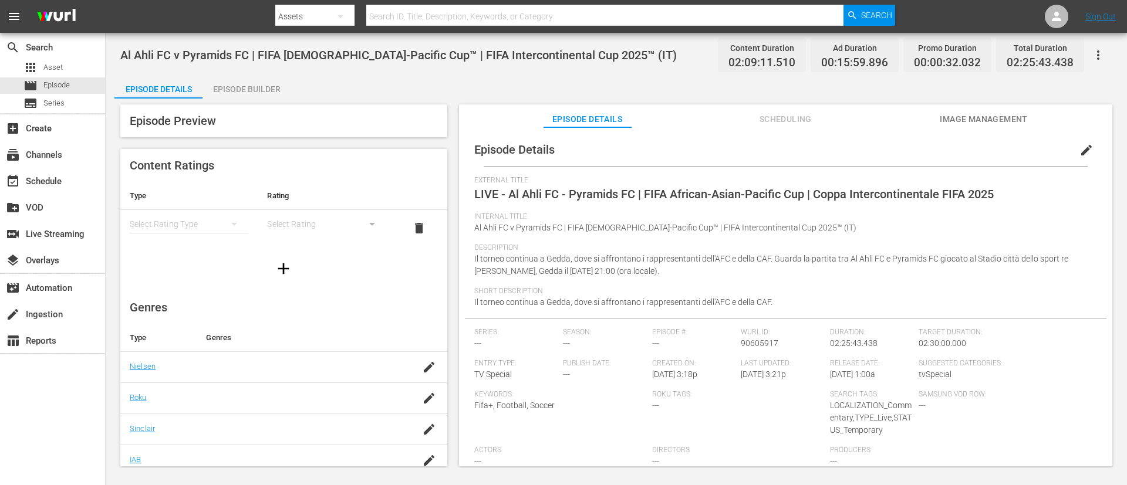
click at [751, 46] on button "button" at bounding box center [1098, 55] width 28 height 28
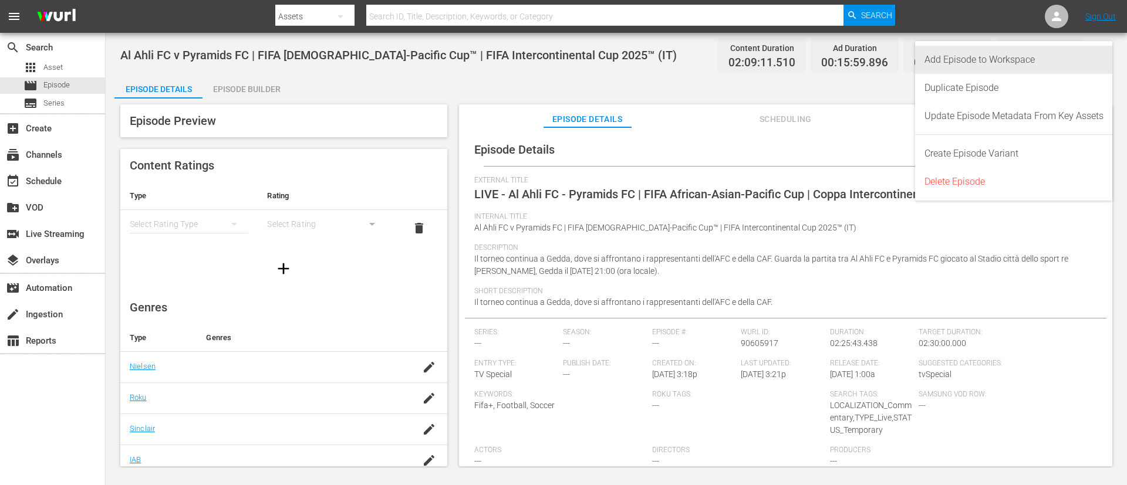
click at [751, 55] on div "Add Episode to Workspace" at bounding box center [1013, 60] width 179 height 28
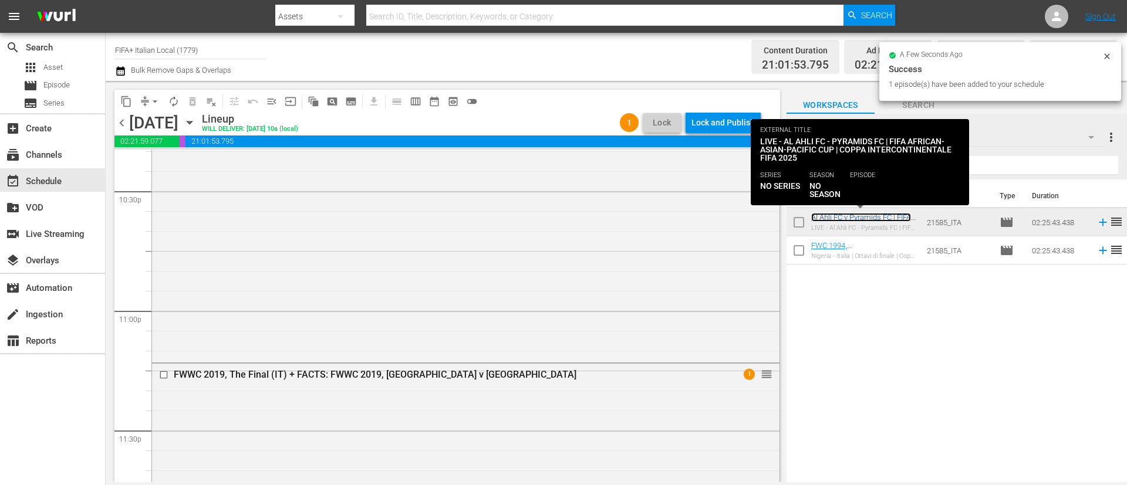
scroll to position [5417, 0]
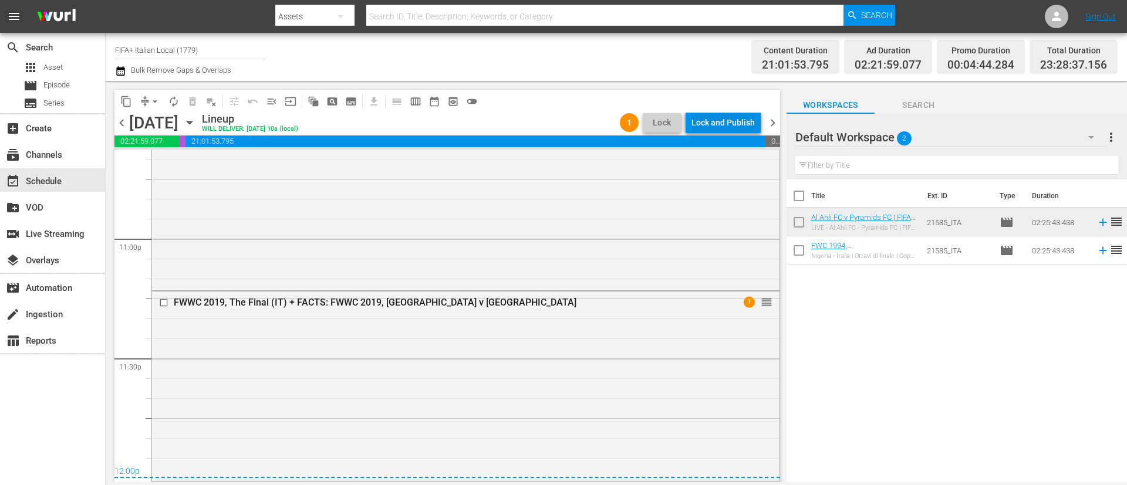
click at [694, 133] on div "Lock and Publish" at bounding box center [722, 122] width 63 height 21
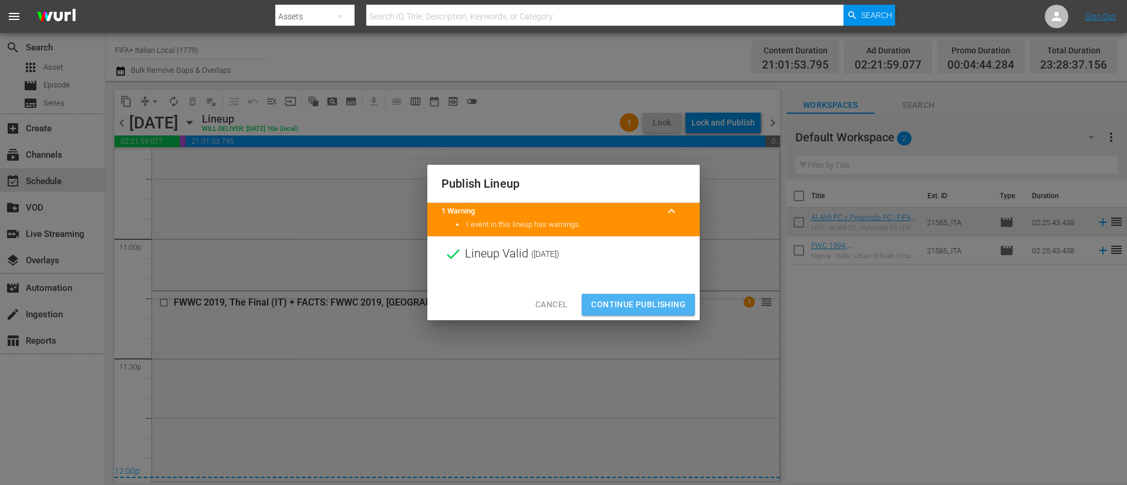
click at [664, 309] on span "Continue Publishing" at bounding box center [638, 305] width 94 height 15
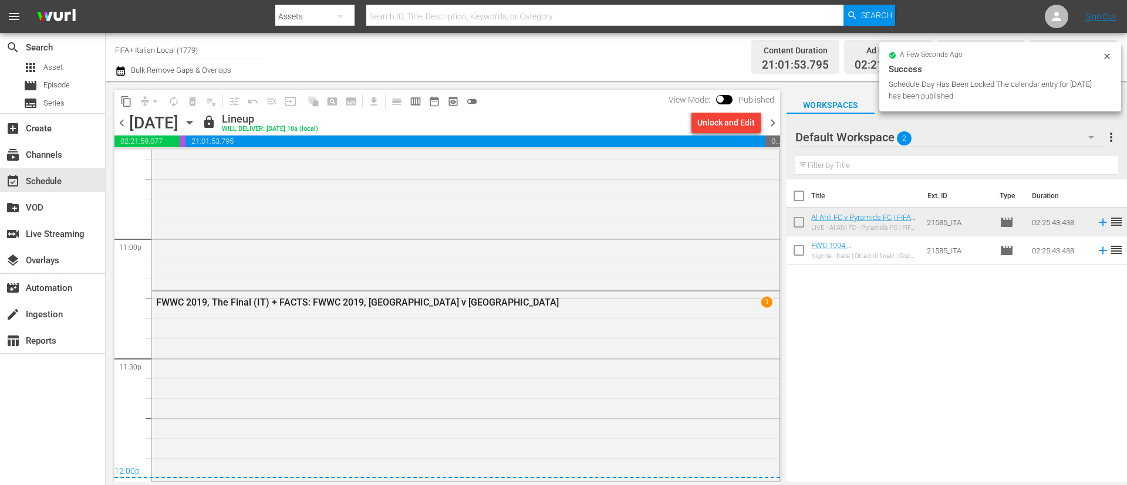
click at [775, 117] on span "chevron_right" at bounding box center [772, 123] width 15 height 15
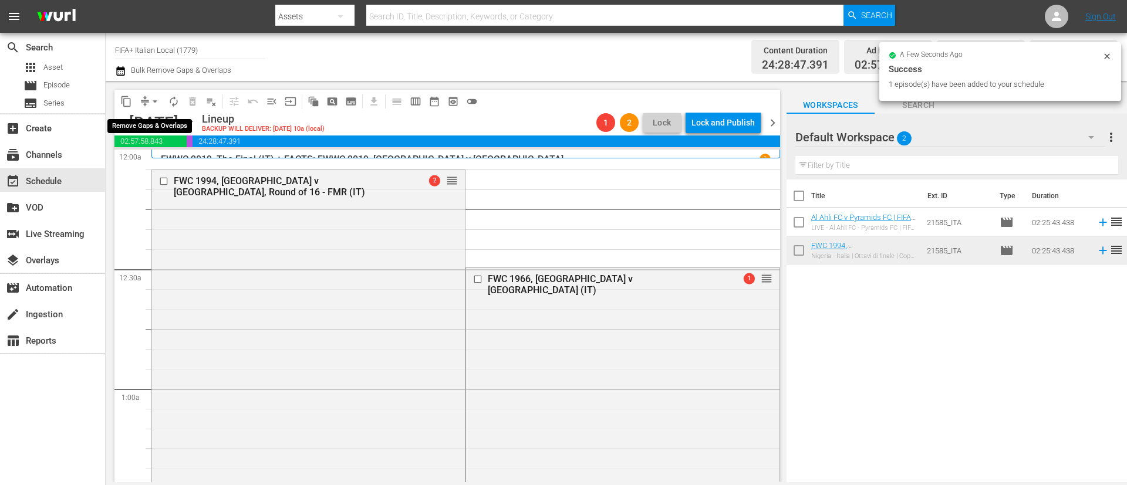
click at [151, 102] on span "arrow_drop_down" at bounding box center [155, 102] width 12 height 12
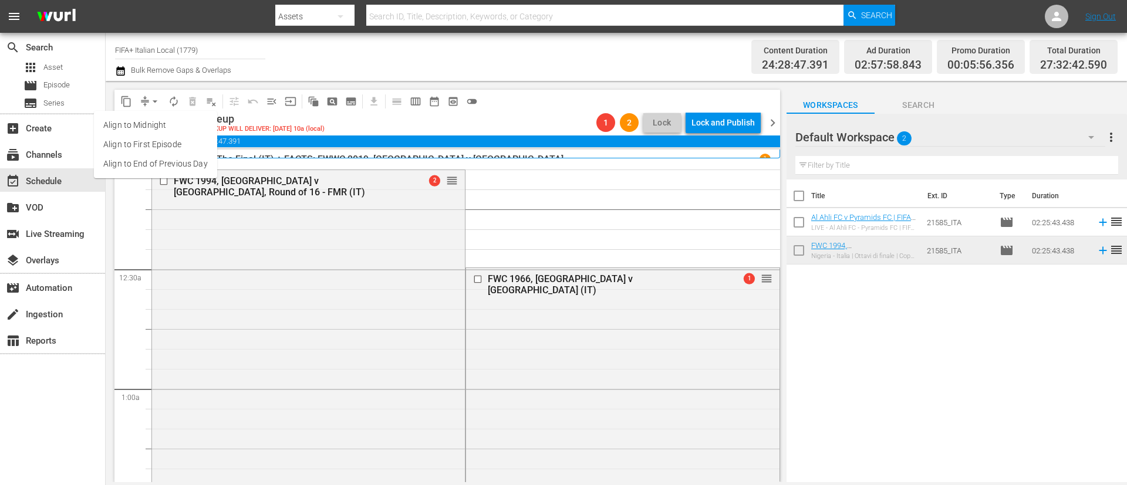
click at [186, 161] on li "Align to End of Previous Day" at bounding box center [155, 163] width 123 height 19
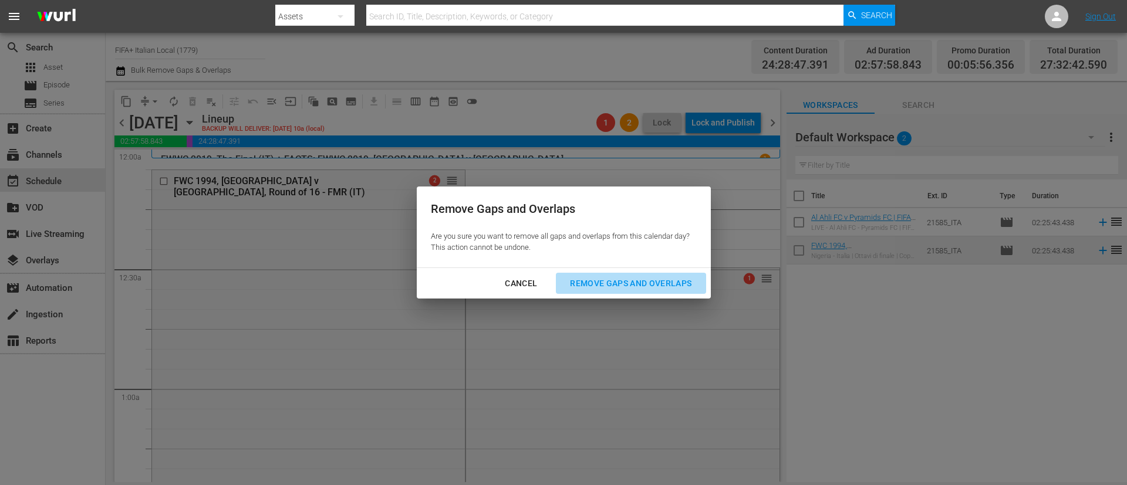
click at [625, 281] on div "Remove Gaps and Overlaps" at bounding box center [630, 283] width 140 height 15
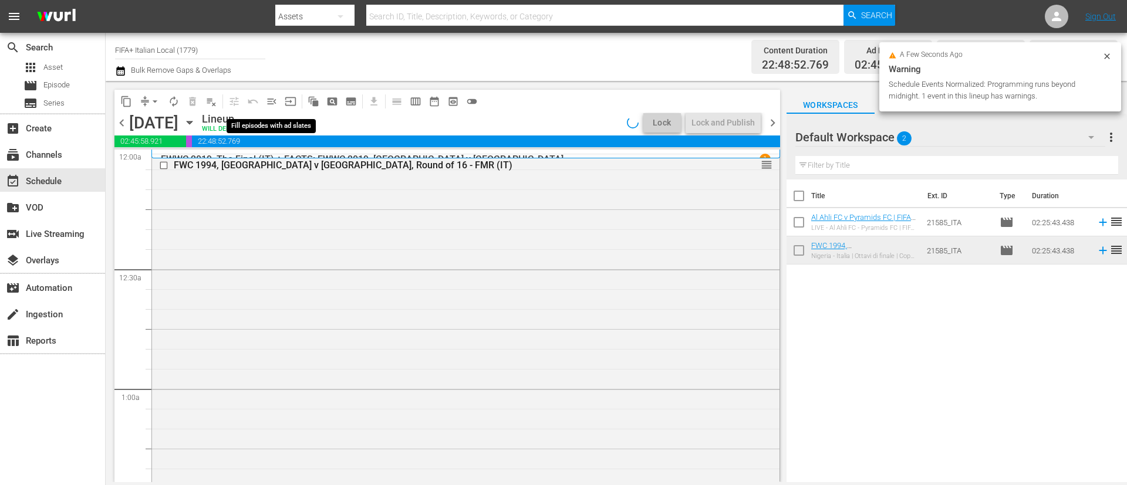
click at [276, 102] on span "menu_open" at bounding box center [272, 102] width 12 height 12
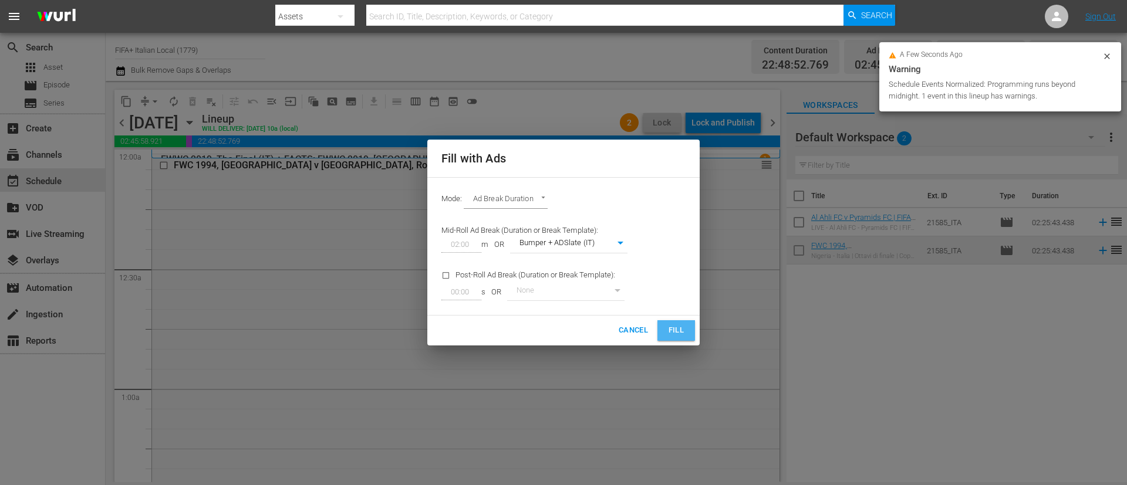
click at [679, 330] on span "Fill" at bounding box center [676, 330] width 19 height 13
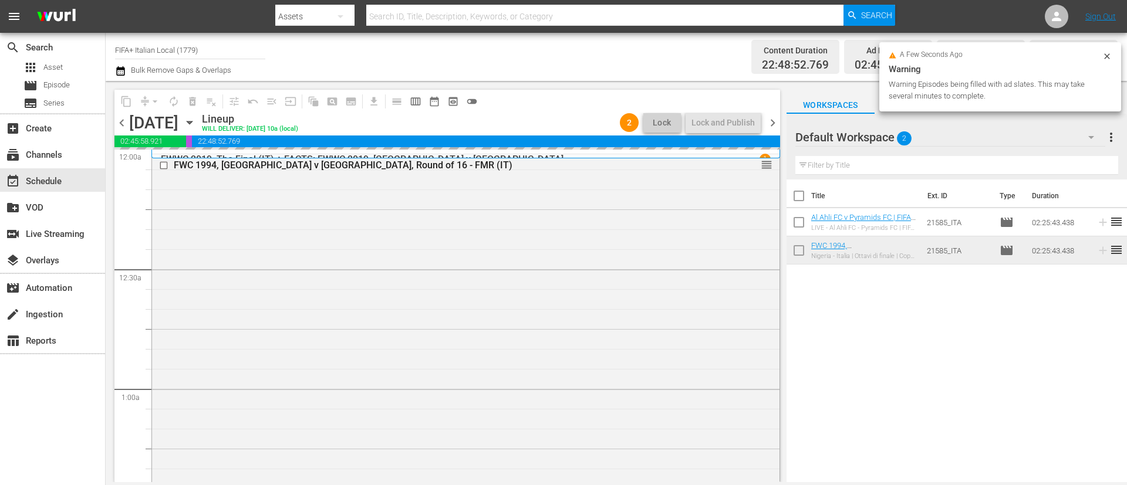
click at [803, 197] on input "checkbox" at bounding box center [798, 198] width 25 height 25
checkbox input "true"
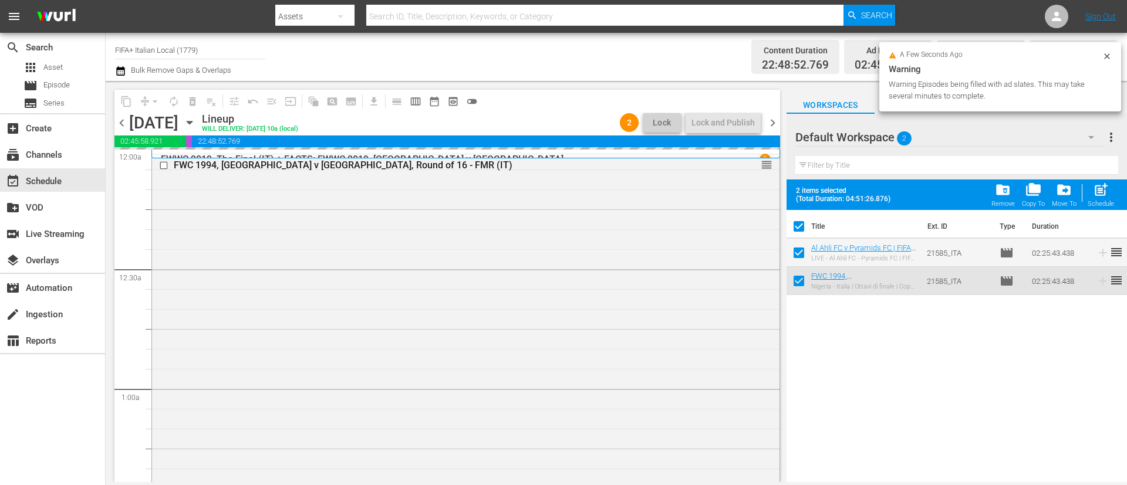
click at [996, 200] on div "Remove" at bounding box center [1002, 204] width 23 height 8
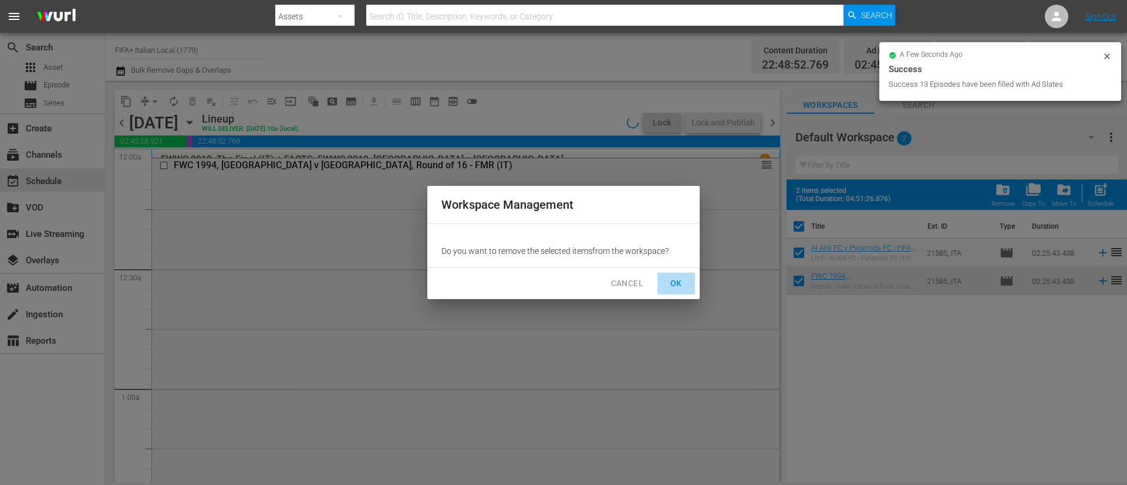
click at [672, 283] on span "OK" at bounding box center [676, 283] width 19 height 15
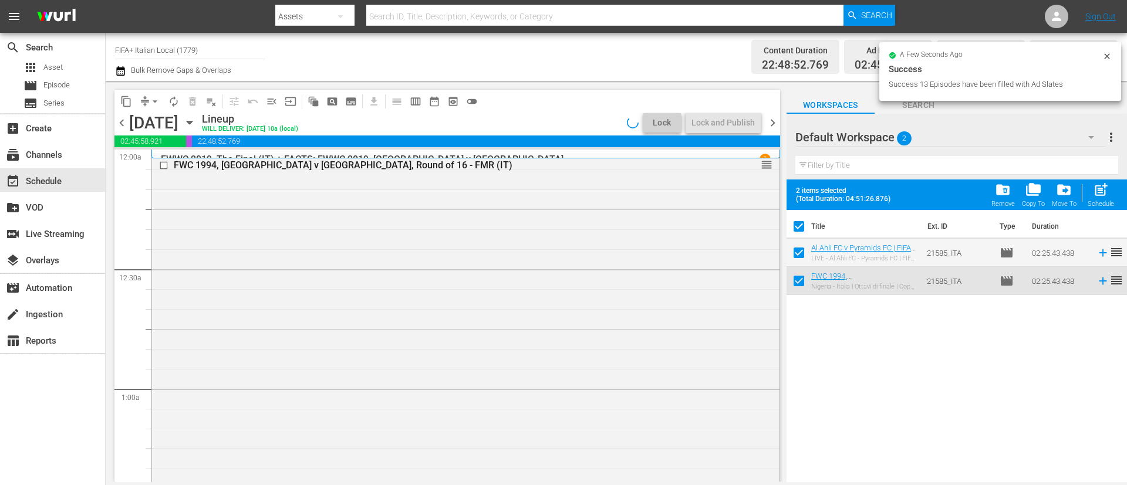
checkbox input "false"
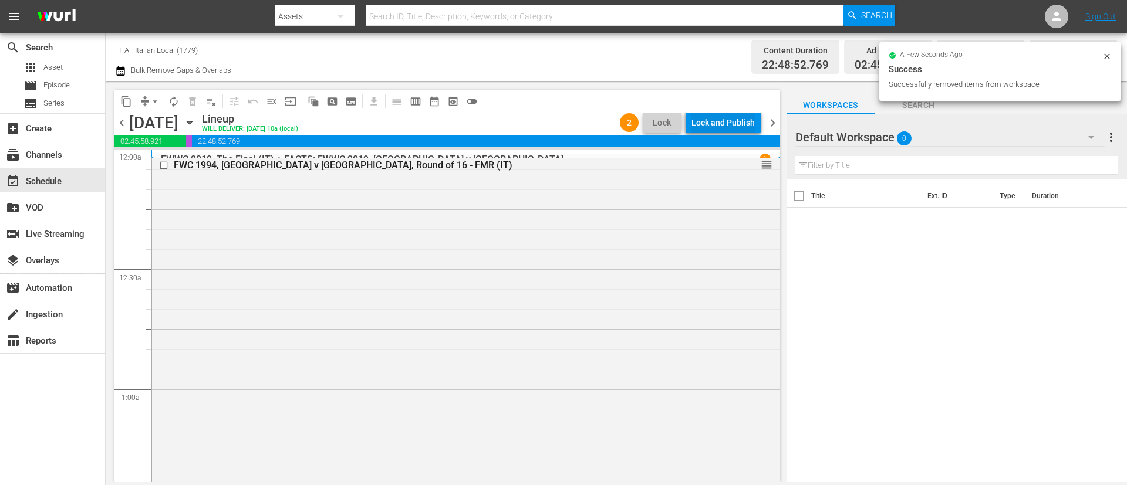
click at [698, 120] on div "Lock and Publish" at bounding box center [722, 122] width 63 height 21
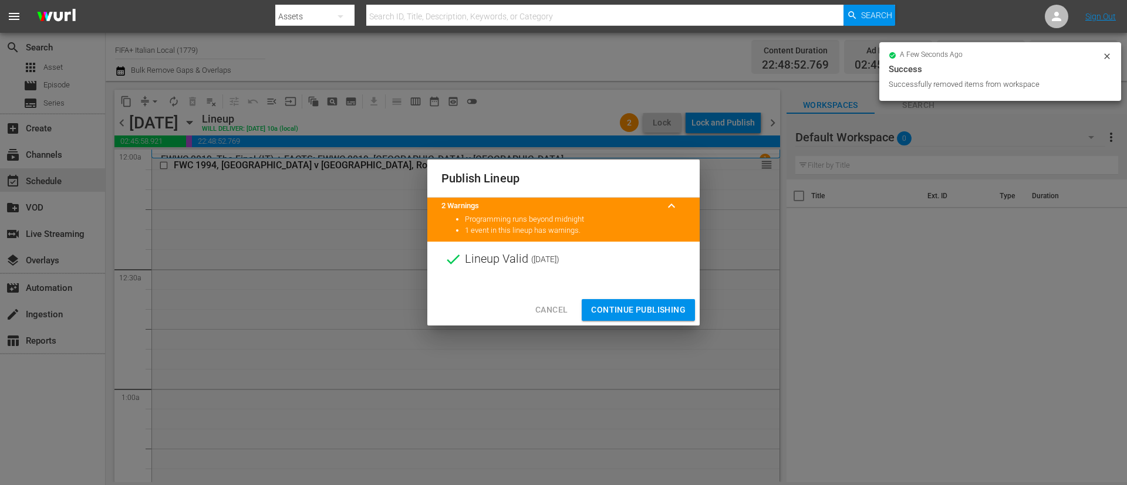
click at [647, 315] on span "Continue Publishing" at bounding box center [638, 310] width 94 height 15
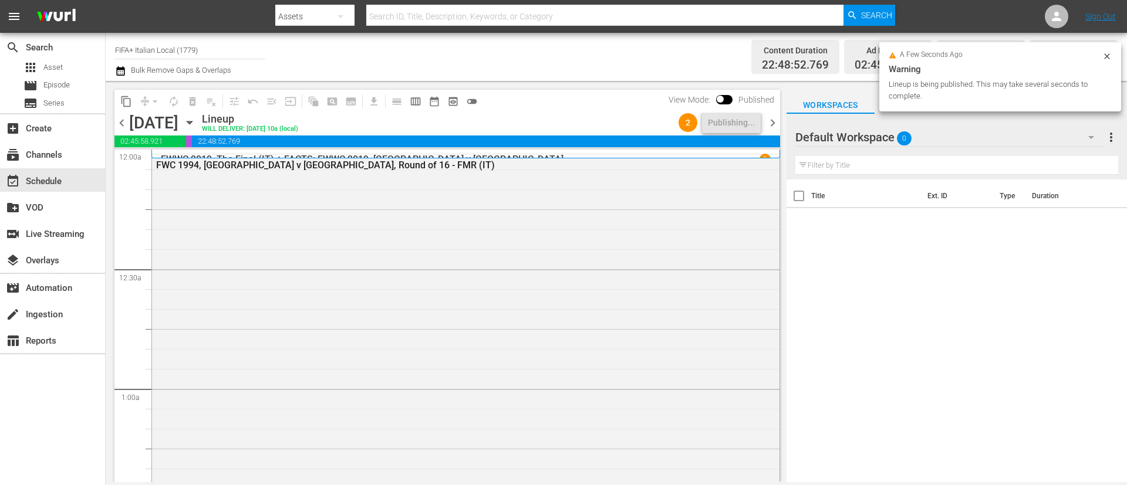
click at [773, 120] on span "chevron_right" at bounding box center [772, 123] width 15 height 15
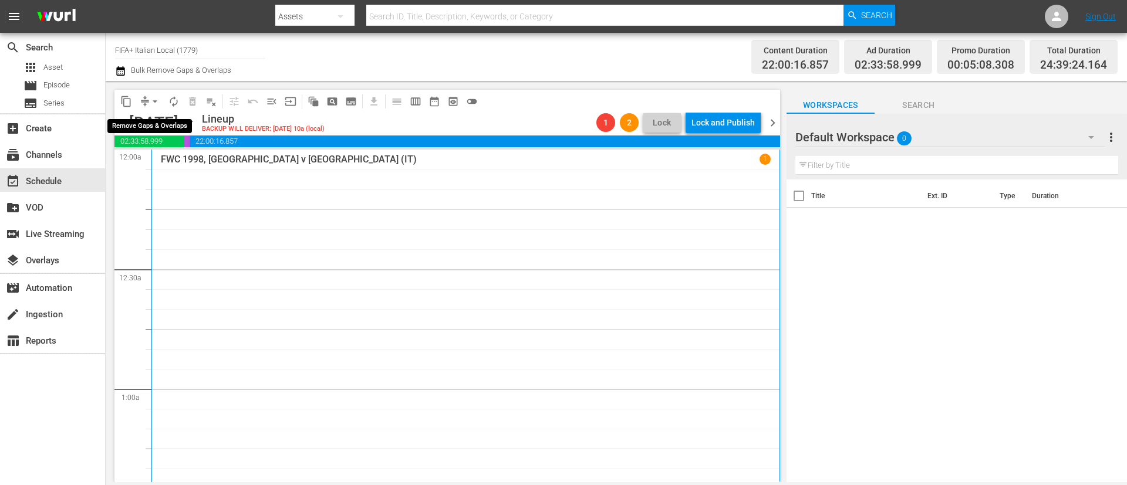
click at [156, 103] on span "arrow_drop_down" at bounding box center [155, 102] width 12 height 12
click at [179, 156] on li "Align to End of Previous Day" at bounding box center [155, 163] width 123 height 19
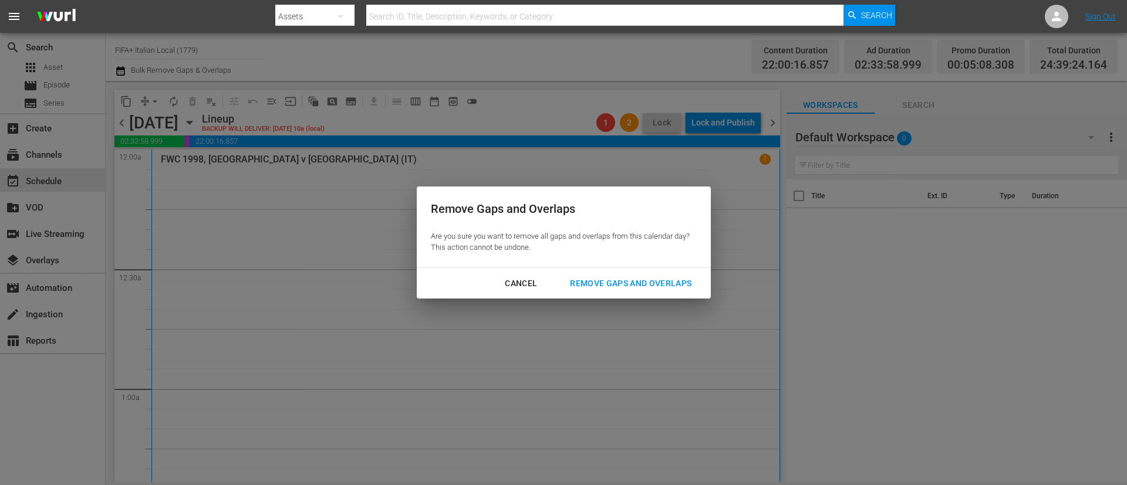
click at [643, 274] on button "Remove Gaps and Overlaps" at bounding box center [631, 284] width 150 height 22
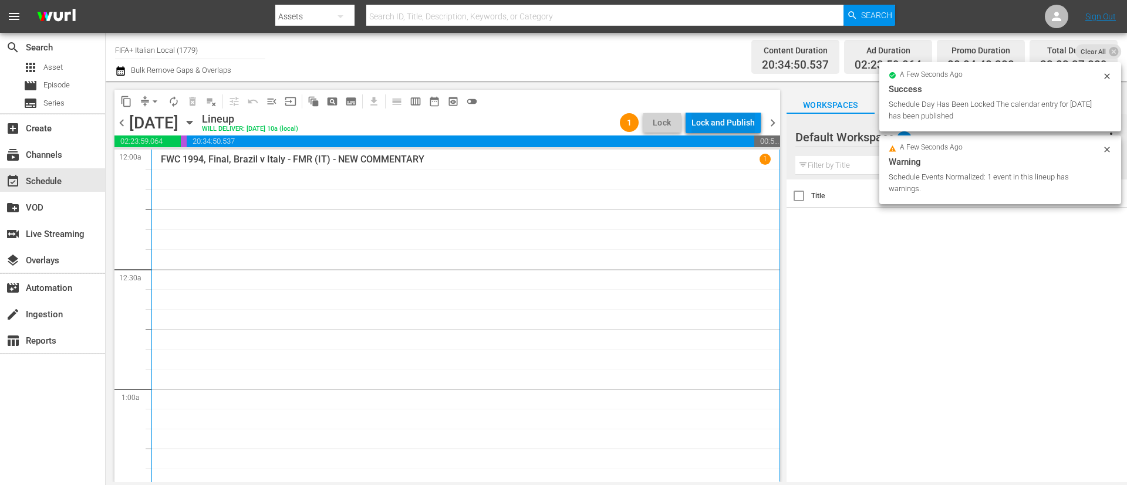
click at [739, 121] on div "Lock and Publish" at bounding box center [722, 122] width 63 height 21
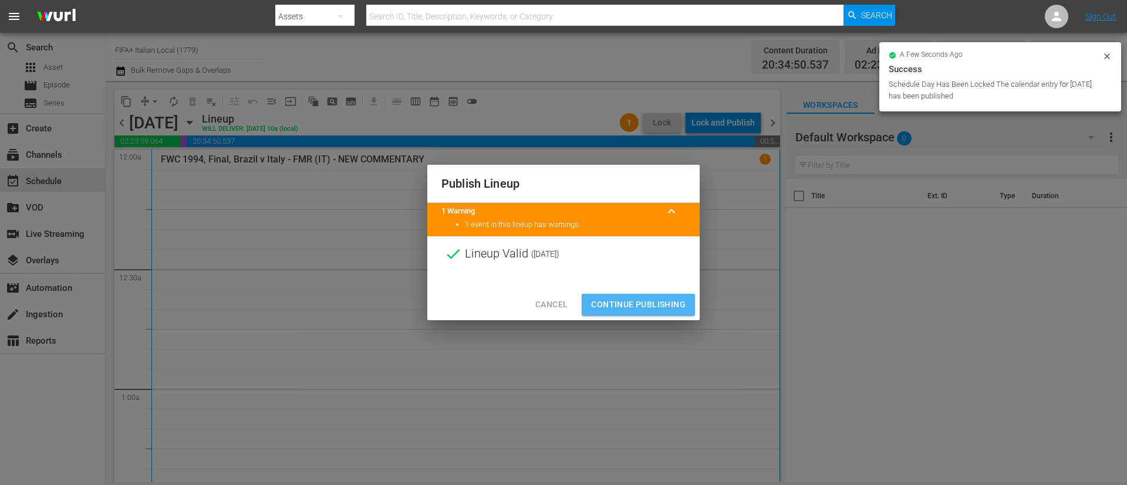
click at [655, 302] on span "Continue Publishing" at bounding box center [638, 305] width 94 height 15
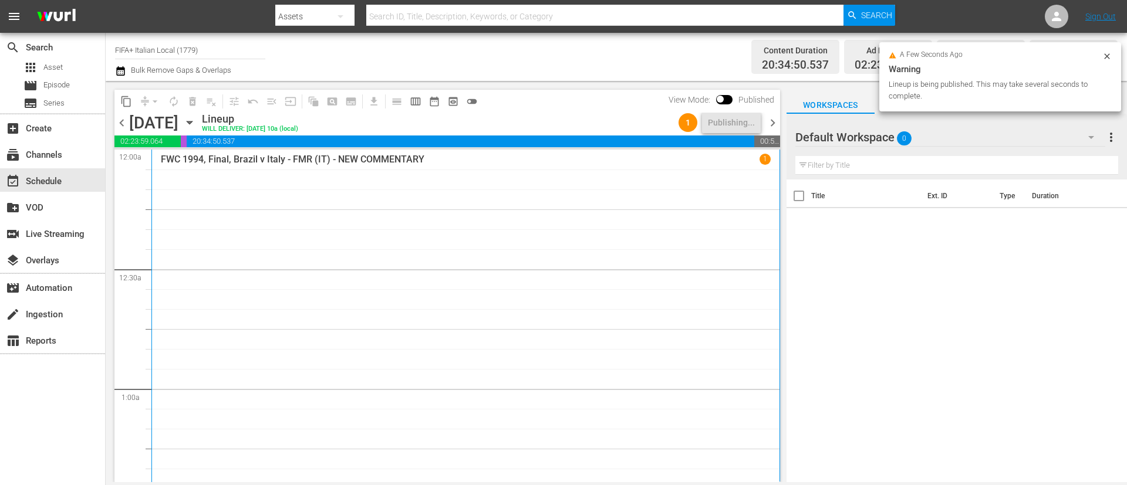
click at [773, 120] on span "chevron_right" at bounding box center [772, 123] width 15 height 15
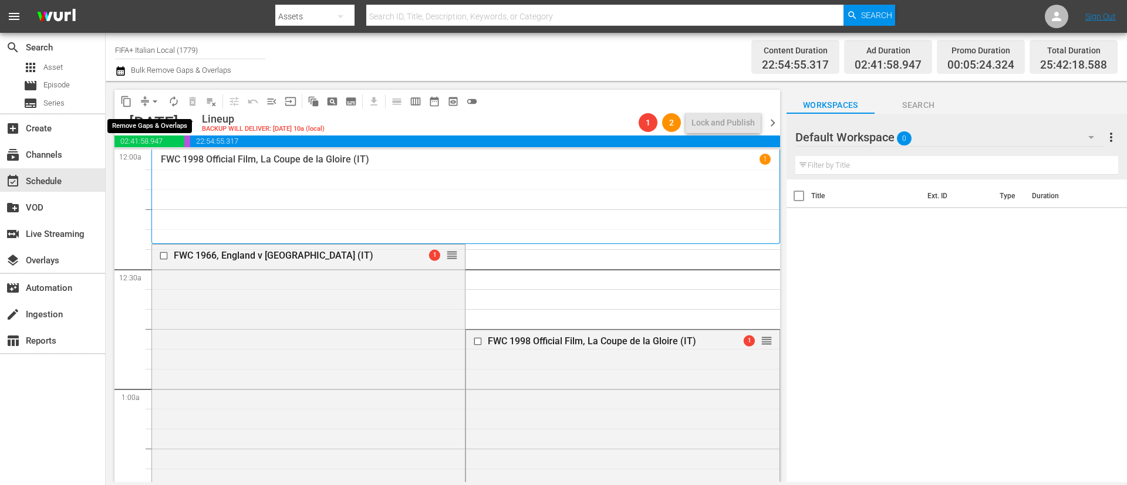
click at [153, 104] on span "arrow_drop_down" at bounding box center [155, 102] width 12 height 12
click at [165, 161] on li "Align to End of Previous Day" at bounding box center [155, 163] width 123 height 19
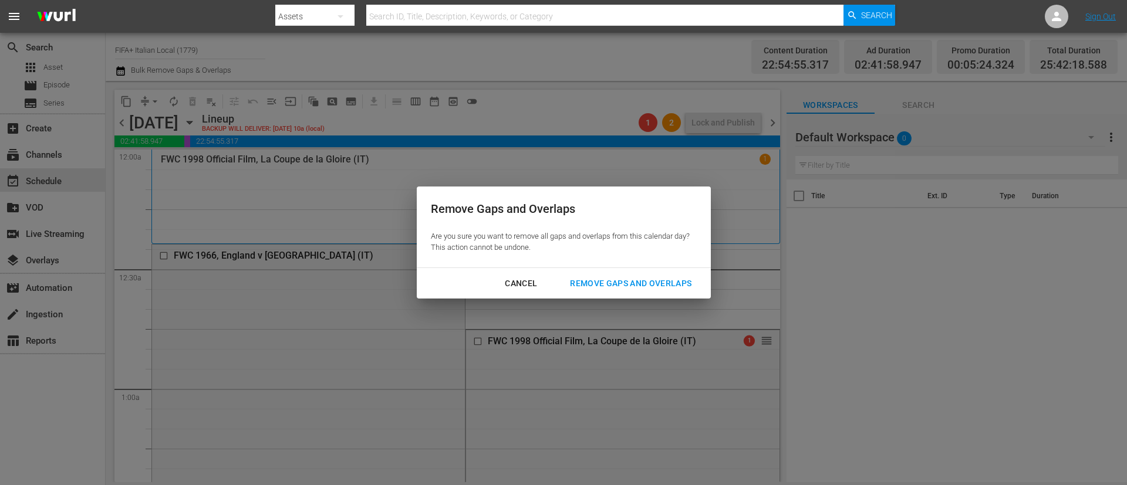
click at [693, 282] on div "Remove Gaps and Overlaps" at bounding box center [630, 283] width 140 height 15
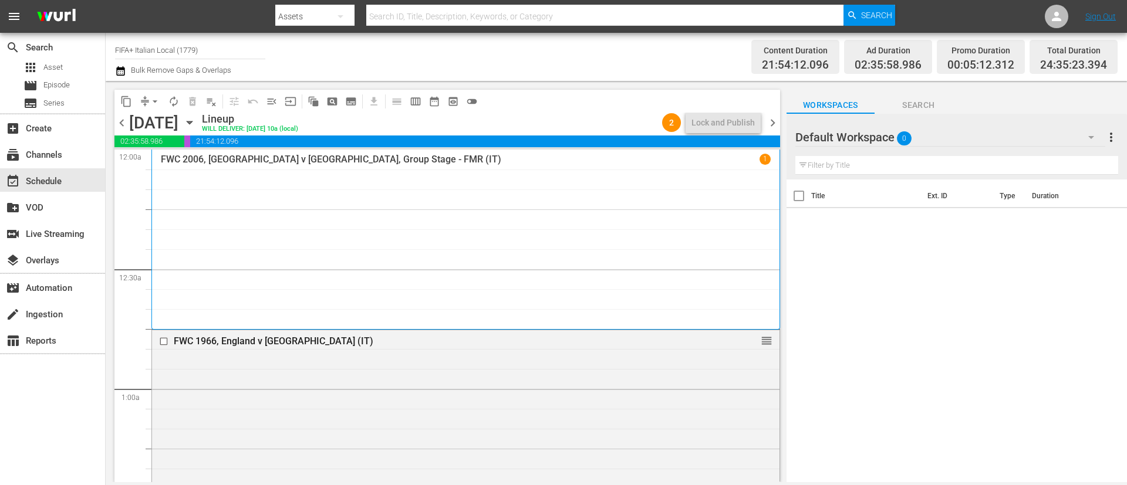
click at [773, 125] on span "chevron_right" at bounding box center [772, 123] width 15 height 15
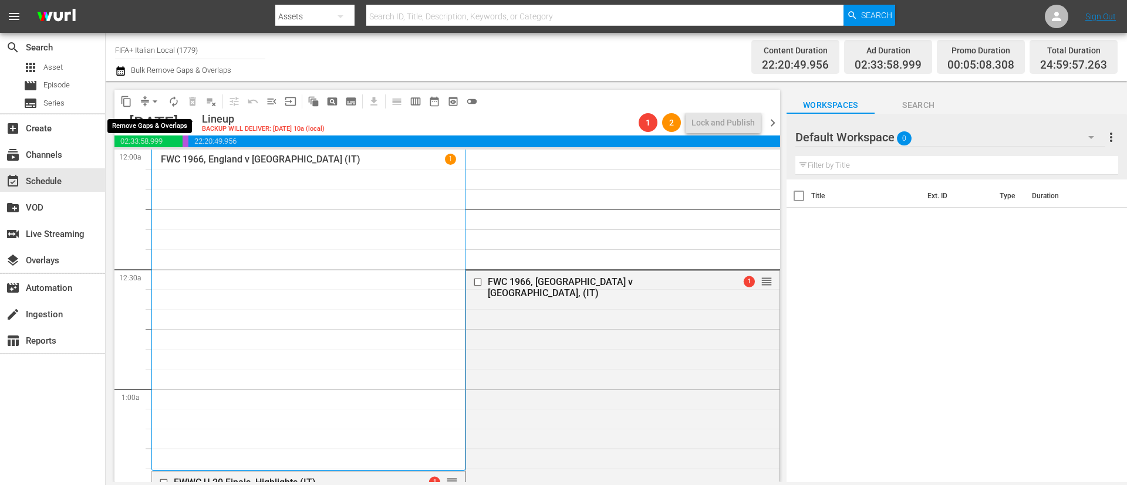
click at [152, 105] on span "arrow_drop_down" at bounding box center [155, 102] width 12 height 12
click at [171, 158] on li "Align to End of Previous Day" at bounding box center [155, 163] width 123 height 19
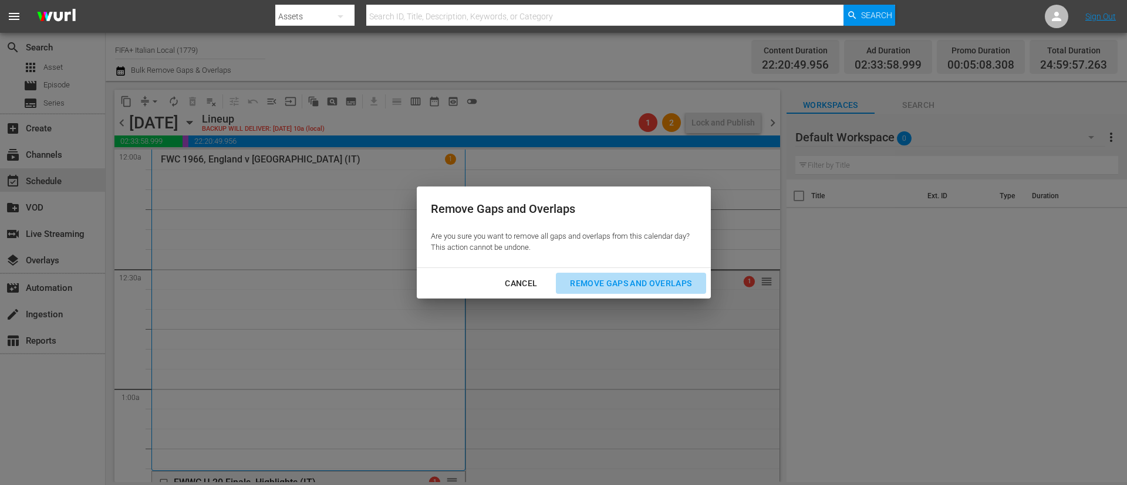
click at [631, 283] on div "Remove Gaps and Overlaps" at bounding box center [630, 283] width 140 height 15
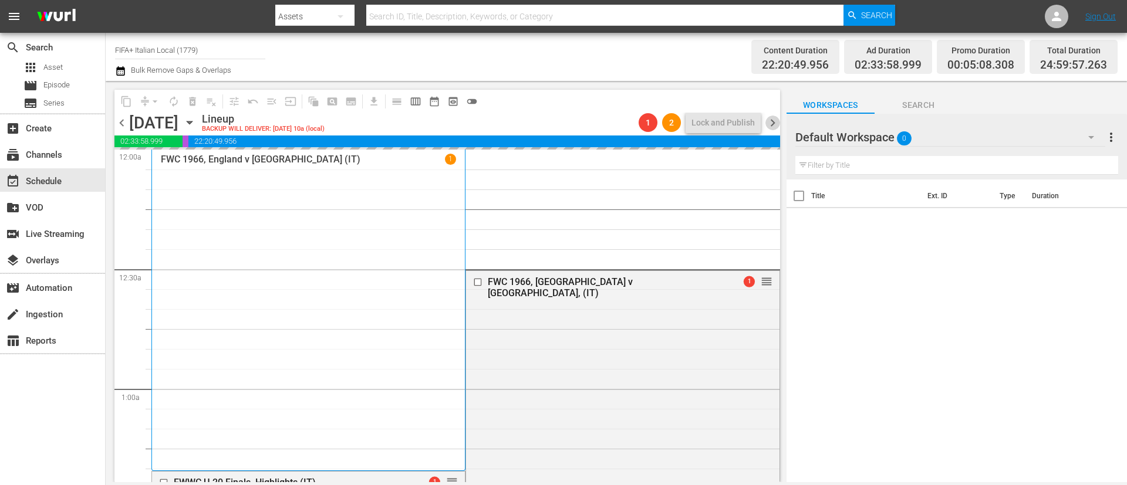
click at [772, 121] on span "chevron_right" at bounding box center [772, 123] width 15 height 15
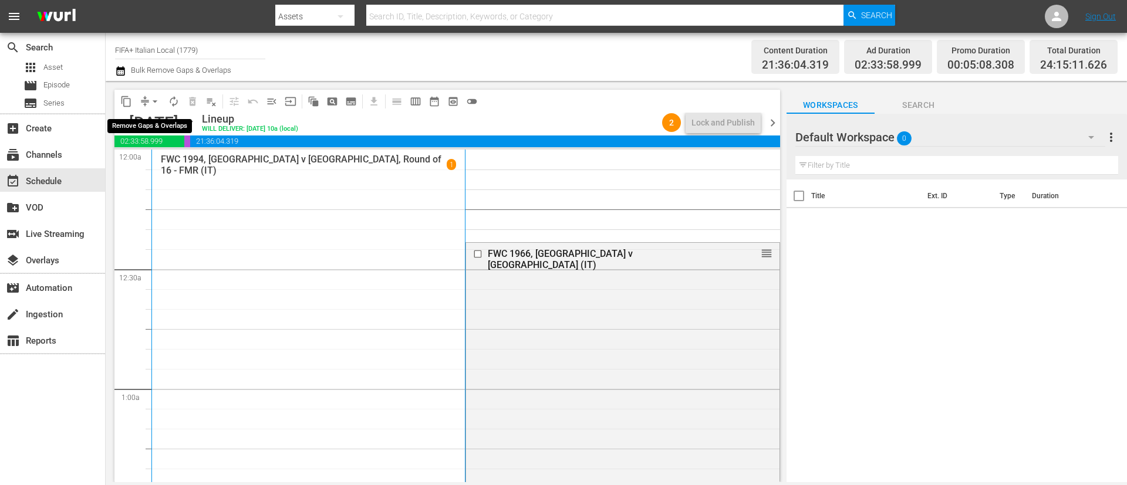
click at [152, 101] on span "arrow_drop_down" at bounding box center [155, 102] width 12 height 12
click at [164, 155] on li "Align to End of Previous Day" at bounding box center [155, 163] width 123 height 19
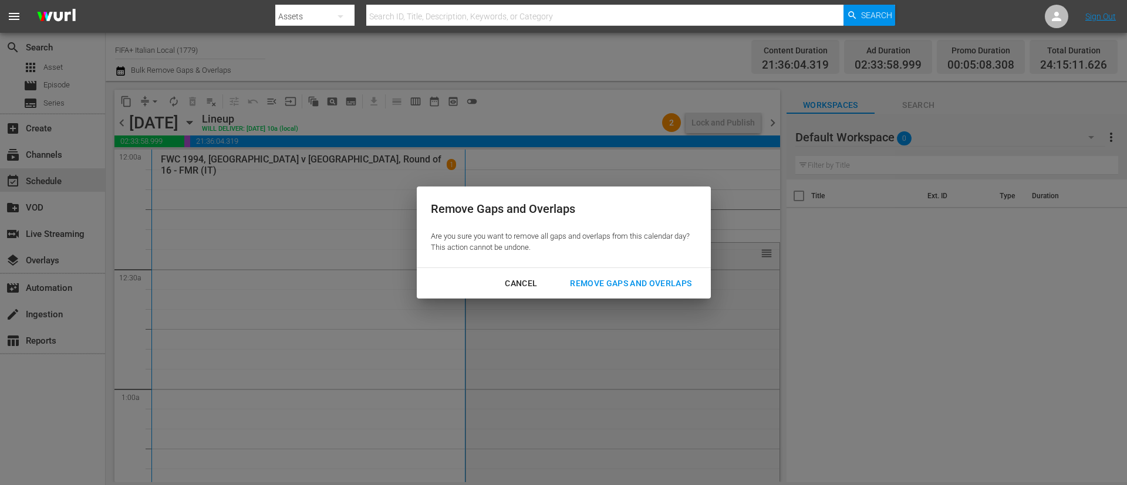
click at [596, 280] on div "Remove Gaps and Overlaps" at bounding box center [630, 283] width 140 height 15
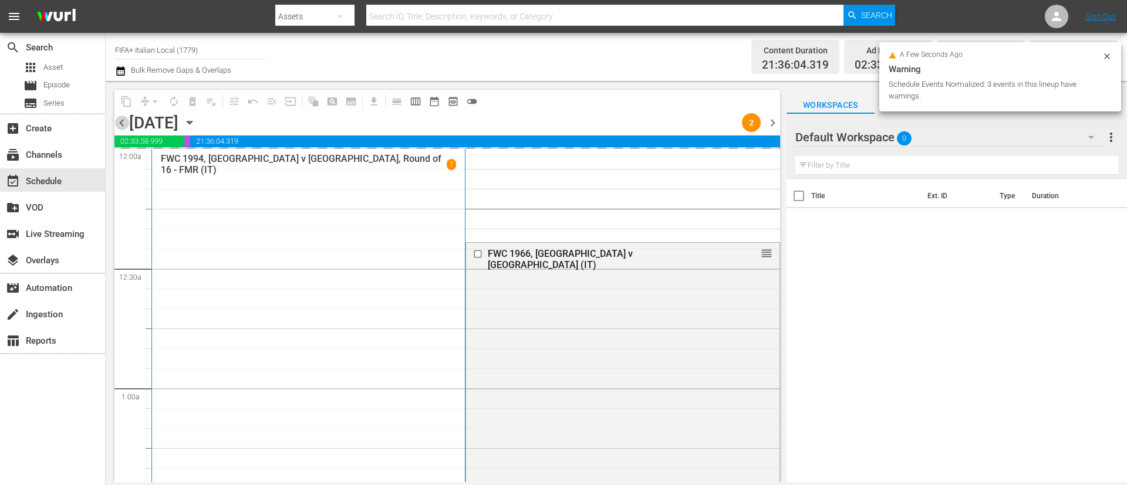
click at [122, 119] on span "chevron_left" at bounding box center [121, 123] width 15 height 15
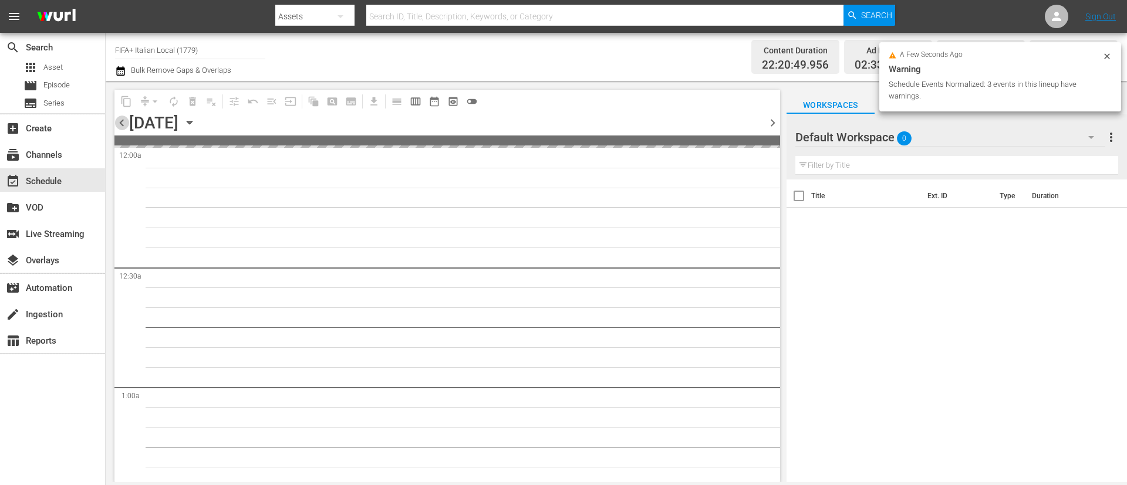
click at [122, 119] on span "chevron_left" at bounding box center [121, 123] width 15 height 15
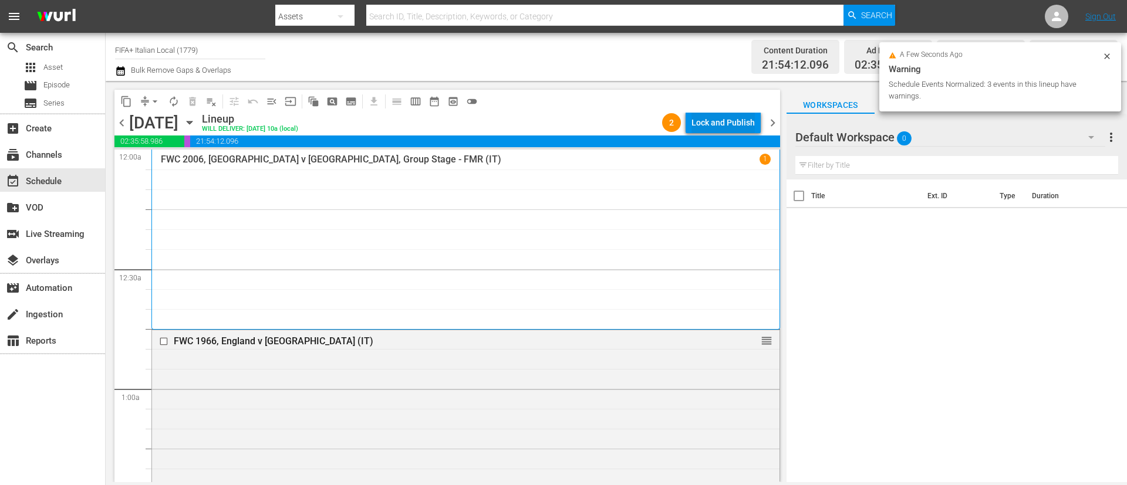
click at [711, 119] on div "Lock and Publish" at bounding box center [722, 122] width 63 height 21
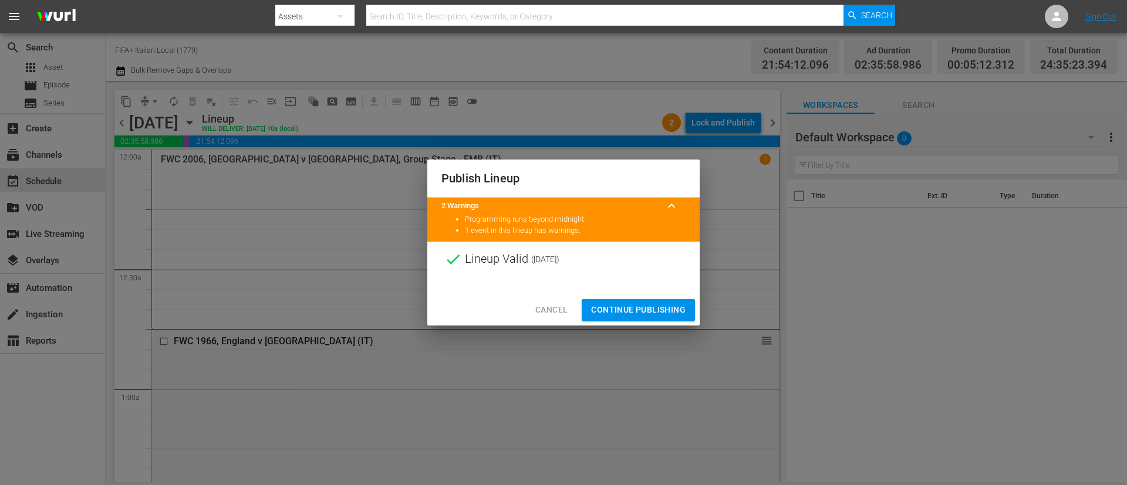
click at [681, 314] on span "Continue Publishing" at bounding box center [638, 310] width 94 height 15
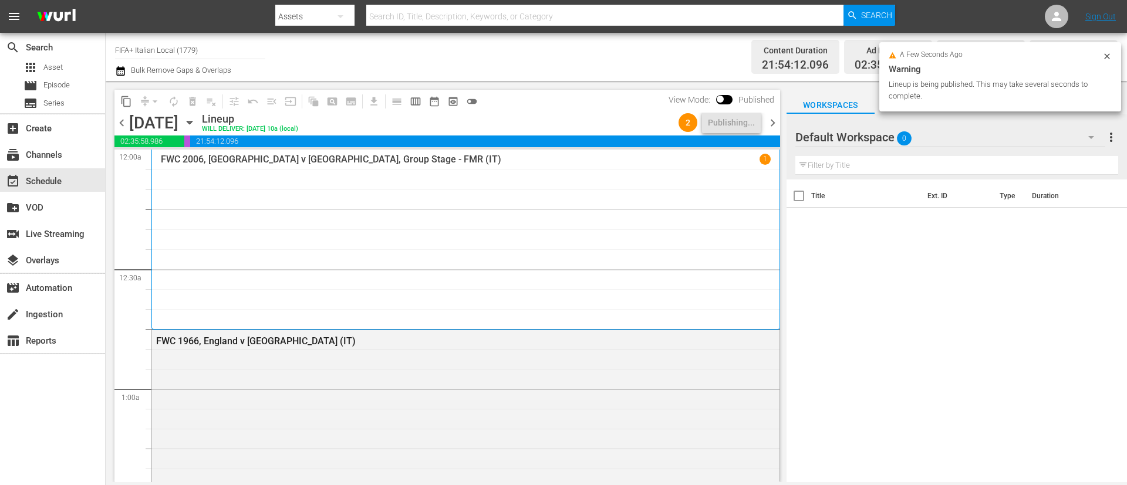
click at [768, 124] on span "chevron_right" at bounding box center [772, 123] width 15 height 15
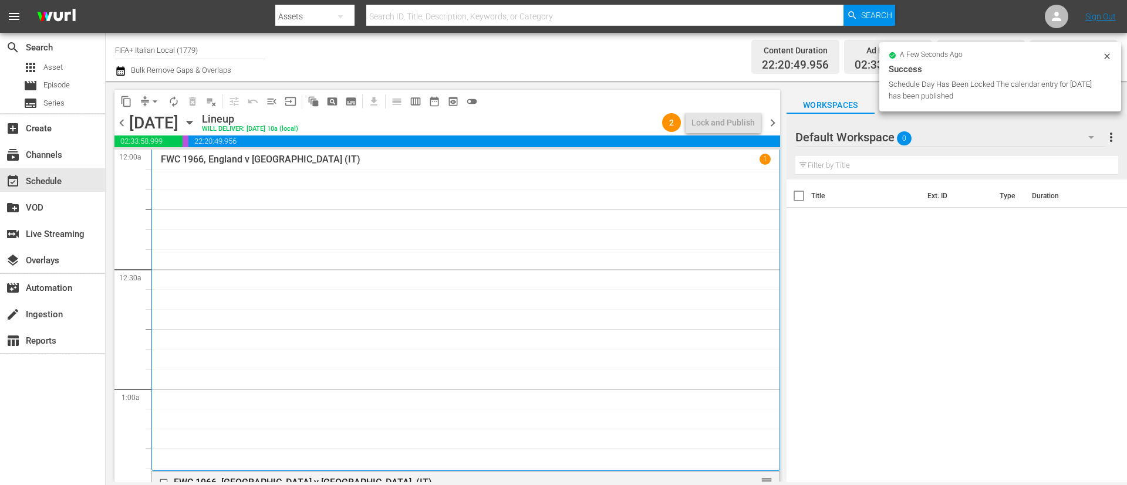
click at [773, 122] on span "chevron_right" at bounding box center [772, 123] width 15 height 15
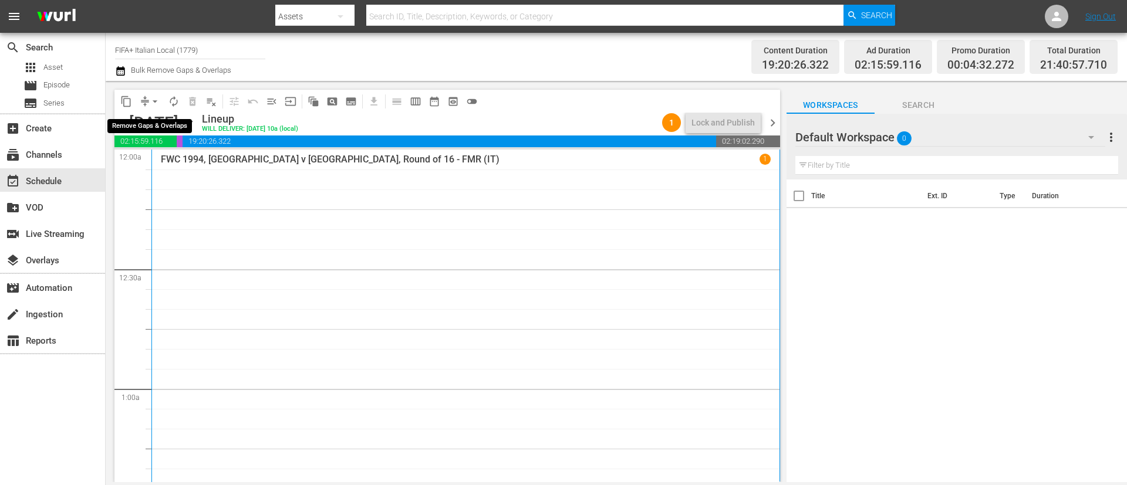
click at [154, 100] on span "arrow_drop_down" at bounding box center [155, 102] width 12 height 12
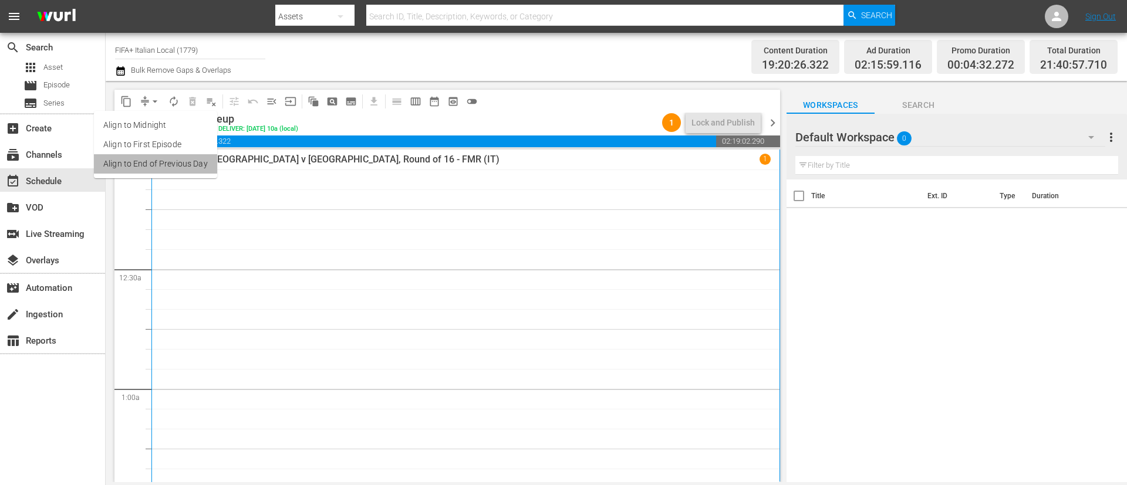
click at [184, 172] on li "Align to End of Previous Day" at bounding box center [155, 163] width 123 height 19
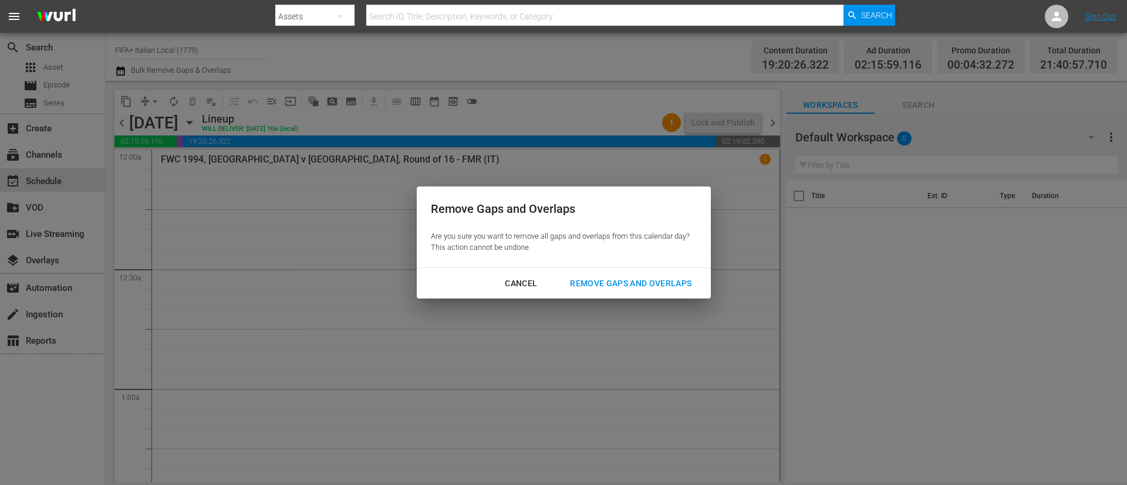
click at [617, 278] on div "Remove Gaps and Overlaps" at bounding box center [630, 283] width 140 height 15
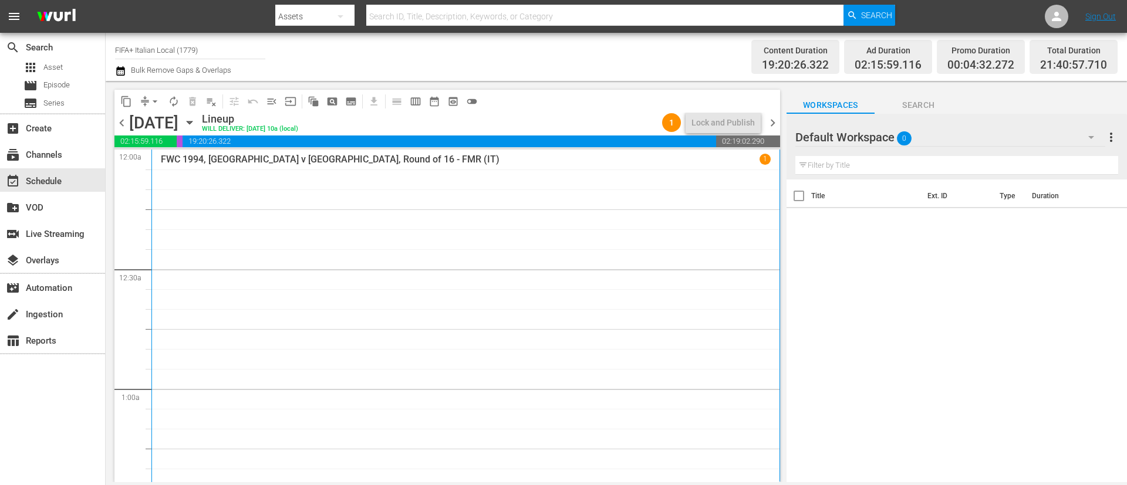
click at [120, 69] on icon "button" at bounding box center [120, 70] width 8 height 9
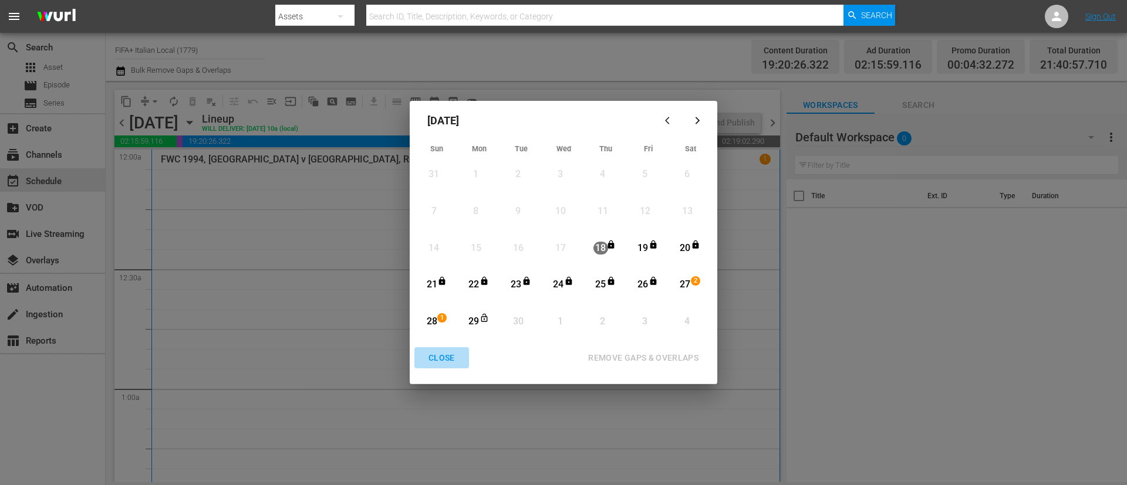
click at [438, 356] on div "CLOSE" at bounding box center [441, 358] width 45 height 15
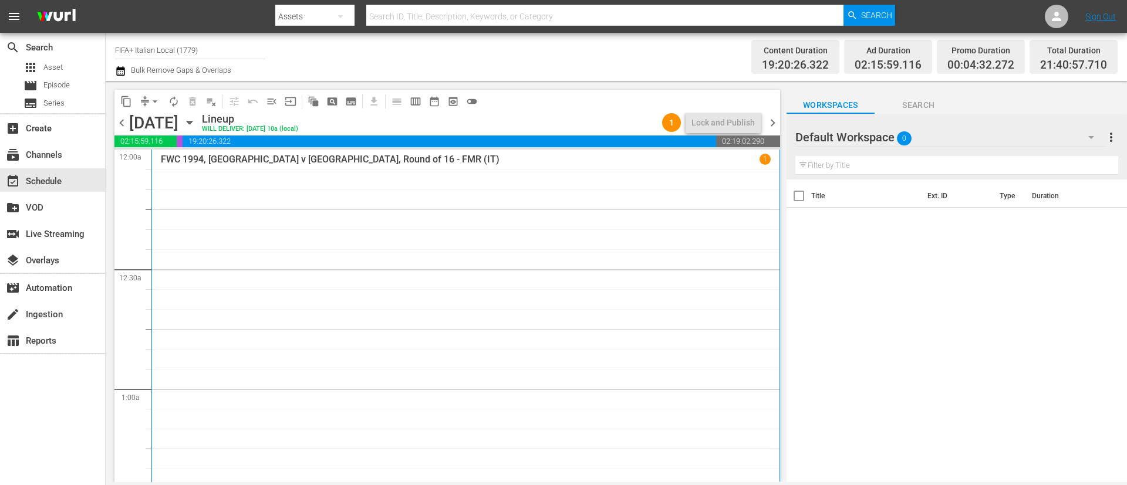
click at [196, 121] on icon "button" at bounding box center [189, 122] width 13 height 13
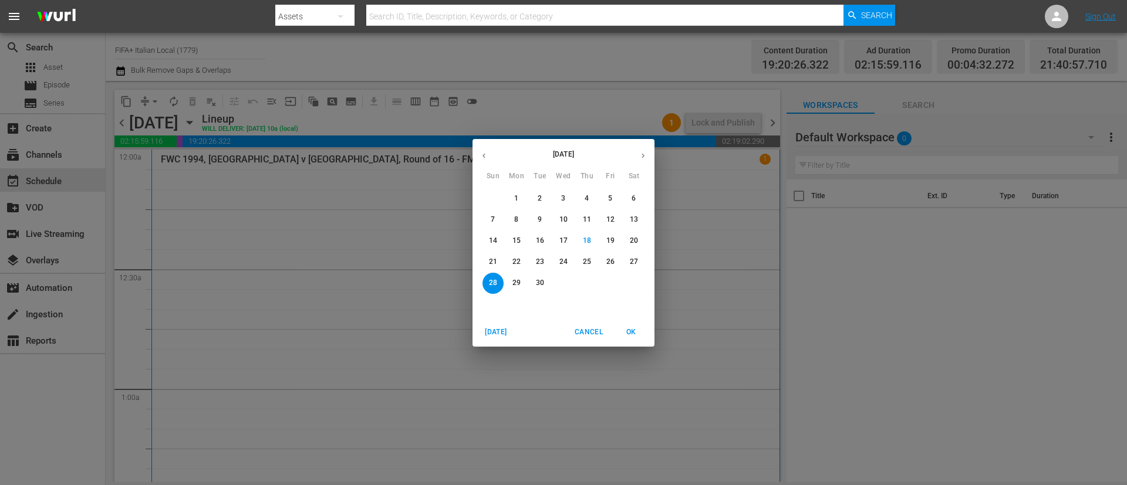
click at [635, 264] on p "27" at bounding box center [634, 262] width 8 height 10
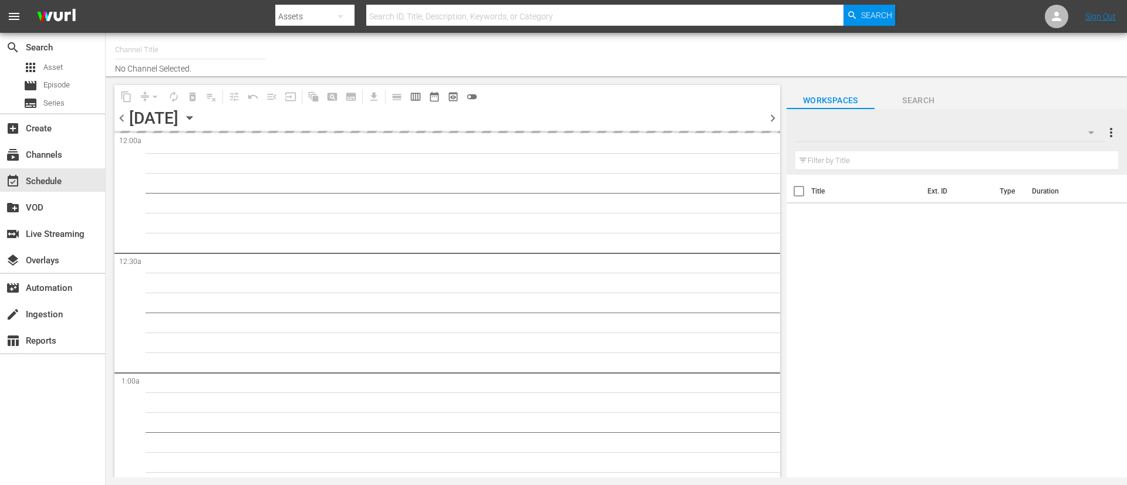
type input "FIFA+ Italian Local (1779)"
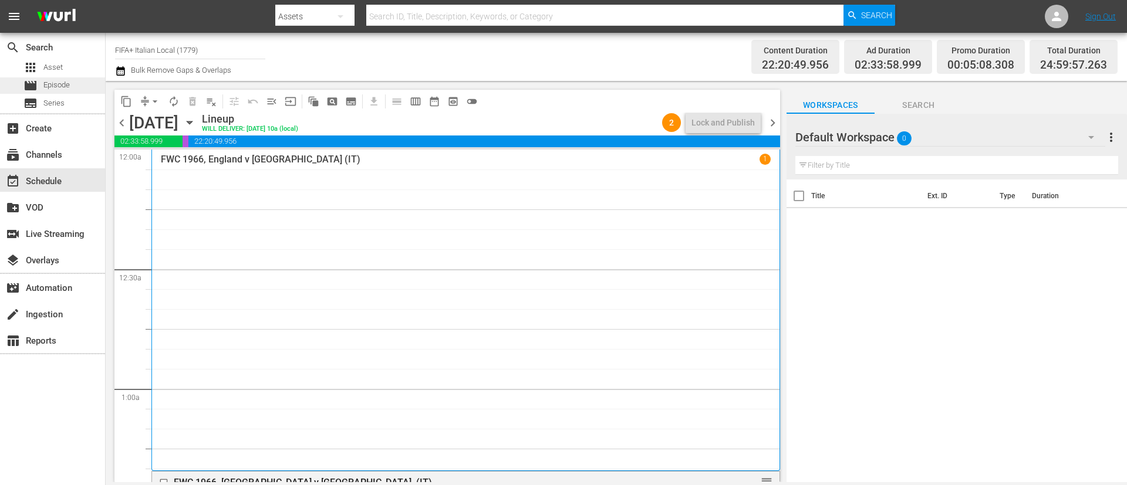
click at [74, 87] on div "movie Episode" at bounding box center [52, 85] width 105 height 16
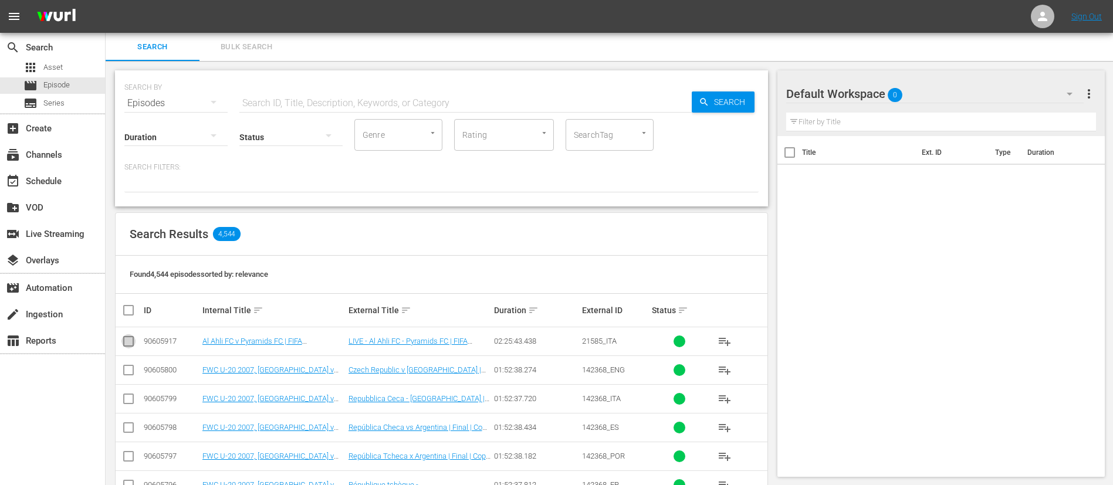
click at [123, 344] on input "checkbox" at bounding box center [128, 344] width 14 height 14
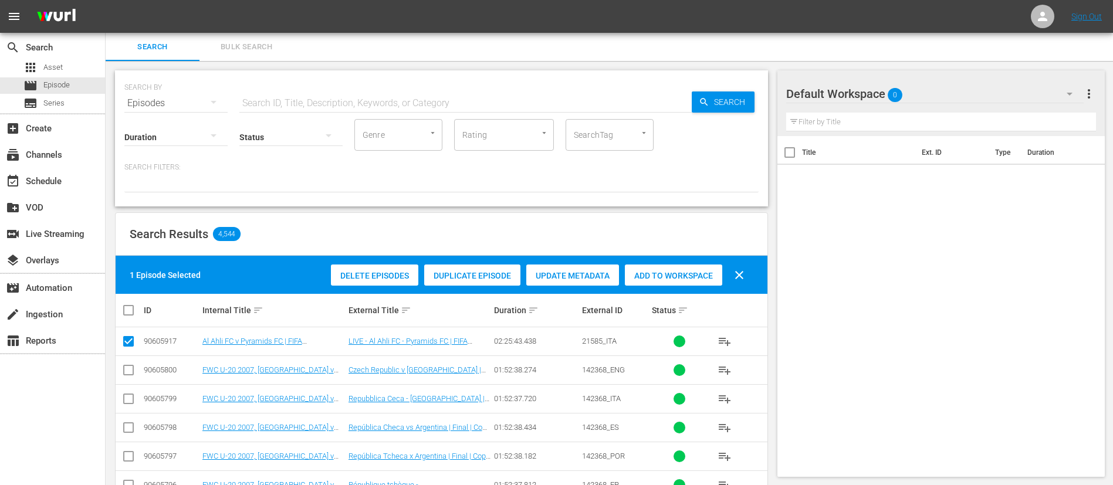
click at [123, 343] on input "checkbox" at bounding box center [128, 344] width 14 height 14
checkbox input "false"
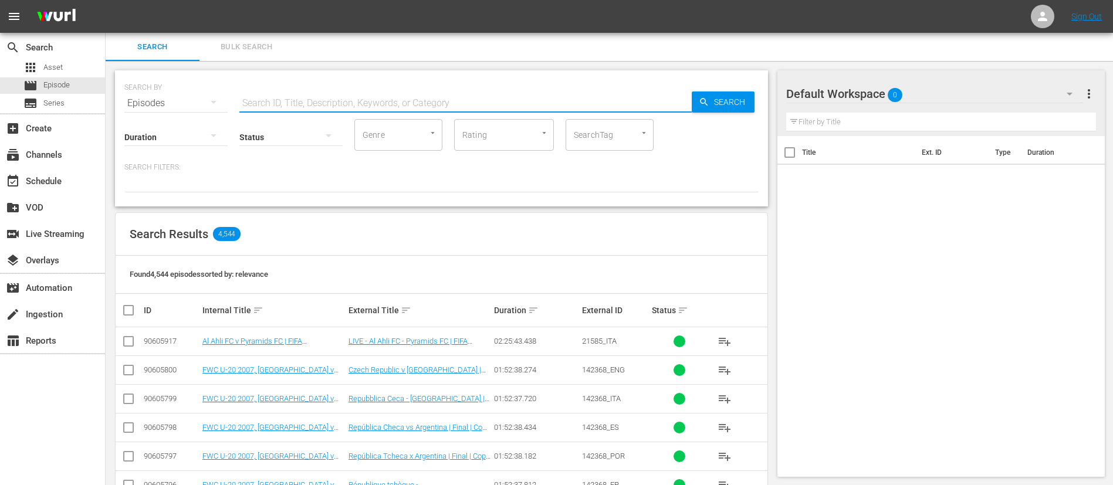
click at [285, 99] on input "text" at bounding box center [465, 103] width 452 height 28
paste input "135143_FR"
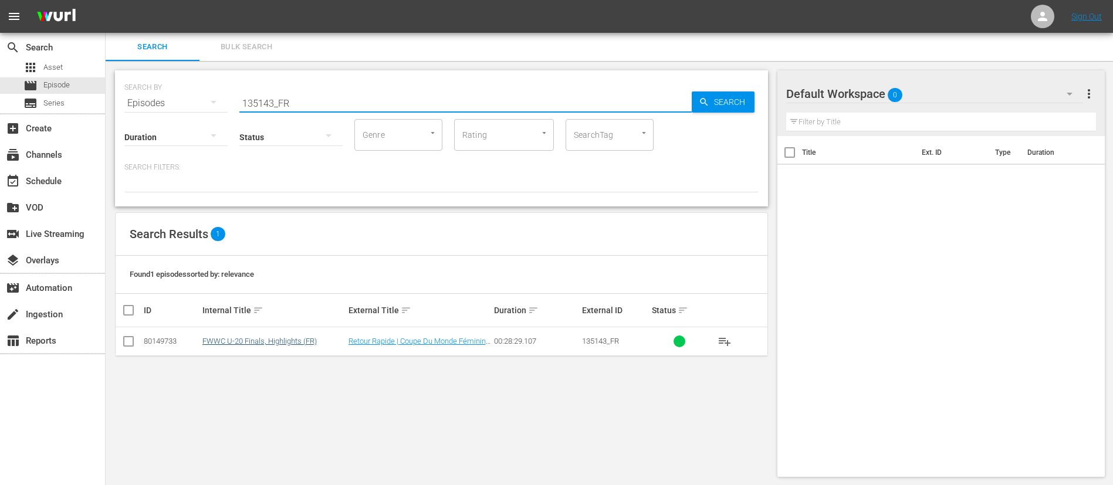
type input "135143_FR"
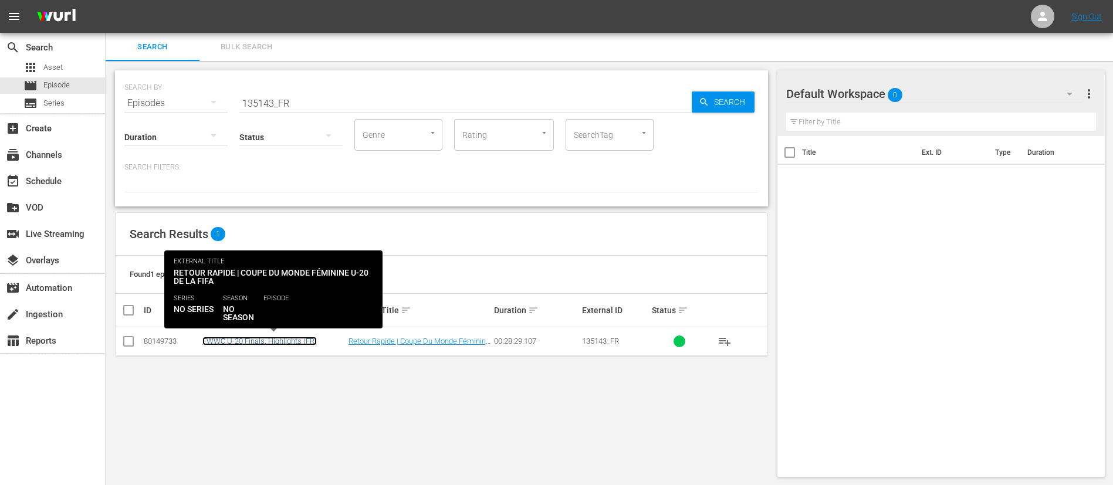
click at [285, 342] on link "FWWC U-20 Finals, Highlights (FR)" at bounding box center [259, 341] width 114 height 9
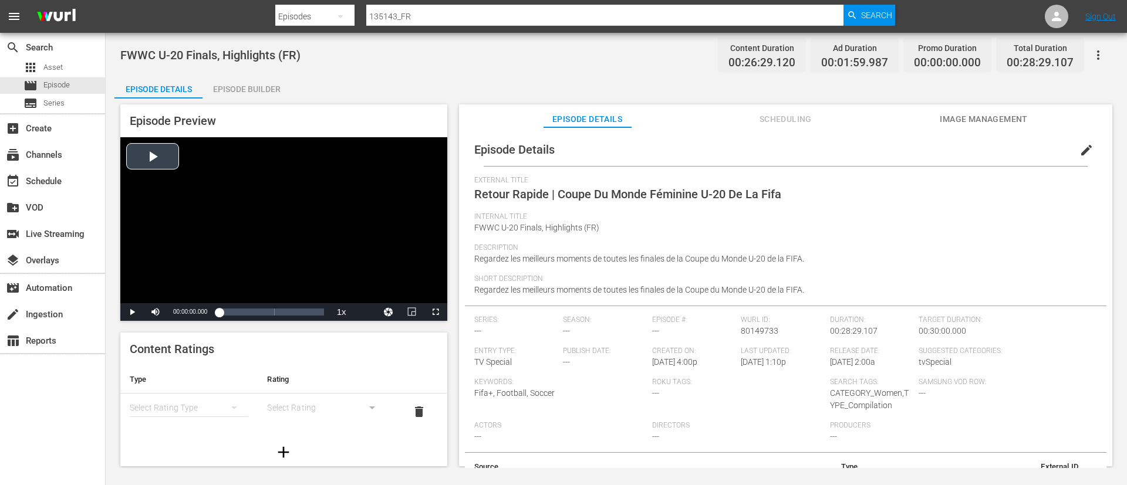
click at [218, 244] on div "Video Player" at bounding box center [283, 220] width 327 height 166
click at [219, 312] on div "00:00:01.268" at bounding box center [219, 312] width 0 height 12
click at [289, 215] on div "Video Player" at bounding box center [283, 220] width 327 height 166
click at [1079, 144] on span "edit" at bounding box center [1086, 150] width 14 height 14
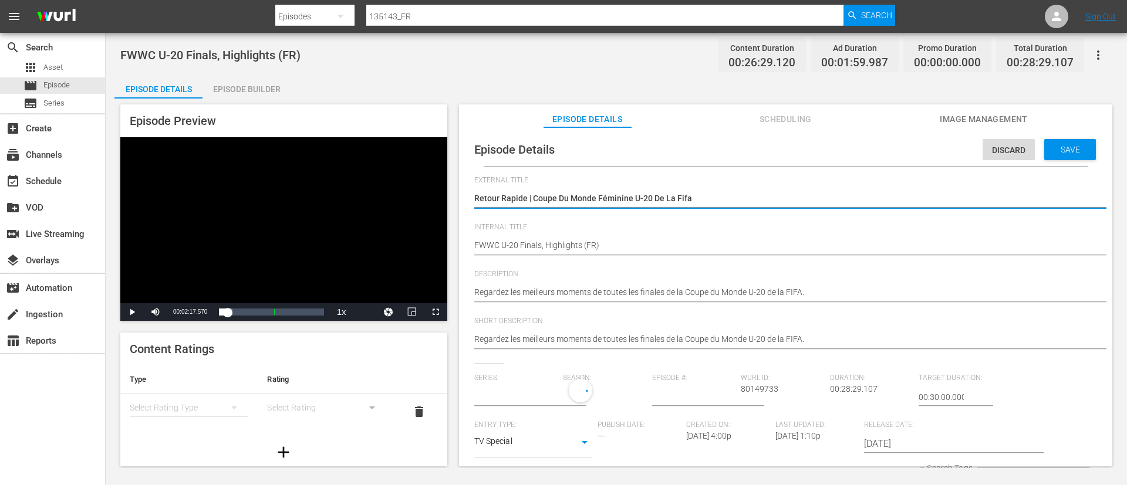
type input "No Series"
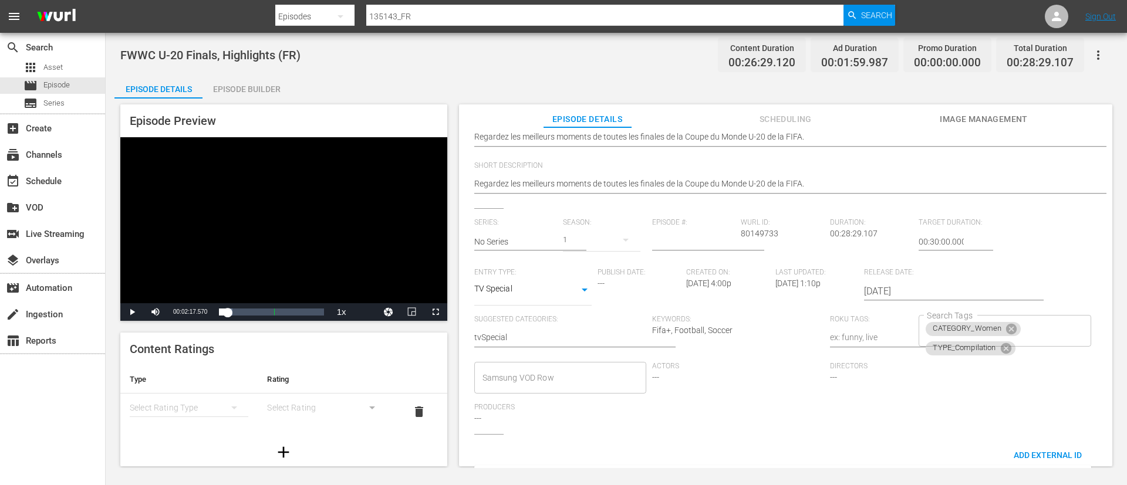
scroll to position [230, 0]
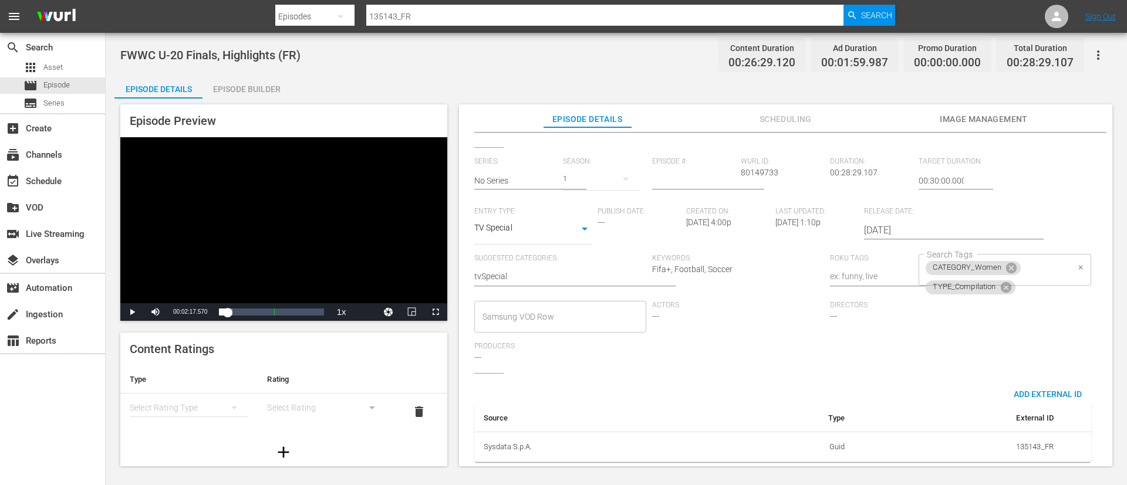
click at [1049, 256] on div "CATEGORY_Women TYPE_Compilation Search Tags" at bounding box center [1004, 270] width 172 height 32
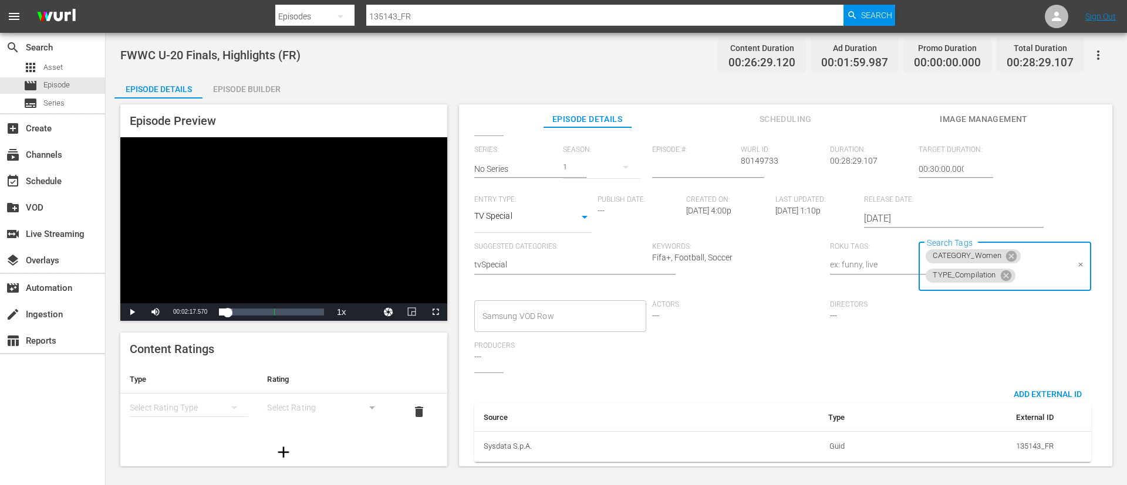
type input "g"
click at [1027, 316] on li "LOCALIZATION_GFX" at bounding box center [999, 325] width 170 height 19
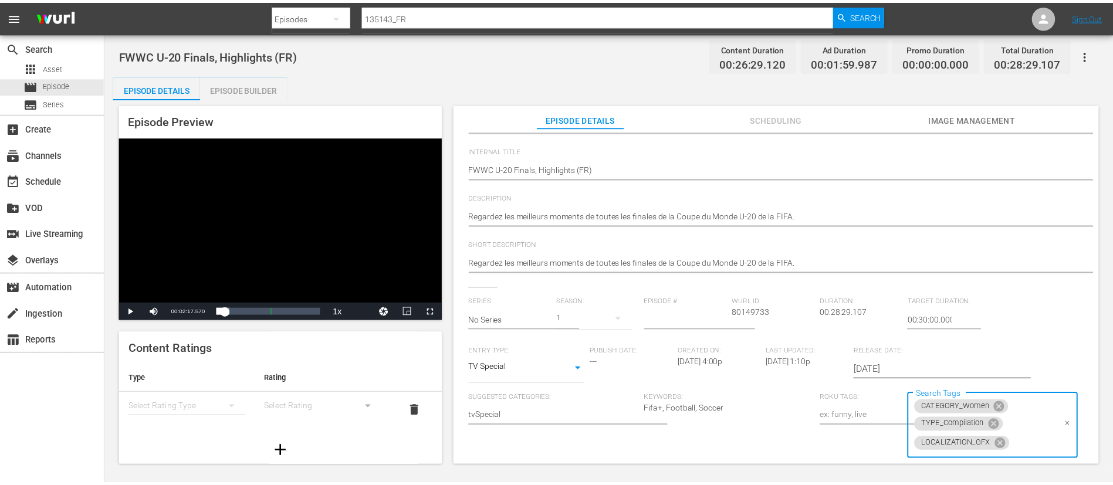
scroll to position [0, 0]
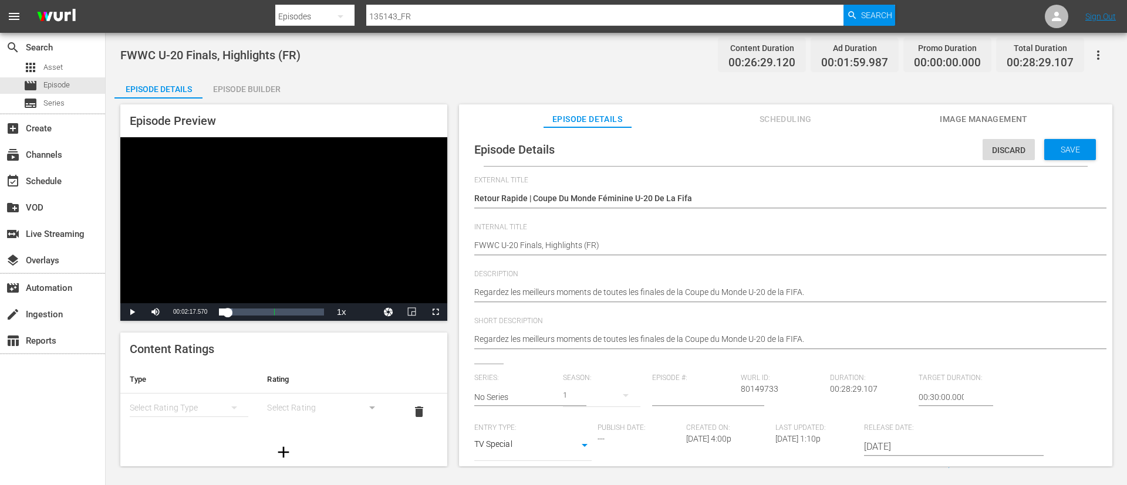
click at [1078, 134] on div "Discard Save" at bounding box center [1041, 146] width 118 height 27
click at [1073, 147] on span "Save" at bounding box center [1070, 149] width 38 height 9
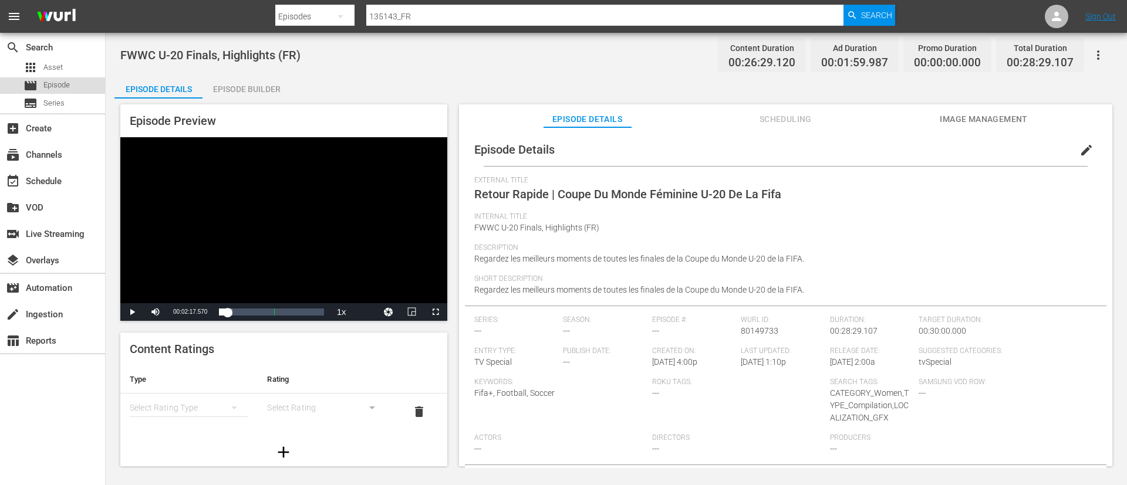
click at [83, 79] on div "movie Episode" at bounding box center [52, 85] width 105 height 16
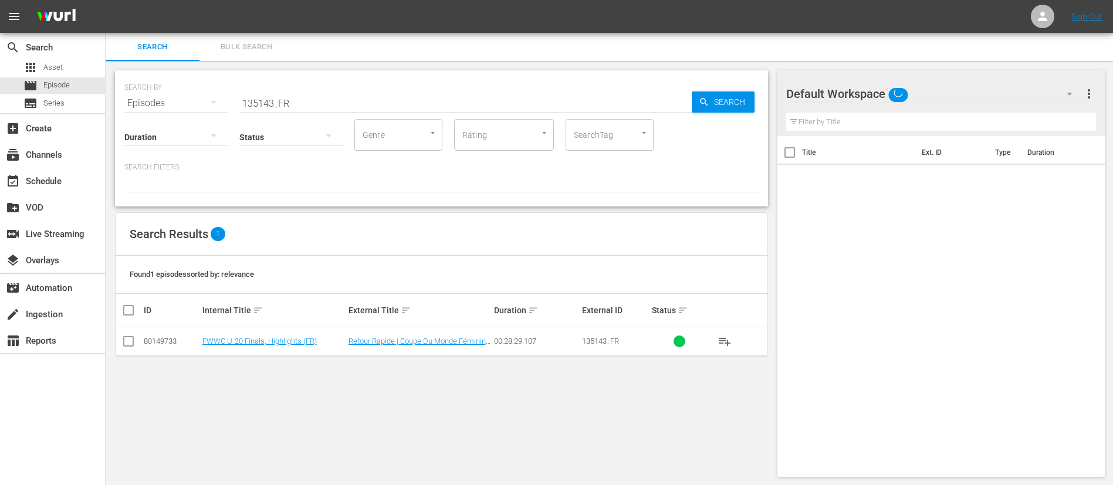
click at [392, 105] on input "135143_FR" at bounding box center [465, 103] width 452 height 28
paste input "7487"
type input "137487_FR"
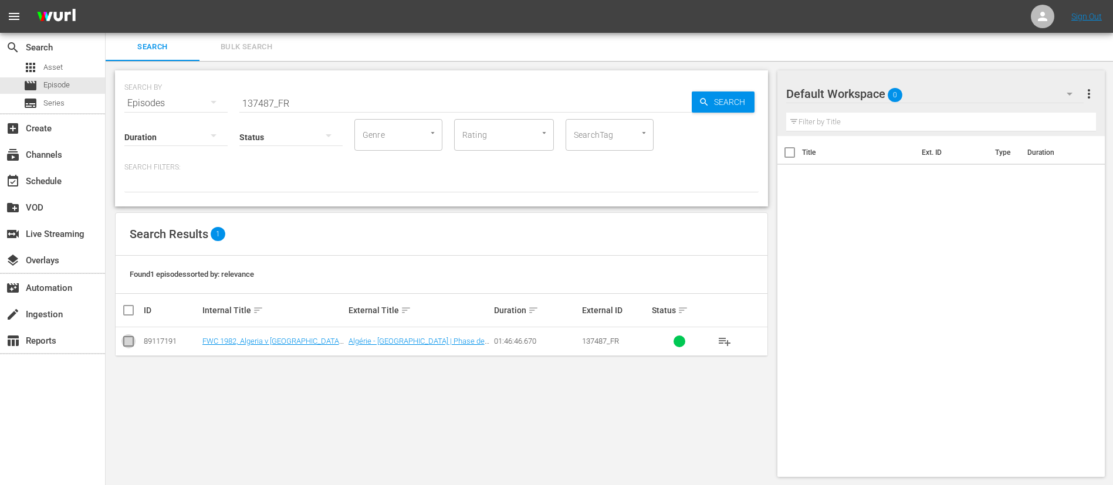
click at [123, 339] on input "checkbox" at bounding box center [128, 344] width 14 height 14
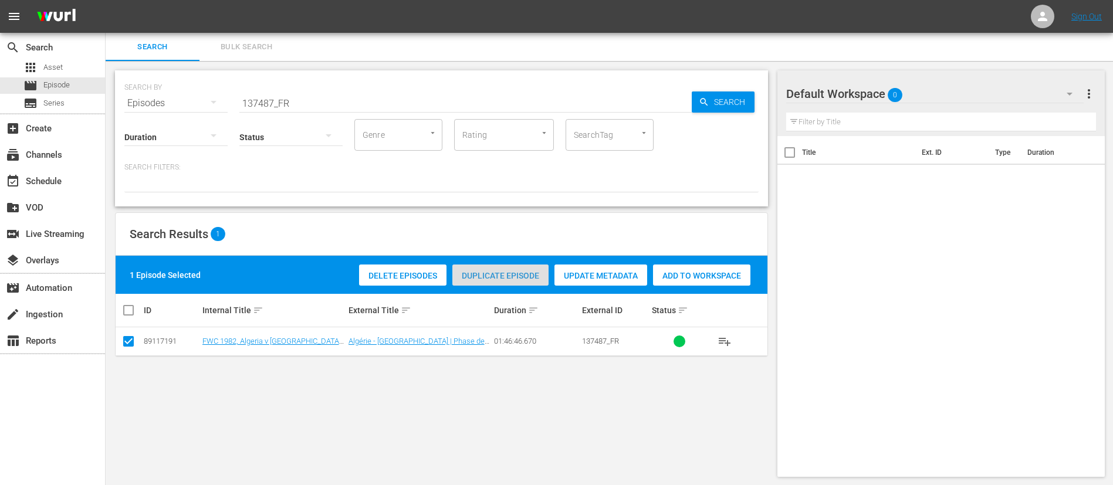
click at [534, 271] on span "Duplicate Episode" at bounding box center [500, 275] width 96 height 9
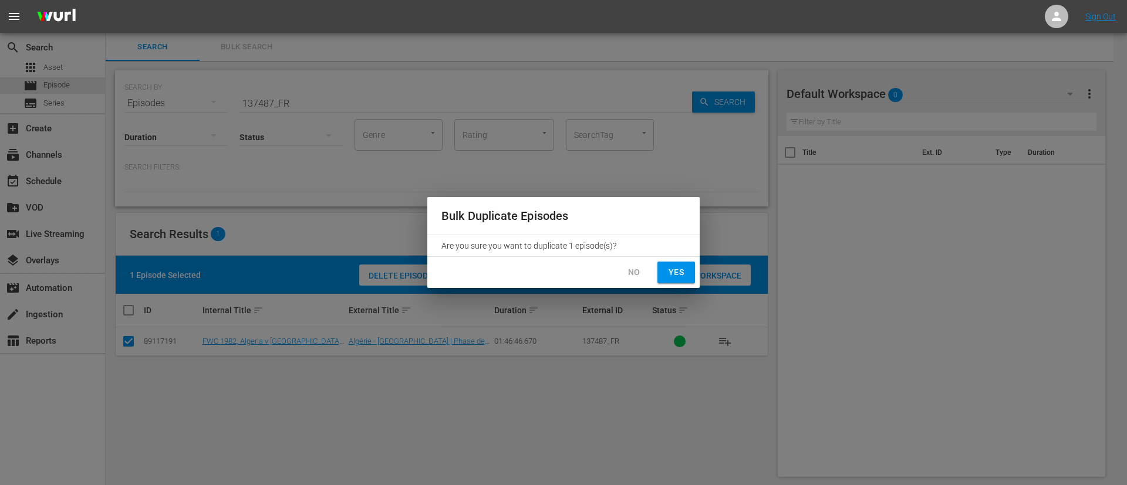
click at [675, 275] on span "Yes" at bounding box center [676, 272] width 19 height 15
checkbox input "false"
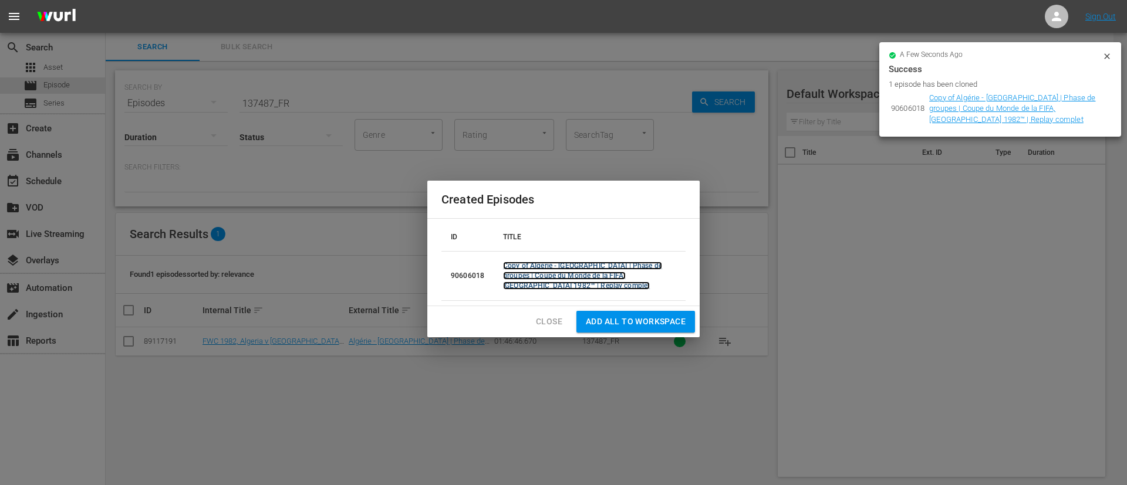
click at [569, 271] on link "Copy of Algérie - [GEOGRAPHIC_DATA] | Phase de groupes | Coupe du Monde de la F…" at bounding box center [582, 276] width 159 height 28
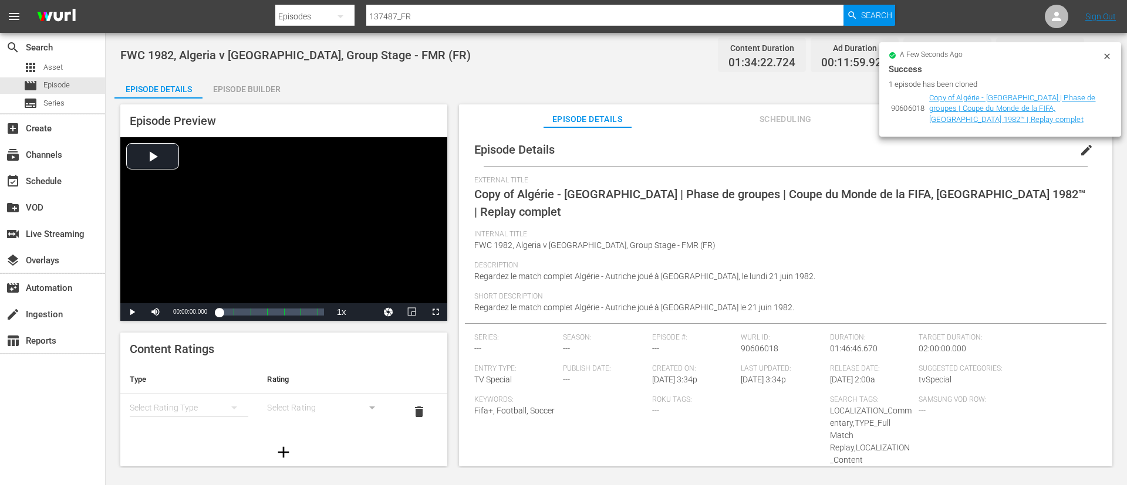
click at [1086, 147] on span "edit" at bounding box center [1086, 150] width 14 height 14
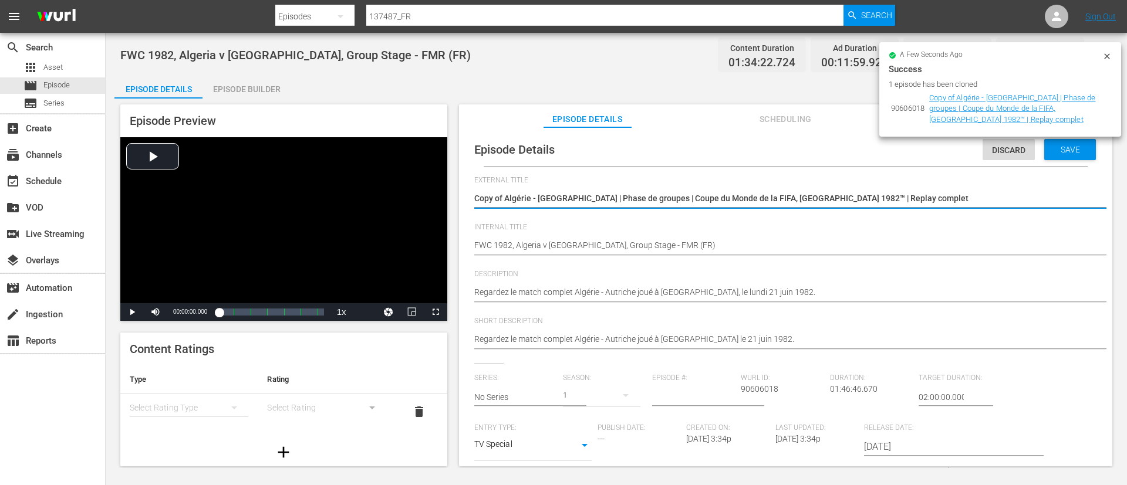
click at [795, 255] on hr at bounding box center [797, 255] width 646 height 1
click at [814, 233] on div "FWC 1982, Algeria v [GEOGRAPHIC_DATA], Group Stage - FMR (FR) FWC 1982, Algeria…" at bounding box center [782, 246] width 617 height 28
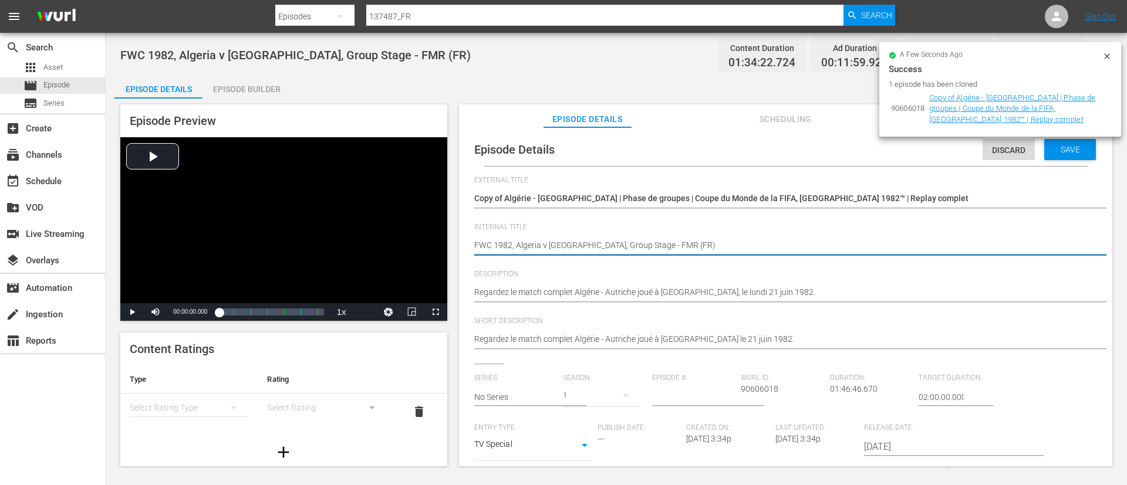
click at [815, 246] on textarea "FWC 1982, Algeria v [GEOGRAPHIC_DATA], Group Stage - FMR (FR)" at bounding box center [782, 246] width 617 height 14
paste textarea "Al Ahli FC v Pyramids FC | FIFA [DEMOGRAPHIC_DATA]-Pacific Cup™ | FIFA Intercon…"
type textarea "Al Ahli FC v Pyramids FC | FIFA [DEMOGRAPHIC_DATA]-Pacific Cup™ | FIFA Intercon…"
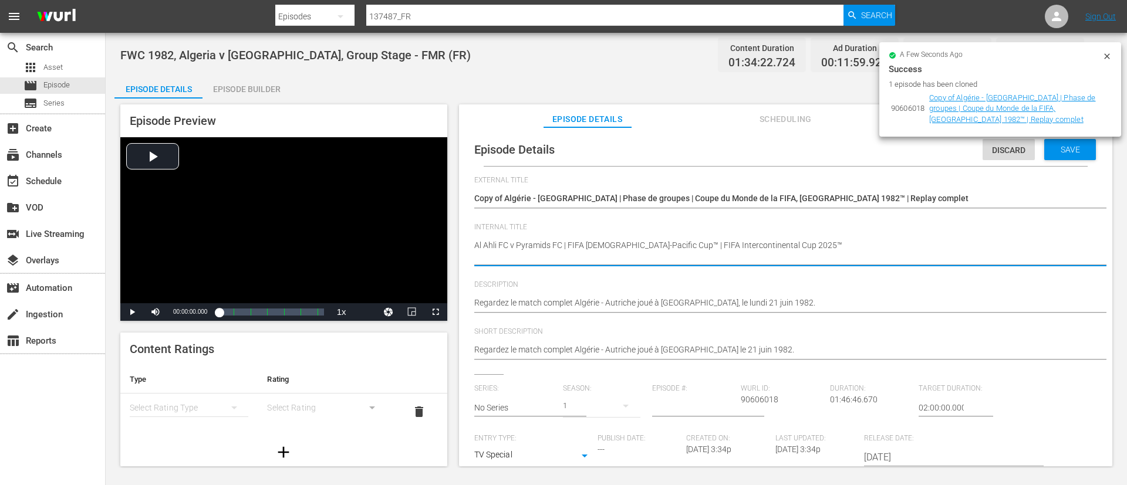
type textarea "Al Ahli FC v Pyramids FC | FIFA [DEMOGRAPHIC_DATA]-Pacific Cup™ | FIFA Intercon…"
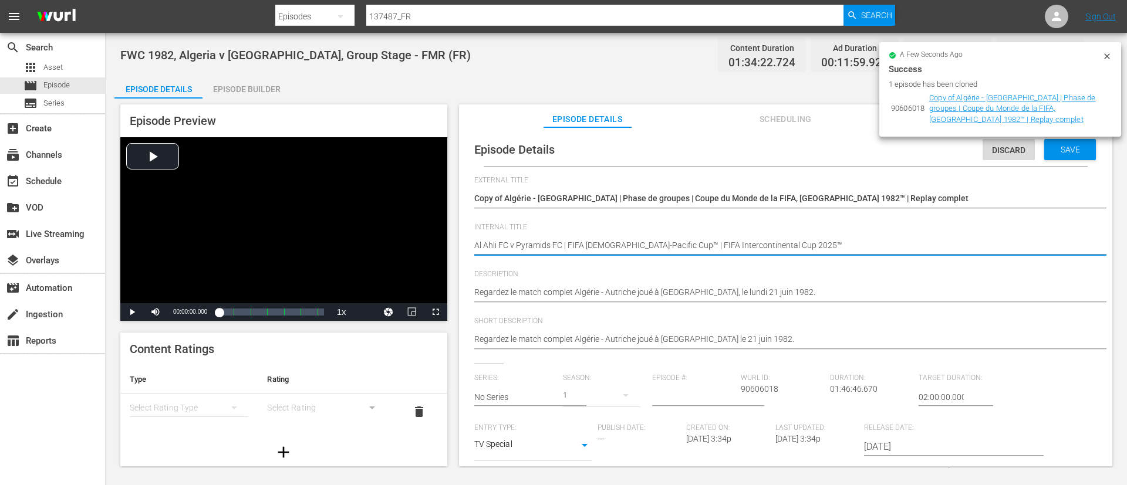
type textarea "Al Ahli FC v Pyramids FC | FIFA [DEMOGRAPHIC_DATA]-Pacific Cup™ | FIFA Intercon…"
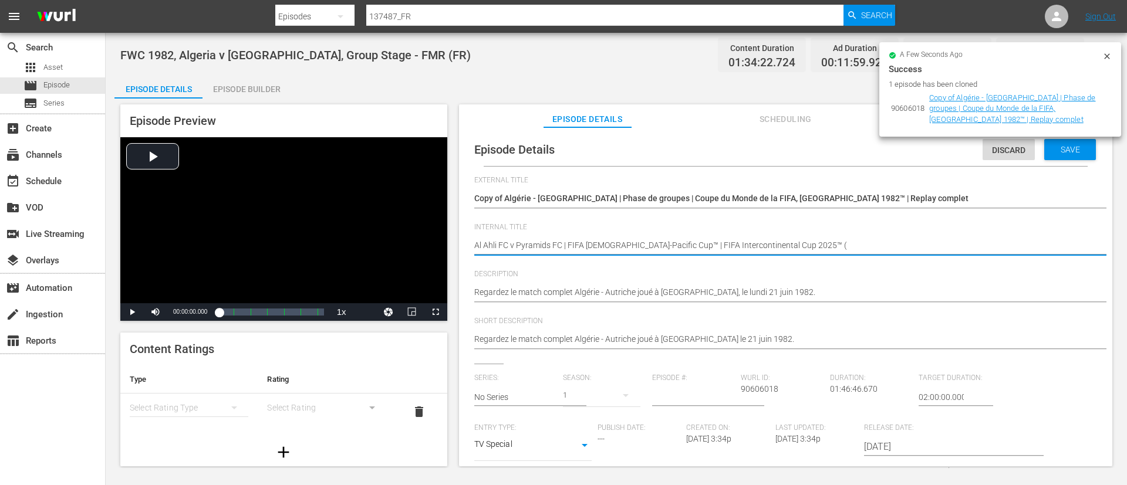
type textarea "Al Ahli FC v Pyramids FC | FIFA [DEMOGRAPHIC_DATA]-Pacific Cup™ | FIFA Intercon…"
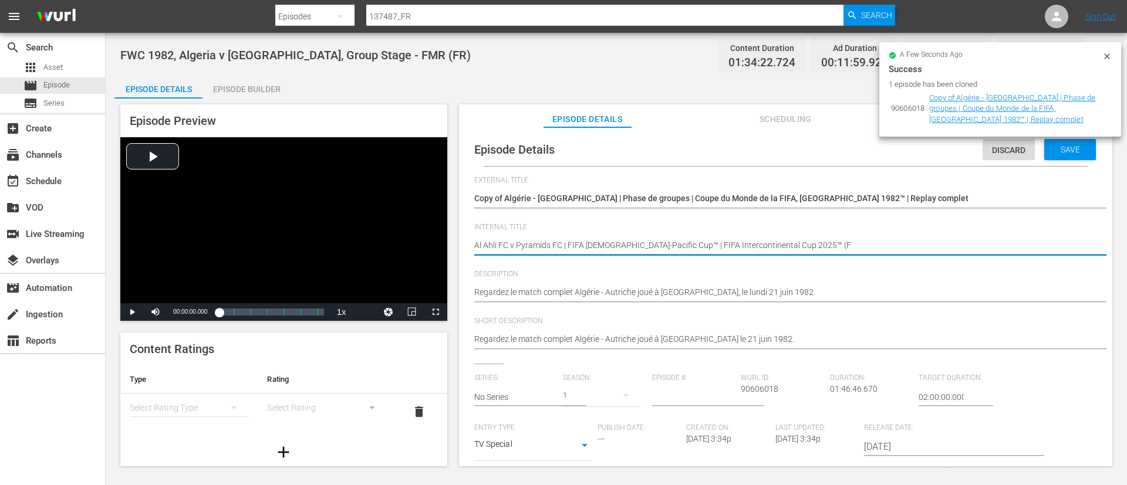
type textarea "Al Ahli FC v Pyramids FC | FIFA [DEMOGRAPHIC_DATA]-Pacific Cup™ | FIFA Intercon…"
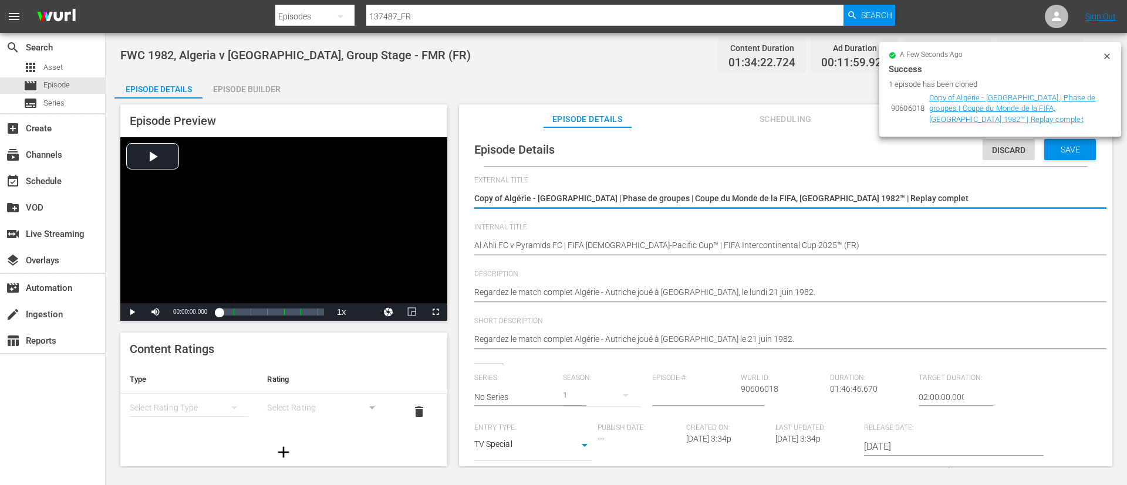
click at [648, 205] on textarea "Copy of Algérie - [GEOGRAPHIC_DATA] | Phase de groupes | Coupe du Monde de la F…" at bounding box center [782, 199] width 617 height 14
paste textarea "Al Ahli FC - Pyramids FC | Coupe Afrique-Asie-Pacifique de la FIFA™ | Coupe Int…"
type textarea "Al Ahli FC - Pyramids FC | Coupe Afrique-Asie-Pacifique de la FIFA™ | Coupe Int…"
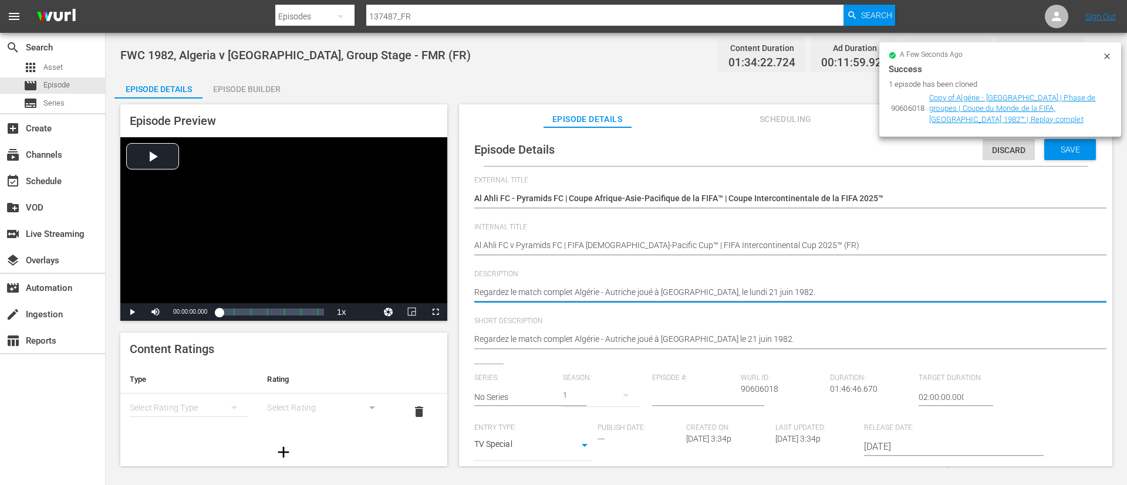
click at [787, 296] on textarea "Regardez le match complet Algérie - Autriche joué à [GEOGRAPHIC_DATA], le lundi…" at bounding box center [782, 293] width 617 height 14
paste textarea "Le tournoi se poursuit à [GEOGRAPHIC_DATA], où s'affrontent les représentants d…"
type textarea "Le tournoi se poursuit à [GEOGRAPHIC_DATA], où s'affrontent les représentants d…"
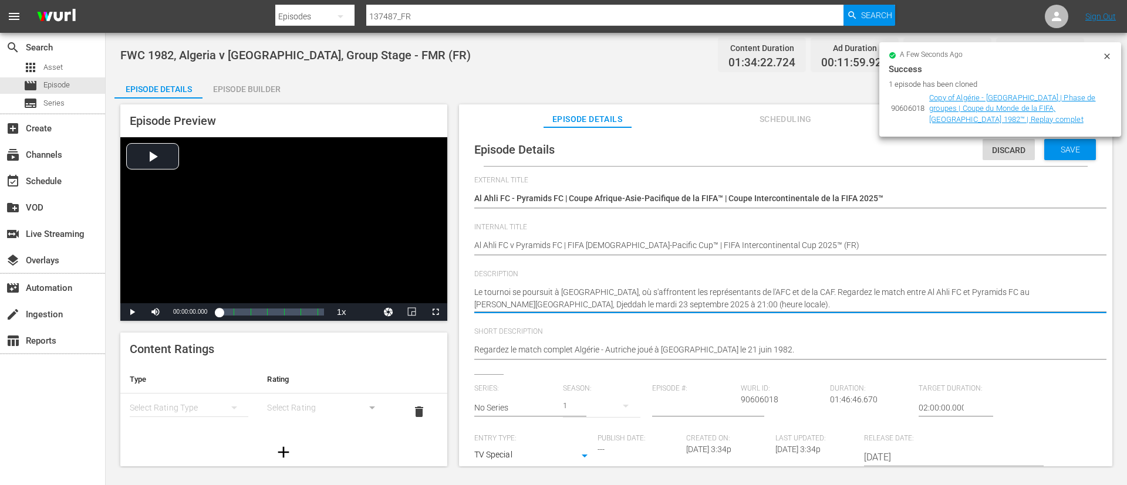
type textarea "Le tournoi se poursuit à [GEOGRAPHIC_DATA], où s'affrontent les représentants d…"
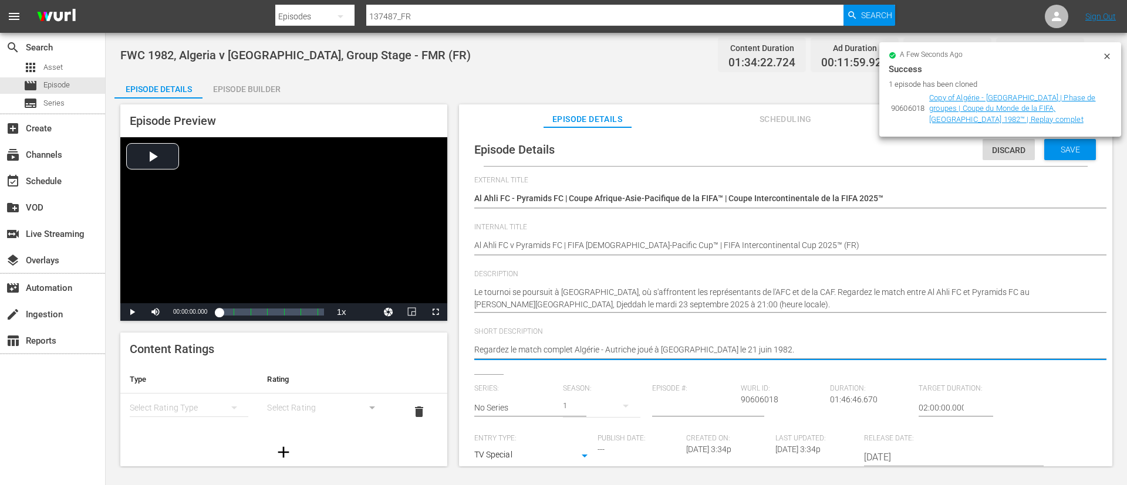
click at [792, 348] on textarea "Regardez le match complet Algérie - Autriche joué à [GEOGRAPHIC_DATA] le 21 jui…" at bounding box center [782, 351] width 617 height 14
paste textarea "Le tournoi se poursuit à [GEOGRAPHIC_DATA], où s'affrontent les représentants d…"
type textarea "Le tournoi se poursuit à [GEOGRAPHIC_DATA], où s'affrontent les représentants d…"
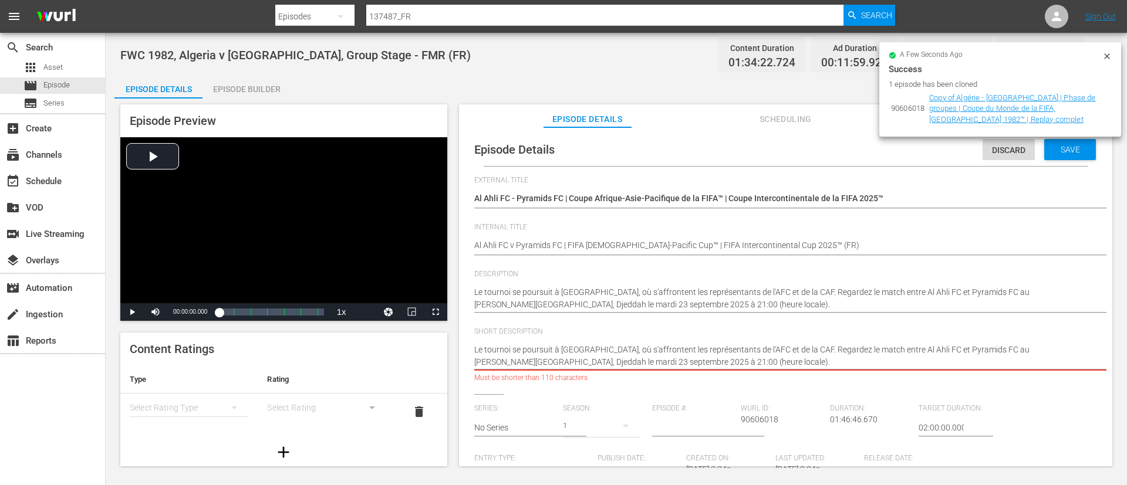
click at [785, 353] on textarea "Regardez le match complet Algérie - Autriche joué à [GEOGRAPHIC_DATA] le 21 jui…" at bounding box center [782, 356] width 617 height 25
type textarea "Le tournoi se poursuit à [GEOGRAPHIC_DATA], où s'affrontent les représentants d…"
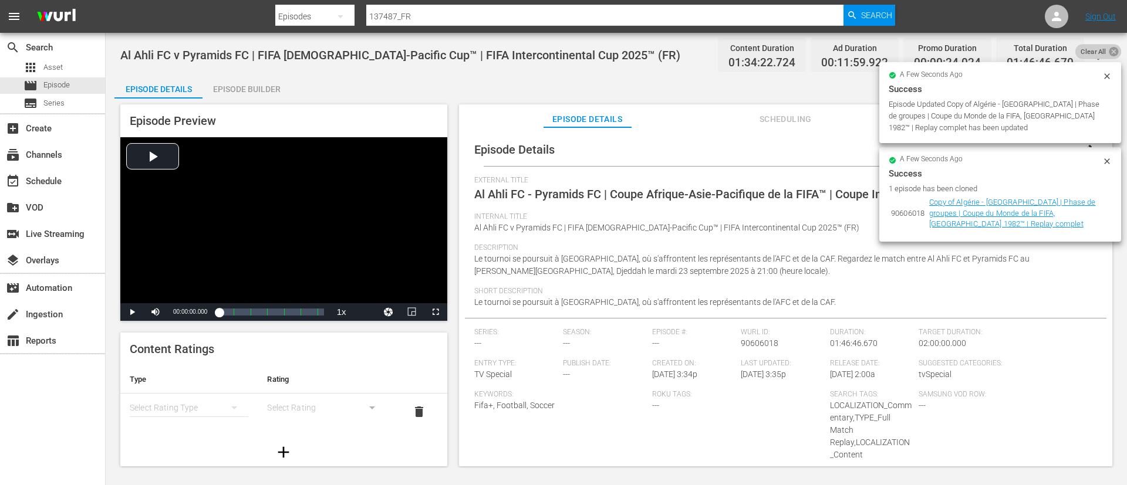
click at [1108, 53] on icon at bounding box center [1113, 51] width 11 height 11
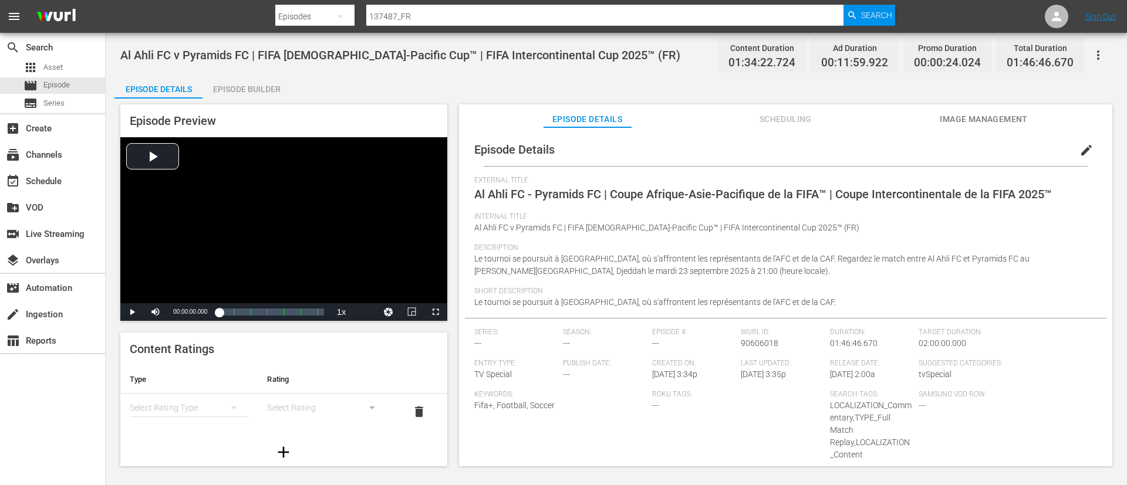
click at [993, 115] on span "Image Management" at bounding box center [983, 119] width 88 height 15
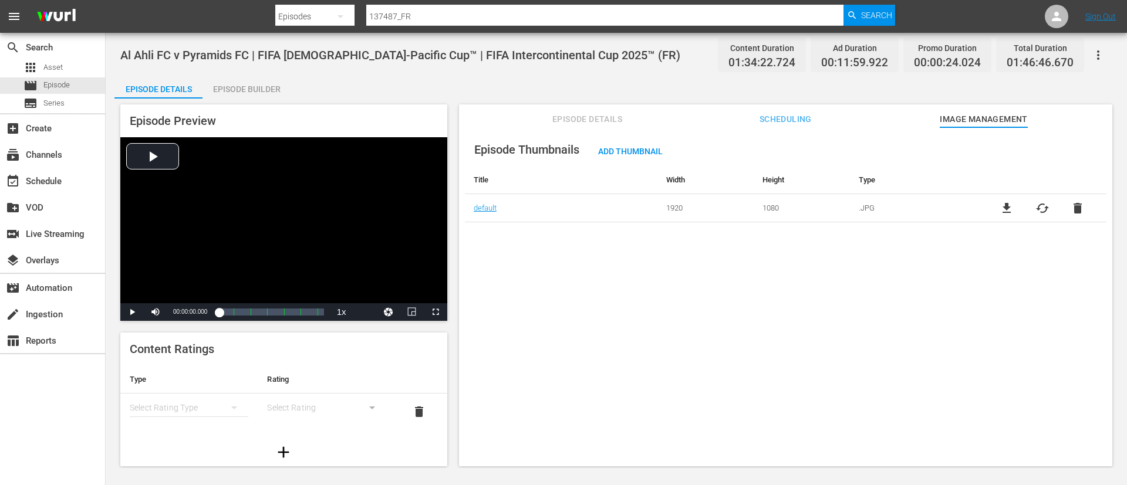
click at [1035, 205] on span "cached" at bounding box center [1042, 208] width 14 height 14
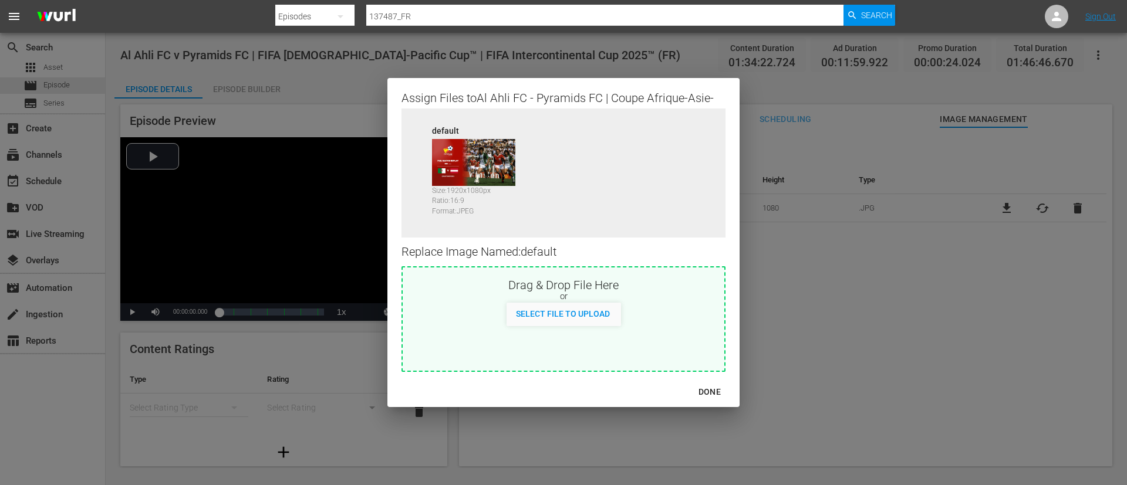
click at [541, 348] on div "Drag & Drop File Here or Select File to Upload" at bounding box center [563, 319] width 324 height 106
type input "C:\fakepath\bc98b183-47e8-4c53-a4dd-792eb74ed8c0.jpg"
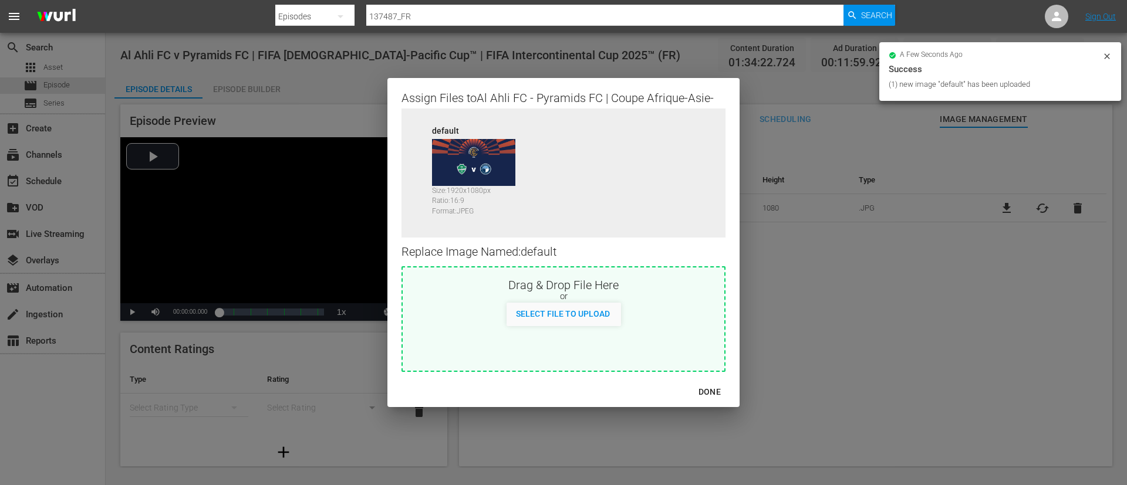
click at [709, 390] on div "DONE" at bounding box center [709, 392] width 41 height 15
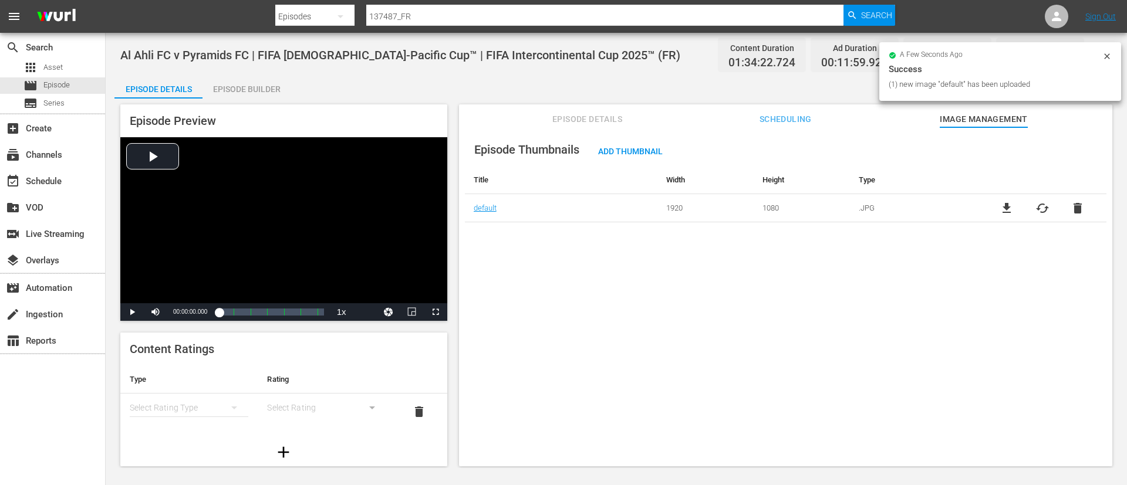
click at [271, 84] on div "Episode Builder" at bounding box center [246, 89] width 88 height 28
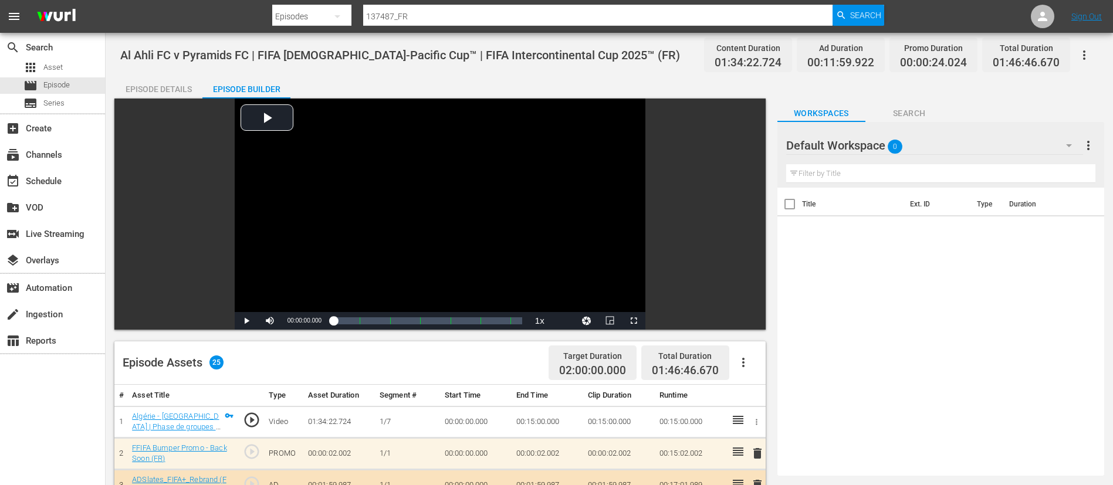
click at [207, 84] on div "Episode Builder" at bounding box center [246, 89] width 88 height 28
click at [178, 84] on div "Episode Details" at bounding box center [158, 89] width 88 height 28
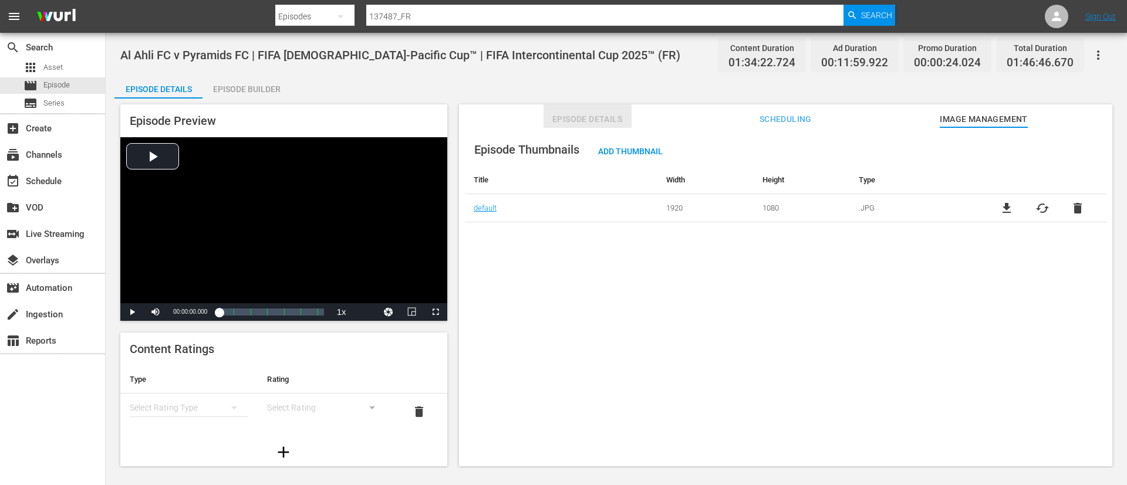
click at [569, 120] on span "Episode Details" at bounding box center [587, 119] width 88 height 15
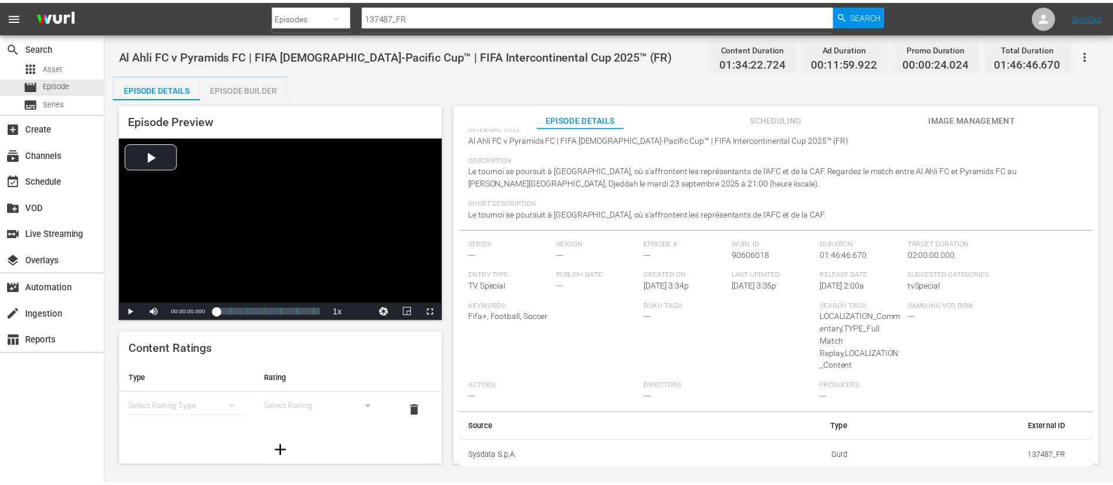
scroll to position [89, 0]
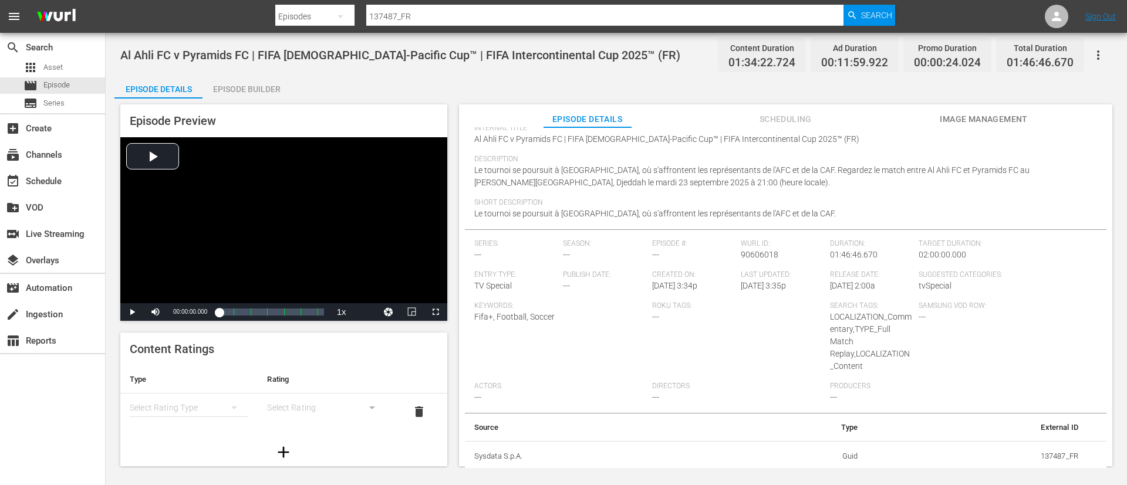
click at [1062, 454] on td "137487_FR" at bounding box center [977, 456] width 221 height 31
copy td "137487_FR"
click at [544, 21] on input "137487_FR" at bounding box center [604, 16] width 477 height 28
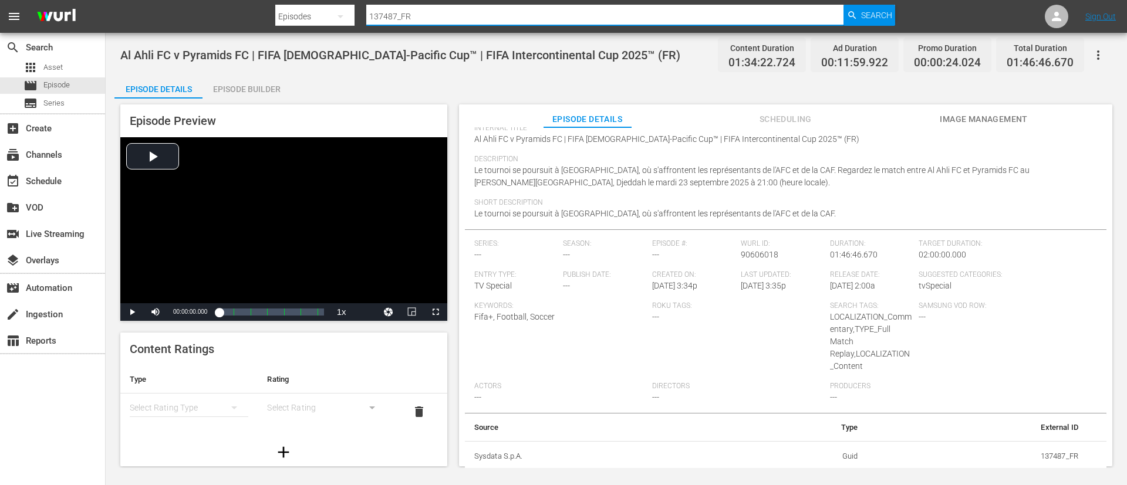
click at [544, 21] on input "137487_FR" at bounding box center [604, 16] width 477 height 28
paste input "text"
type input "137487_"
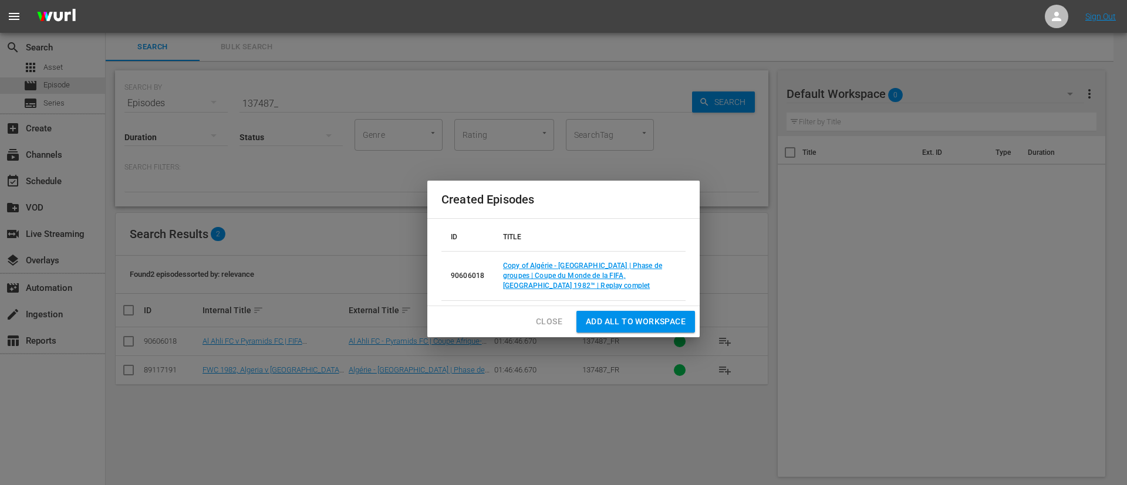
click at [549, 324] on span "Close" at bounding box center [549, 322] width 26 height 15
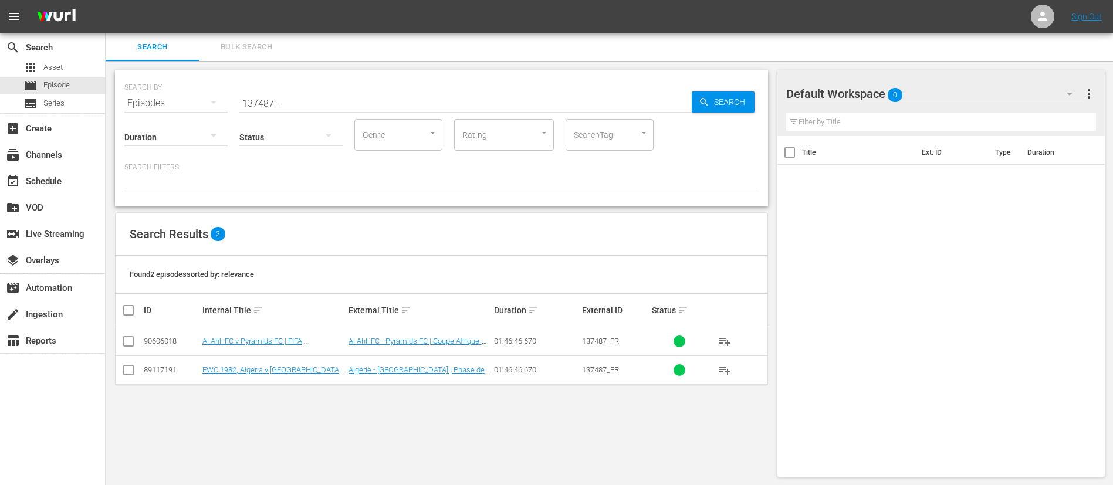
click at [308, 109] on div "Status" at bounding box center [290, 130] width 103 height 42
click at [313, 92] on input "137487_" at bounding box center [465, 103] width 452 height 28
type input "1"
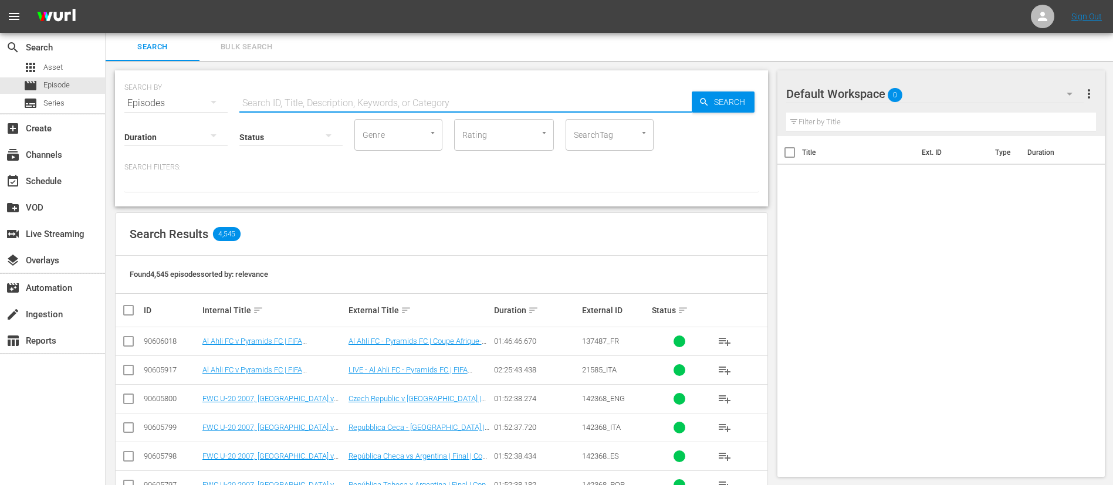
click at [133, 397] on input "checkbox" at bounding box center [128, 401] width 14 height 14
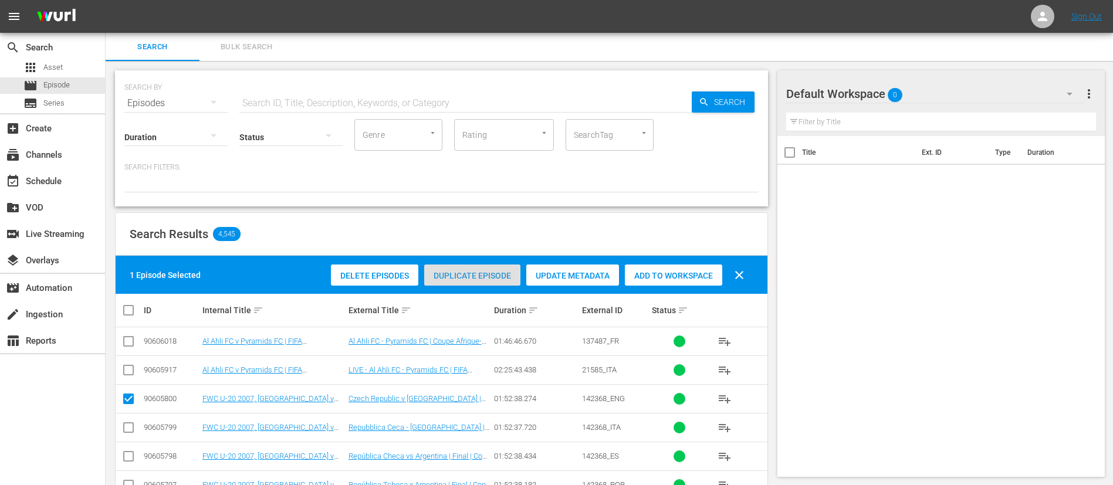
click at [482, 266] on div "Duplicate Episode" at bounding box center [472, 276] width 96 height 22
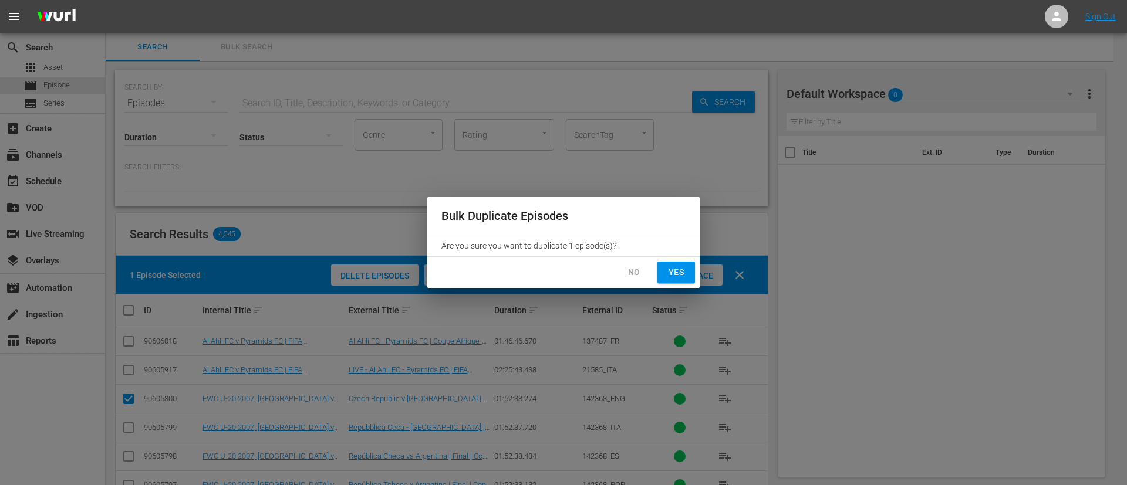
click at [680, 274] on span "Yes" at bounding box center [676, 272] width 19 height 15
checkbox input "false"
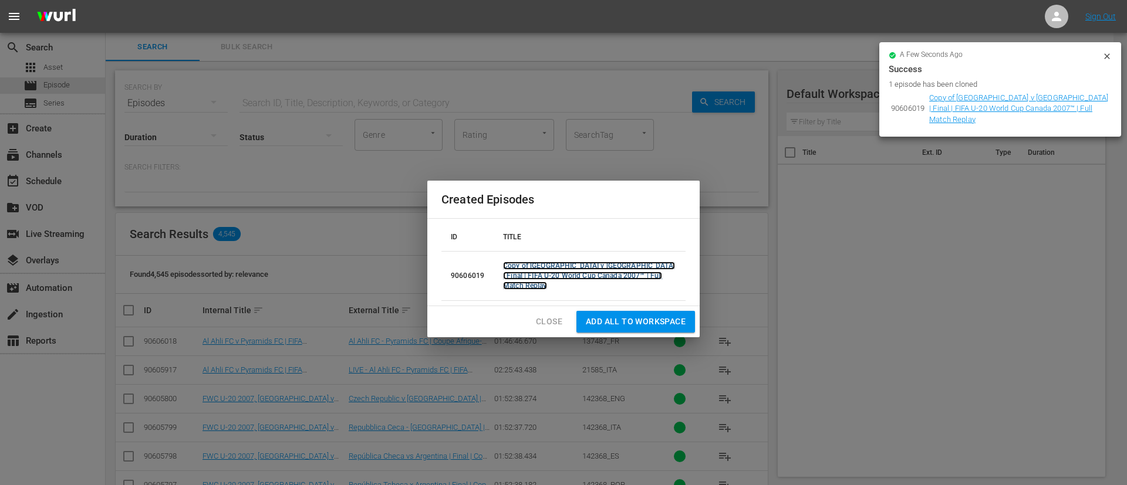
click at [633, 277] on link "Copy of [GEOGRAPHIC_DATA] v [GEOGRAPHIC_DATA] | Final | FIFA U-20 World Cup Can…" at bounding box center [589, 276] width 172 height 28
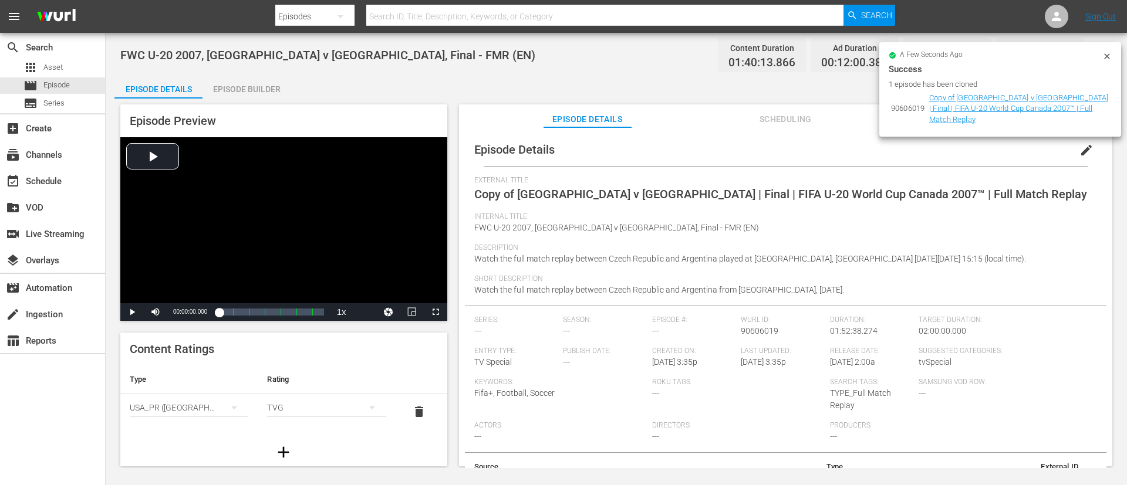
click at [1086, 150] on span "edit" at bounding box center [1086, 150] width 14 height 14
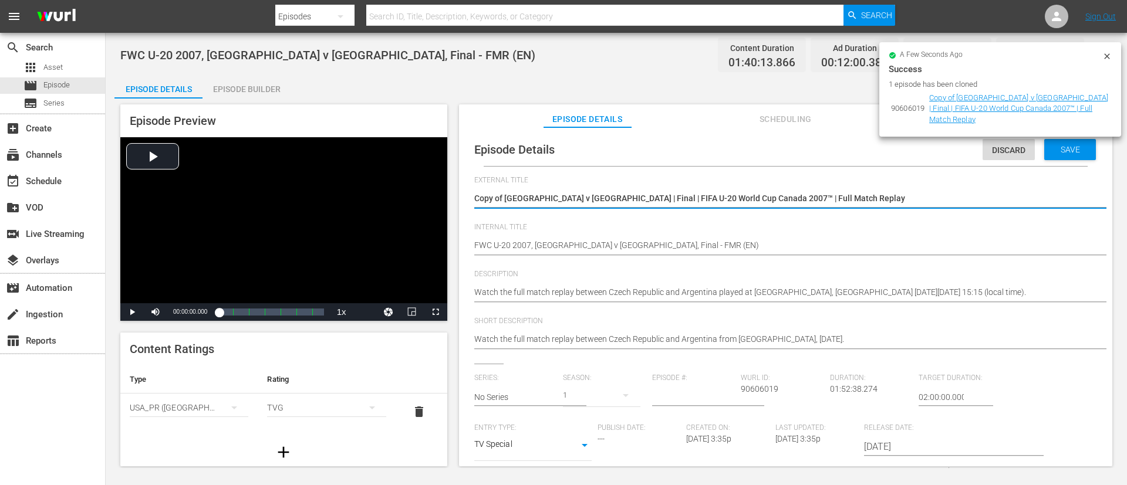
click at [927, 200] on textarea "Copy of [GEOGRAPHIC_DATA] v [GEOGRAPHIC_DATA] | Final | FIFA U-20 World Cup Can…" at bounding box center [782, 199] width 617 height 14
type textarea "Al Ahli FC v Pyramids FC | FIFA [DEMOGRAPHIC_DATA]-Pacific Cup™ | FIFA Intercon…"
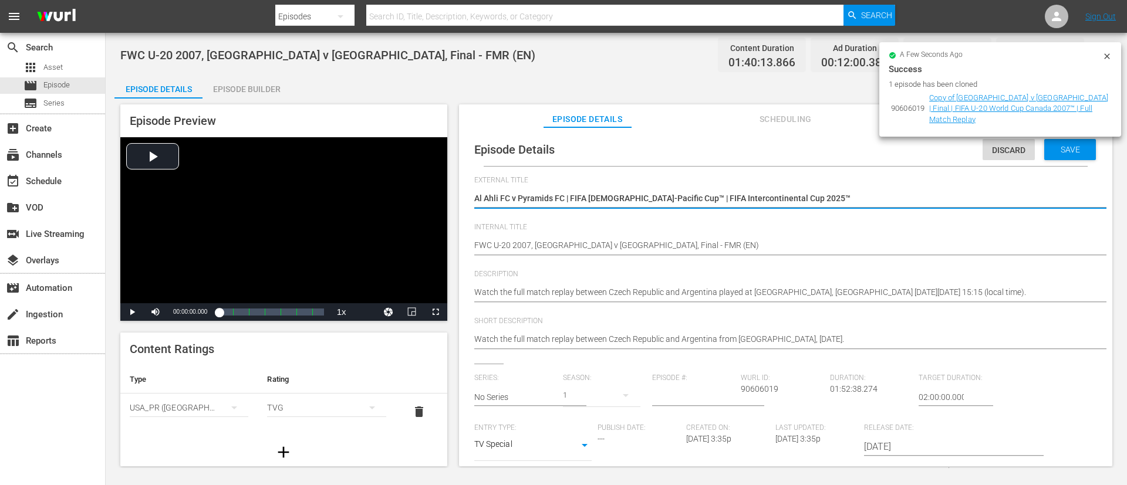
click at [900, 238] on div "FWC U-20 2007, [GEOGRAPHIC_DATA] v [GEOGRAPHIC_DATA], Final - FMR (EN) FWC U-20…" at bounding box center [782, 246] width 617 height 28
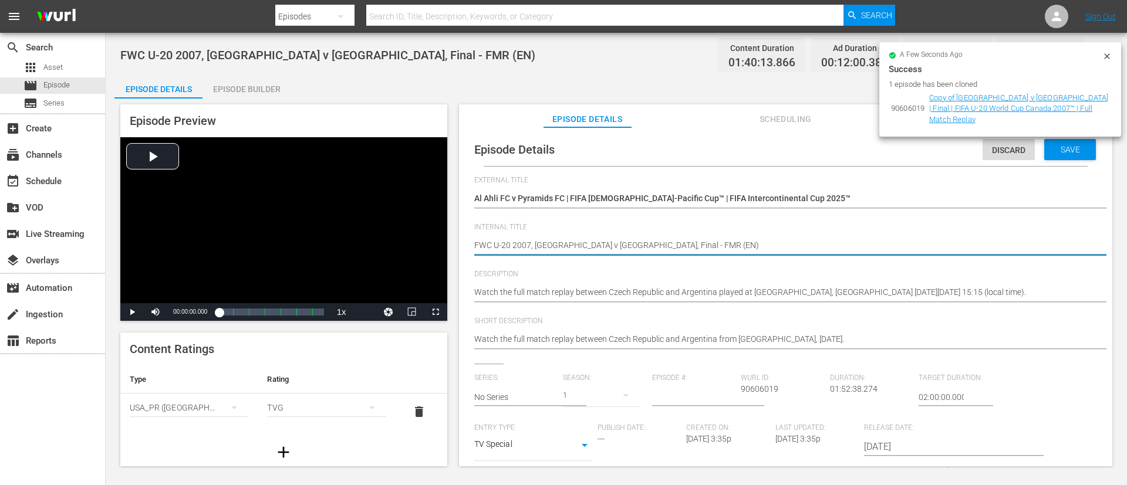
click at [897, 251] on textarea "FWC U-20 2007, [GEOGRAPHIC_DATA] v [GEOGRAPHIC_DATA], Final - FMR (EN)" at bounding box center [782, 246] width 617 height 14
paste textarea "Al Ahli FC v Pyramids FC | FIFA [DEMOGRAPHIC_DATA]-Pacific Cup™ | FIFA Intercon…"
type textarea "Al Ahli FC v Pyramids FC | FIFA [DEMOGRAPHIC_DATA]-Pacific Cup™ | FIFA Intercon…"
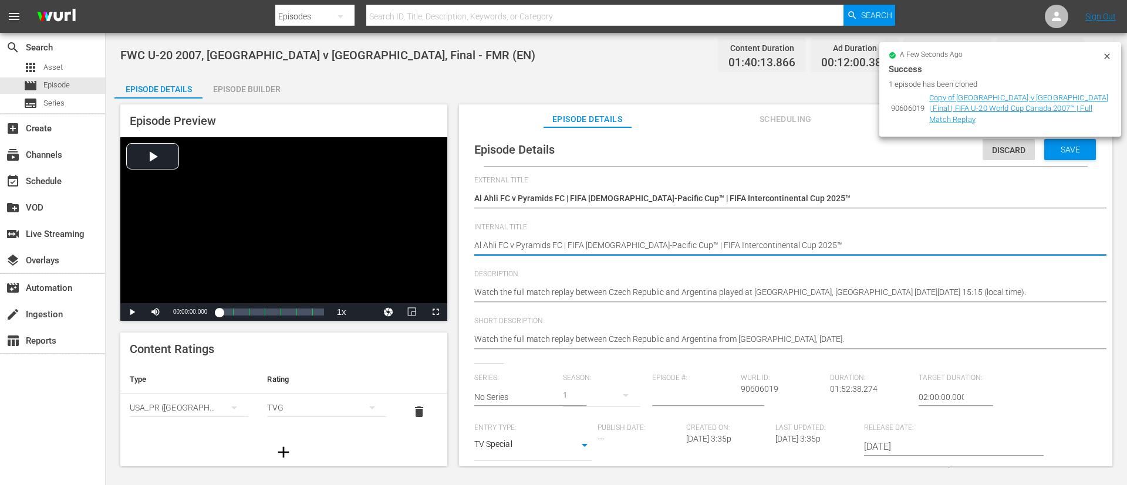
type textarea "Al Ahli FC v Pyramids FC | FIFA [DEMOGRAPHIC_DATA]-Pacific Cup™ | FIFA Intercon…"
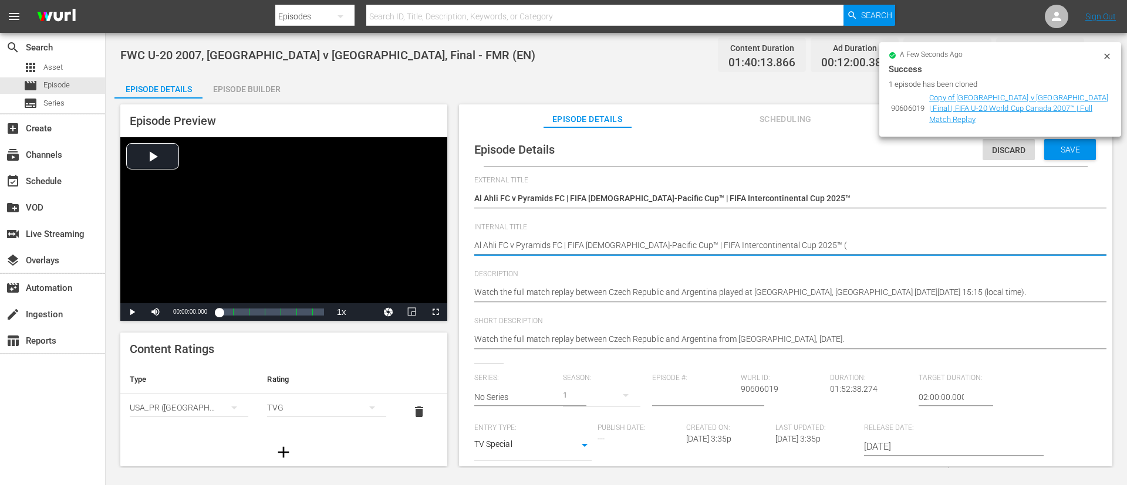
type textarea "Al Ahli FC v Pyramids FC | FIFA [DEMOGRAPHIC_DATA]-Pacific Cup™ | FIFA Intercon…"
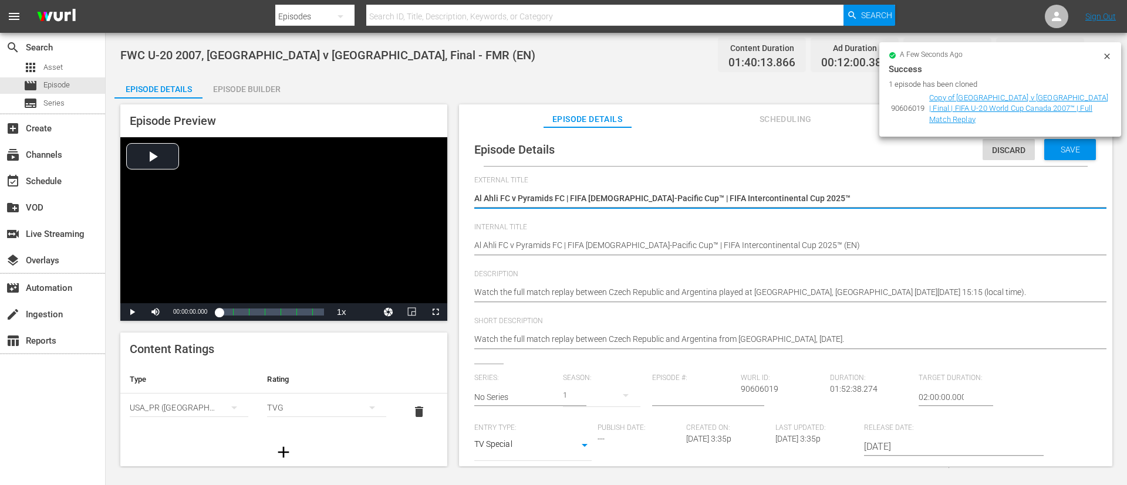
type textarea "LAl Ahli FC v Pyramids FC | FIFA [DEMOGRAPHIC_DATA]-Pacific Cup™ | FIFA Interco…"
type textarea "LIAl Ahli FC v Pyramids FC | FIFA [DEMOGRAPHIC_DATA]-Pacific Cup™ | FIFA Interc…"
type textarea "LIVAl Ahli FC v Pyramids FC | FIFA African-Asian-Pacific Cup™ | FIFA Interconti…"
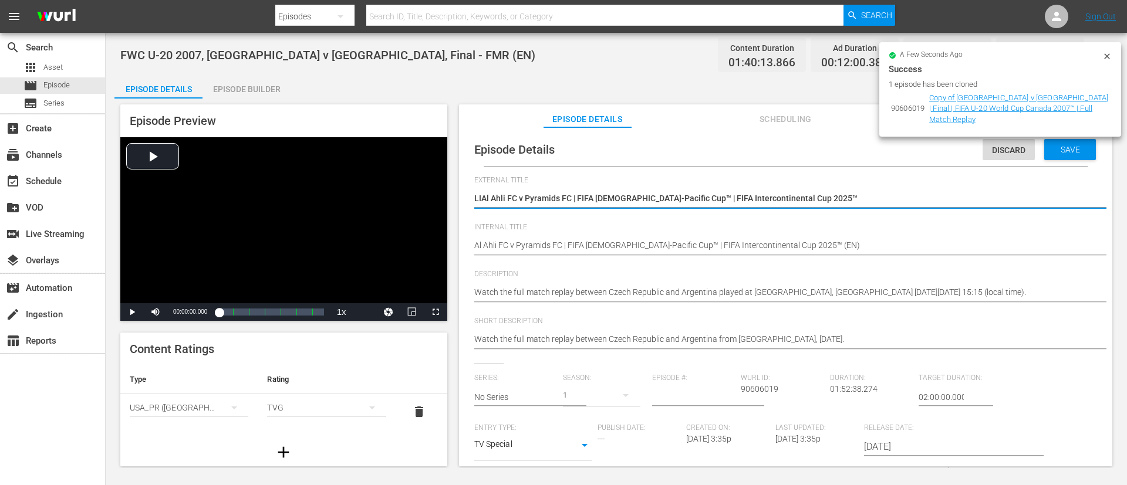
type textarea "LIVAl Ahli FC v Pyramids FC | FIFA African-Asian-Pacific Cup™ | FIFA Interconti…"
type textarea "LIVEAl Ahli FC v Pyramids FC | FIFA African-Asian-Pacific Cup™ | FIFA Intercont…"
type textarea "LIVE Al Ahli FC v Pyramids FC | FIFA [DEMOGRAPHIC_DATA]-Pacific Cup™ | FIFA Int…"
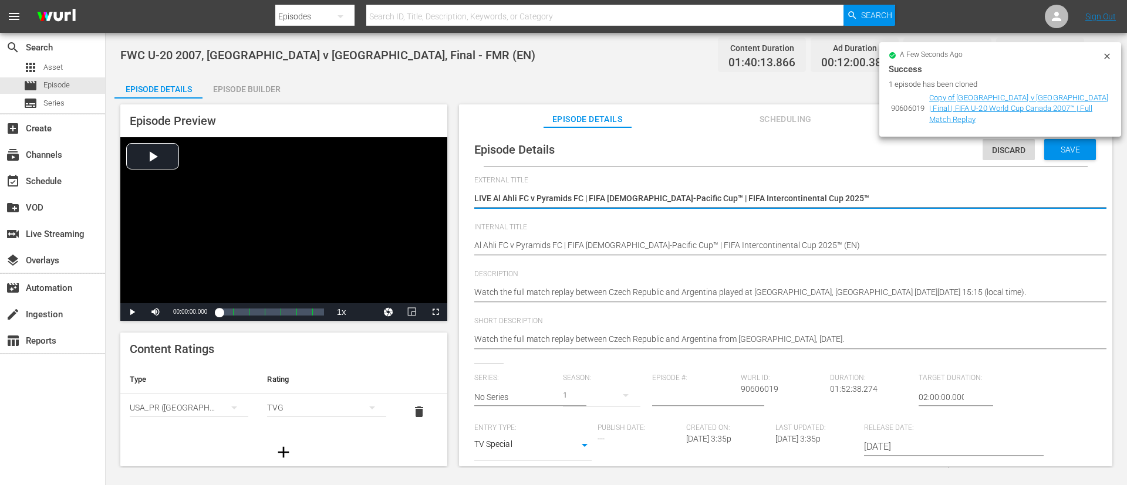
type textarea "LIVE -Al Ahli FC v Pyramids FC | FIFA African-Asian-Pacific Cup™ | FIFA Interco…"
type textarea "LIVE - Al Ahli FC v Pyramids FC | FIFA African-Asian-Pacific Cup™ | FIFA Interc…"
click at [686, 295] on textarea "Watch the full match replay between Czech Republic and Argentina played at [GEO…" at bounding box center [782, 293] width 617 height 14
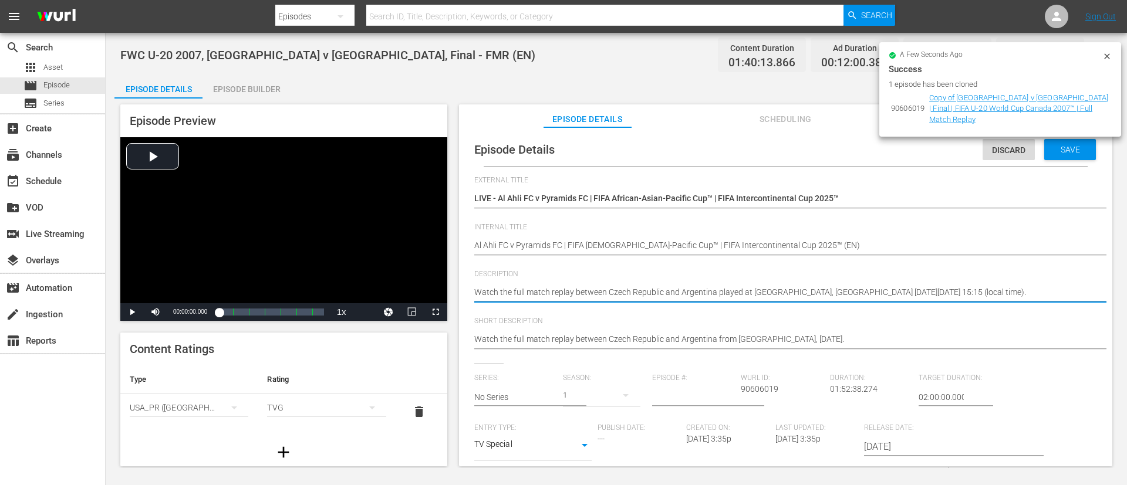
click at [686, 295] on textarea "Watch the full match replay between Czech Republic and Argentina played at [GEO…" at bounding box center [782, 293] width 617 height 14
paste textarea "The tournament continues in [GEOGRAPHIC_DATA], where representatives of the AFC…"
type textarea "The tournament continues in [GEOGRAPHIC_DATA], where representatives of the AFC…"
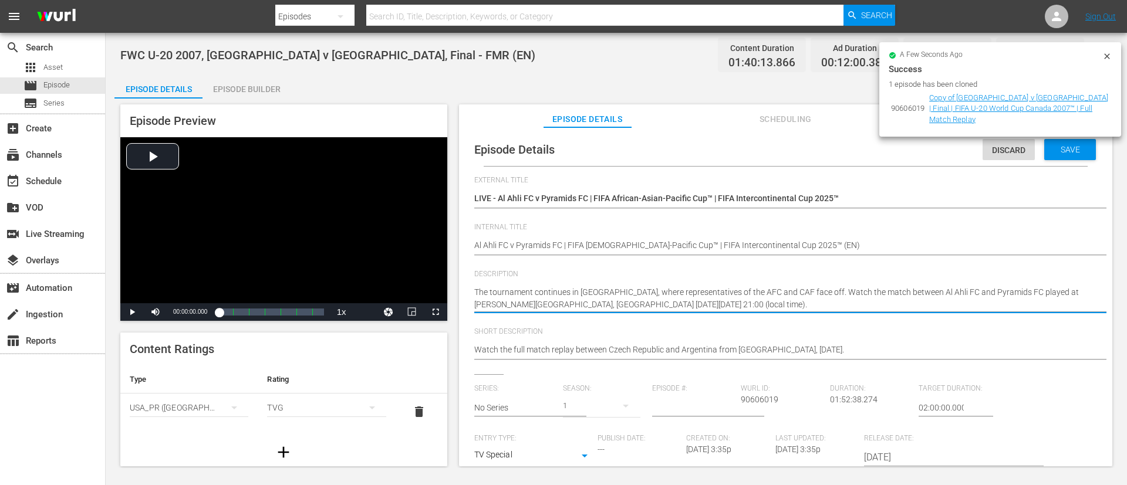
type textarea "The tournament continues in [GEOGRAPHIC_DATA], where representatives of the AFC…"
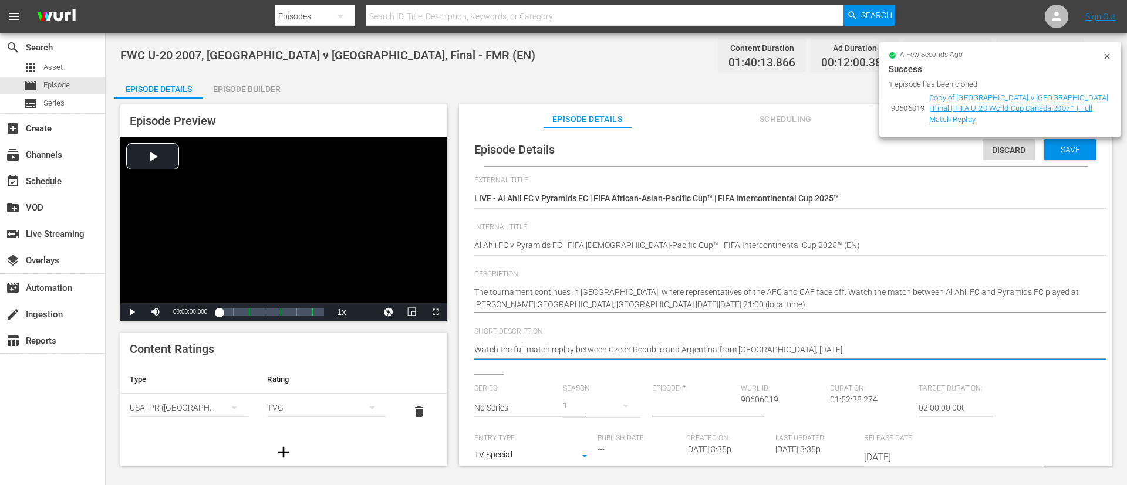
click at [722, 349] on textarea "Watch the full match replay between Czech Republic and Argentina from [GEOGRAPH…" at bounding box center [782, 351] width 617 height 14
paste textarea "The tournament continues in [GEOGRAPHIC_DATA], where representatives of the AFC…"
type textarea "The tournament continues in [GEOGRAPHIC_DATA], where representatives of the AFC…"
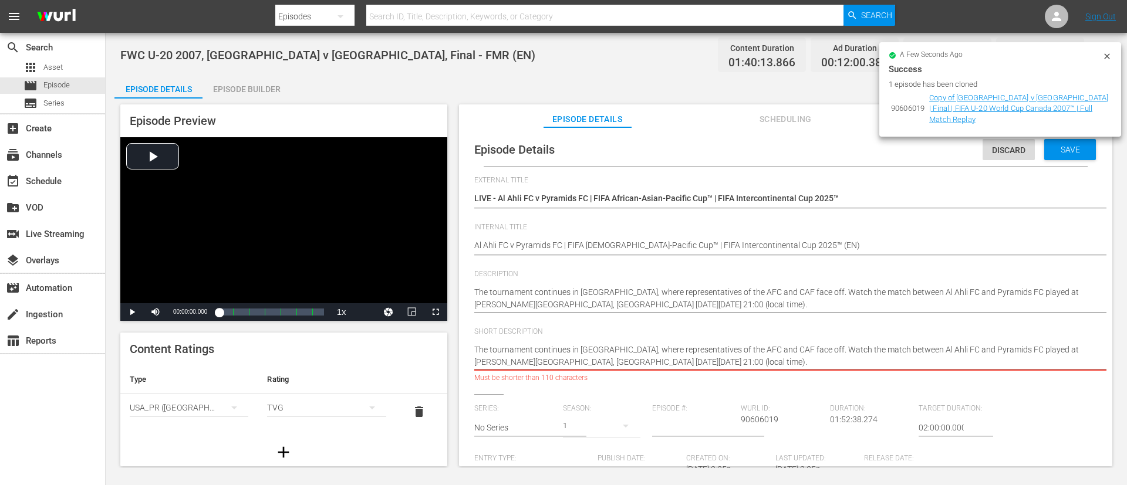
click at [796, 346] on textarea "Watch the full match replay between Czech Republic and Argentina from [GEOGRAPH…" at bounding box center [782, 356] width 617 height 25
type textarea "The tournament continues in [GEOGRAPHIC_DATA], where representatives of the AFC…"
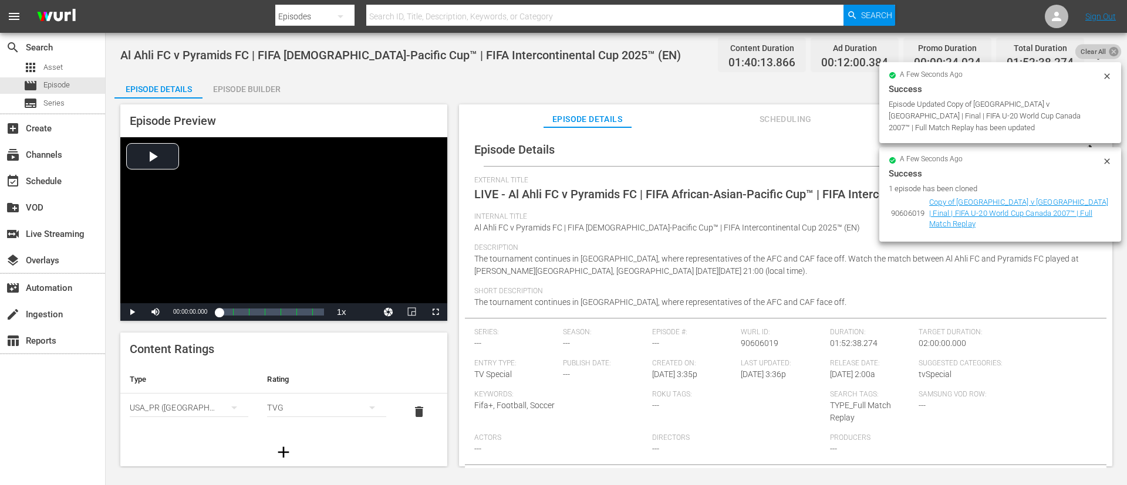
click at [1108, 46] on icon at bounding box center [1113, 51] width 11 height 11
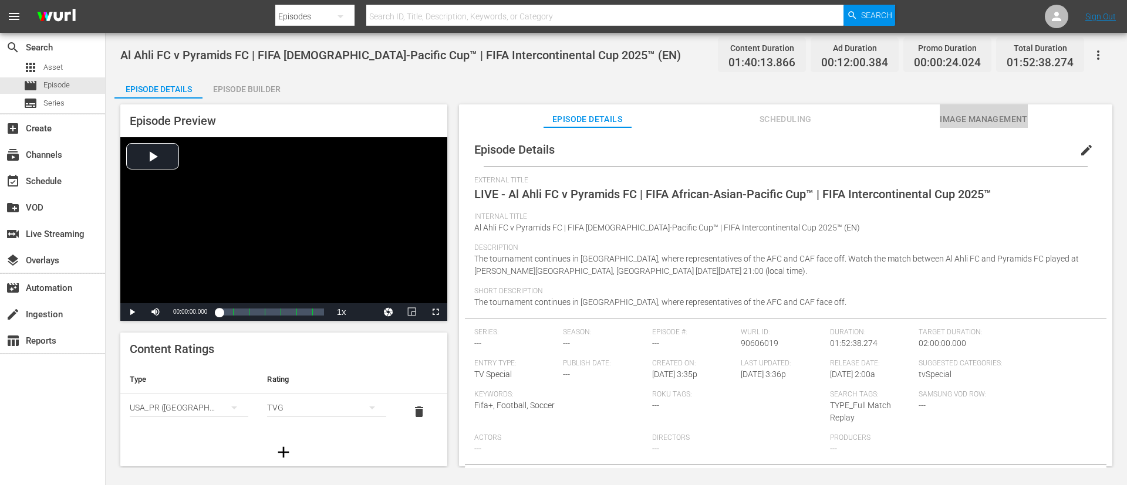
click at [1009, 114] on span "Image Management" at bounding box center [983, 119] width 88 height 15
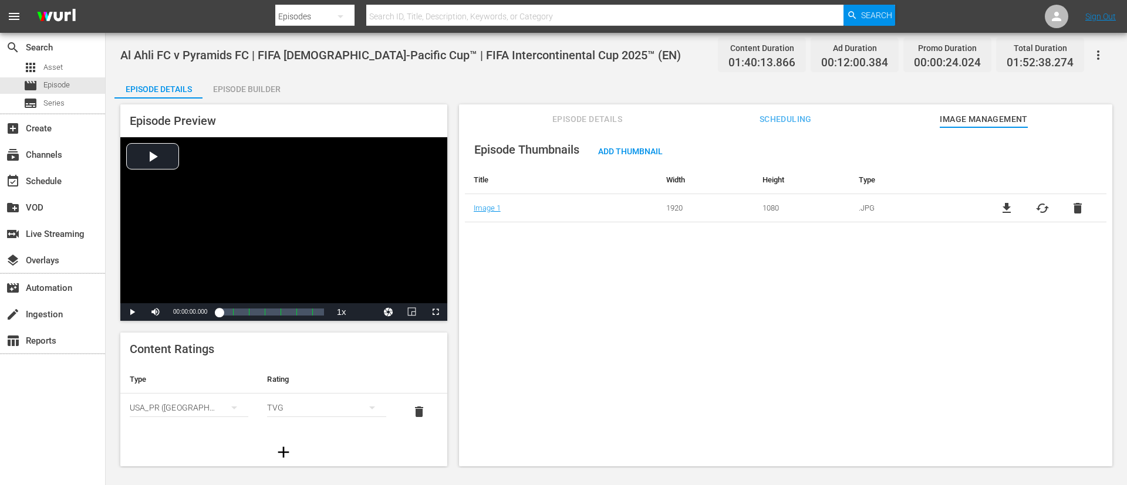
click at [1035, 209] on span "cached" at bounding box center [1042, 208] width 14 height 14
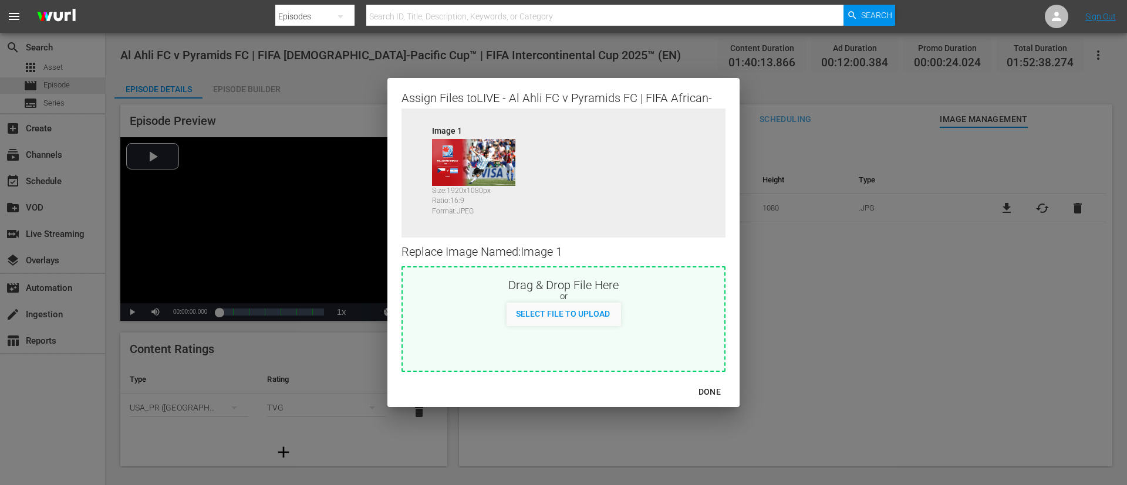
click at [668, 329] on div "Drag & Drop File Here or Select File to Upload" at bounding box center [563, 319] width 324 height 106
type input "C:\fakepath\bc98b183-47e8-4c53-a4dd-792eb74ed8c0.jpg"
click at [728, 383] on button "DONE" at bounding box center [709, 392] width 50 height 22
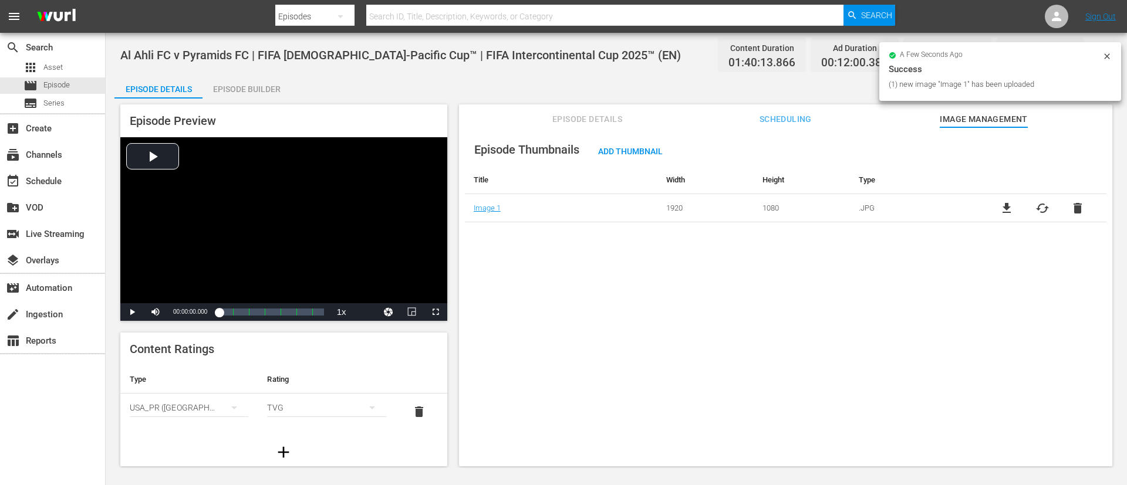
click at [231, 102] on div "Episode Preview Video Player is loading. Play Video Play Mute Current Time 00:0…" at bounding box center [615, 287] width 1003 height 377
click at [257, 72] on div "Al Ahli FC v Pyramids FC | FIFA [DEMOGRAPHIC_DATA]-Pacific Cup™ | FIFA Intercon…" at bounding box center [616, 250] width 1021 height 435
click at [258, 73] on div "Al Ahli FC v Pyramids FC | FIFA [DEMOGRAPHIC_DATA]-Pacific Cup™ | FIFA Intercon…" at bounding box center [616, 250] width 1021 height 435
click at [260, 103] on div "Episode Preview Video Player is loading. Play Video Play Mute Current Time 00:0…" at bounding box center [615, 287] width 1003 height 377
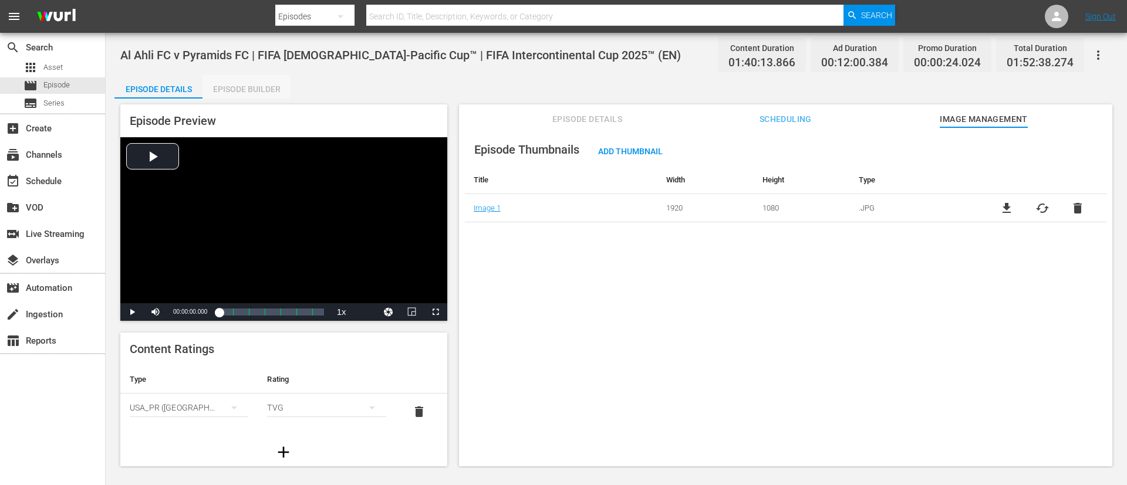
click at [275, 76] on div "Episode Builder" at bounding box center [246, 89] width 88 height 28
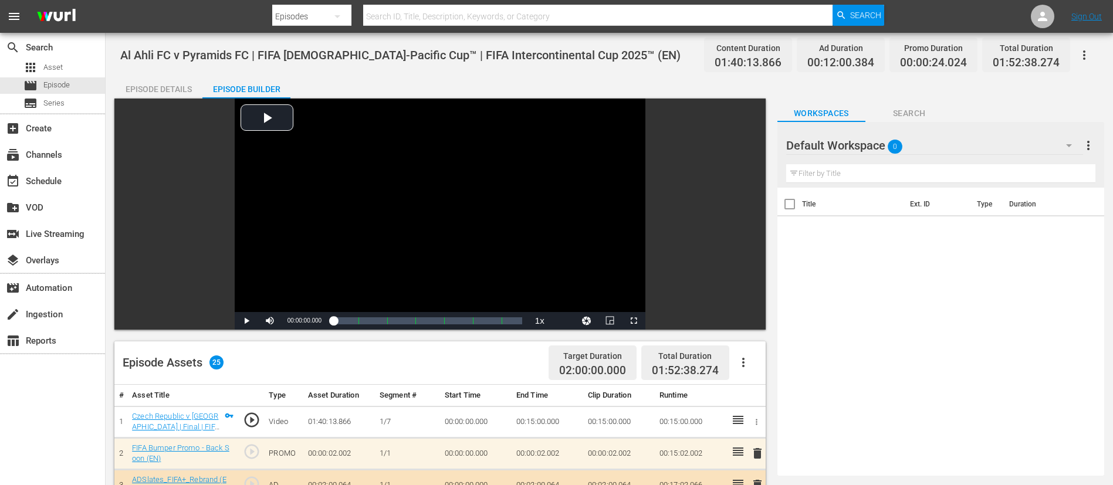
click at [183, 99] on div "Video Player is loading. Play Video Play Mute Current Time 00:00:00.000 / Durat…" at bounding box center [439, 214] width 651 height 231
click at [187, 82] on div "Episode Details" at bounding box center [158, 89] width 88 height 28
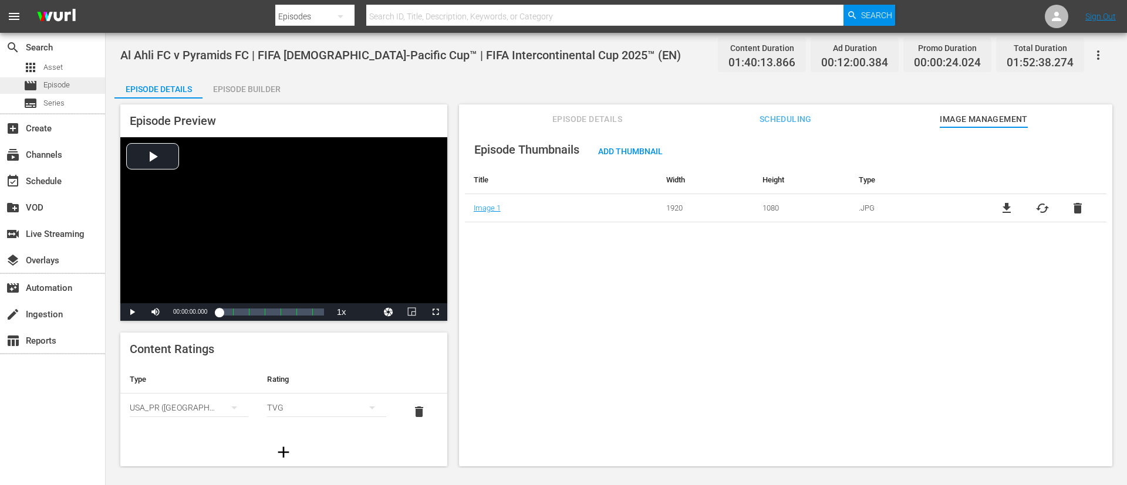
click at [36, 77] on div "movie Episode" at bounding box center [46, 85] width 46 height 16
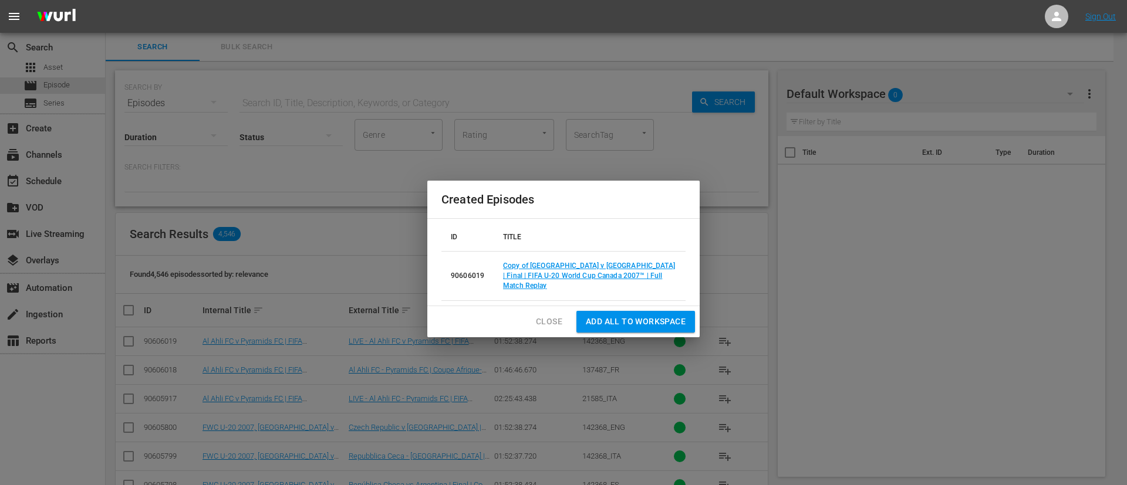
click at [541, 315] on span "Close" at bounding box center [549, 322] width 26 height 15
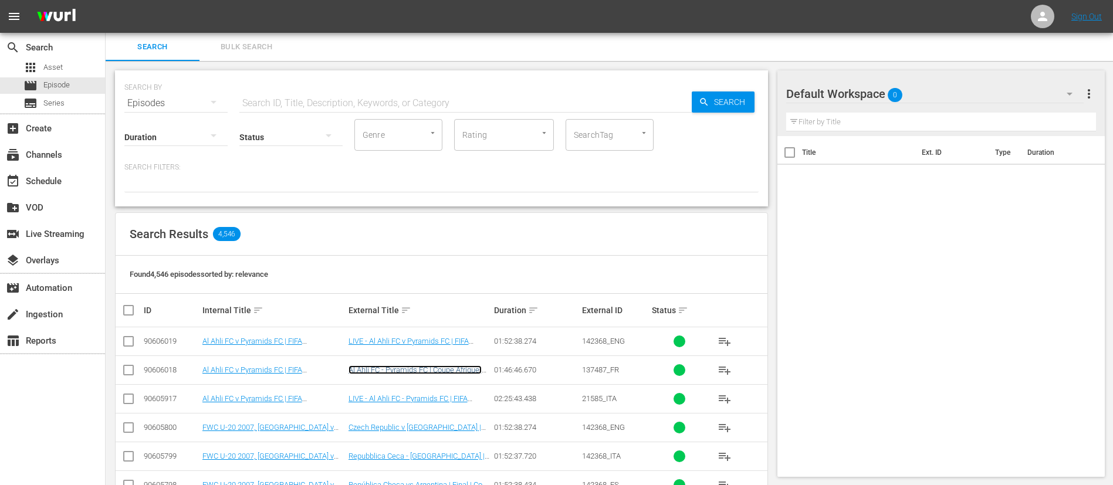
click at [445, 369] on link "Al Ahli FC - Pyramids FC | Coupe Afrique-Asie-Pacifique de la FIFA™ | Coupe Int…" at bounding box center [415, 379] width 133 height 26
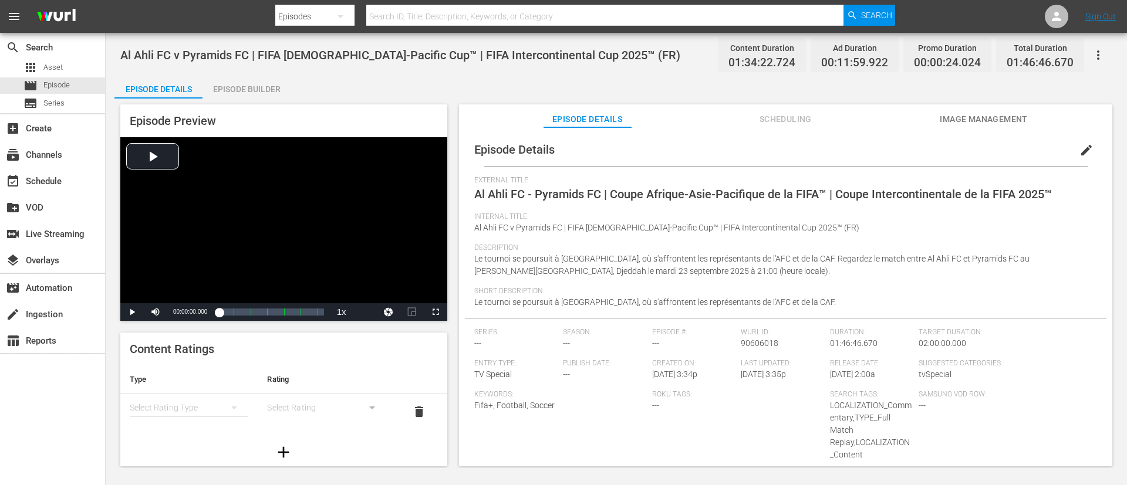
click at [1079, 147] on span "edit" at bounding box center [1086, 150] width 14 height 14
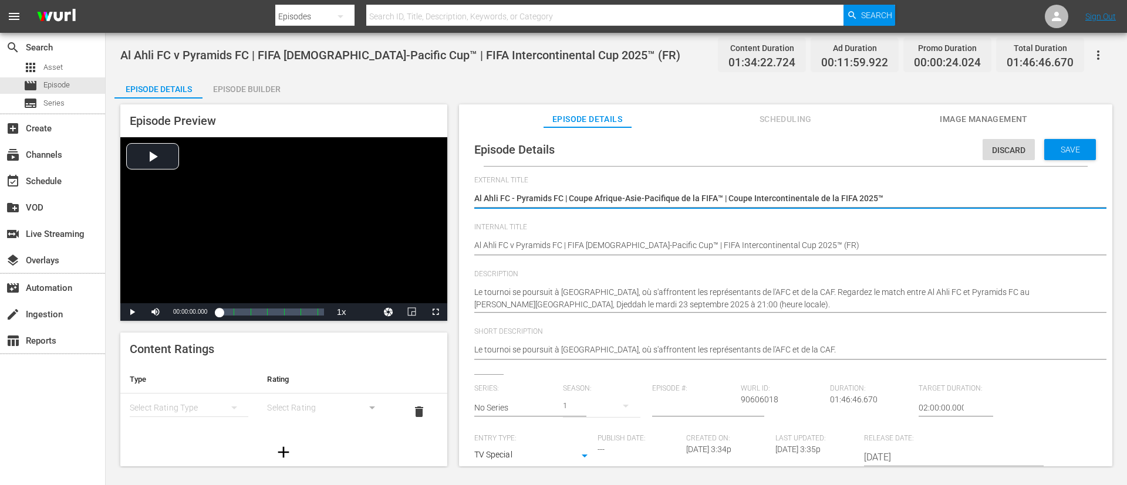
type textarea "LAl Ahli FC - Pyramids FC | Coupe Afrique-Asie-Pacifique de la FIFA™ | Coupe In…"
type textarea "LIAl Ahli FC - Pyramids FC | Coupe Afrique-Asie-Pacifique de la FIFA™ | Coupe I…"
type textarea "LIVAl Ahli FC - Pyramids FC | Coupe Afrique-Asie-Pacifique de la FIFA™ | Coupe …"
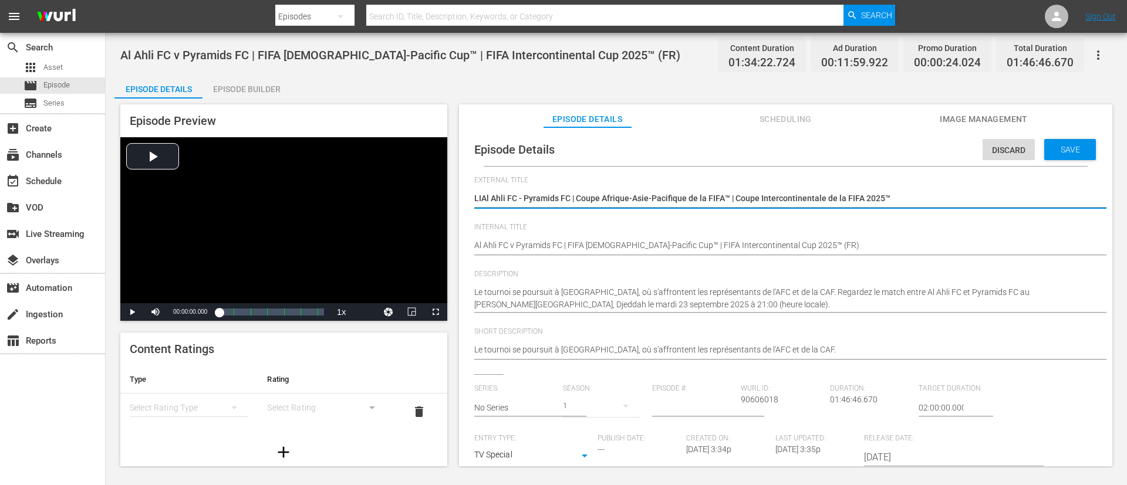
type textarea "LIVAl Ahli FC - Pyramids FC | Coupe Afrique-Asie-Pacifique de la FIFA™ | Coupe …"
type textarea "LIVEAl Ahli FC - Pyramids FC | Coupe Afrique-Asie-Pacifique de la FIFA™ | Coupe…"
type textarea "LIVE Al Ahli FC - Pyramids FC | Coupe Afrique-Asie-Pacifique de la FIFA™ | Coup…"
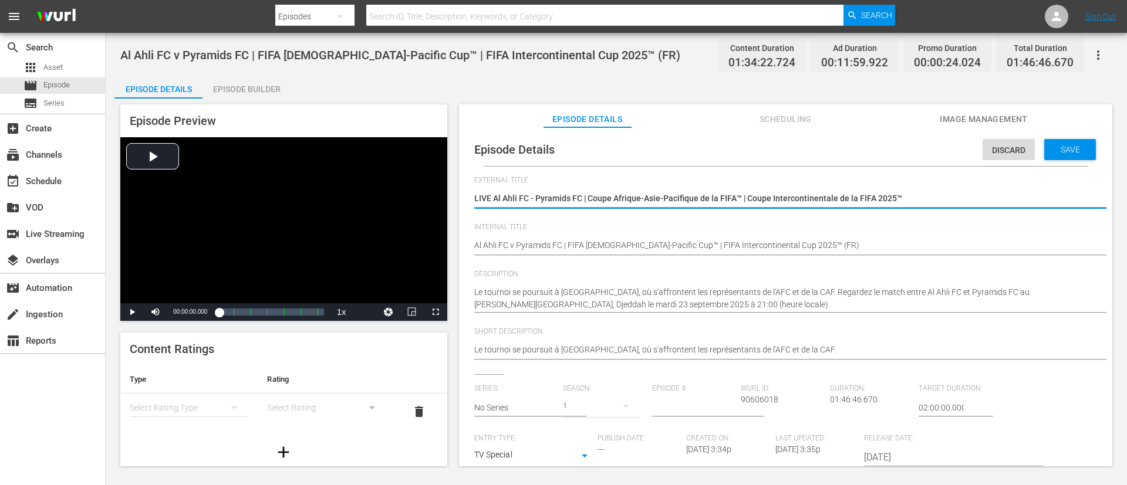
type textarea "LIVE -Al Ahli FC - Pyramids FC | Coupe Afrique-Asie-Pacifique de la FIFA™ | Cou…"
type textarea "LIVE - Al Ahli FC - Pyramids FC | Coupe Afrique-Asie-Pacifique de la FIFA™ | Co…"
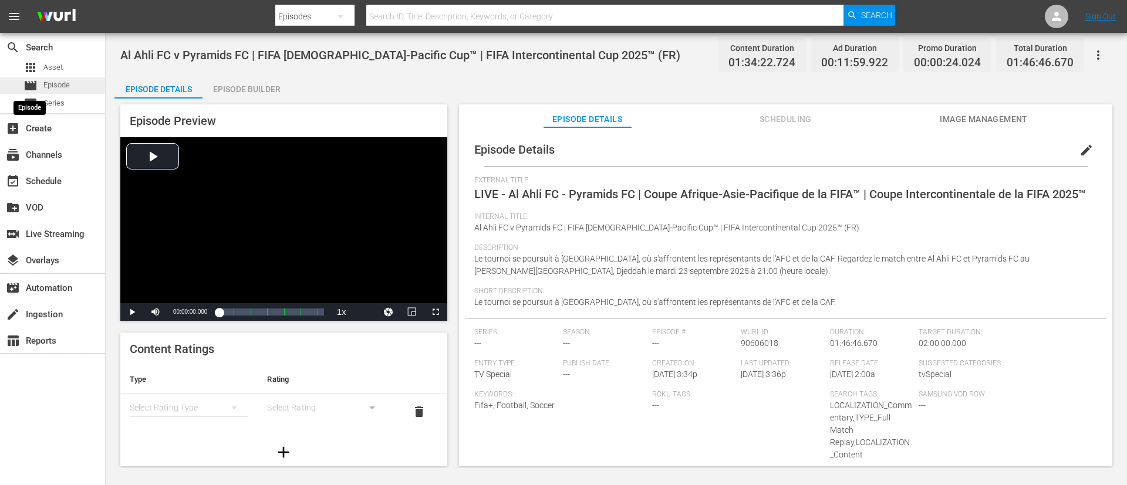
click at [31, 83] on span "movie" at bounding box center [30, 86] width 14 height 14
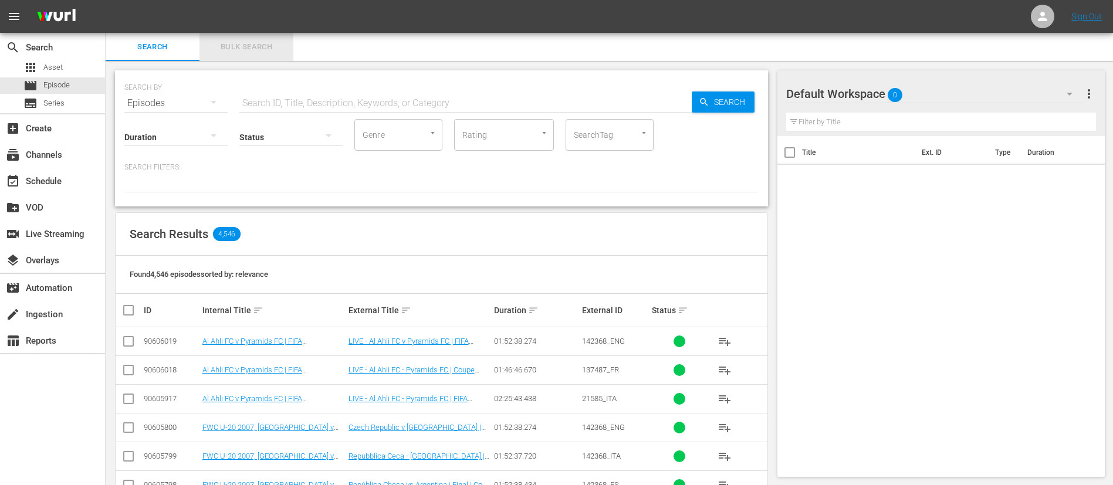
click at [235, 53] on span "Bulk Search" at bounding box center [247, 46] width 80 height 13
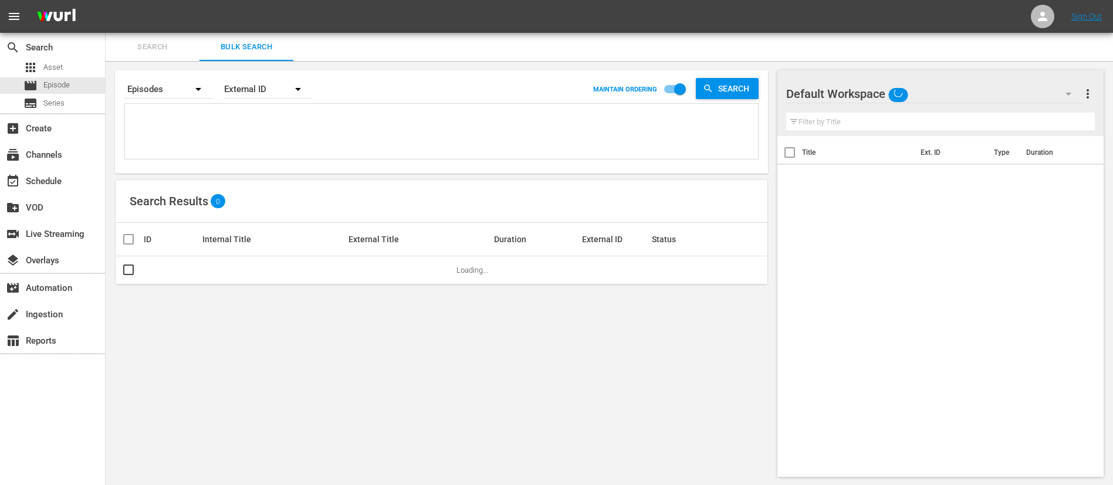
click at [244, 112] on textarea at bounding box center [443, 133] width 630 height 53
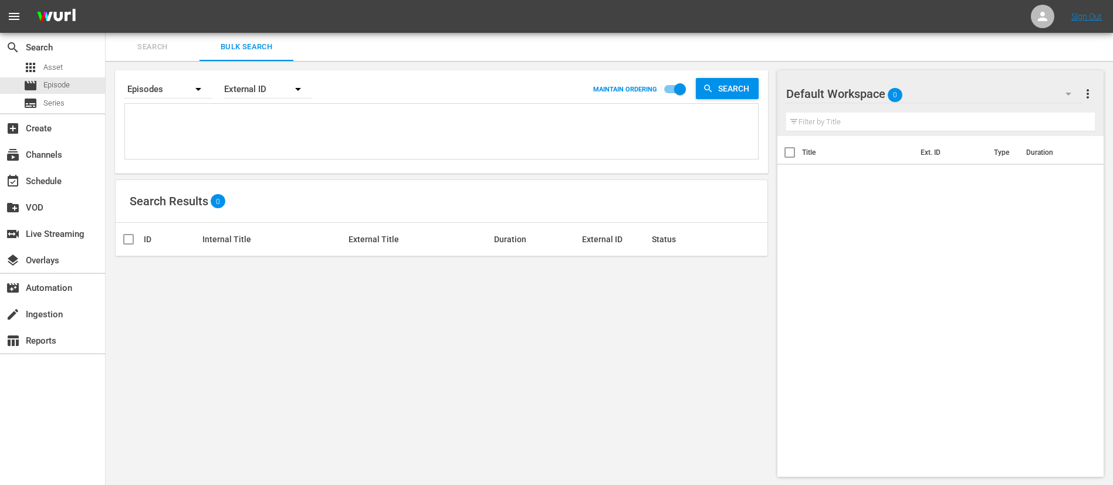
paste textarea "137487_FR 135143_FR 137677_FR 4ePrzAamTjtyGcHT5gUCqu_FR 134592_FR 142512_FR 142…"
type textarea "137487_FR 135143_FR 137677_FR 4ePrzAamTjtyGcHT5gUCqu_FR 134592_FR 142512_FR 142…"
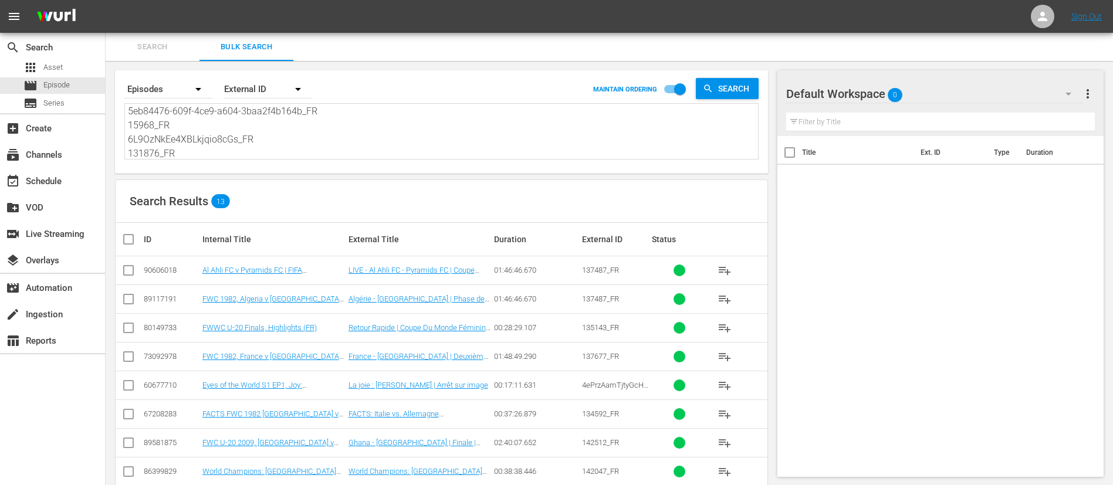
type textarea "137487_FR 135143_FR 137677_FR 4ePrzAamTjtyGcHT5gUCqu_FR 134592_FR 142512_FR 142…"
click at [137, 240] on input "checkbox" at bounding box center [132, 239] width 23 height 14
checkbox input "true"
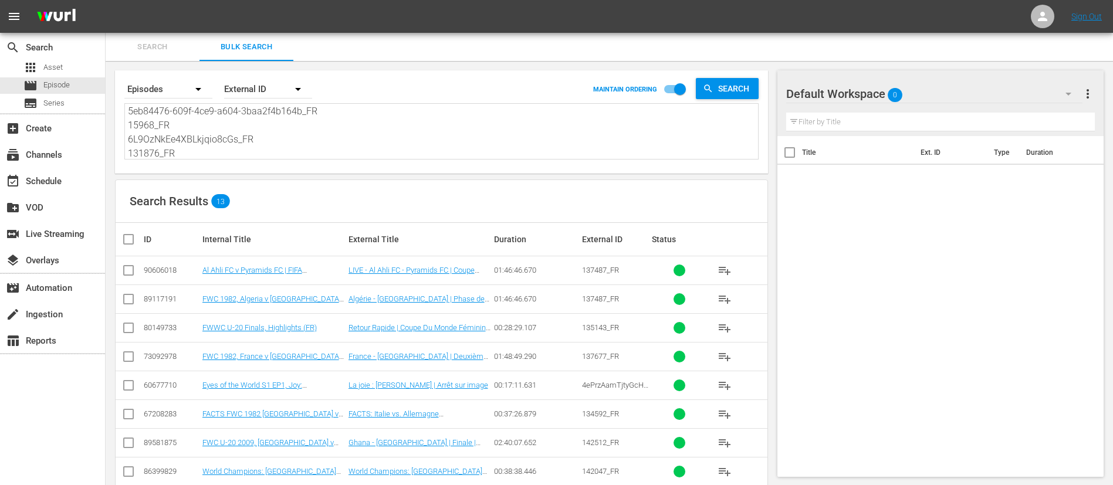
checkbox input "true"
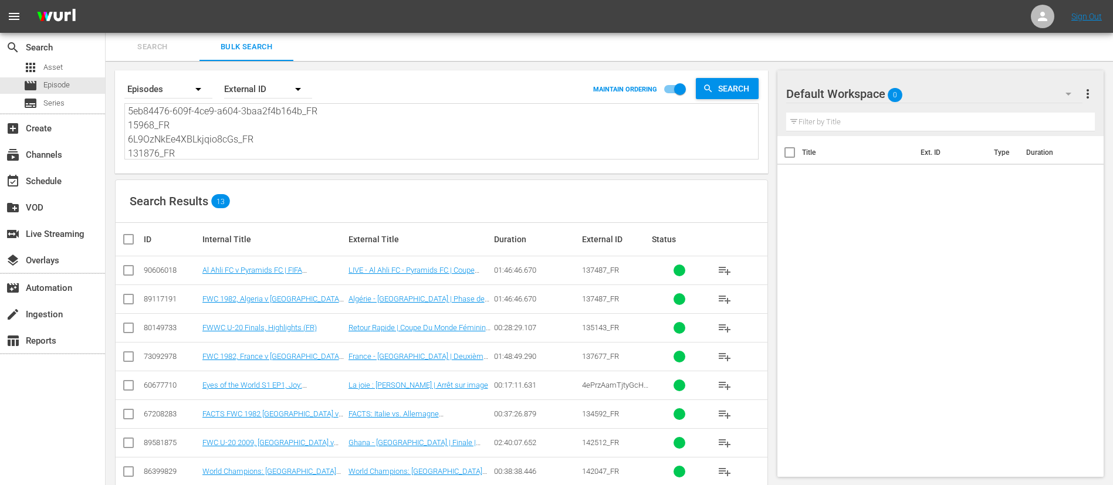
checkbox input "true"
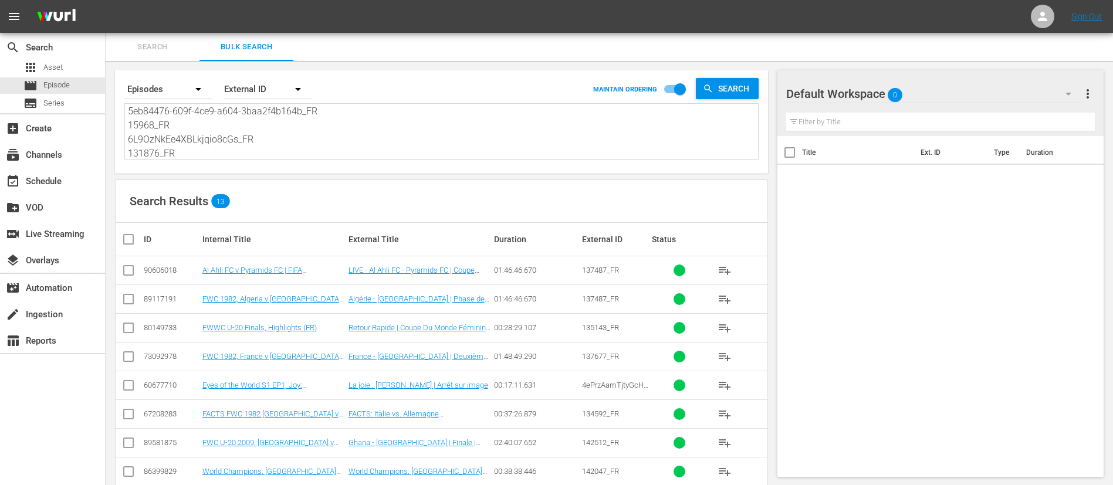
checkbox input "true"
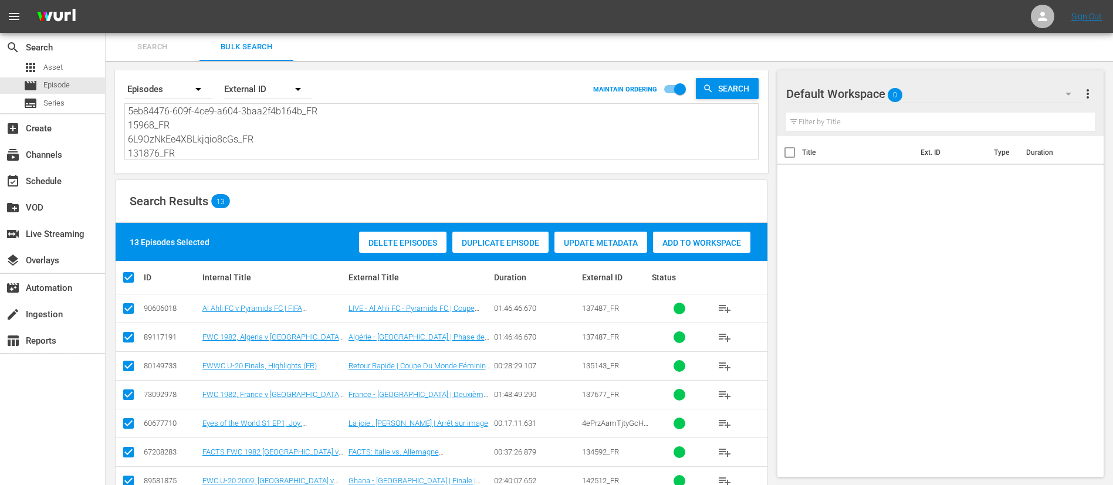
click at [125, 312] on input "checkbox" at bounding box center [128, 311] width 14 height 14
checkbox input "false"
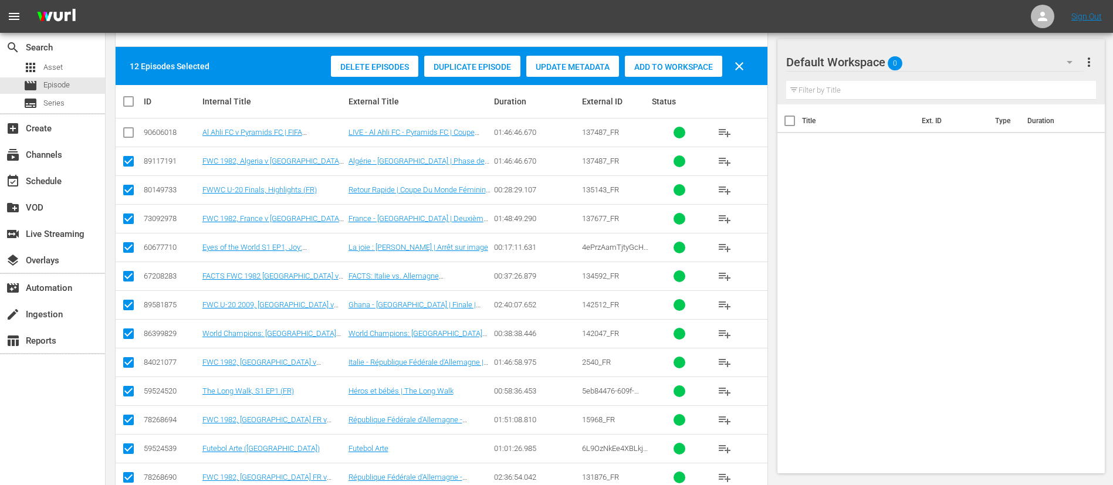
scroll to position [205, 0]
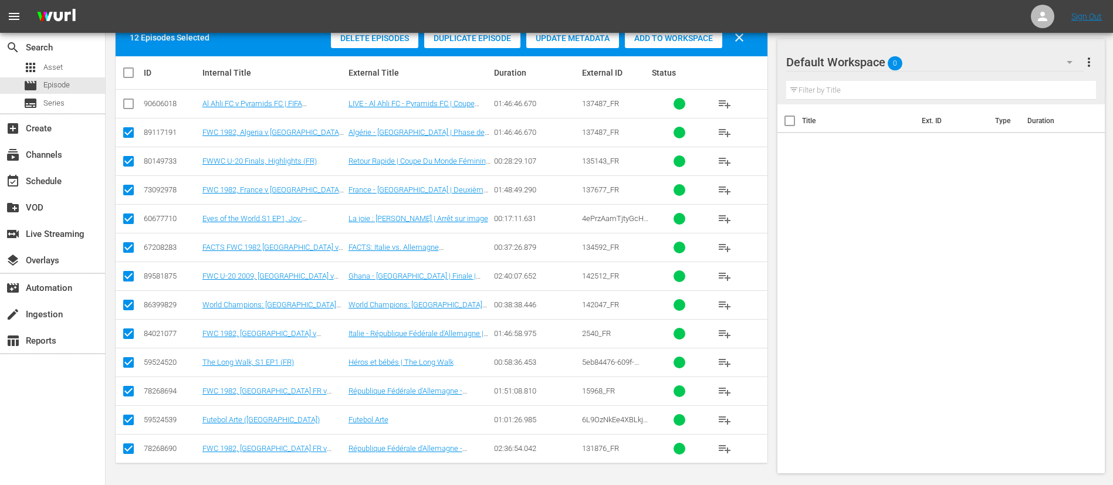
click at [680, 40] on span "Add to Workspace" at bounding box center [673, 37] width 97 height 9
click at [57, 164] on div "subscriptions Channels" at bounding box center [52, 153] width 105 height 23
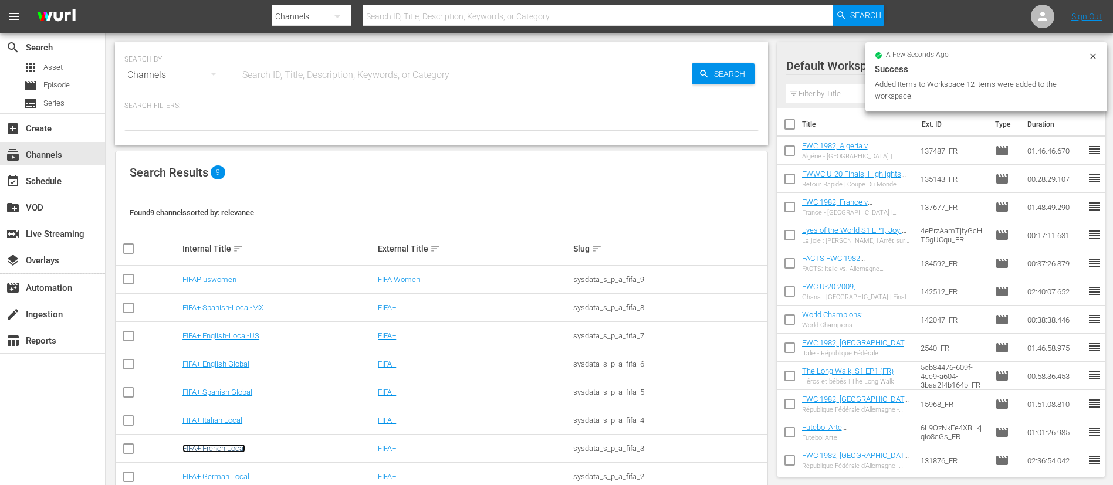
click at [211, 447] on link "FIFA+ French Local" at bounding box center [213, 448] width 63 height 9
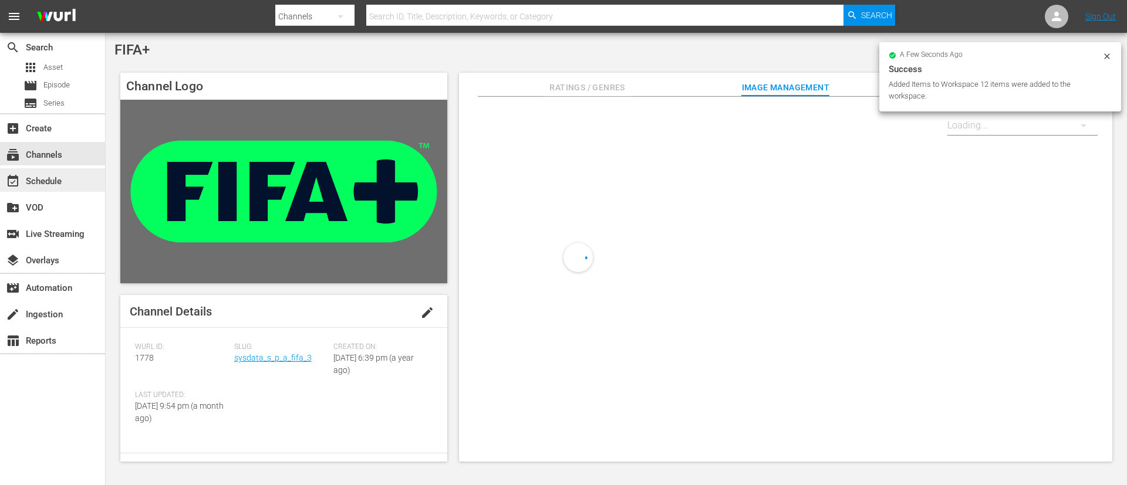
click at [67, 179] on div "event_available Schedule" at bounding box center [52, 179] width 105 height 23
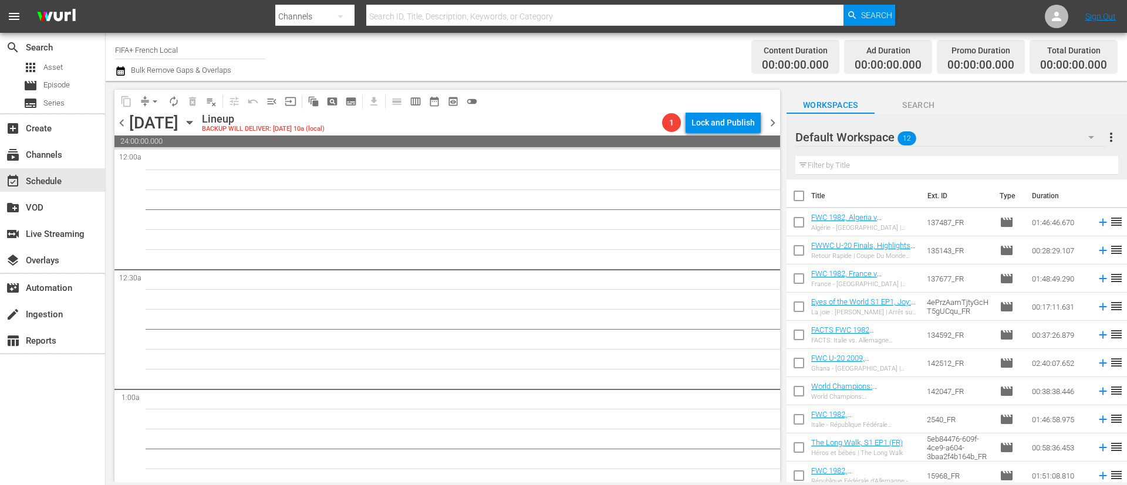
click at [196, 126] on icon "button" at bounding box center [189, 122] width 13 height 13
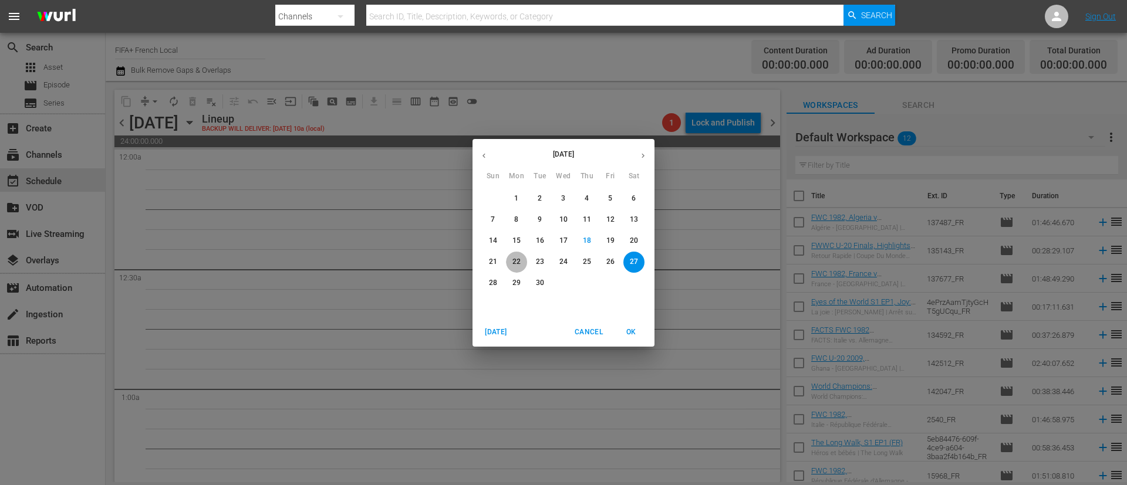
click at [511, 261] on span "22" at bounding box center [516, 262] width 21 height 10
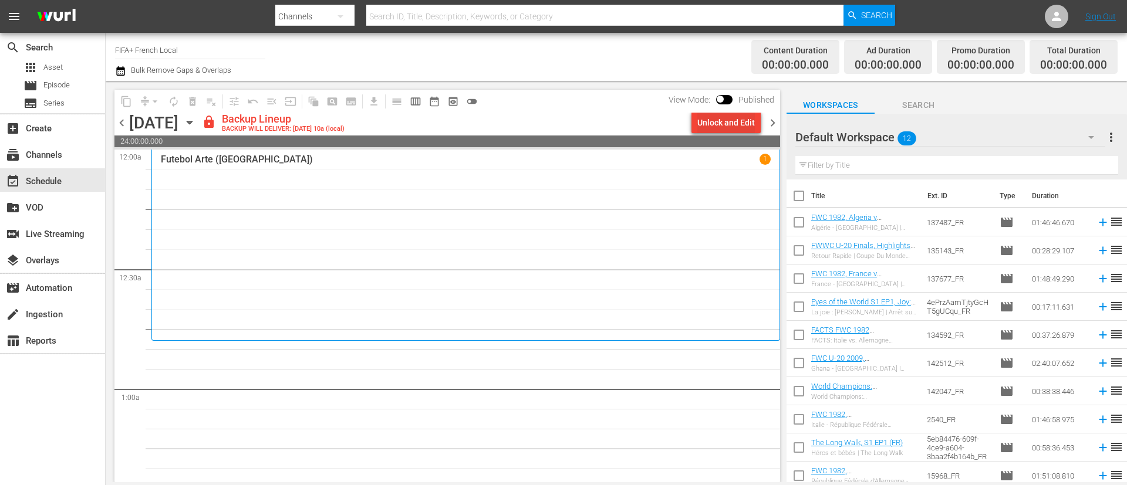
click at [744, 121] on div "Unlock and Edit" at bounding box center [726, 122] width 58 height 21
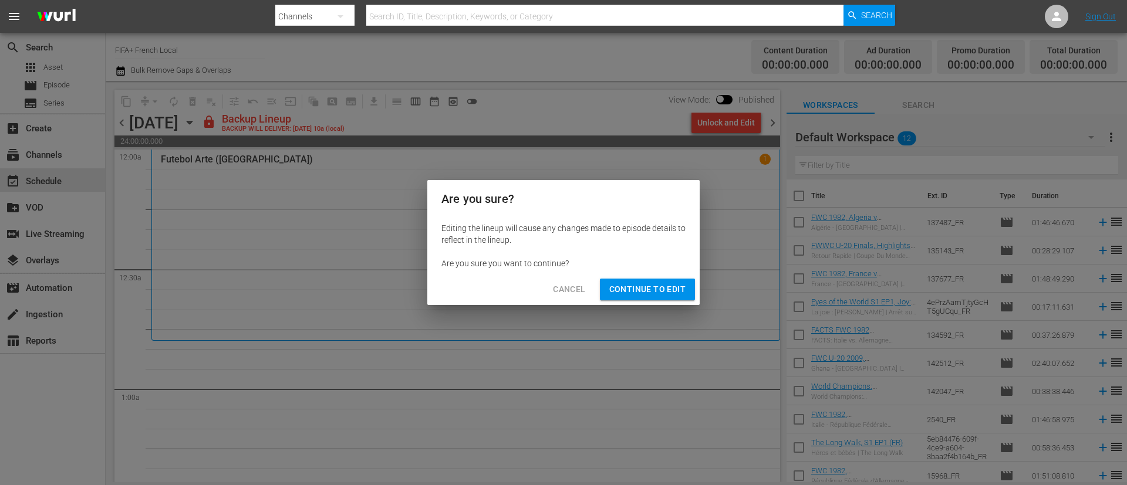
click at [660, 298] on button "Continue to Edit" at bounding box center [647, 290] width 95 height 22
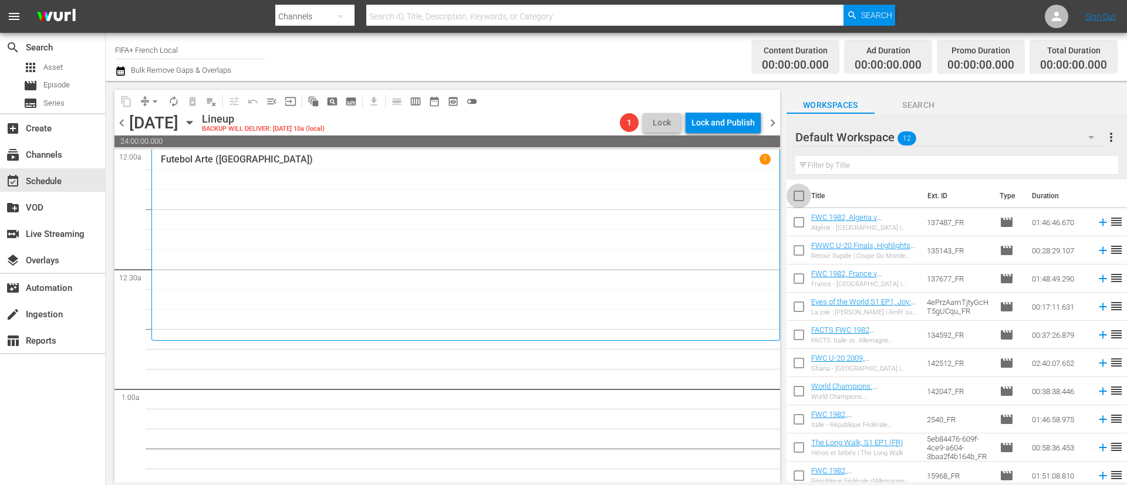
click at [792, 195] on input "checkbox" at bounding box center [798, 198] width 25 height 25
checkbox input "true"
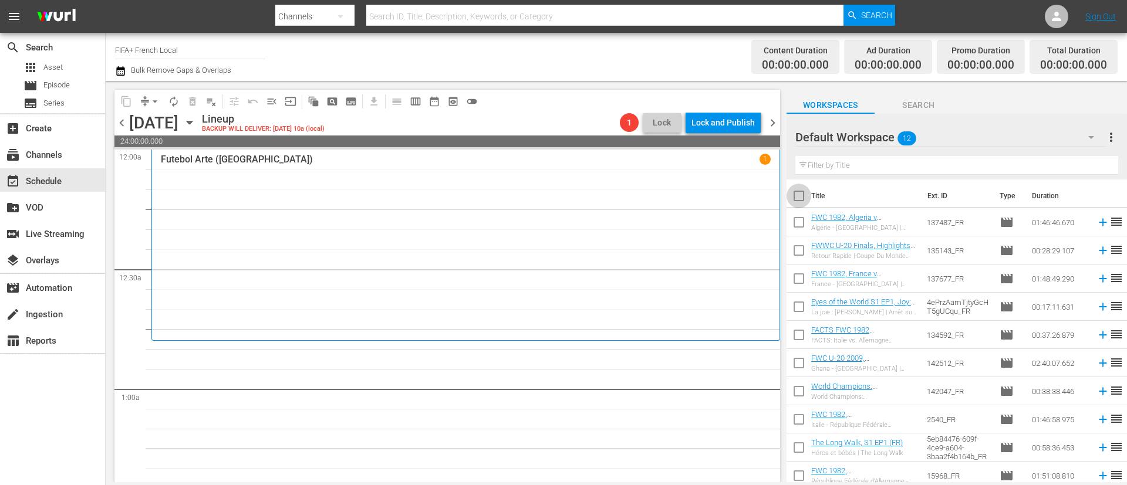
checkbox input "true"
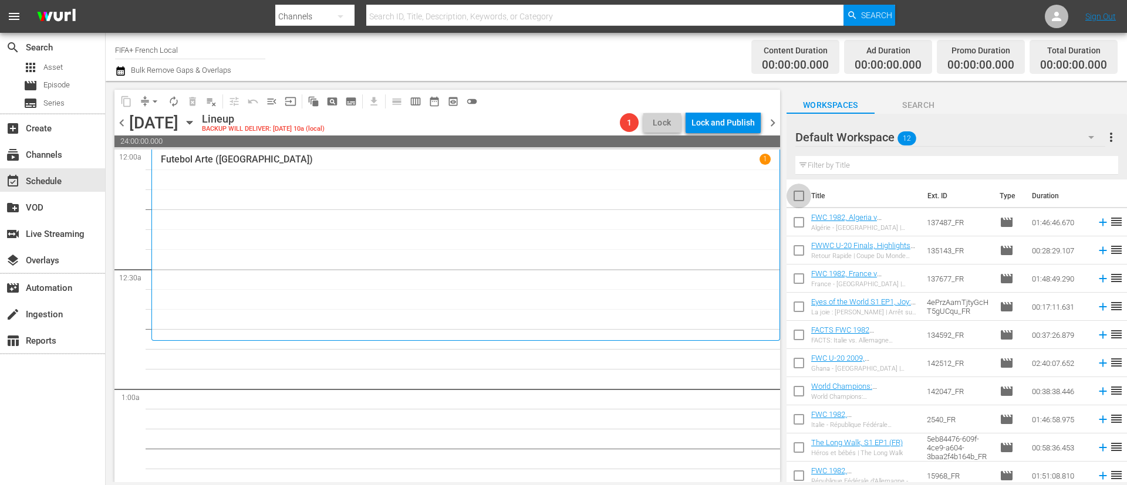
checkbox input "true"
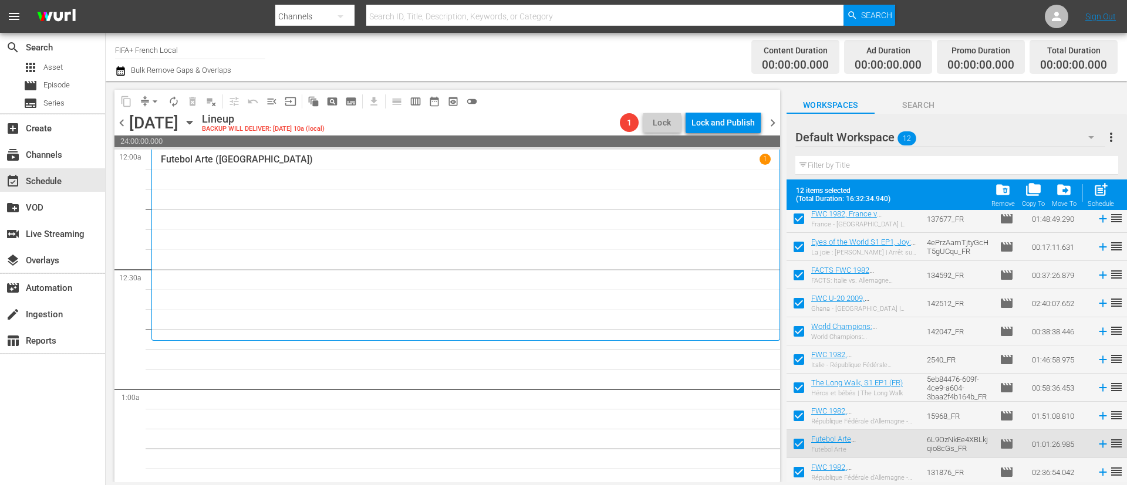
scroll to position [93, 0]
click at [807, 413] on input "checkbox" at bounding box center [798, 416] width 25 height 25
checkbox input "false"
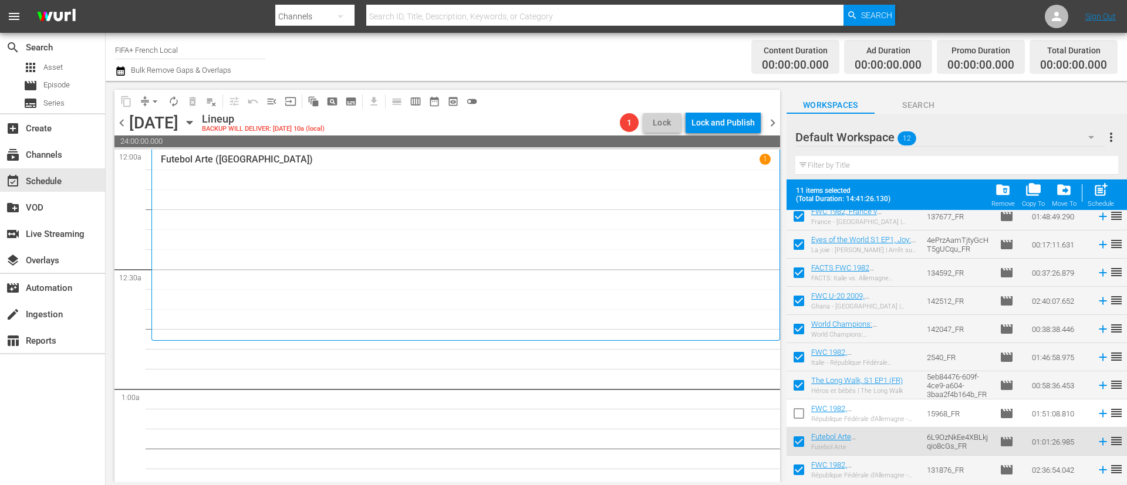
click at [803, 452] on input "checkbox" at bounding box center [798, 444] width 25 height 25
checkbox input "false"
click at [801, 469] on input "checkbox" at bounding box center [798, 472] width 25 height 25
checkbox input "false"
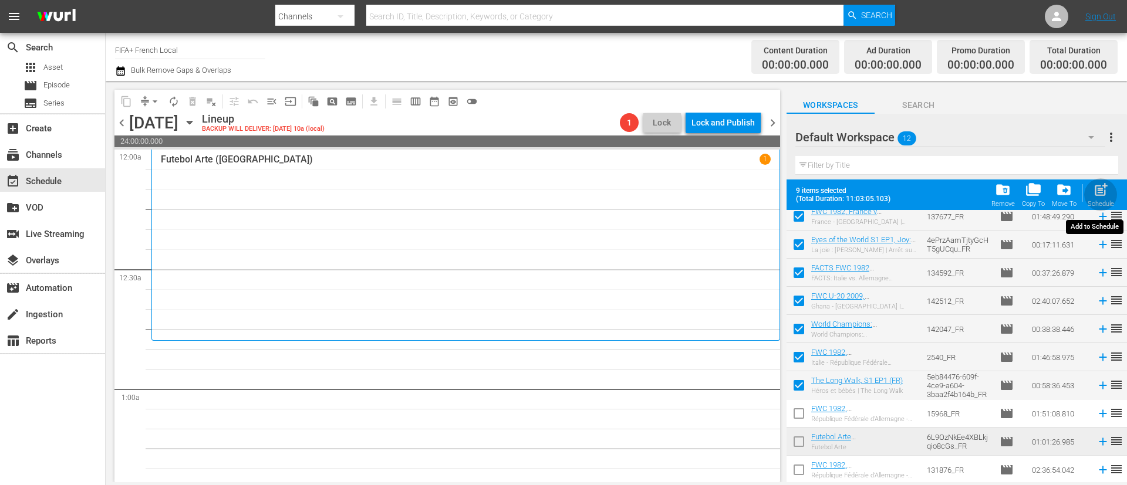
click at [1105, 189] on span "post_add" at bounding box center [1101, 190] width 16 height 16
checkbox input "false"
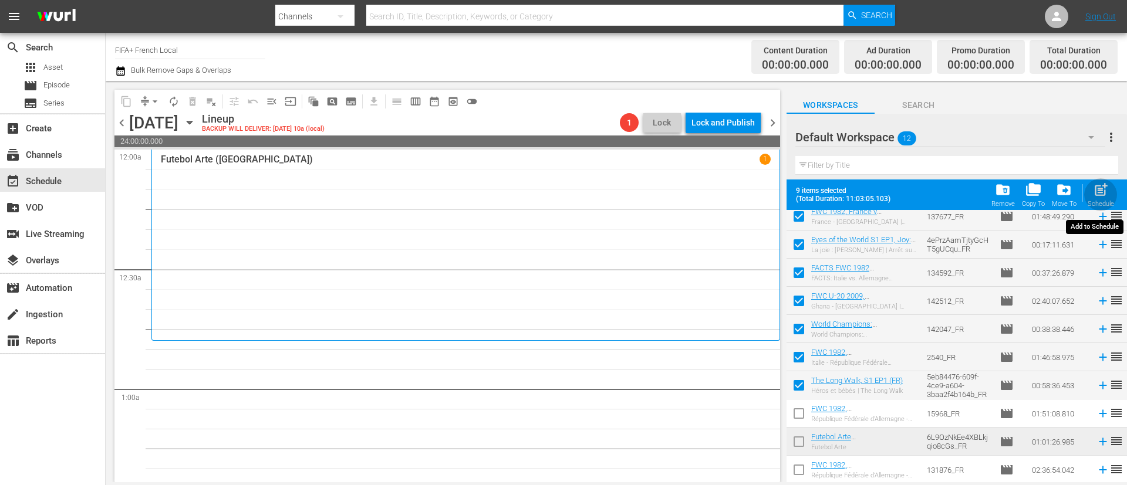
checkbox input "false"
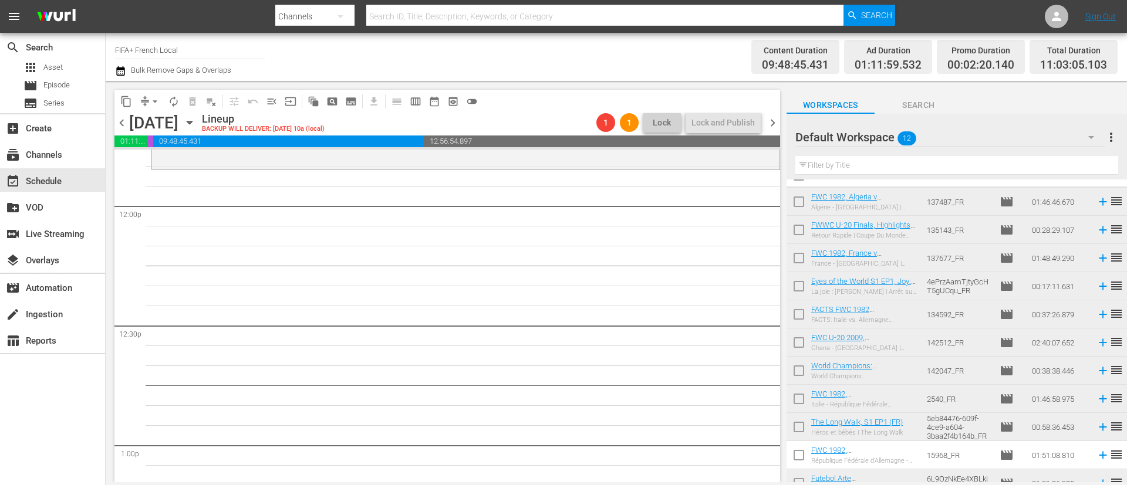
scroll to position [0, 0]
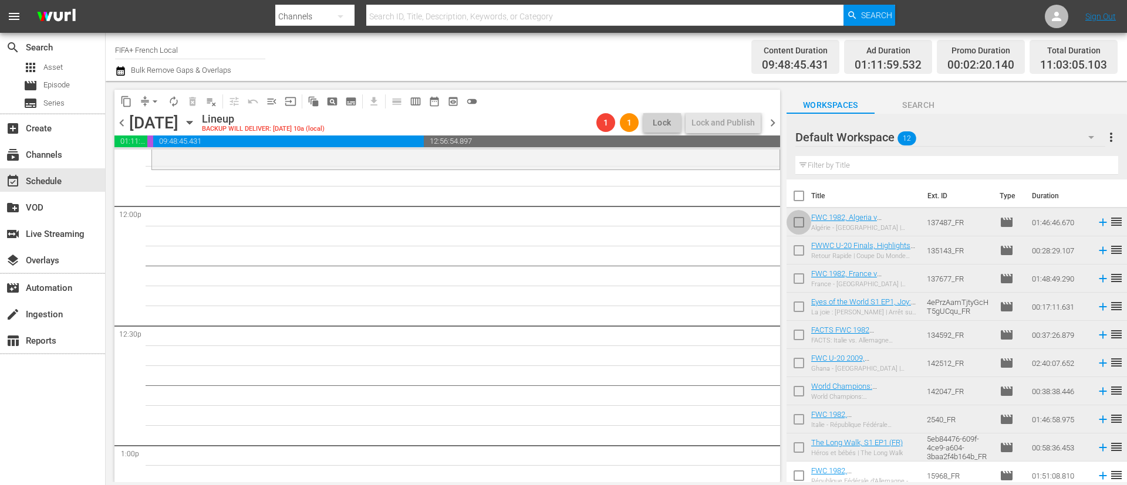
drag, startPoint x: 809, startPoint y: 218, endPoint x: 809, endPoint y: 227, distance: 8.2
click at [809, 218] on input "checkbox" at bounding box center [798, 224] width 25 height 25
checkbox input "true"
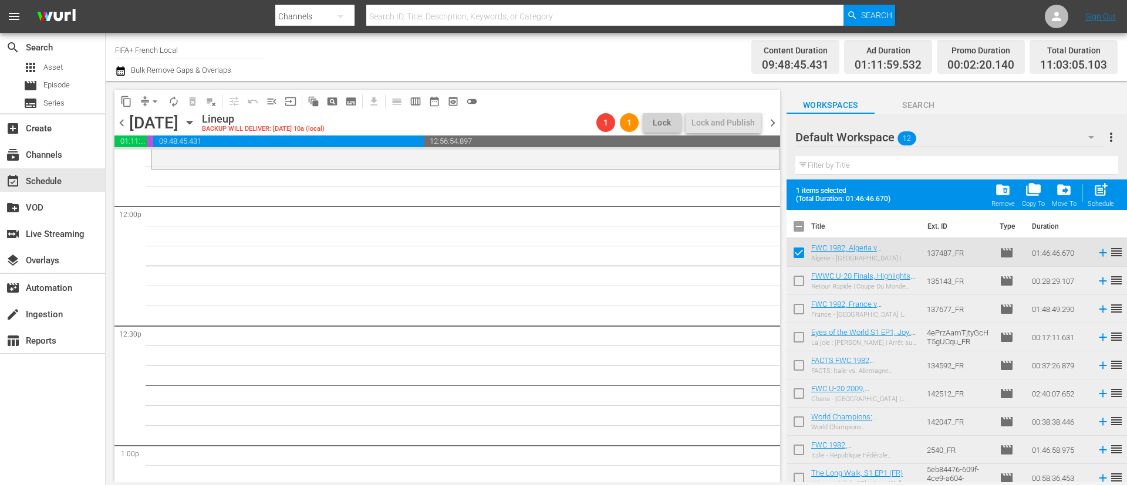
click at [805, 287] on input "checkbox" at bounding box center [798, 283] width 25 height 25
checkbox input "true"
click at [805, 311] on input "checkbox" at bounding box center [798, 311] width 25 height 25
checkbox input "true"
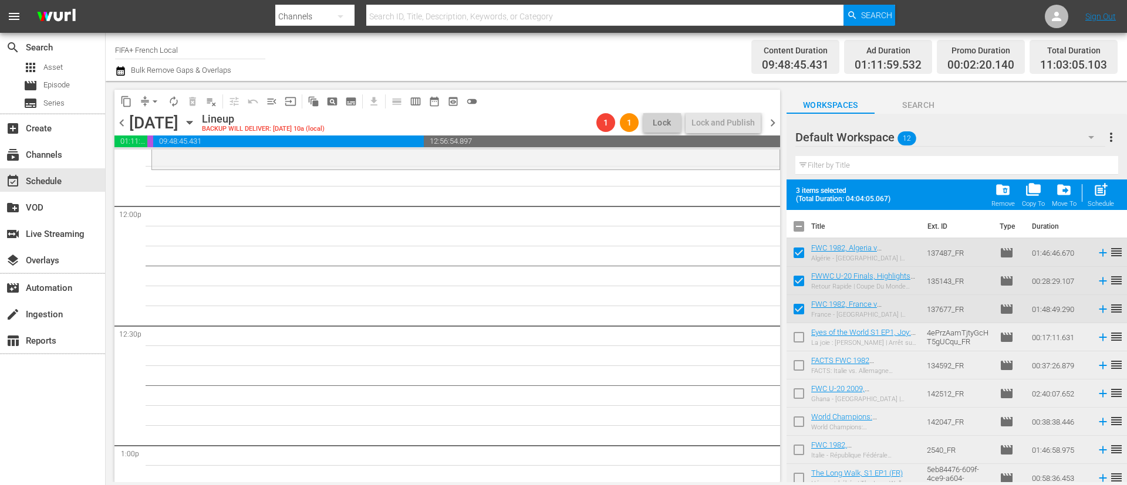
click at [1108, 188] on span "post_add" at bounding box center [1101, 190] width 16 height 16
checkbox input "false"
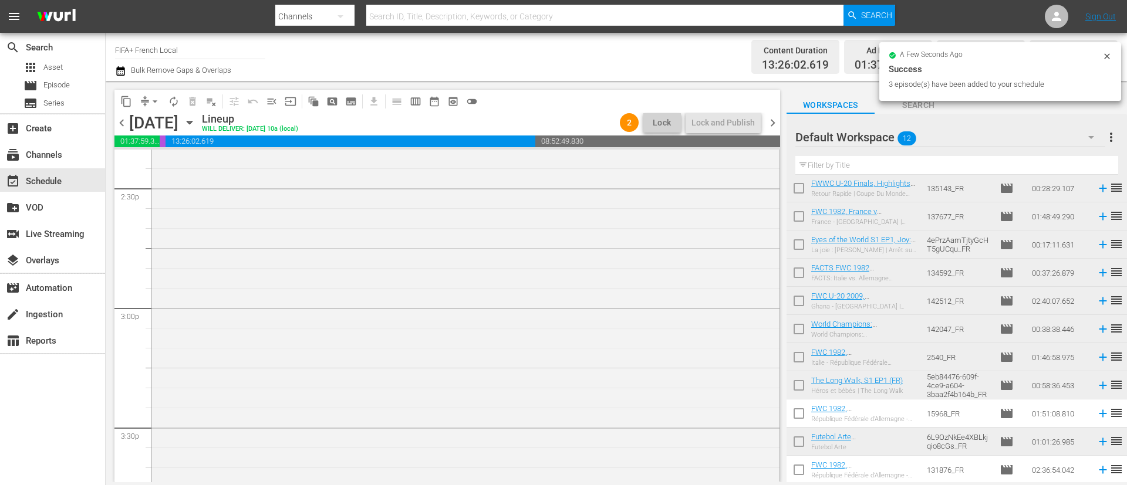
scroll to position [3697, 0]
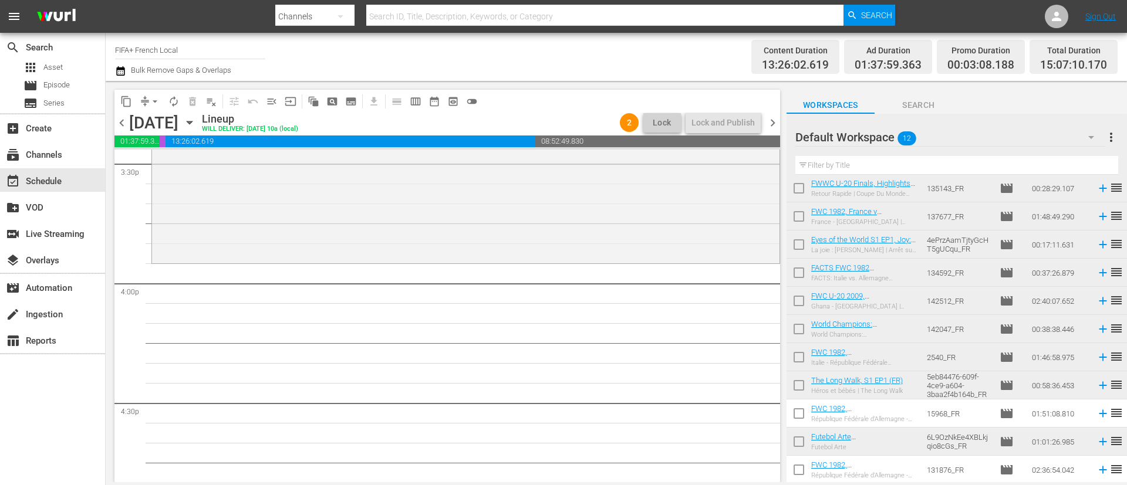
click at [803, 296] on input "checkbox" at bounding box center [798, 303] width 25 height 25
checkbox input "true"
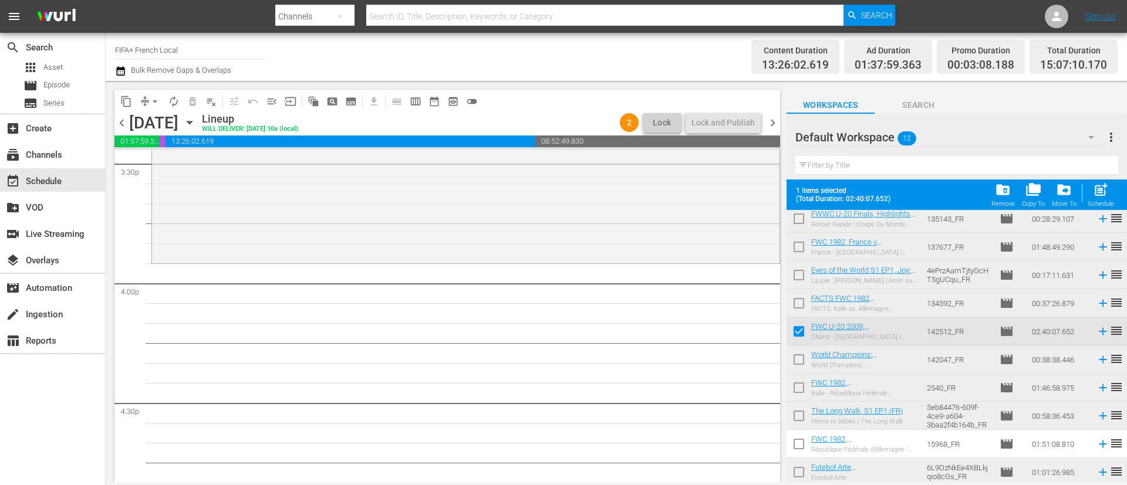
scroll to position [93, 0]
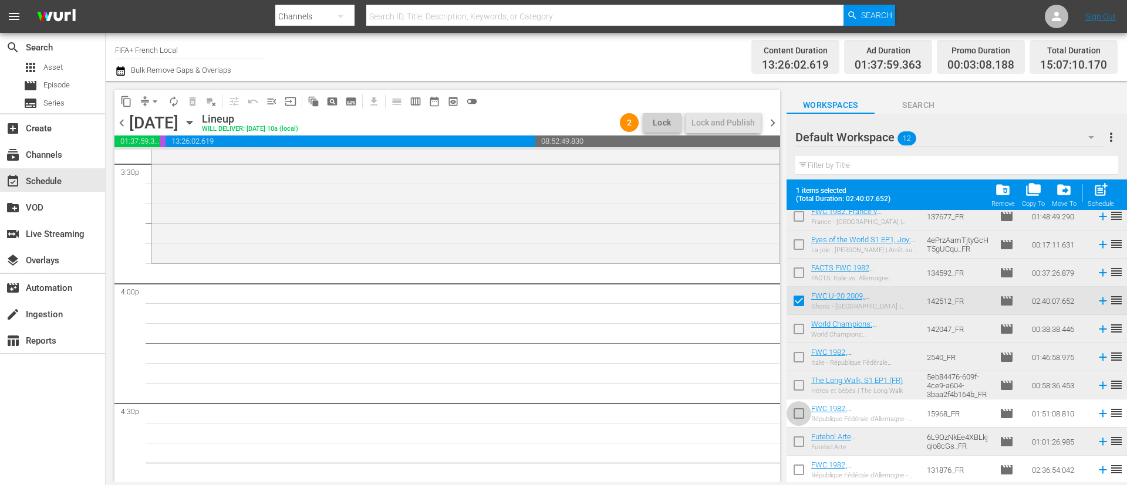
click at [800, 414] on input "checkbox" at bounding box center [798, 416] width 25 height 25
checkbox input "true"
click at [804, 447] on input "checkbox" at bounding box center [798, 444] width 25 height 25
checkbox input "true"
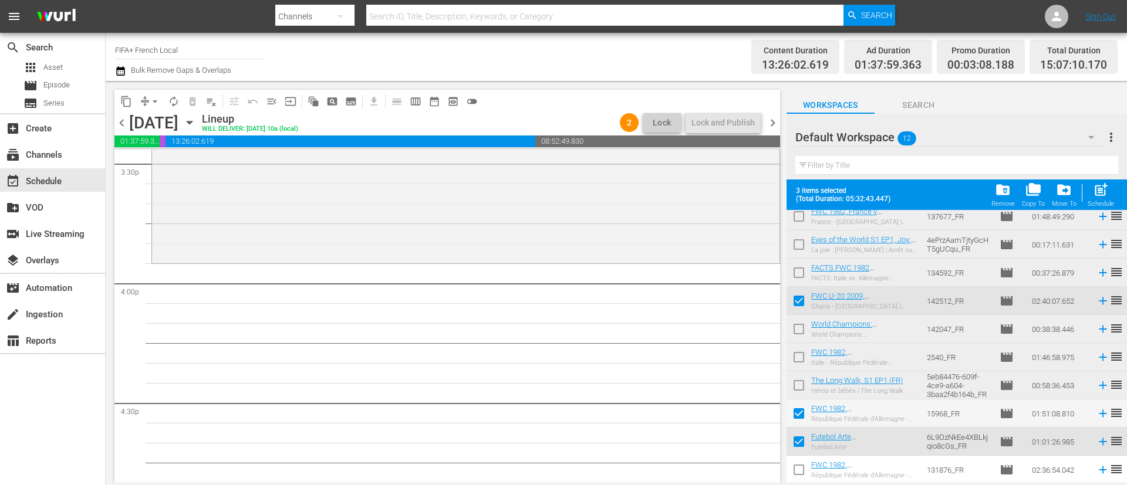
click at [803, 472] on input "checkbox" at bounding box center [798, 472] width 25 height 25
checkbox input "true"
click at [1100, 186] on span "post_add" at bounding box center [1101, 190] width 16 height 16
checkbox input "false"
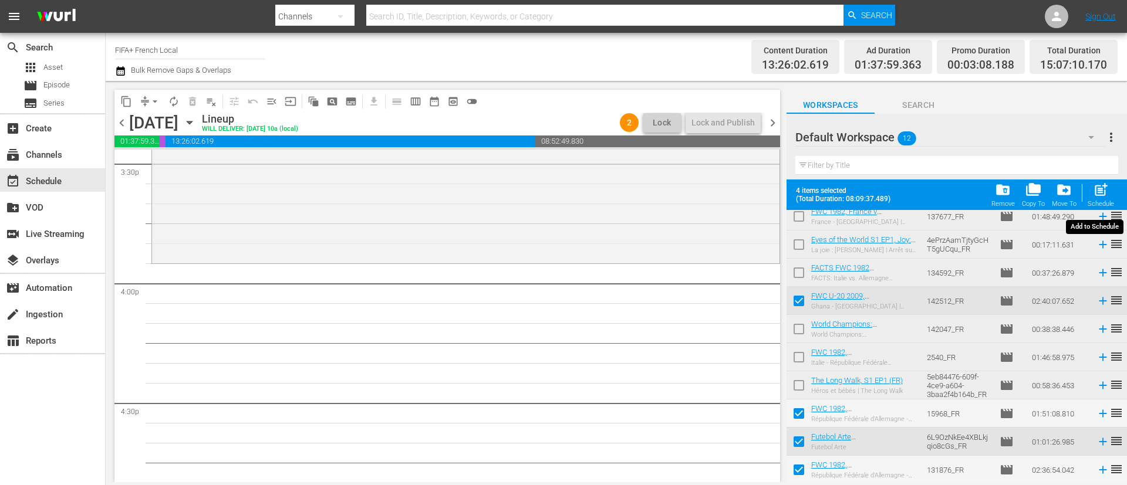
checkbox input "false"
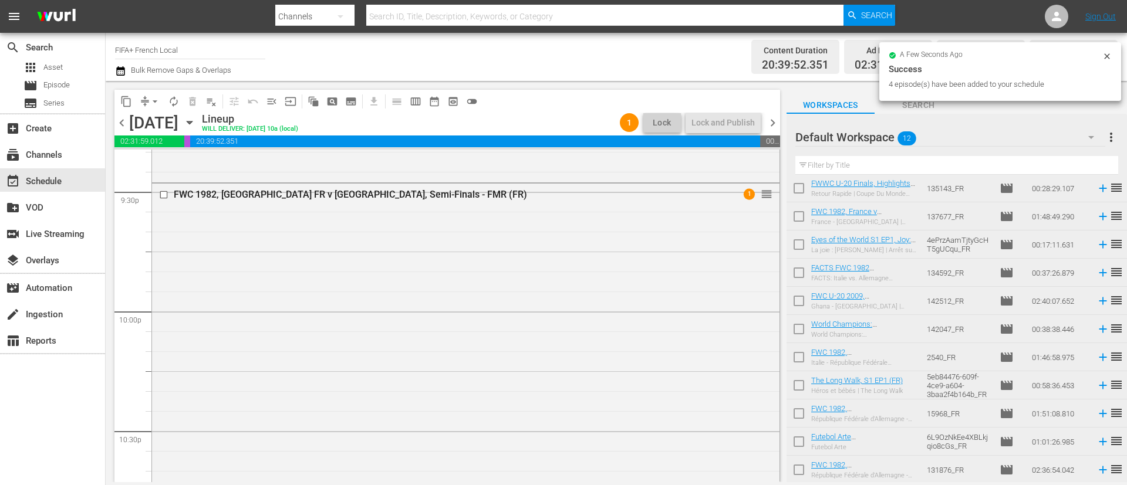
scroll to position [5432, 0]
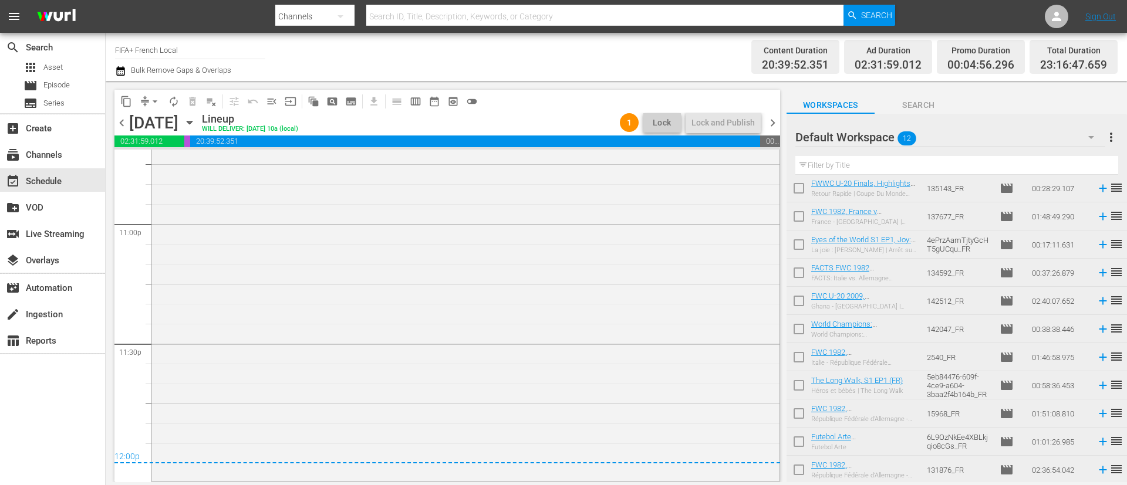
click at [1119, 132] on div "Default Workspace 12 Default more_vert Filter by Title" at bounding box center [956, 147] width 340 height 66
click at [1113, 136] on span "more_vert" at bounding box center [1111, 137] width 14 height 14
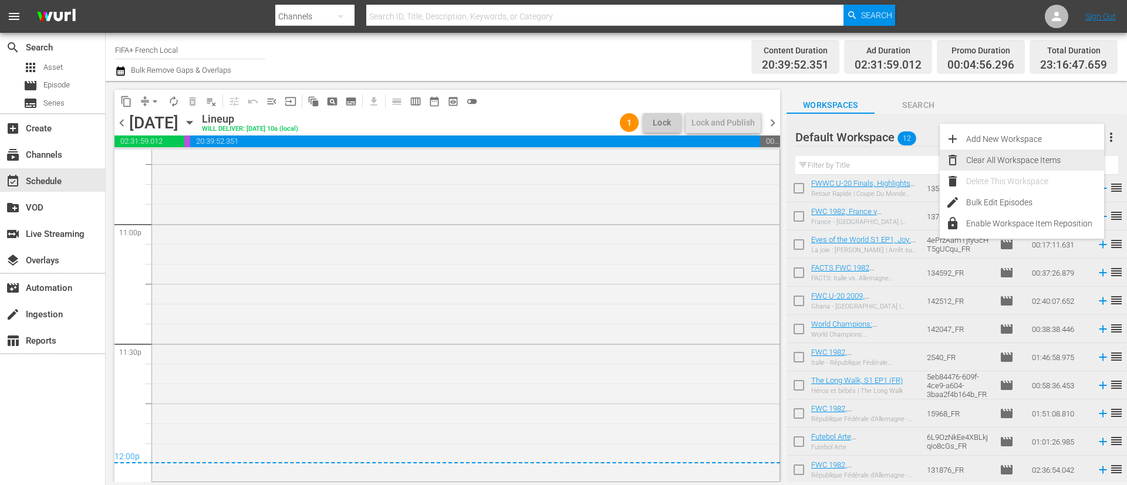
drag, startPoint x: 1039, startPoint y: 152, endPoint x: 947, endPoint y: 187, distance: 99.2
click at [1039, 153] on div "Clear All Workspace Items" at bounding box center [1035, 160] width 138 height 21
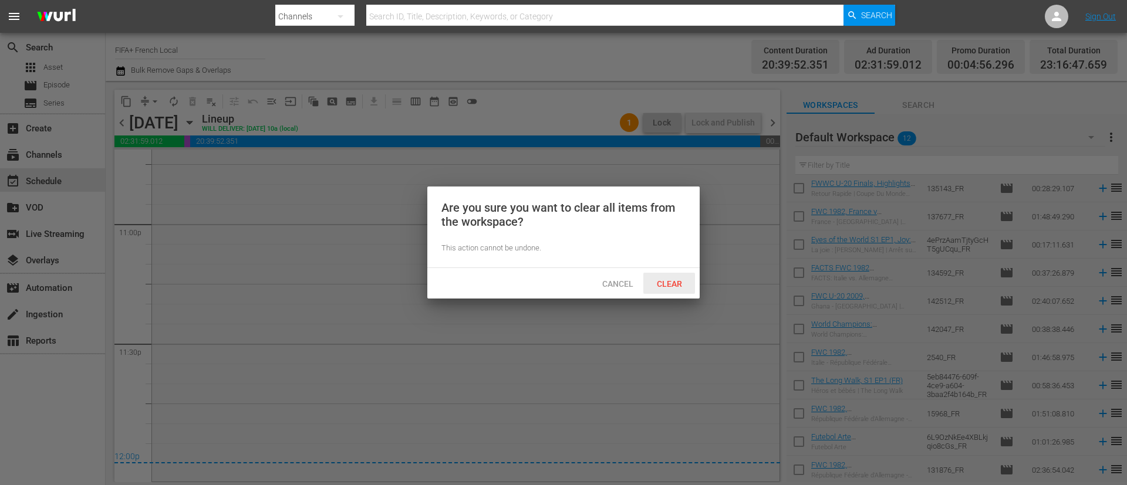
click at [653, 288] on div "Clear" at bounding box center [669, 284] width 52 height 22
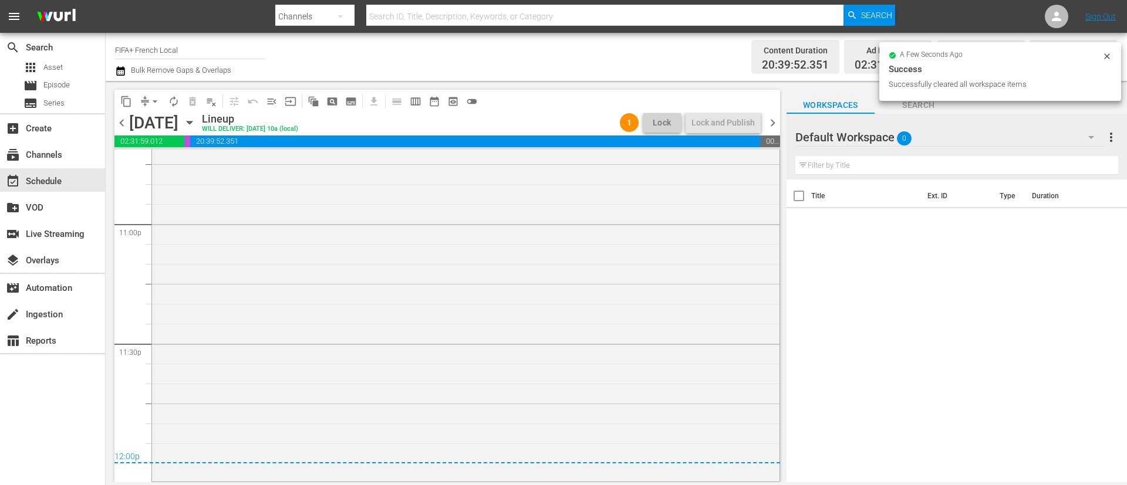
scroll to position [0, 0]
click at [772, 124] on span "chevron_right" at bounding box center [772, 123] width 15 height 15
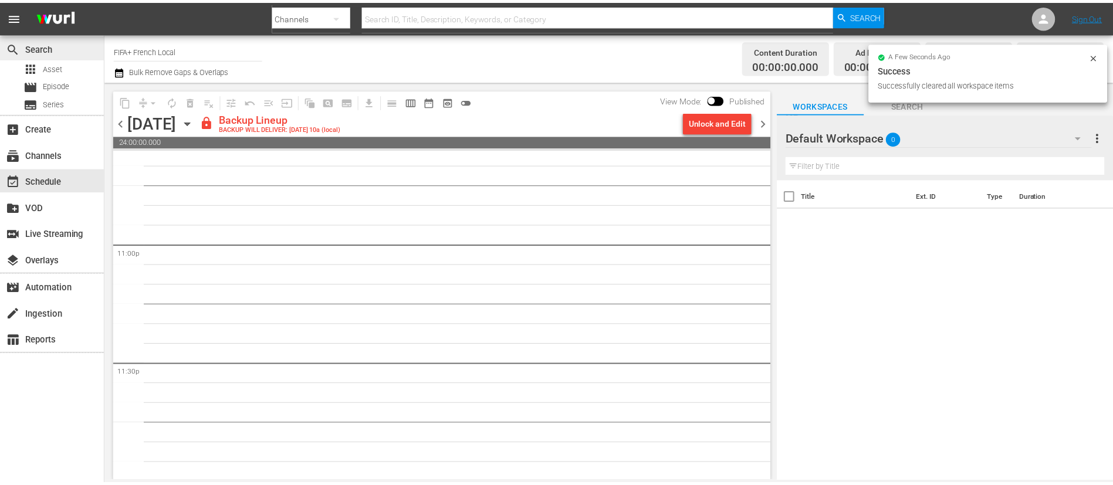
scroll to position [5413, 0]
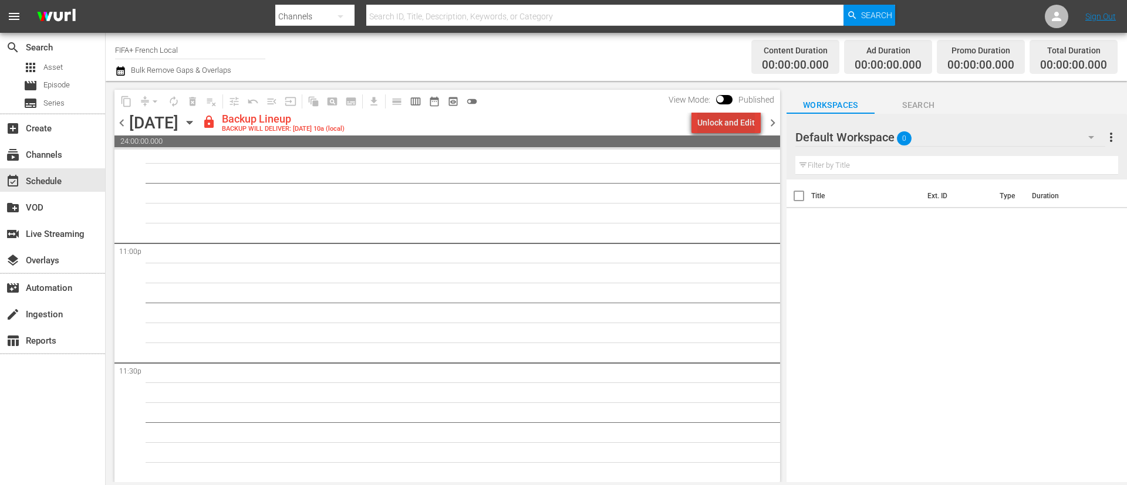
click at [753, 119] on div "Unlock and Edit" at bounding box center [726, 122] width 58 height 21
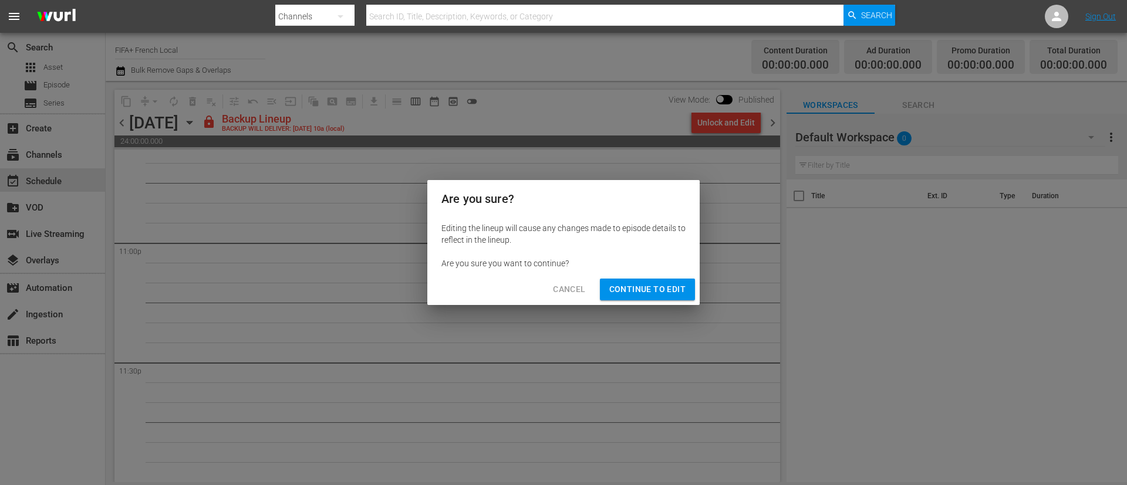
click at [665, 290] on span "Continue to Edit" at bounding box center [647, 289] width 76 height 15
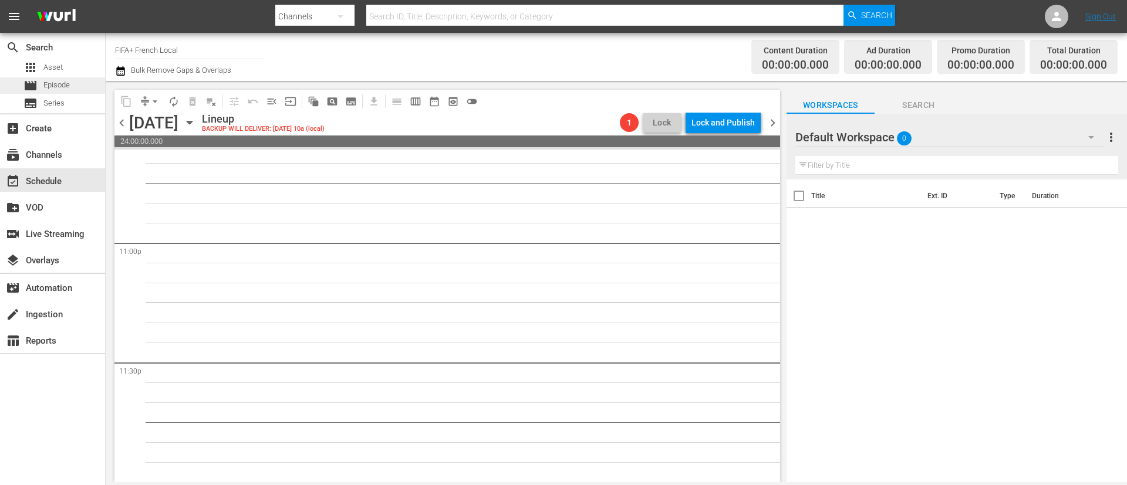
click at [61, 91] on div "movie Episode" at bounding box center [46, 85] width 46 height 16
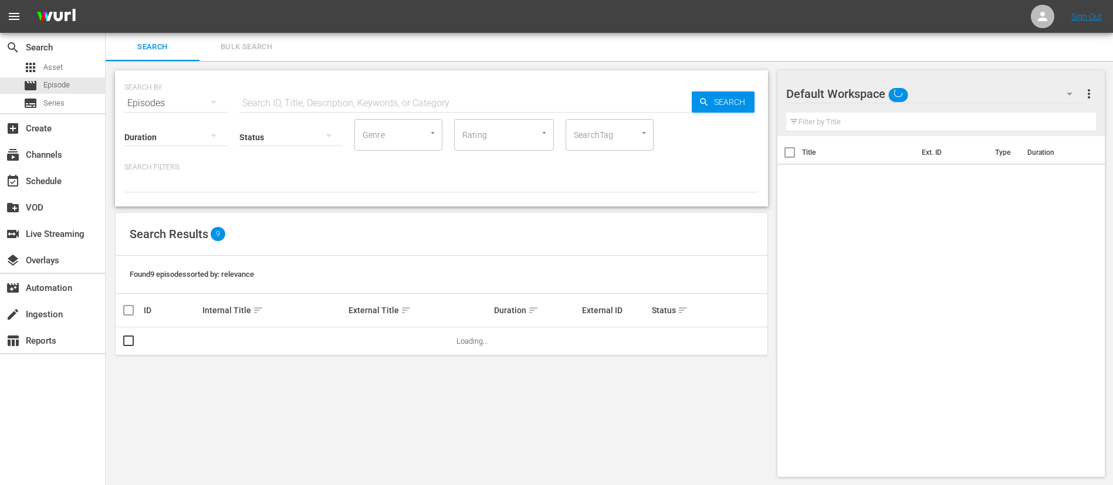
click at [245, 35] on button "Bulk Search" at bounding box center [247, 47] width 94 height 28
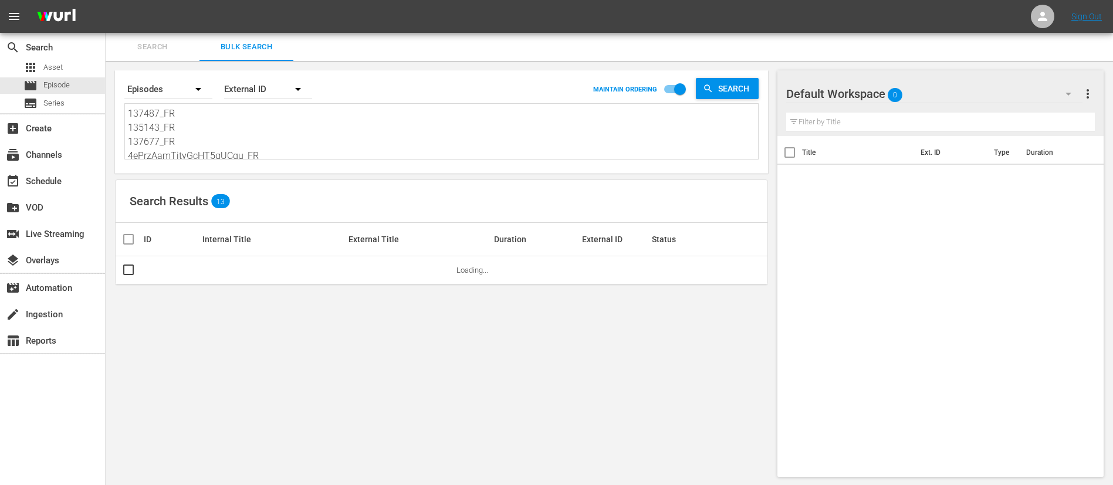
click at [258, 142] on textarea "137487_FR 135143_FR 137677_FR 4ePrzAamTjtyGcHT5gUCqu_FR 134592_FR 142512_FR 142…" at bounding box center [443, 133] width 630 height 53
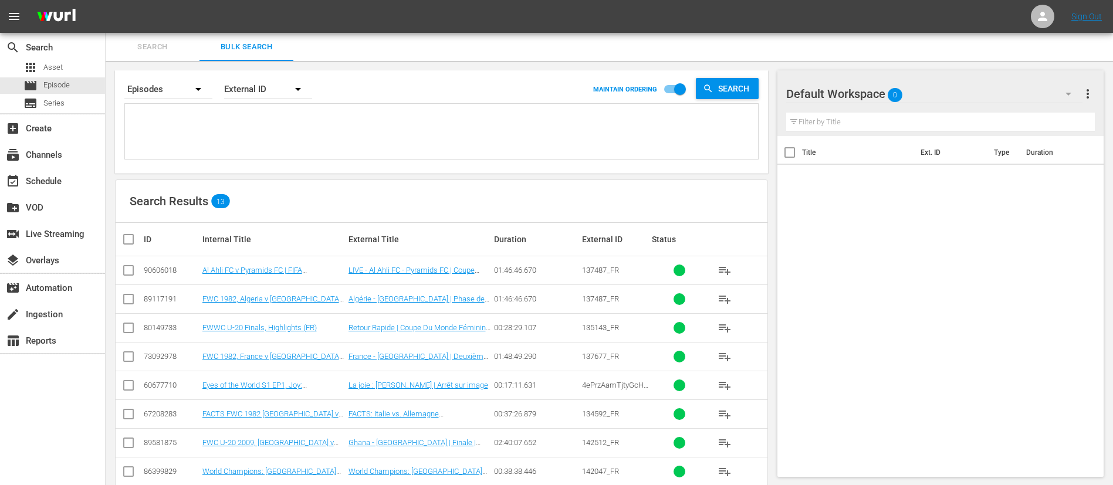
paste textarea "3F0O8SmIC0BWNeWba6kxSt_FR 135143_FR 133708_FR 3267_FR 142628_FR 142565_FR 13692…"
type textarea "3F0O8SmIC0BWNeWba6kxSt_FR 135143_FR 133708_FR 3267_FR 142628_FR 142565_FR 13692…"
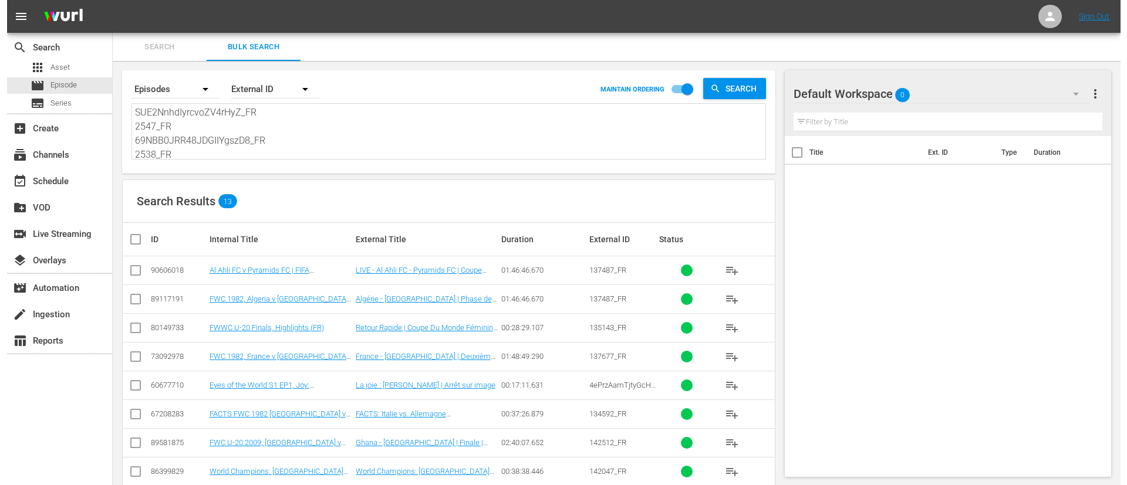
scroll to position [1, 0]
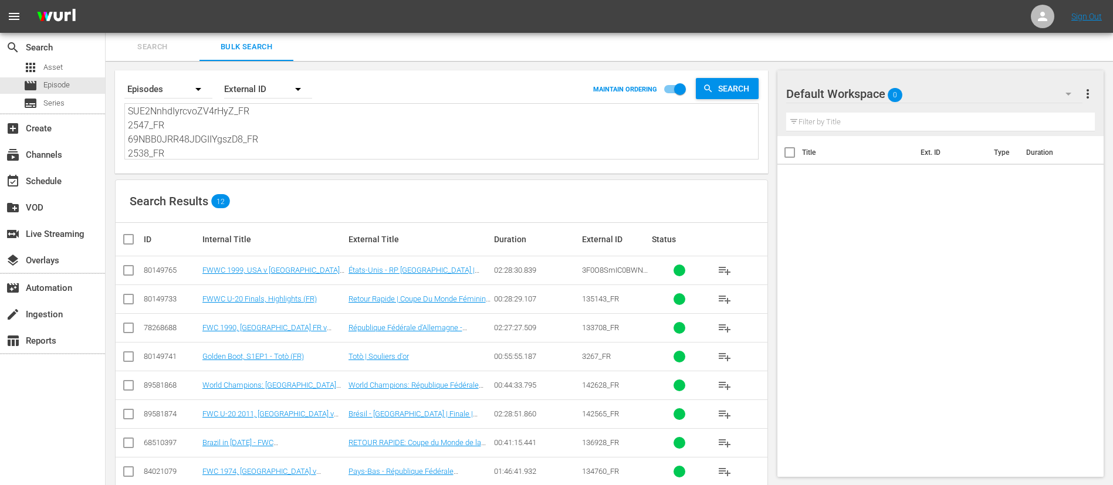
type textarea "3F0O8SmIC0BWNeWba6kxSt_FR 135143_FR 133708_FR 3267_FR 142628_FR 142565_FR 13692…"
click at [124, 236] on input "checkbox" at bounding box center [132, 239] width 23 height 14
checkbox input "true"
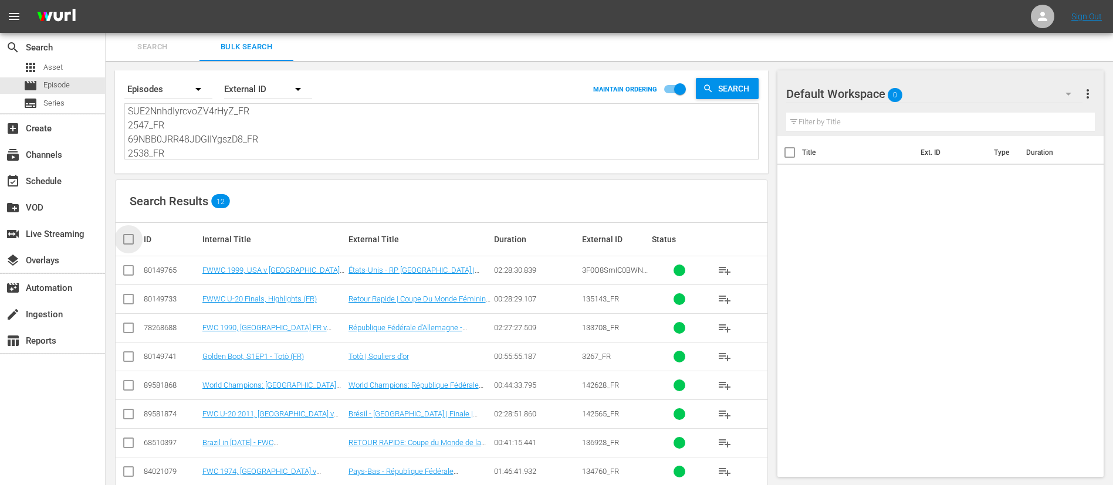
checkbox input "true"
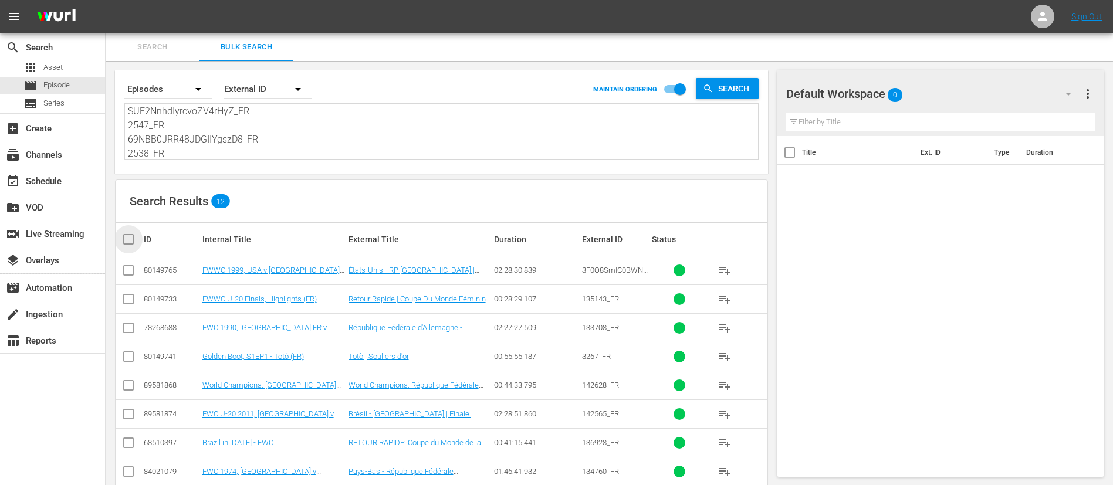
checkbox input "true"
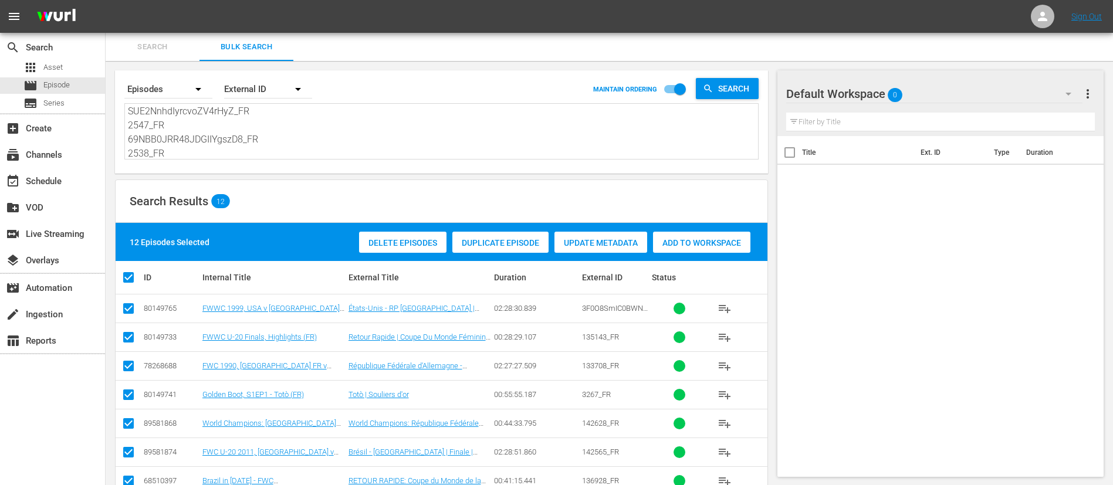
click at [680, 236] on div "Add to Workspace" at bounding box center [701, 243] width 97 height 22
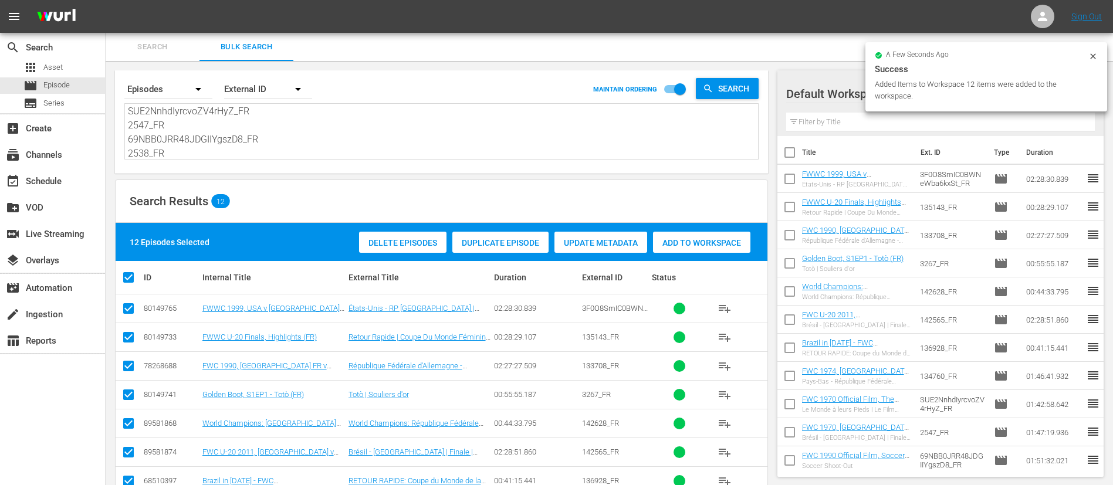
click at [153, 47] on span "Search" at bounding box center [153, 46] width 80 height 13
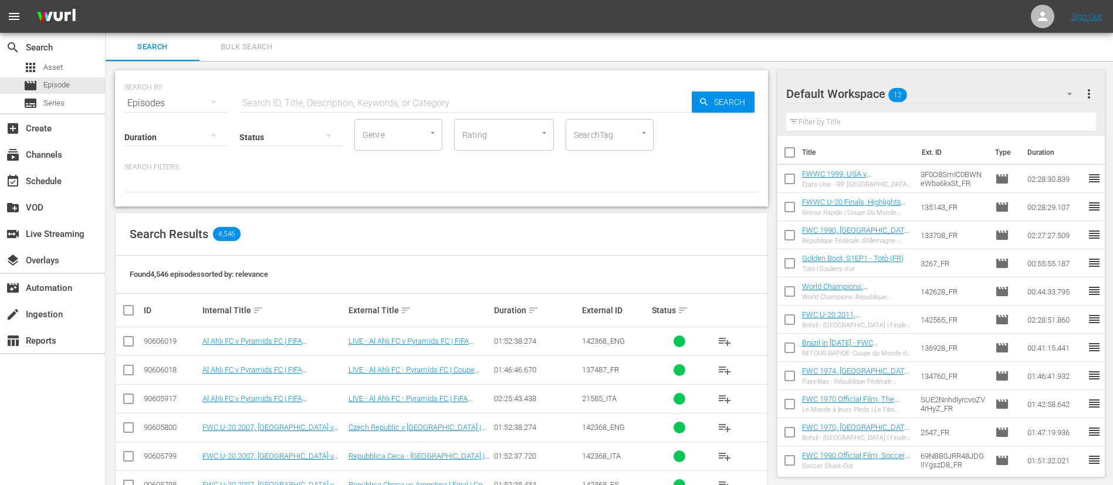
click at [716, 373] on button "playlist_add" at bounding box center [725, 370] width 28 height 28
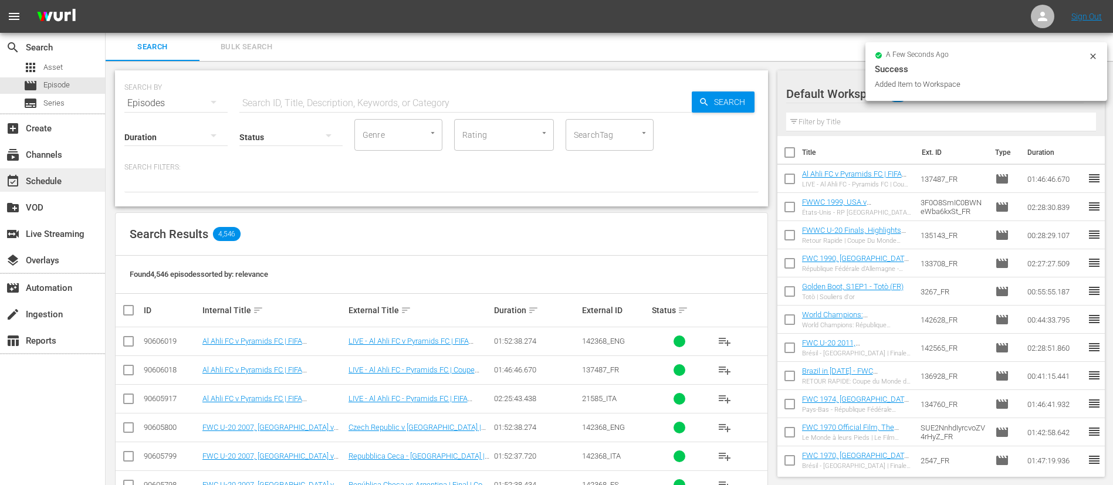
click at [45, 179] on div "event_available Schedule" at bounding box center [33, 179] width 66 height 11
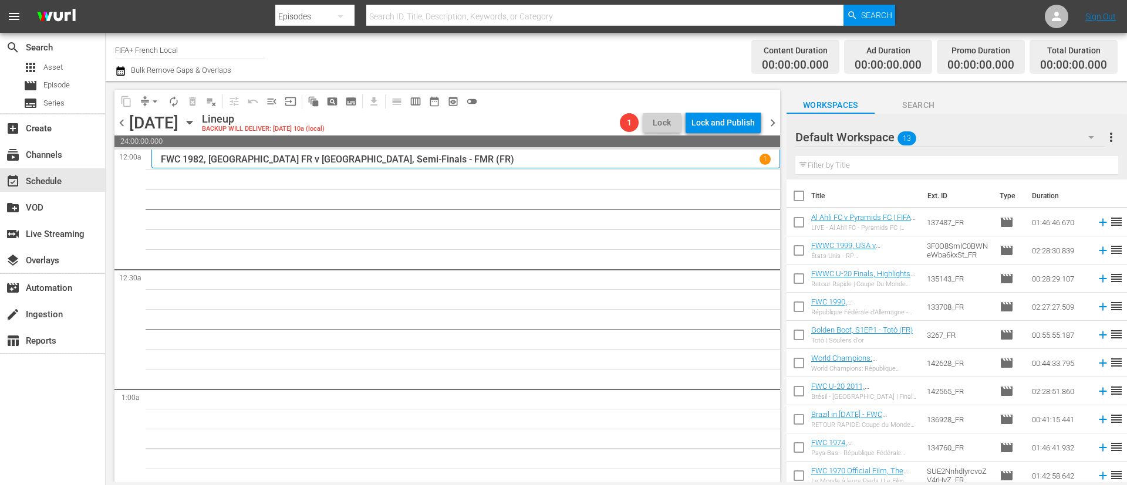
click at [802, 198] on input "checkbox" at bounding box center [798, 198] width 25 height 25
checkbox input "true"
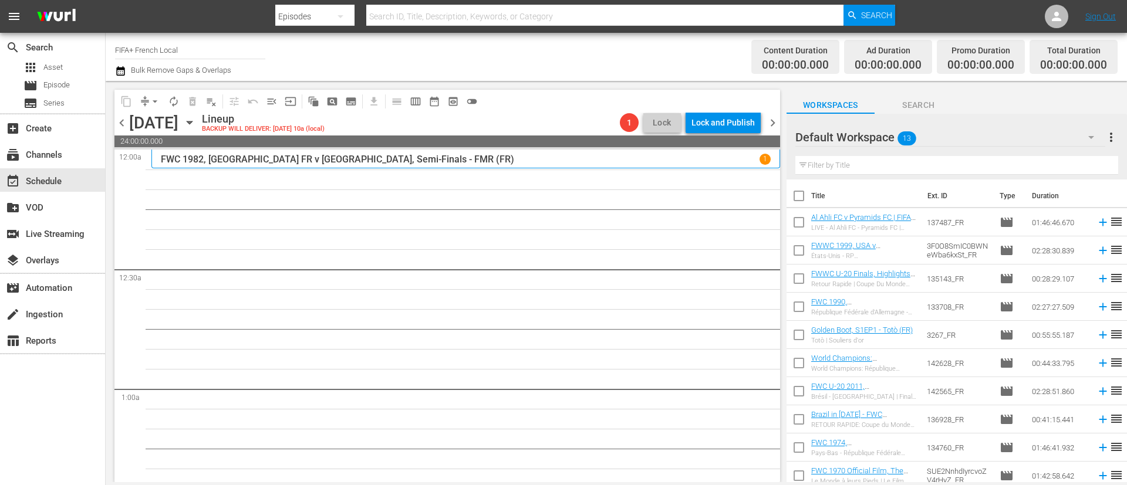
checkbox input "true"
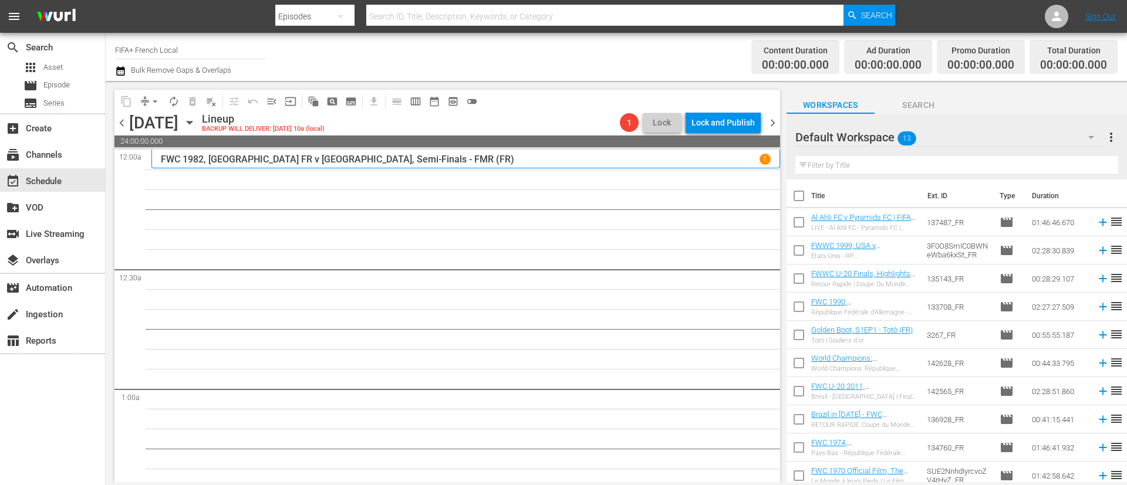
checkbox input "true"
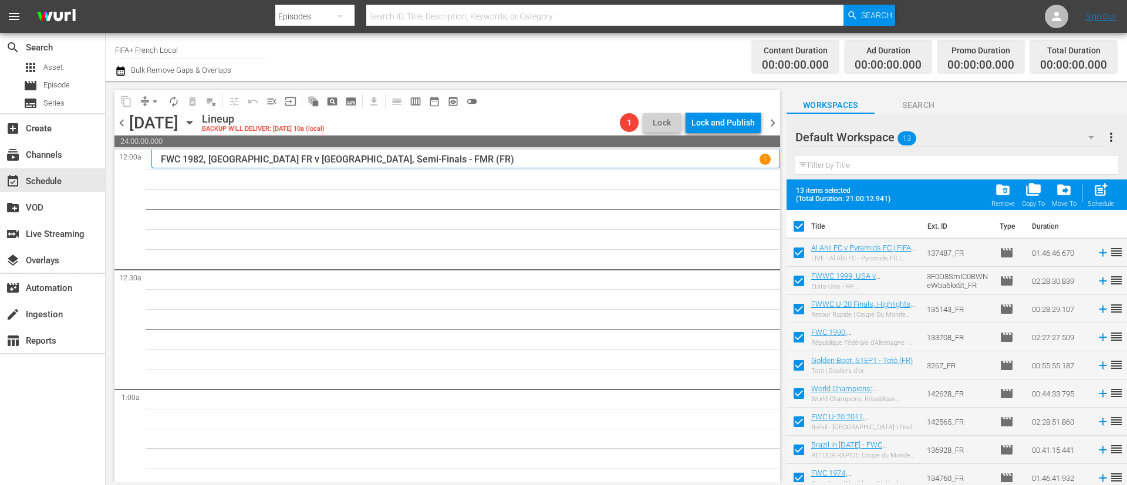
click at [792, 251] on input "checkbox" at bounding box center [798, 255] width 25 height 25
checkbox input "false"
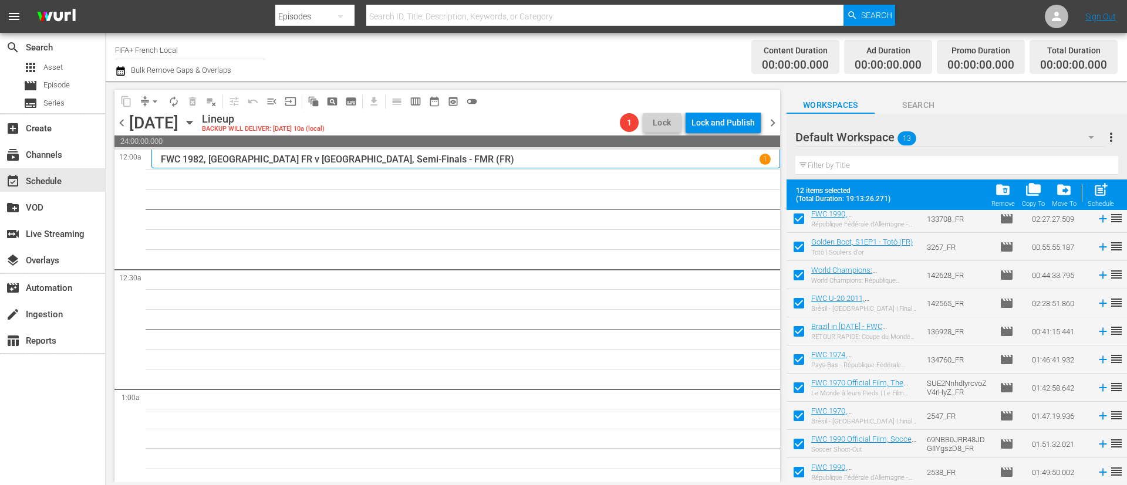
scroll to position [121, 0]
click at [801, 409] on input "checkbox" at bounding box center [798, 416] width 25 height 25
checkbox input "false"
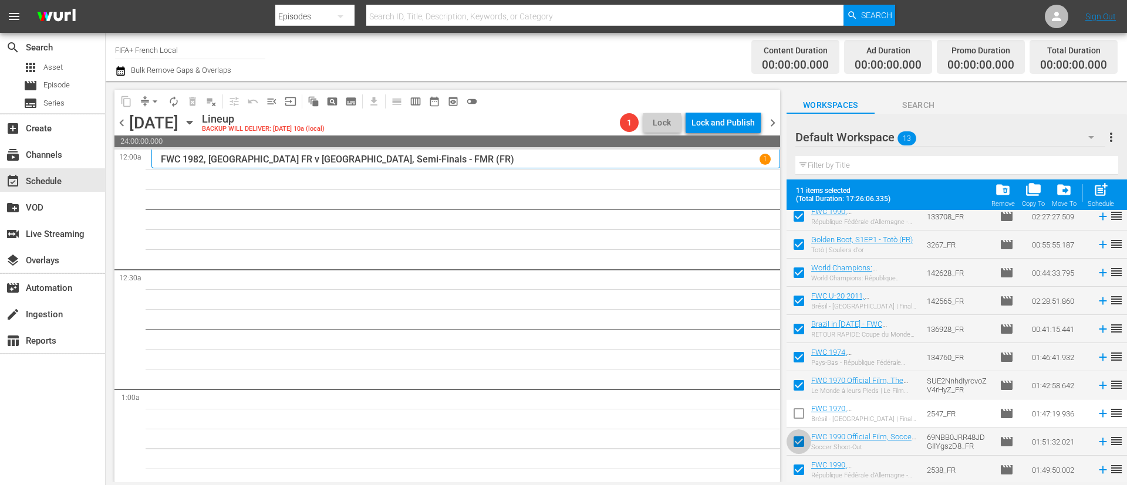
click at [799, 437] on input "checkbox" at bounding box center [798, 444] width 25 height 25
checkbox input "false"
click at [803, 472] on input "checkbox" at bounding box center [798, 472] width 25 height 25
checkbox input "false"
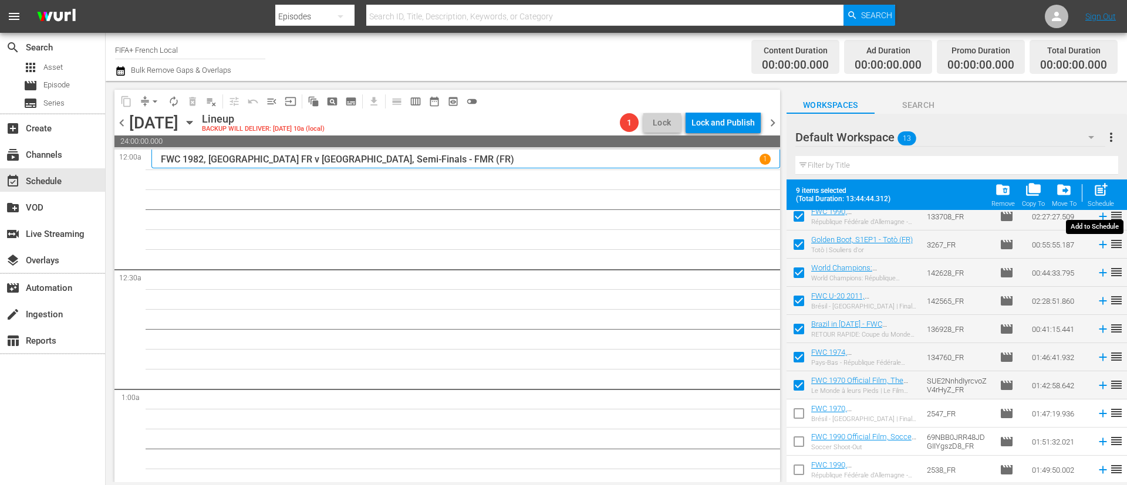
click at [1111, 192] on div "post_add Schedule" at bounding box center [1100, 195] width 26 height 26
checkbox input "false"
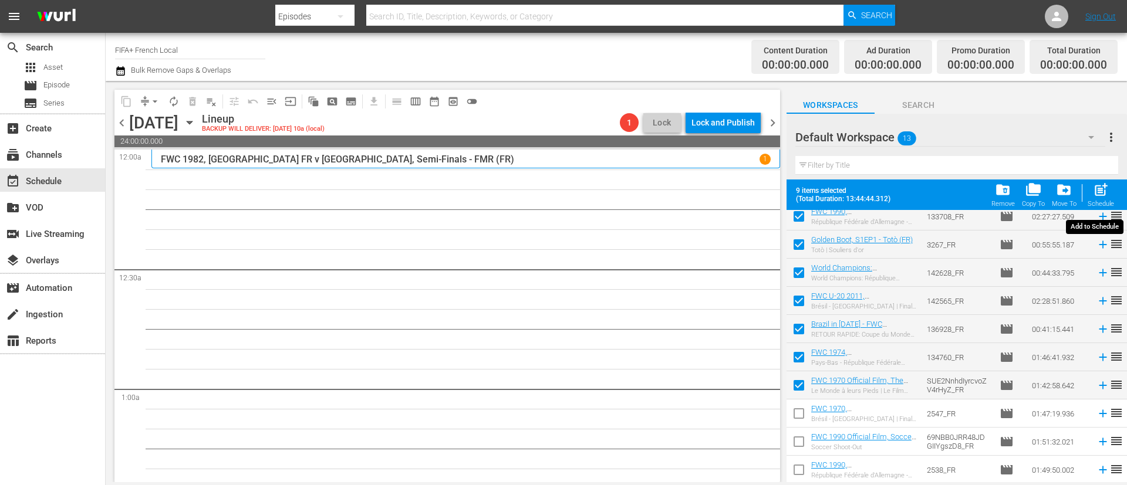
checkbox input "false"
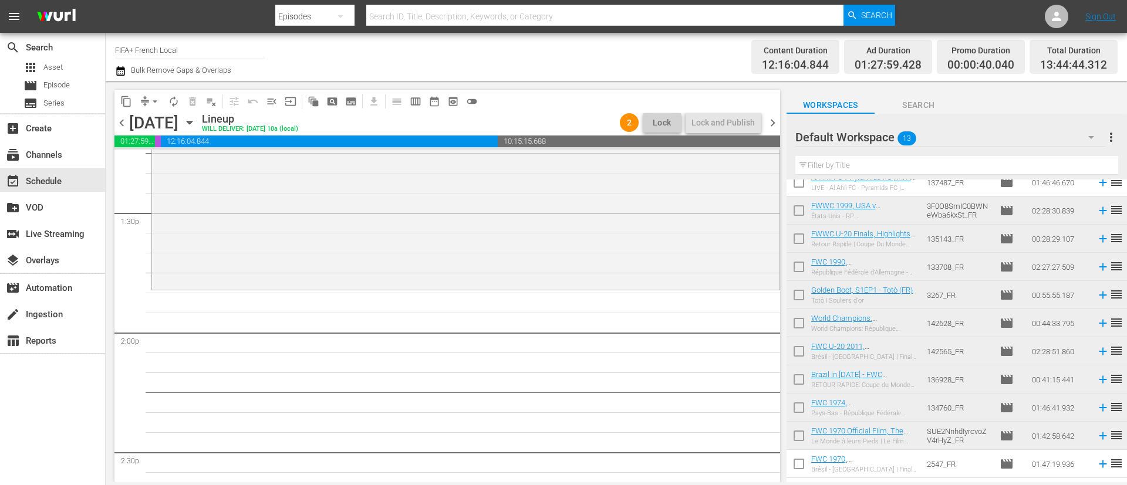
scroll to position [0, 0]
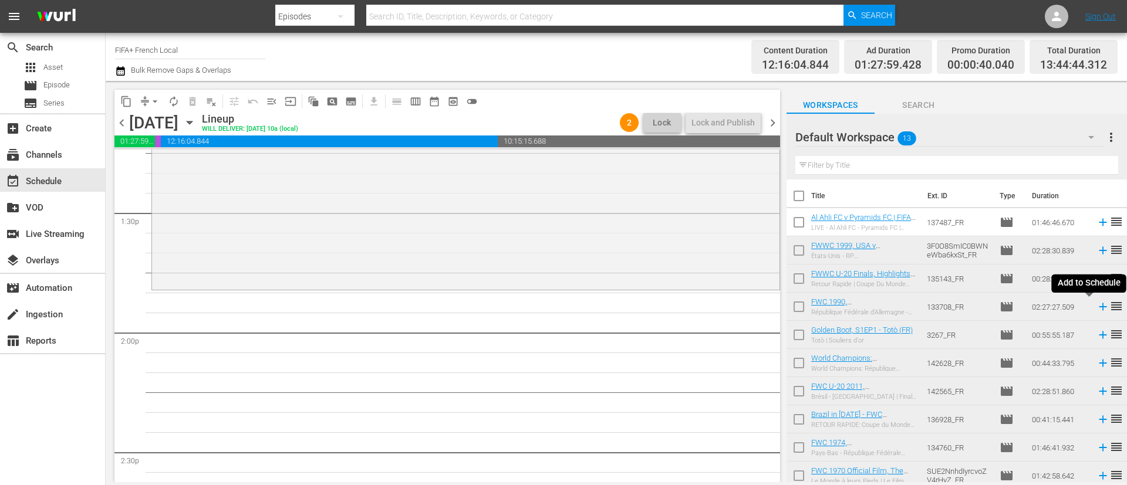
click at [1096, 306] on icon at bounding box center [1102, 306] width 13 height 13
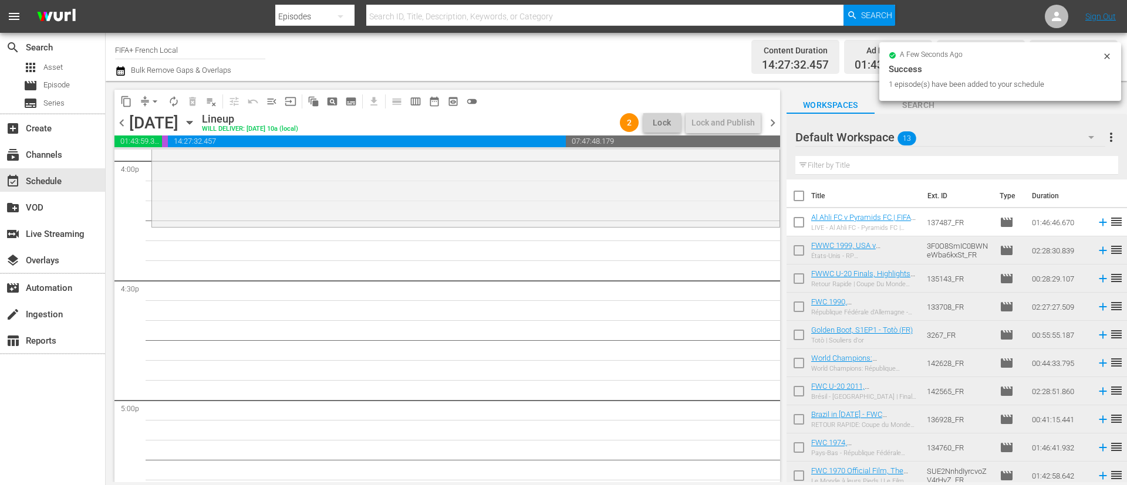
scroll to position [3873, 0]
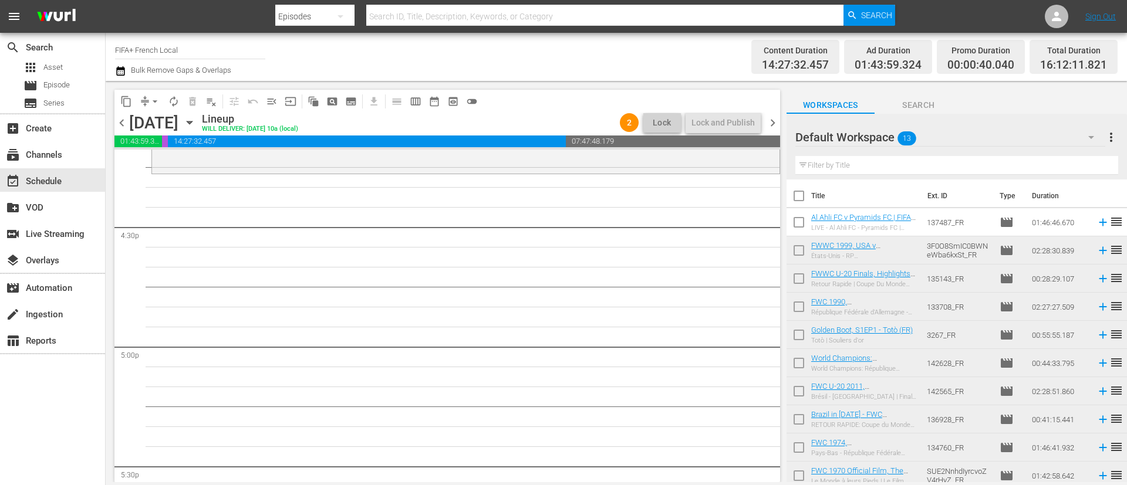
click at [1109, 360] on span "reorder" at bounding box center [1116, 363] width 14 height 14
click at [1096, 363] on icon at bounding box center [1102, 363] width 13 height 13
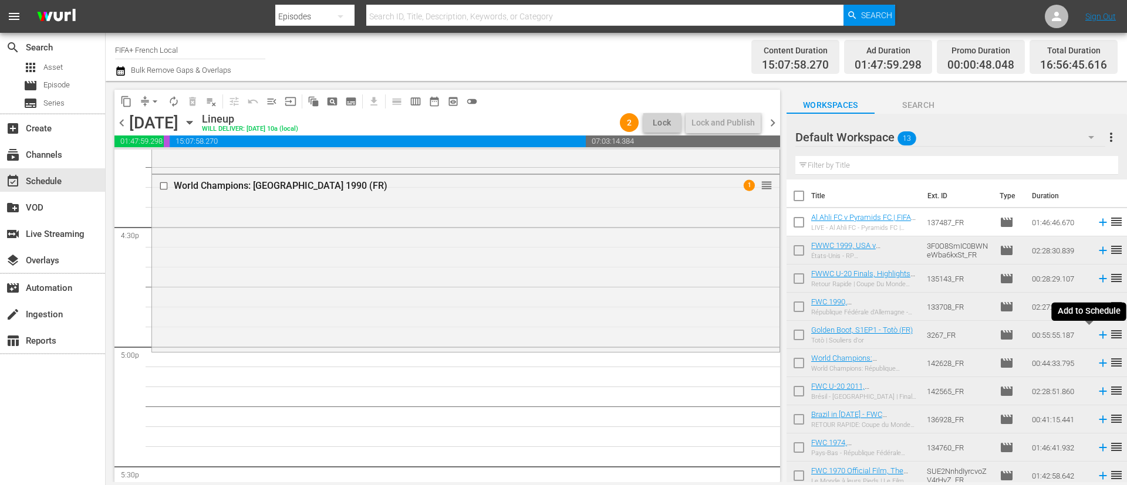
click at [1096, 334] on icon at bounding box center [1102, 335] width 13 height 13
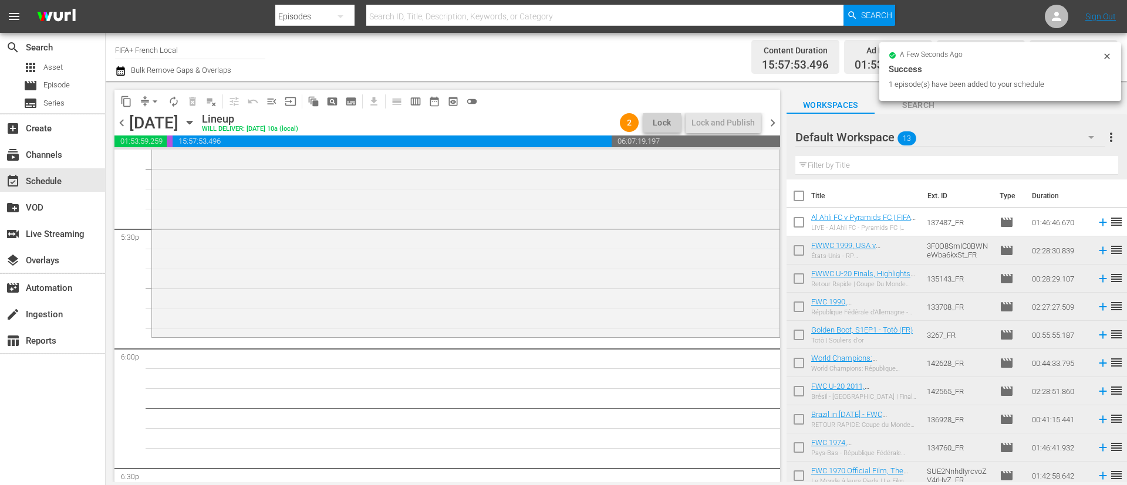
scroll to position [4137, 0]
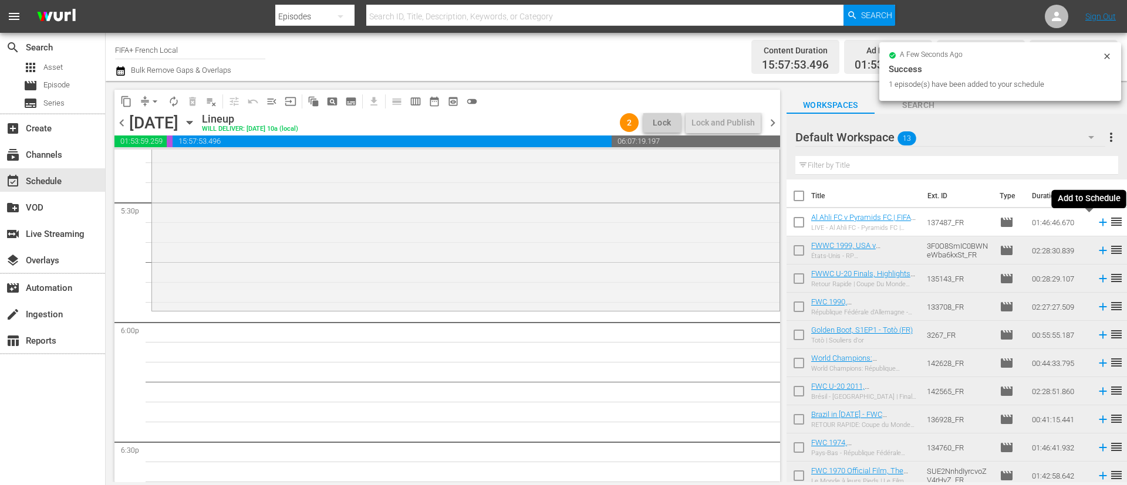
click at [1096, 220] on icon at bounding box center [1102, 222] width 13 height 13
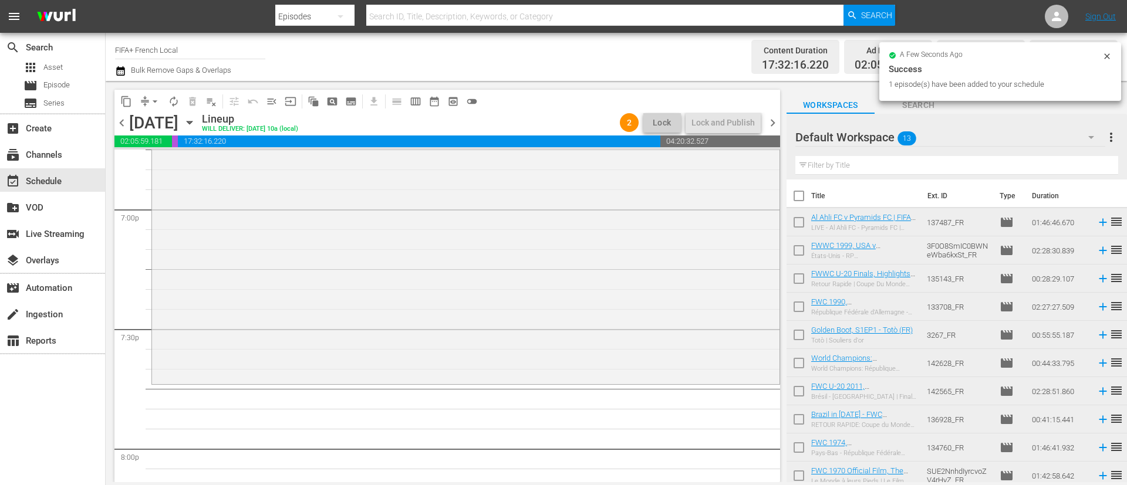
scroll to position [90, 0]
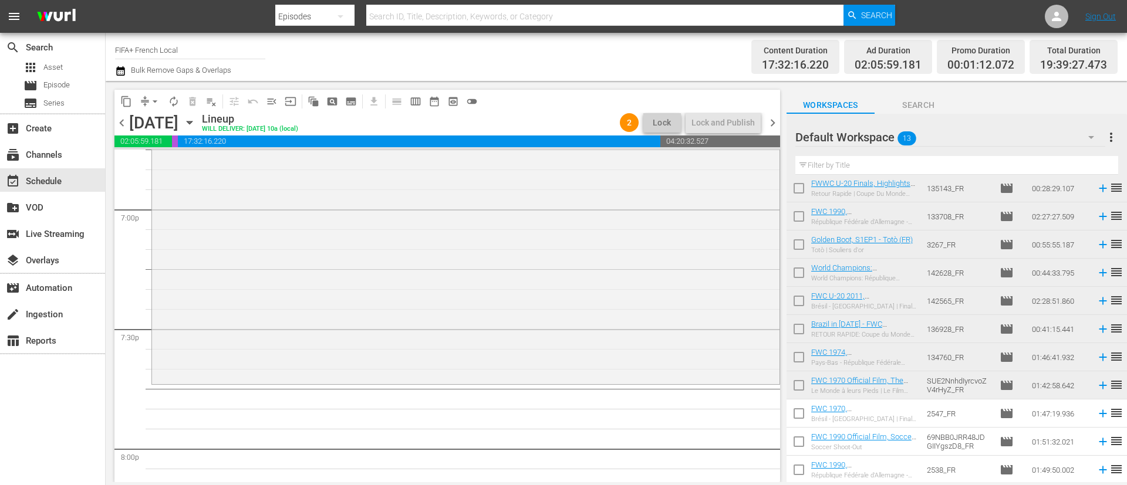
click at [803, 410] on input "checkbox" at bounding box center [798, 416] width 25 height 25
checkbox input "true"
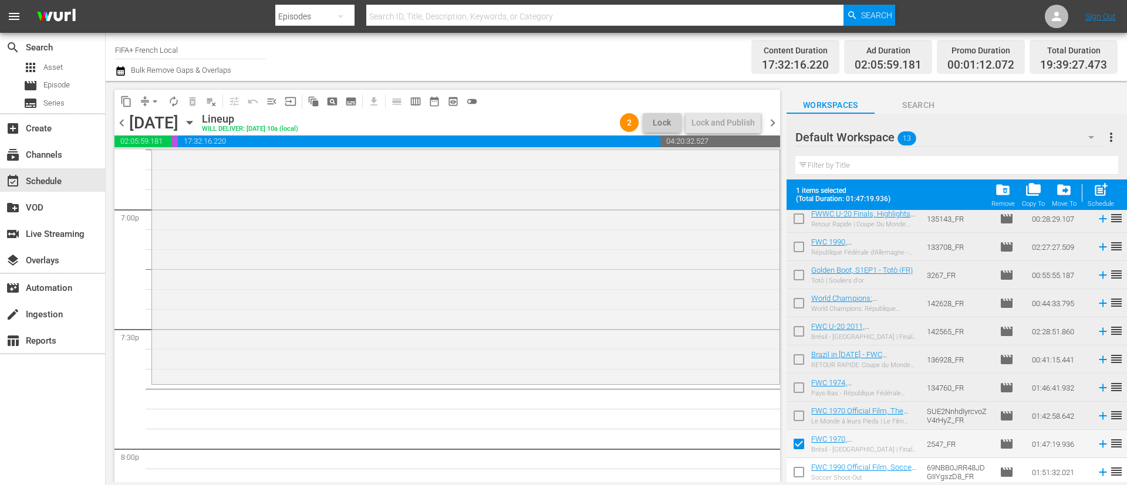
scroll to position [121, 0]
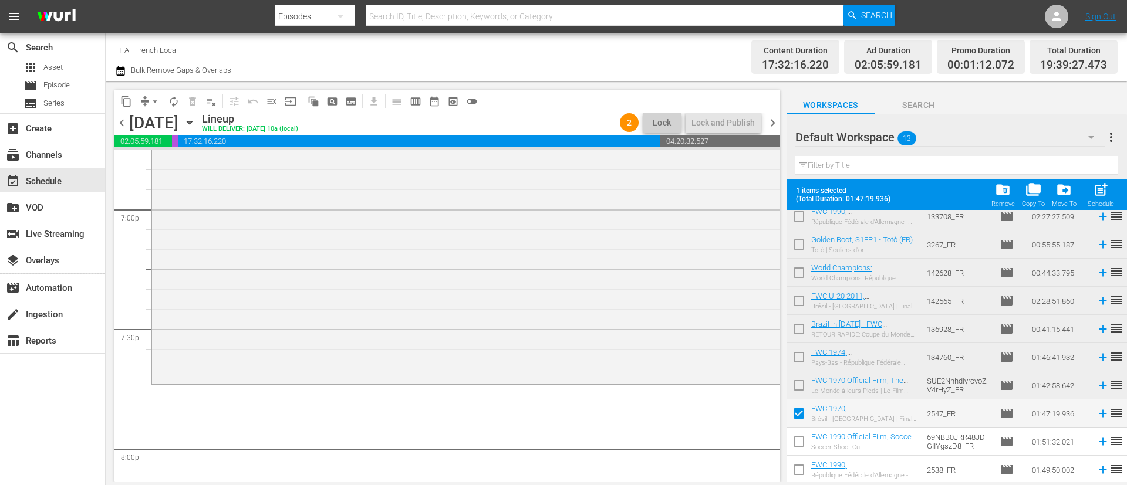
click at [795, 441] on input "checkbox" at bounding box center [798, 444] width 25 height 25
checkbox input "true"
click at [799, 472] on input "checkbox" at bounding box center [798, 472] width 25 height 25
checkbox input "true"
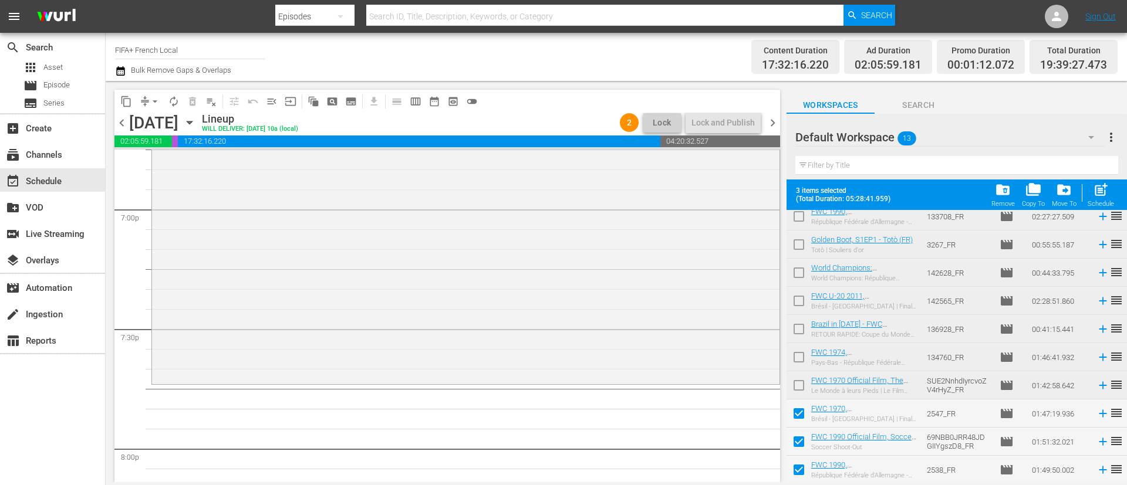
click at [1099, 197] on span "post_add" at bounding box center [1101, 190] width 16 height 16
checkbox input "false"
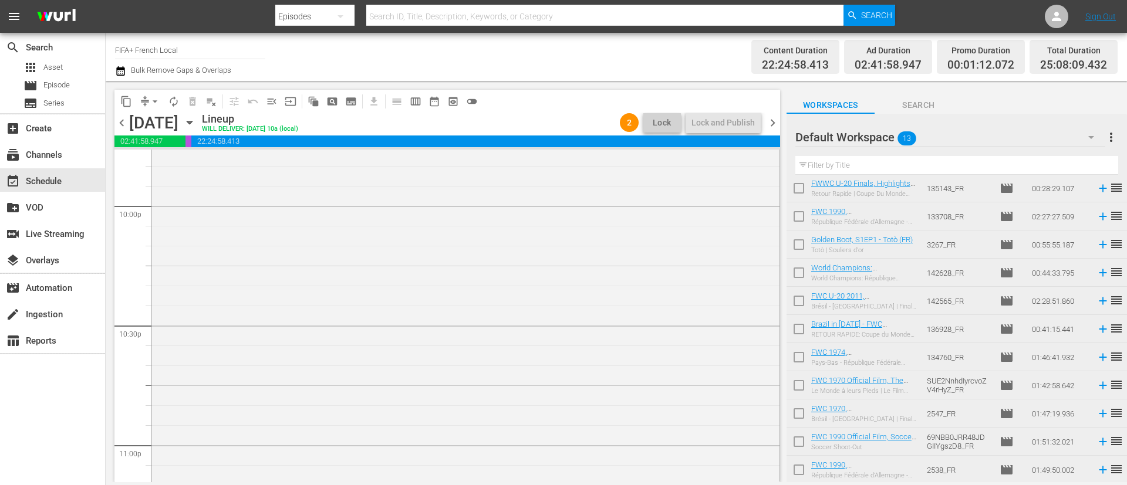
scroll to position [4912, 0]
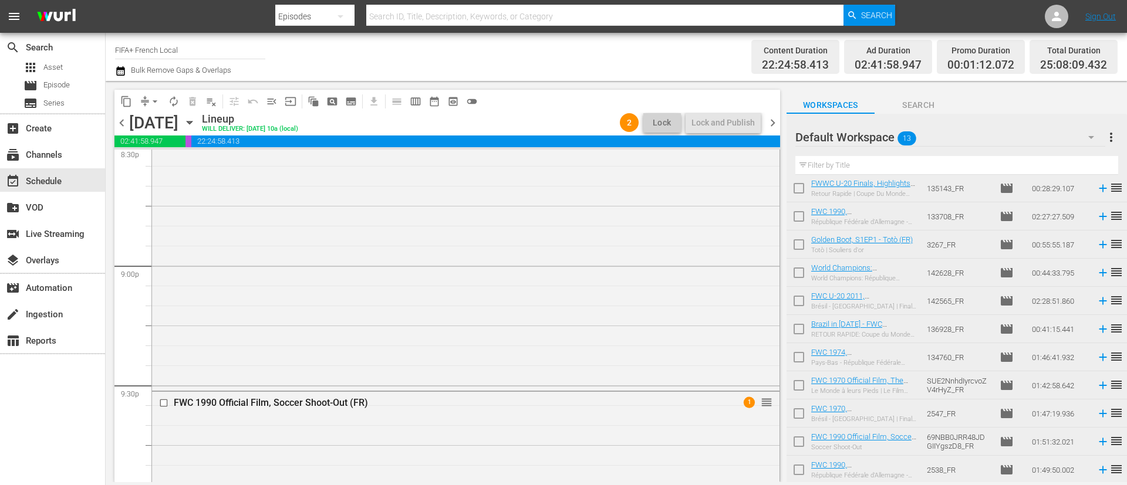
click at [1107, 133] on span "more_vert" at bounding box center [1111, 137] width 14 height 14
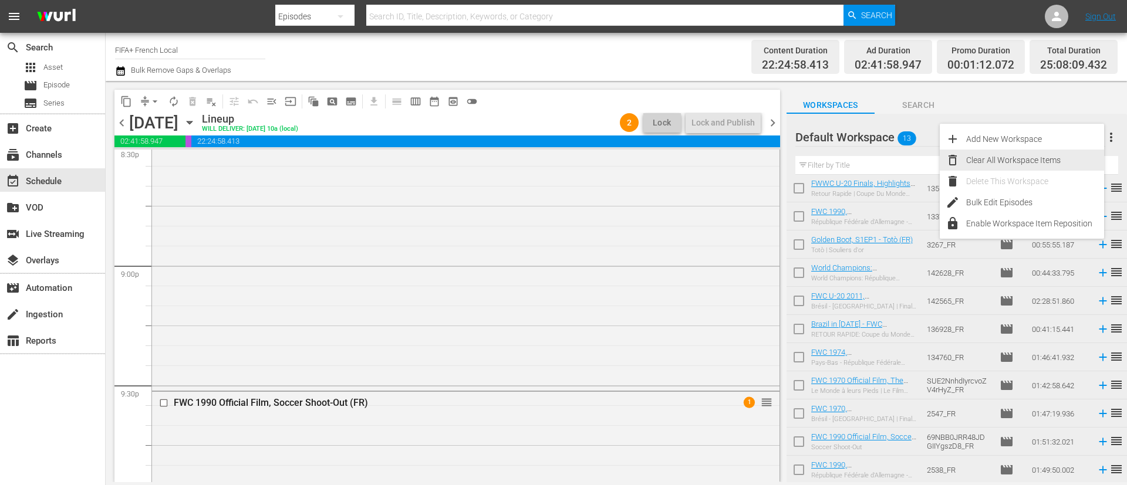
click at [1015, 162] on div "Clear All Workspace Items" at bounding box center [1035, 160] width 138 height 21
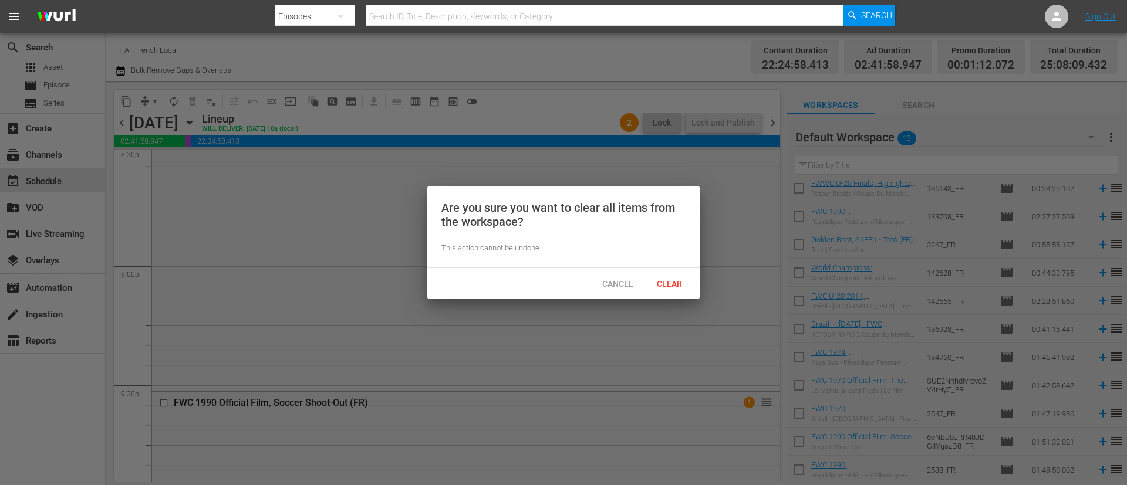
click at [684, 270] on div "Cancel Clear" at bounding box center [563, 283] width 272 height 31
click at [680, 291] on div "Clear" at bounding box center [669, 284] width 52 height 22
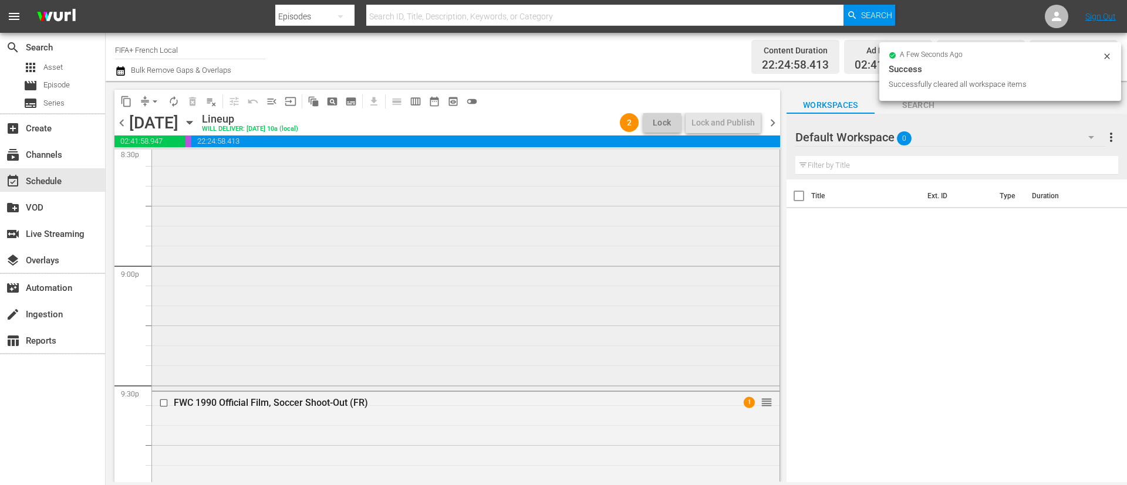
scroll to position [5704, 0]
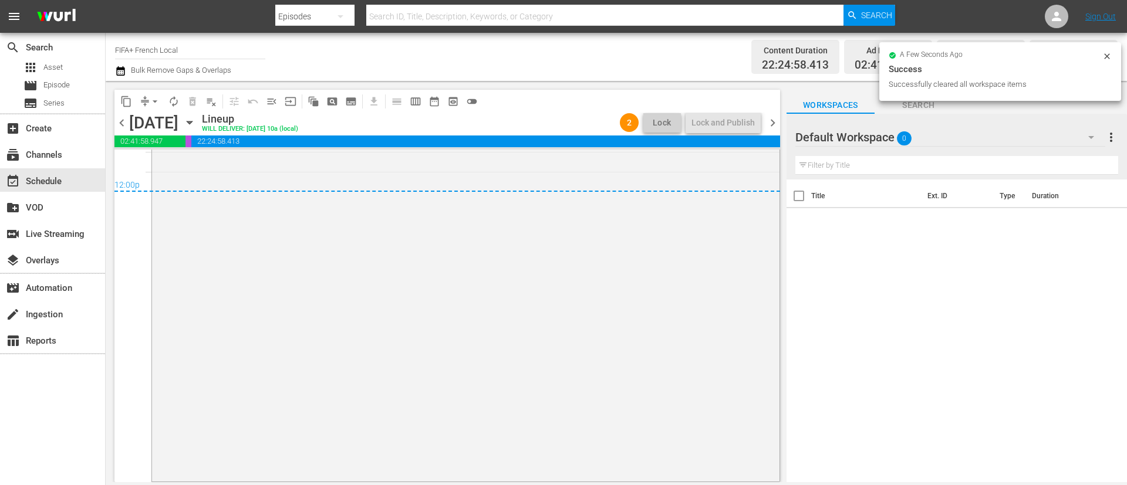
click at [778, 121] on span "chevron_right" at bounding box center [772, 123] width 15 height 15
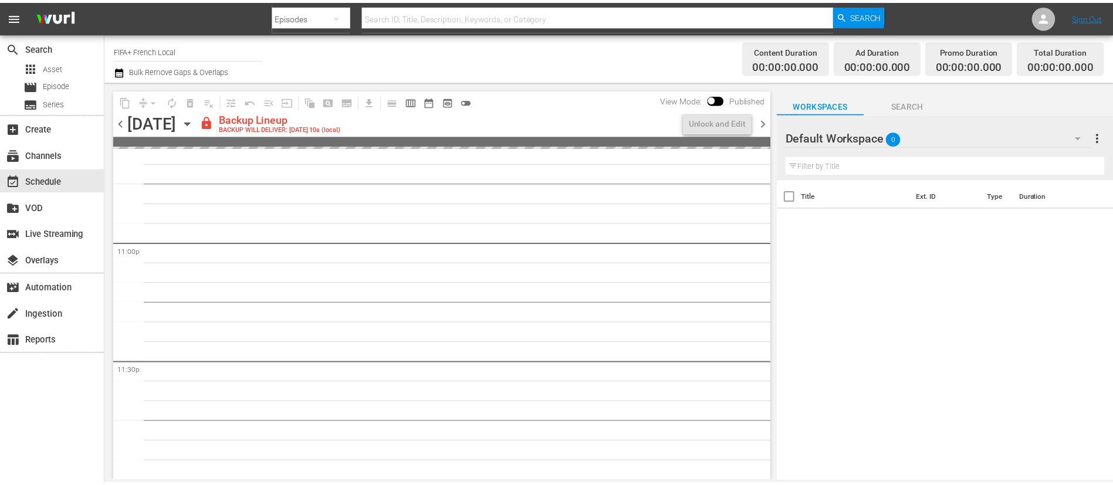
scroll to position [5413, 0]
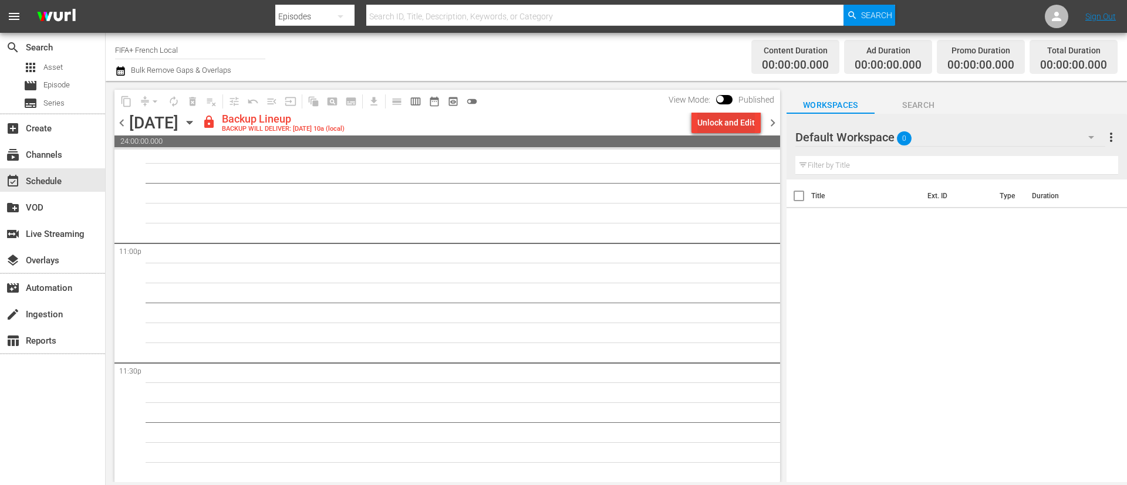
click at [743, 119] on div "Unlock and Edit" at bounding box center [726, 122] width 58 height 21
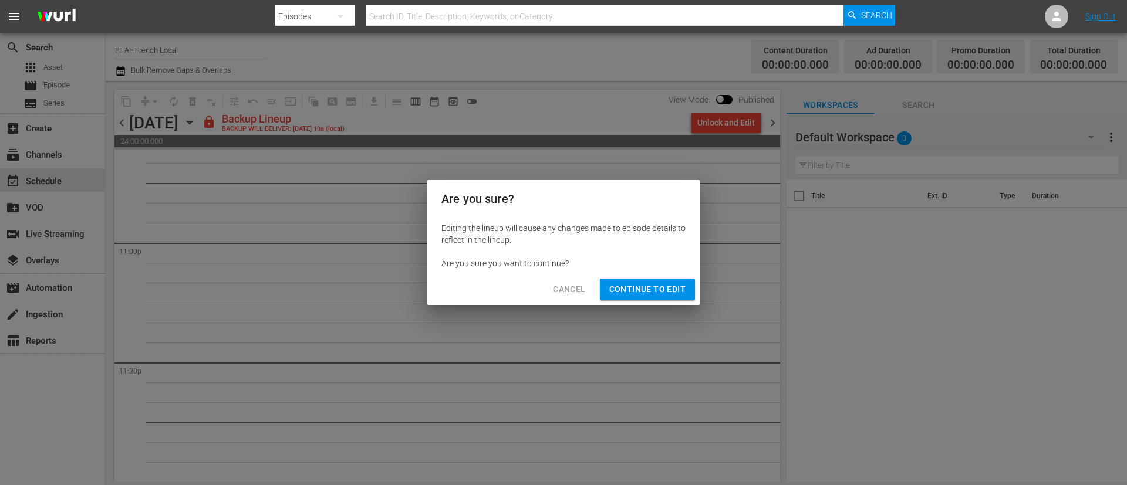
click at [671, 288] on span "Continue to Edit" at bounding box center [647, 289] width 76 height 15
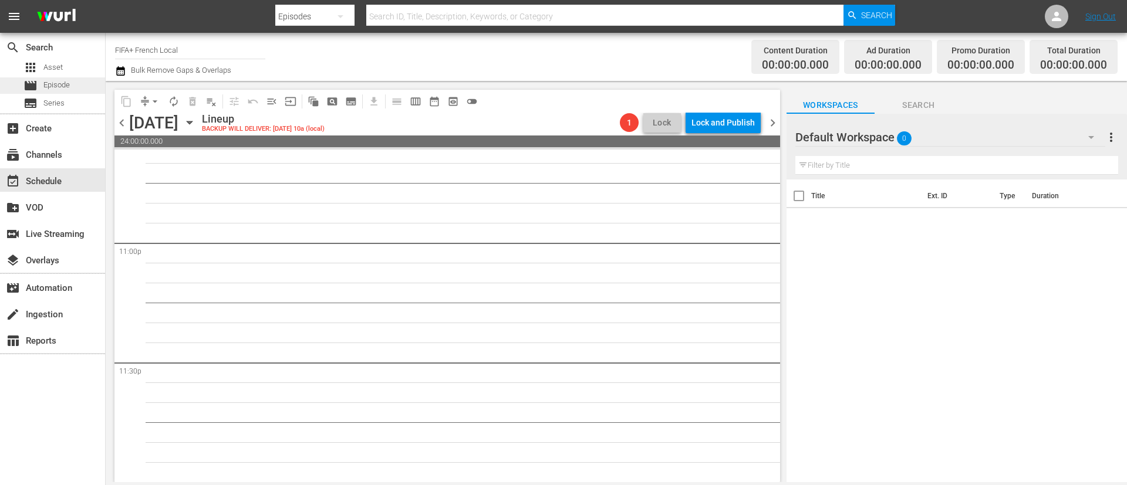
click at [43, 79] on span "Episode" at bounding box center [56, 85] width 26 height 12
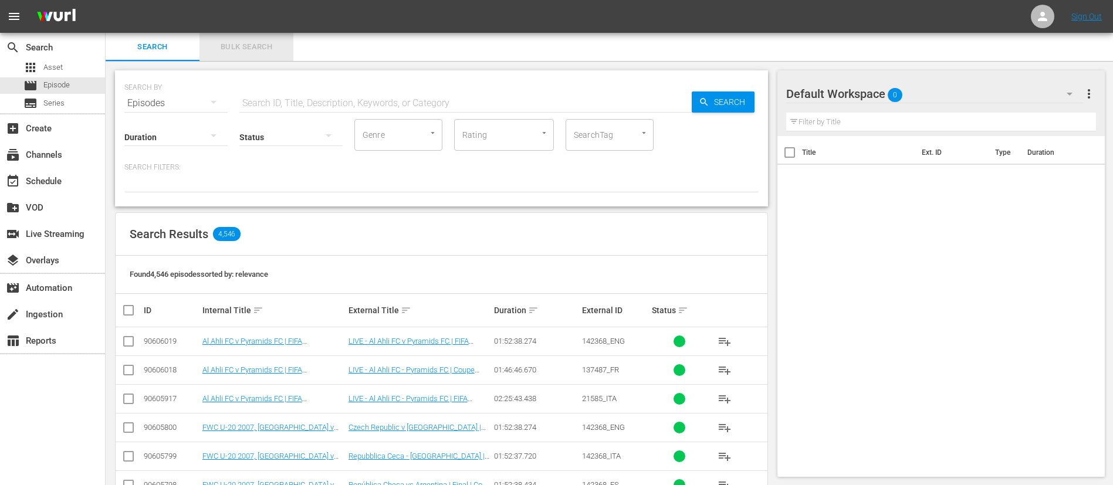
click at [261, 43] on span "Bulk Search" at bounding box center [247, 46] width 80 height 13
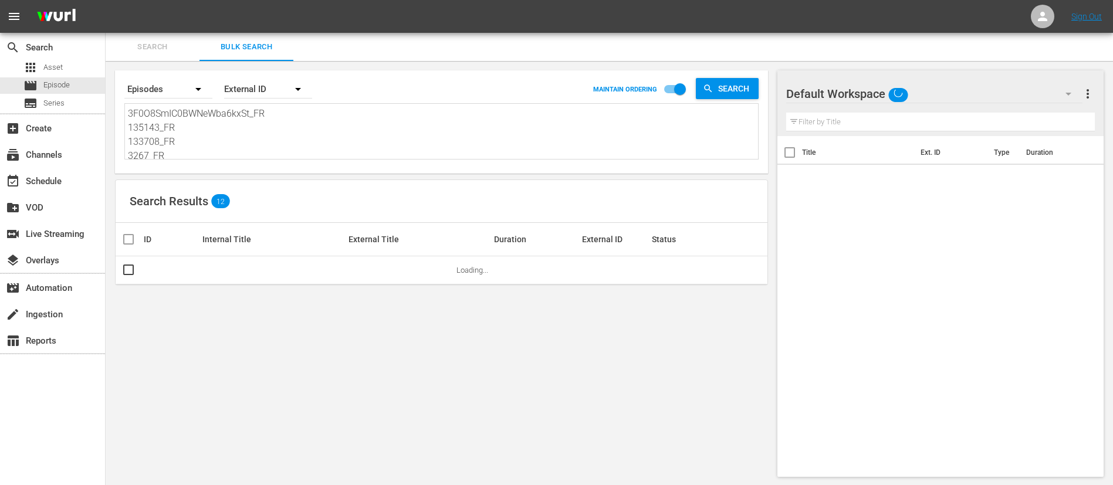
click at [212, 124] on textarea "3F0O8SmIC0BWNeWba6kxSt_FR 135143_FR 133708_FR 3267_FR 142628_FR 142565_FR 13692…" at bounding box center [443, 133] width 630 height 53
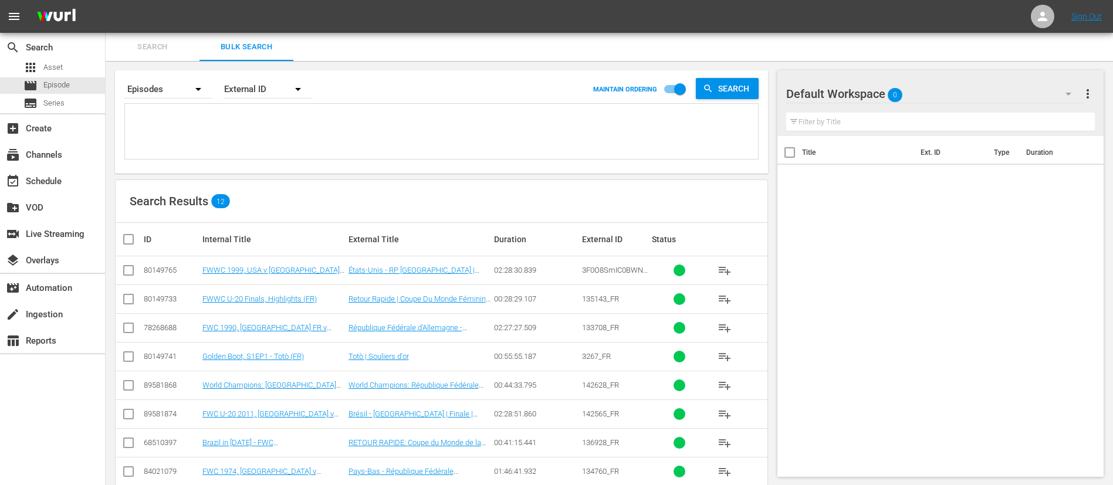
paste textarea "131887_FR 135143_FR 24634_FR 4iHpy3vcGaXaKrBp20LxRD_FR 3BQi9smXewHapsSUEwW9Tm_F…"
type textarea "131887_FR 135143_FR 24634_FR 4iHpy3vcGaXaKrBp20LxRD_FR 3BQi9smXewHapsSUEwW9Tm_F…"
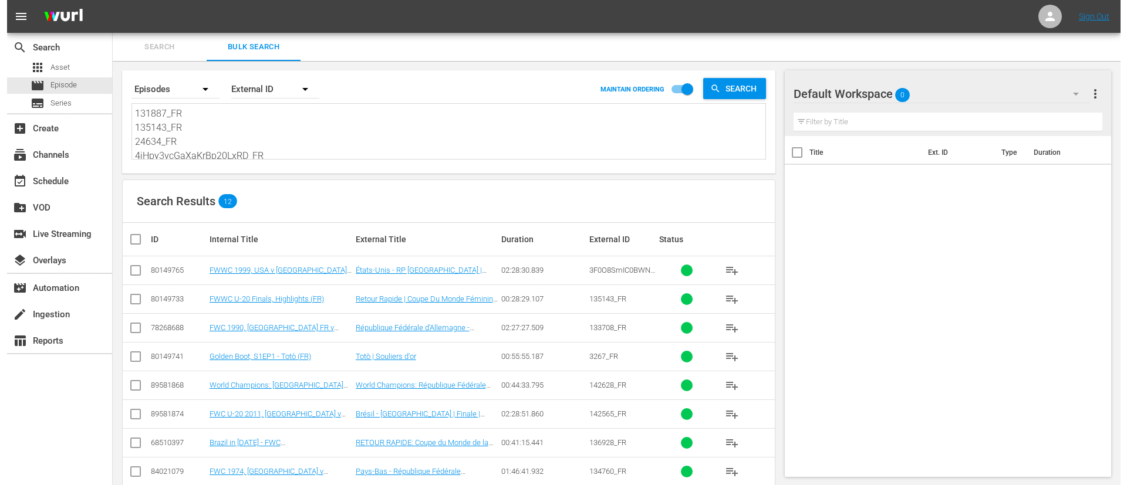
scroll to position [1, 0]
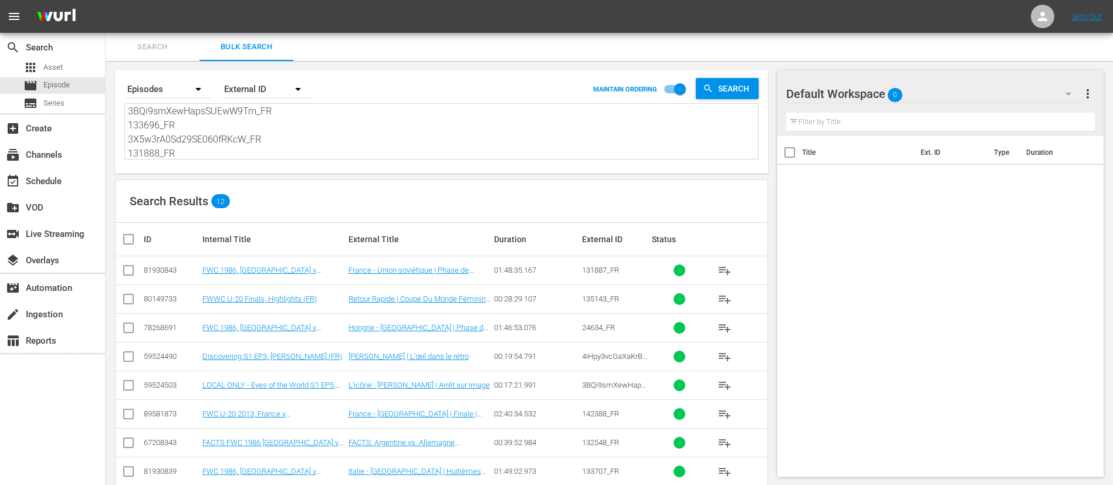
click at [122, 239] on input "checkbox" at bounding box center [132, 239] width 23 height 14
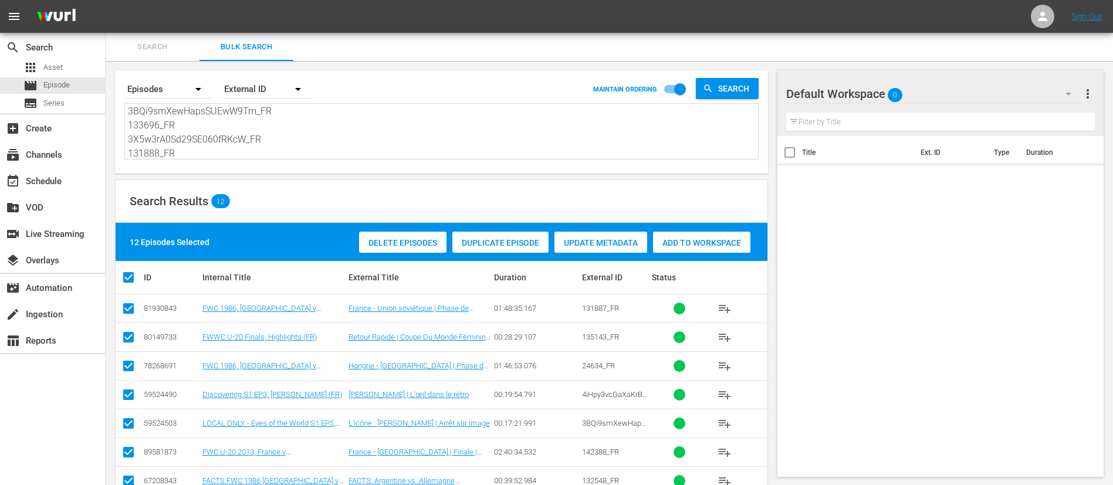
click at [704, 230] on div "Delete Episodes Duplicate Episode Update Metadata Add to Workspace" at bounding box center [554, 242] width 397 height 27
click at [695, 244] on span "Add to Workspace" at bounding box center [701, 242] width 97 height 9
click at [47, 188] on div "event_available Schedule" at bounding box center [52, 179] width 105 height 23
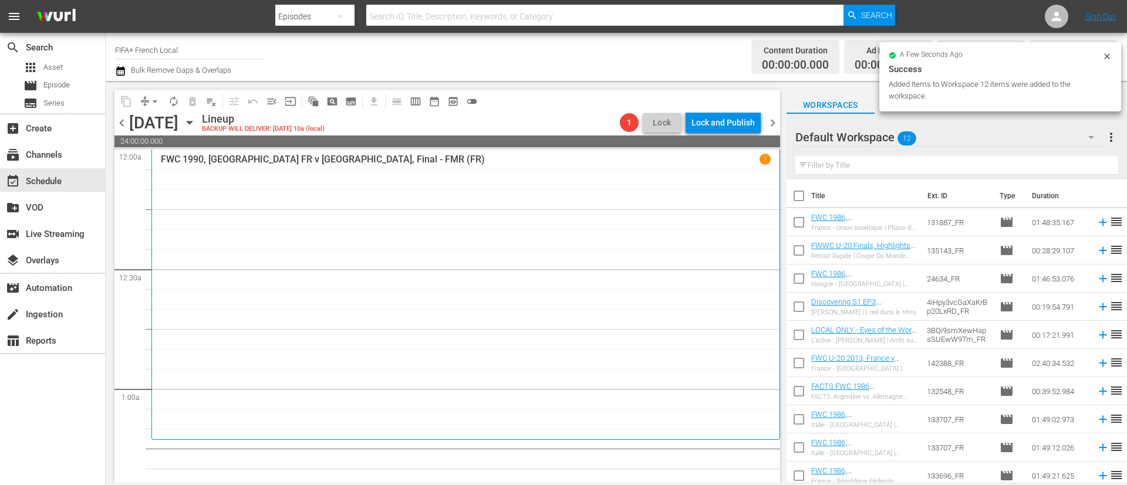
click at [801, 195] on input "checkbox" at bounding box center [798, 198] width 25 height 25
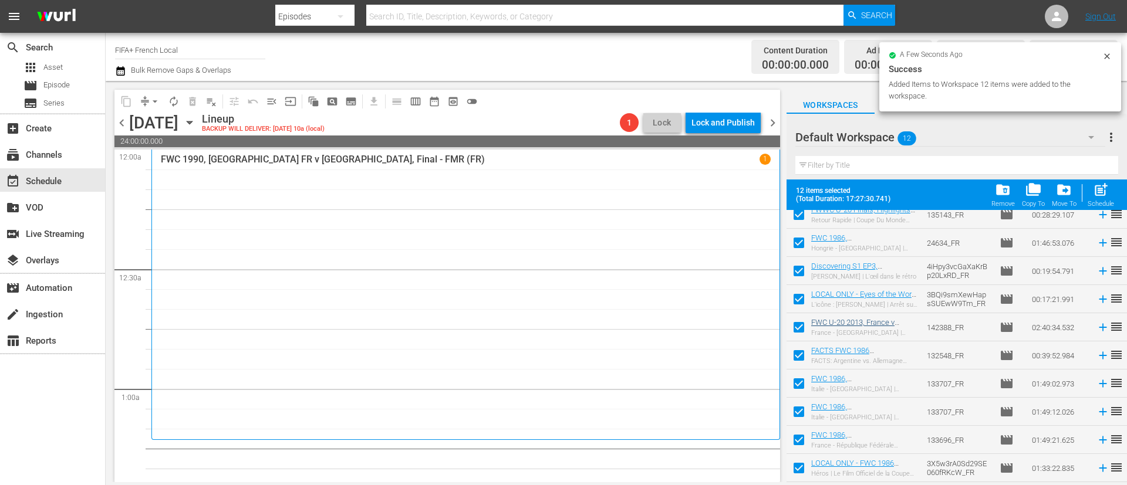
scroll to position [93, 0]
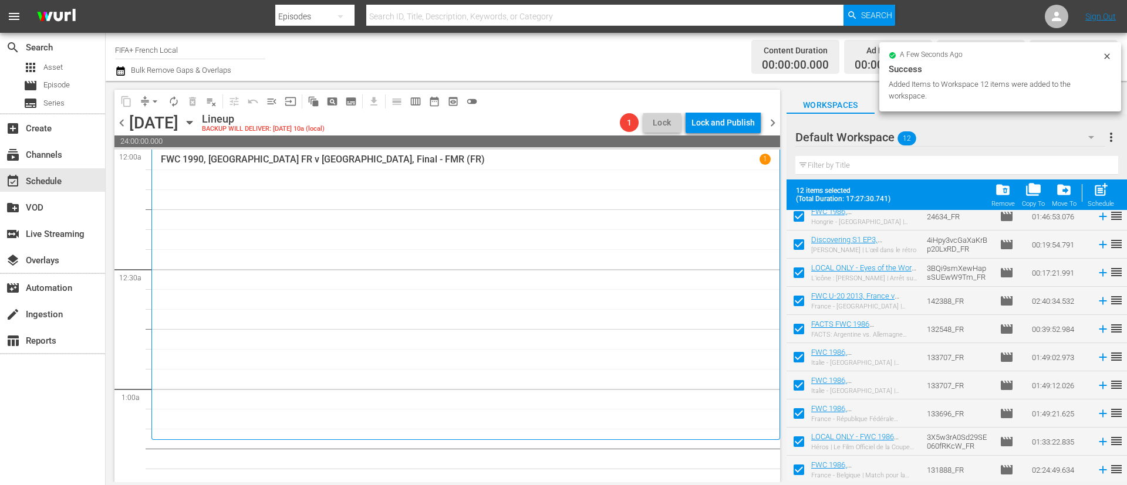
click at [793, 416] on input "checkbox" at bounding box center [798, 416] width 25 height 25
click at [795, 450] on input "checkbox" at bounding box center [798, 444] width 25 height 25
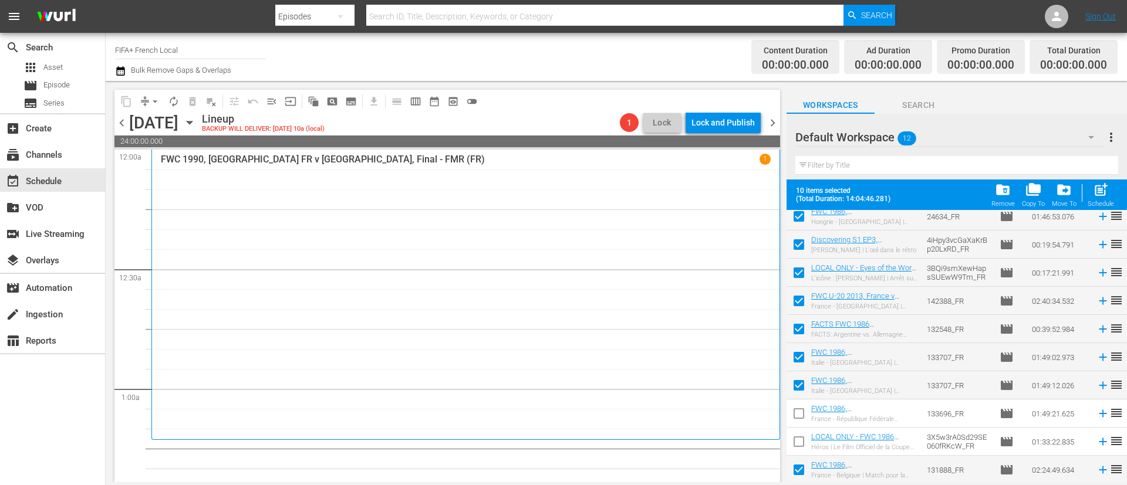
click at [795, 469] on input "checkbox" at bounding box center [798, 472] width 25 height 25
click at [1101, 202] on div "Schedule" at bounding box center [1100, 204] width 26 height 8
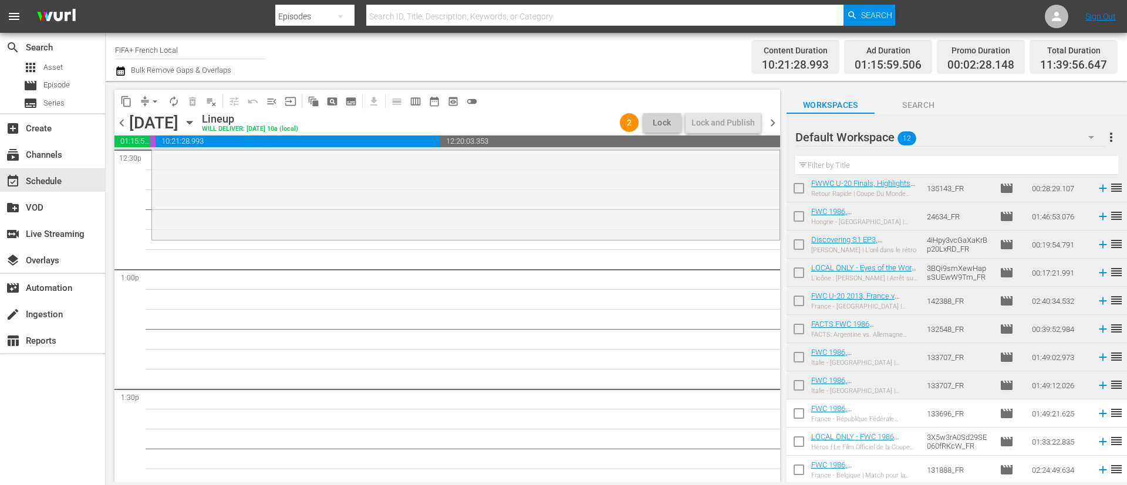
scroll to position [0, 0]
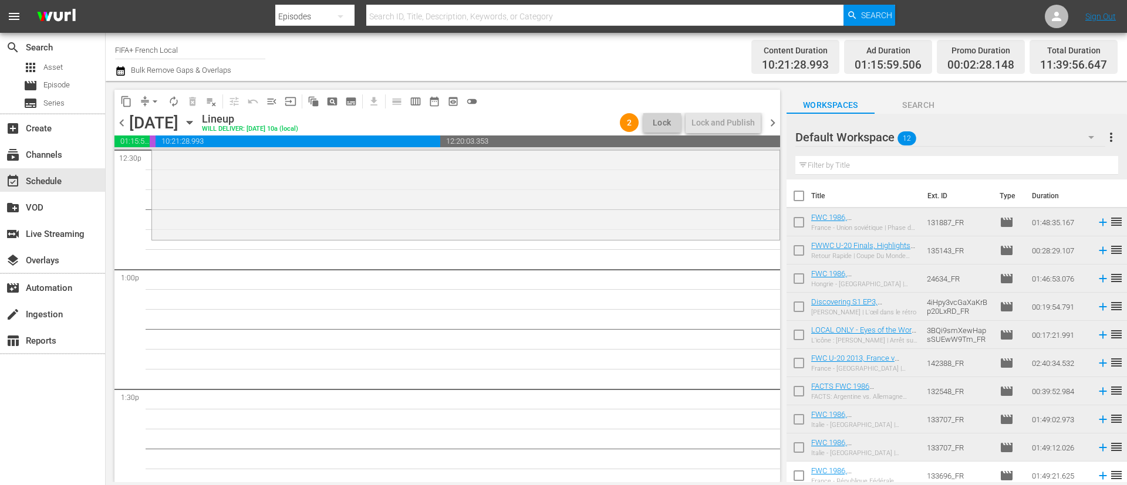
click at [805, 218] on input "checkbox" at bounding box center [798, 224] width 25 height 25
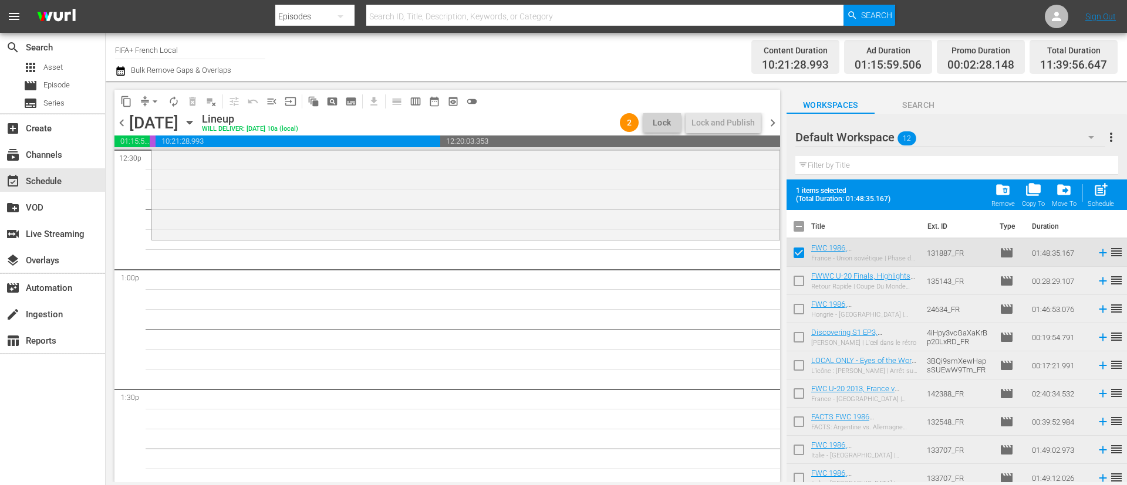
click at [798, 286] on input "checkbox" at bounding box center [798, 283] width 25 height 25
click at [799, 400] on input "checkbox" at bounding box center [798, 396] width 25 height 25
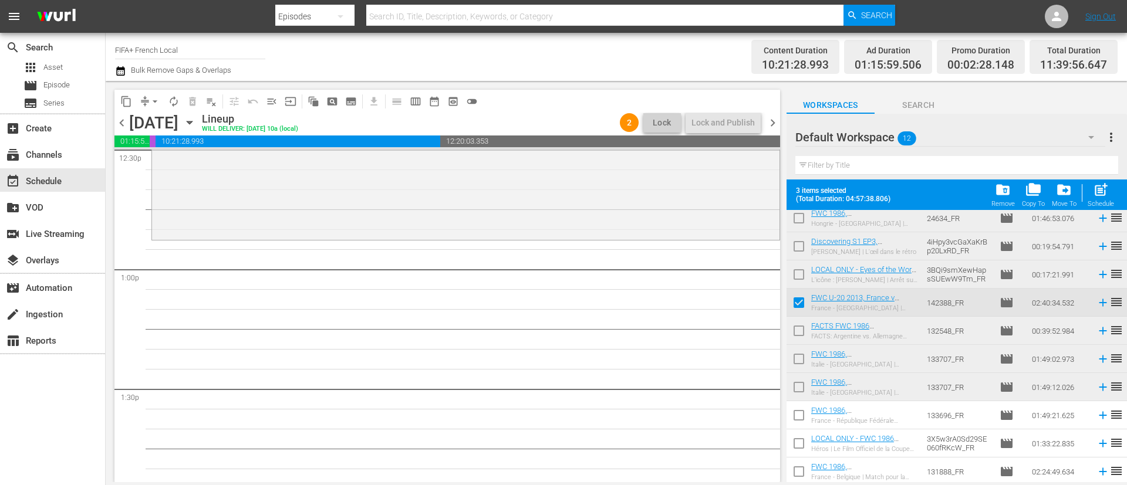
scroll to position [93, 0]
click at [800, 414] on input "checkbox" at bounding box center [798, 416] width 25 height 25
click at [800, 441] on input "checkbox" at bounding box center [798, 444] width 25 height 25
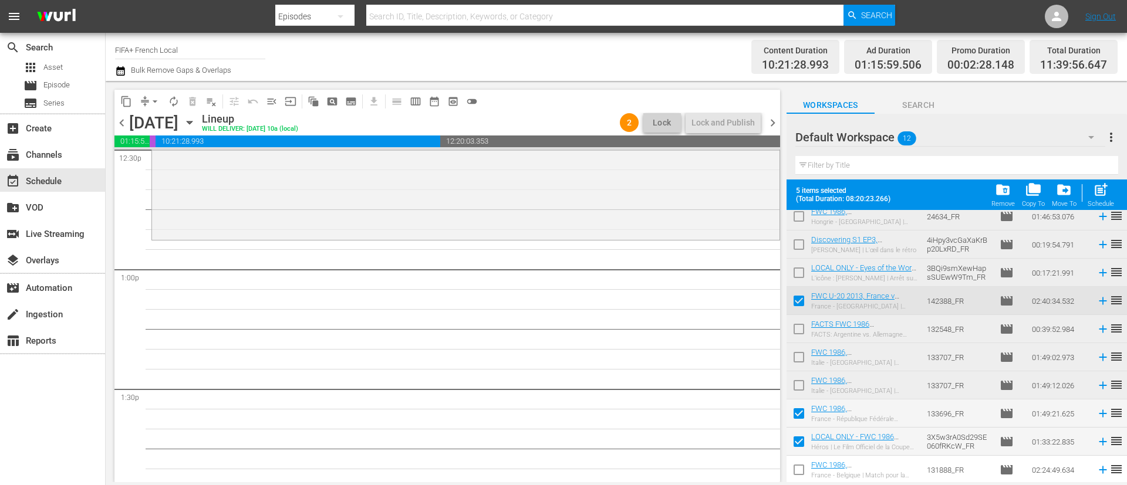
click at [800, 473] on input "checkbox" at bounding box center [798, 472] width 25 height 25
click at [1092, 196] on div "post_add Schedule" at bounding box center [1100, 195] width 26 height 26
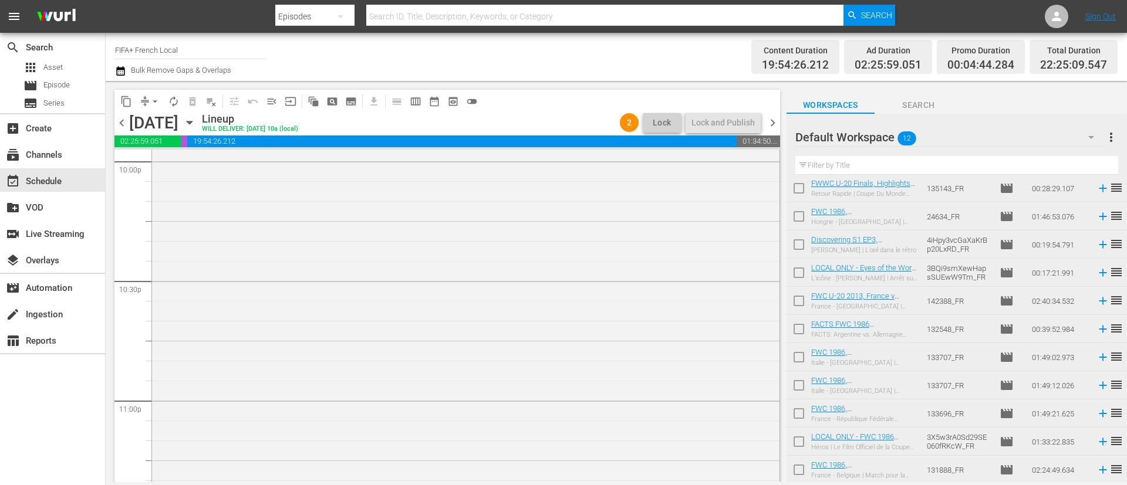
scroll to position [5413, 0]
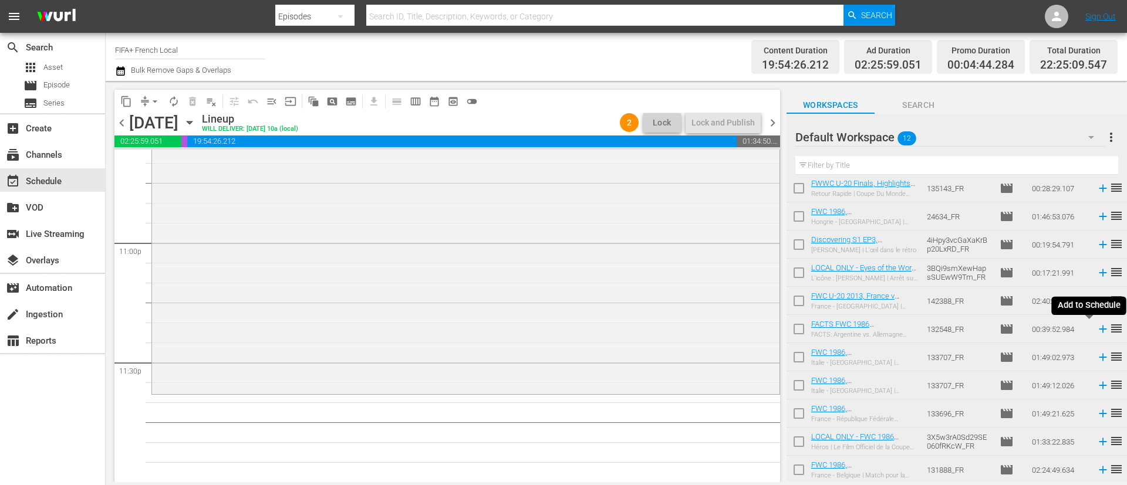
click at [1096, 334] on icon at bounding box center [1102, 329] width 13 height 13
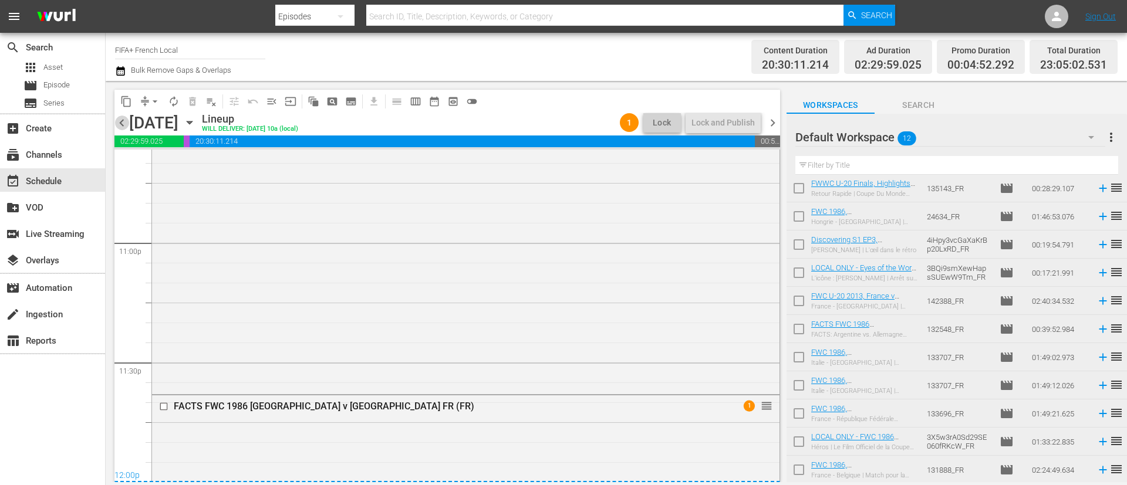
click at [119, 125] on span "chevron_left" at bounding box center [121, 123] width 15 height 15
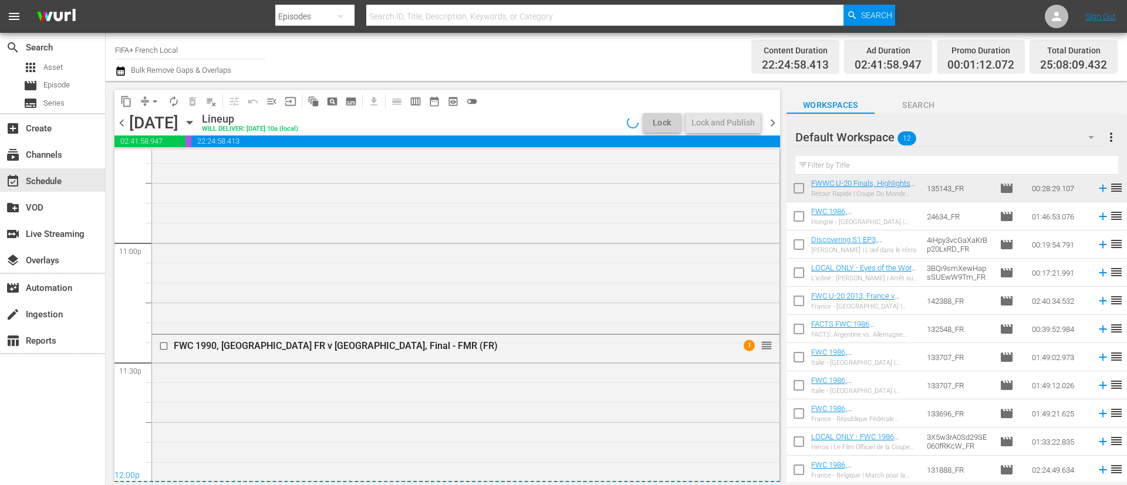
click at [119, 125] on span "chevron_left" at bounding box center [121, 123] width 15 height 15
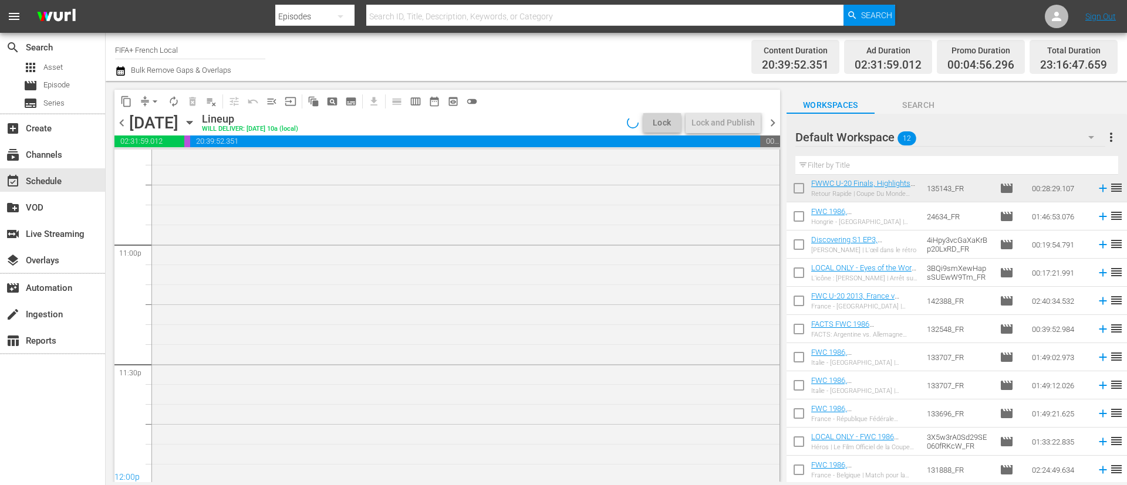
scroll to position [5353, 0]
click at [271, 101] on span "menu_open" at bounding box center [272, 102] width 12 height 12
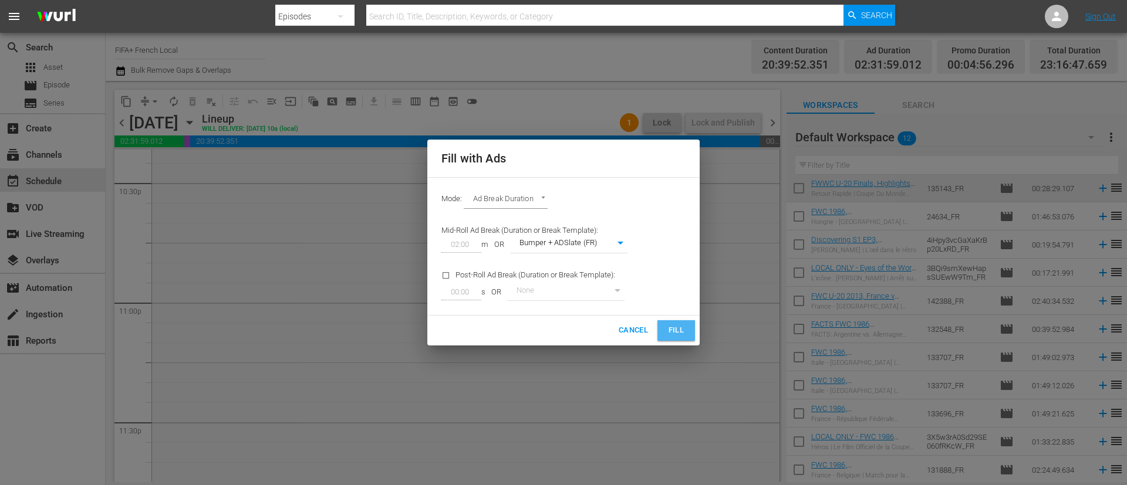
click at [665, 329] on button "Fill" at bounding box center [676, 330] width 38 height 21
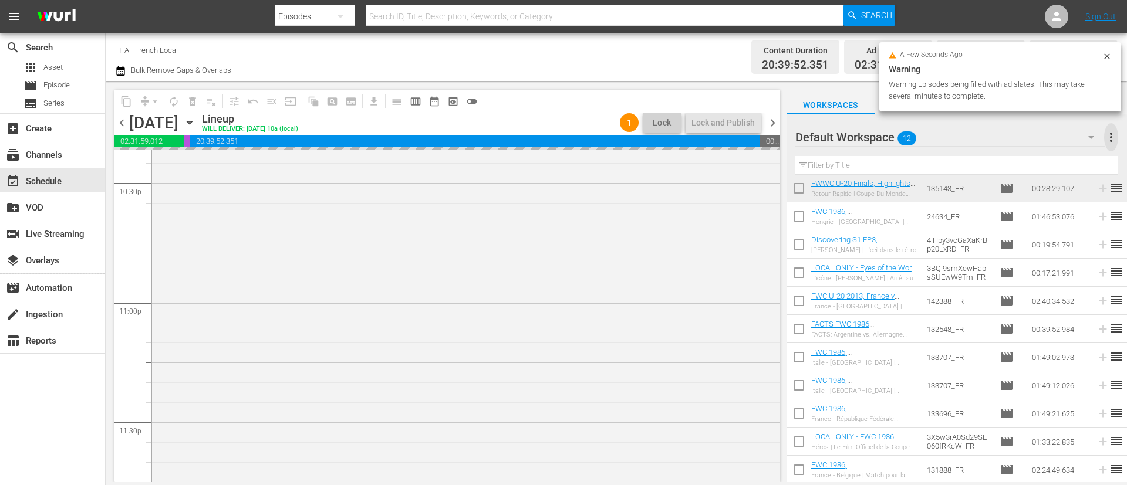
click at [1113, 140] on span "more_vert" at bounding box center [1111, 137] width 14 height 14
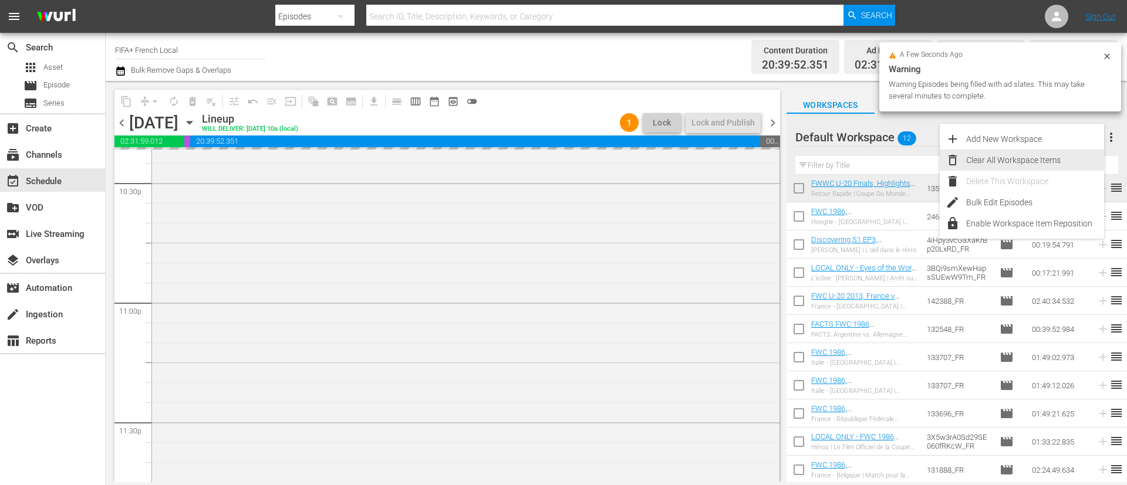
click at [1018, 160] on div "Clear All Workspace Items" at bounding box center [1035, 160] width 138 height 21
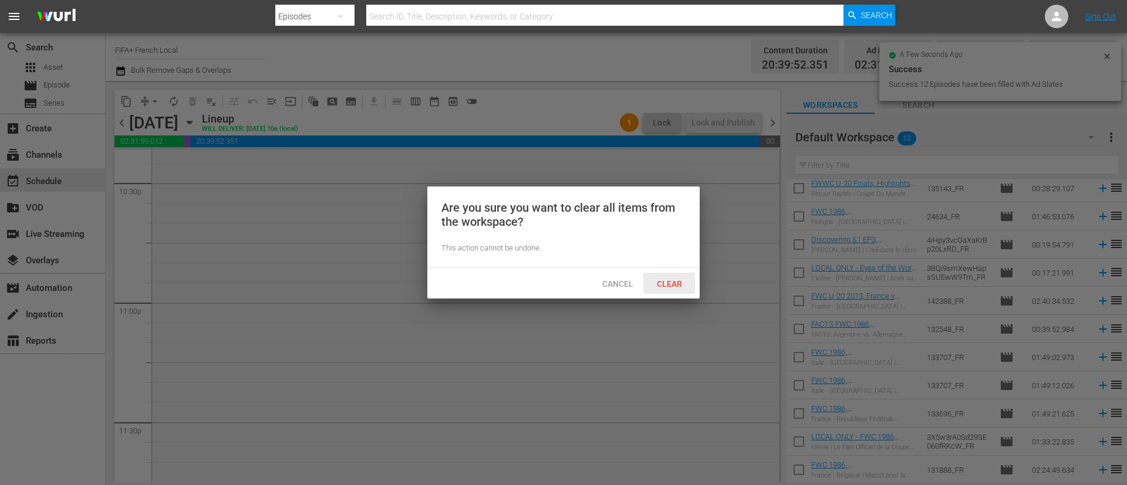
click at [668, 286] on span "Clear" at bounding box center [669, 283] width 44 height 9
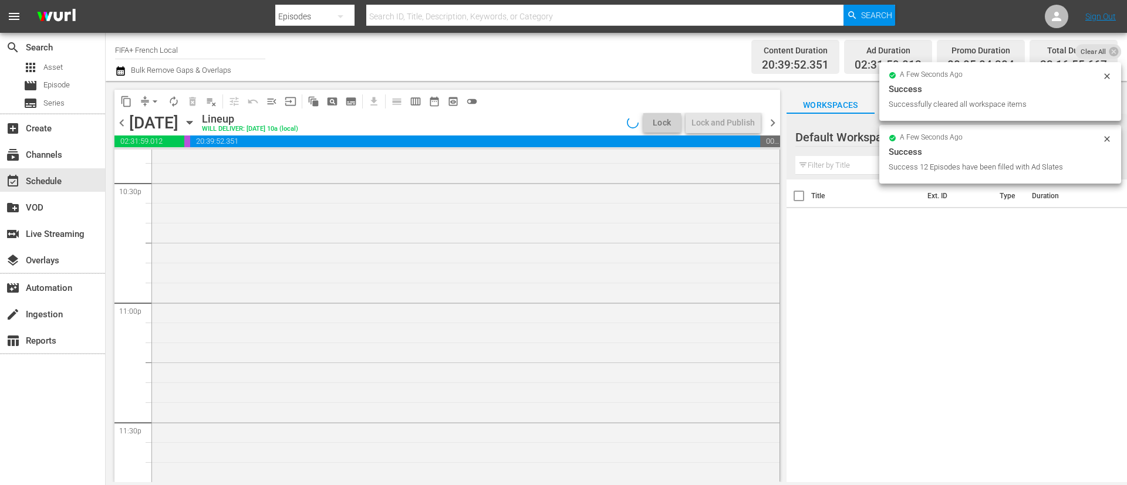
scroll to position [0, 0]
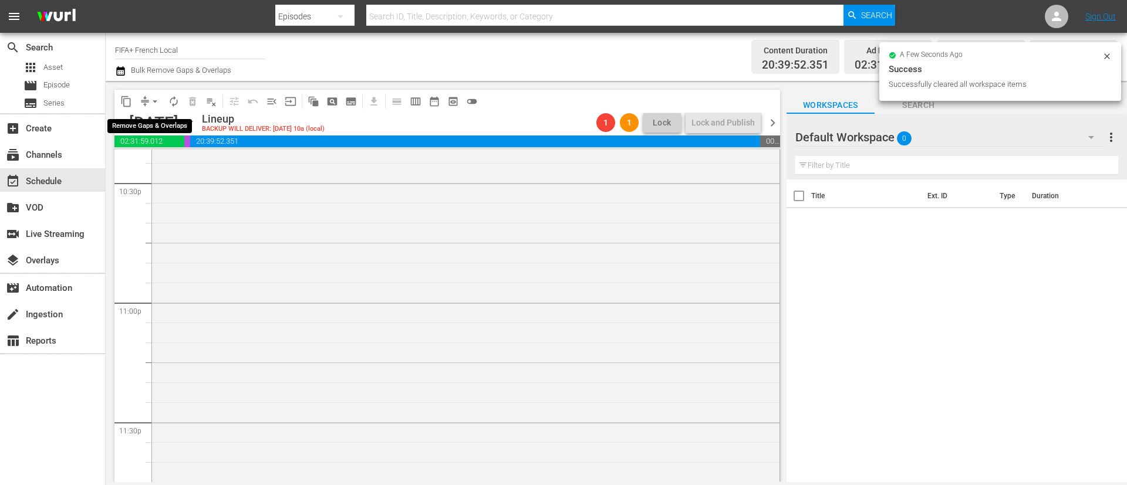
click at [151, 101] on span "arrow_drop_down" at bounding box center [155, 102] width 12 height 12
click at [167, 161] on li "Align to End of Previous Day" at bounding box center [155, 163] width 123 height 19
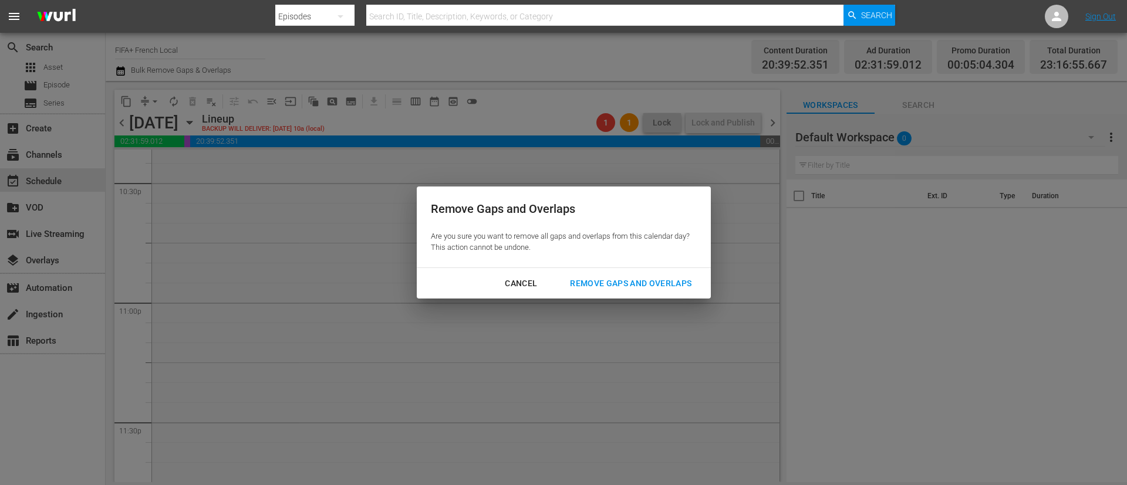
click at [636, 279] on div "Remove Gaps and Overlaps" at bounding box center [630, 283] width 140 height 15
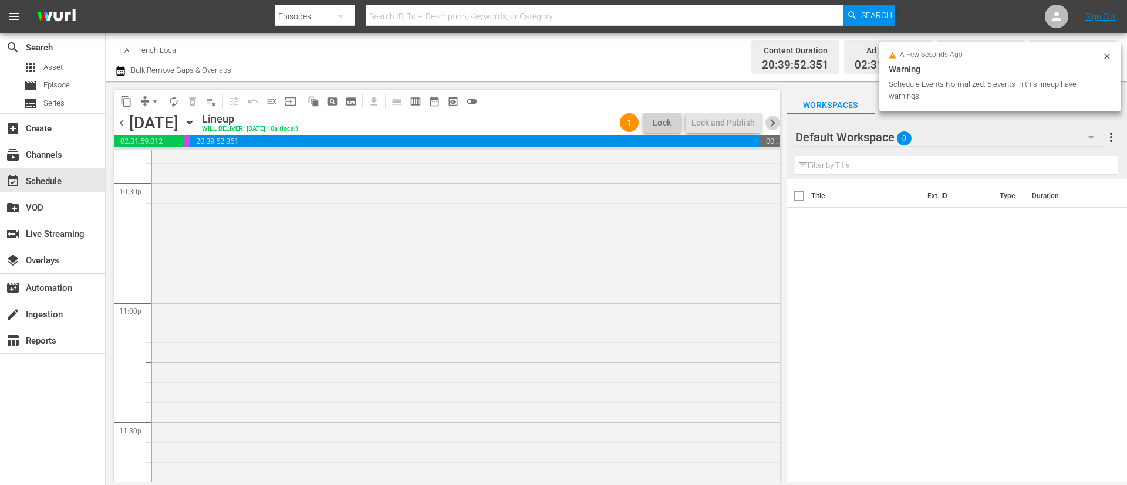
click at [769, 120] on span "chevron_right" at bounding box center [772, 123] width 15 height 15
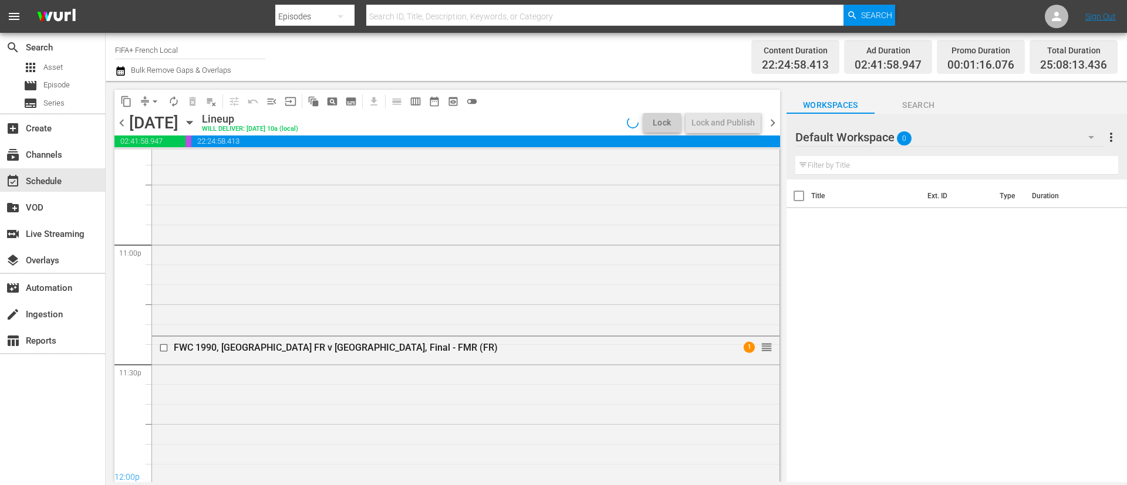
scroll to position [5413, 0]
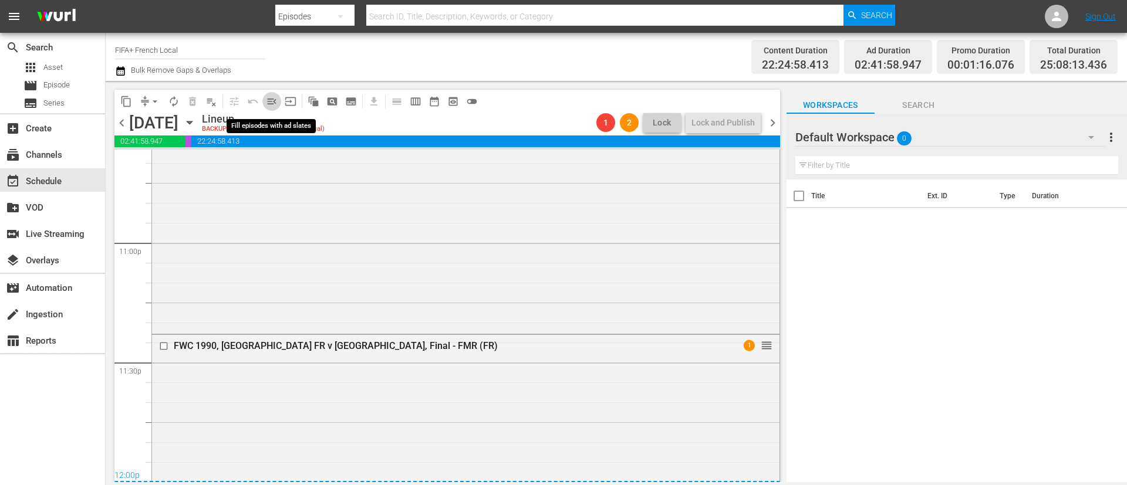
click at [266, 104] on span "menu_open" at bounding box center [272, 102] width 12 height 12
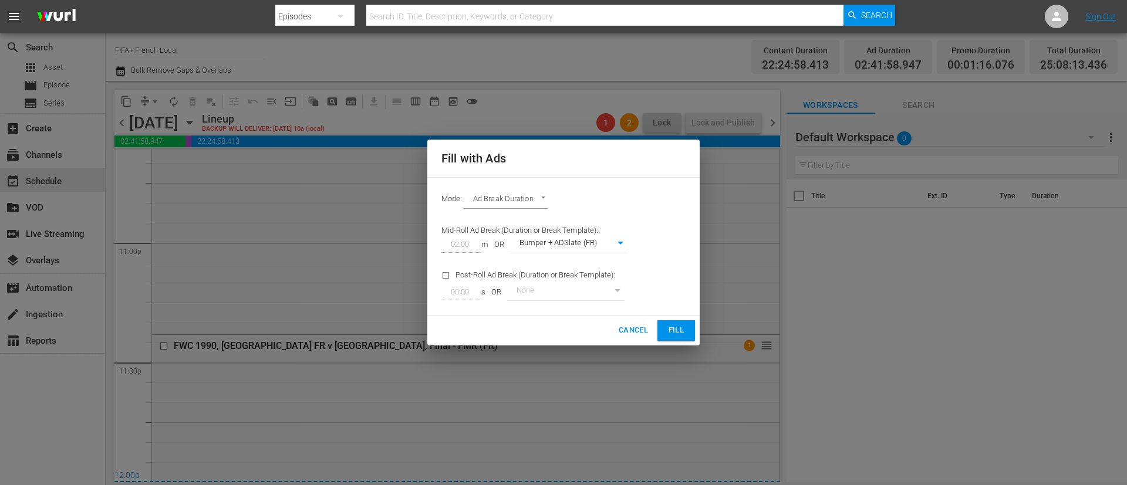
click at [691, 333] on button "Fill" at bounding box center [676, 330] width 38 height 21
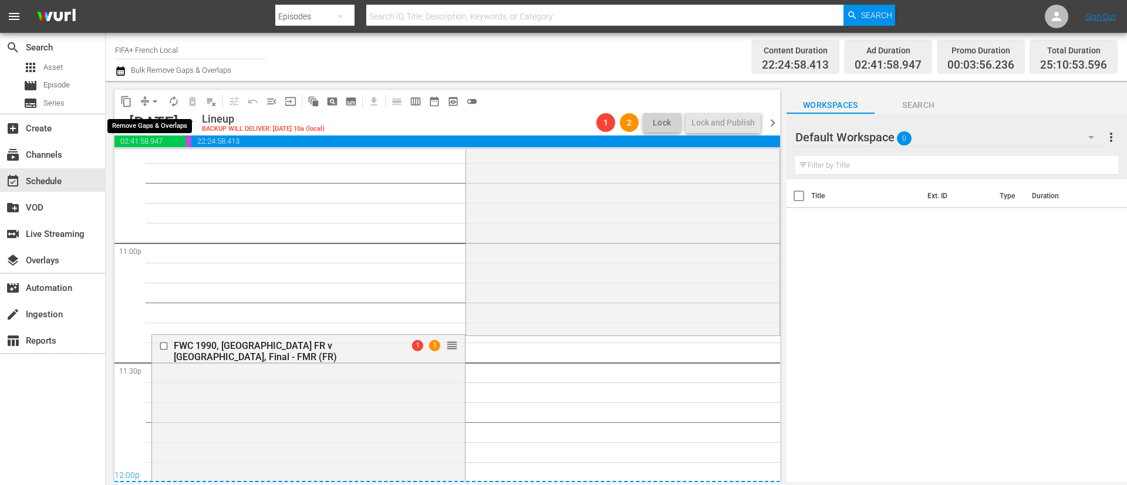
click at [151, 102] on span "arrow_drop_down" at bounding box center [155, 102] width 12 height 12
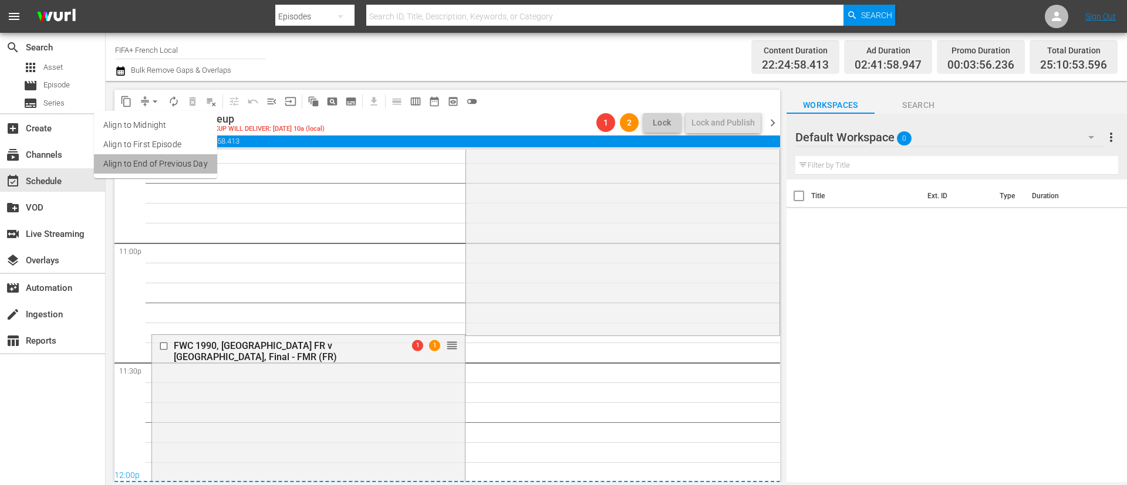
click at [168, 165] on li "Align to End of Previous Day" at bounding box center [155, 163] width 123 height 19
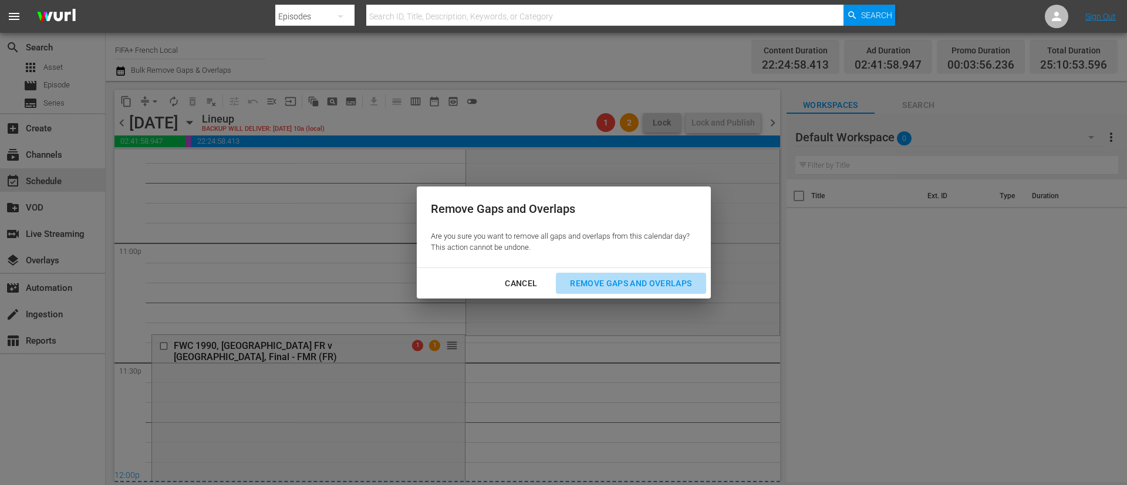
click at [607, 289] on div "Remove Gaps and Overlaps" at bounding box center [630, 283] width 140 height 15
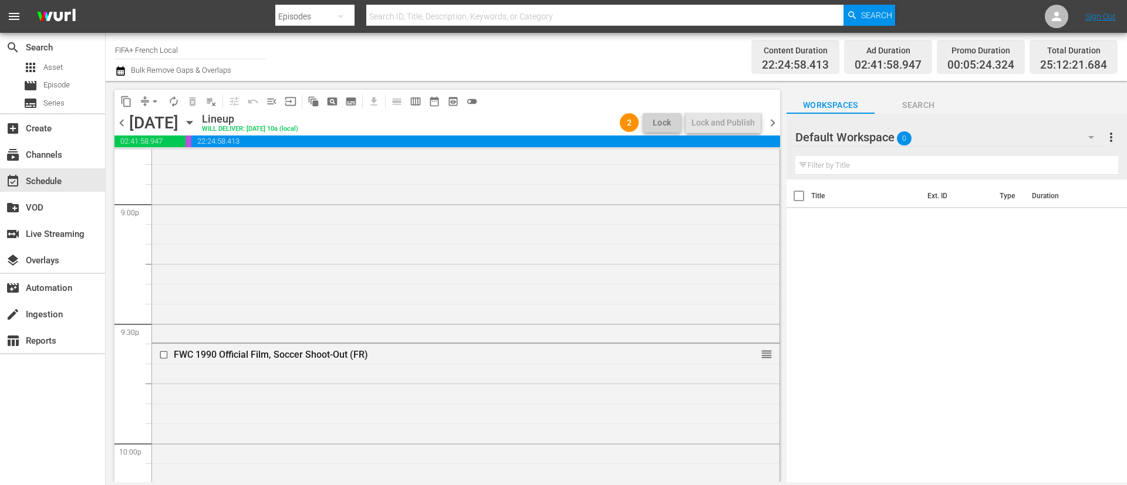
scroll to position [5721, 0]
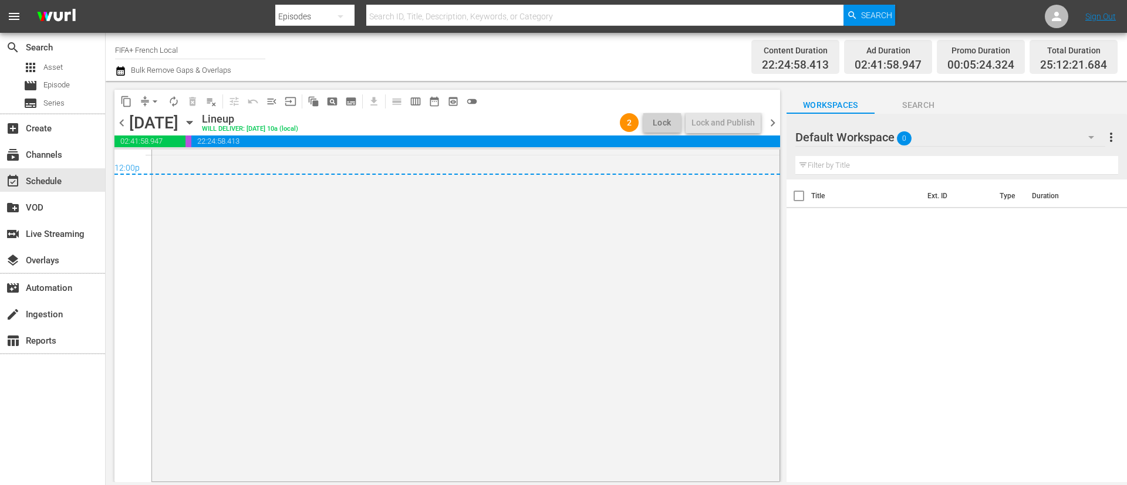
click at [765, 120] on span "chevron_right" at bounding box center [772, 123] width 15 height 15
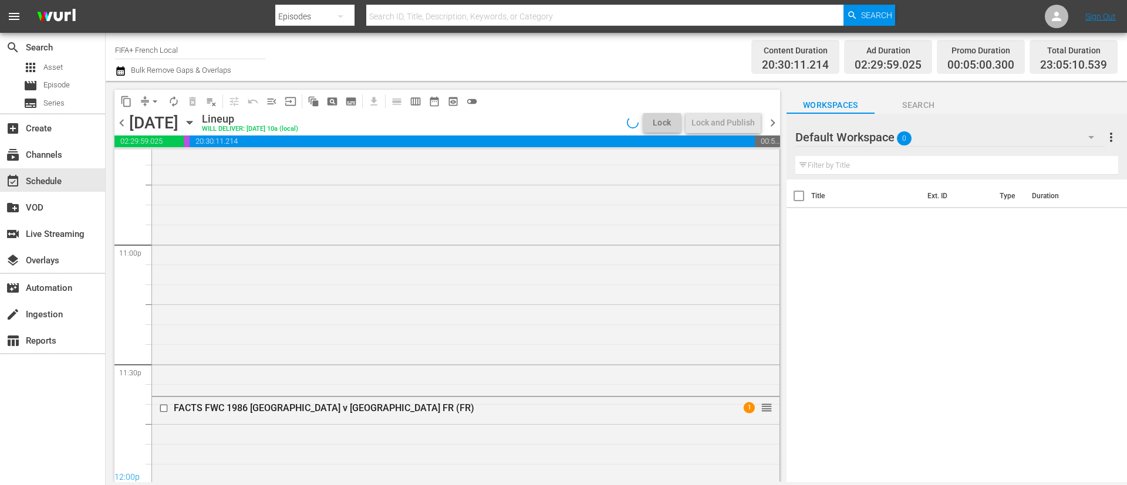
scroll to position [5485, 0]
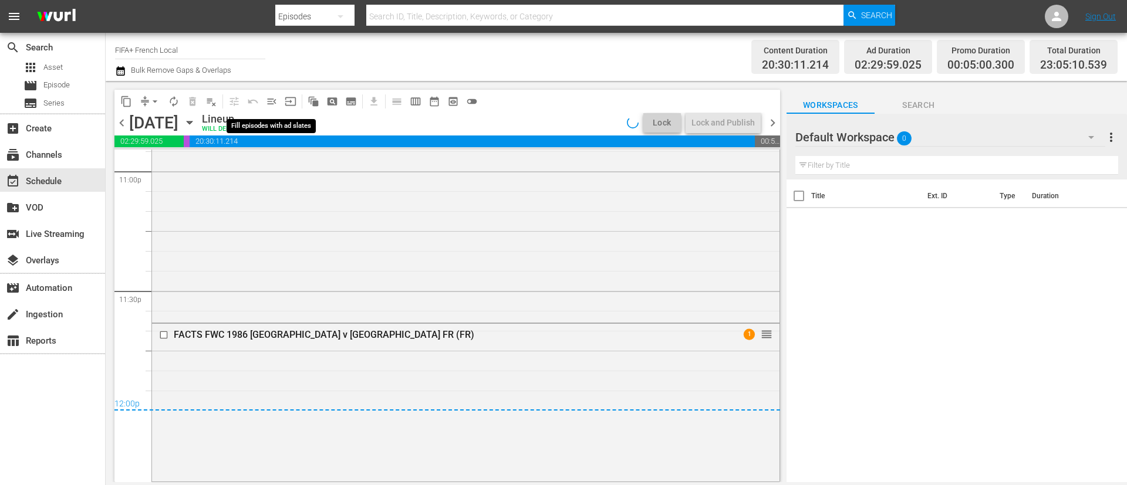
click at [277, 99] on span "menu_open" at bounding box center [272, 102] width 12 height 12
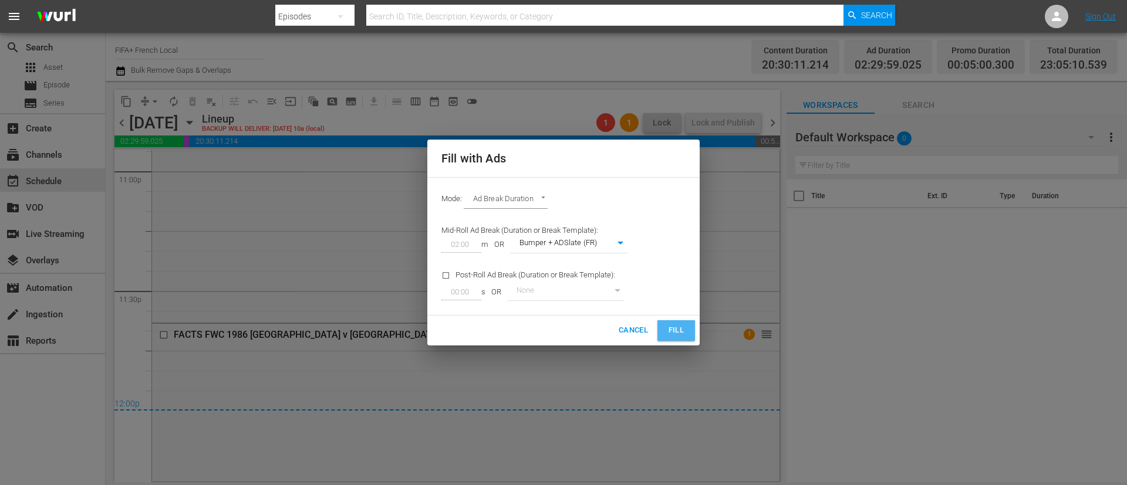
click at [672, 332] on span "Fill" at bounding box center [676, 330] width 19 height 13
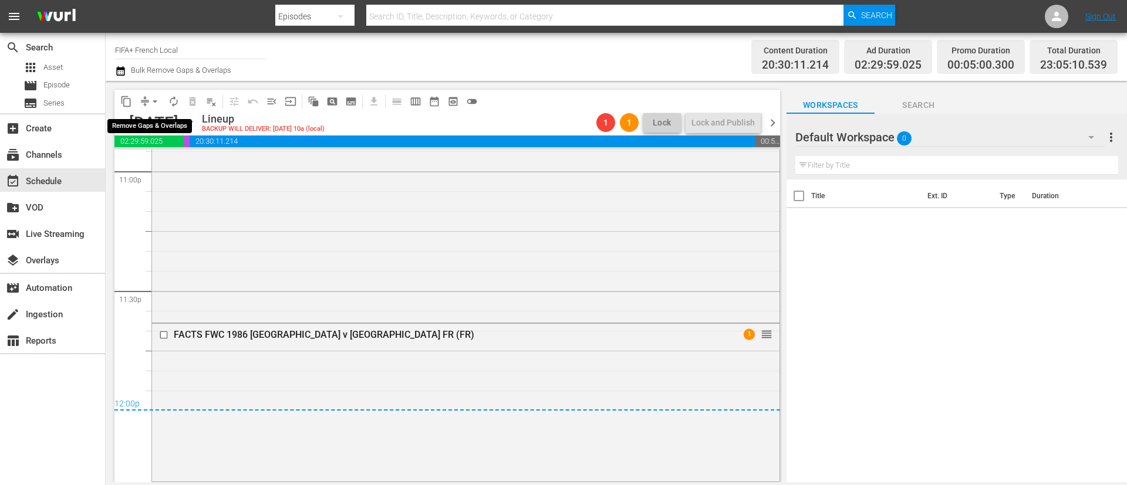
click at [155, 100] on span "arrow_drop_down" at bounding box center [155, 102] width 12 height 12
click at [164, 163] on li "Align to End of Previous Day" at bounding box center [155, 163] width 123 height 19
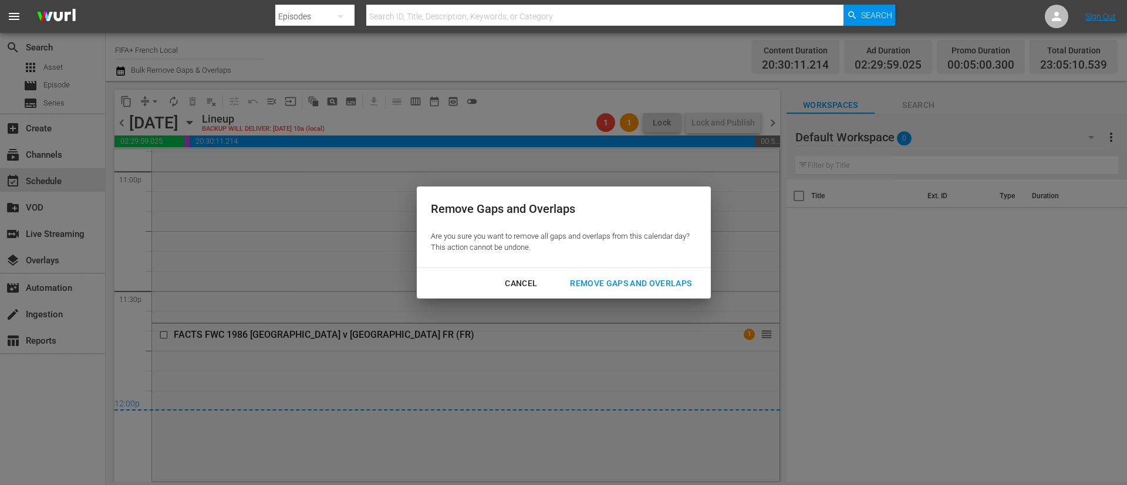
click at [603, 296] on div "Cancel Remove Gaps and Overlaps" at bounding box center [564, 283] width 294 height 31
click at [608, 283] on div "Remove Gaps and Overlaps" at bounding box center [630, 283] width 140 height 15
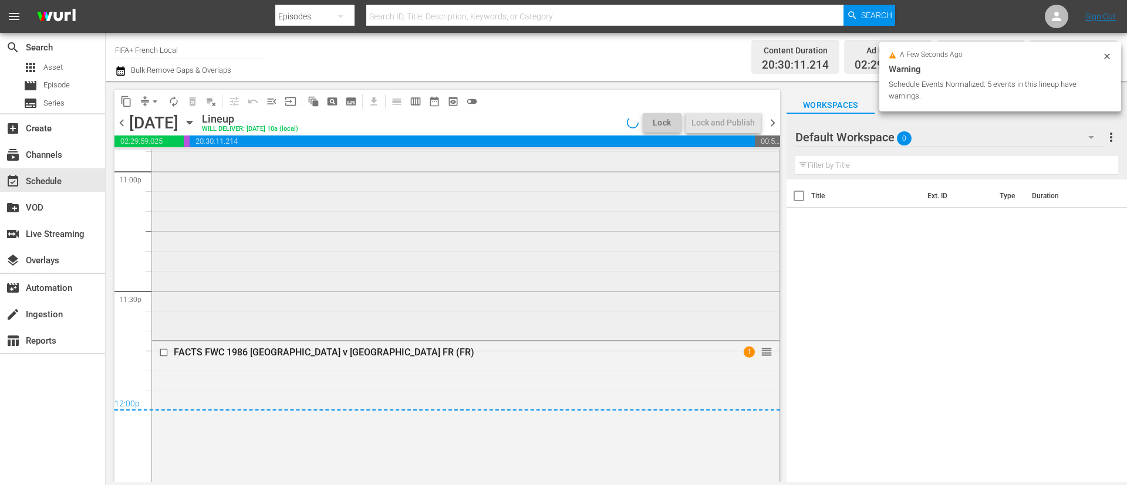
scroll to position [5503, 0]
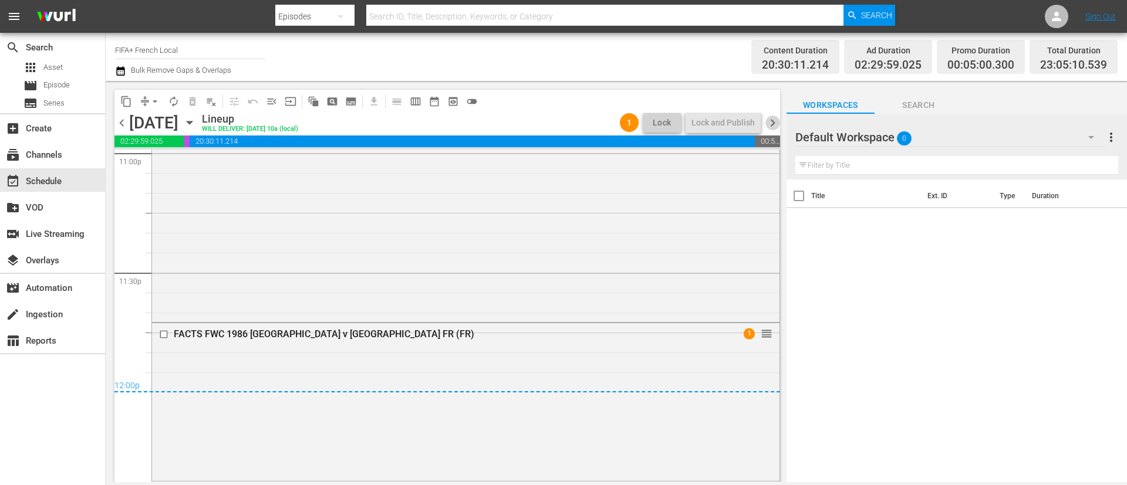
click at [776, 116] on span "chevron_right" at bounding box center [772, 123] width 15 height 15
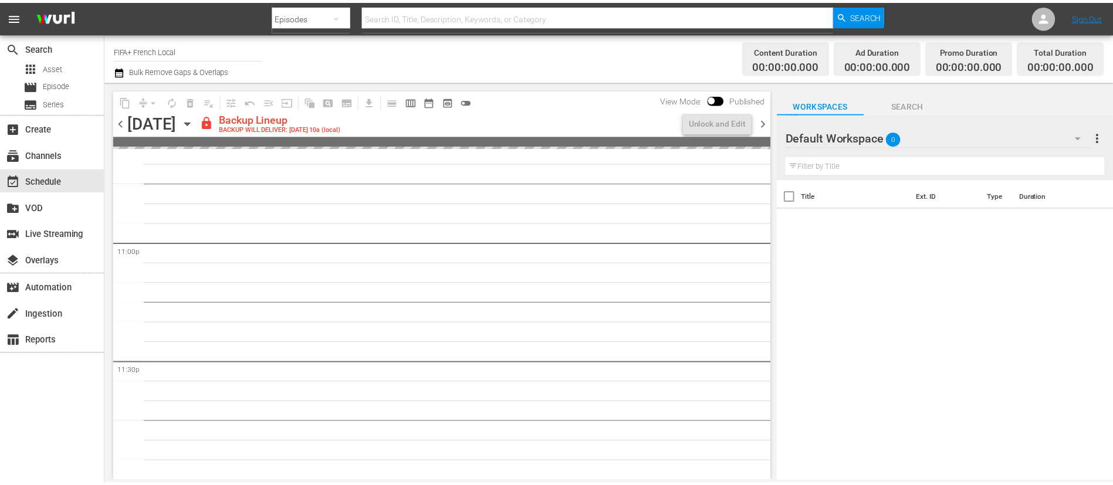
scroll to position [5413, 0]
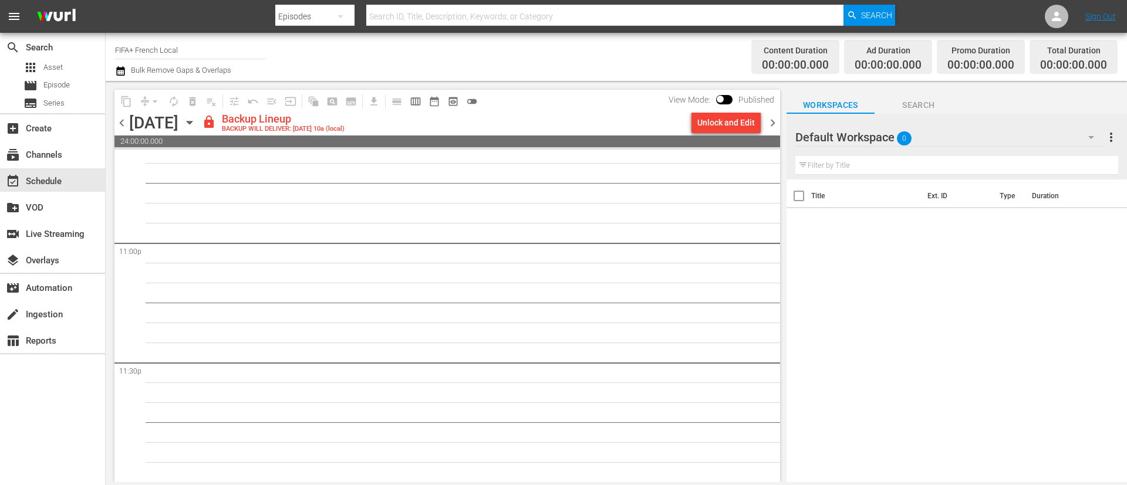
click at [745, 118] on div "Unlock and Edit" at bounding box center [726, 122] width 58 height 21
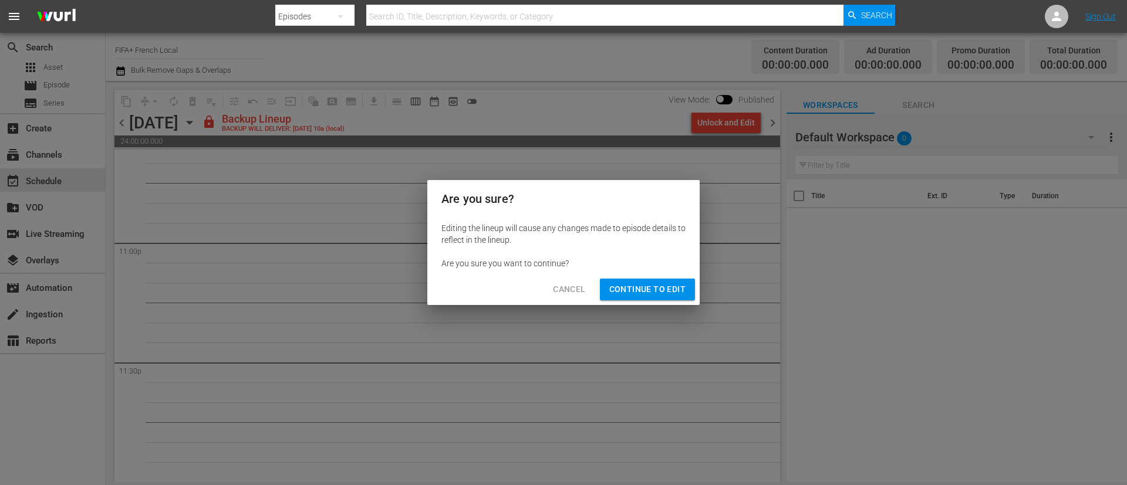
click at [659, 282] on span "Continue to Edit" at bounding box center [647, 289] width 76 height 15
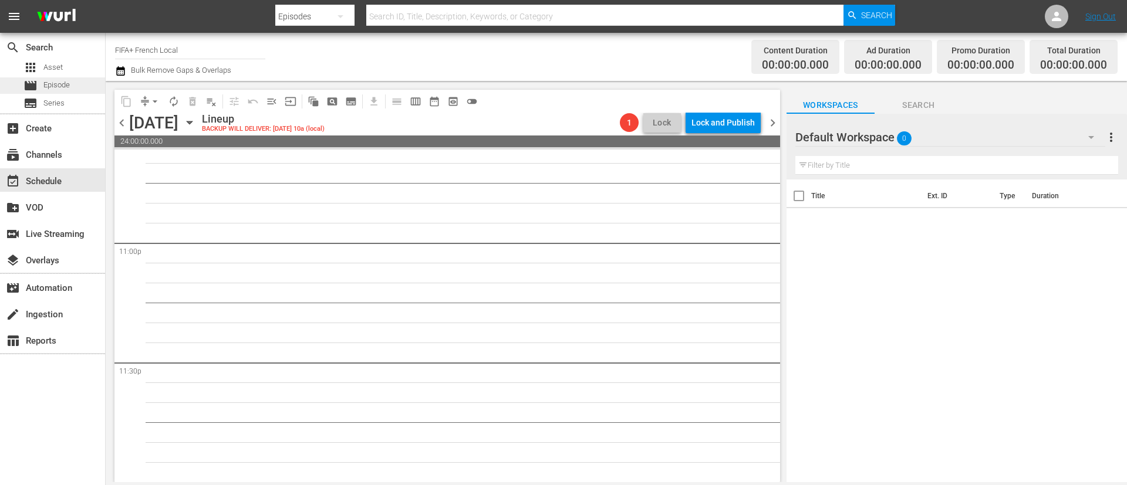
click at [84, 88] on div "movie Episode" at bounding box center [52, 85] width 105 height 16
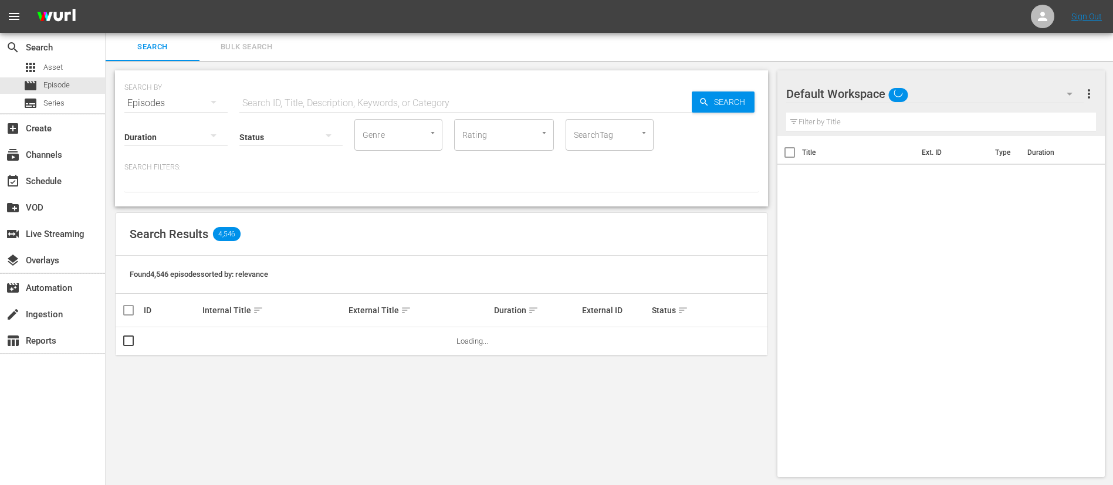
click at [295, 39] on div "Search Bulk Search" at bounding box center [610, 47] width 1008 height 28
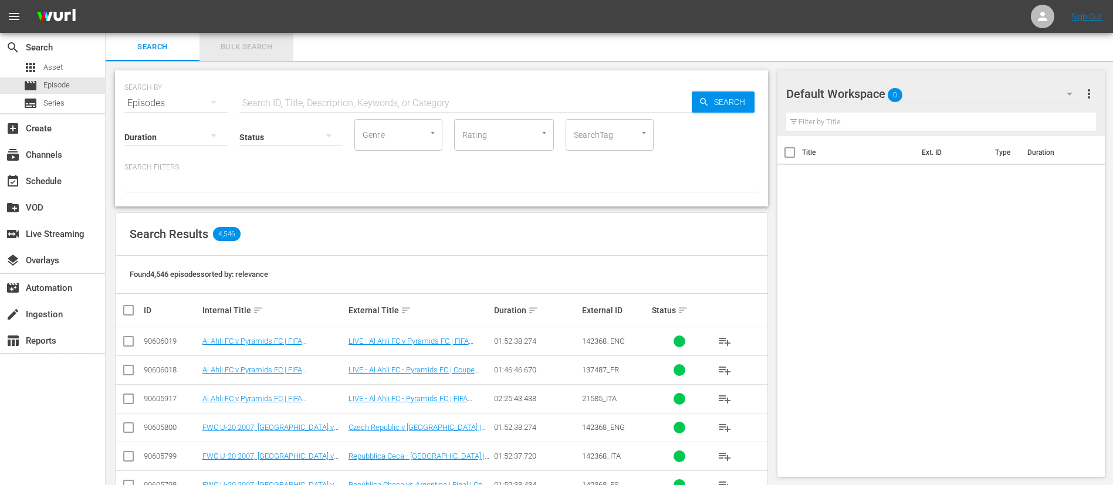
click at [259, 48] on span "Bulk Search" at bounding box center [247, 46] width 80 height 13
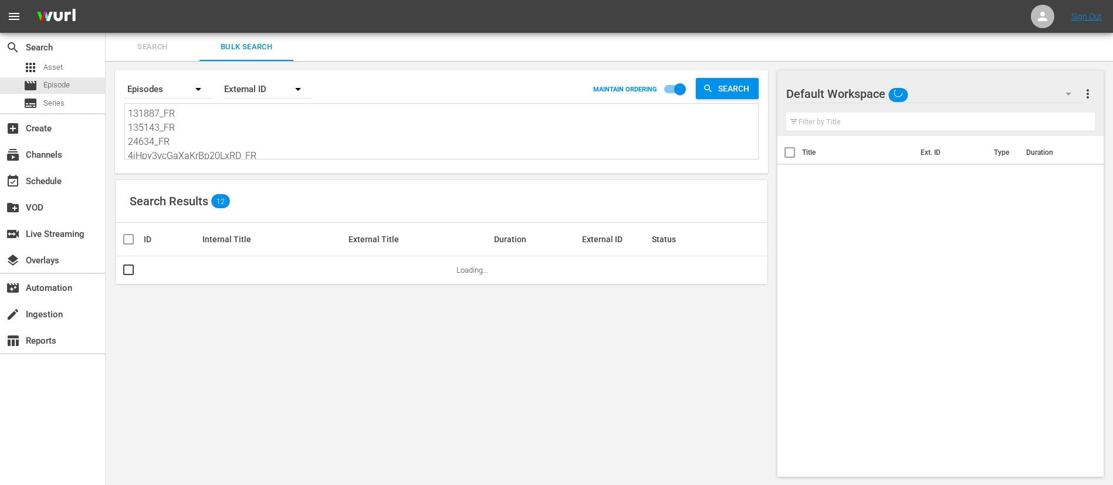
click at [274, 121] on textarea "131887_FR 135143_FR 24634_FR 4iHpy3vcGaXaKrBp20LxRD_FR 3BQi9smXewHapsSUEwW9Tm_F…" at bounding box center [443, 133] width 630 height 53
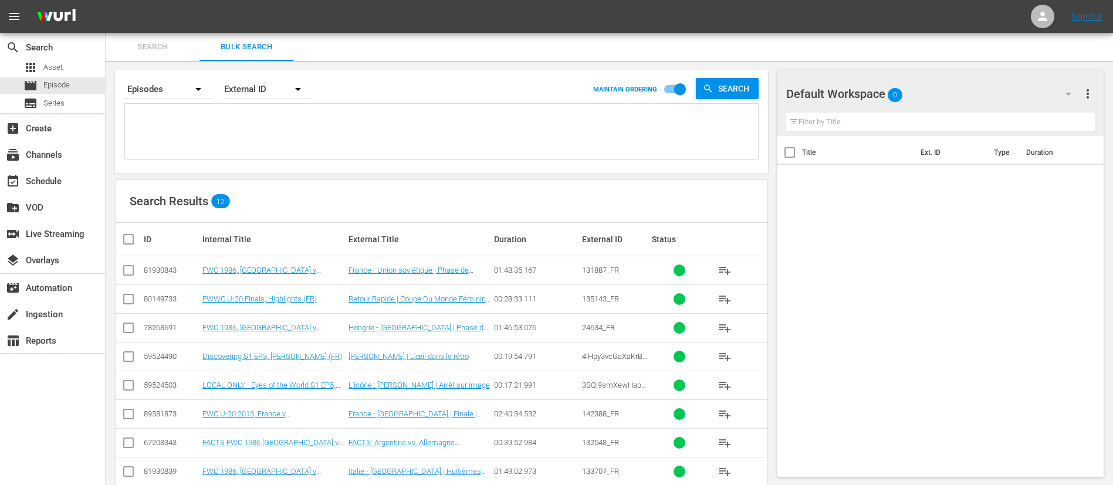
paste textarea "17432_FR 135143_FR 17426_FR veV81BPiVGkGZ7uZwHZmB_FR 2BnA2v044xZKJcVlMQJIlX_FR …"
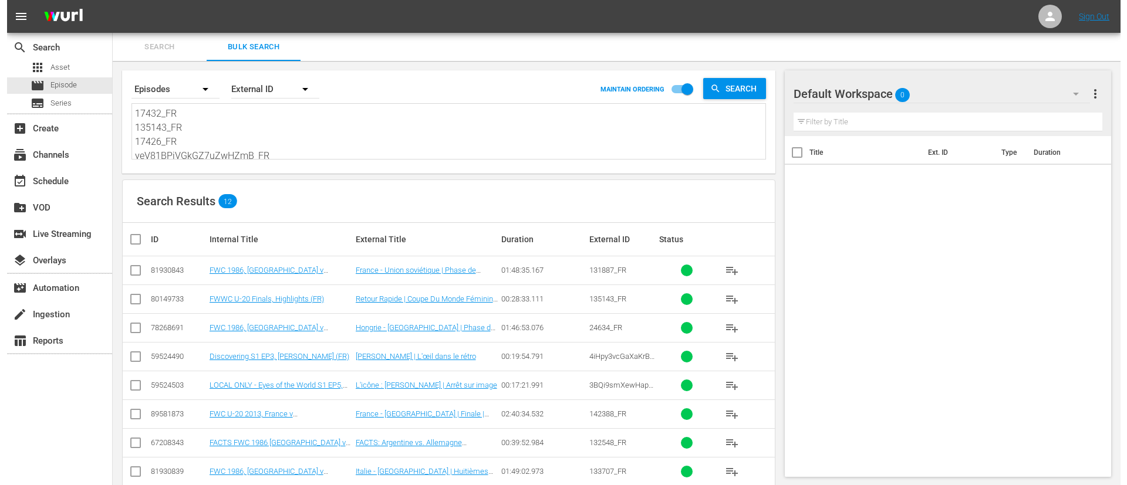
scroll to position [1, 0]
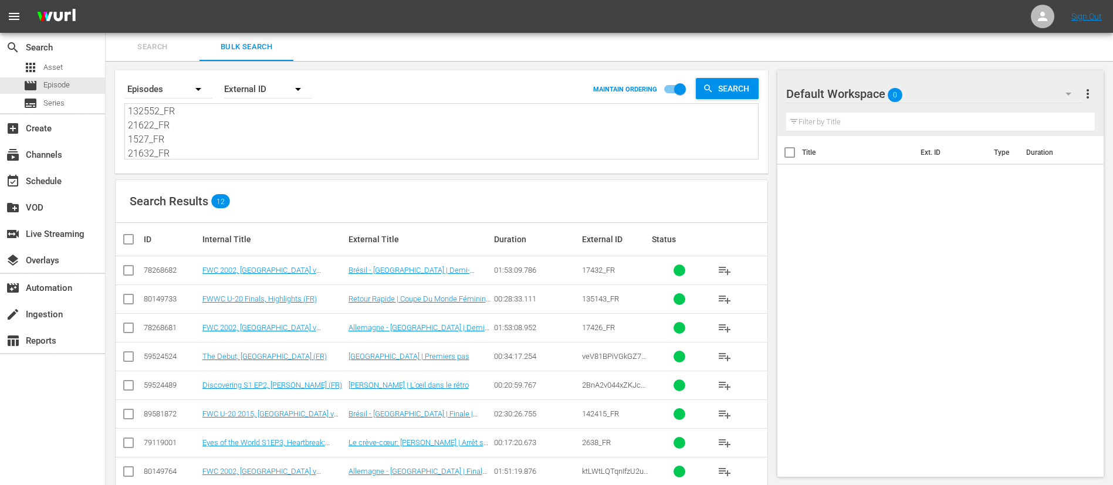
click at [133, 239] on input "checkbox" at bounding box center [132, 239] width 23 height 14
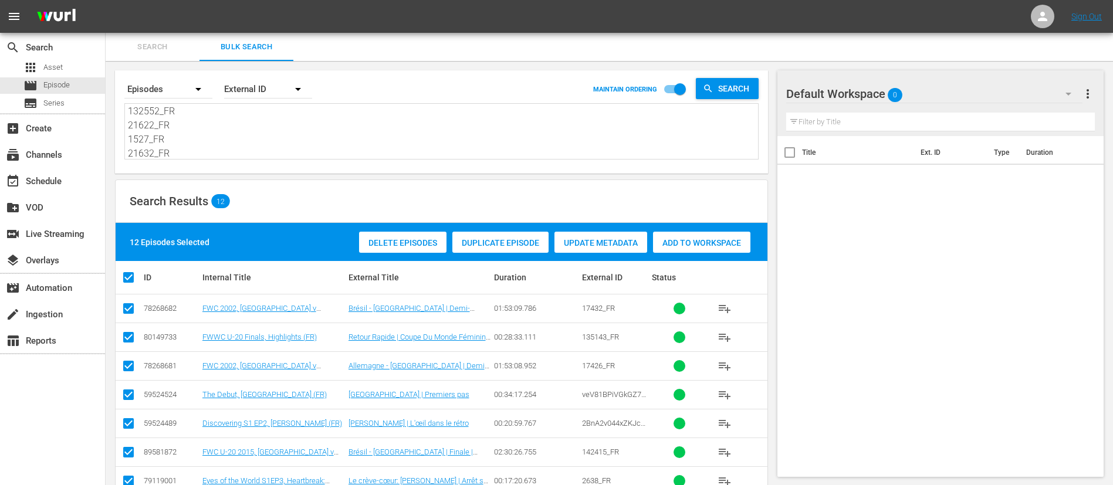
click at [723, 241] on span "Add to Workspace" at bounding box center [701, 242] width 97 height 9
click at [56, 184] on div "event_available Schedule" at bounding box center [33, 179] width 66 height 11
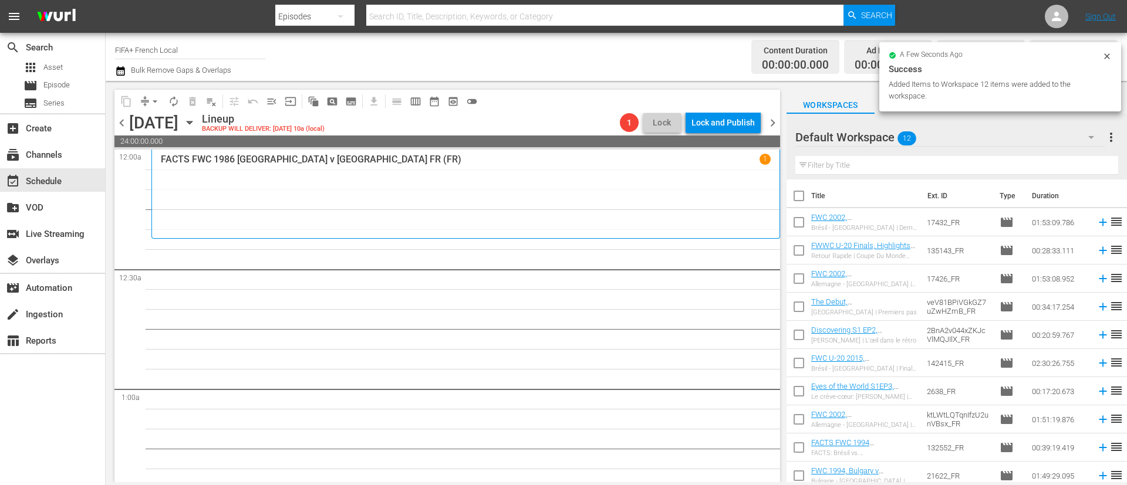
click at [800, 192] on input "checkbox" at bounding box center [798, 198] width 25 height 25
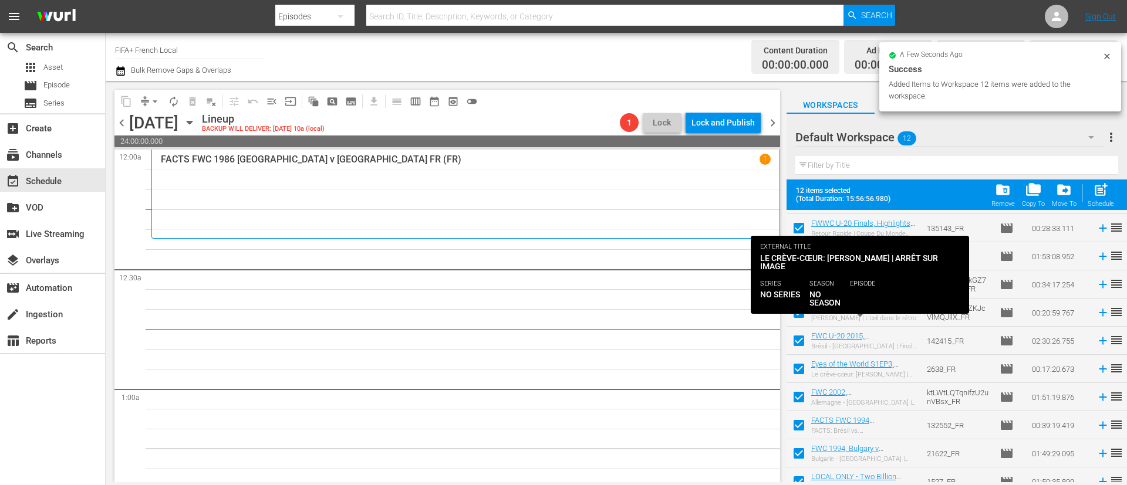
scroll to position [93, 0]
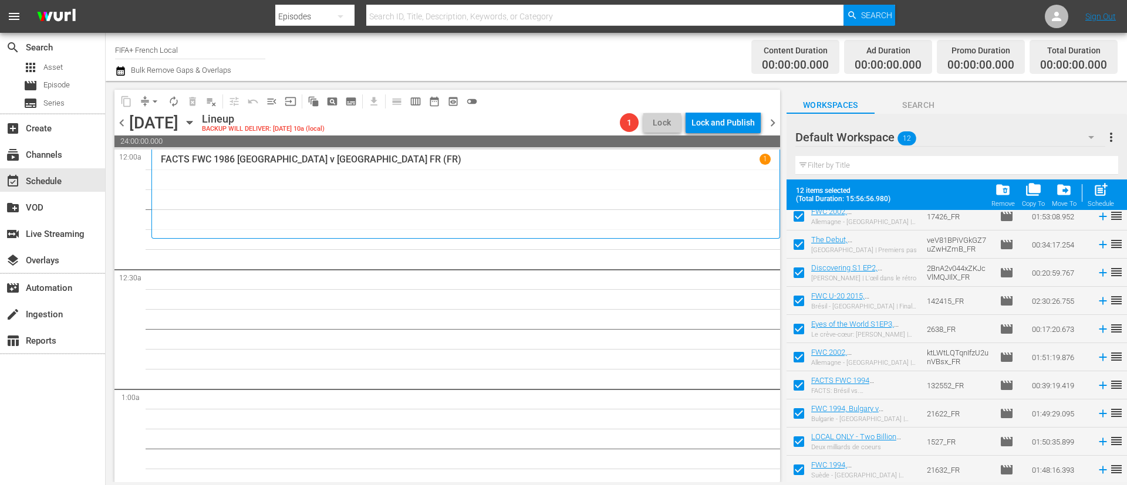
click at [800, 417] on input "checkbox" at bounding box center [798, 416] width 25 height 25
click at [799, 441] on input "checkbox" at bounding box center [798, 444] width 25 height 25
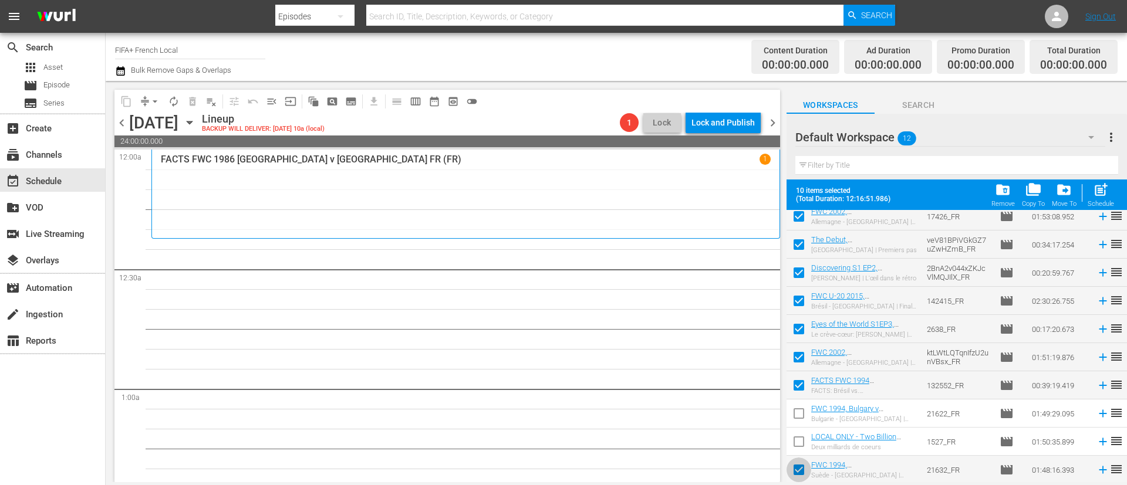
click at [799, 469] on input "checkbox" at bounding box center [798, 472] width 25 height 25
click at [1106, 195] on span "post_add" at bounding box center [1101, 190] width 16 height 16
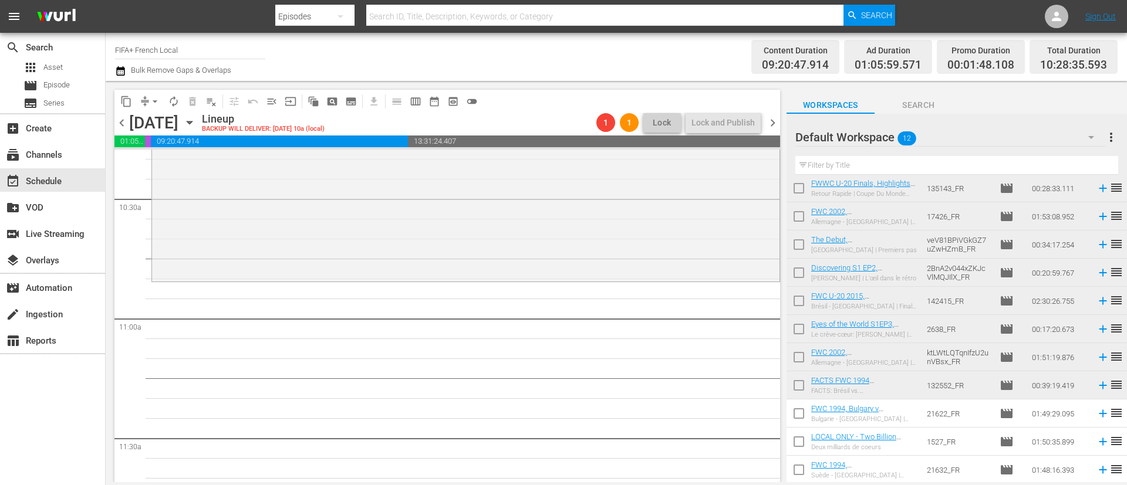
scroll to position [0, 0]
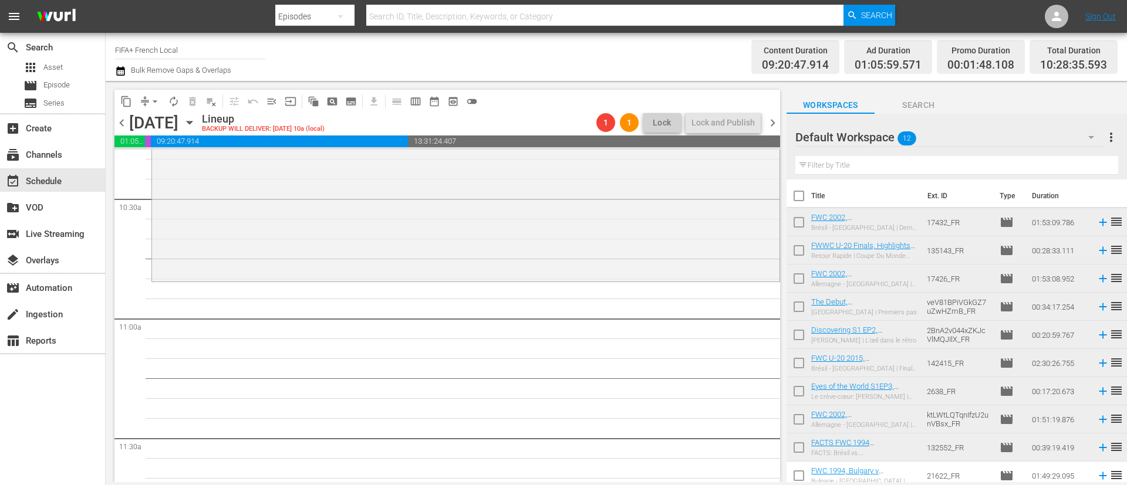
click at [801, 227] on input "checkbox" at bounding box center [798, 224] width 25 height 25
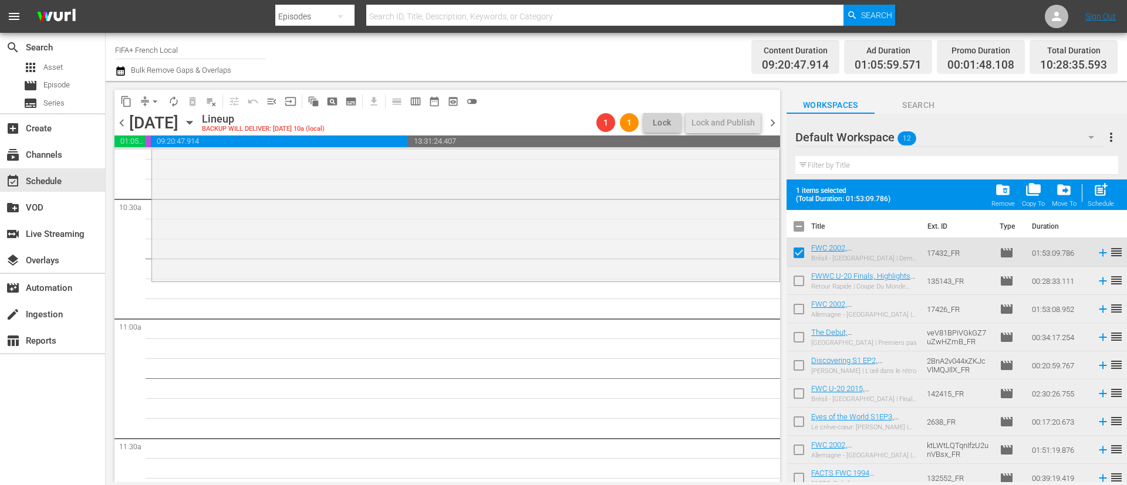
click at [793, 276] on input "checkbox" at bounding box center [798, 283] width 25 height 25
click at [802, 307] on input "checkbox" at bounding box center [798, 311] width 25 height 25
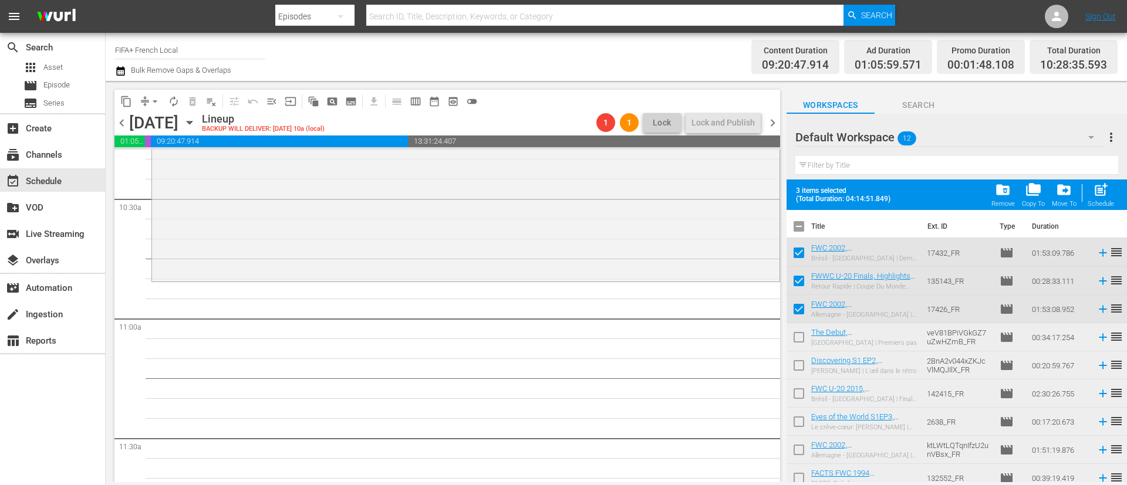
click at [803, 334] on input "checkbox" at bounding box center [798, 339] width 25 height 25
click at [1110, 194] on div "post_add Schedule" at bounding box center [1100, 195] width 26 height 26
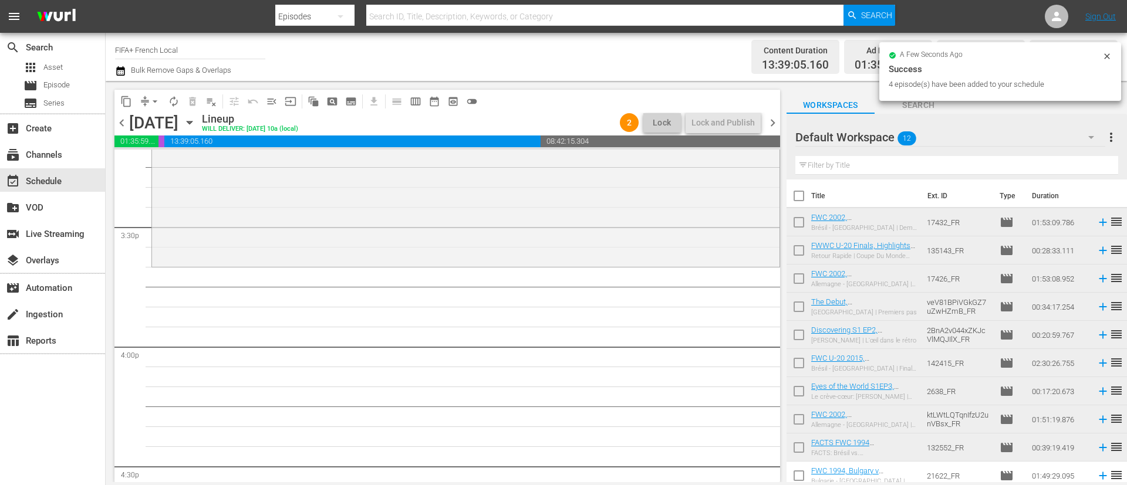
scroll to position [3697, 0]
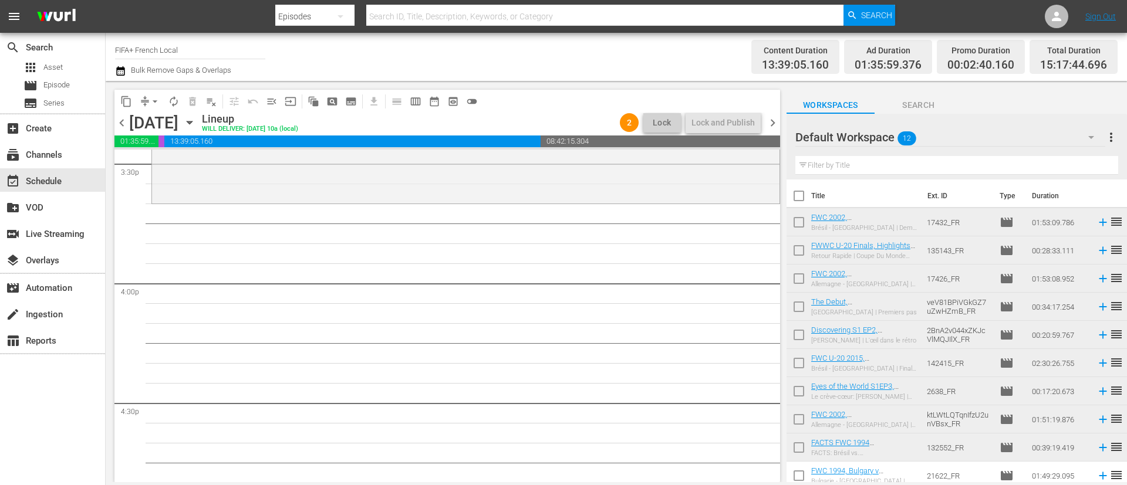
click at [807, 366] on input "checkbox" at bounding box center [798, 365] width 25 height 25
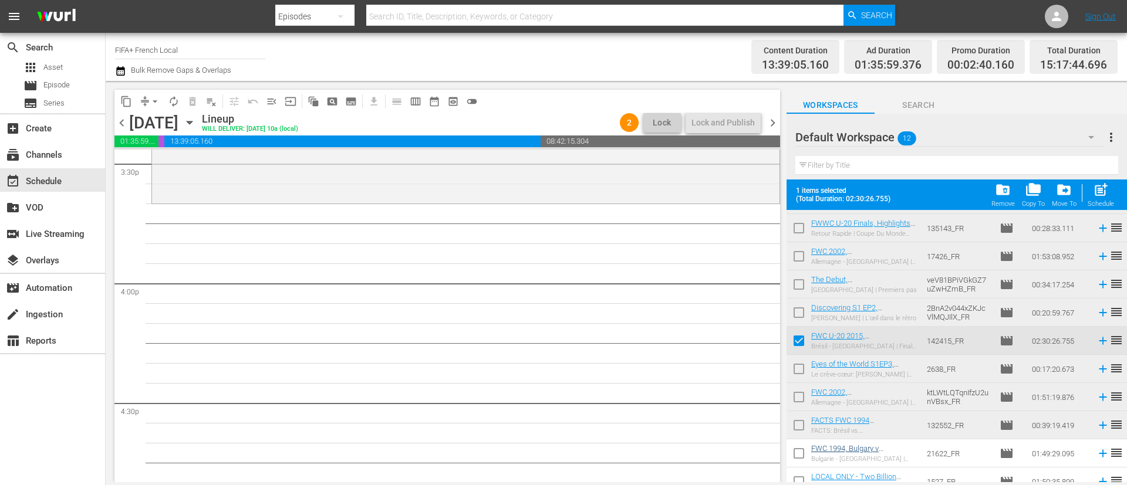
scroll to position [93, 0]
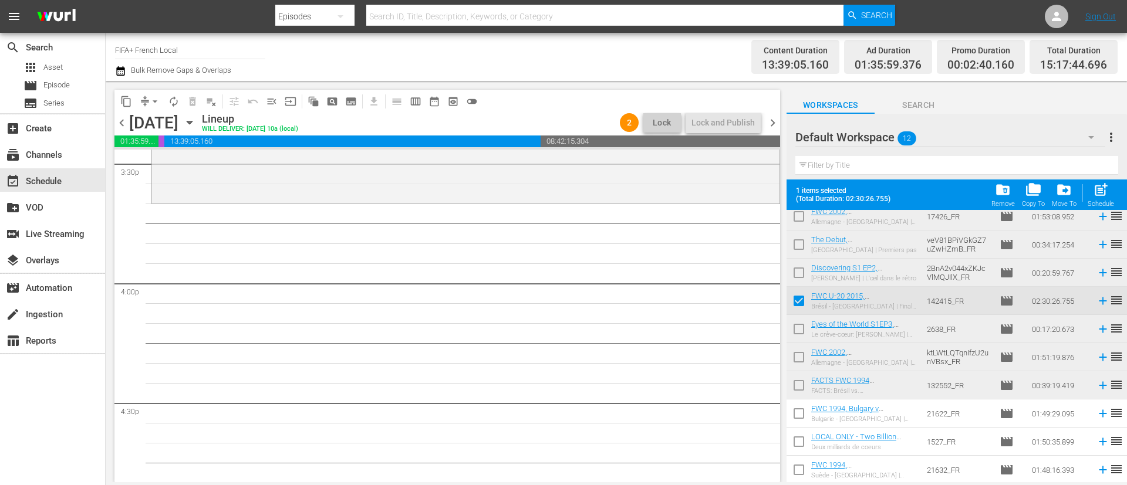
click at [803, 420] on input "checkbox" at bounding box center [798, 416] width 25 height 25
click at [802, 437] on input "checkbox" at bounding box center [798, 444] width 25 height 25
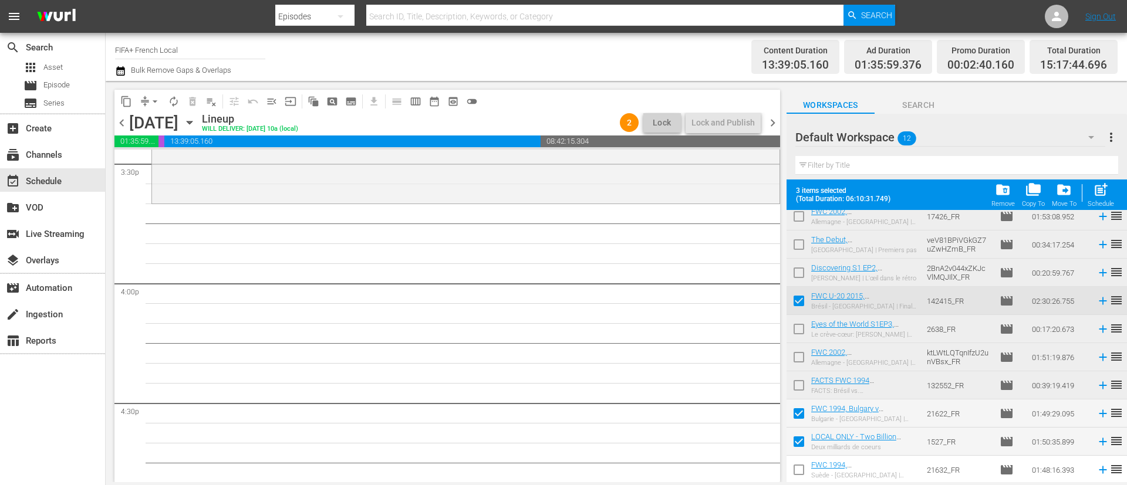
click at [802, 465] on input "checkbox" at bounding box center [798, 472] width 25 height 25
click at [1111, 207] on div "Schedule" at bounding box center [1100, 204] width 26 height 8
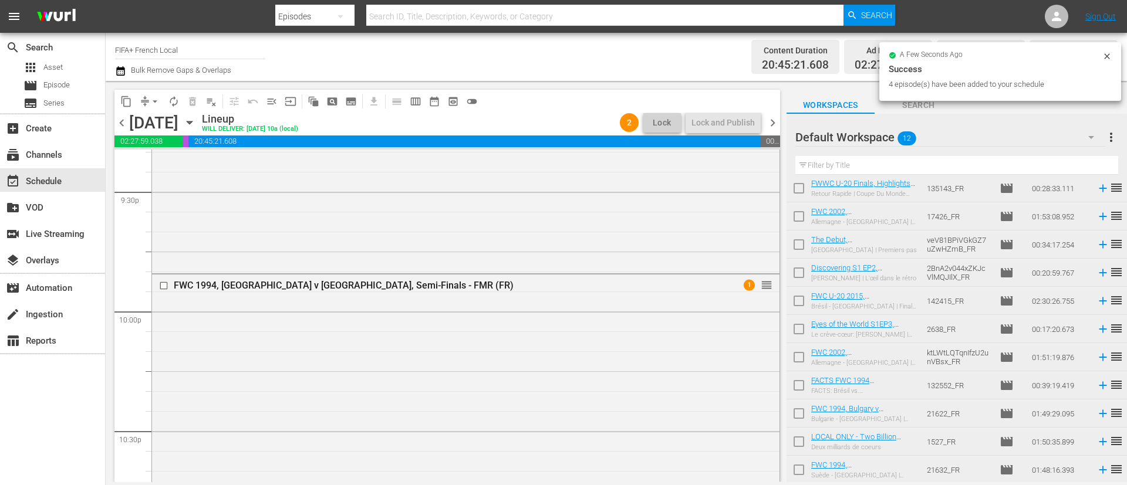
scroll to position [5413, 0]
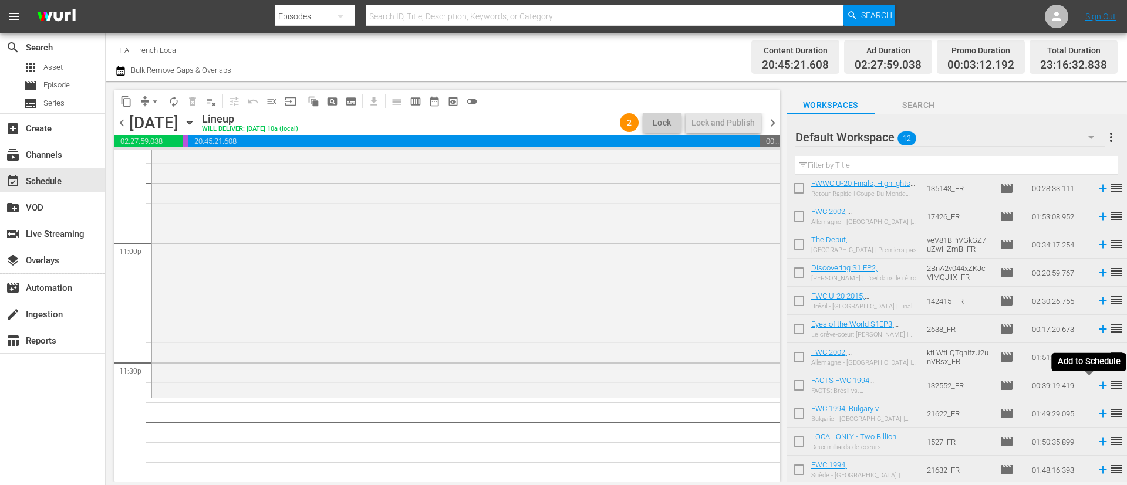
click at [1096, 383] on icon at bounding box center [1102, 385] width 13 height 13
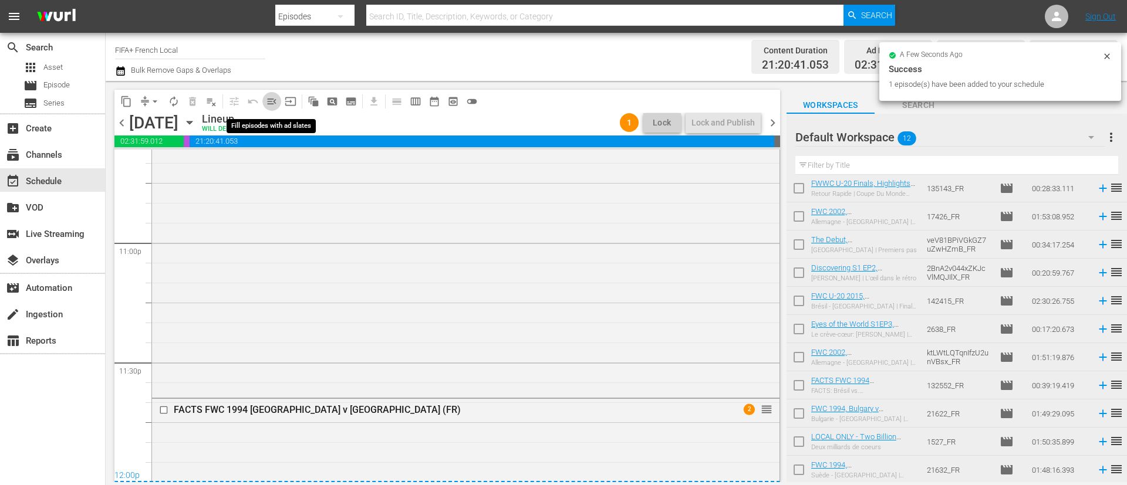
click at [271, 101] on span "menu_open" at bounding box center [272, 102] width 12 height 12
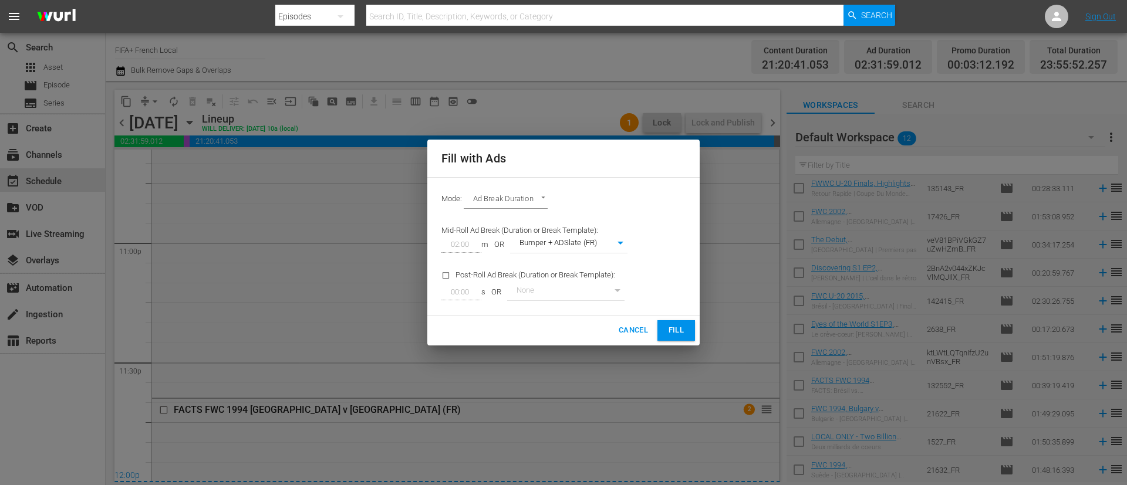
click at [689, 327] on button "Fill" at bounding box center [676, 330] width 38 height 21
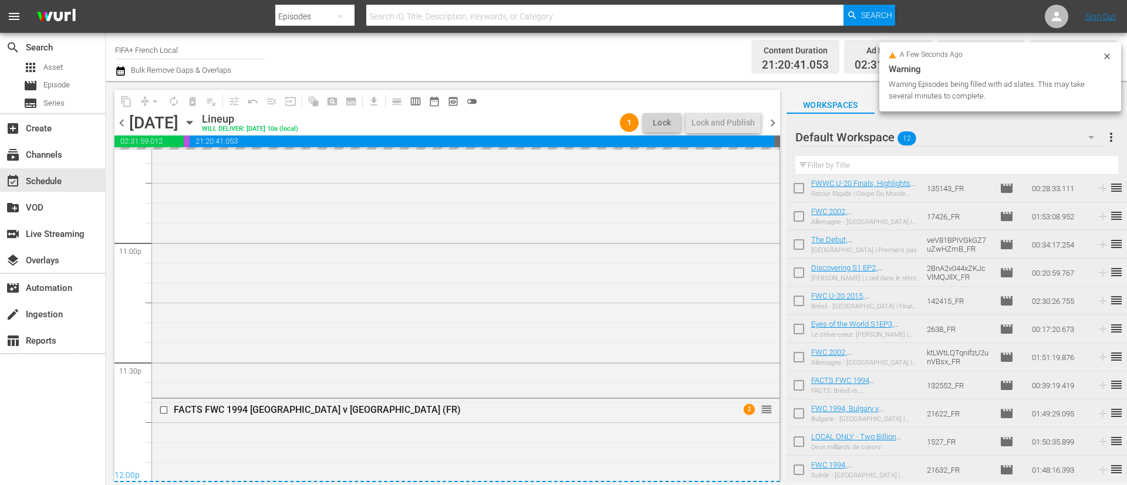
click at [1115, 142] on span "more_vert" at bounding box center [1111, 137] width 14 height 14
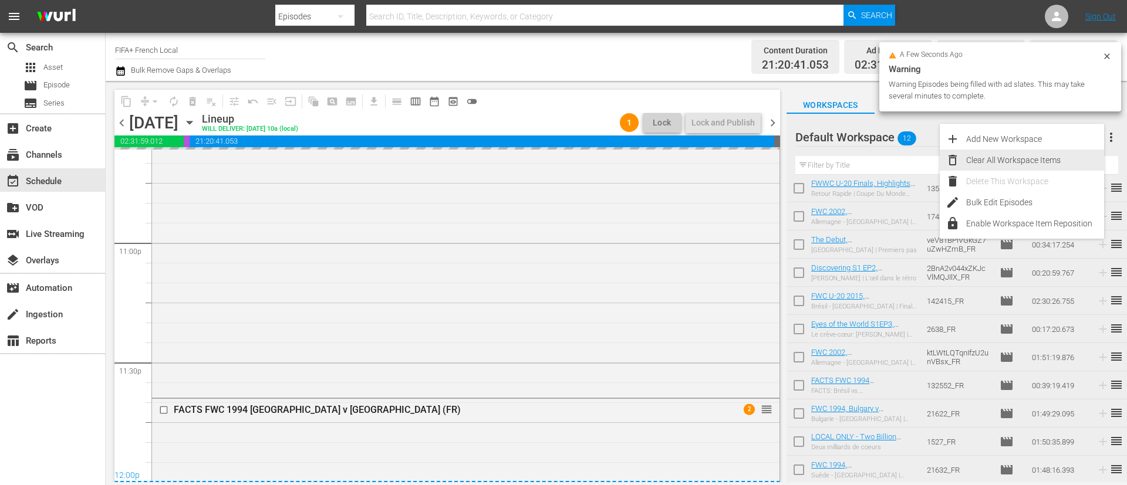
click at [1068, 151] on div "Clear All Workspace Items" at bounding box center [1035, 160] width 138 height 21
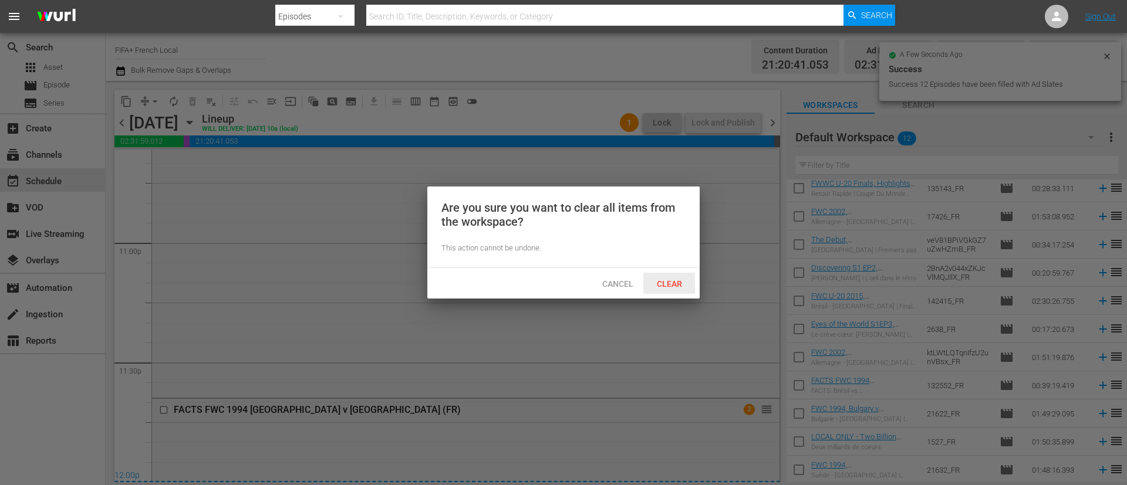
click at [684, 284] on span "Clear" at bounding box center [669, 283] width 44 height 9
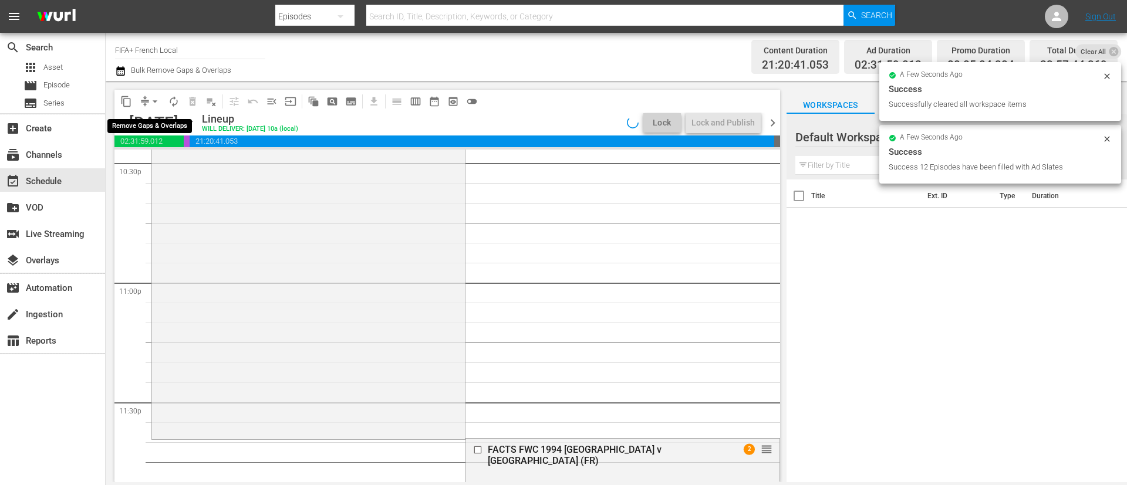
scroll to position [0, 0]
click at [152, 99] on span "arrow_drop_down" at bounding box center [155, 102] width 12 height 12
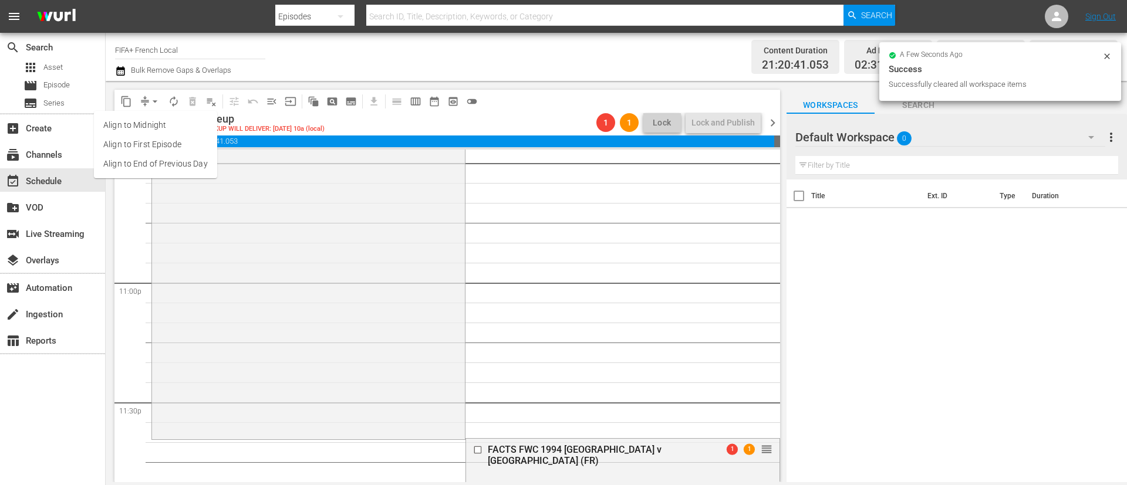
click at [185, 164] on li "Align to End of Previous Day" at bounding box center [155, 163] width 123 height 19
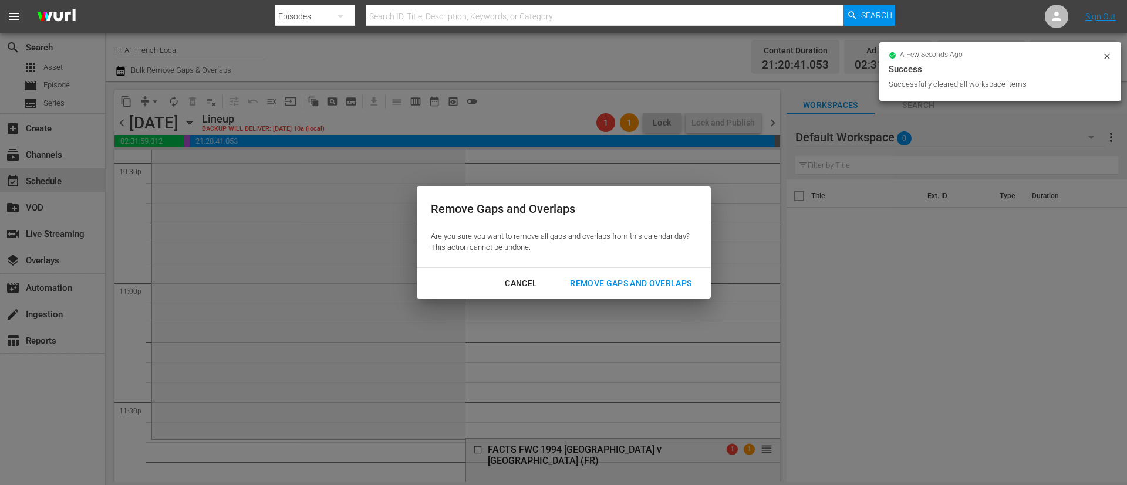
click at [647, 279] on div "Remove Gaps and Overlaps" at bounding box center [630, 283] width 140 height 15
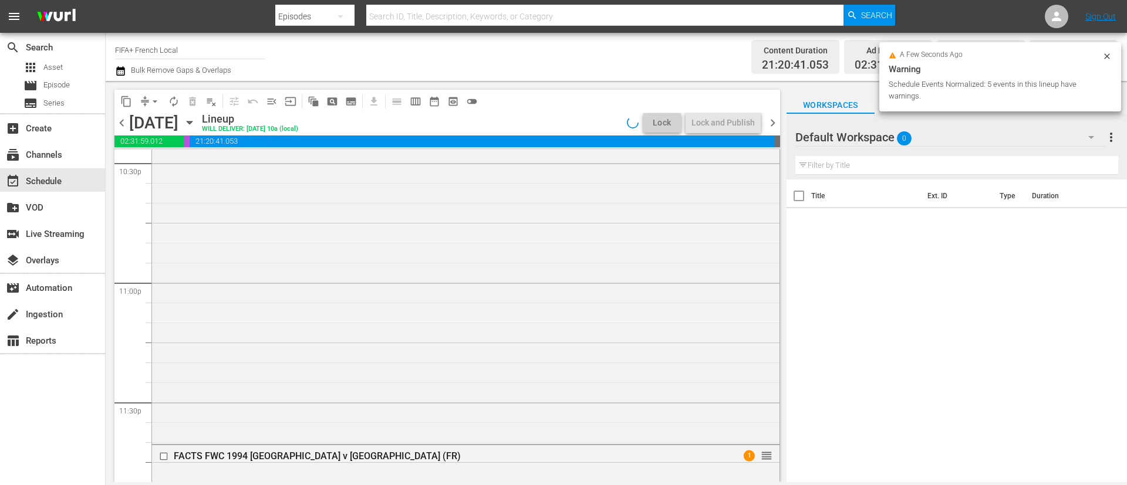
scroll to position [5313, 0]
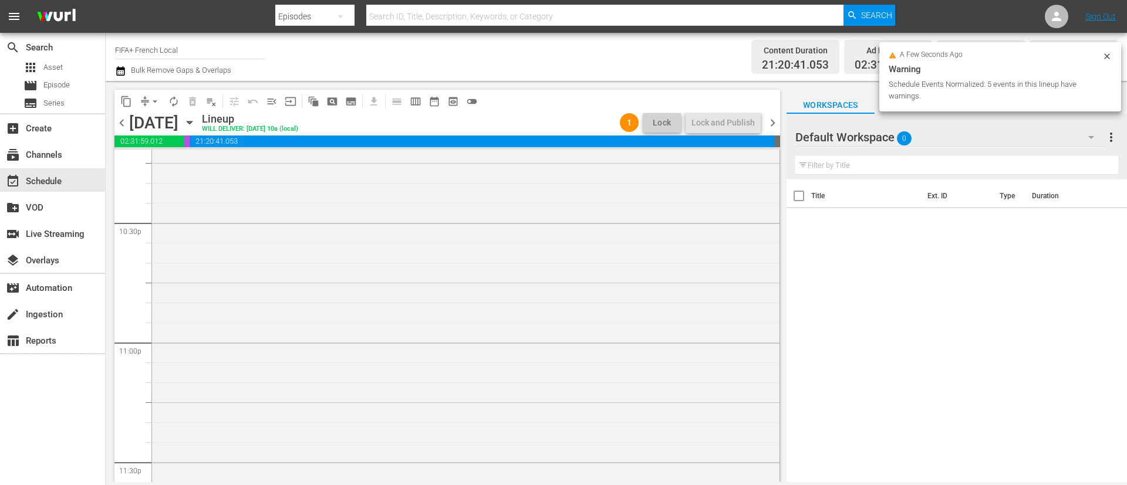
click at [773, 123] on span "chevron_right" at bounding box center [772, 123] width 15 height 15
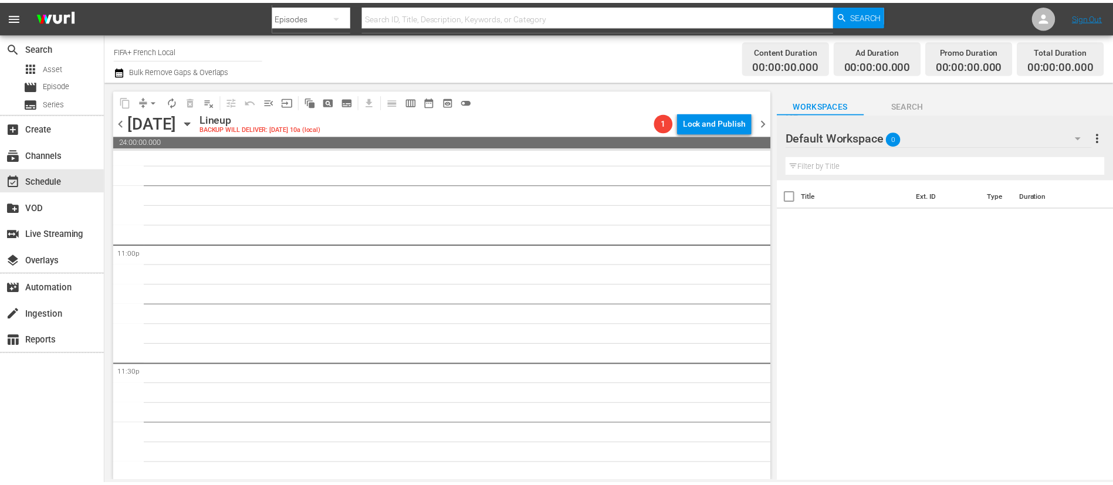
scroll to position [5413, 0]
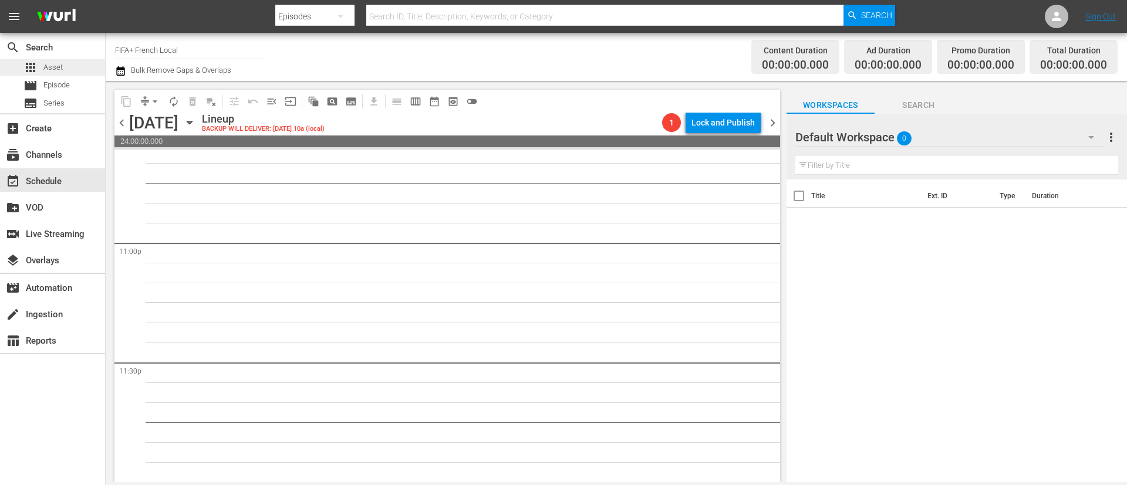
click at [43, 75] on div "apps Asset" at bounding box center [42, 67] width 39 height 16
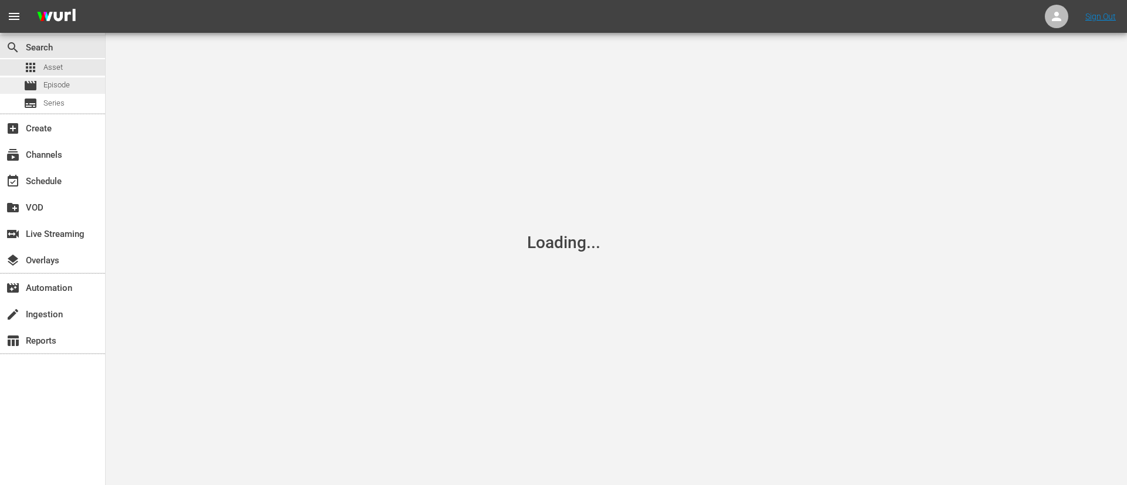
click at [49, 89] on span "Episode" at bounding box center [56, 85] width 26 height 12
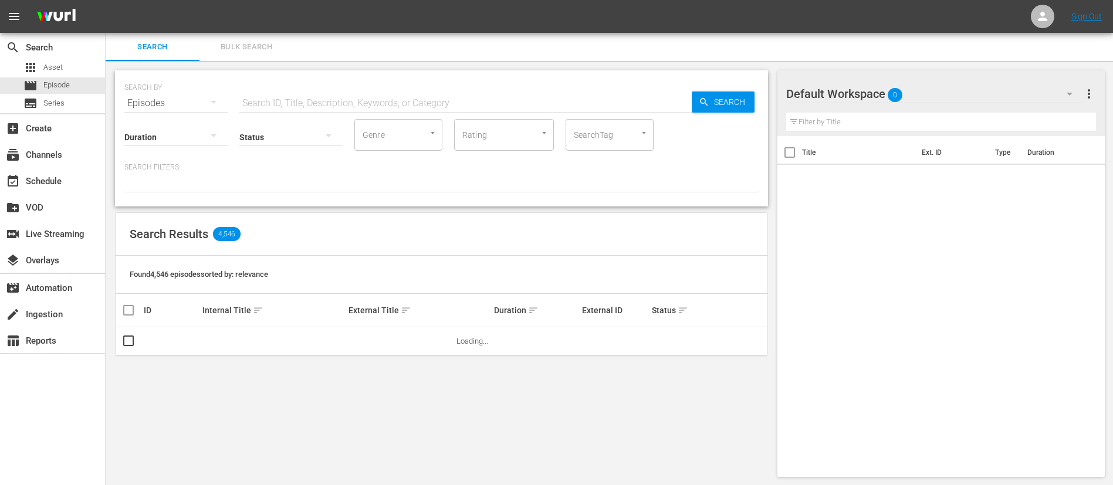
click at [235, 53] on span "Bulk Search" at bounding box center [247, 46] width 80 height 13
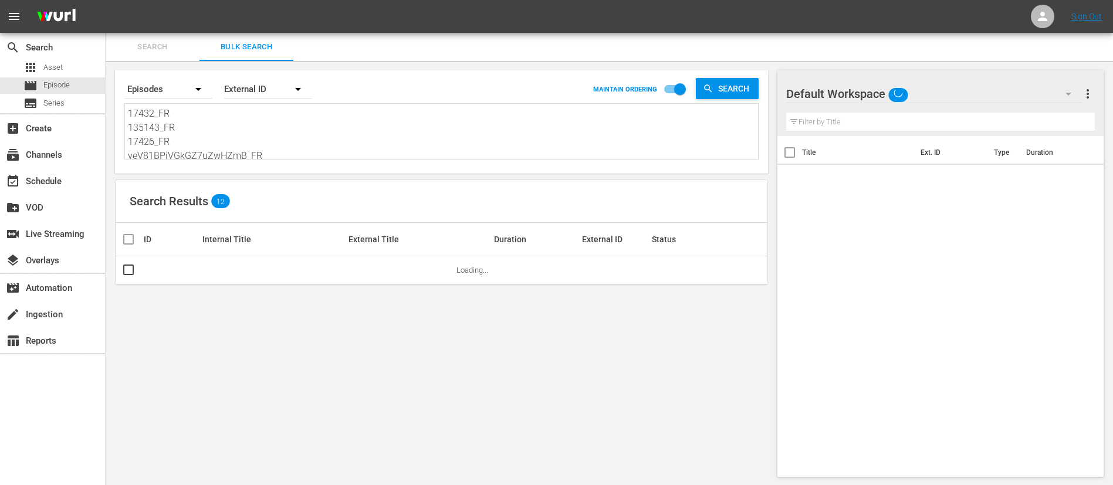
click at [271, 147] on textarea "17432_FR 135143_FR 17426_FR veV81BPiVGkGZ7uZwHZmB_FR 2BnA2v044xZKJcVlMQJIlX_FR …" at bounding box center [443, 133] width 630 height 53
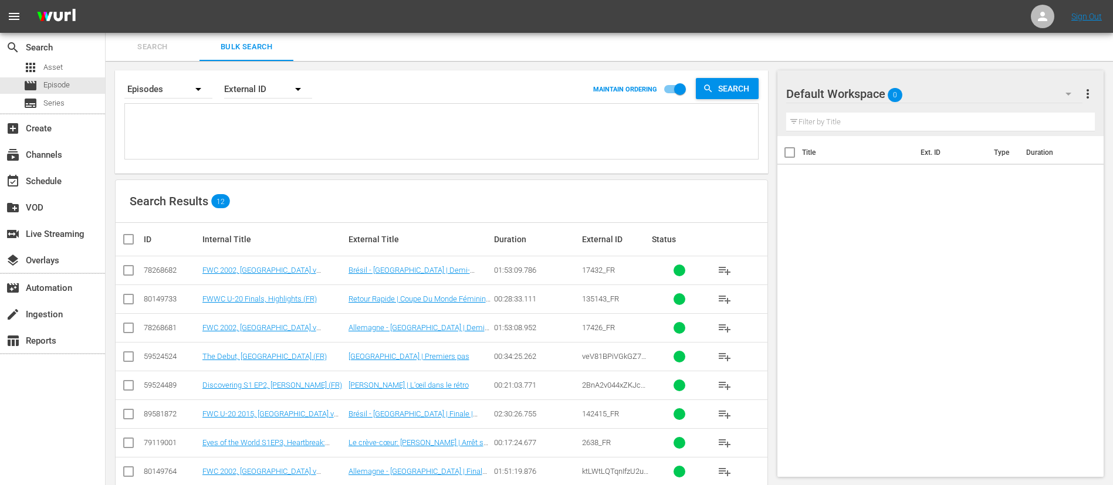
paste textarea "7EHrmMBlG7zt4ycAYCVy4d_FR 135143_FR 14629_FR 2l1c5GrsvLoQiF50GQovaC_FR 4249_FR …"
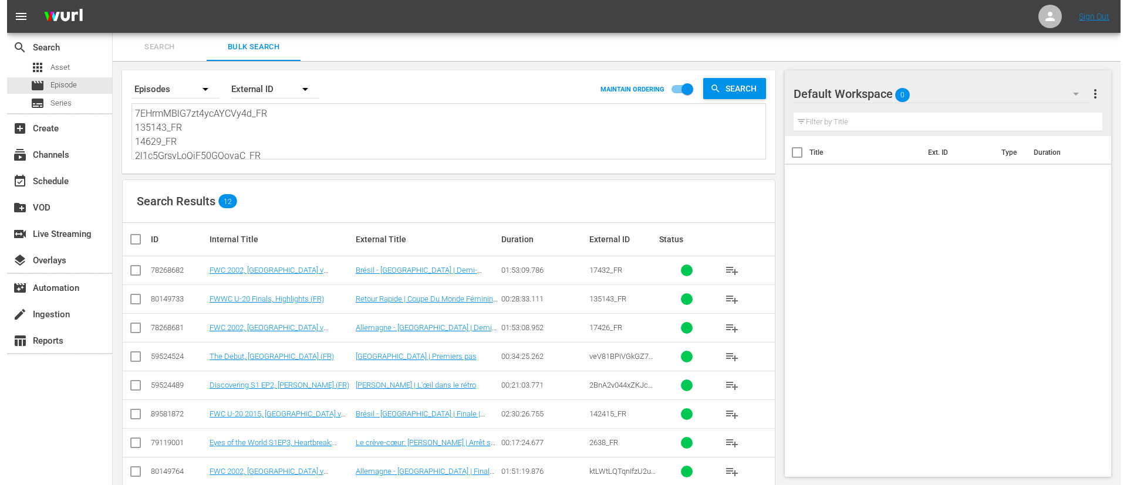
scroll to position [1, 0]
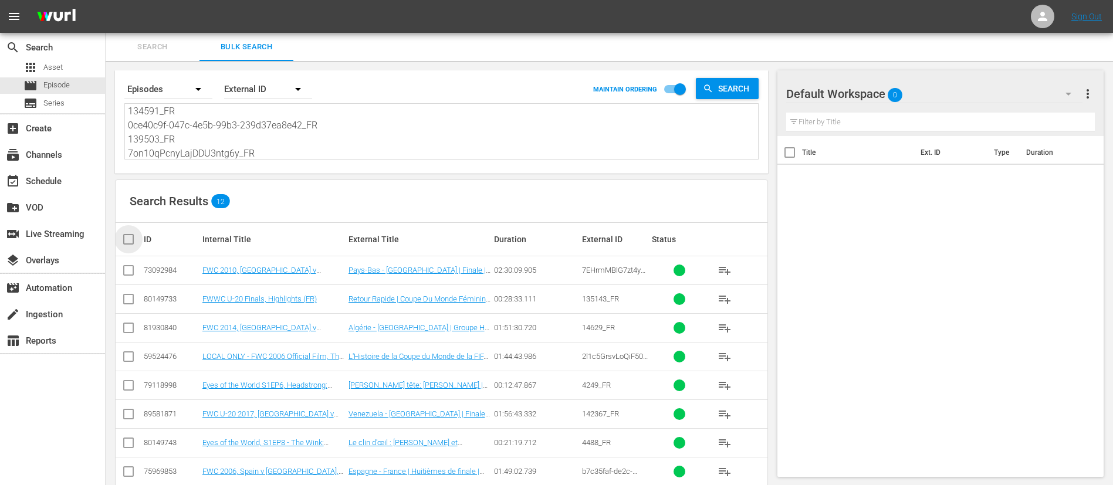
click at [135, 242] on input "checkbox" at bounding box center [132, 239] width 23 height 14
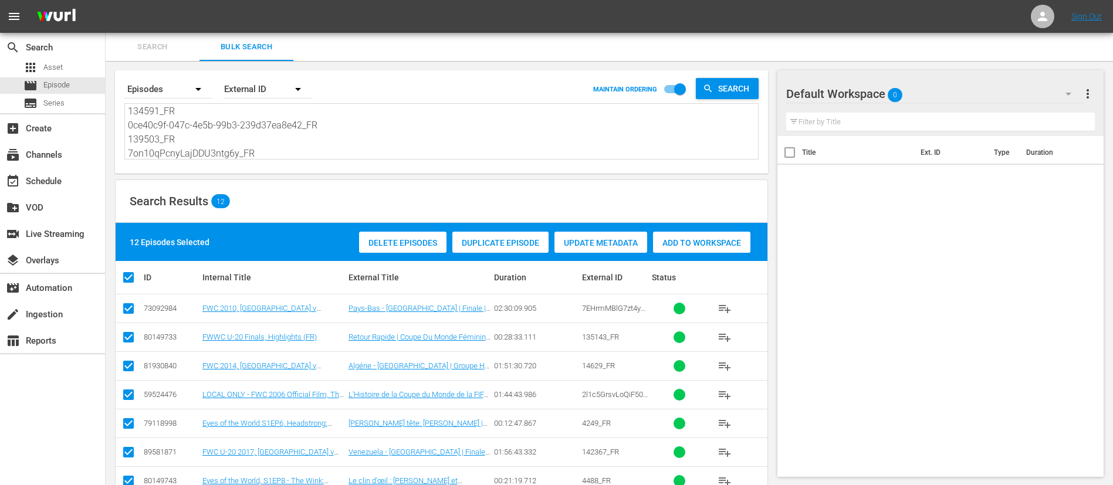
click at [691, 246] on span "Add to Workspace" at bounding box center [701, 242] width 97 height 9
click at [71, 171] on div "event_available Schedule" at bounding box center [52, 179] width 105 height 23
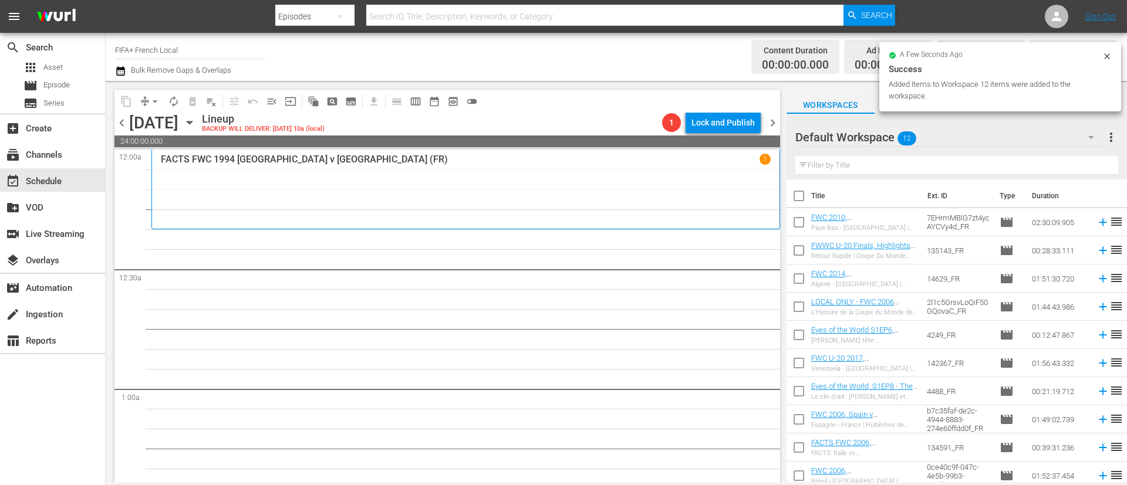
click at [800, 198] on input "checkbox" at bounding box center [798, 198] width 25 height 25
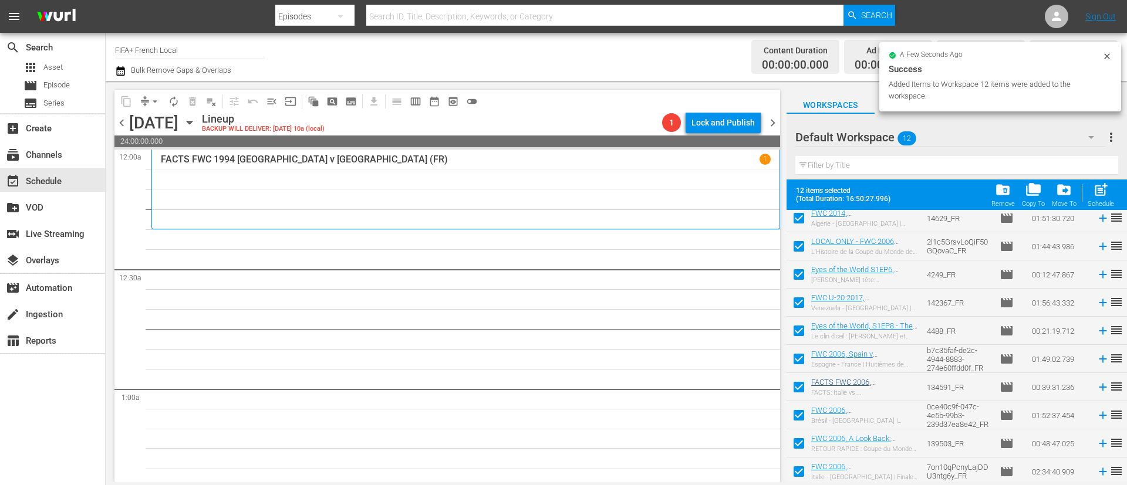
scroll to position [93, 0]
drag, startPoint x: 790, startPoint y: 412, endPoint x: 798, endPoint y: 427, distance: 17.1
click at [790, 412] on input "checkbox" at bounding box center [798, 416] width 25 height 25
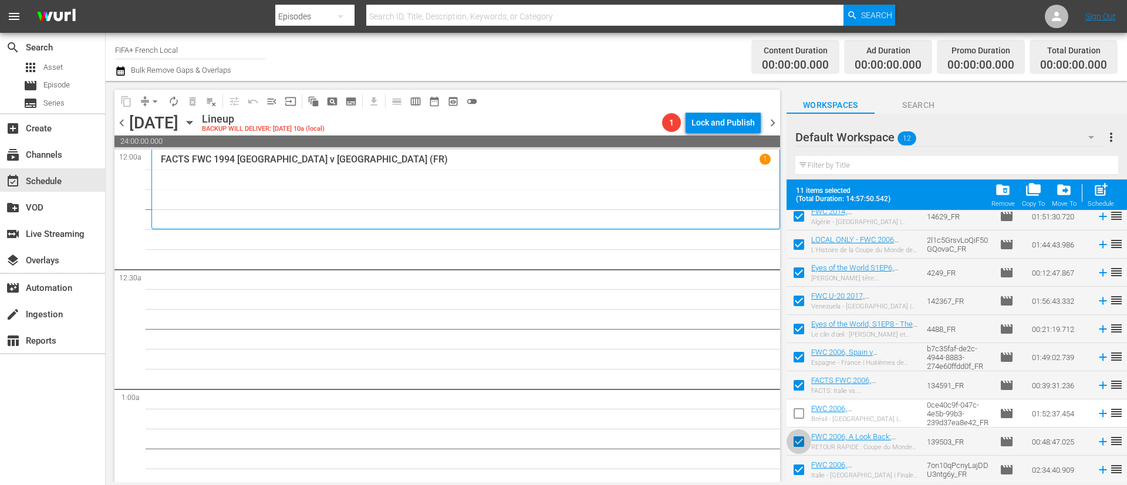
click at [803, 446] on input "checkbox" at bounding box center [798, 444] width 25 height 25
click at [803, 472] on input "checkbox" at bounding box center [798, 472] width 25 height 25
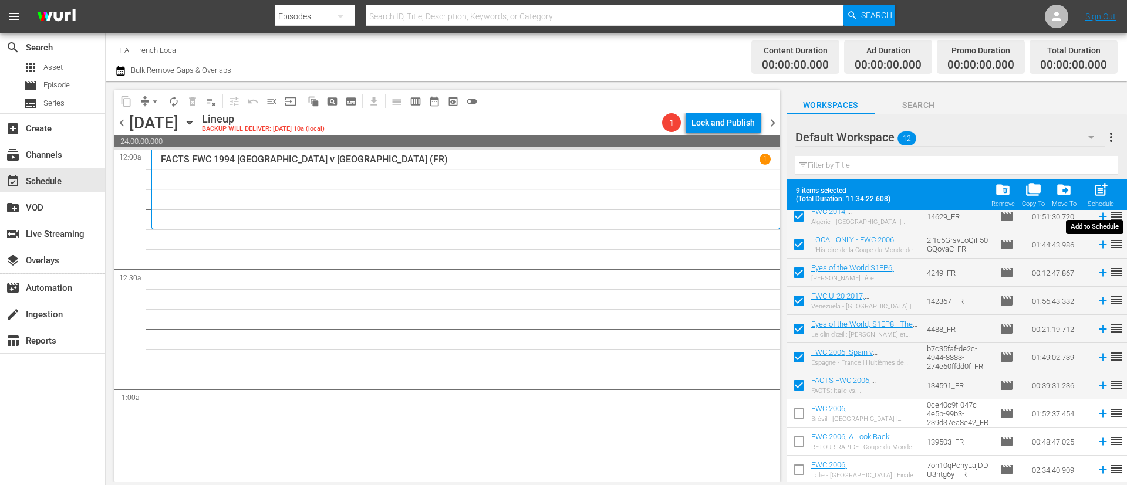
click at [1109, 194] on div "post_add Schedule" at bounding box center [1100, 195] width 26 height 26
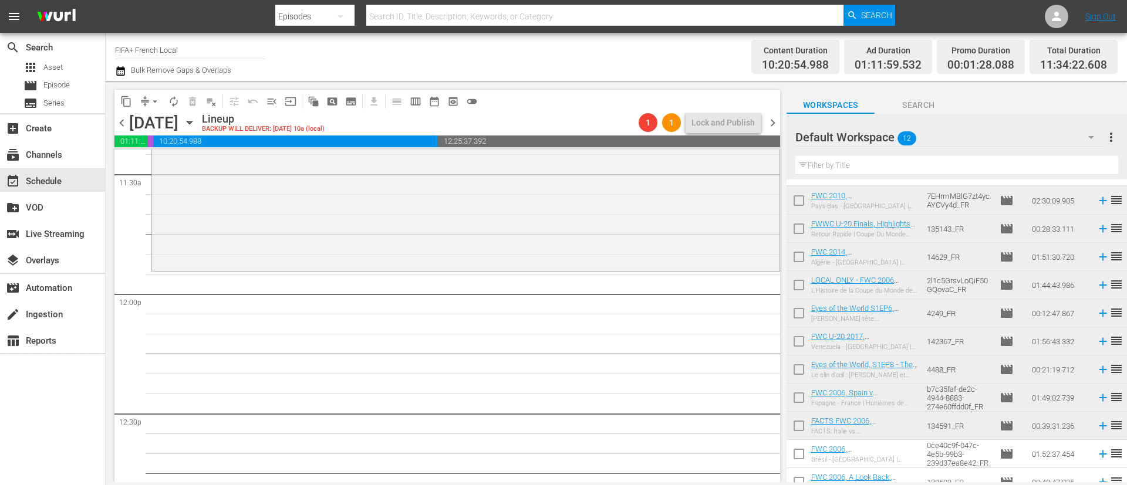
scroll to position [0, 0]
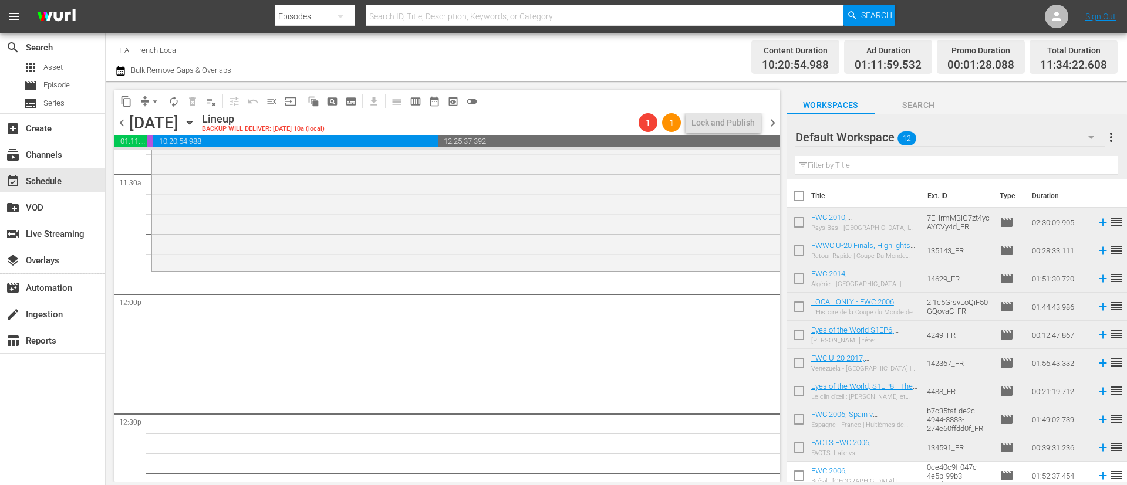
click at [802, 229] on input "checkbox" at bounding box center [798, 224] width 25 height 25
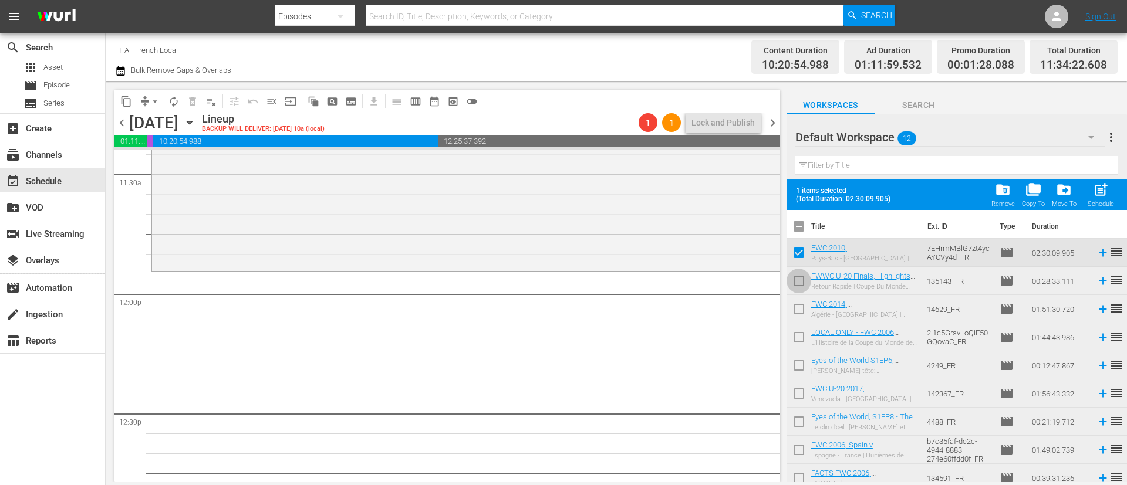
click at [799, 279] on input "checkbox" at bounding box center [798, 283] width 25 height 25
click at [803, 311] on input "checkbox" at bounding box center [798, 311] width 25 height 25
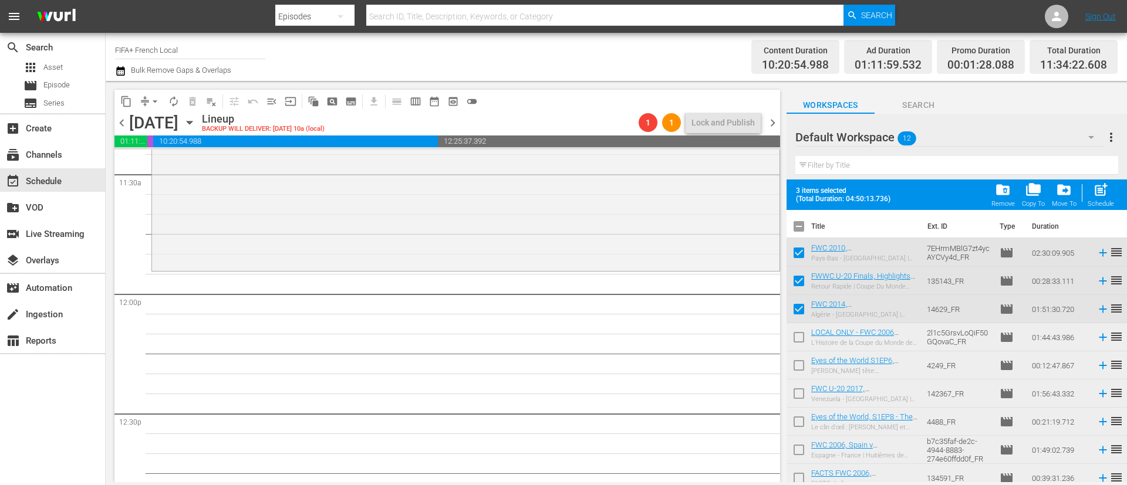
click at [798, 396] on input "checkbox" at bounding box center [798, 396] width 25 height 25
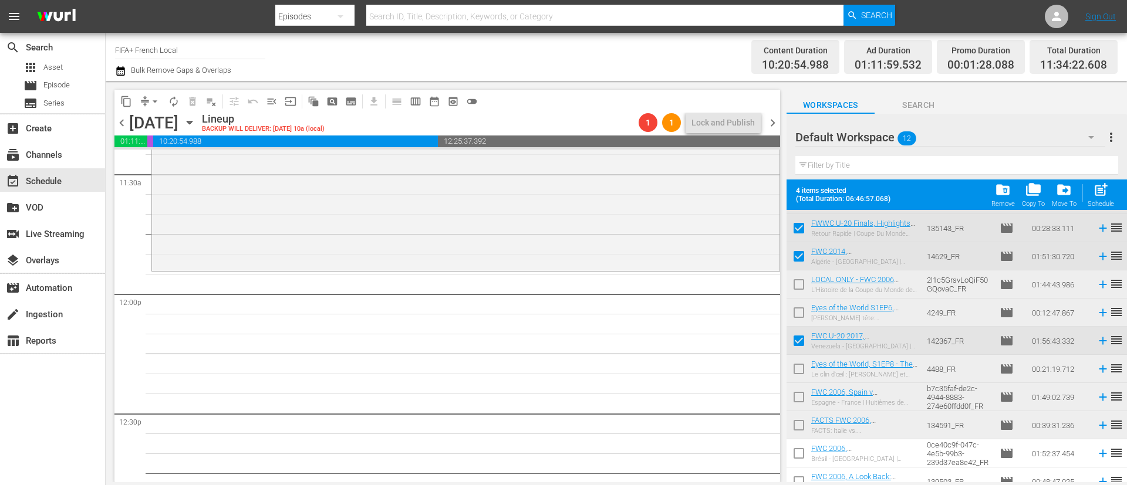
scroll to position [93, 0]
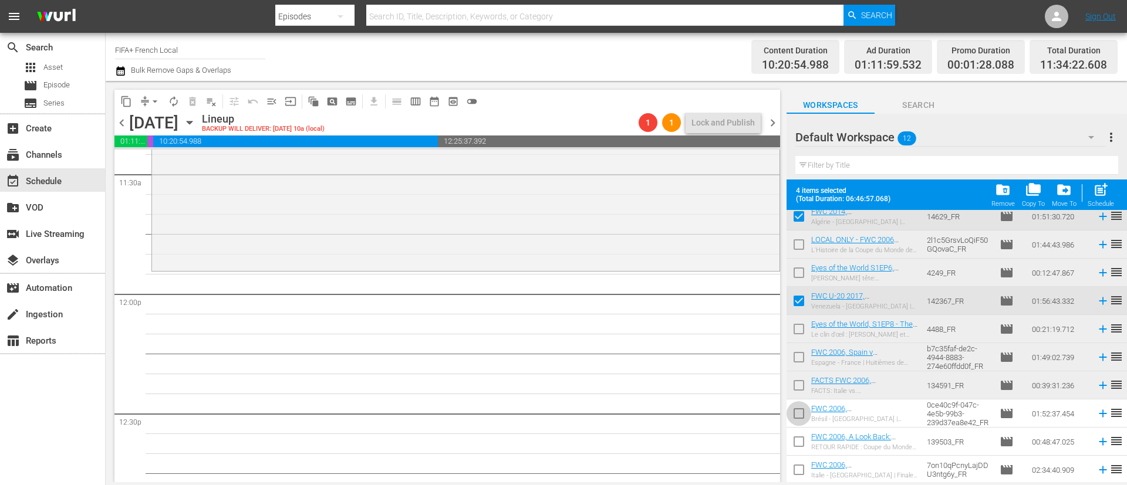
click at [800, 413] on input "checkbox" at bounding box center [798, 416] width 25 height 25
click at [799, 446] on input "checkbox" at bounding box center [798, 444] width 25 height 25
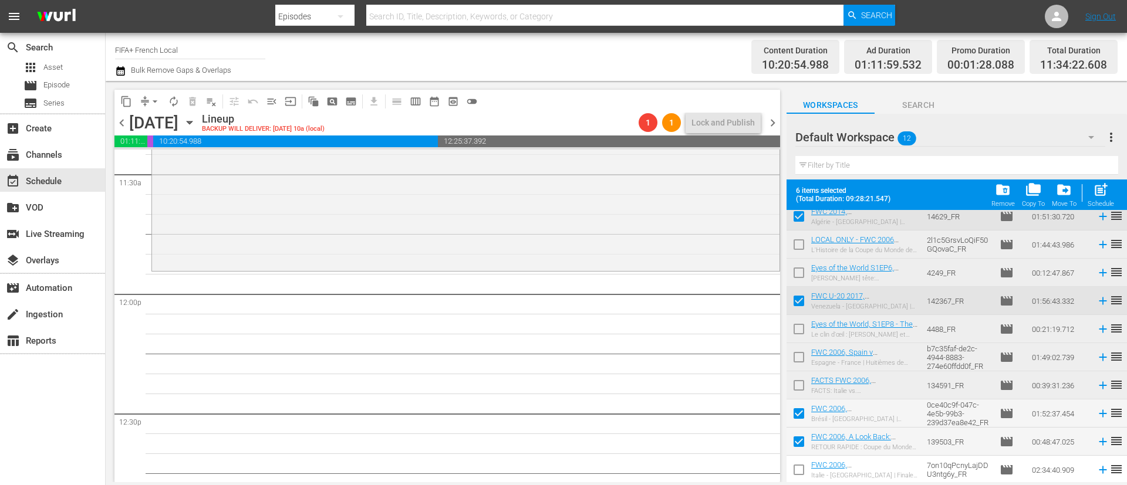
click at [799, 475] on input "checkbox" at bounding box center [798, 472] width 25 height 25
click at [1087, 191] on button "post_add Schedule" at bounding box center [1100, 194] width 33 height 33
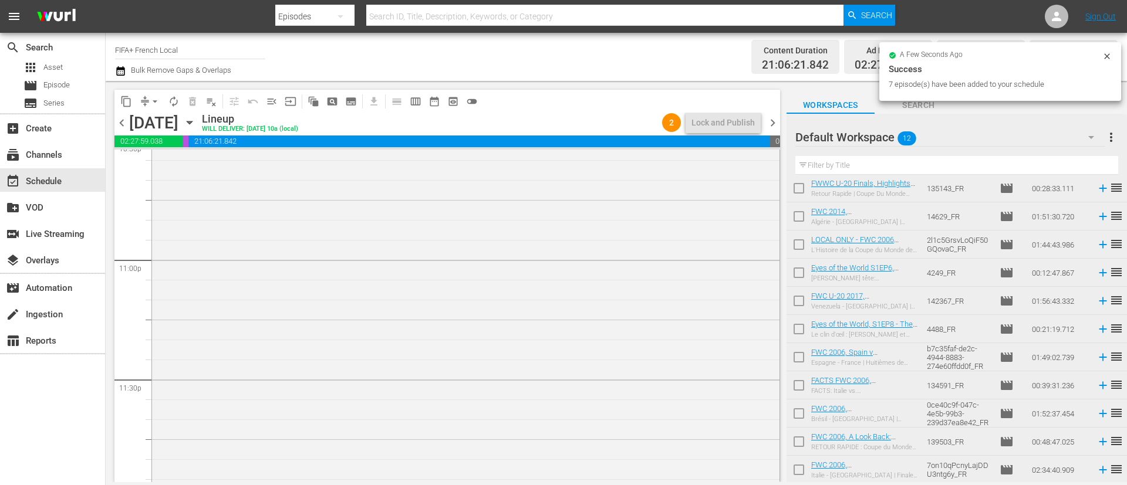
scroll to position [5413, 0]
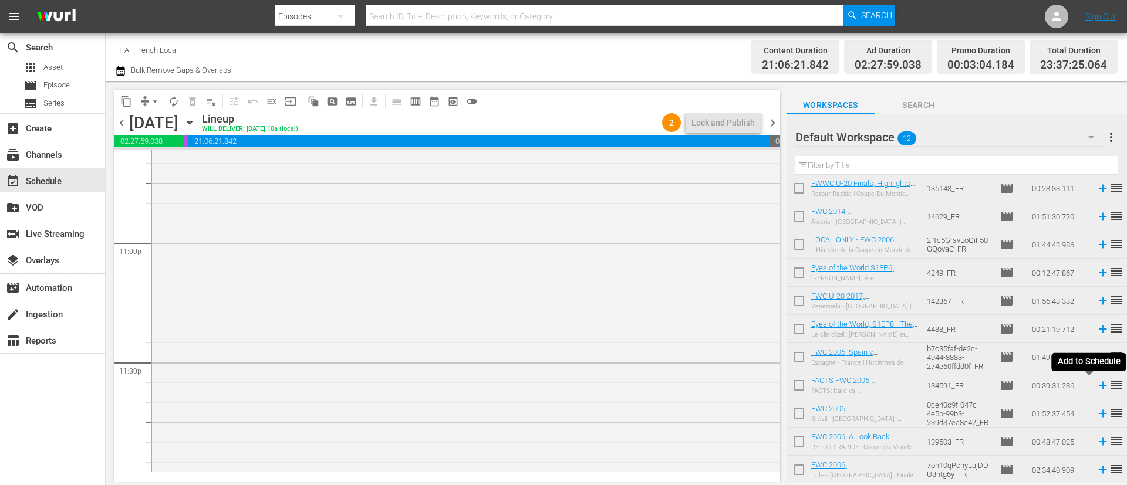
click at [1096, 388] on icon at bounding box center [1102, 385] width 13 height 13
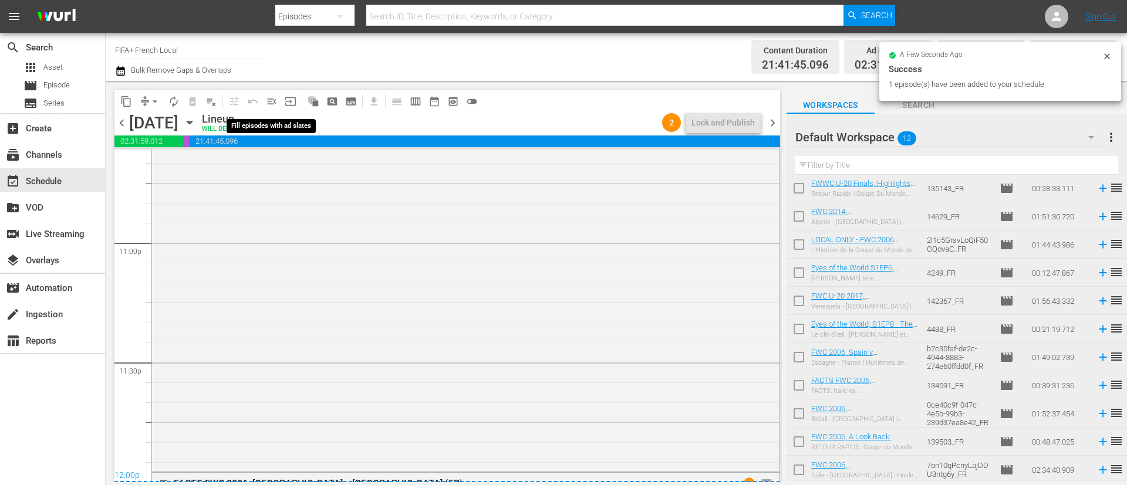
click at [274, 99] on span "menu_open" at bounding box center [272, 102] width 12 height 12
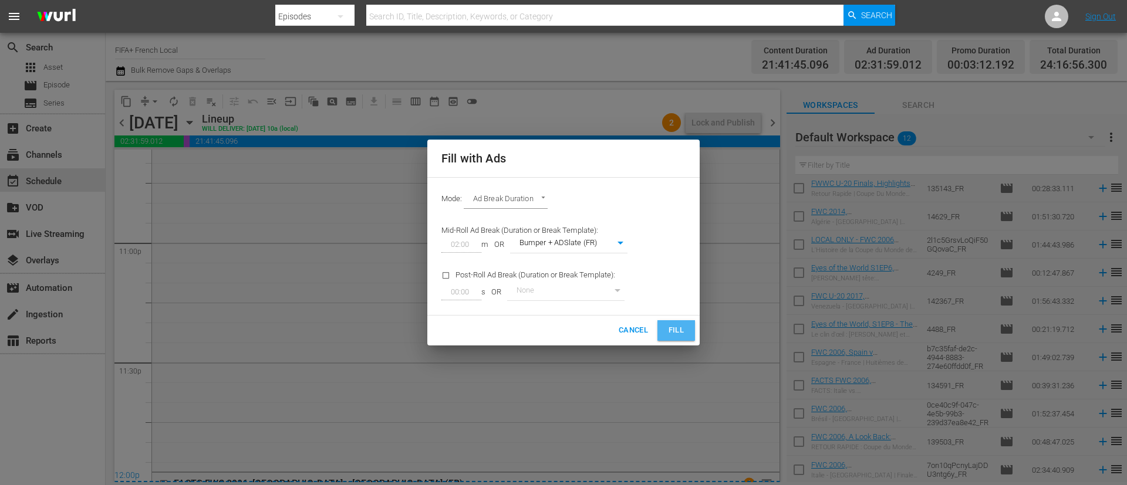
click at [683, 327] on span "Fill" at bounding box center [676, 330] width 19 height 13
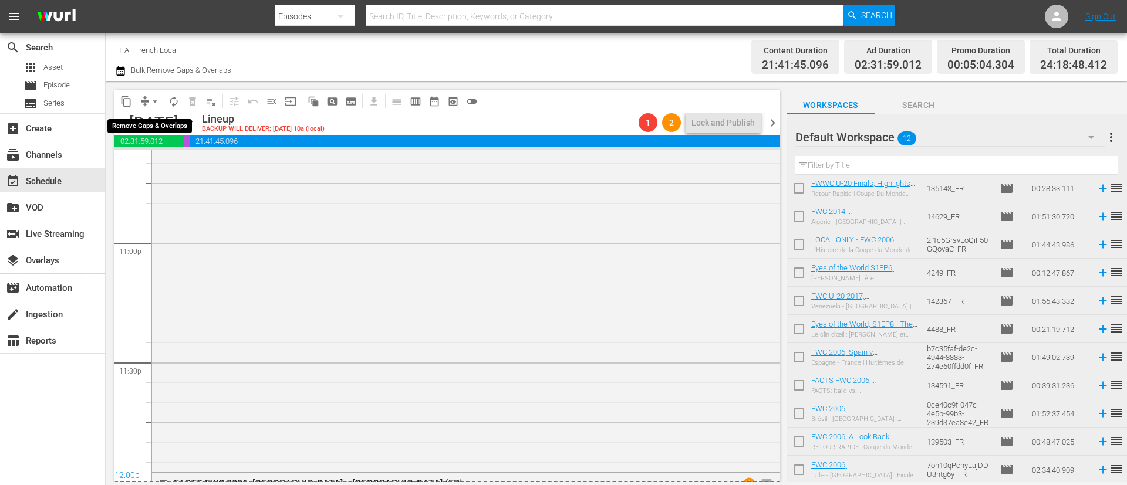
click at [151, 99] on span "arrow_drop_down" at bounding box center [155, 102] width 12 height 12
click at [164, 161] on li "Align to End of Previous Day" at bounding box center [155, 163] width 123 height 19
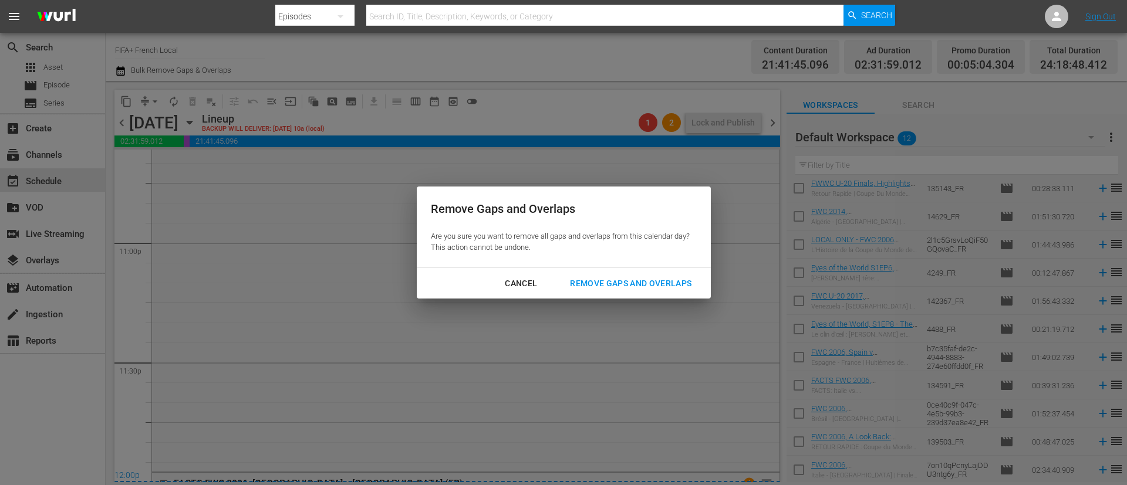
click at [679, 281] on div "Remove Gaps and Overlaps" at bounding box center [630, 283] width 140 height 15
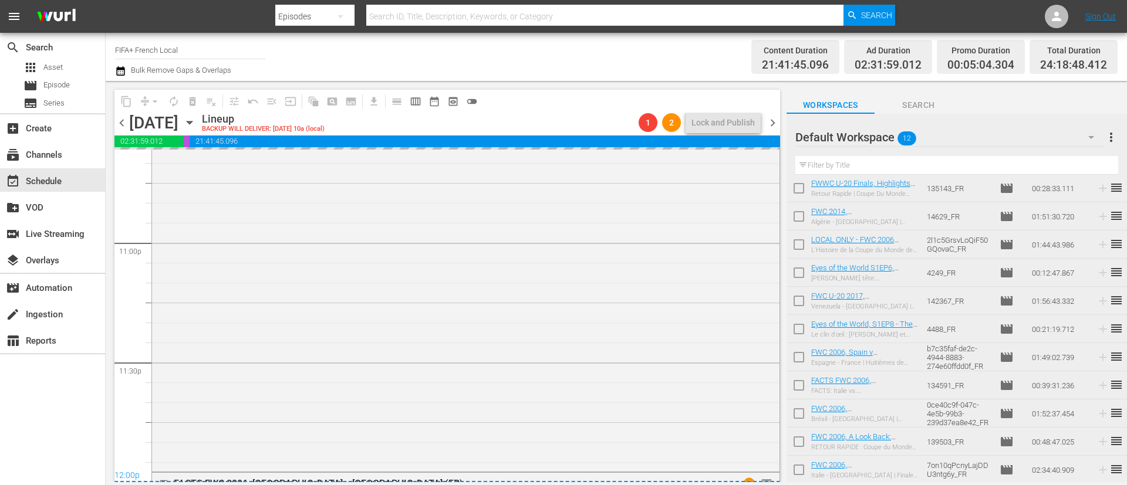
click at [1113, 134] on span "more_vert" at bounding box center [1111, 137] width 14 height 14
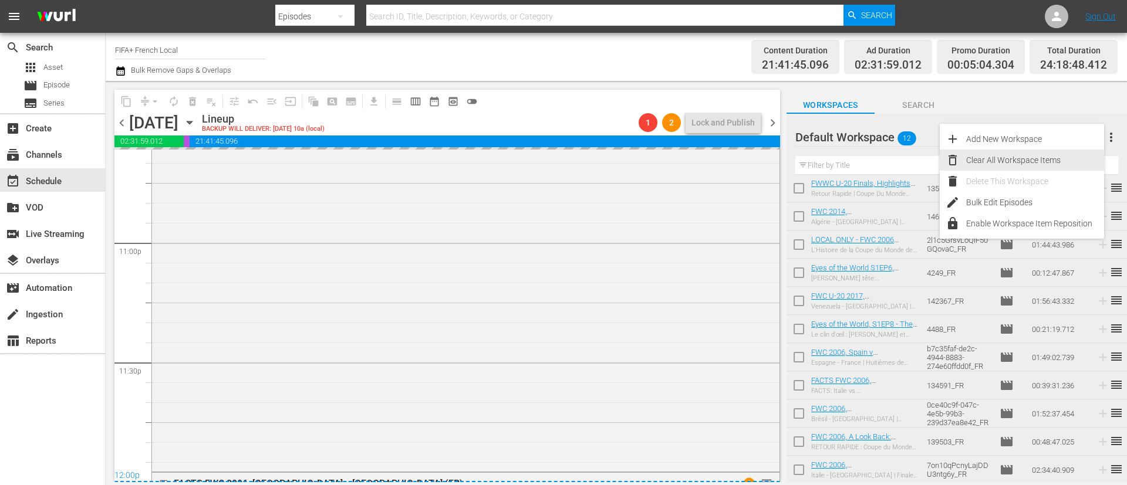
click at [1052, 152] on div "Clear All Workspace Items" at bounding box center [1035, 160] width 138 height 21
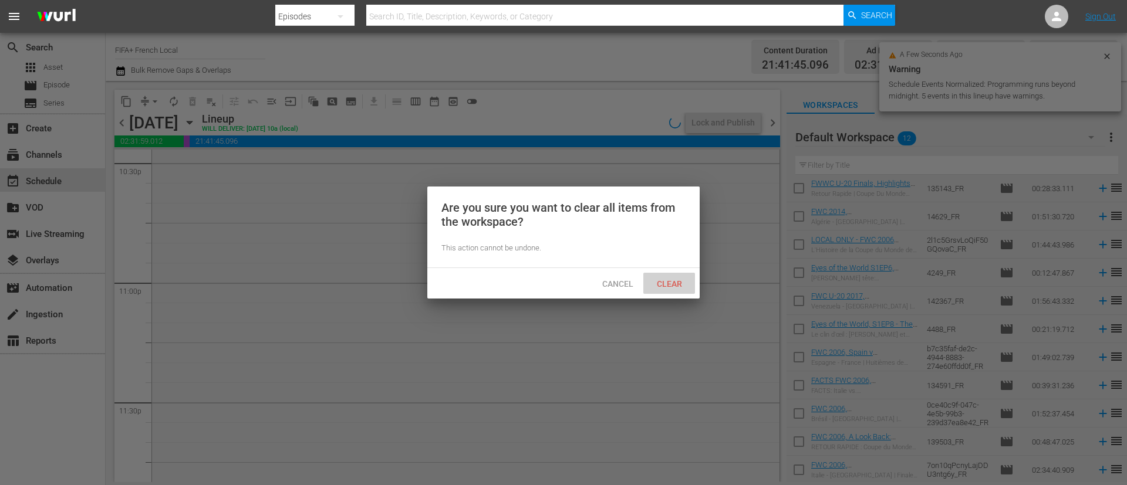
click at [668, 276] on div "Clear" at bounding box center [669, 284] width 52 height 22
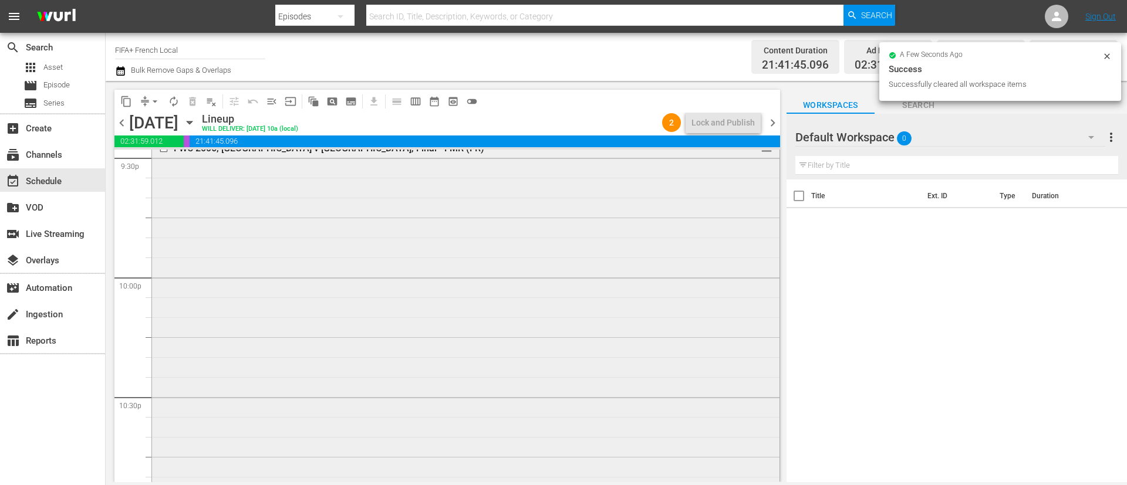
scroll to position [5128, 0]
click at [772, 119] on span "chevron_right" at bounding box center [772, 123] width 15 height 15
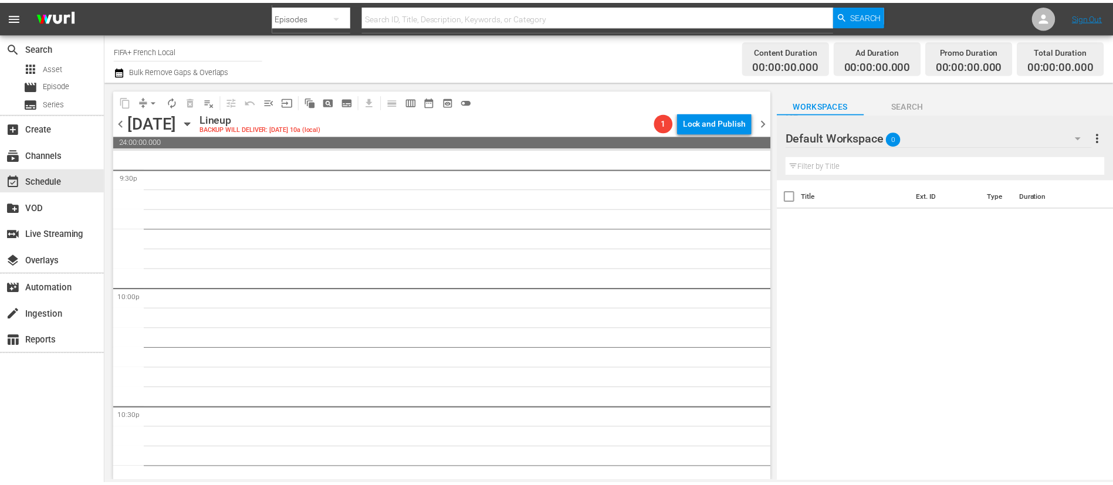
scroll to position [5108, 0]
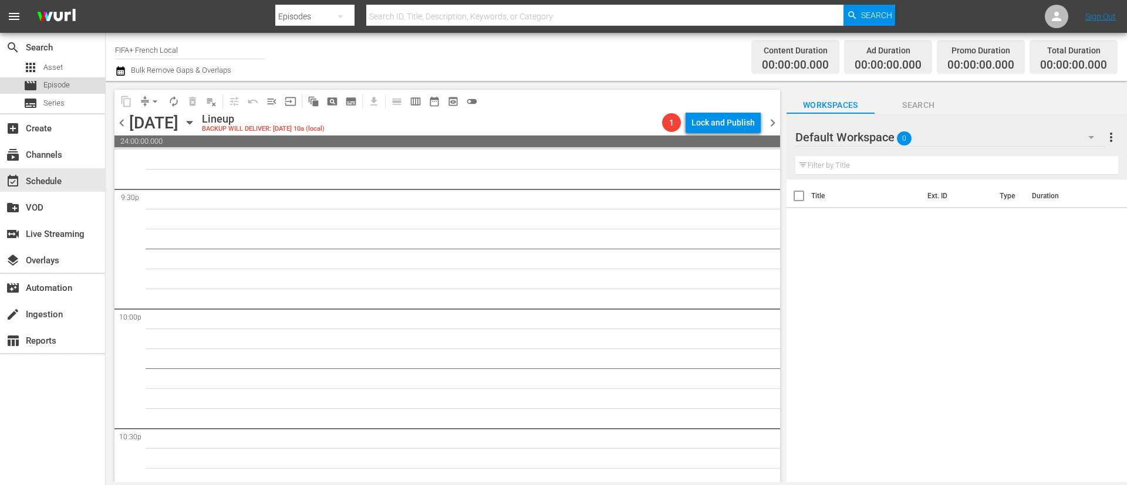
click at [45, 77] on div "movie Episode" at bounding box center [46, 85] width 46 height 16
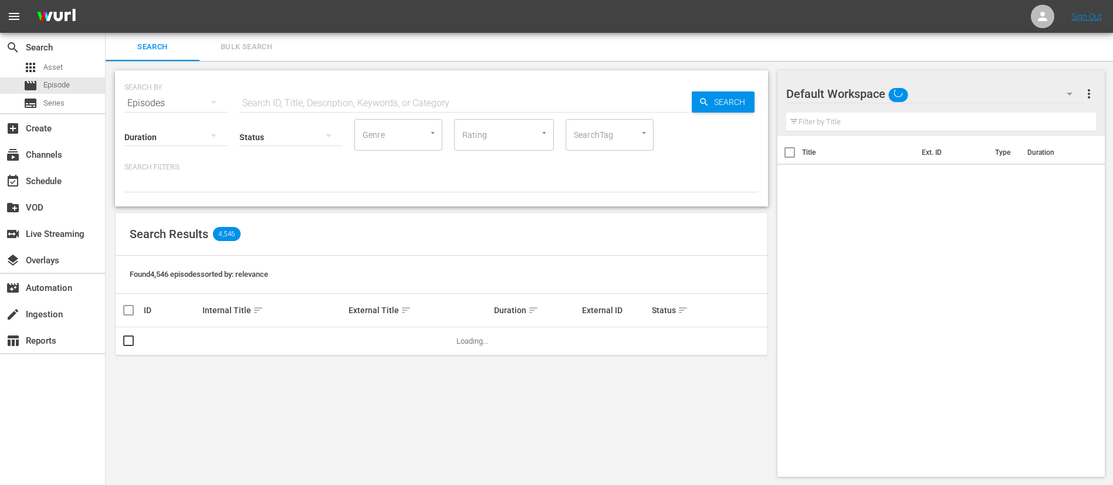
click at [263, 42] on span "Bulk Search" at bounding box center [247, 46] width 80 height 13
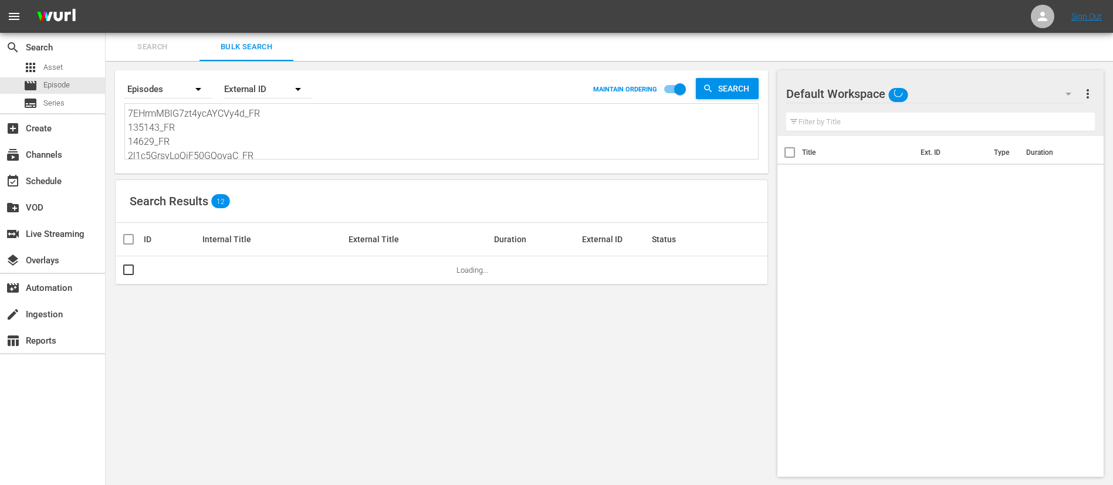
click at [264, 109] on textarea "7EHrmMBlG7zt4ycAYCVy4d_FR 135143_FR 14629_FR 2l1c5GrsvLoQiF50GQovaC_FR 4249_FR …" at bounding box center [443, 133] width 630 height 53
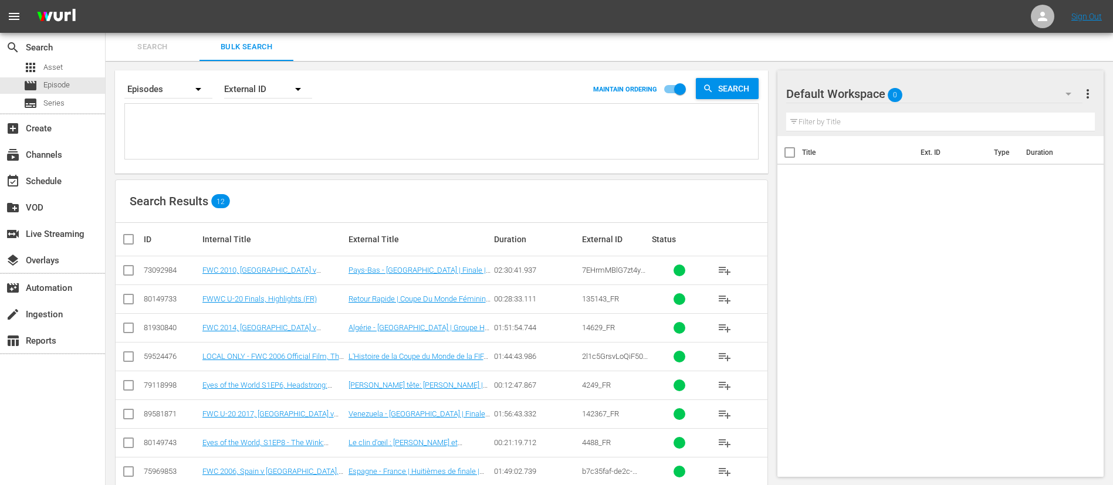
paste textarea "14552_FR 135143_FR 12597_FR 3BQrtPUrkXSPDs5n6jgbUG_FR 132568_FR 142369_FR 14087…"
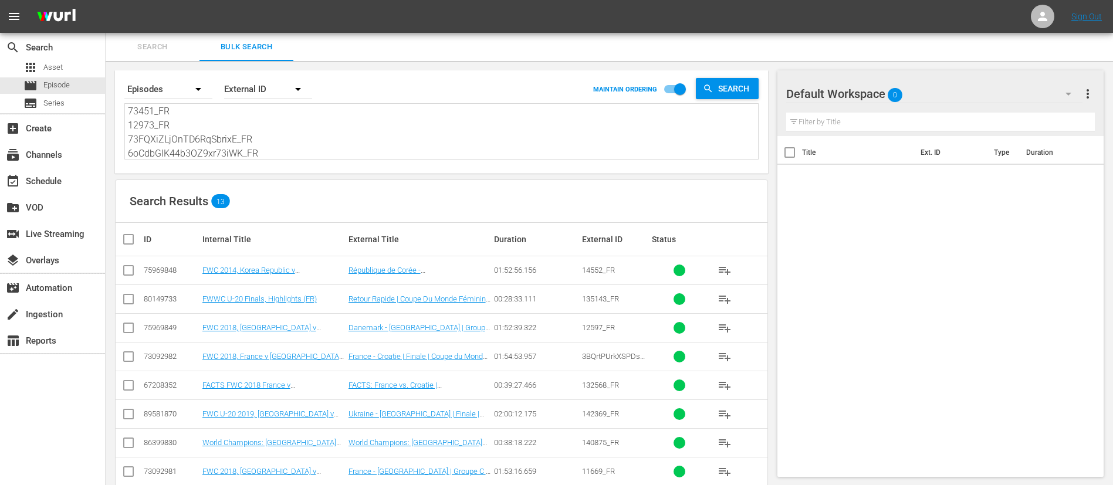
click at [122, 234] on input "checkbox" at bounding box center [132, 239] width 23 height 14
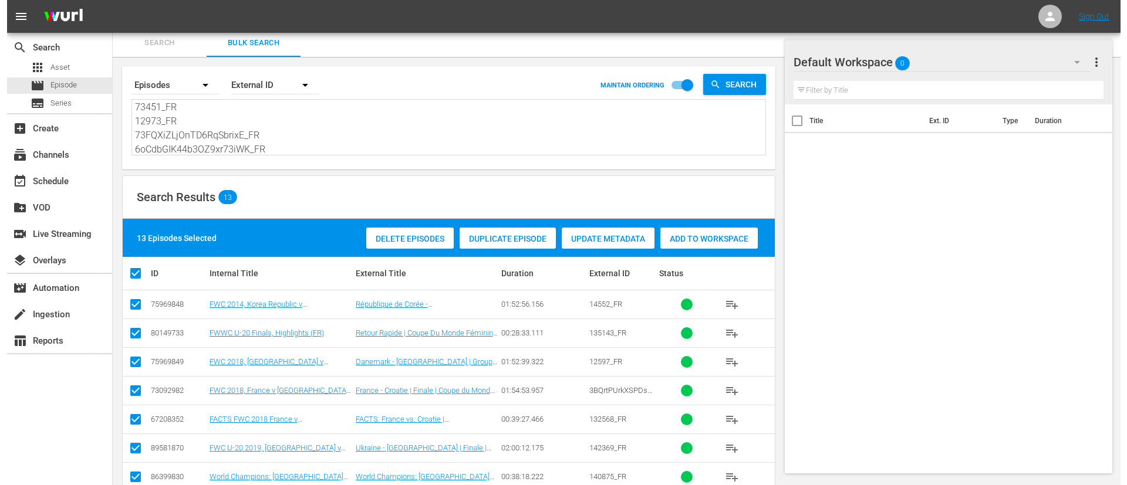
scroll to position [0, 0]
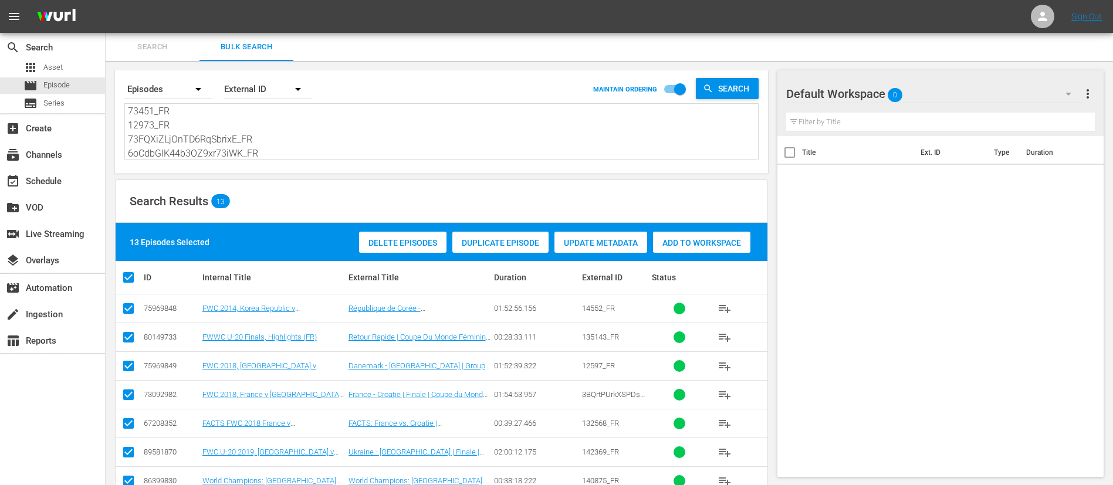
click at [721, 240] on span "Add to Workspace" at bounding box center [701, 242] width 97 height 9
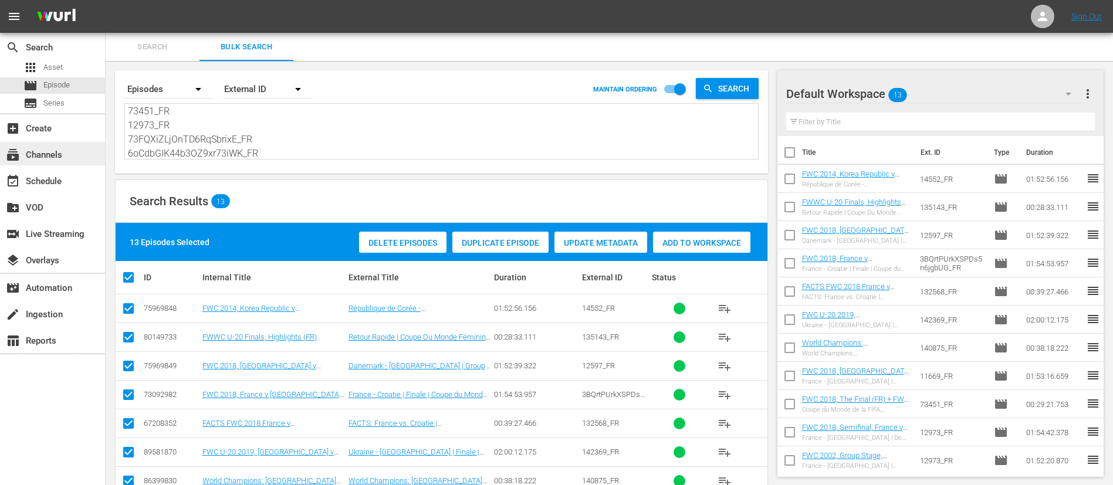
click at [54, 165] on div "subscriptions Channels" at bounding box center [52, 153] width 105 height 23
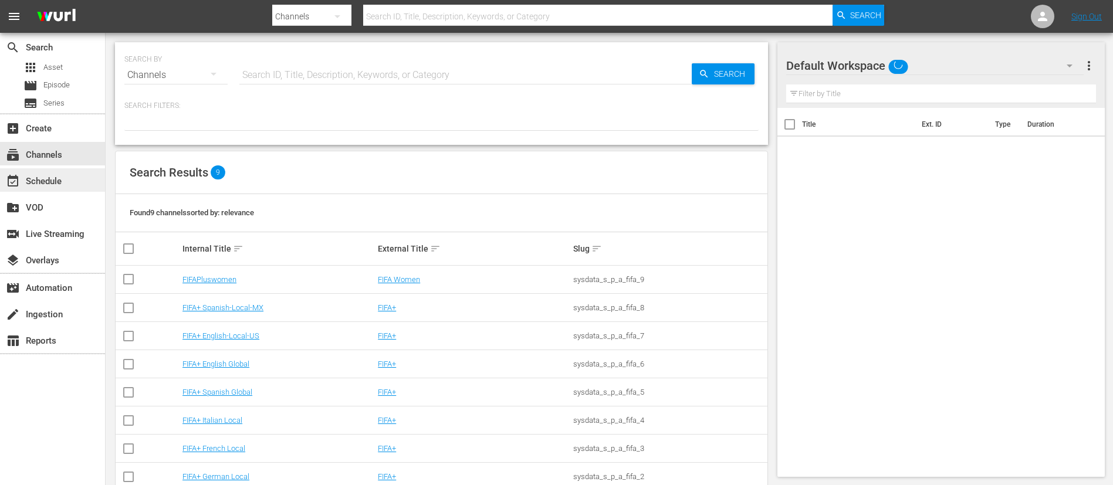
click at [54, 191] on div "event_available Schedule" at bounding box center [52, 179] width 105 height 23
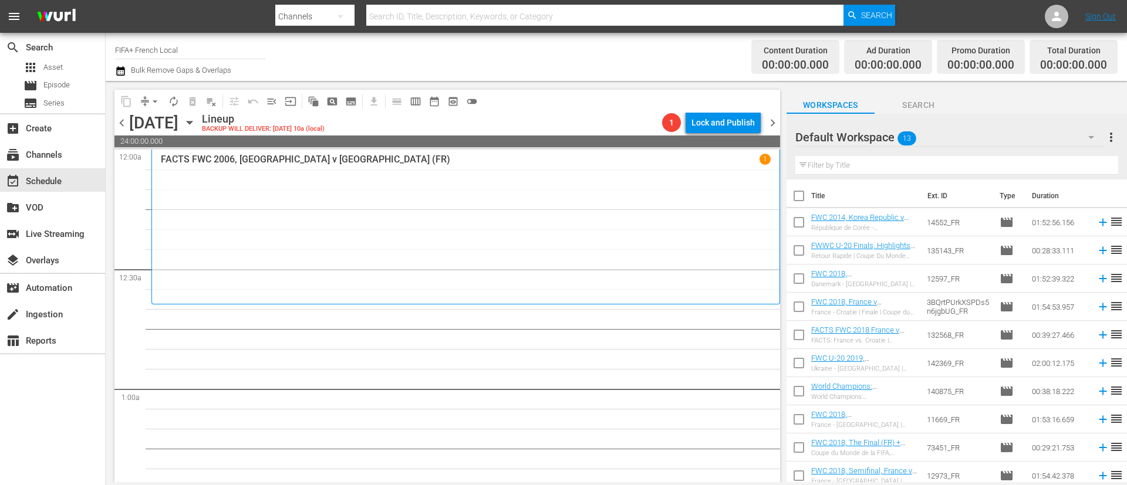
click at [795, 203] on input "checkbox" at bounding box center [798, 198] width 25 height 25
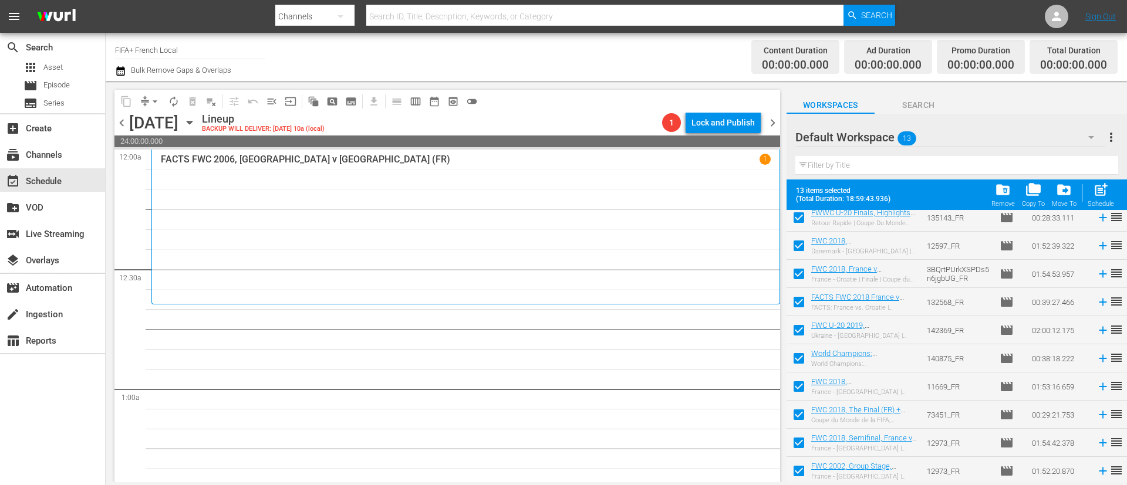
scroll to position [121, 0]
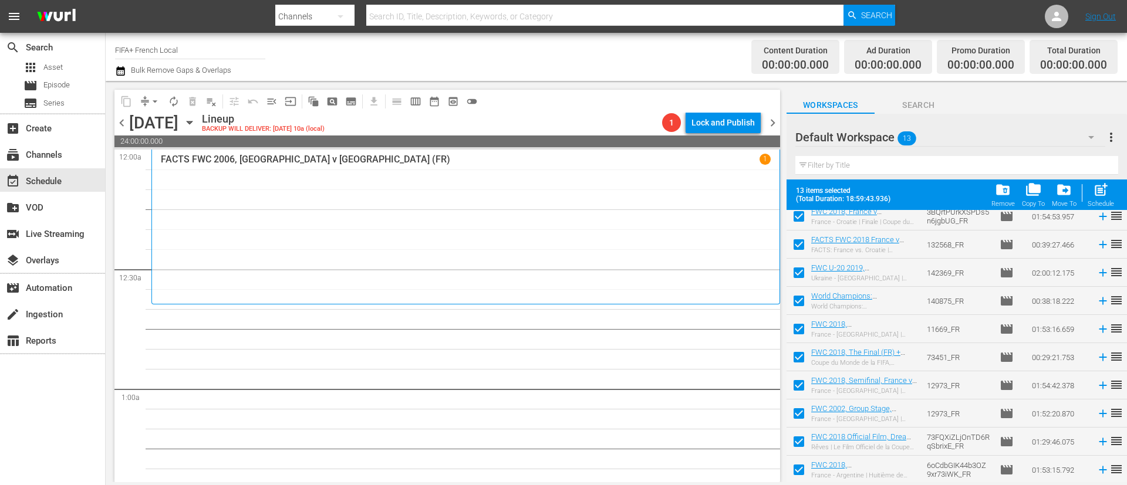
click at [809, 417] on input "checkbox" at bounding box center [798, 416] width 25 height 25
click at [807, 439] on input "checkbox" at bounding box center [798, 444] width 25 height 25
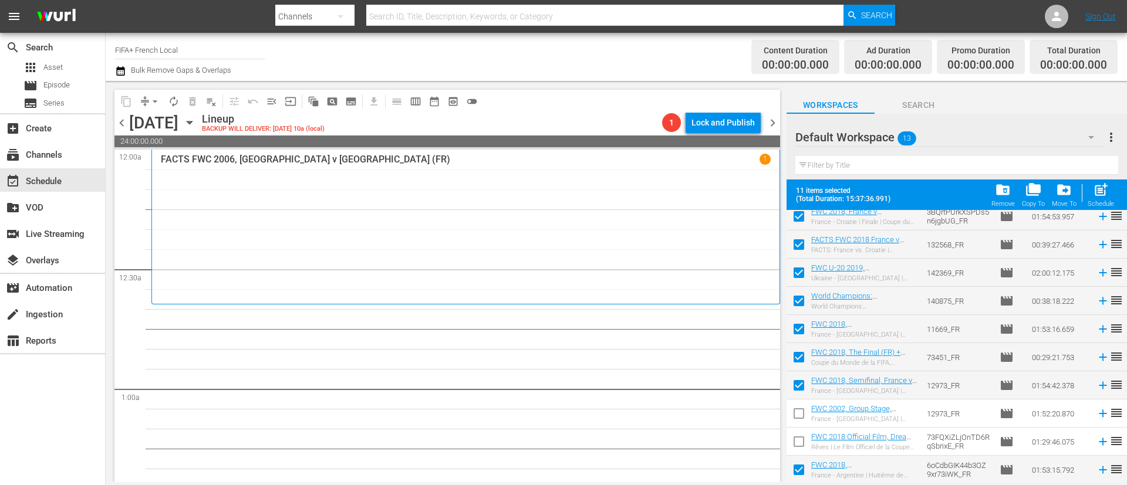
click at [805, 475] on input "checkbox" at bounding box center [798, 472] width 25 height 25
click at [797, 380] on input "checkbox" at bounding box center [798, 388] width 25 height 25
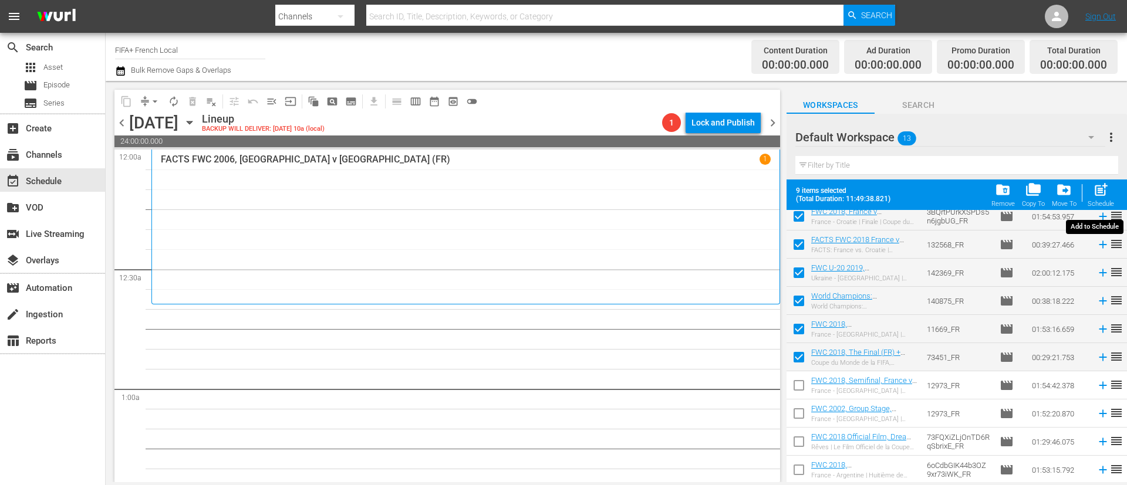
click at [1105, 185] on span "post_add" at bounding box center [1101, 190] width 16 height 16
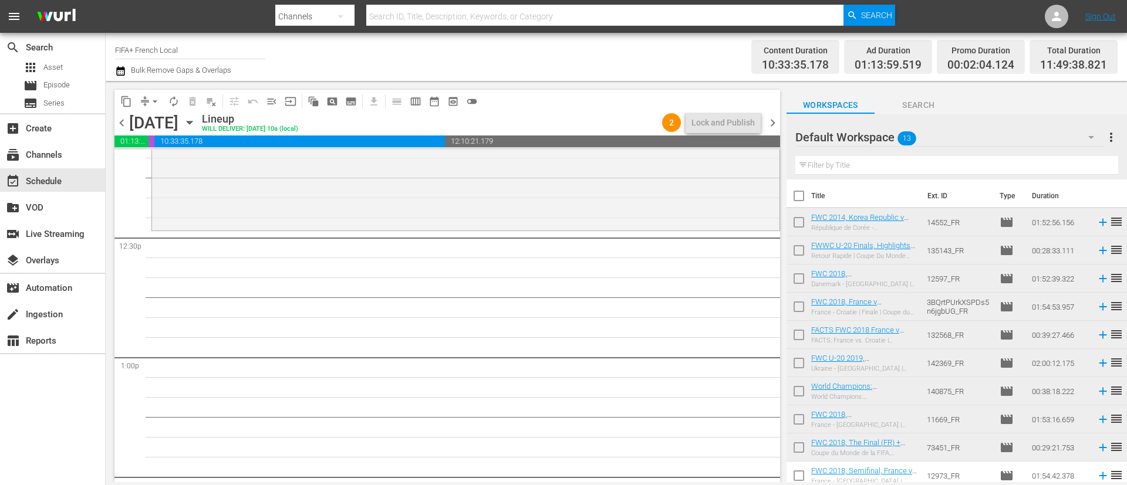
scroll to position [90, 0]
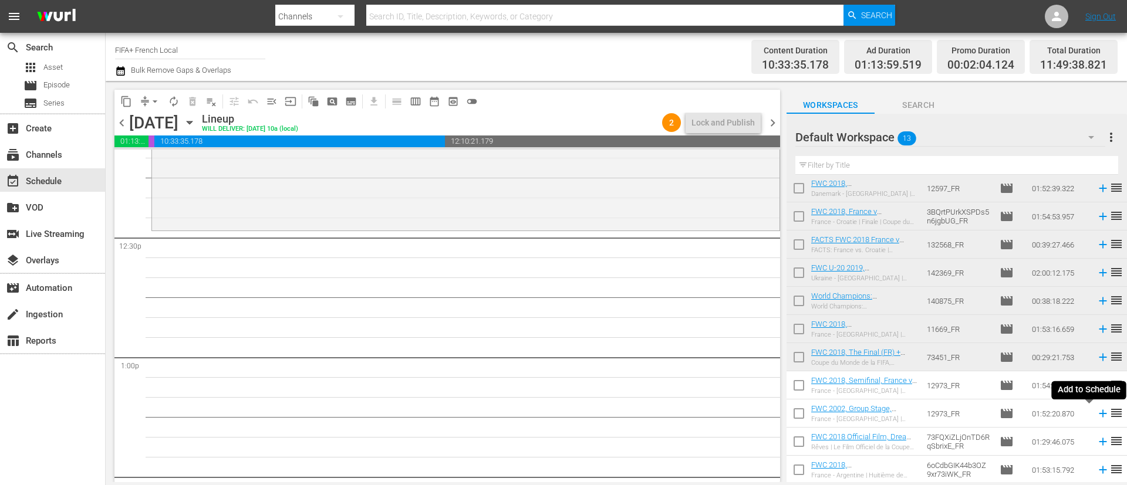
click at [1098, 413] on icon at bounding box center [1102, 414] width 8 height 8
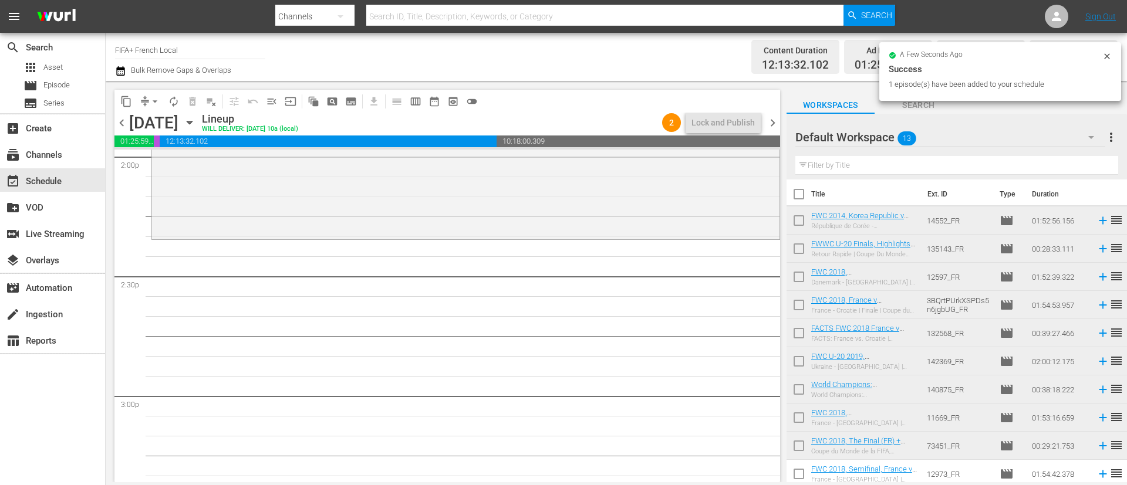
scroll to position [0, 0]
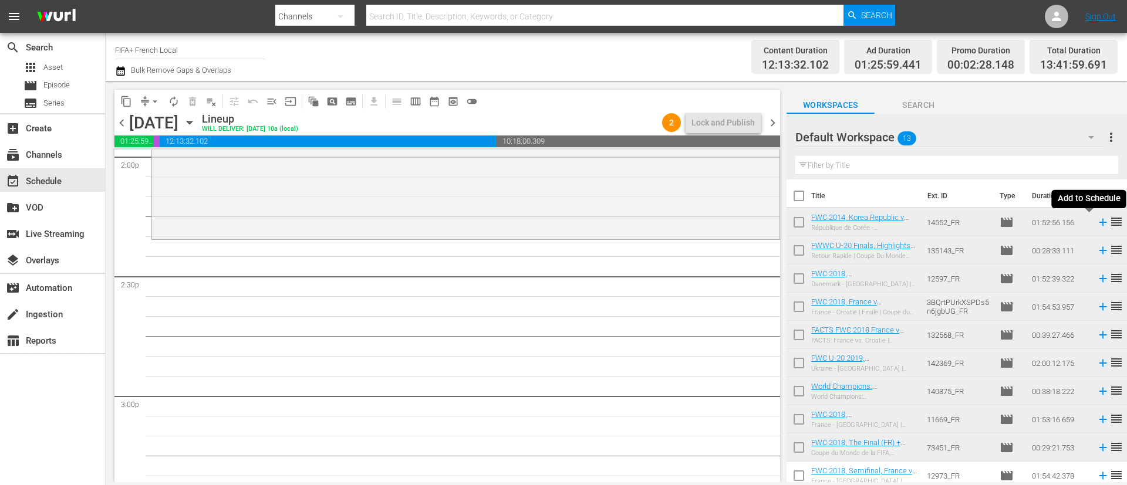
click at [1096, 227] on icon at bounding box center [1102, 222] width 13 height 13
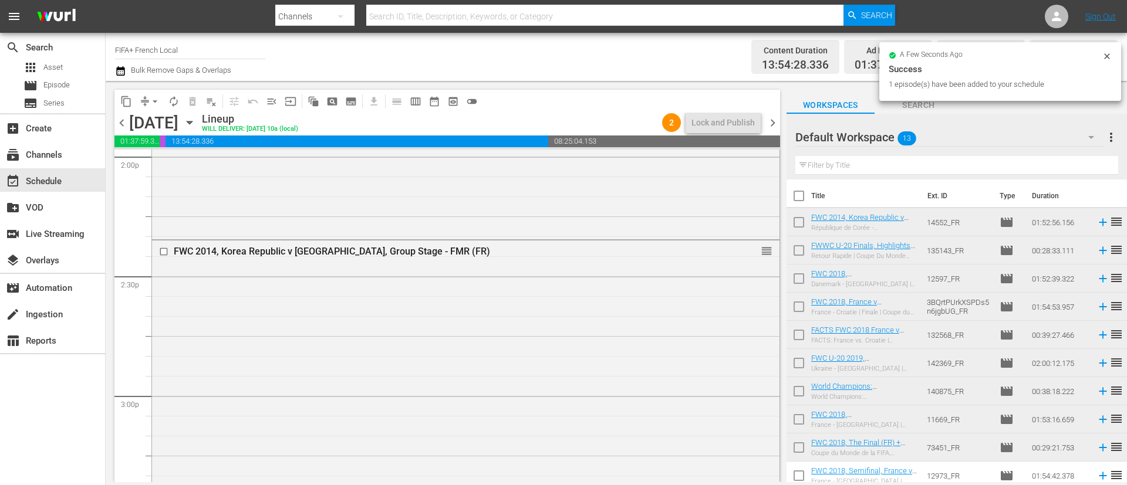
click at [803, 362] on input "checkbox" at bounding box center [798, 365] width 25 height 25
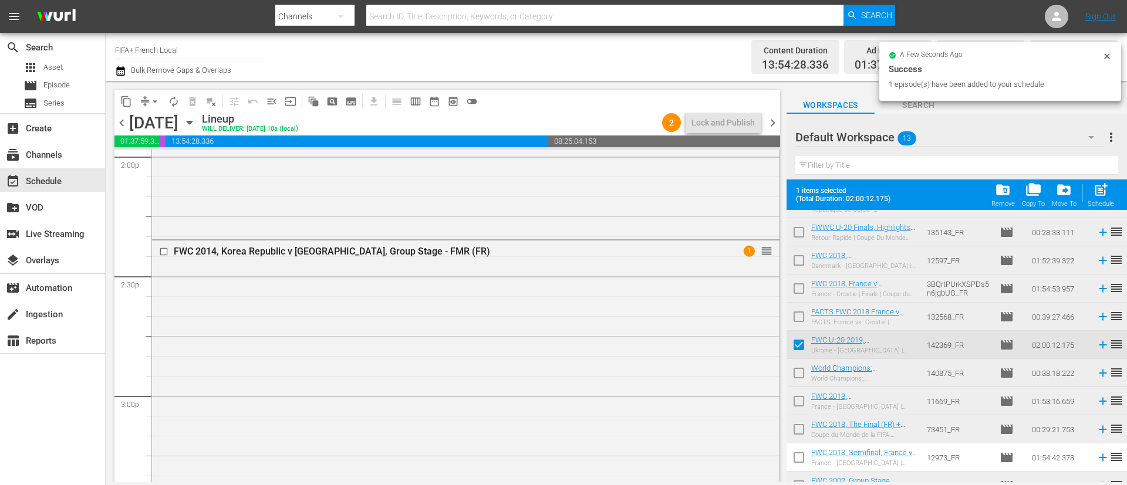
scroll to position [121, 0]
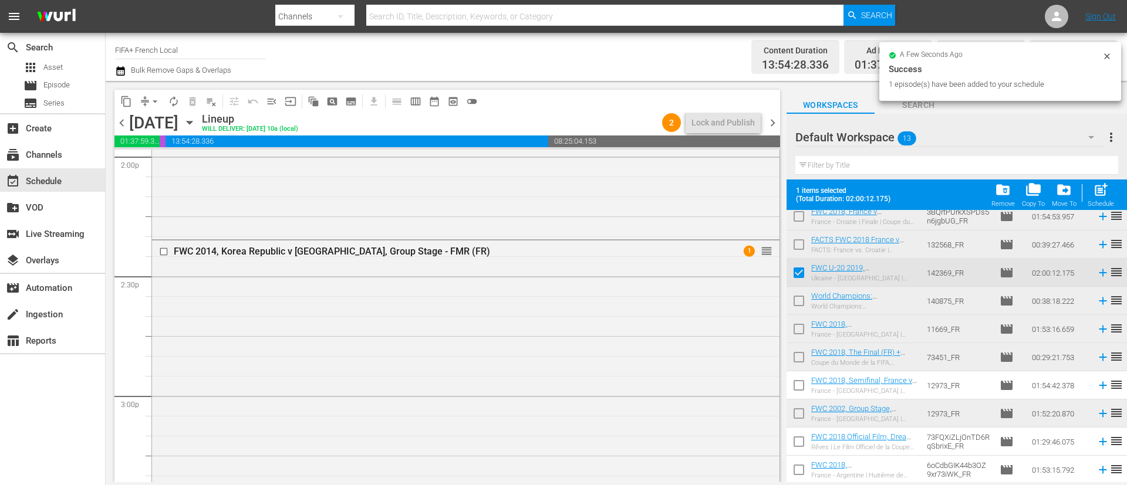
click at [803, 386] on input "checkbox" at bounding box center [798, 388] width 25 height 25
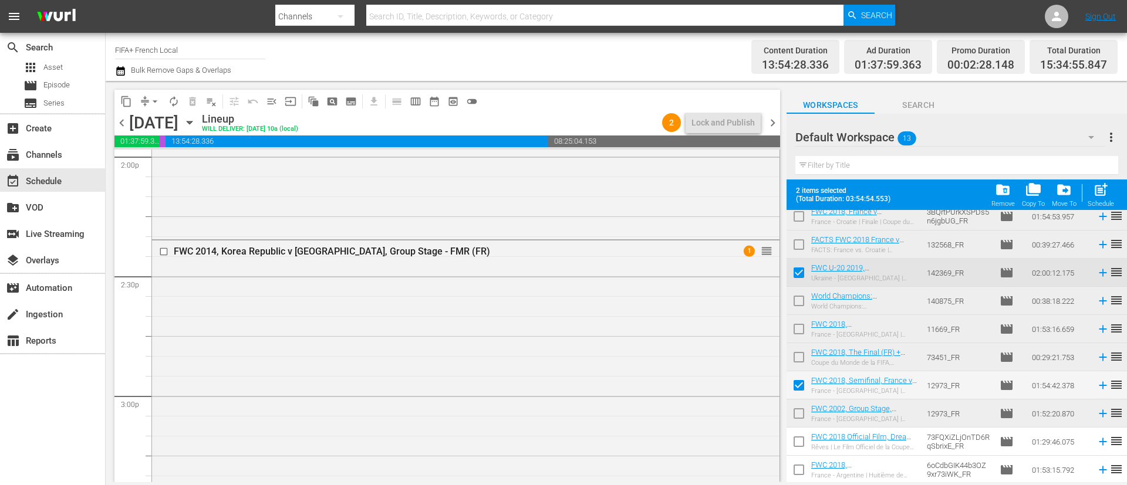
click at [804, 442] on input "checkbox" at bounding box center [798, 444] width 25 height 25
click at [805, 472] on input "checkbox" at bounding box center [798, 472] width 25 height 25
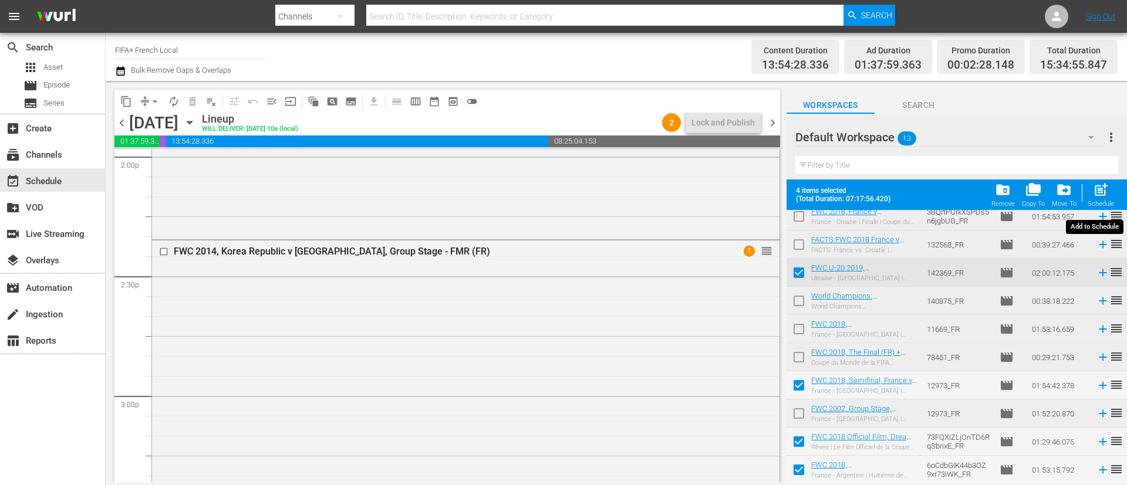
click at [1104, 195] on span "post_add" at bounding box center [1101, 190] width 16 height 16
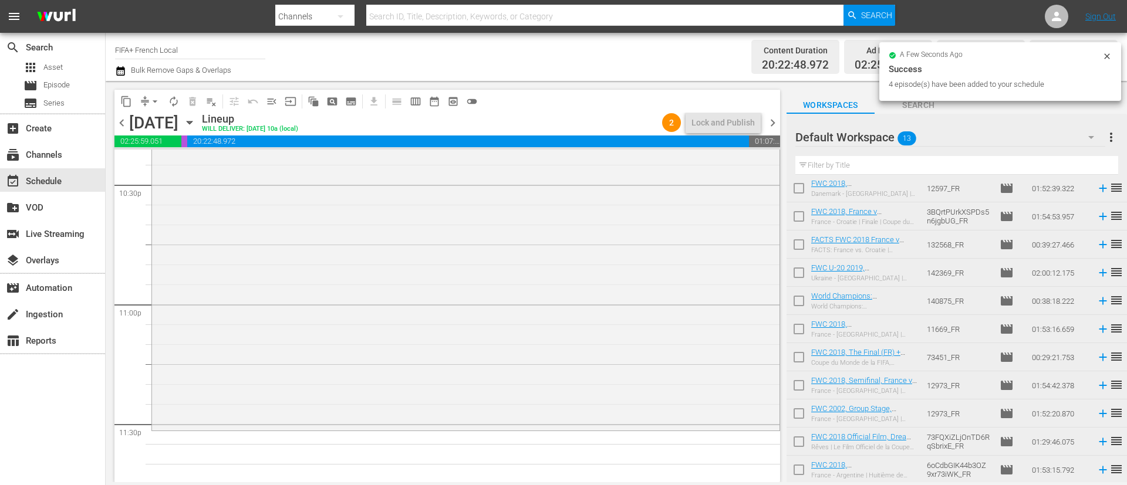
scroll to position [5413, 0]
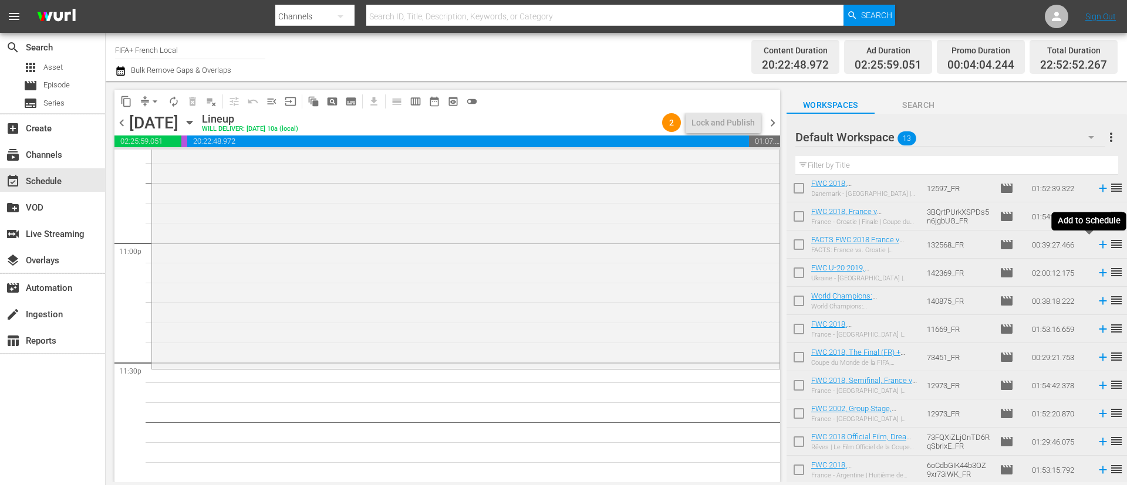
click at [1098, 242] on icon at bounding box center [1102, 245] width 8 height 8
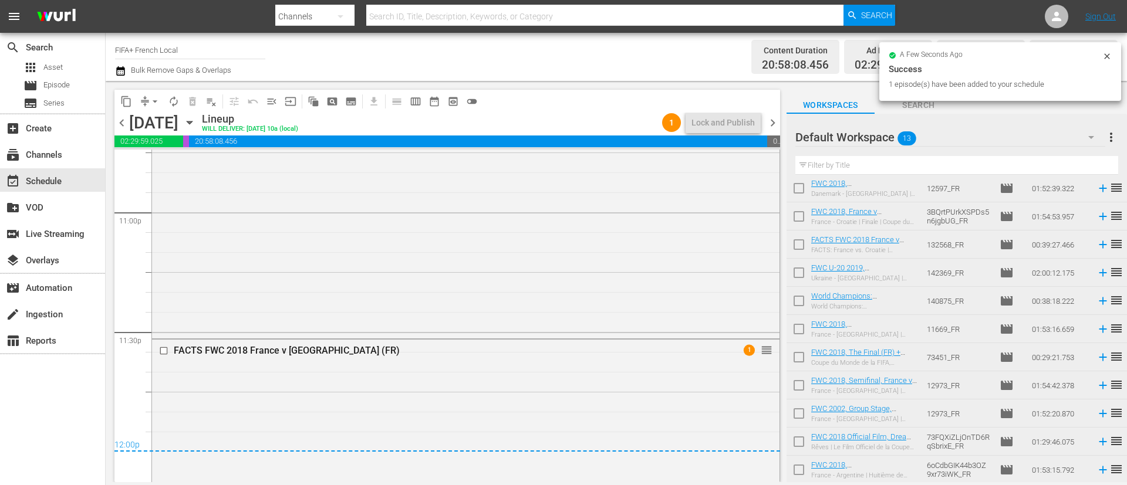
scroll to position [5458, 0]
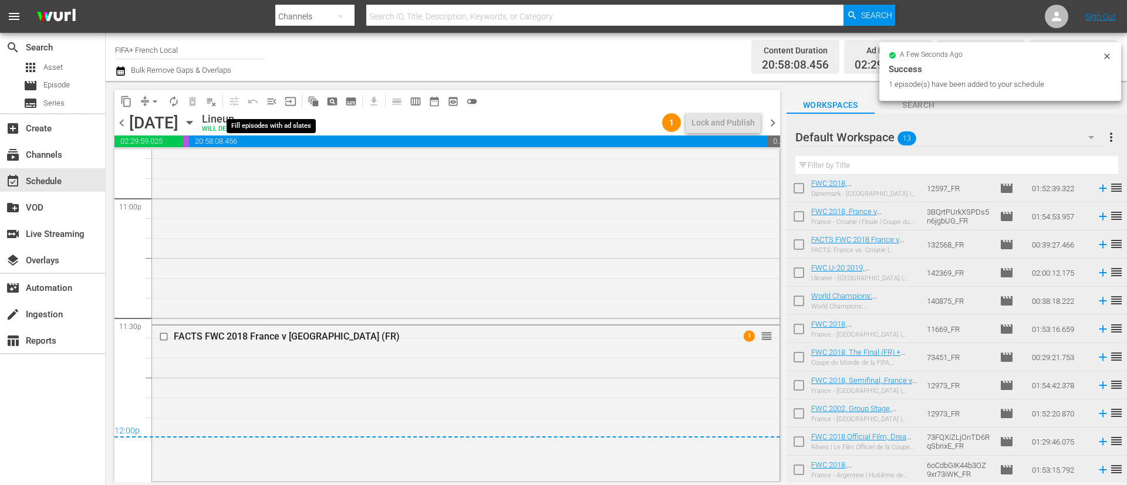
click at [269, 106] on span "menu_open" at bounding box center [272, 102] width 12 height 12
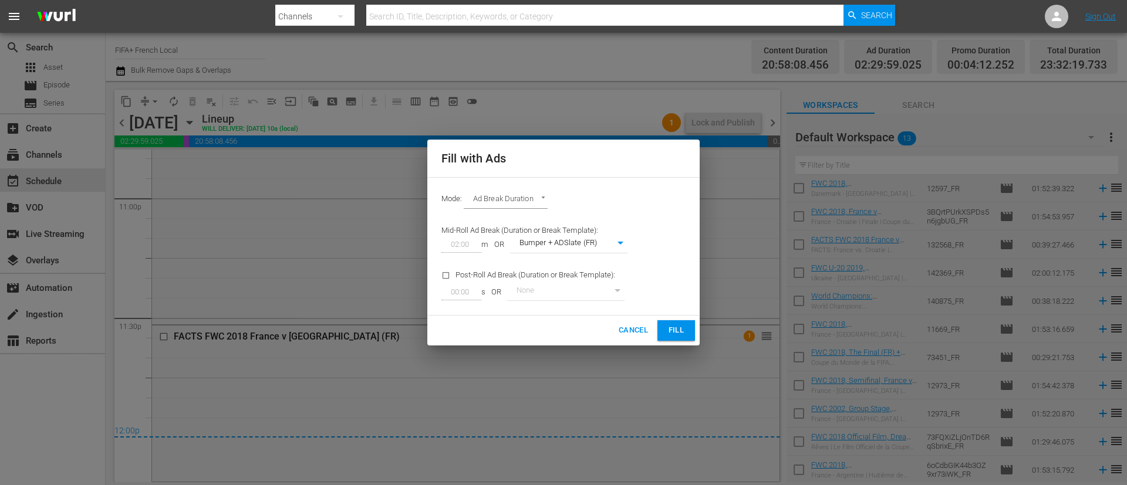
click at [680, 333] on span "Fill" at bounding box center [676, 330] width 19 height 13
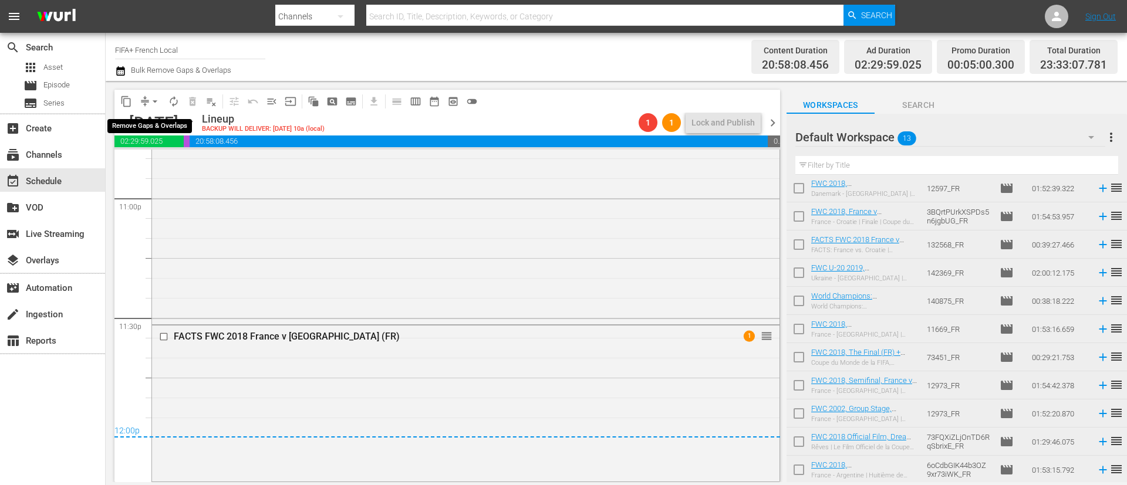
click at [148, 98] on button "arrow_drop_down" at bounding box center [155, 101] width 19 height 19
click at [162, 157] on li "Align to End of Previous Day" at bounding box center [155, 163] width 123 height 19
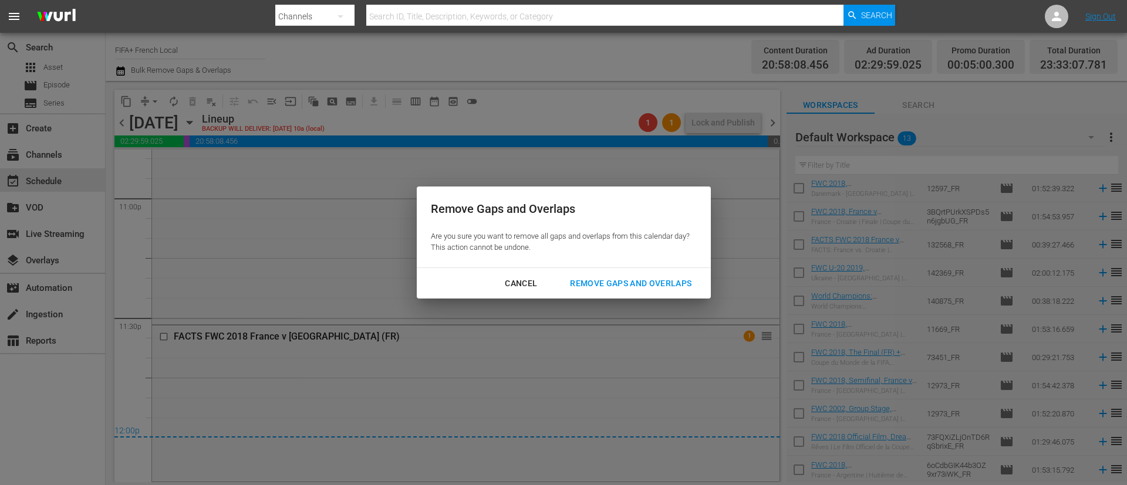
click at [643, 276] on div "Remove Gaps and Overlaps" at bounding box center [630, 283] width 140 height 15
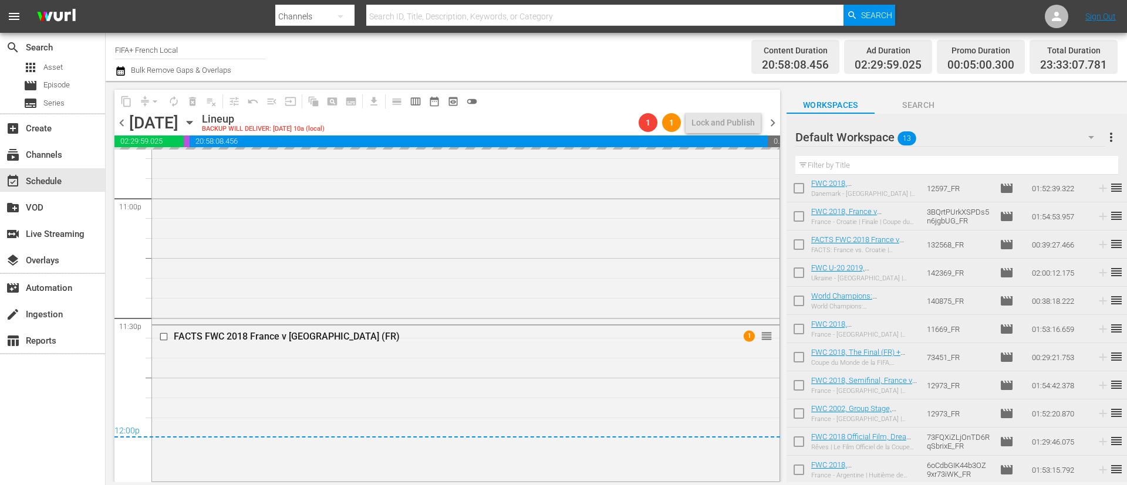
click at [1108, 146] on button "more_vert" at bounding box center [1111, 137] width 14 height 28
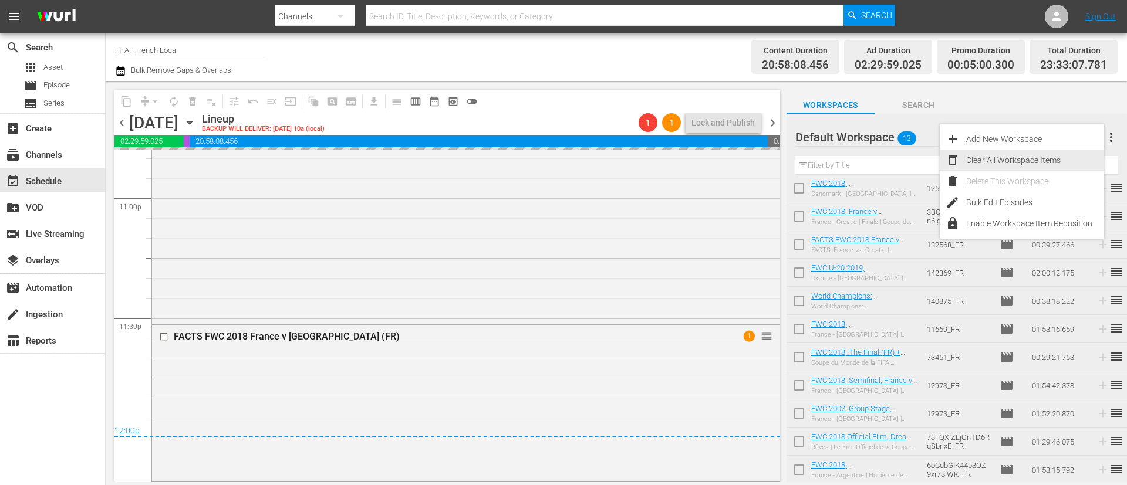
click at [1024, 160] on div "Clear All Workspace Items" at bounding box center [1035, 160] width 138 height 21
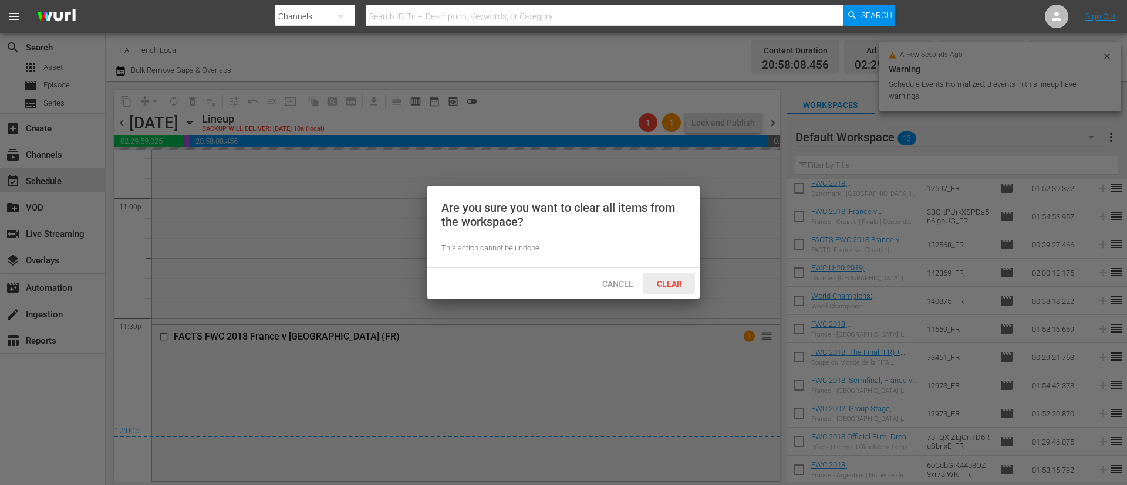
click at [668, 280] on span "Clear" at bounding box center [669, 283] width 44 height 9
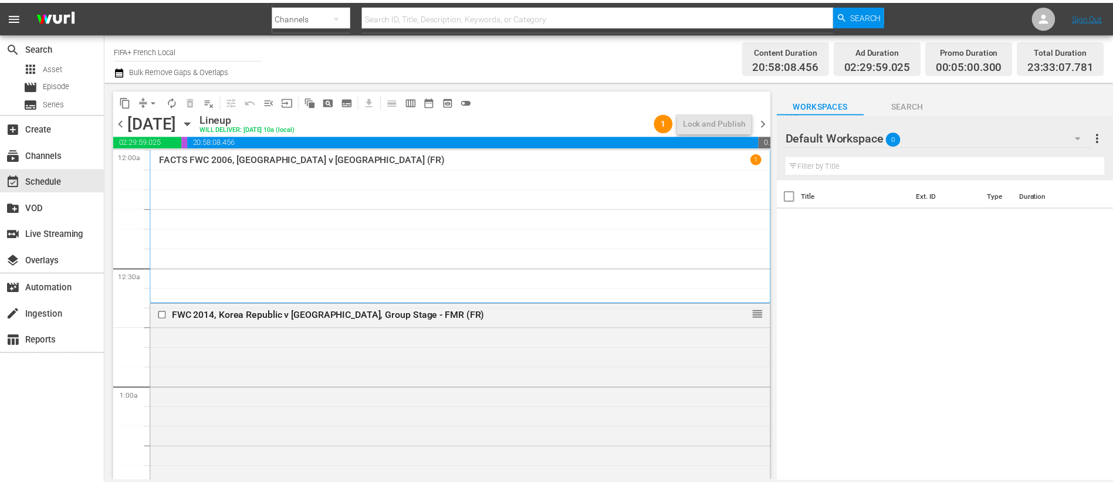
scroll to position [0, 0]
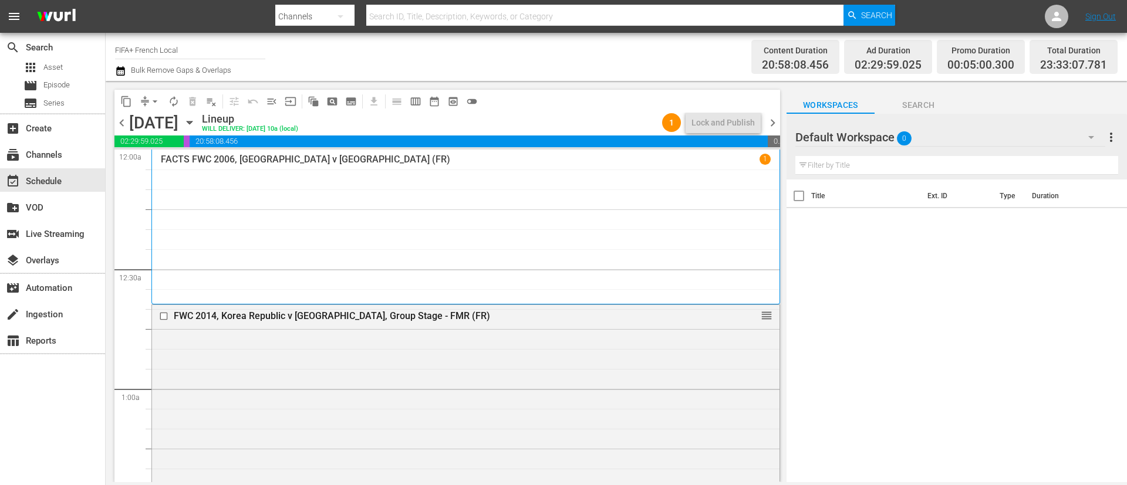
click at [775, 119] on span "chevron_right" at bounding box center [772, 123] width 15 height 15
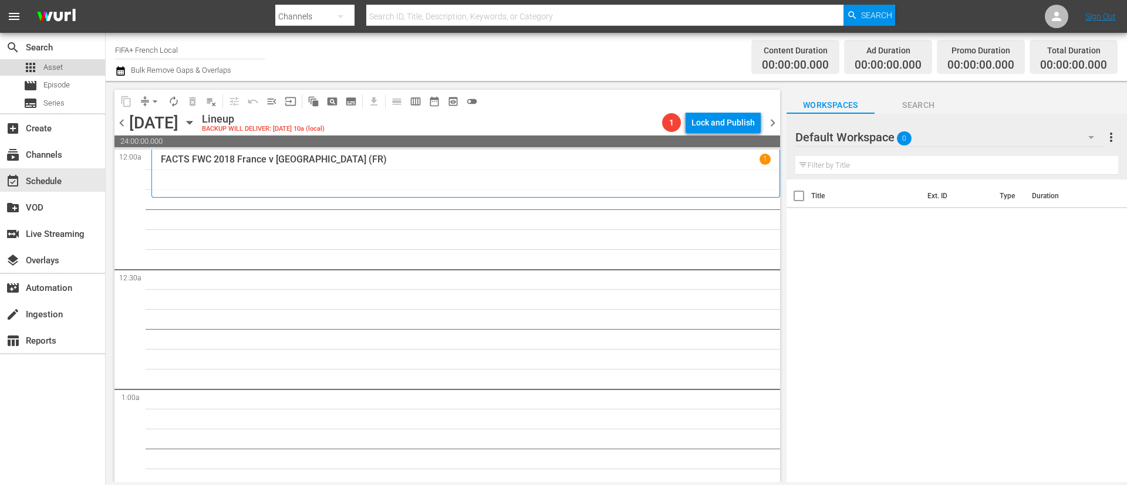
click at [43, 75] on div "apps Asset" at bounding box center [42, 67] width 39 height 16
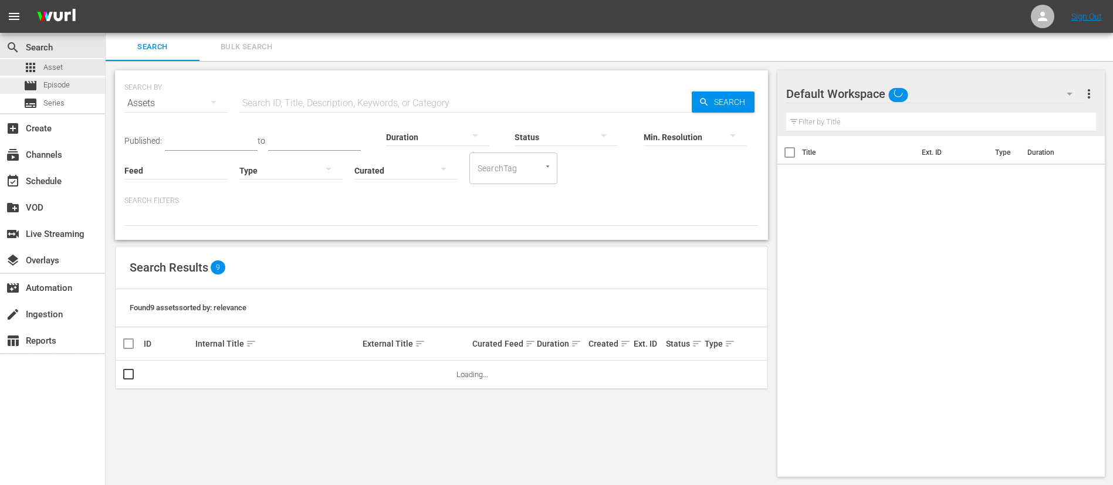
click at [53, 87] on span "Episode" at bounding box center [56, 85] width 26 height 12
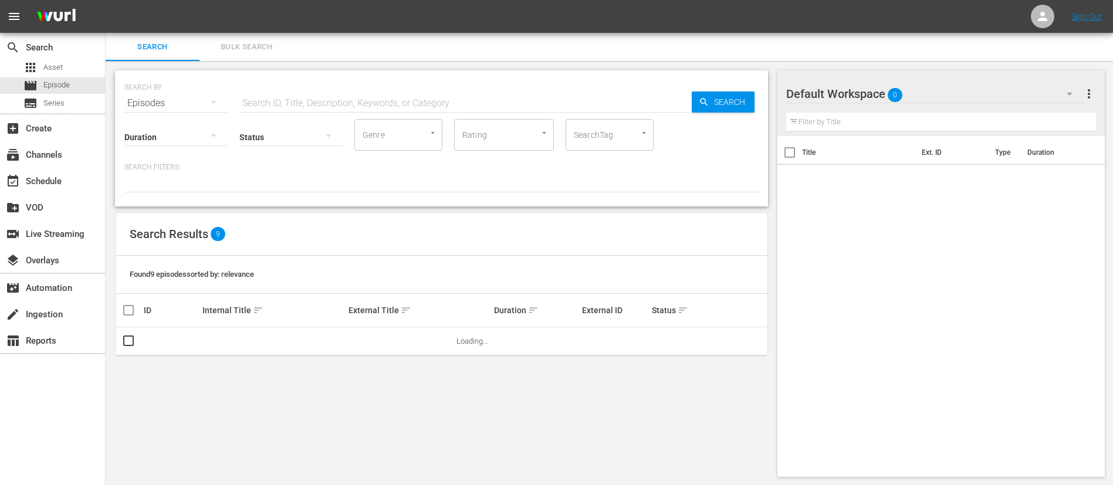
click at [263, 53] on span "Bulk Search" at bounding box center [247, 46] width 80 height 13
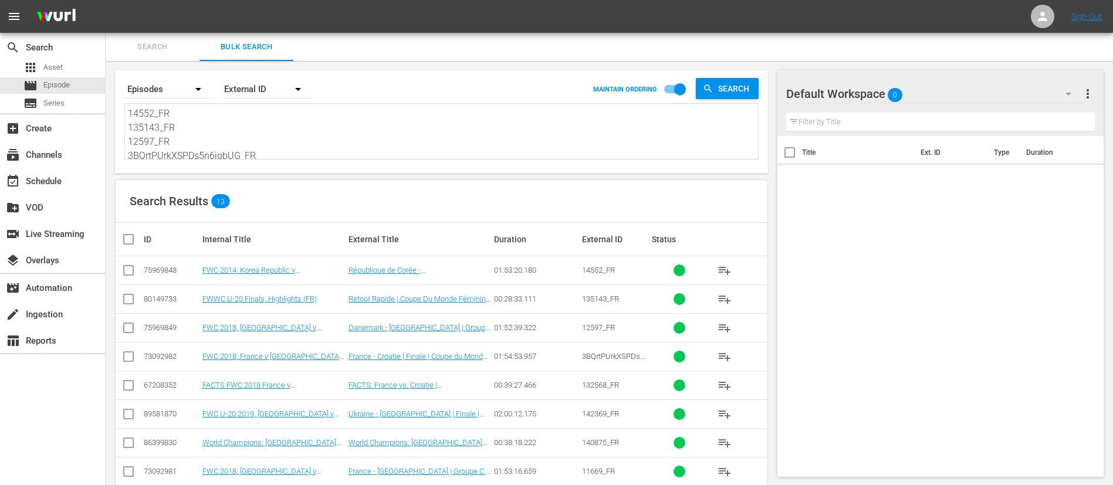
click at [277, 122] on textarea "14552_FR 135143_FR 12597_FR 3BQrtPUrkXSPDs5n6jgbUG_FR 132568_FR 142369_FR 14087…" at bounding box center [443, 133] width 630 height 53
paste textarea "12481_FR 135143_FR 13255_FR 6KWrEkveAdrIGKXOjZ17T3_FR 64555_FR 142393_FR 132569…"
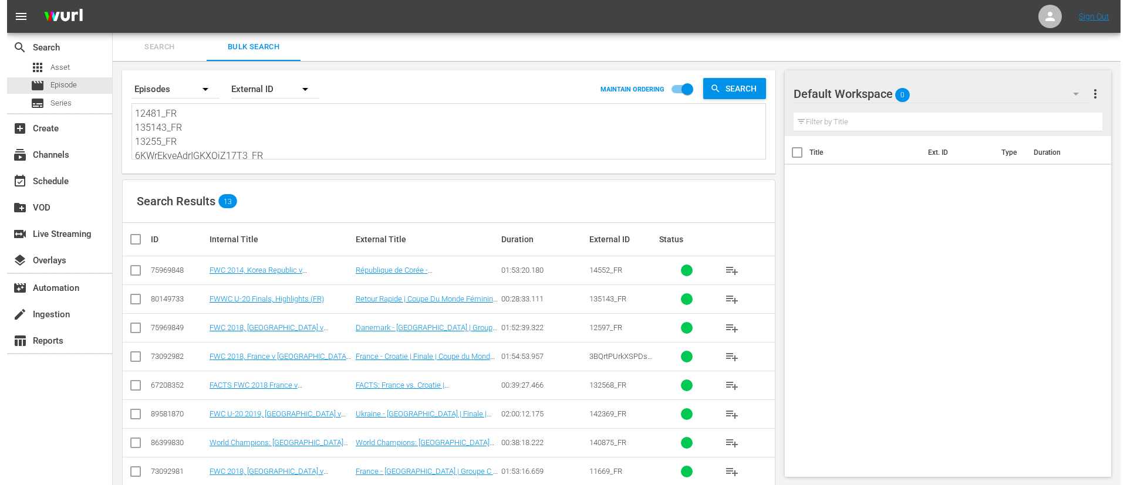
scroll to position [1, 0]
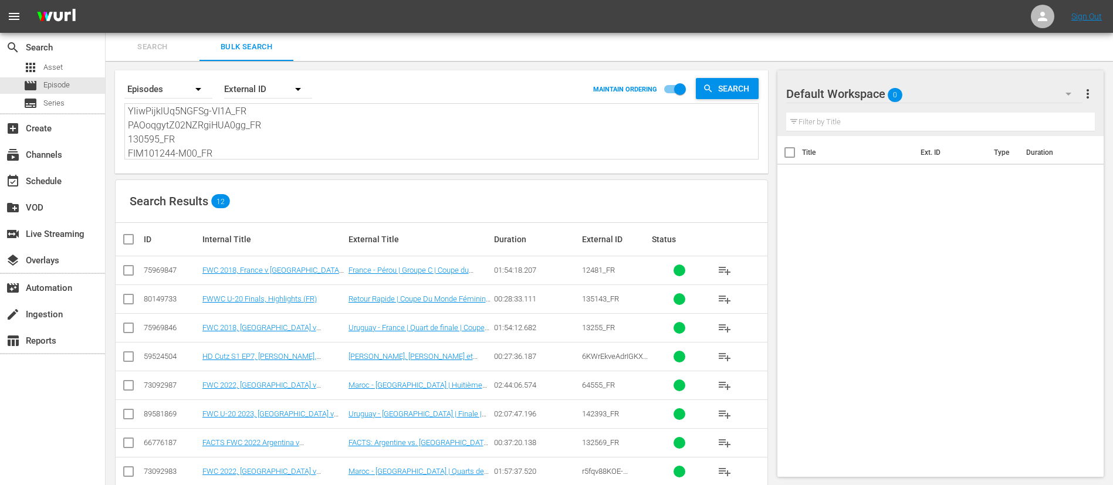
click at [116, 241] on th at bounding box center [129, 239] width 26 height 33
click at [128, 238] on input "checkbox" at bounding box center [132, 239] width 23 height 14
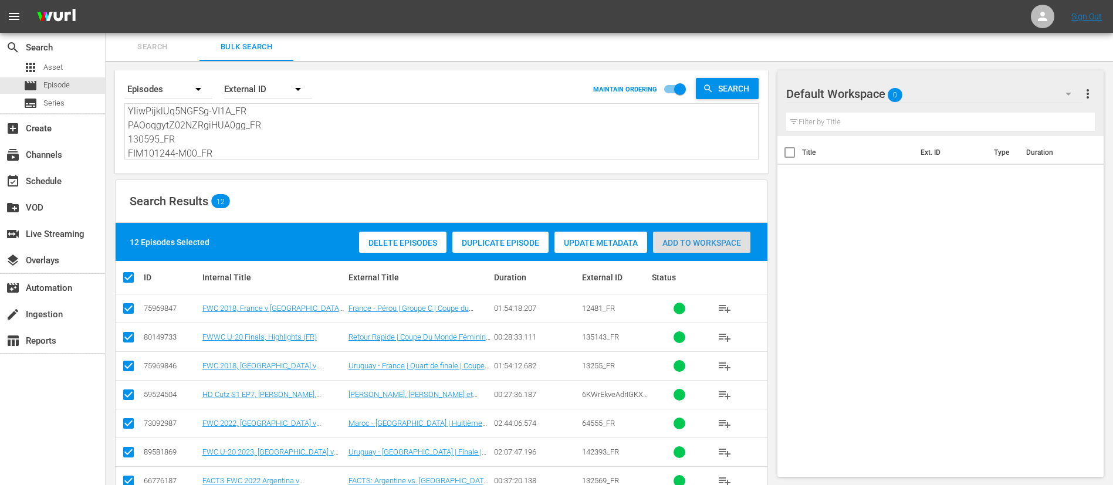
click at [728, 246] on span "Add to Workspace" at bounding box center [701, 242] width 97 height 9
click at [48, 177] on div "event_available Schedule" at bounding box center [33, 179] width 66 height 11
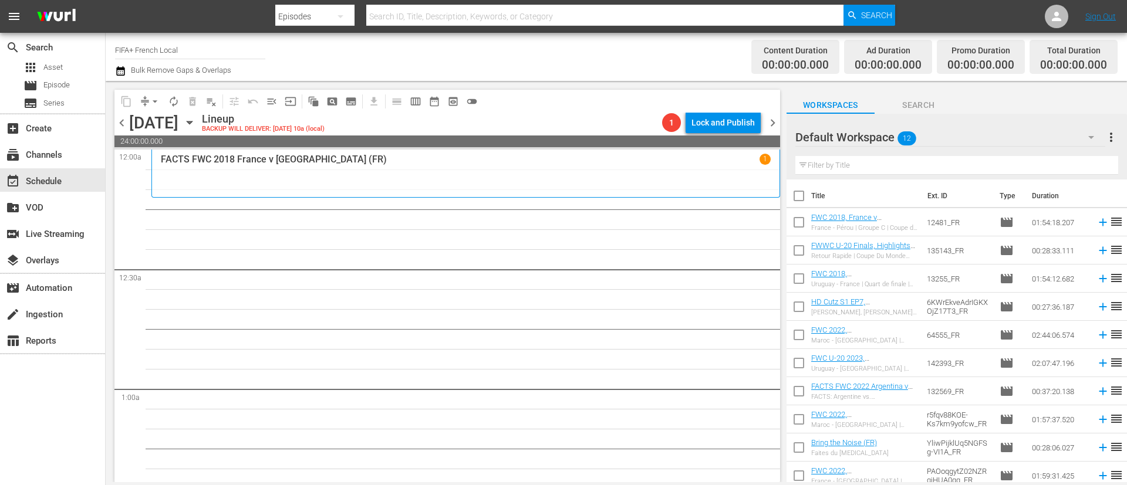
click at [792, 190] on input "checkbox" at bounding box center [798, 198] width 25 height 25
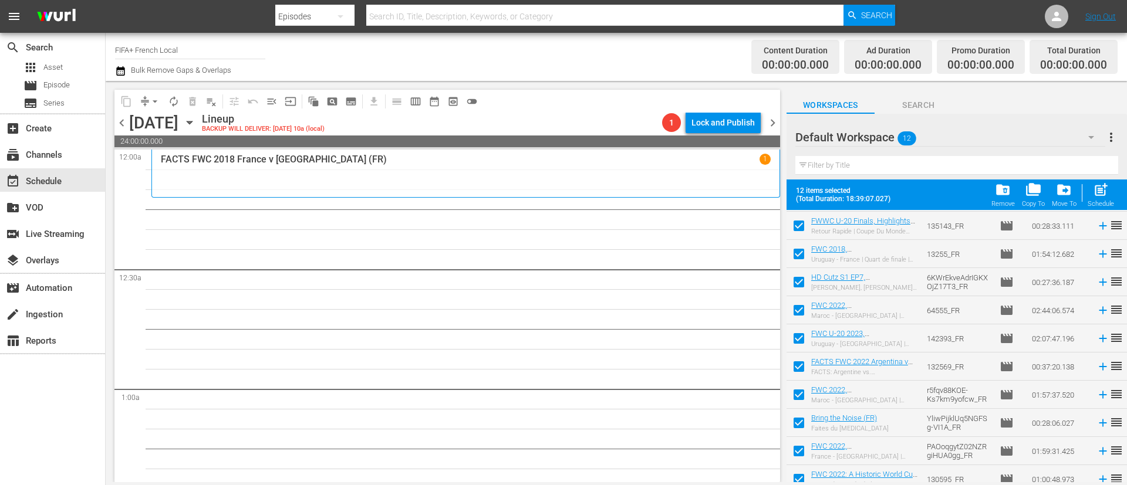
scroll to position [93, 0]
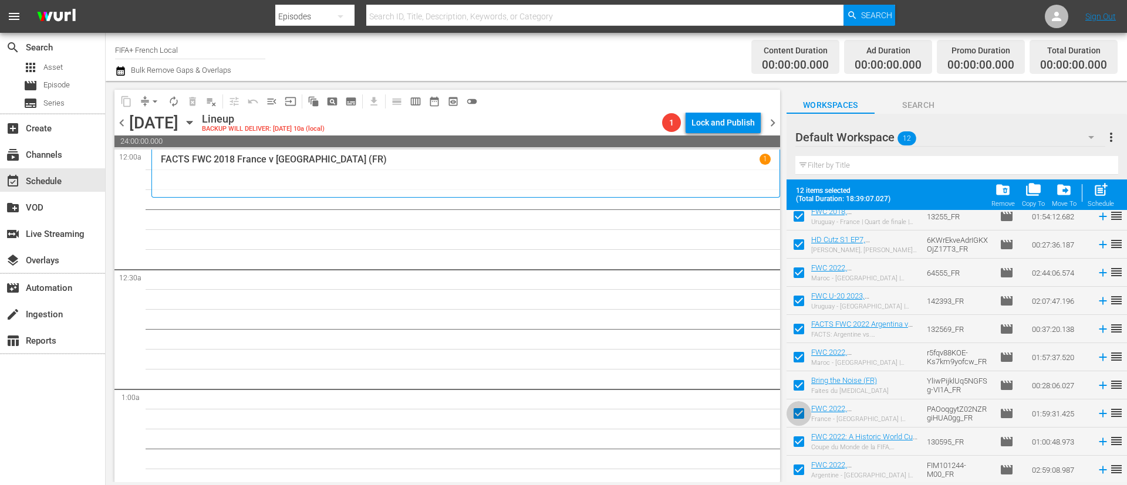
click at [800, 415] on input "checkbox" at bounding box center [798, 416] width 25 height 25
click at [797, 453] on input "checkbox" at bounding box center [798, 444] width 25 height 25
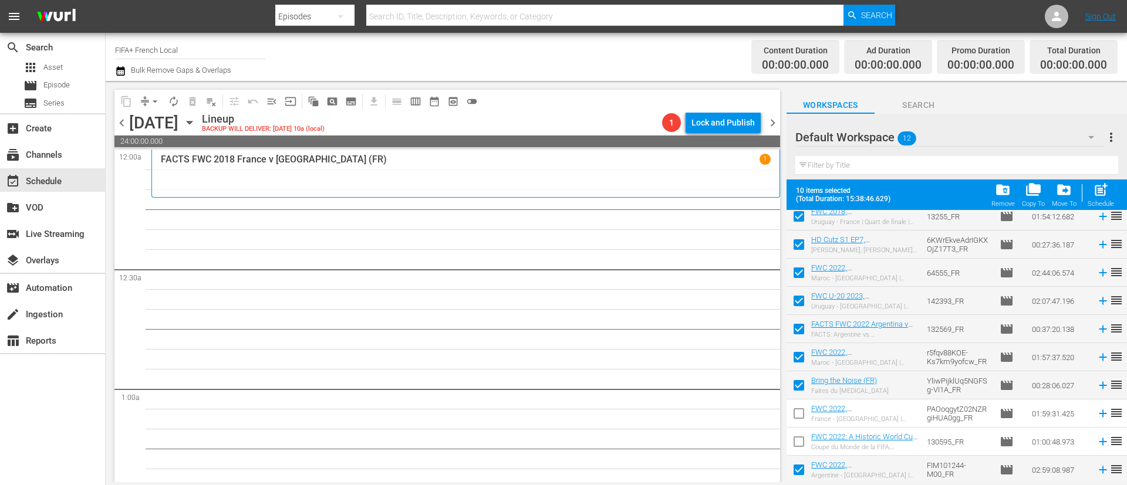
click at [796, 468] on input "checkbox" at bounding box center [798, 472] width 25 height 25
click at [1101, 199] on div "post_add Schedule" at bounding box center [1100, 195] width 26 height 26
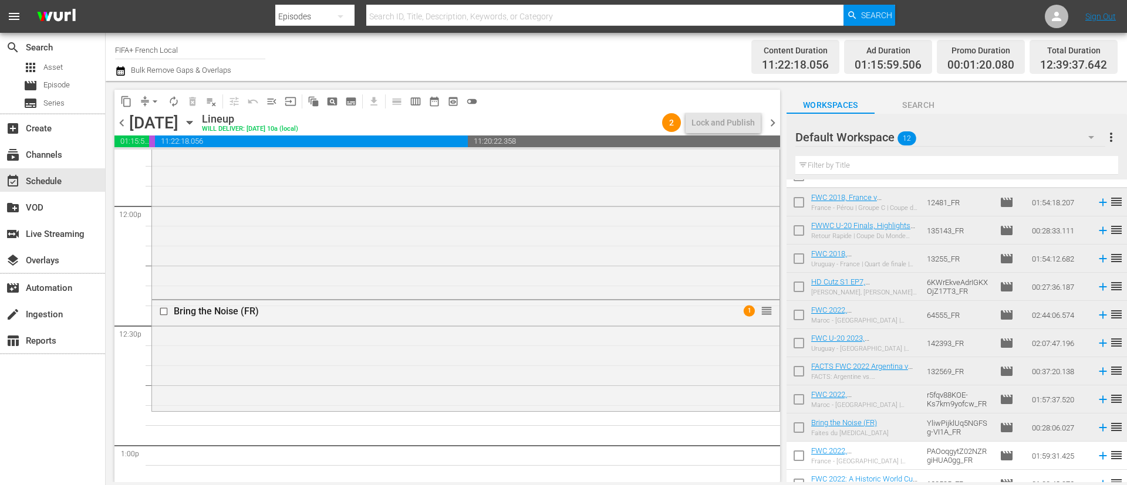
scroll to position [0, 0]
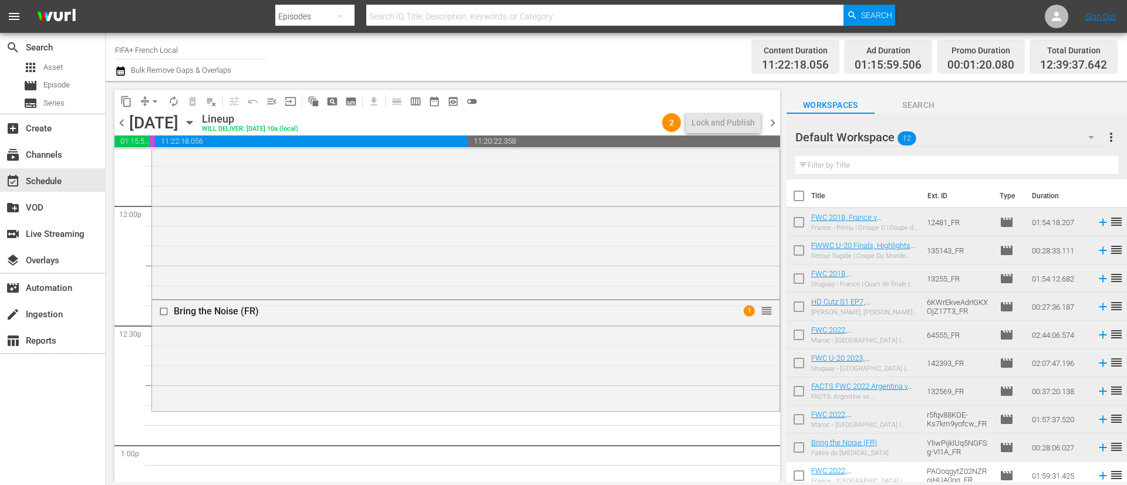
click at [803, 232] on input "checkbox" at bounding box center [798, 224] width 25 height 25
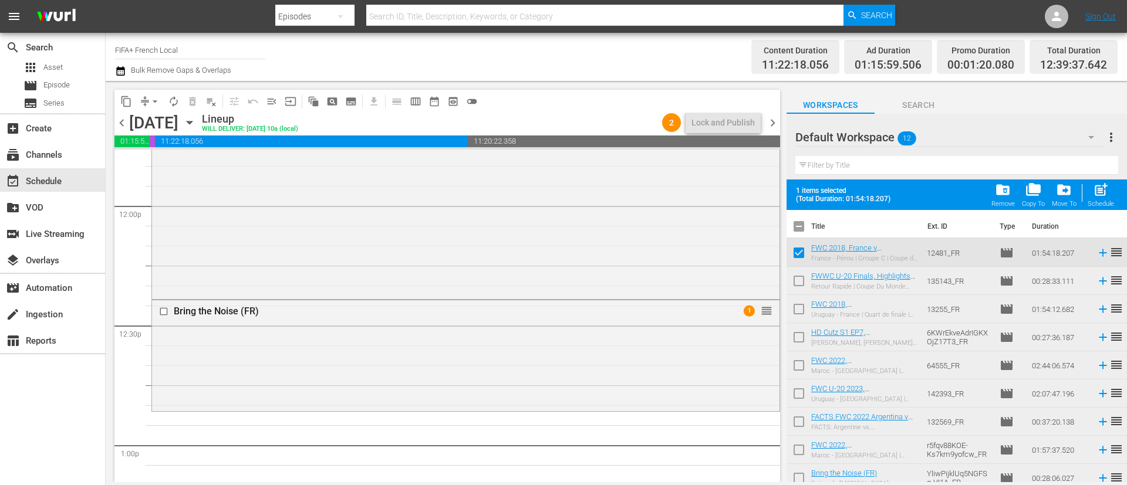
click at [800, 285] on input "checkbox" at bounding box center [798, 283] width 25 height 25
click at [800, 313] on input "checkbox" at bounding box center [798, 311] width 25 height 25
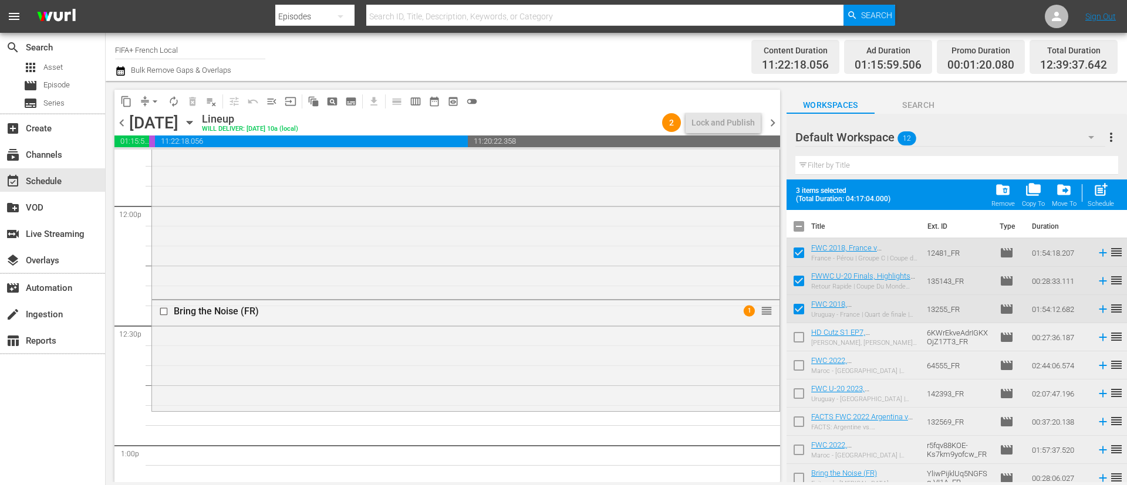
click at [798, 390] on input "checkbox" at bounding box center [798, 396] width 25 height 25
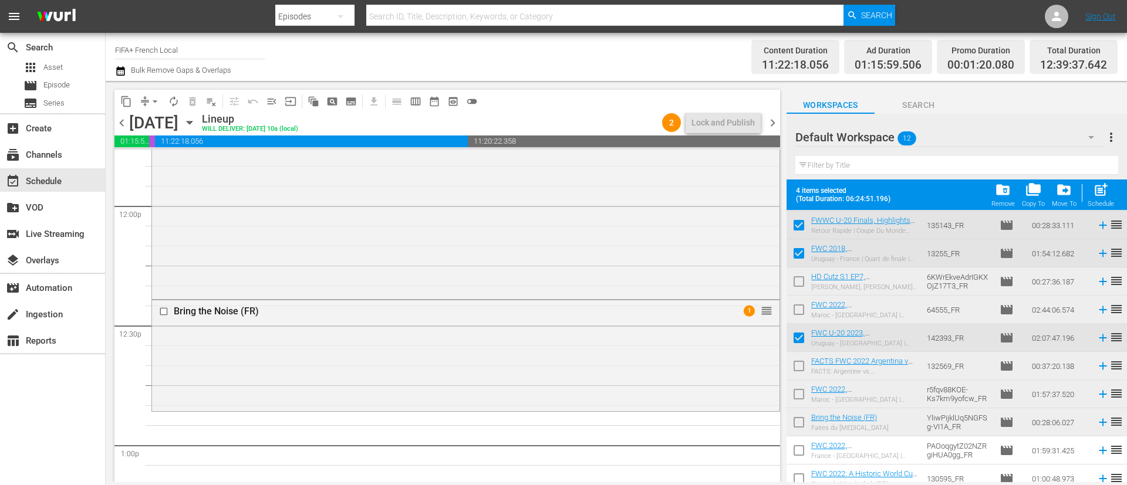
scroll to position [93, 0]
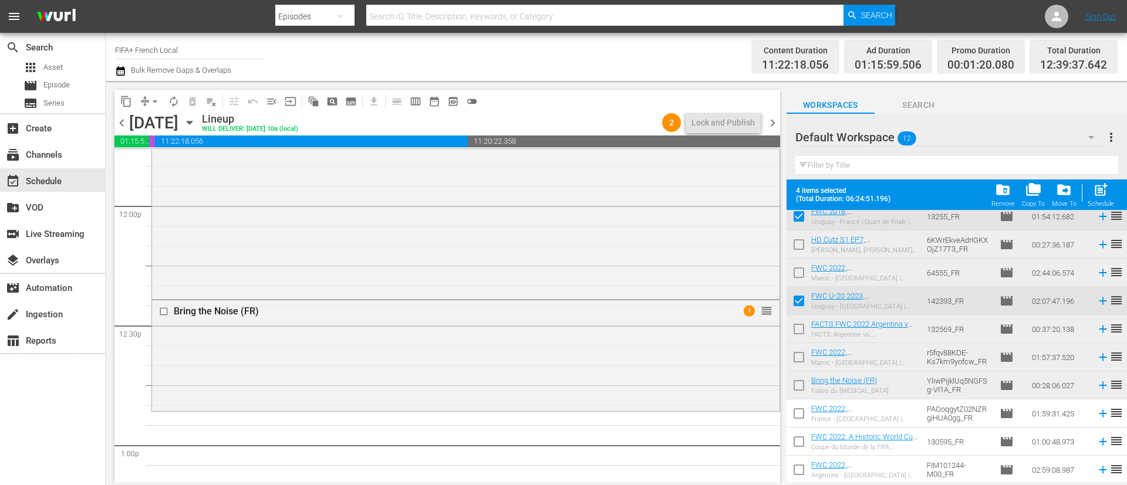
click at [803, 410] on input "checkbox" at bounding box center [798, 416] width 25 height 25
click at [803, 446] on input "checkbox" at bounding box center [798, 444] width 25 height 25
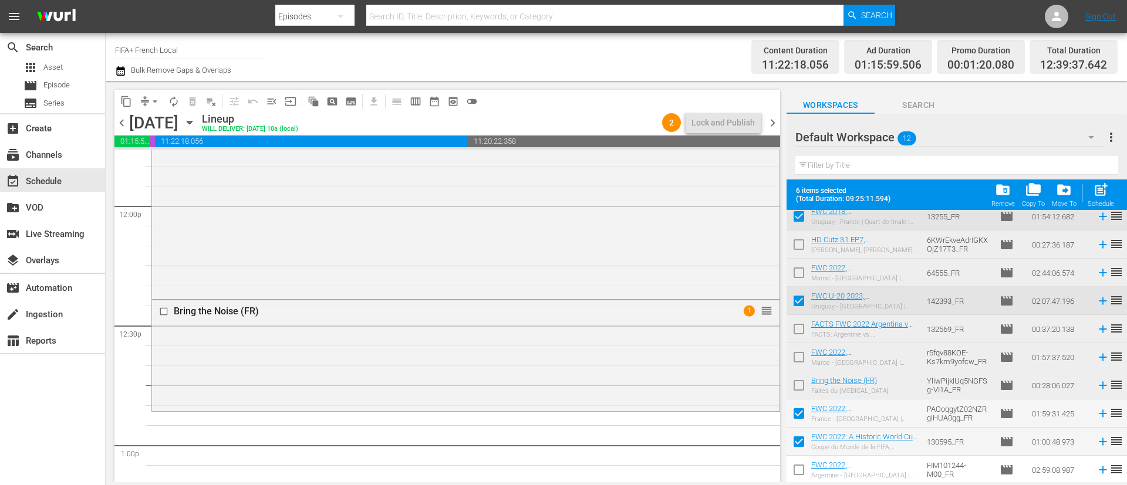
click at [803, 480] on input "checkbox" at bounding box center [798, 472] width 25 height 25
click at [1093, 209] on button "post_add Schedule" at bounding box center [1100, 194] width 33 height 33
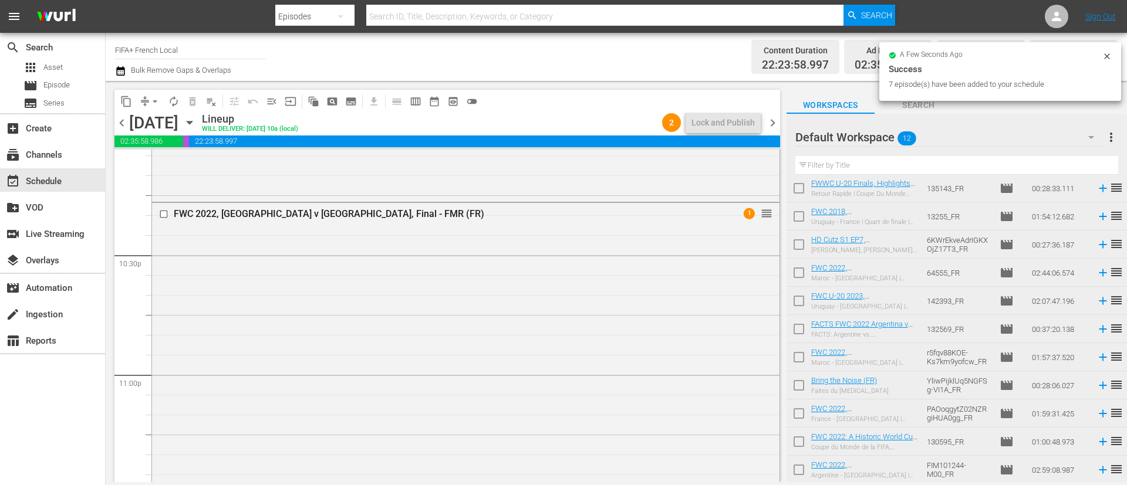
scroll to position [5717, 0]
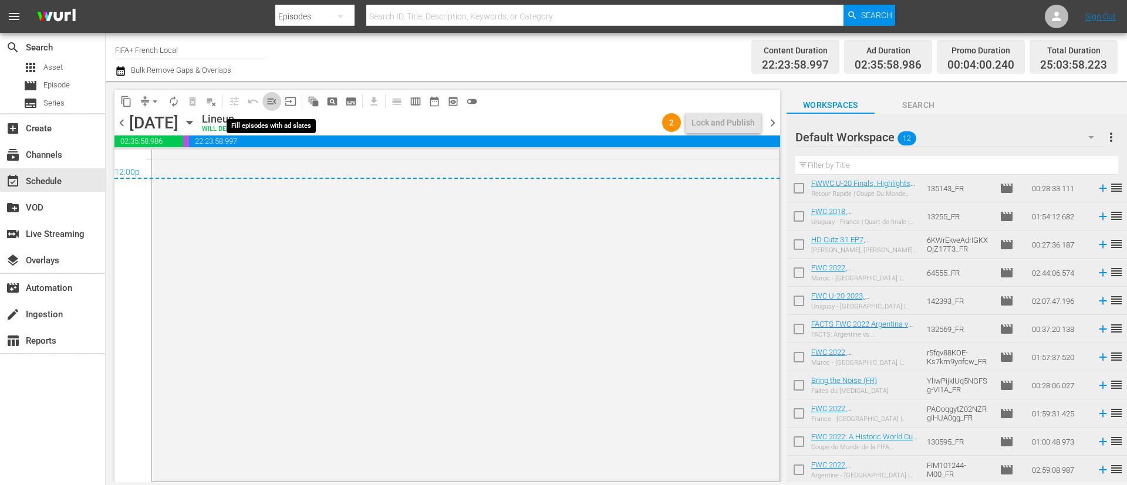
click at [272, 99] on span "menu_open" at bounding box center [272, 102] width 12 height 12
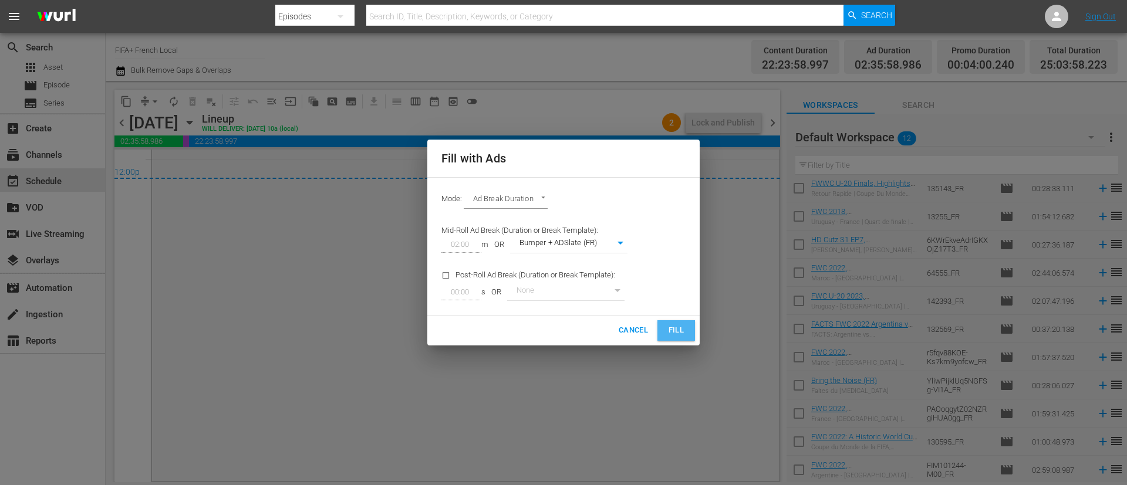
click at [665, 330] on button "Fill" at bounding box center [676, 330] width 38 height 21
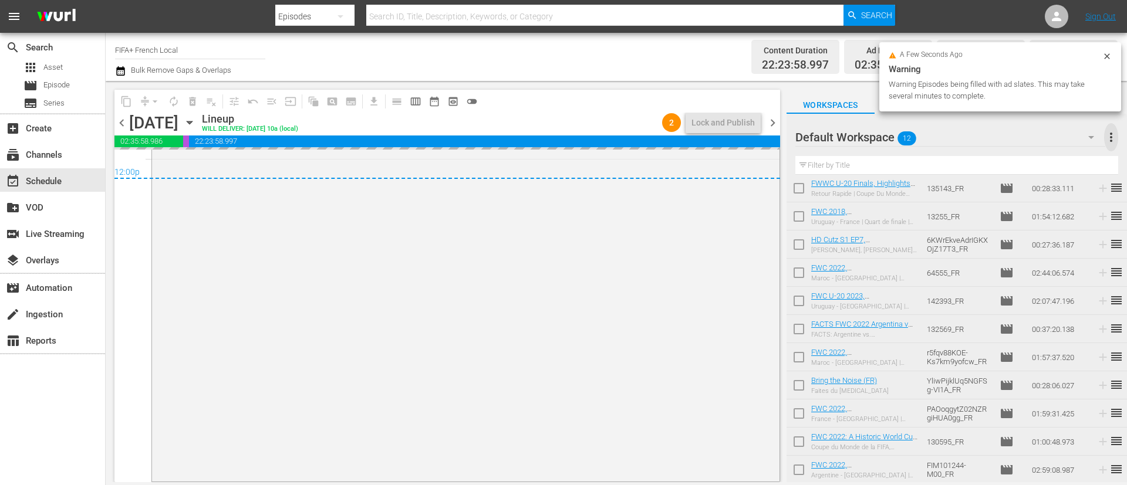
click at [1113, 133] on span "more_vert" at bounding box center [1111, 137] width 14 height 14
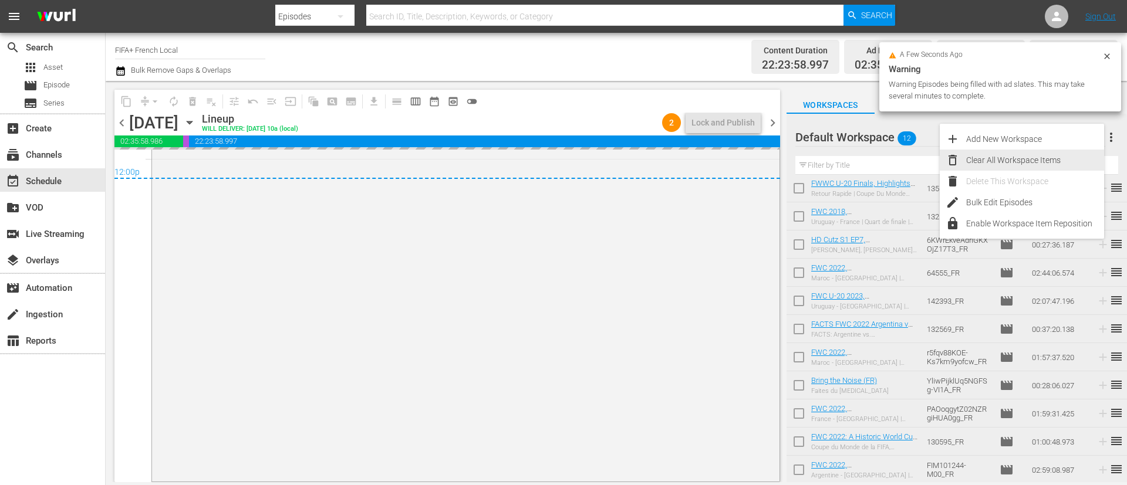
click at [1056, 154] on div "Clear All Workspace Items" at bounding box center [1035, 160] width 138 height 21
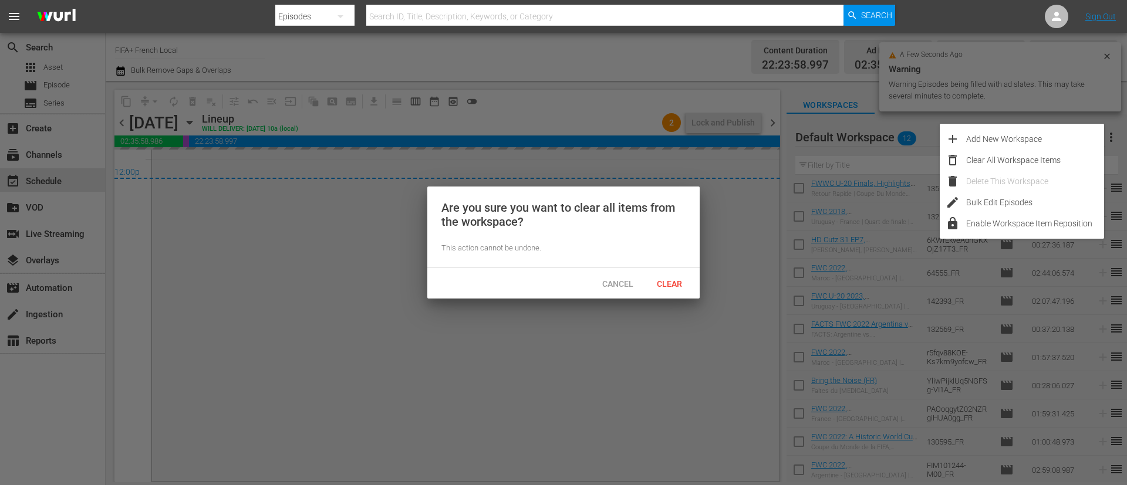
click at [672, 288] on div "Clear" at bounding box center [669, 284] width 52 height 22
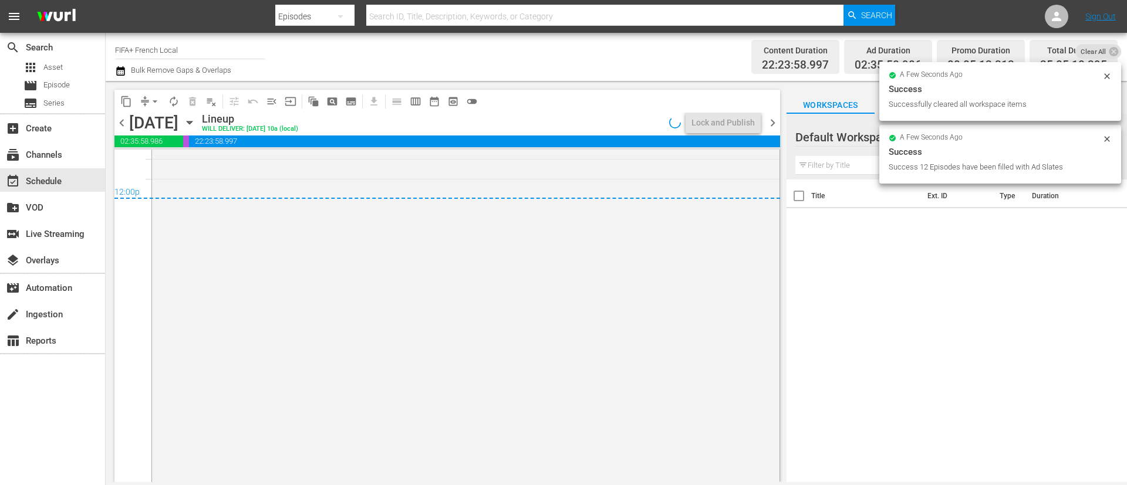
scroll to position [0, 0]
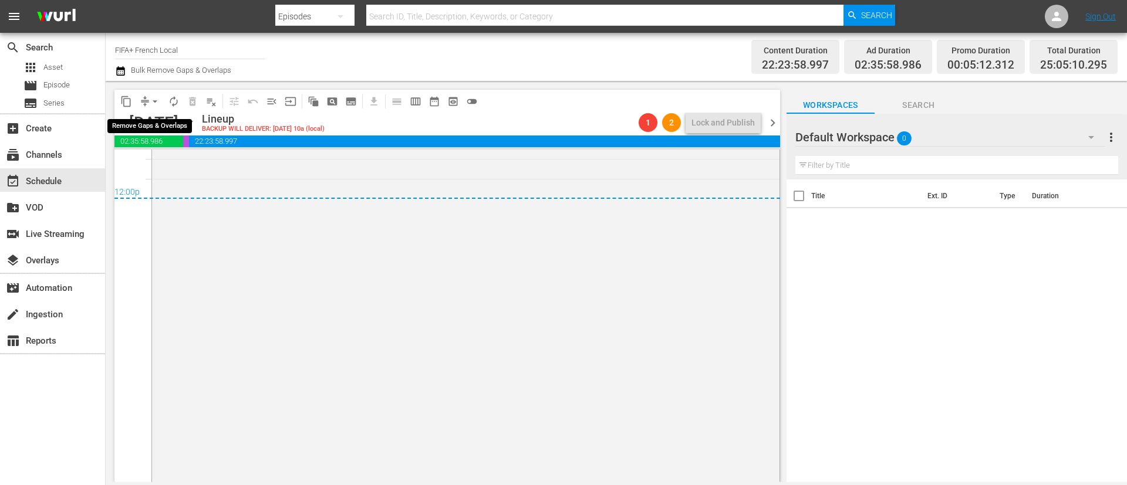
click at [152, 102] on span "arrow_drop_down" at bounding box center [155, 102] width 12 height 12
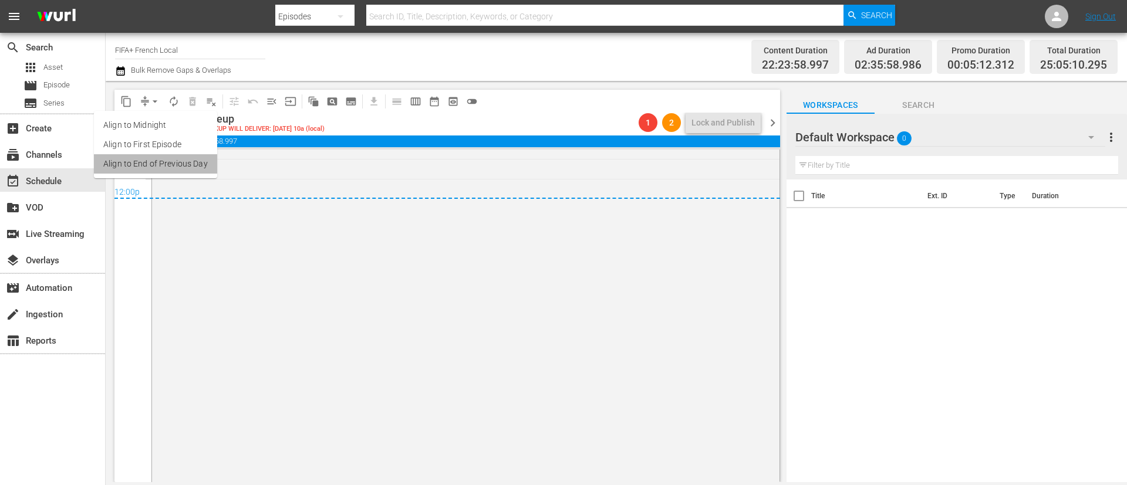
click at [168, 168] on li "Align to End of Previous Day" at bounding box center [155, 163] width 123 height 19
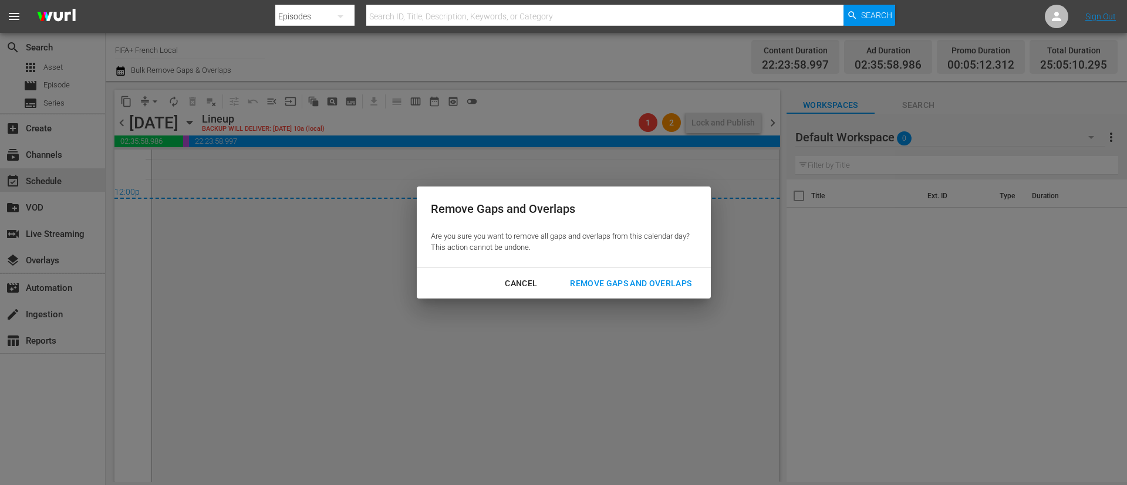
click at [657, 283] on div "Remove Gaps and Overlaps" at bounding box center [630, 283] width 140 height 15
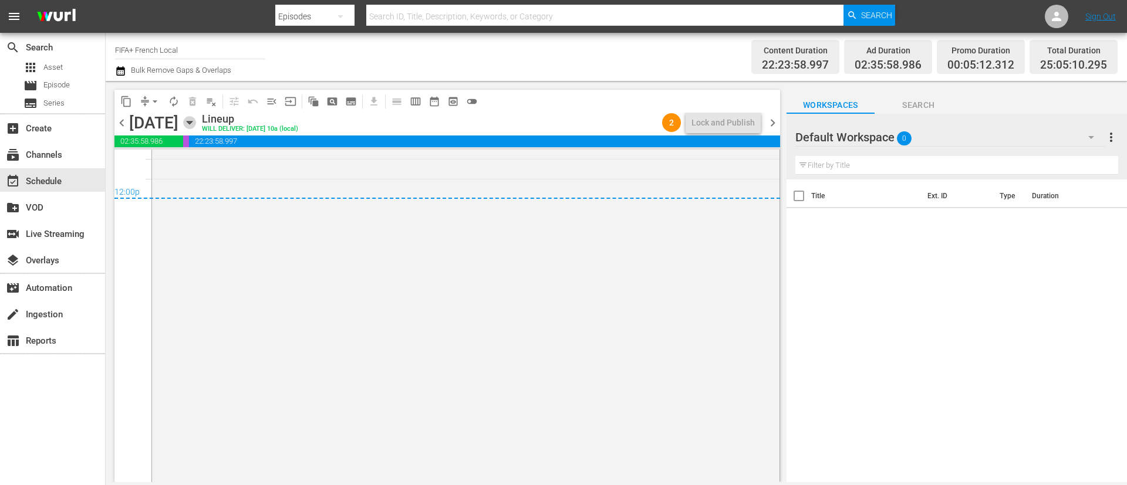
click at [196, 120] on icon "button" at bounding box center [189, 122] width 13 height 13
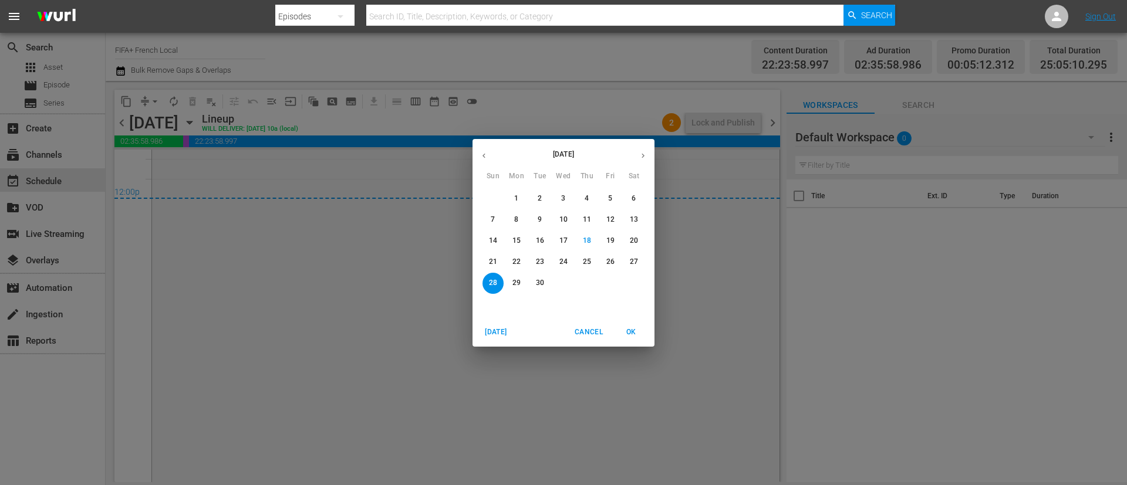
click at [518, 268] on button "22" at bounding box center [516, 262] width 21 height 21
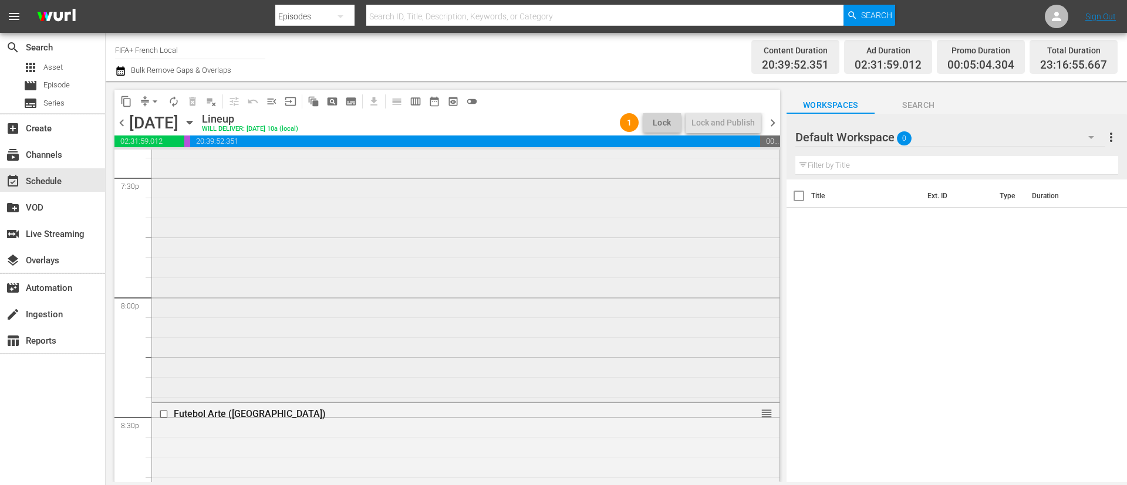
scroll to position [3936, 0]
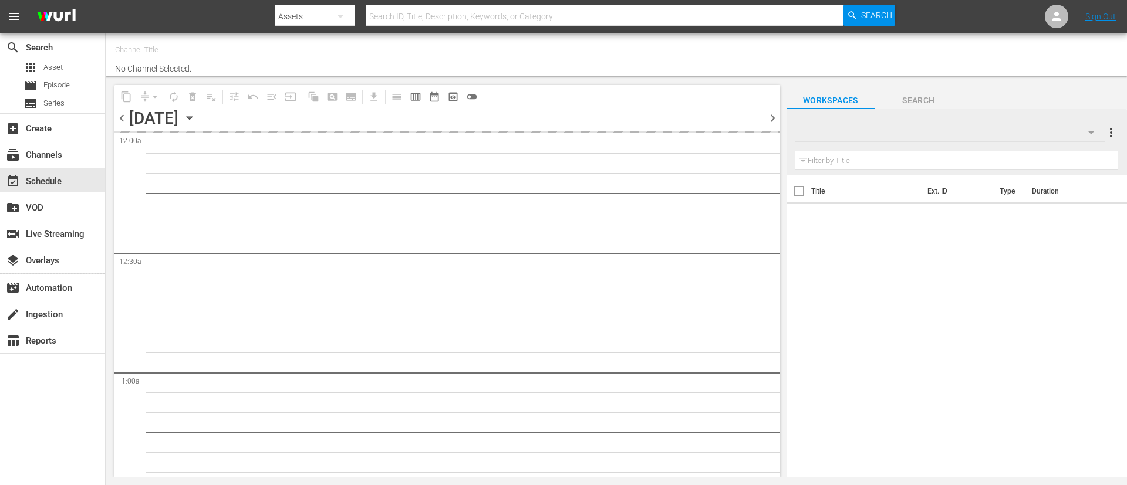
type input "FIFA+ Italian Local (1779)"
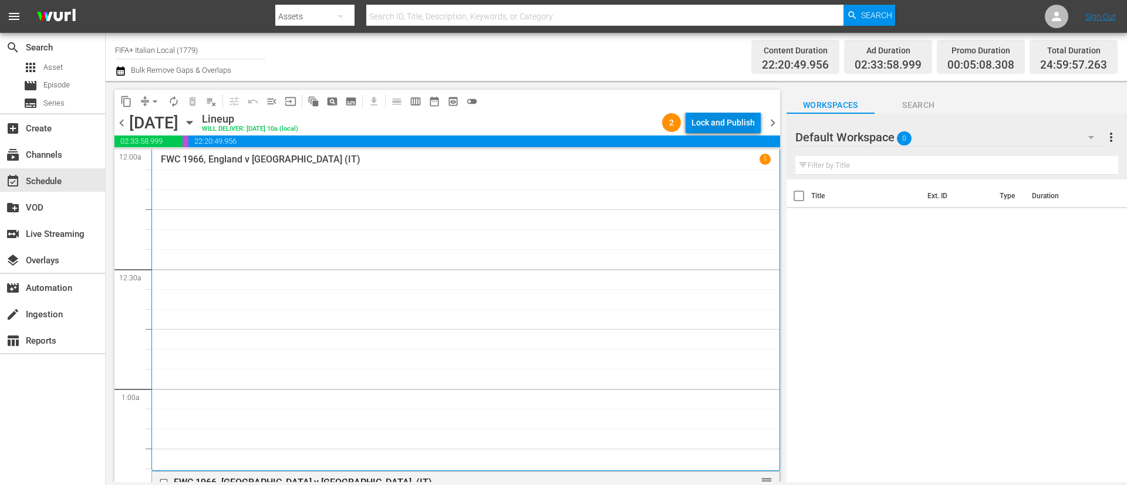
click at [712, 114] on div "Lock and Publish" at bounding box center [722, 122] width 63 height 21
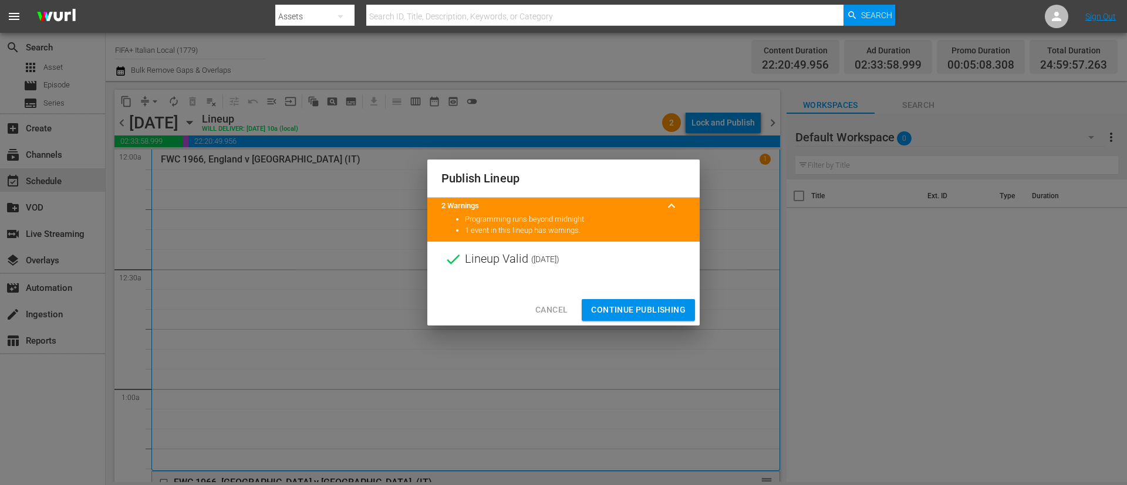
click at [633, 312] on span "Continue Publishing" at bounding box center [638, 310] width 94 height 15
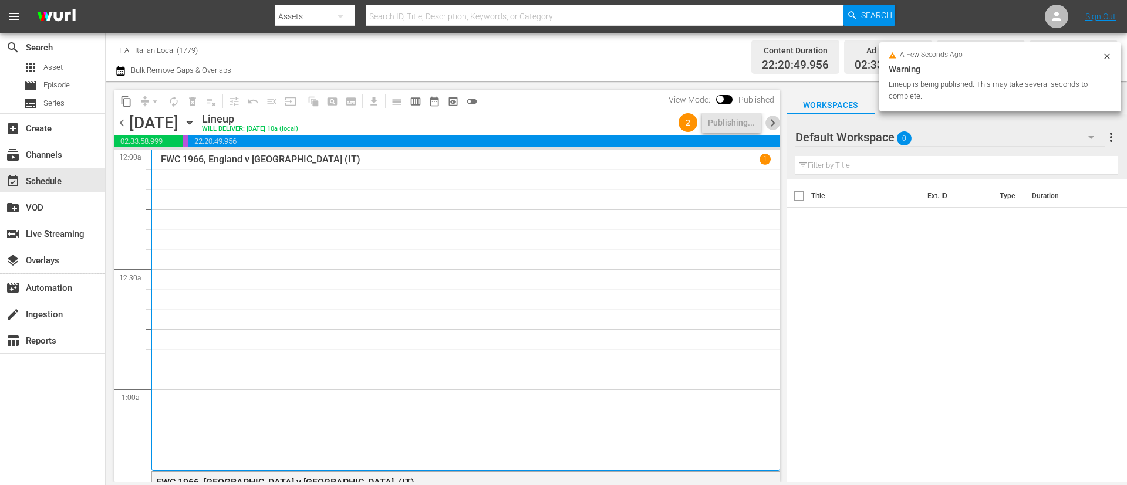
click at [773, 122] on span "chevron_right" at bounding box center [772, 123] width 15 height 15
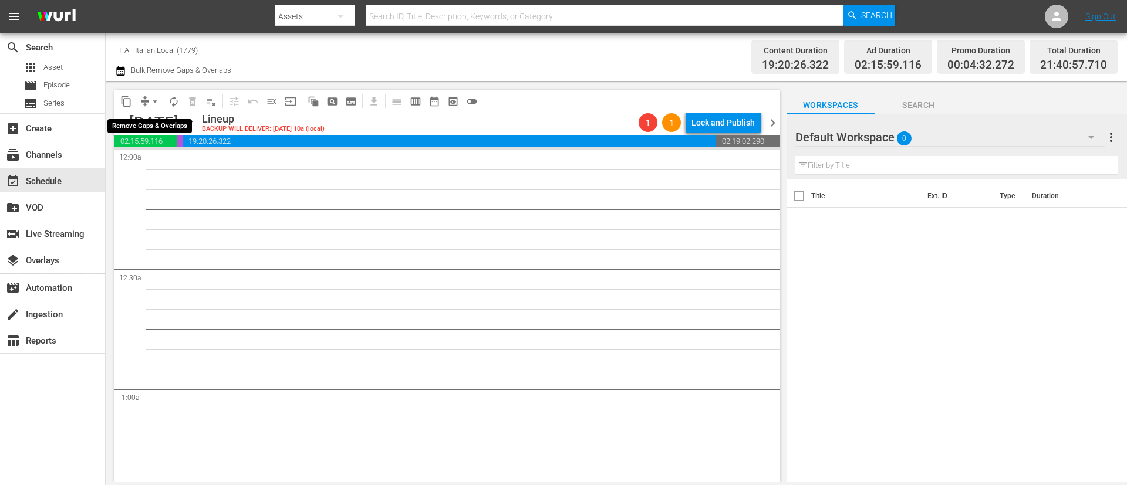
click at [152, 99] on span "arrow_drop_down" at bounding box center [155, 102] width 12 height 12
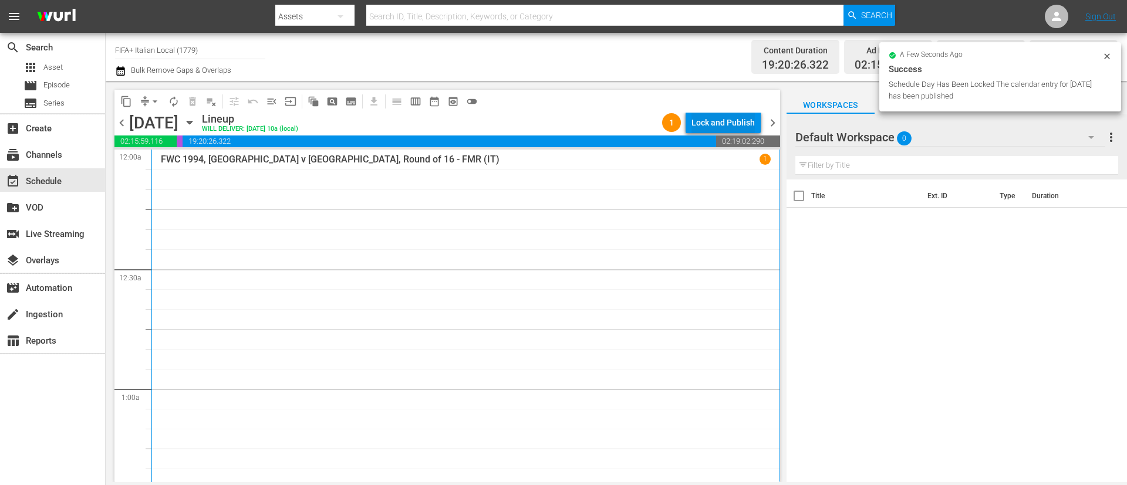
click at [705, 123] on div "Lock and Publish" at bounding box center [722, 122] width 63 height 21
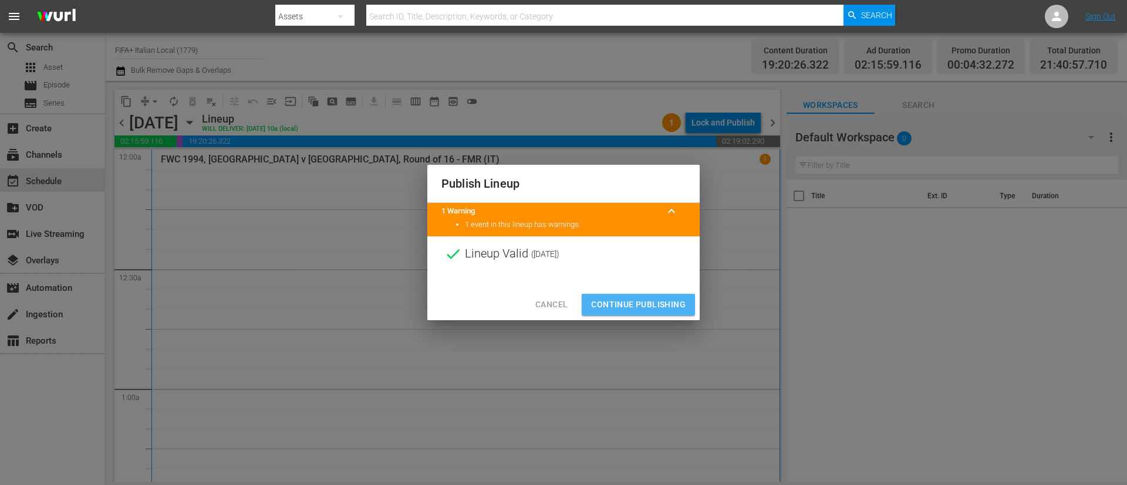
click at [662, 298] on span "Continue Publishing" at bounding box center [638, 305] width 94 height 15
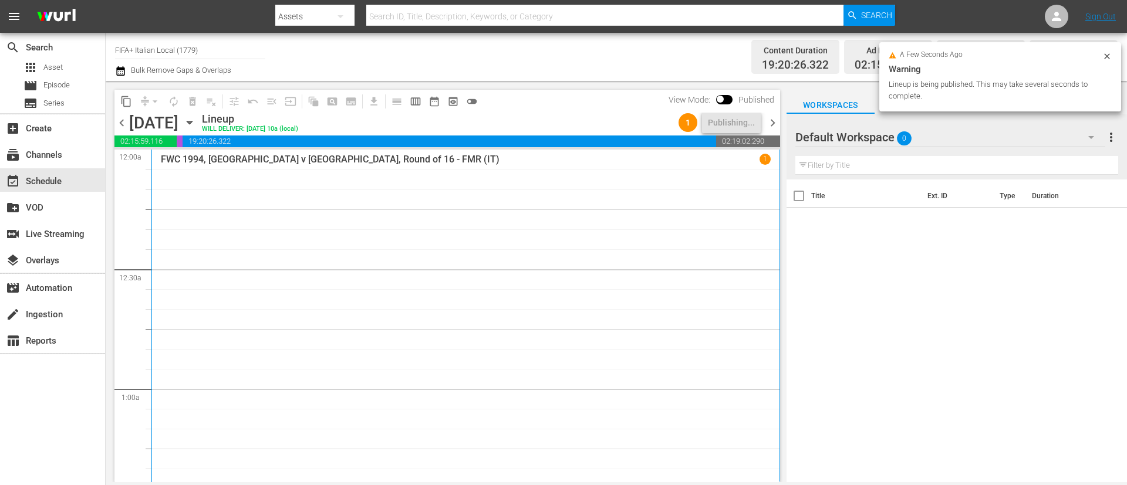
click at [123, 66] on icon "button" at bounding box center [120, 70] width 8 height 9
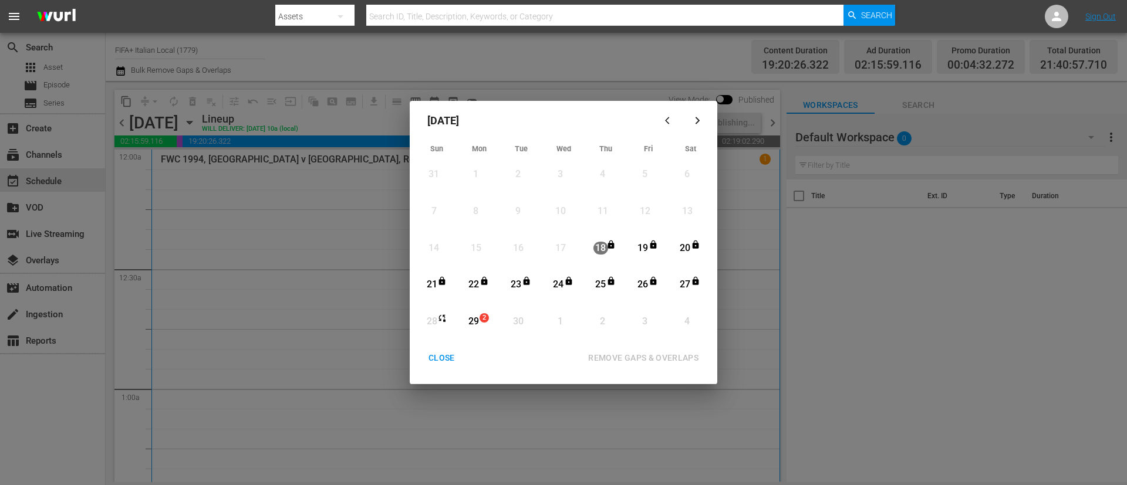
click at [861, 307] on div "[DATE] Sun Mon Tue Wed Thu Fri Sat 31 View Lineup 1 View Lineup 2 View Lineup 3…" at bounding box center [563, 242] width 1127 height 485
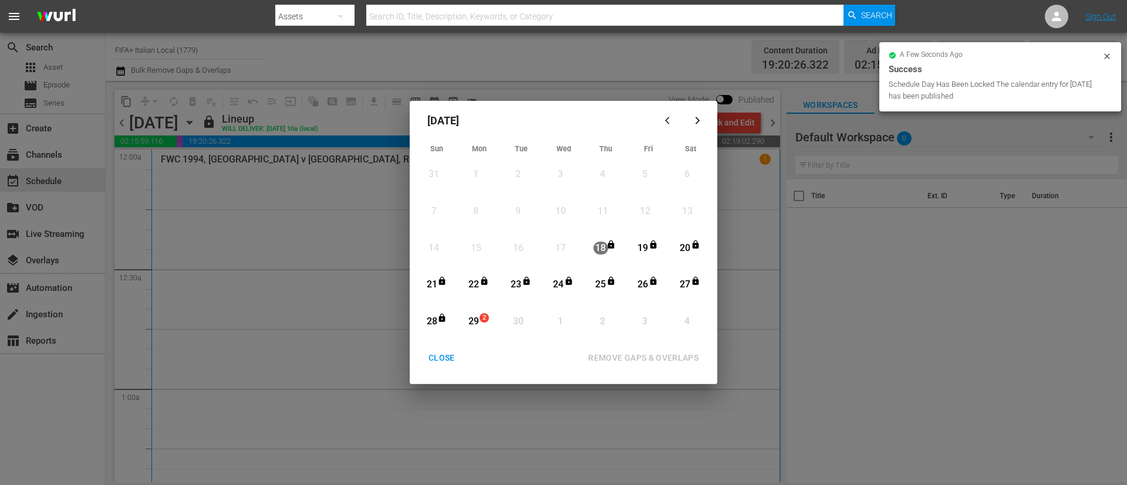
click at [449, 357] on div "CLOSE" at bounding box center [441, 358] width 45 height 15
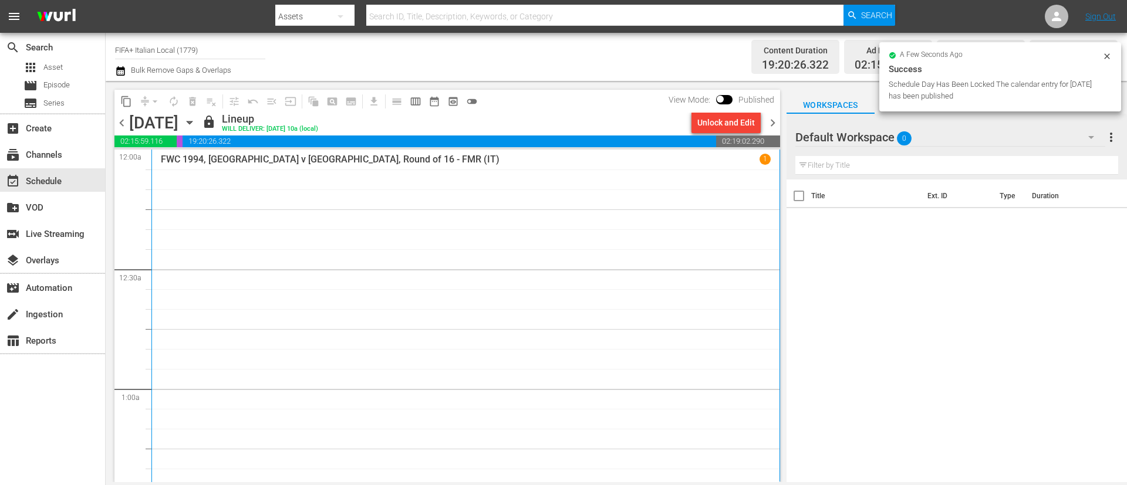
click at [775, 126] on span "chevron_right" at bounding box center [772, 123] width 15 height 15
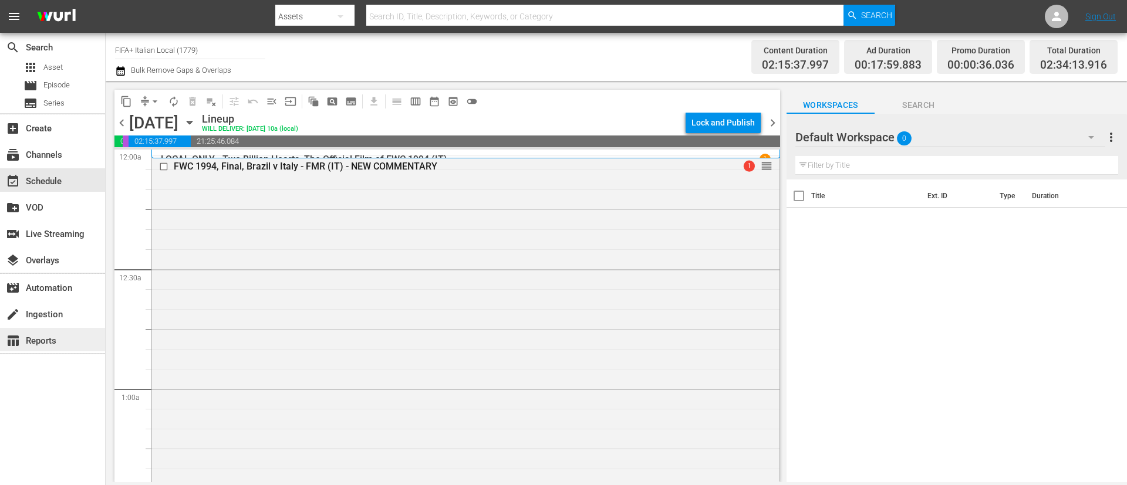
click at [79, 340] on div "table_chart Reports" at bounding box center [52, 339] width 105 height 23
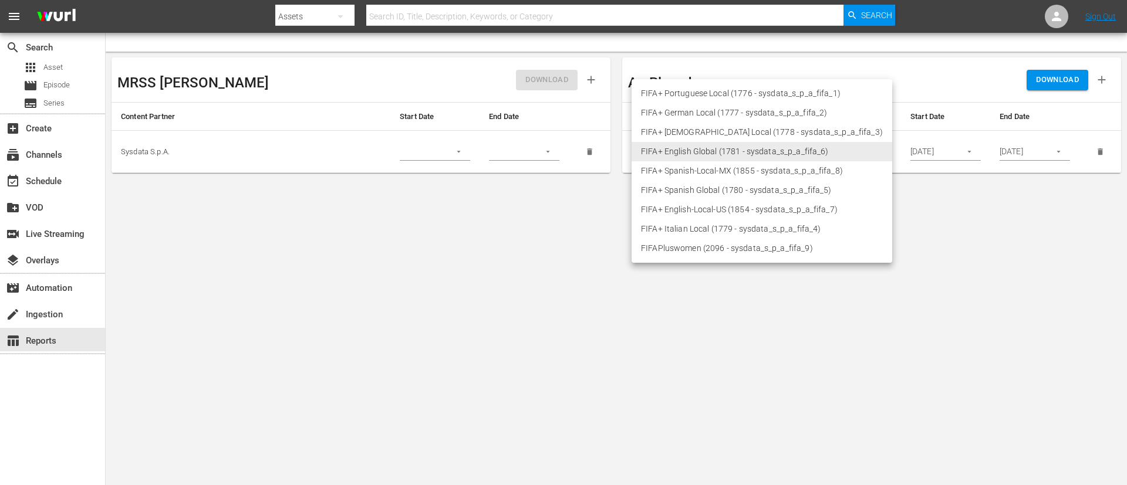
click at [717, 143] on body "menu Search By Assets Search ID, Title, Description, Keywords, or Category Sear…" at bounding box center [563, 242] width 1127 height 485
click at [710, 222] on li "FIFA+ Italian Local (1779 - sysdata_s_p_a_fifa_4)" at bounding box center [761, 228] width 261 height 19
type input "1779"
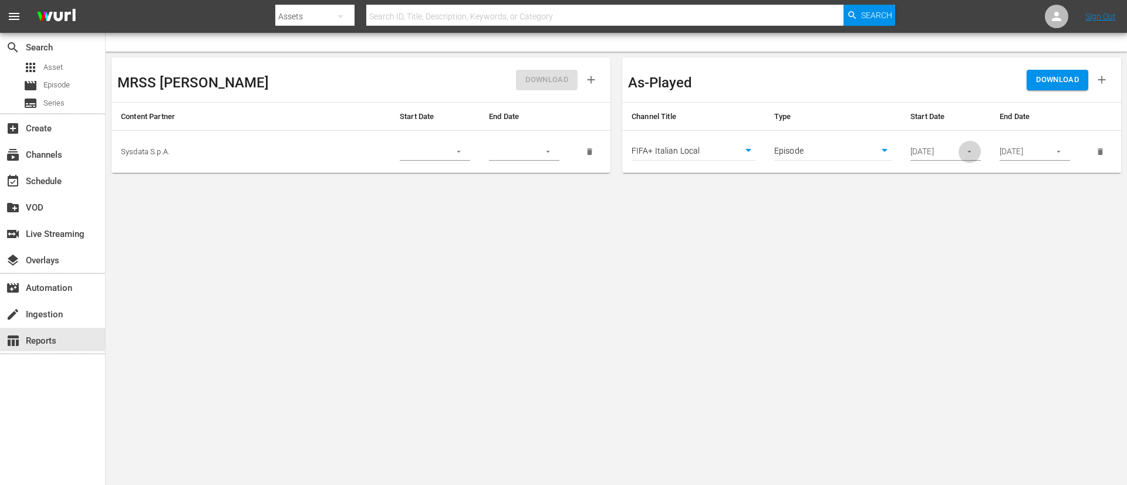
click at [968, 148] on icon "button" at bounding box center [969, 151] width 9 height 9
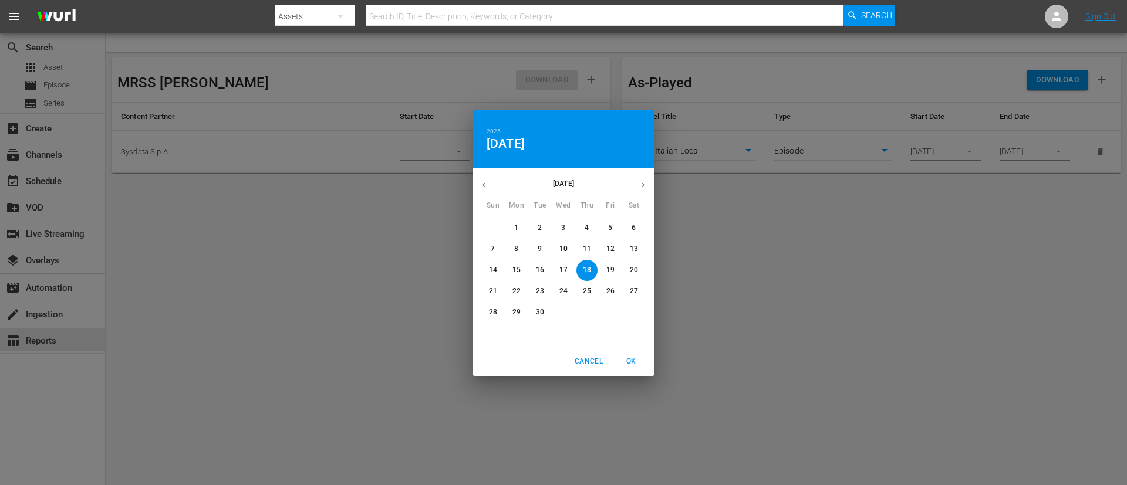
click at [510, 292] on span "22" at bounding box center [516, 291] width 21 height 10
click at [641, 366] on span "OK" at bounding box center [631, 362] width 28 height 12
type input "[DATE]"
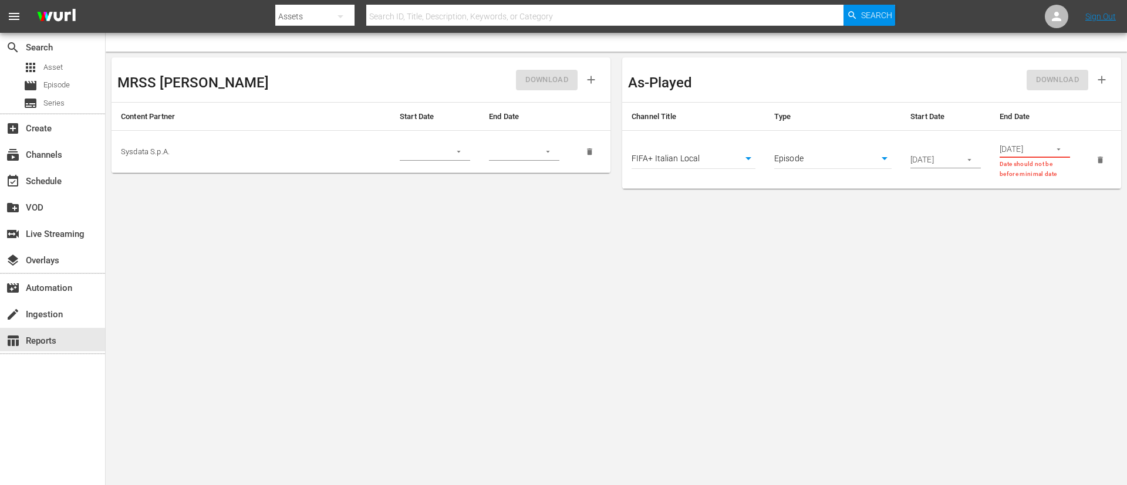
click at [1060, 151] on icon "button" at bounding box center [1058, 149] width 9 height 9
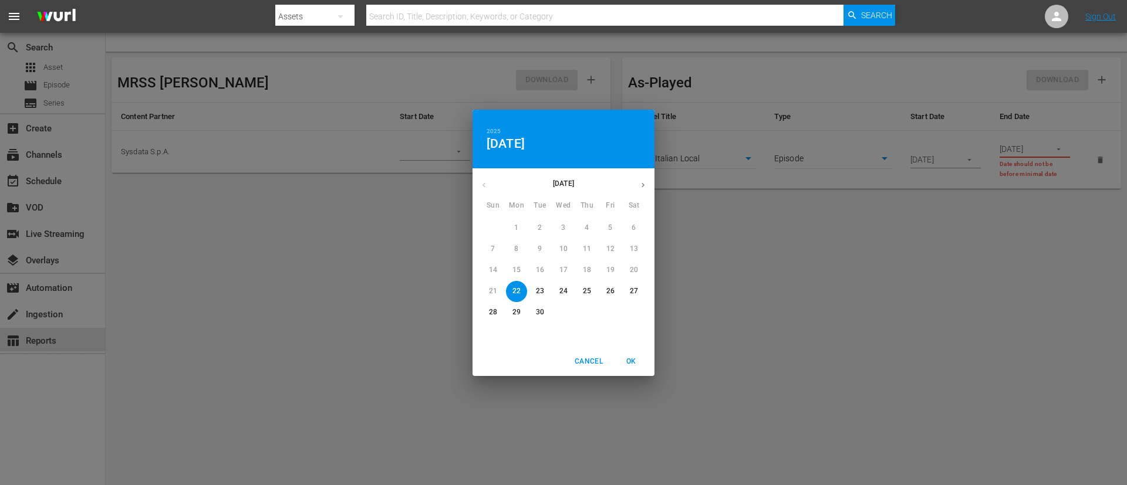
click at [489, 316] on p "28" at bounding box center [493, 312] width 8 height 10
click at [640, 360] on span "OK" at bounding box center [631, 362] width 28 height 12
type input "[DATE]"
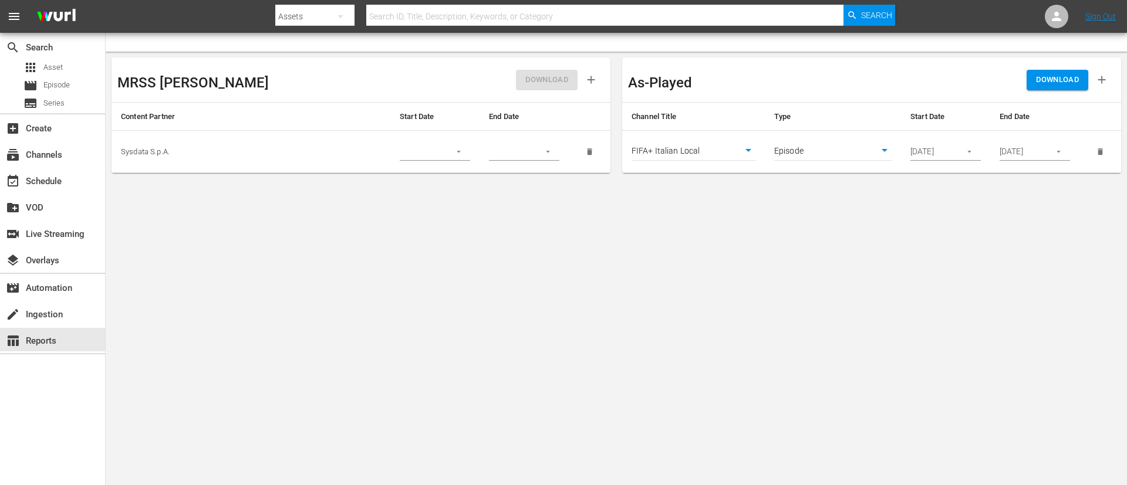
click at [964, 151] on button "button" at bounding box center [969, 151] width 23 height 23
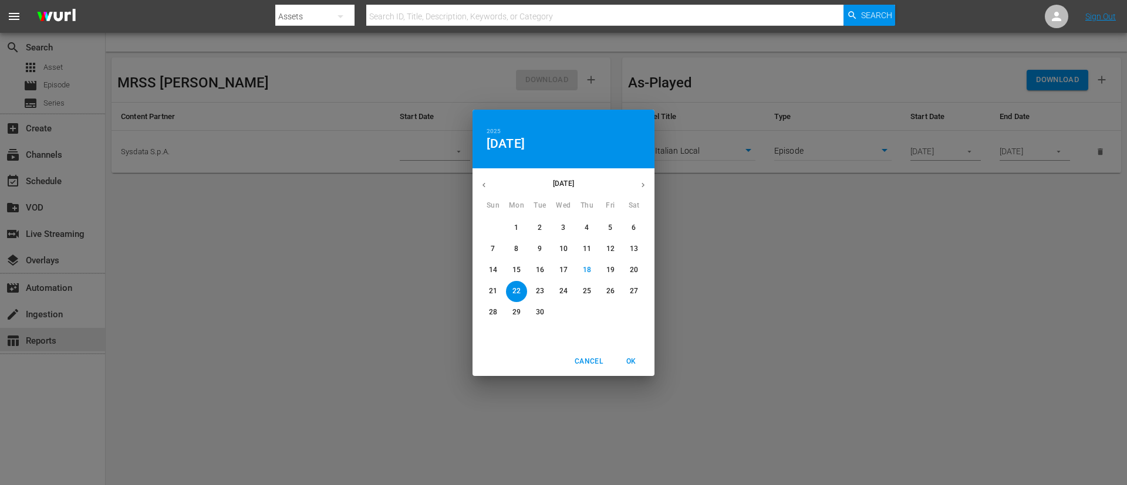
click at [618, 360] on span "OK" at bounding box center [631, 362] width 28 height 12
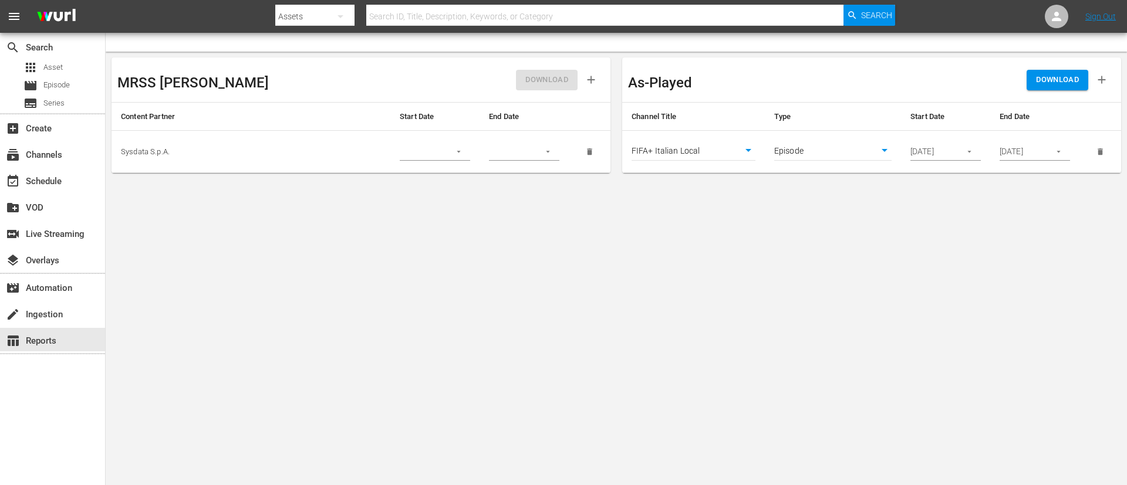
click at [1078, 77] on span "DOWNLOAD" at bounding box center [1057, 79] width 43 height 13
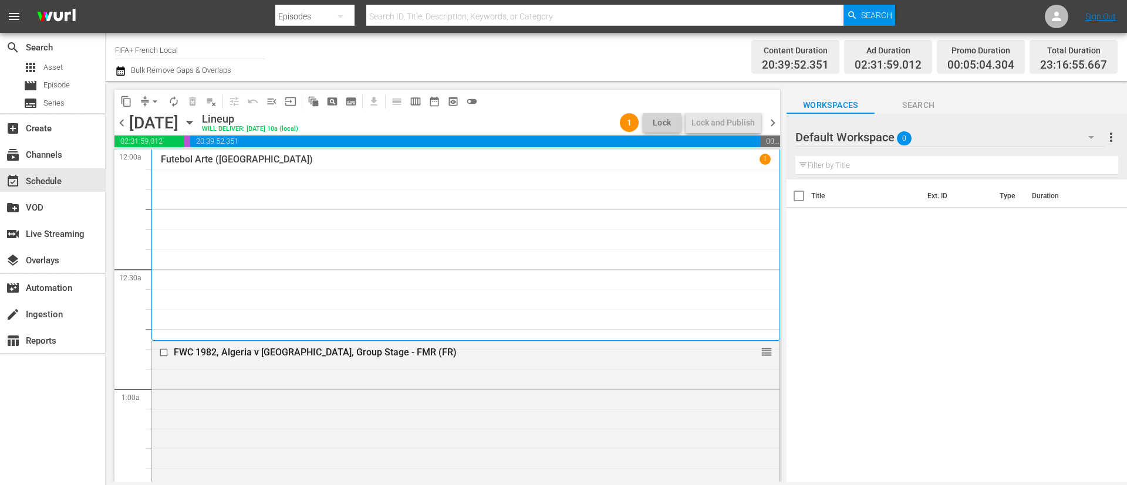
scroll to position [3936, 0]
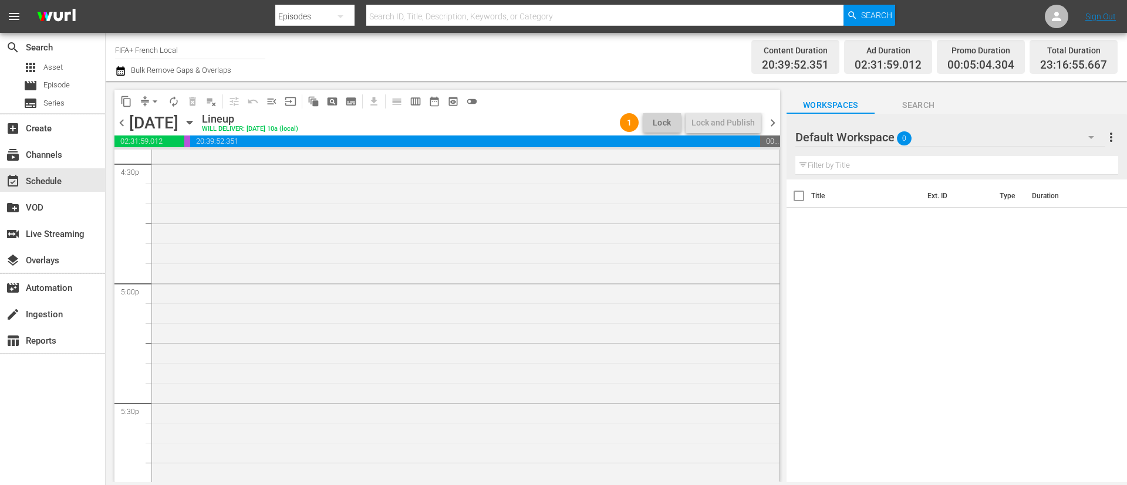
click at [775, 121] on span "chevron_right" at bounding box center [772, 123] width 15 height 15
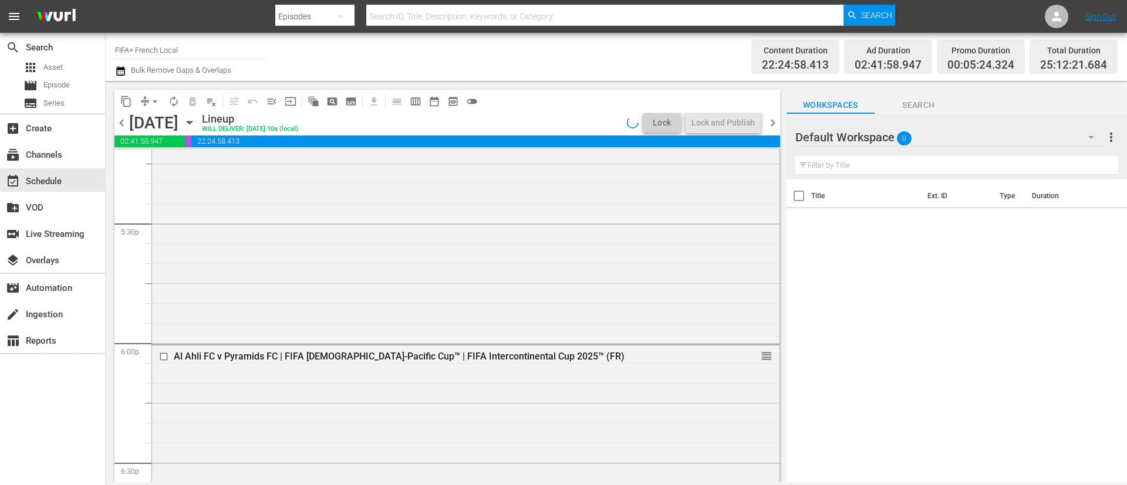
scroll to position [3976, 0]
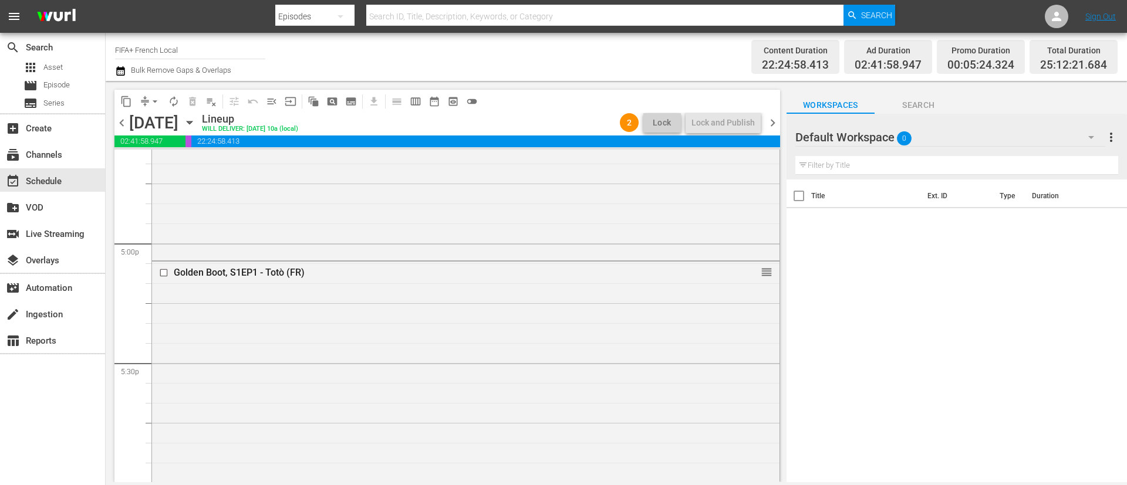
click at [775, 121] on span "chevron_right" at bounding box center [772, 123] width 15 height 15
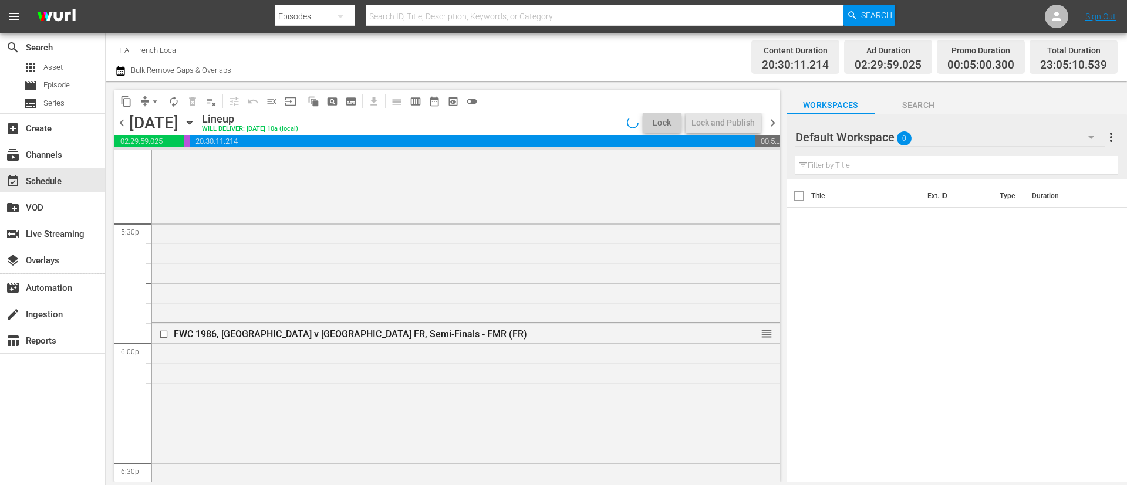
scroll to position [3976, 0]
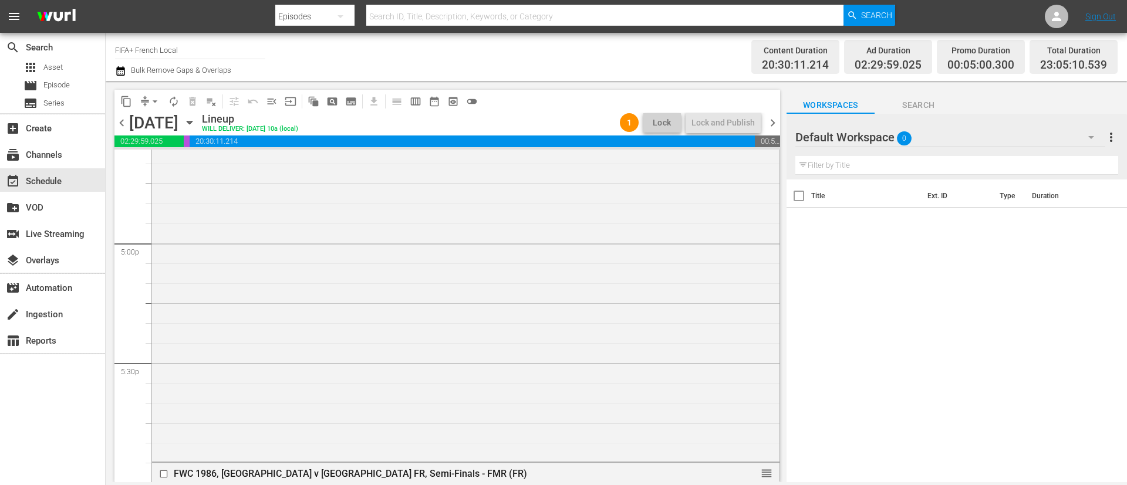
click at [775, 121] on span "chevron_right" at bounding box center [772, 123] width 15 height 15
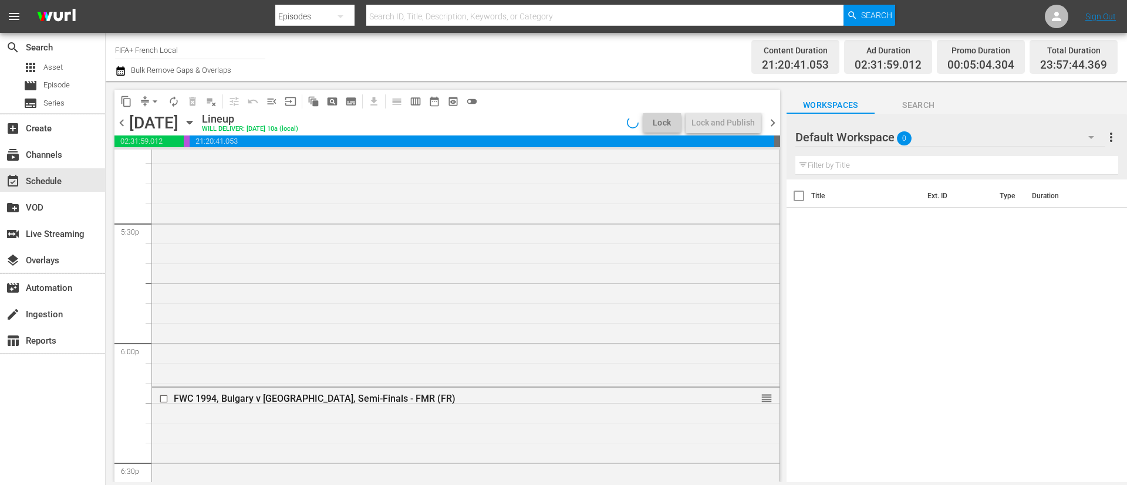
scroll to position [3936, 0]
click at [775, 121] on span "chevron_right" at bounding box center [772, 123] width 15 height 15
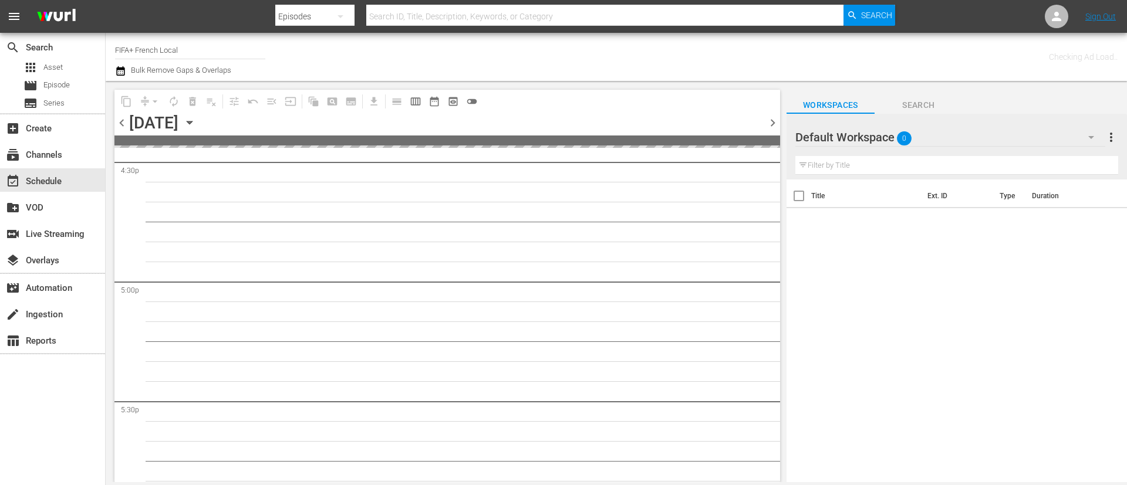
scroll to position [4116, 0]
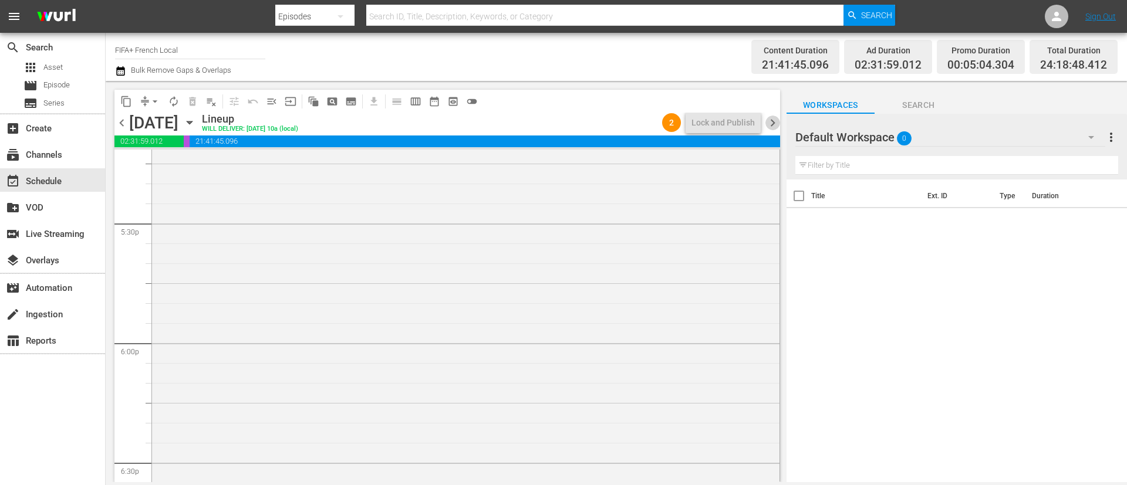
click at [775, 121] on span "chevron_right" at bounding box center [772, 123] width 15 height 15
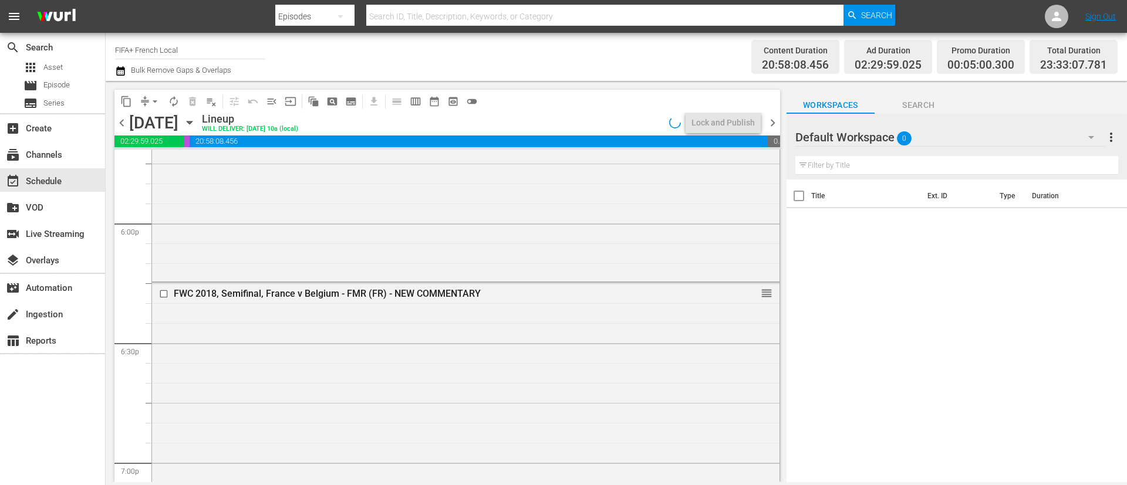
scroll to position [4056, 0]
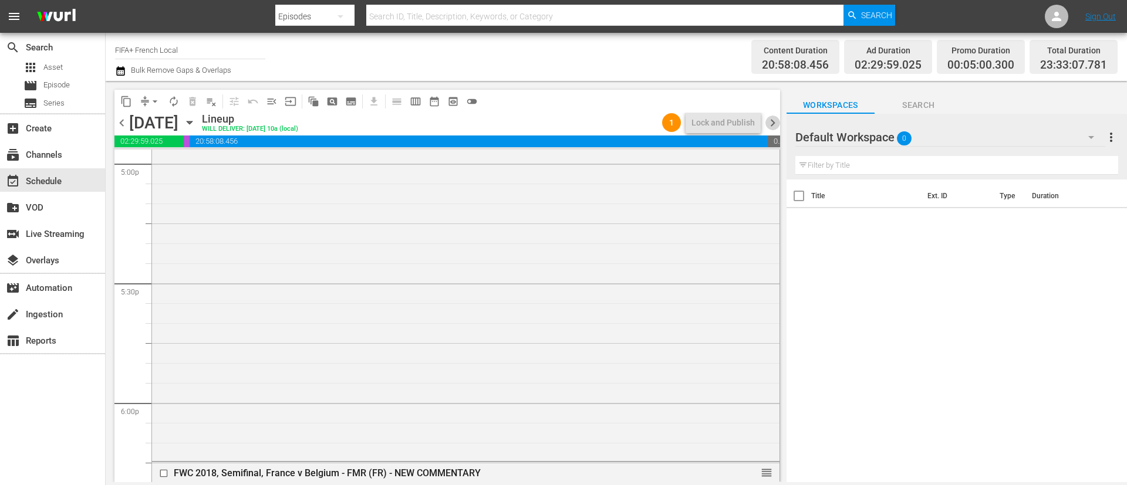
click at [775, 121] on span "chevron_right" at bounding box center [772, 123] width 15 height 15
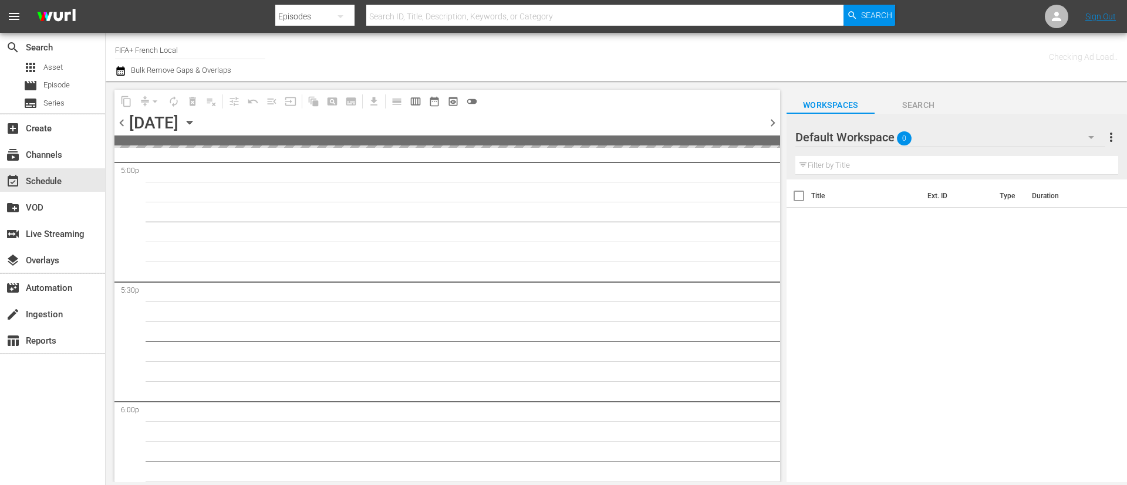
scroll to position [4236, 0]
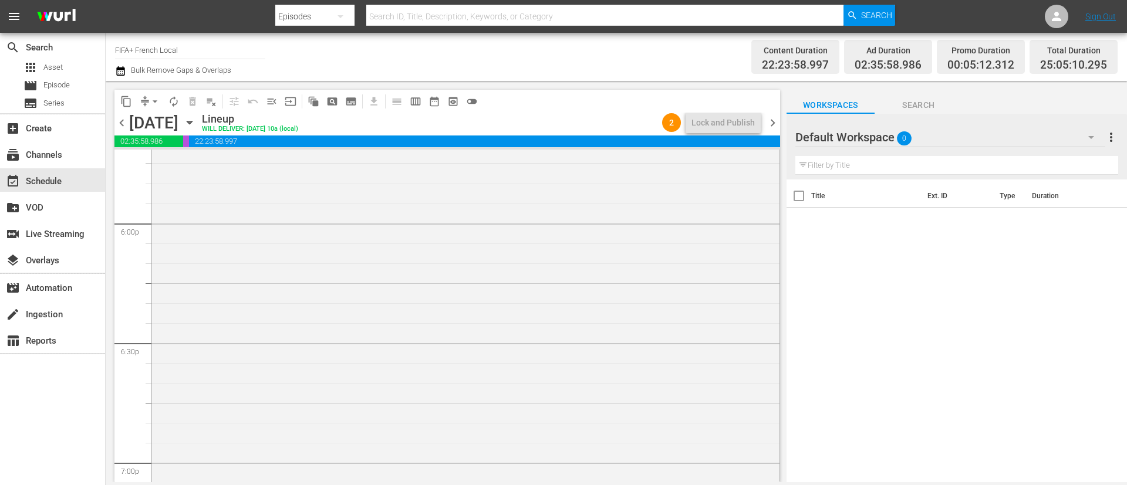
click at [196, 119] on icon "button" at bounding box center [189, 122] width 13 height 13
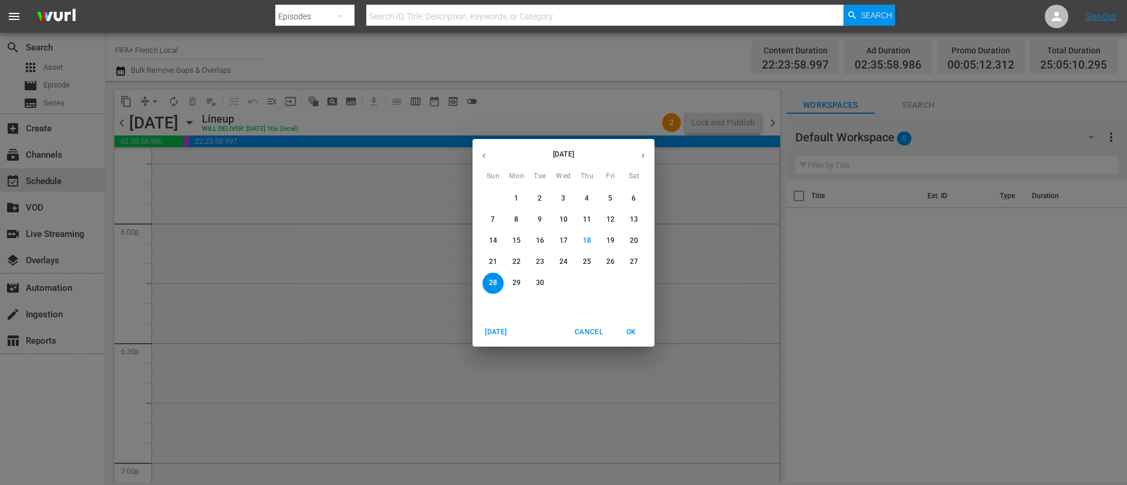
click at [511, 260] on span "22" at bounding box center [516, 262] width 21 height 10
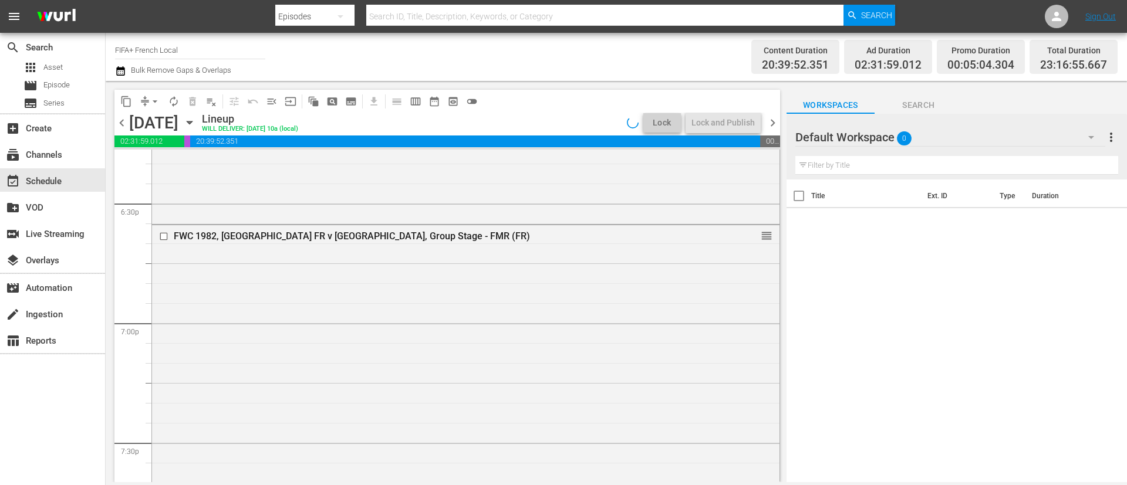
scroll to position [4196, 0]
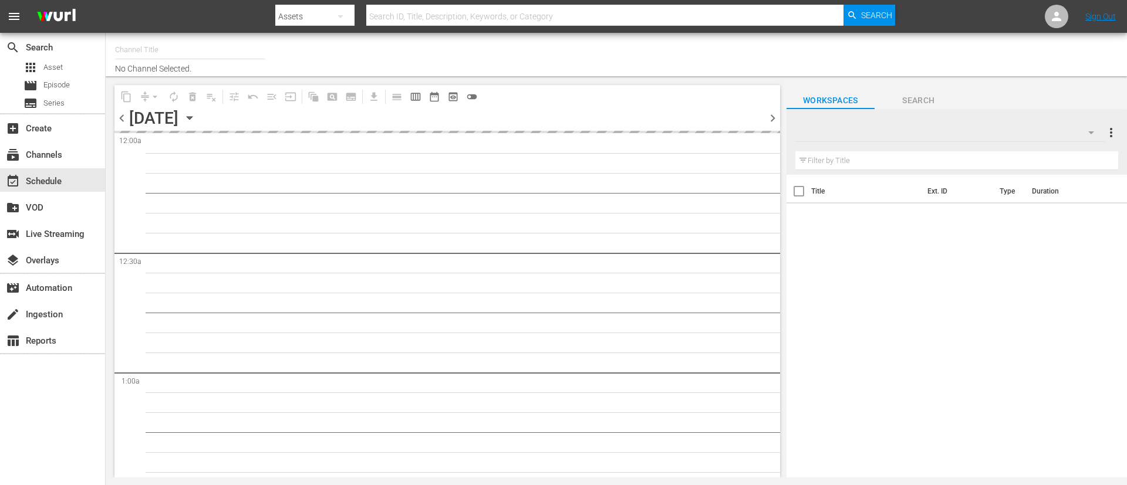
type input "FIFA+ [DEMOGRAPHIC_DATA] Local (1778)"
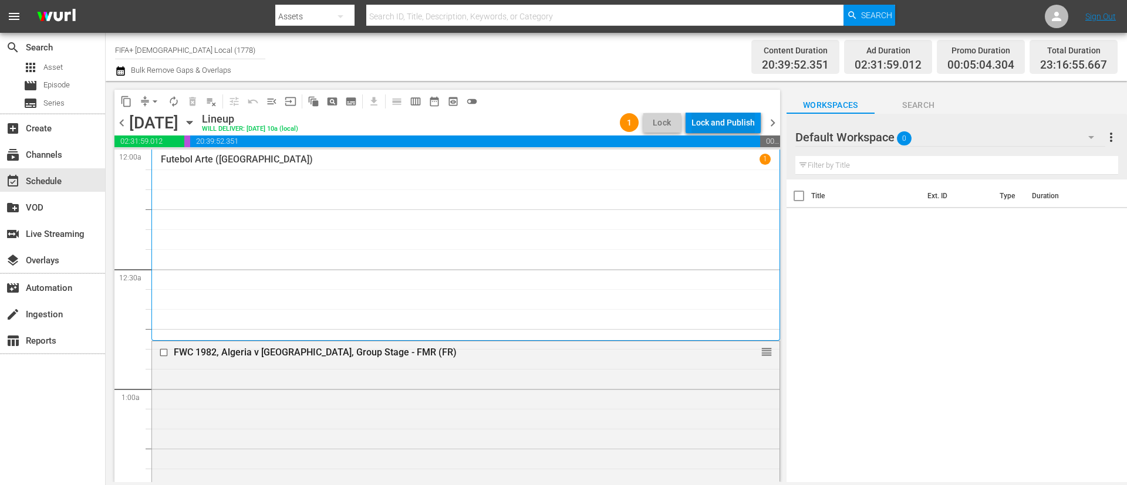
click at [734, 124] on div "Lock and Publish" at bounding box center [722, 122] width 63 height 21
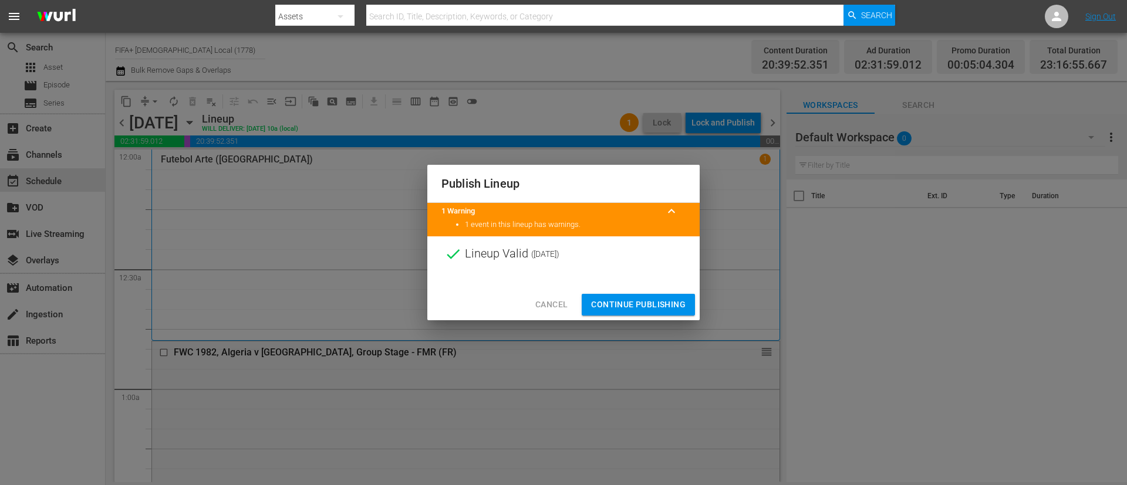
click at [677, 295] on button "Continue Publishing" at bounding box center [638, 305] width 113 height 22
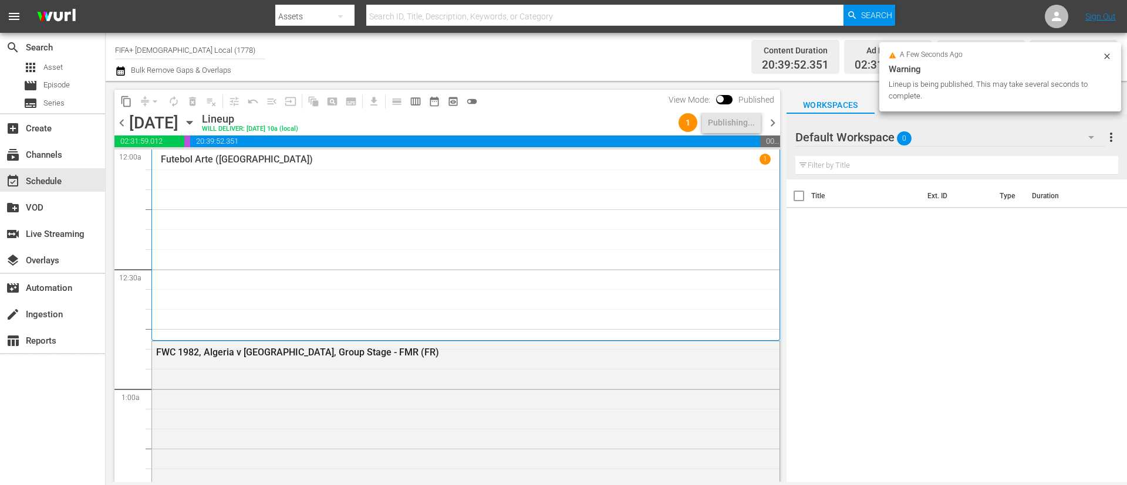
click at [776, 126] on span "chevron_right" at bounding box center [772, 123] width 15 height 15
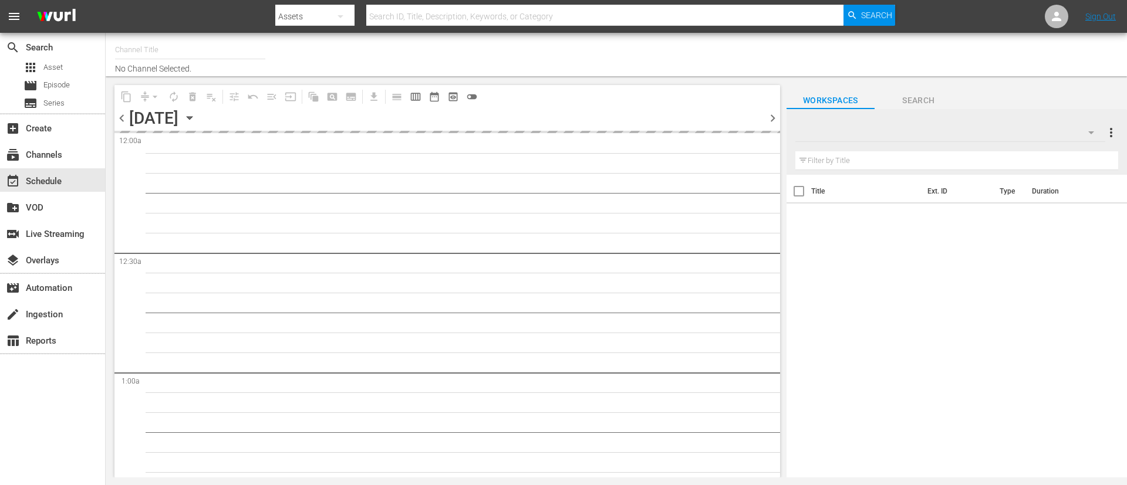
type input "FIFA+ [DEMOGRAPHIC_DATA] Local (1778)"
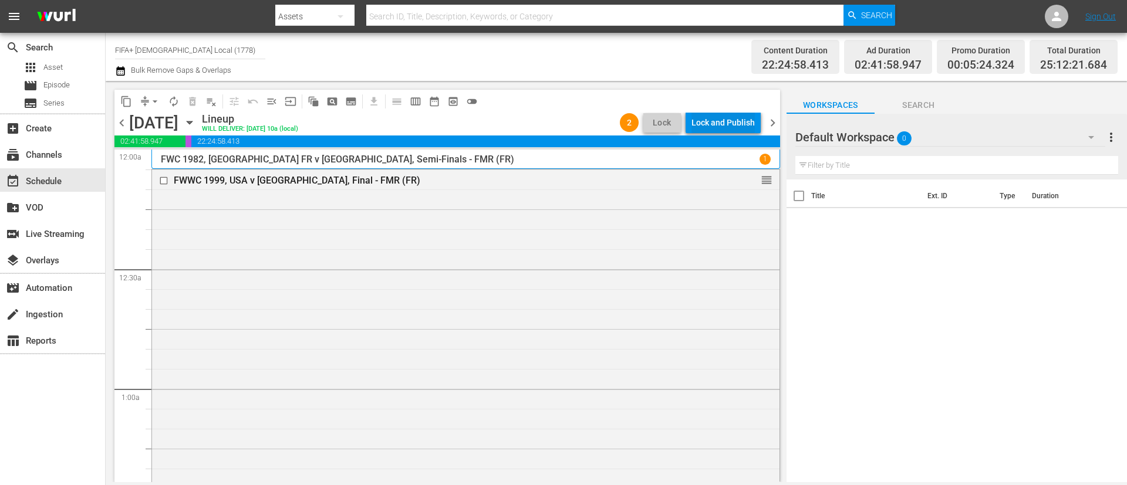
click at [731, 117] on div "Lock and Publish" at bounding box center [722, 122] width 63 height 21
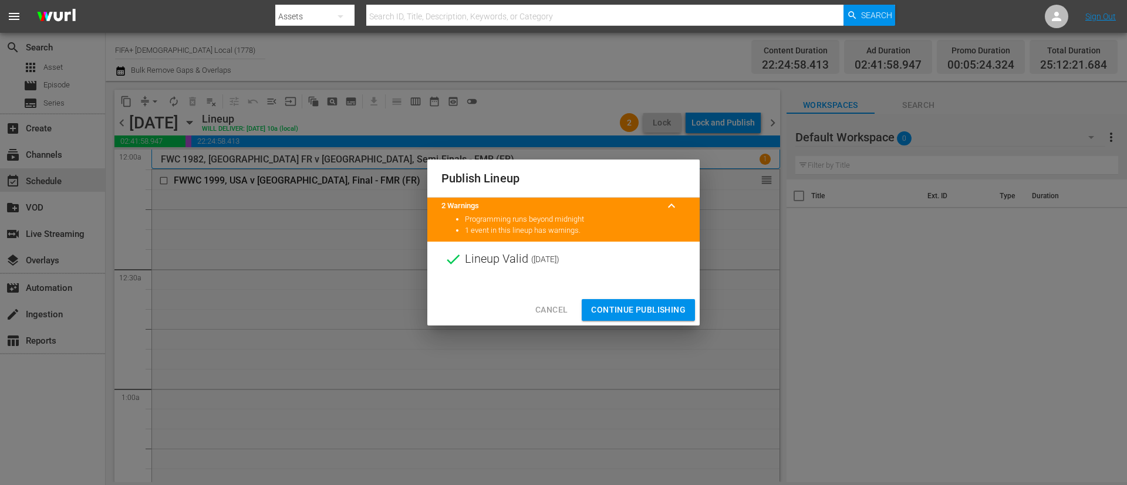
click at [649, 312] on span "Continue Publishing" at bounding box center [638, 310] width 94 height 15
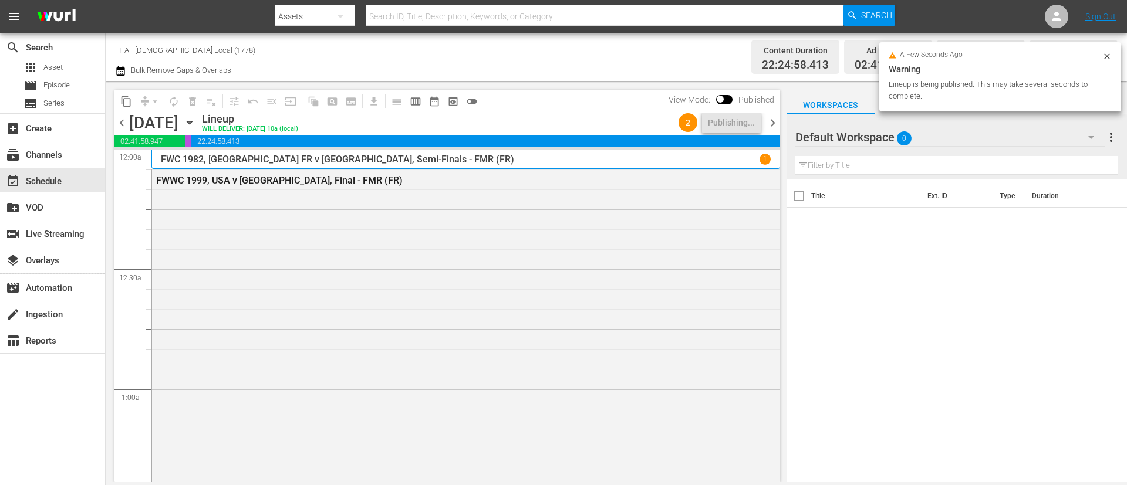
click at [777, 117] on span "chevron_right" at bounding box center [772, 123] width 15 height 15
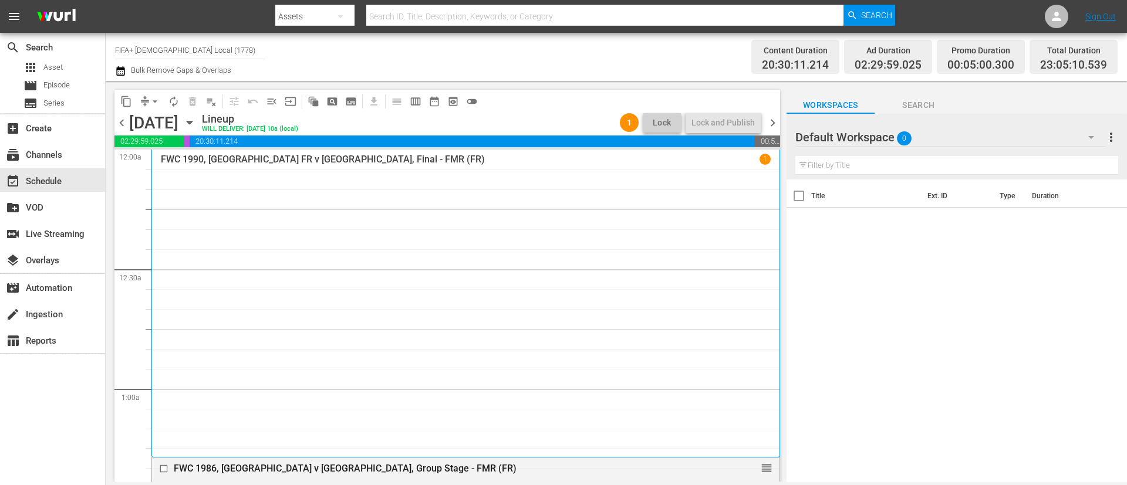
click at [770, 129] on span "chevron_right" at bounding box center [772, 123] width 15 height 15
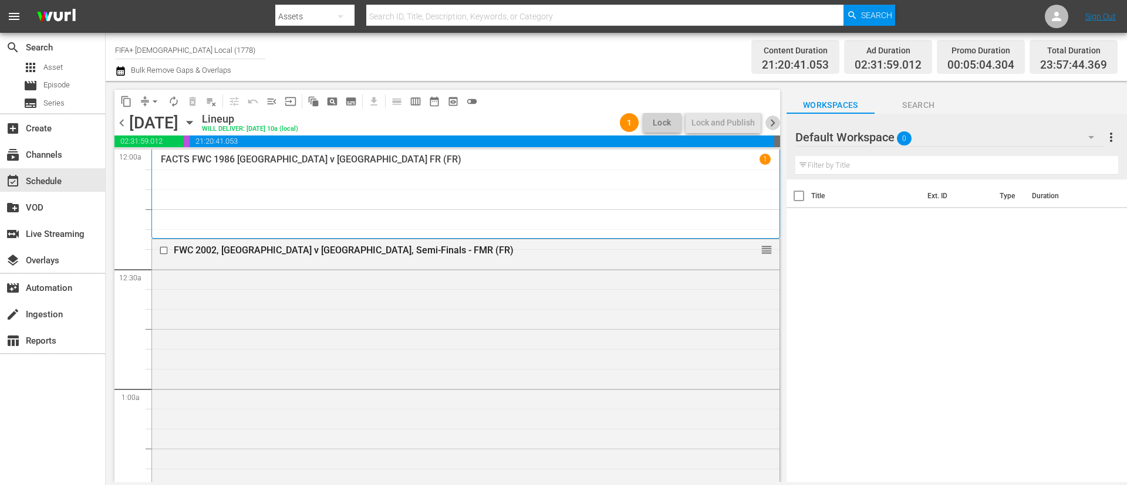
click at [769, 121] on span "chevron_right" at bounding box center [772, 123] width 15 height 15
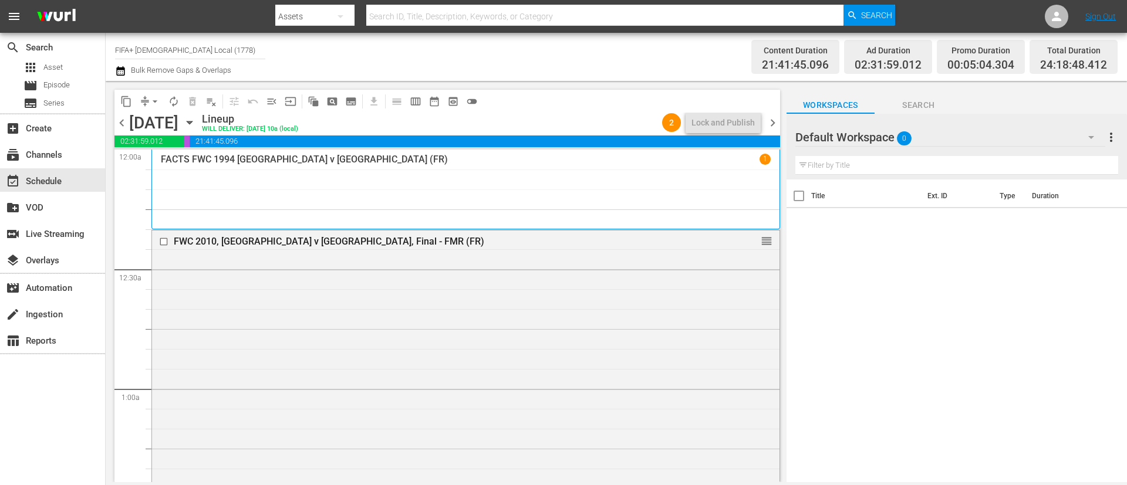
click at [769, 121] on span "chevron_right" at bounding box center [772, 123] width 15 height 15
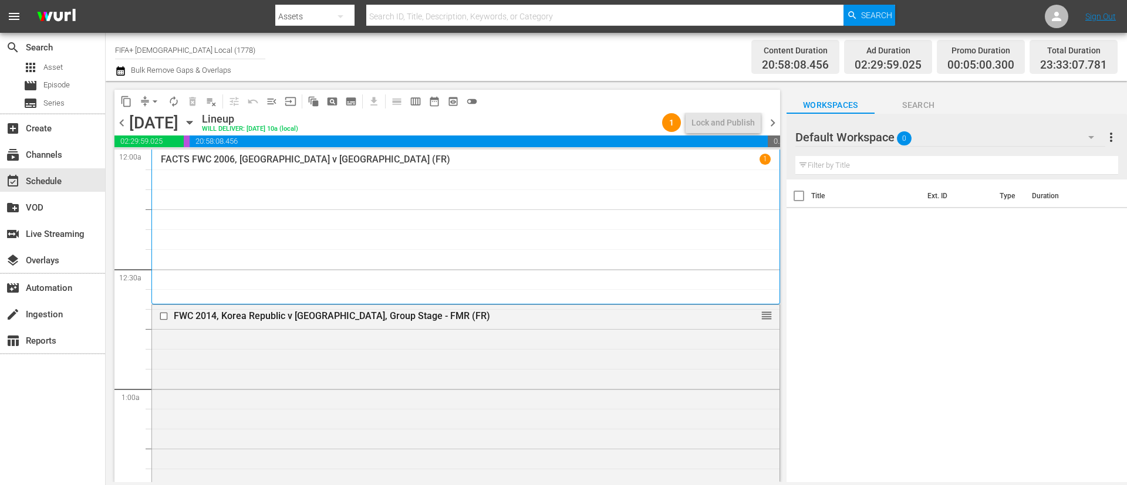
click at [769, 121] on span "chevron_right" at bounding box center [772, 123] width 15 height 15
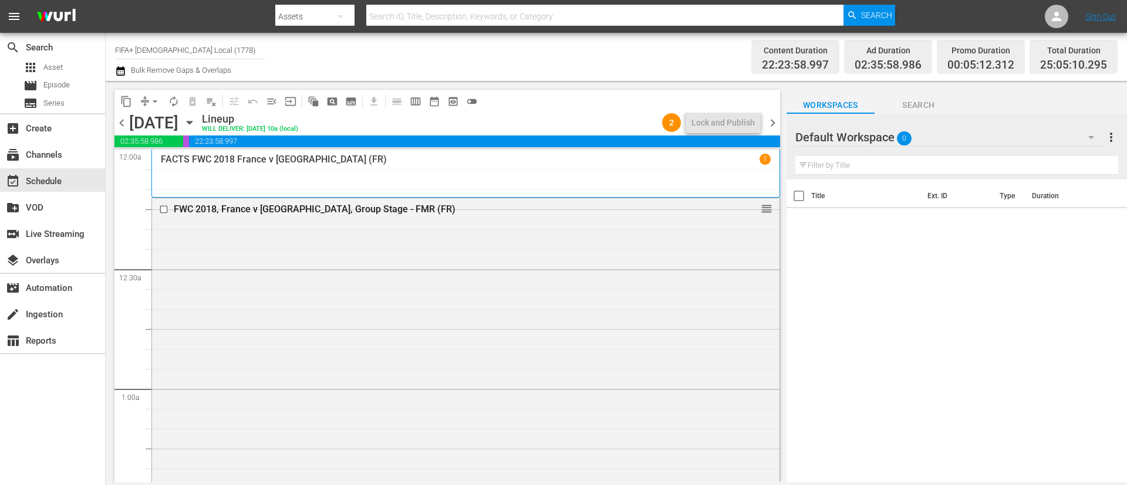
click at [119, 64] on icon "button" at bounding box center [120, 71] width 11 height 14
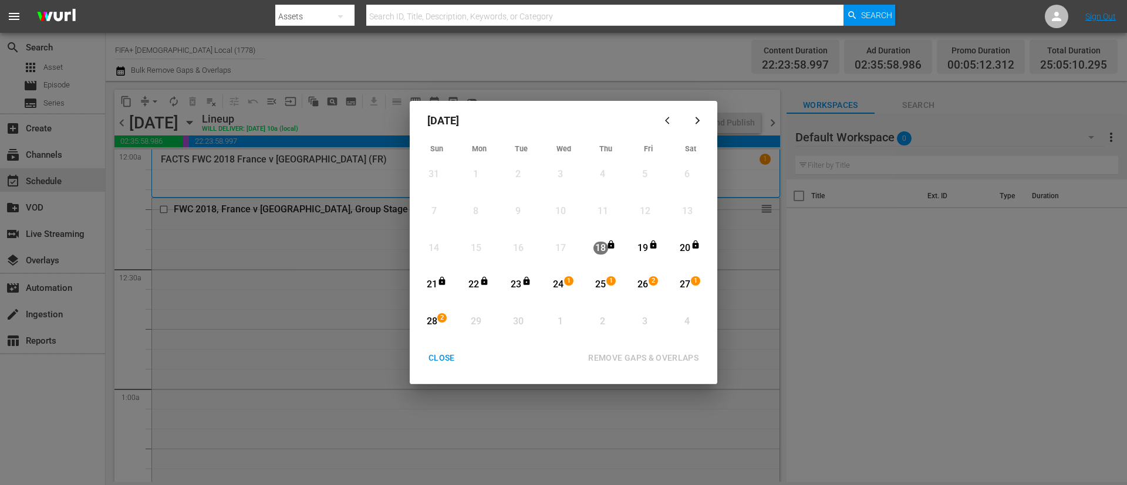
click at [224, 167] on div "[DATE] Sun Mon Tue Wed Thu Fri Sat 31 View Lineup 1 View Lineup 2 View Lineup 3…" at bounding box center [563, 242] width 1127 height 485
click at [445, 358] on div "CLOSE" at bounding box center [441, 358] width 45 height 15
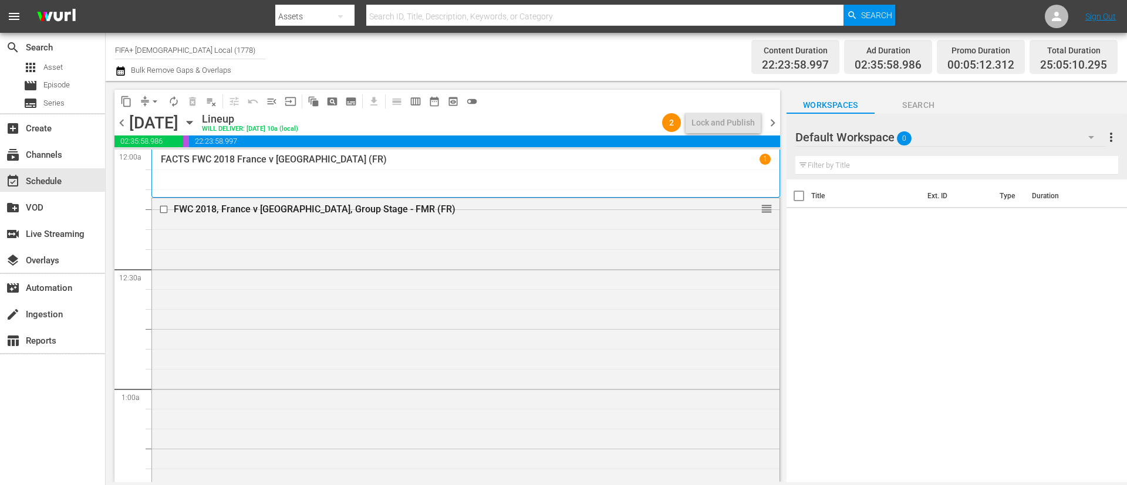
click at [196, 120] on icon "button" at bounding box center [189, 122] width 13 height 13
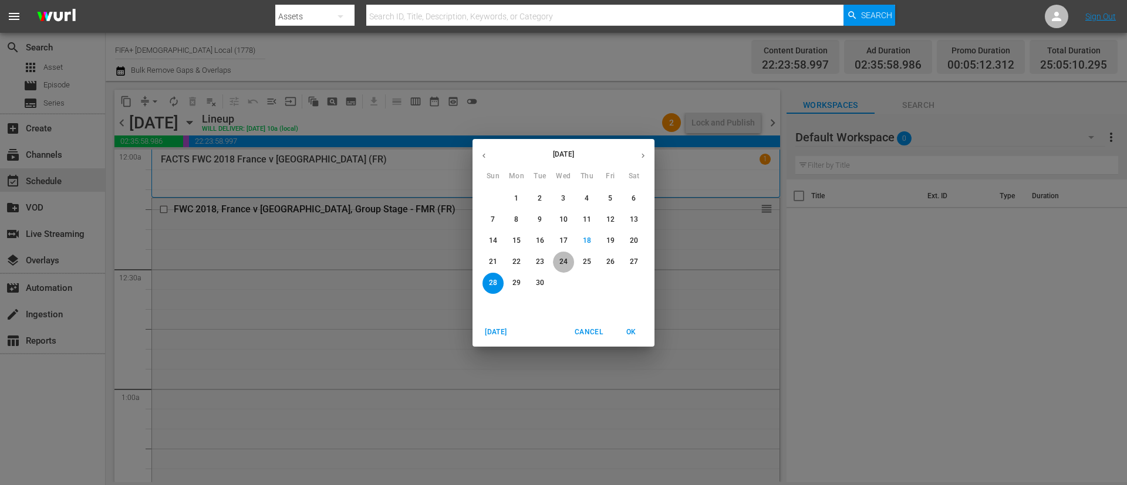
click at [557, 263] on span "24" at bounding box center [563, 262] width 21 height 10
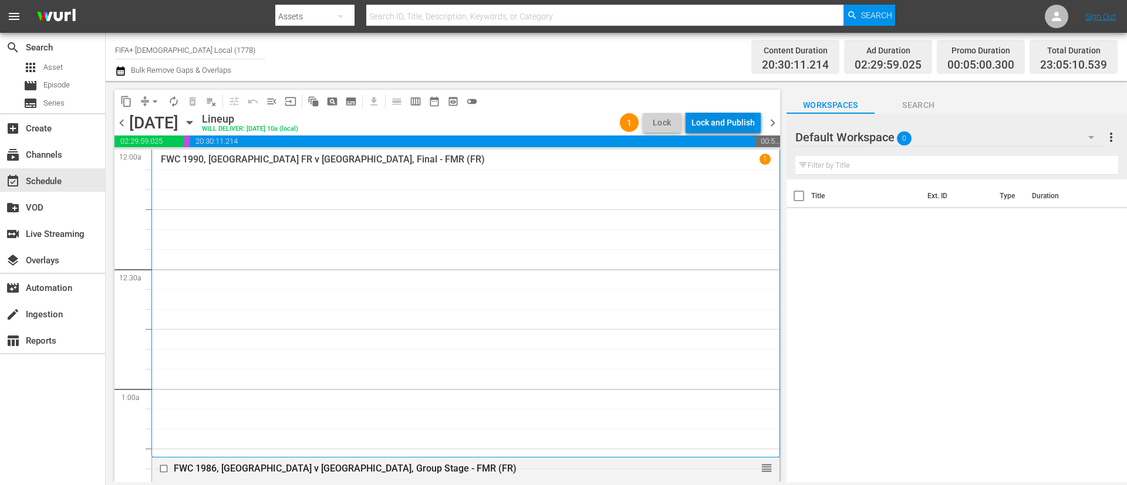
click at [731, 117] on div "Lock and Publish" at bounding box center [722, 122] width 63 height 21
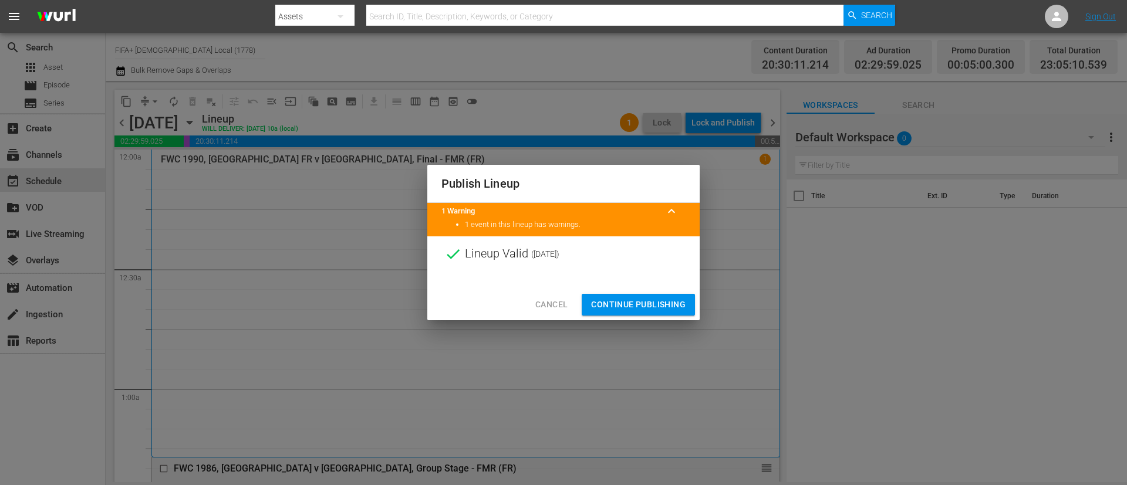
click at [667, 294] on button "Continue Publishing" at bounding box center [638, 305] width 113 height 22
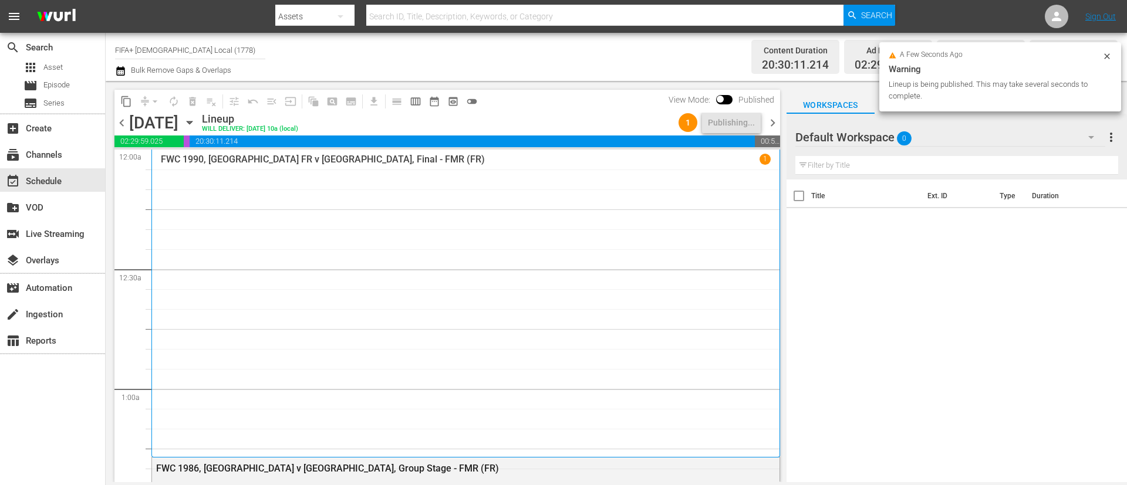
click at [768, 123] on span "chevron_right" at bounding box center [772, 123] width 15 height 15
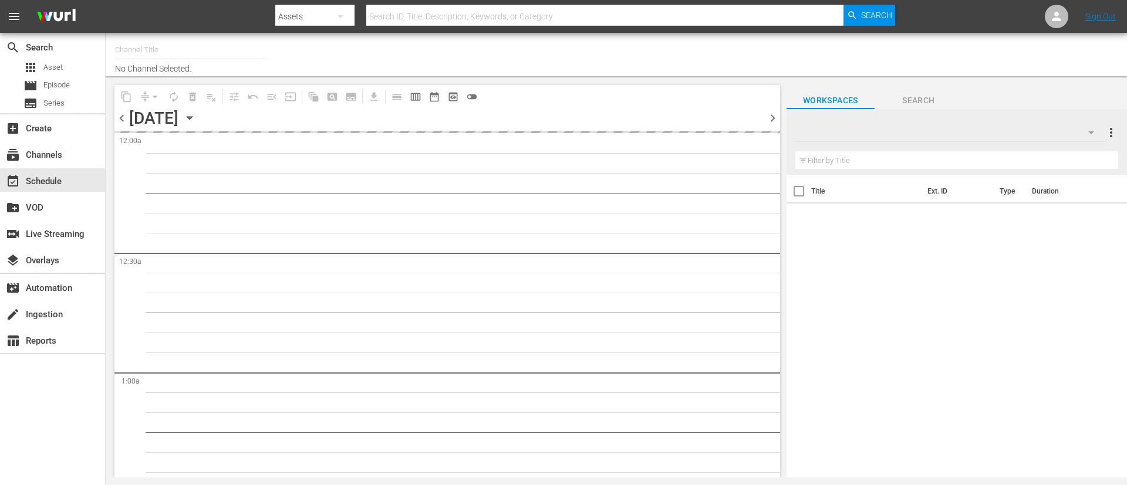
type input "FIFA+ [DEMOGRAPHIC_DATA] Local (1778)"
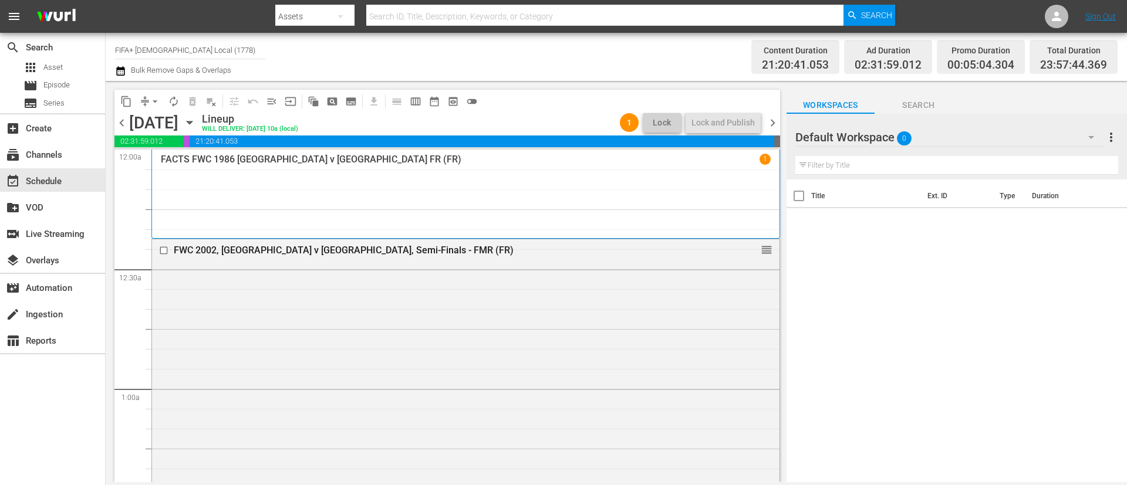
click at [771, 124] on span "chevron_right" at bounding box center [772, 123] width 15 height 15
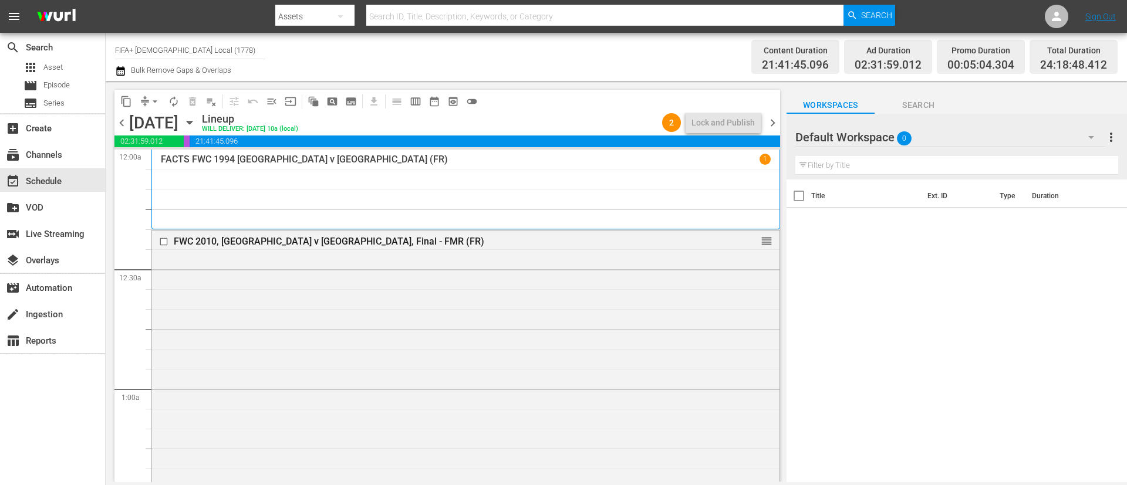
click at [123, 123] on span "chevron_left" at bounding box center [121, 123] width 15 height 15
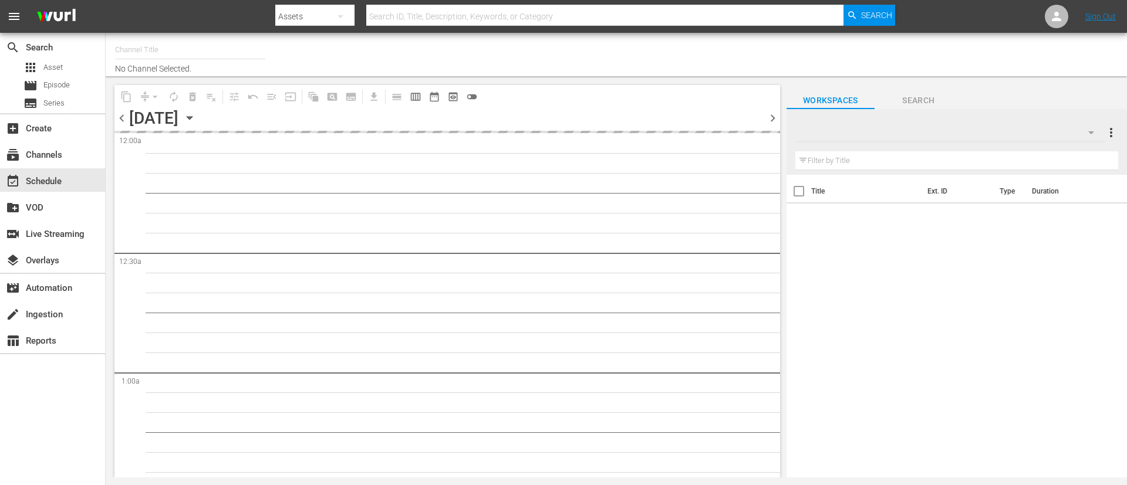
type input "FIFA+ [DEMOGRAPHIC_DATA] Local (1778)"
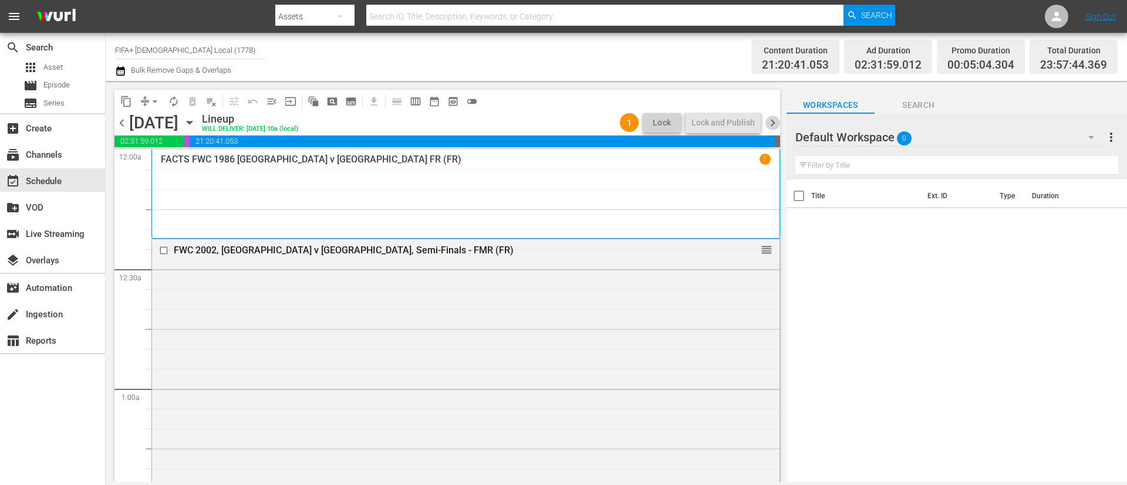
click at [776, 116] on span "chevron_right" at bounding box center [772, 123] width 15 height 15
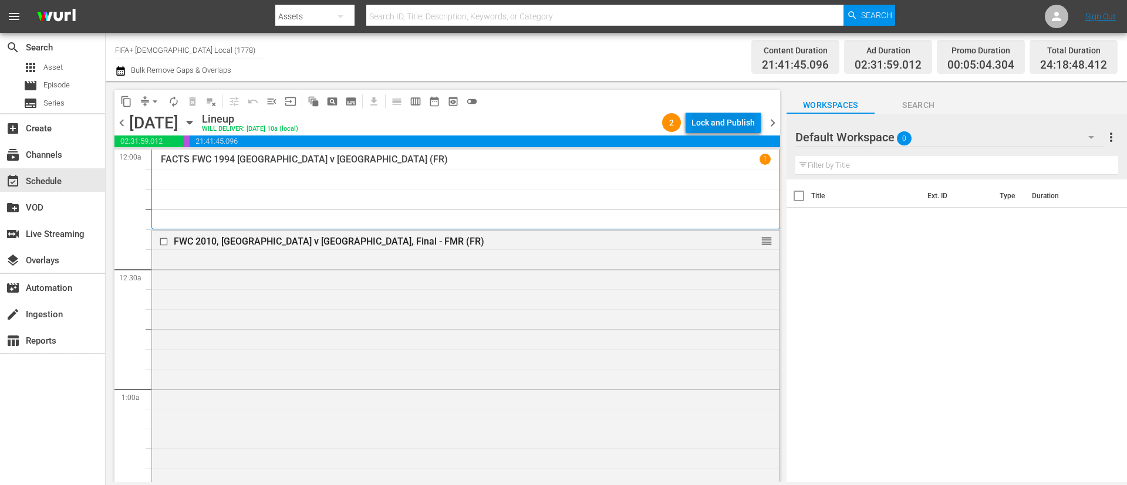
click at [739, 116] on div "Lock and Publish" at bounding box center [722, 122] width 63 height 21
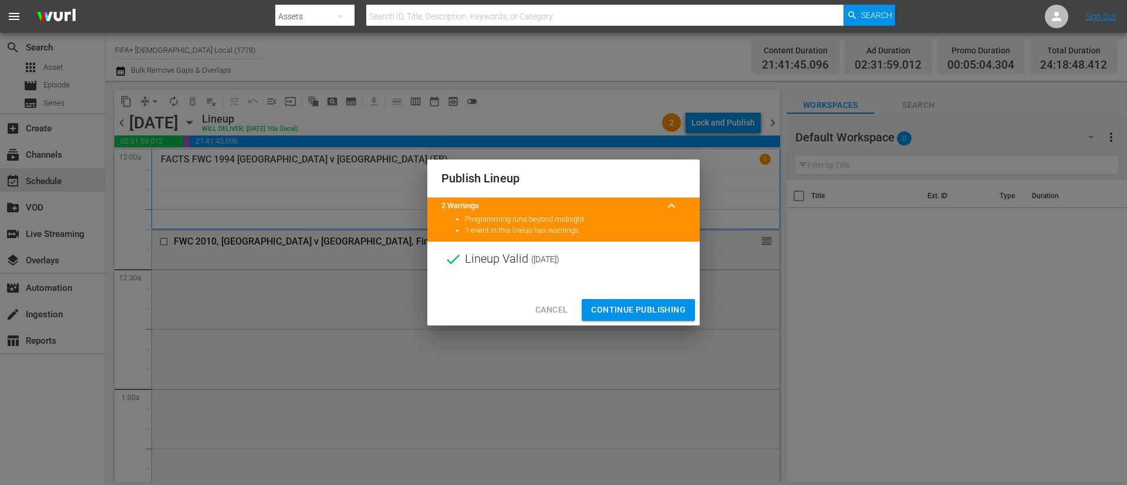
click at [653, 313] on span "Continue Publishing" at bounding box center [638, 310] width 94 height 15
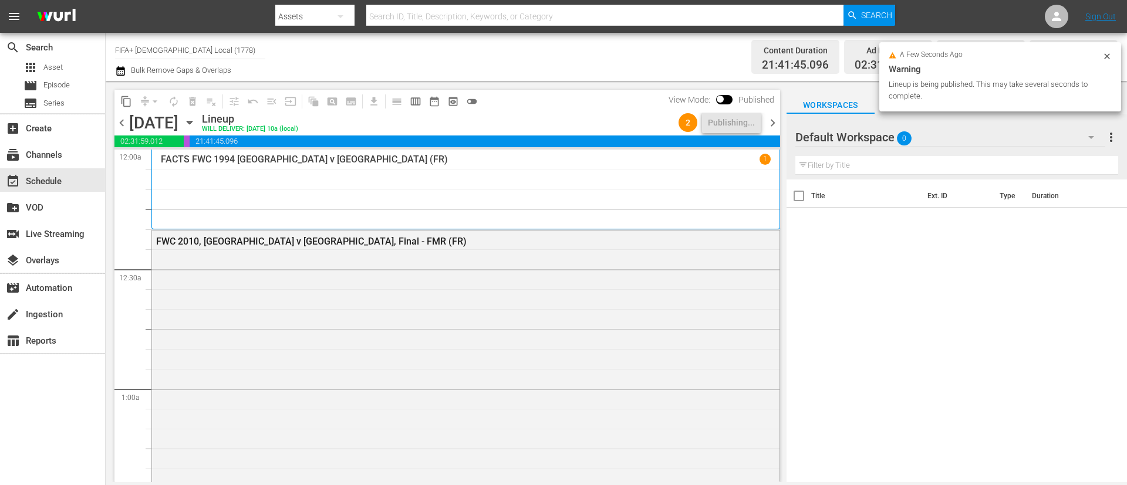
click at [772, 123] on span "chevron_right" at bounding box center [772, 123] width 15 height 15
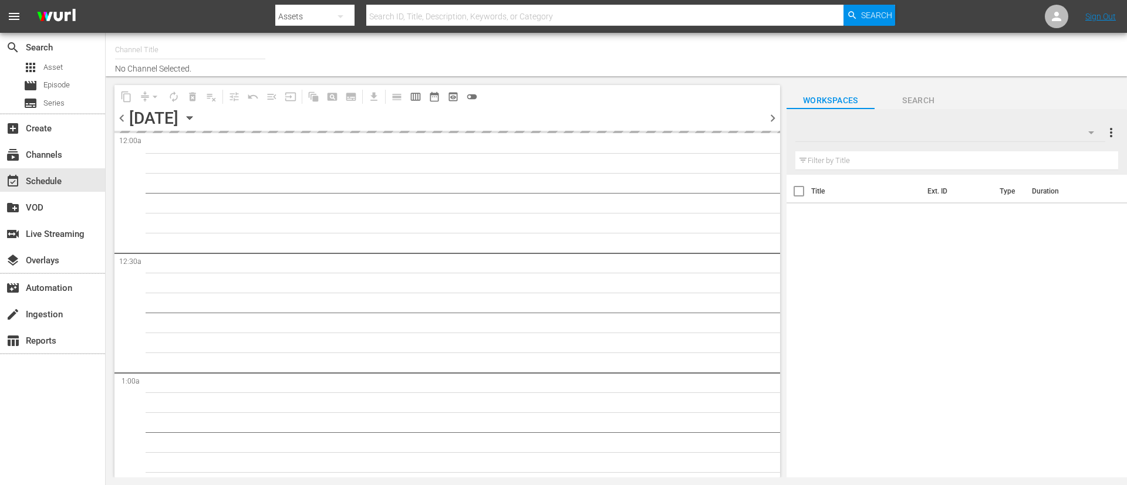
type input "FIFA+ [DEMOGRAPHIC_DATA] Local (1778)"
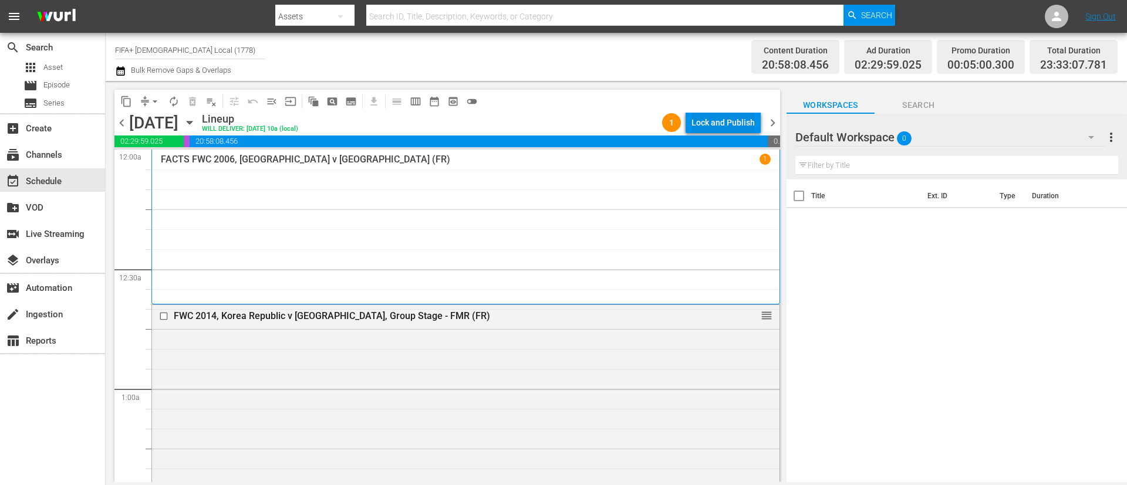
click at [714, 114] on div "Lock and Publish" at bounding box center [722, 122] width 63 height 21
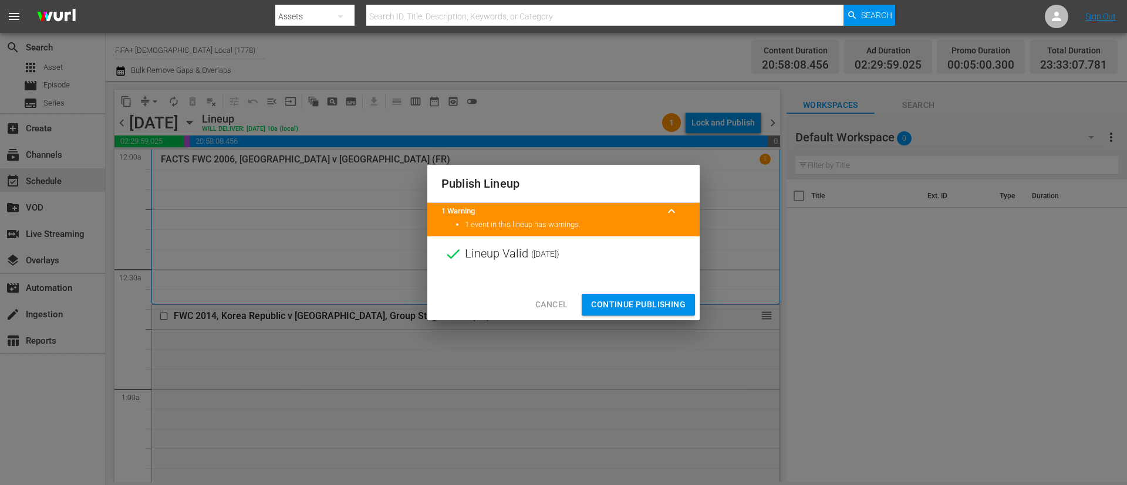
click at [648, 303] on span "Continue Publishing" at bounding box center [638, 305] width 94 height 15
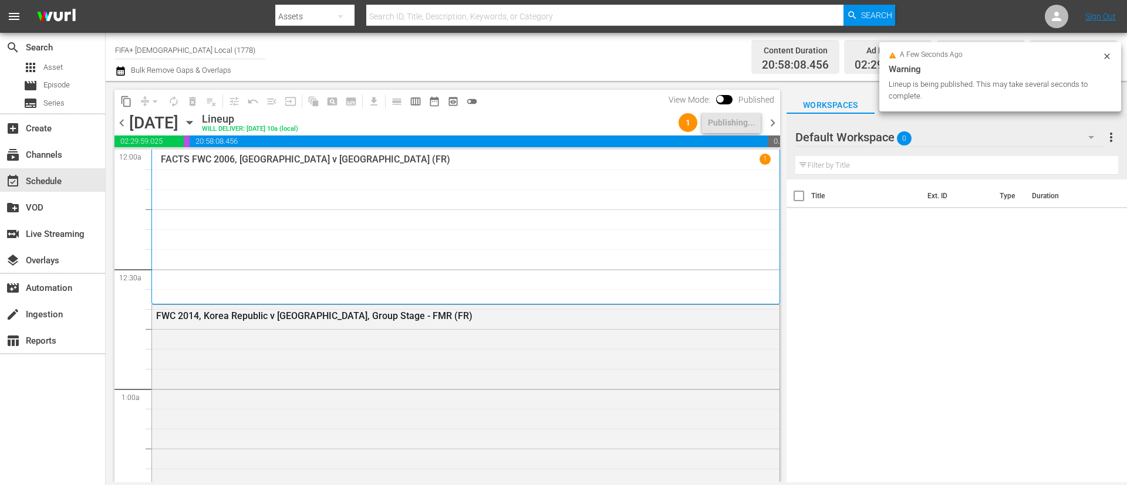
click at [771, 123] on span "chevron_right" at bounding box center [772, 123] width 15 height 15
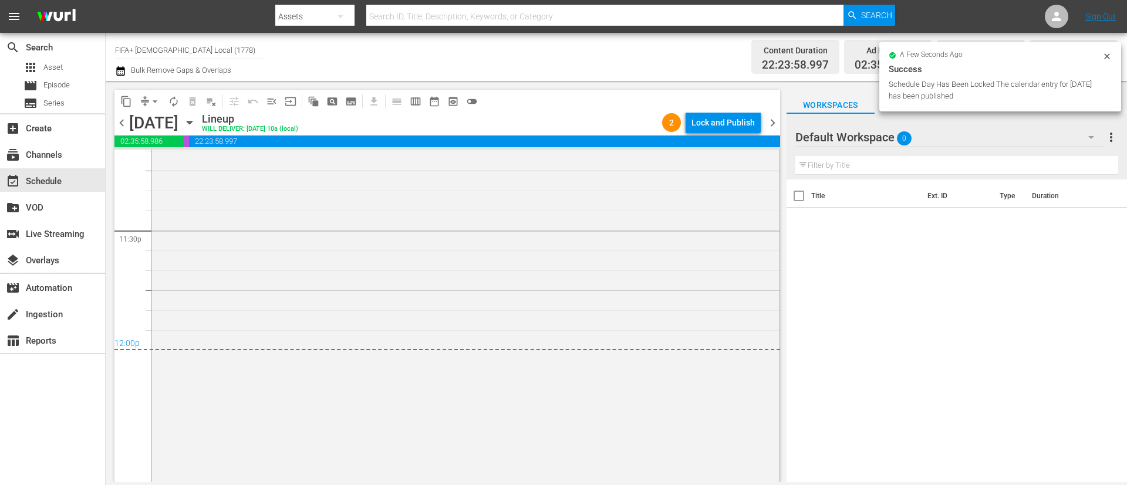
scroll to position [5721, 0]
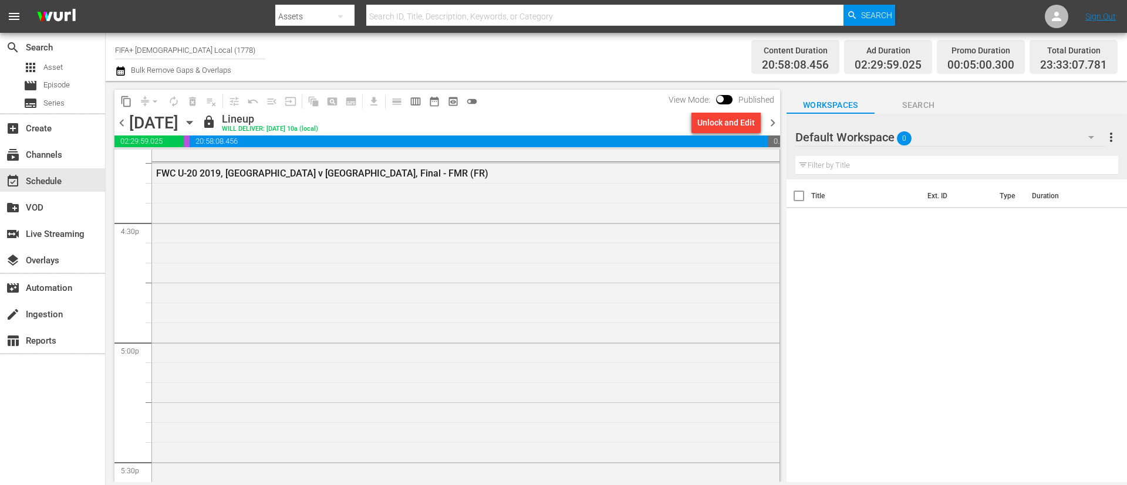
scroll to position [3349, 0]
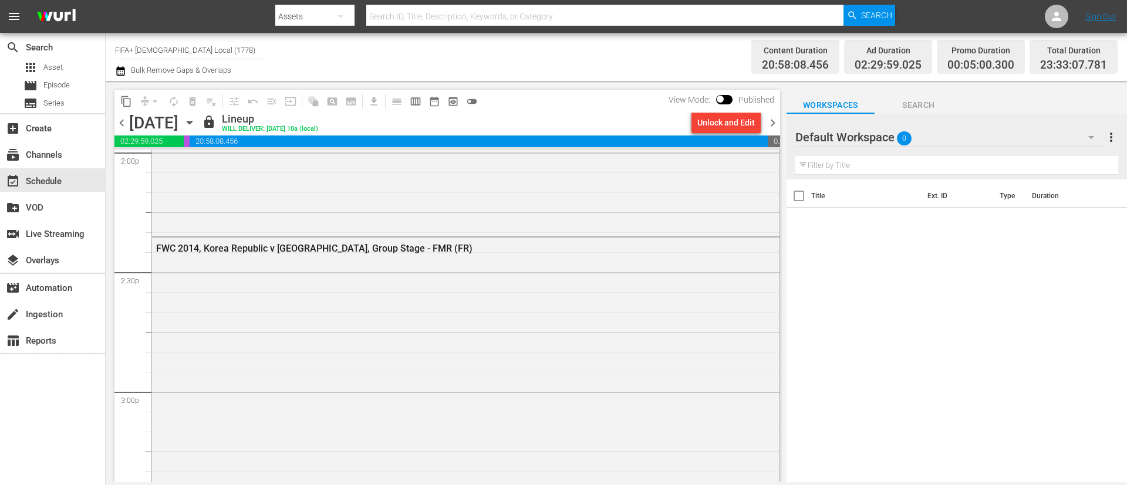
click at [776, 130] on div "chevron_left [DATE] [DATE] lock Lineup WILL DELIVER: [DATE] 10a (local) Unlock …" at bounding box center [446, 124] width 665 height 23
click at [765, 125] on span "chevron_right" at bounding box center [772, 123] width 15 height 15
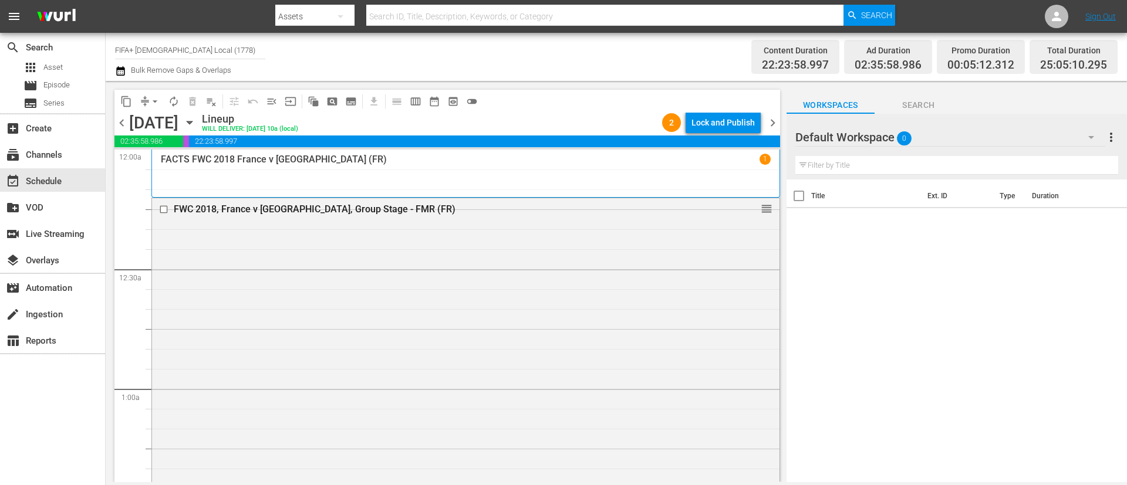
click at [724, 127] on div "Lock and Publish" at bounding box center [722, 122] width 63 height 21
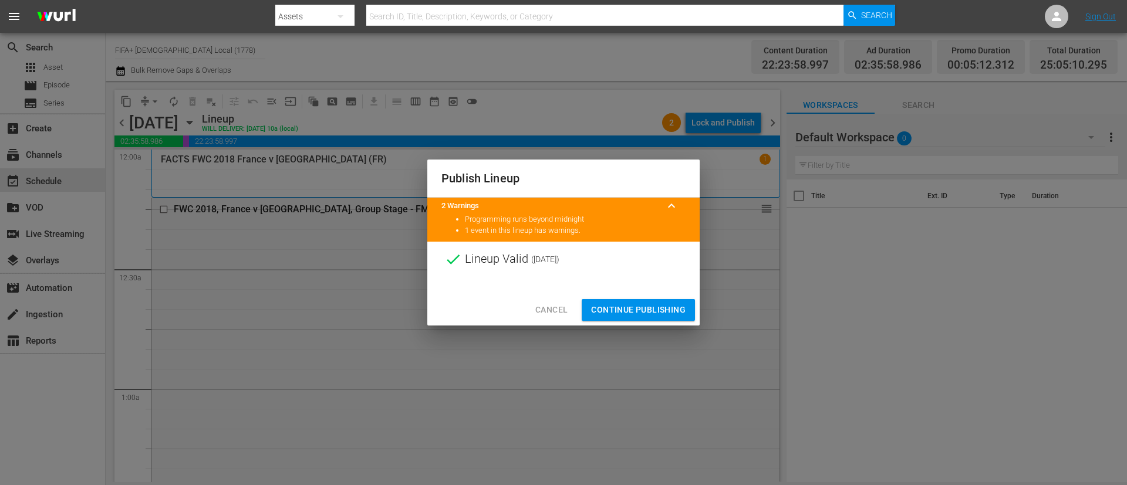
click at [651, 304] on span "Continue Publishing" at bounding box center [638, 310] width 94 height 15
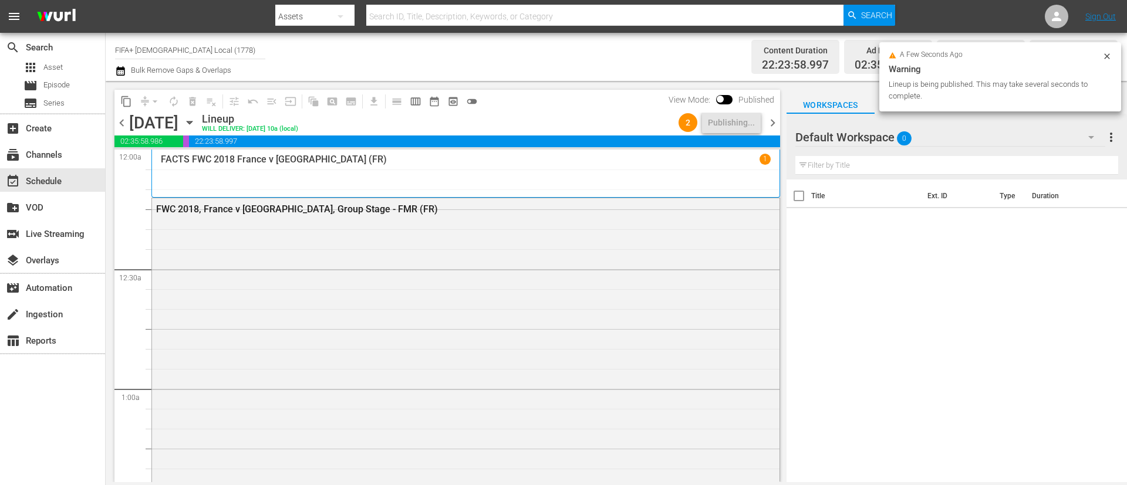
click at [129, 129] on span "chevron_left" at bounding box center [121, 123] width 15 height 15
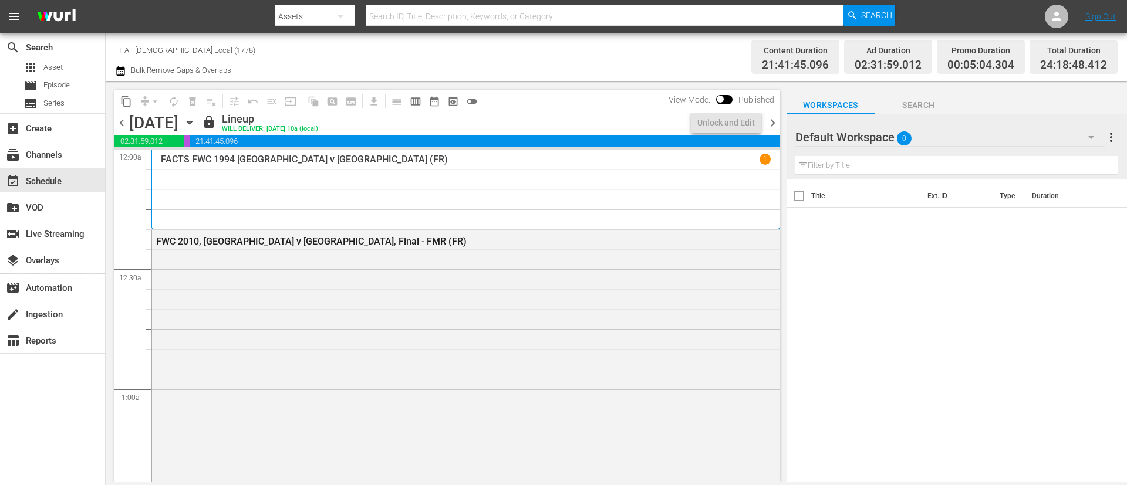
click at [129, 129] on span "chevron_left" at bounding box center [121, 123] width 15 height 15
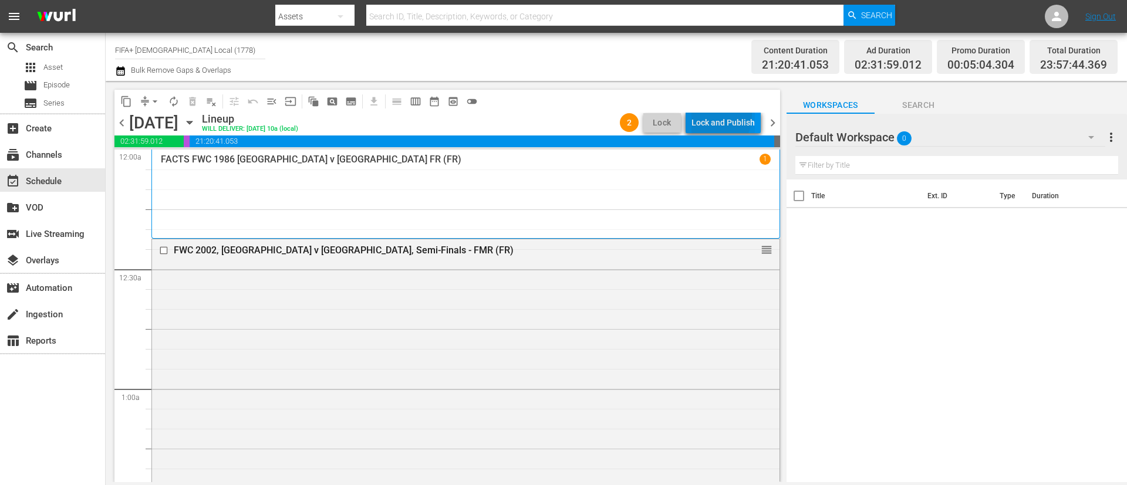
click at [709, 115] on div "Lock and Publish" at bounding box center [722, 122] width 63 height 21
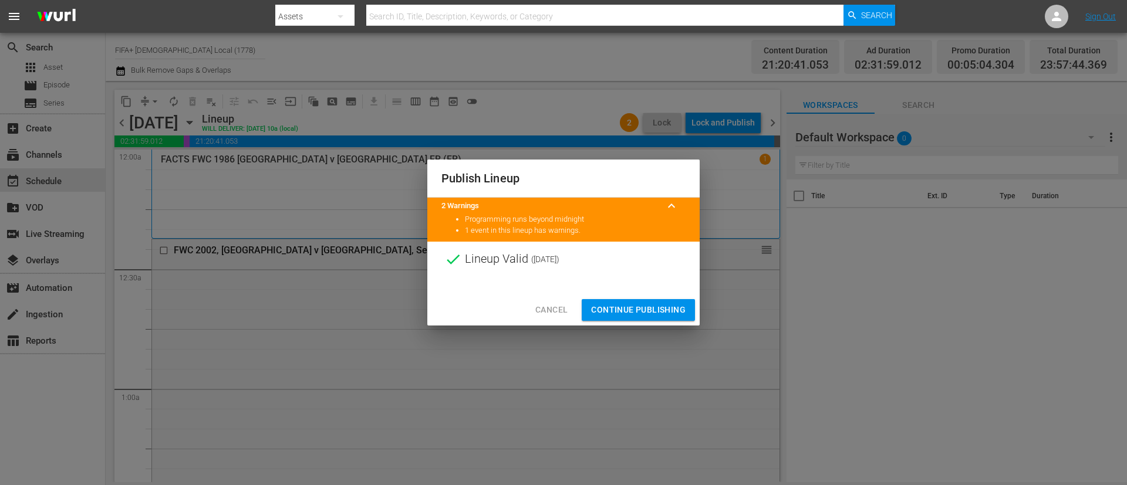
click at [660, 306] on span "Continue Publishing" at bounding box center [638, 310] width 94 height 15
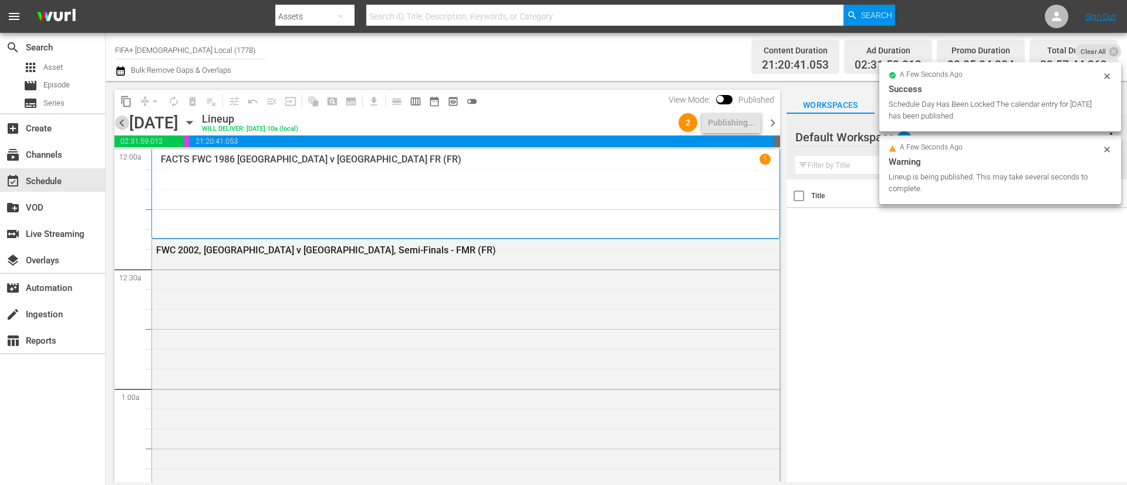
click at [120, 119] on span "chevron_left" at bounding box center [121, 123] width 15 height 15
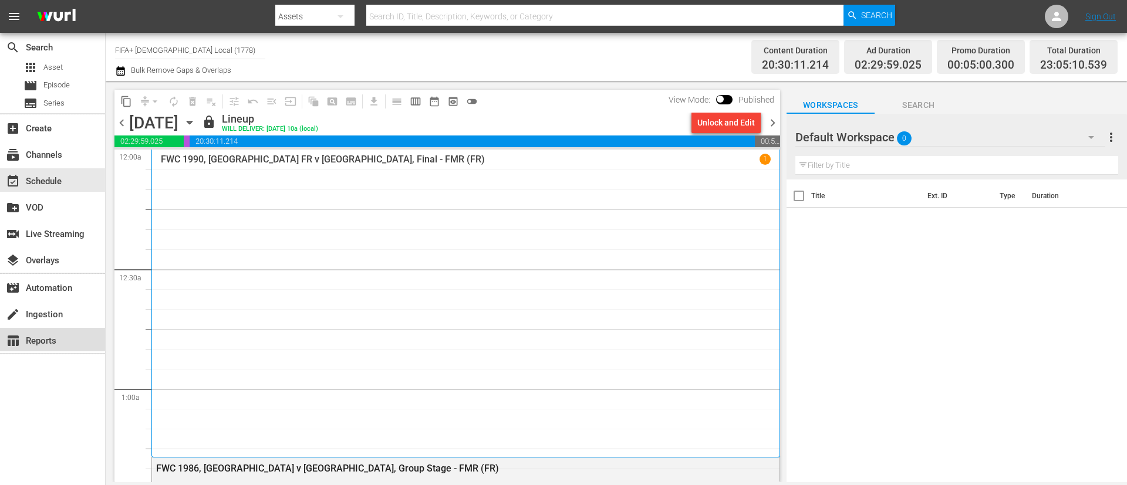
click at [55, 343] on div "table_chart Reports" at bounding box center [33, 339] width 66 height 11
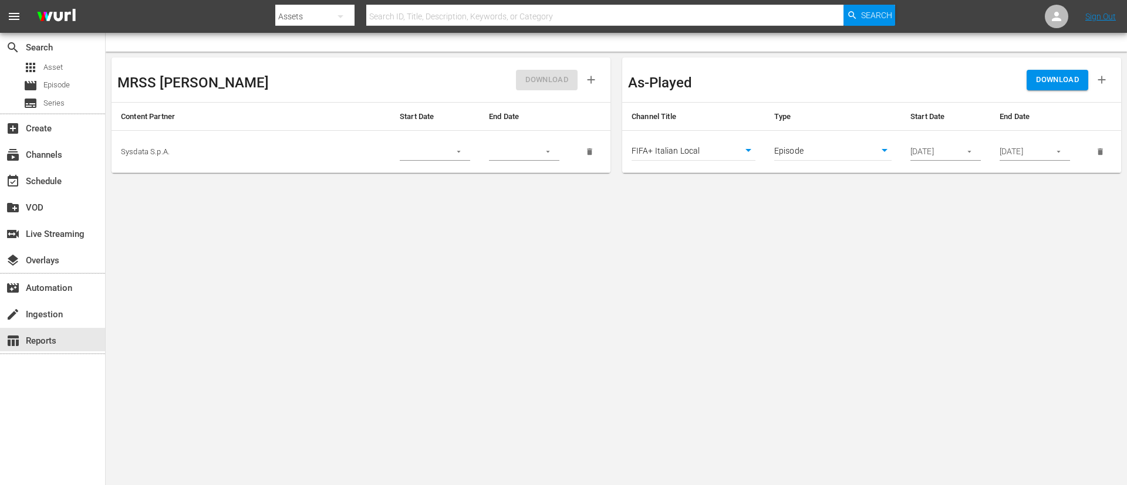
click at [701, 139] on td "FIFA+ Italian Local 1779" at bounding box center [693, 152] width 143 height 42
click at [700, 150] on body "menu Search By Assets Search ID, Title, Description, Keywords, or Category Sear…" at bounding box center [563, 242] width 1127 height 485
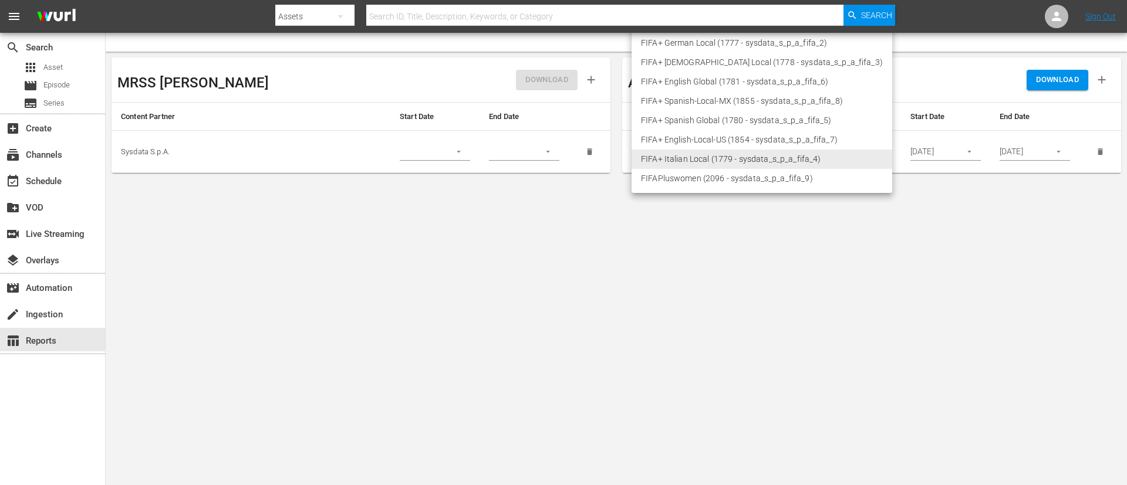
drag, startPoint x: 705, startPoint y: 61, endPoint x: 722, endPoint y: 66, distance: 17.1
click at [705, 60] on li "FIFA+ [DEMOGRAPHIC_DATA] Local (1778 - sysdata_s_p_a_fifa_3)" at bounding box center [761, 62] width 261 height 19
type input "1778"
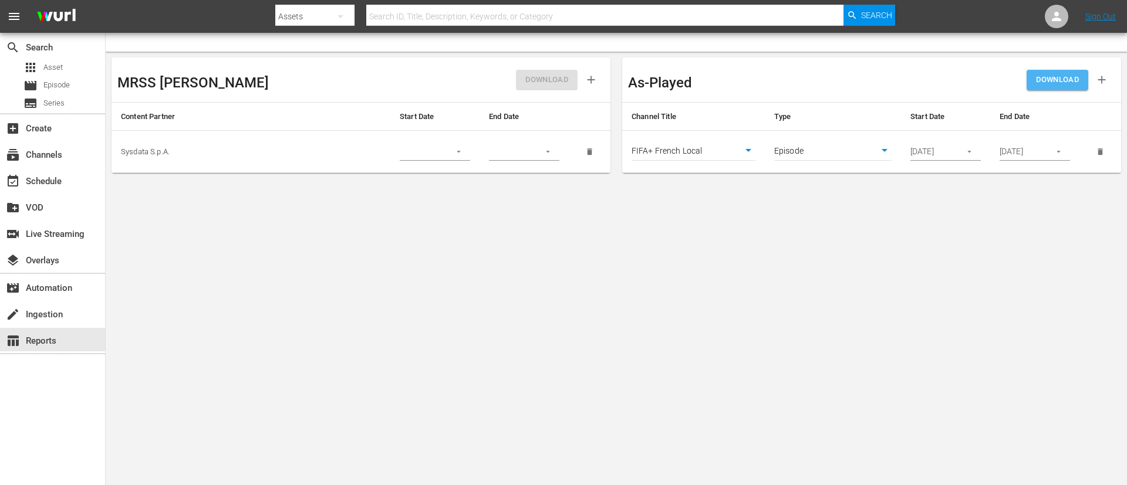
click at [1043, 87] on button "DOWNLOAD" at bounding box center [1057, 80] width 62 height 21
